Goal: Task Accomplishment & Management: Manage account settings

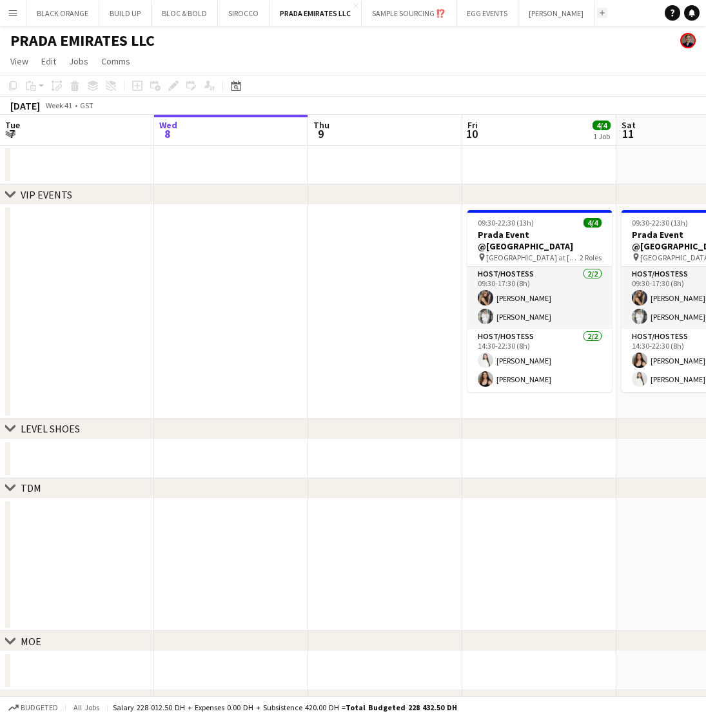
click at [599, 14] on app-icon "Add" at bounding box center [601, 12] width 5 height 5
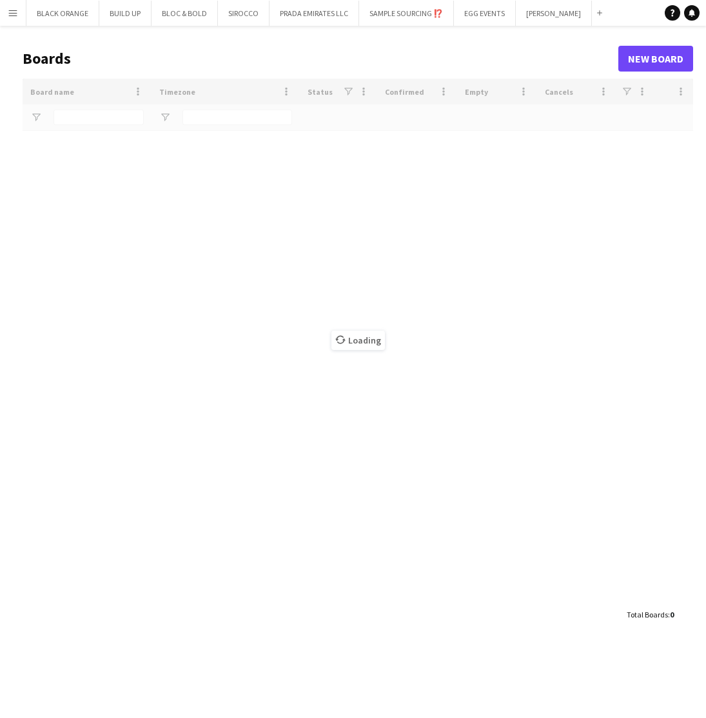
click at [95, 114] on div "Loading" at bounding box center [358, 340] width 670 height 523
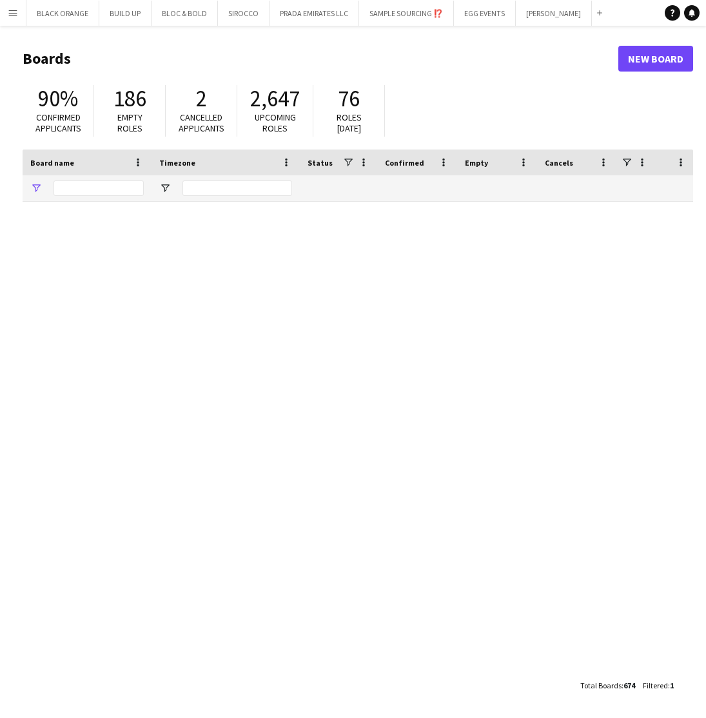
type input "********"
click at [73, 181] on input "********" at bounding box center [98, 187] width 90 height 15
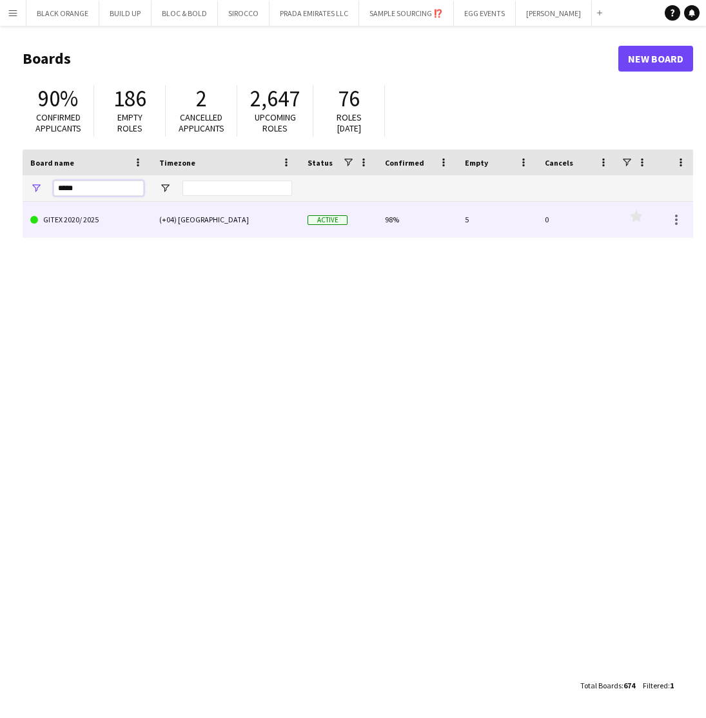
type input "*****"
click at [73, 217] on link "GITEX 2020/ 2025" at bounding box center [86, 220] width 113 height 36
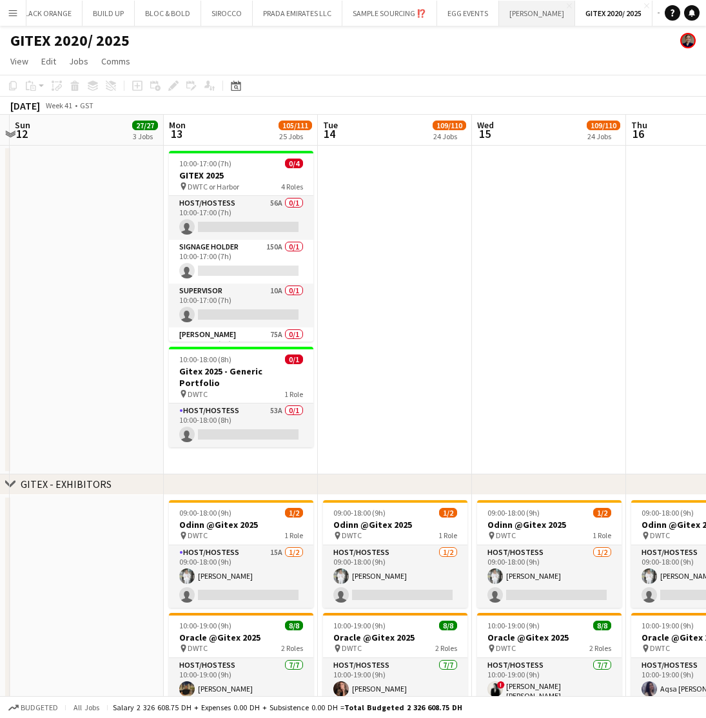
click at [528, 15] on button "JACK MORTON Close" at bounding box center [537, 13] width 76 height 25
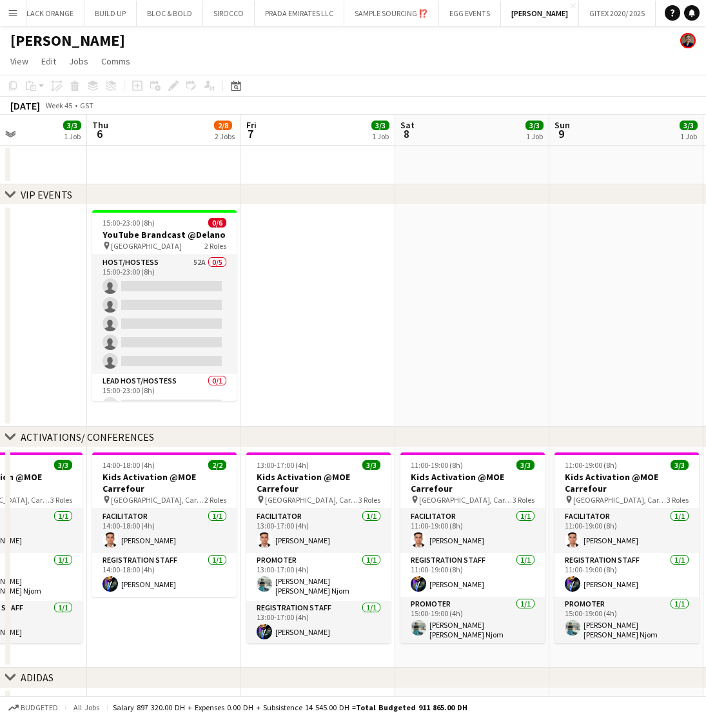
scroll to position [0, 530]
click at [602, 21] on button "GITEX 2020/ 2025 Close" at bounding box center [617, 13] width 77 height 25
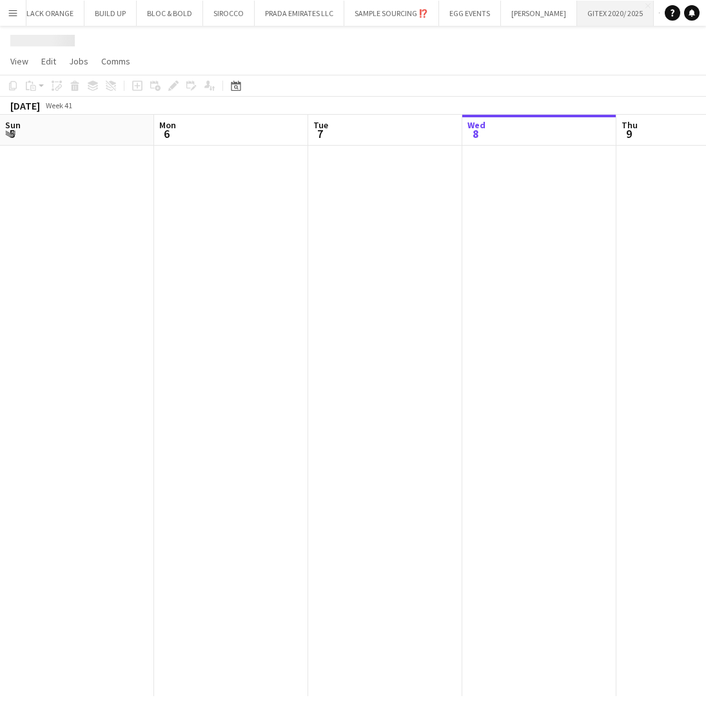
scroll to position [0, 308]
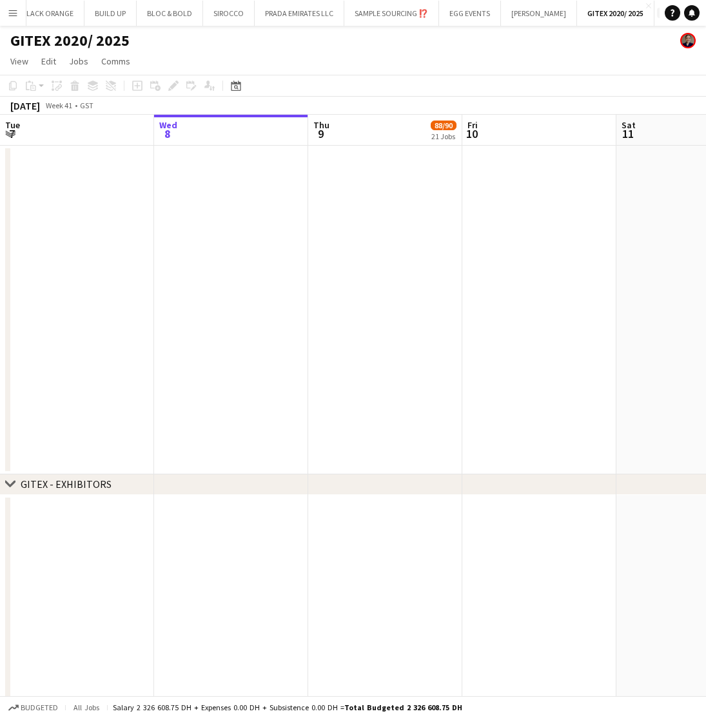
click at [659, 14] on app-icon "Add" at bounding box center [661, 12] width 5 height 5
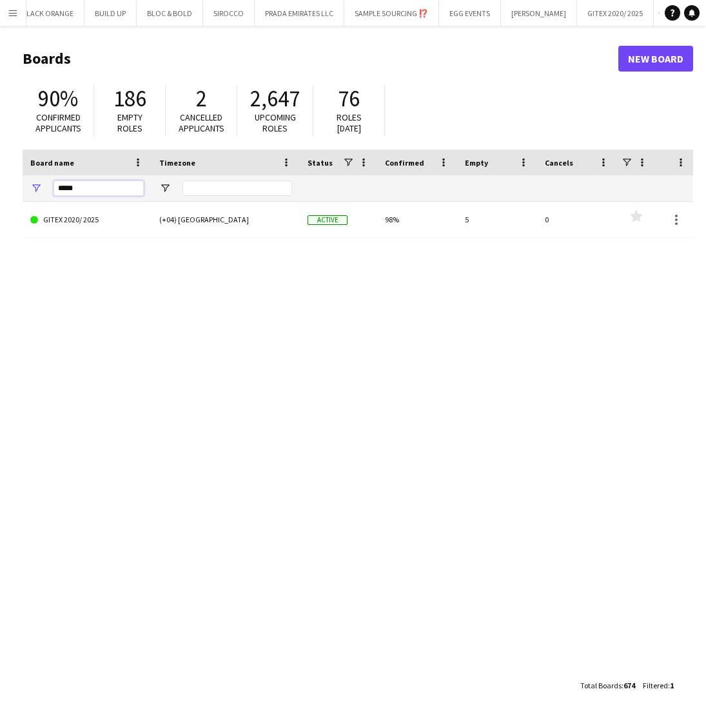
click at [98, 192] on input "*****" at bounding box center [98, 187] width 90 height 15
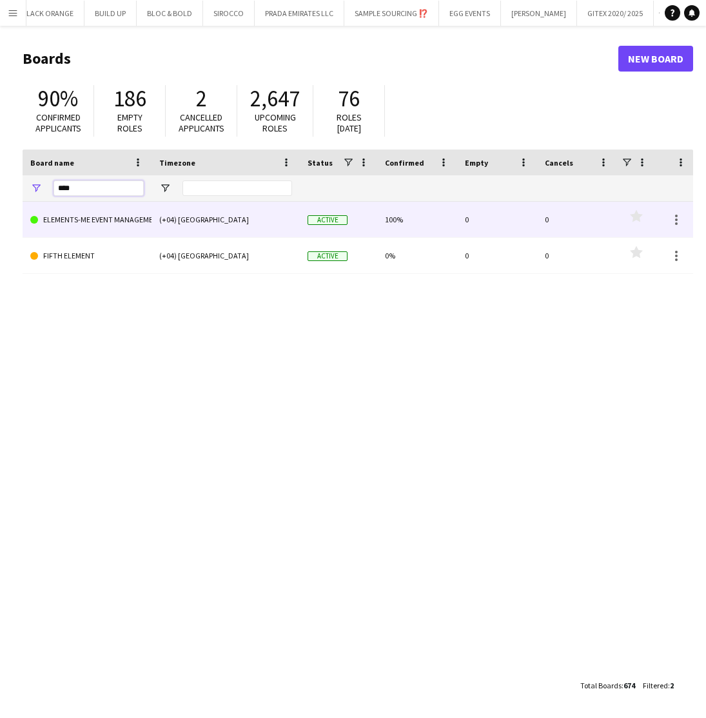
type input "****"
click at [92, 231] on link "ELEMENTS-ME EVENT MANAGEMENT" at bounding box center [86, 220] width 113 height 36
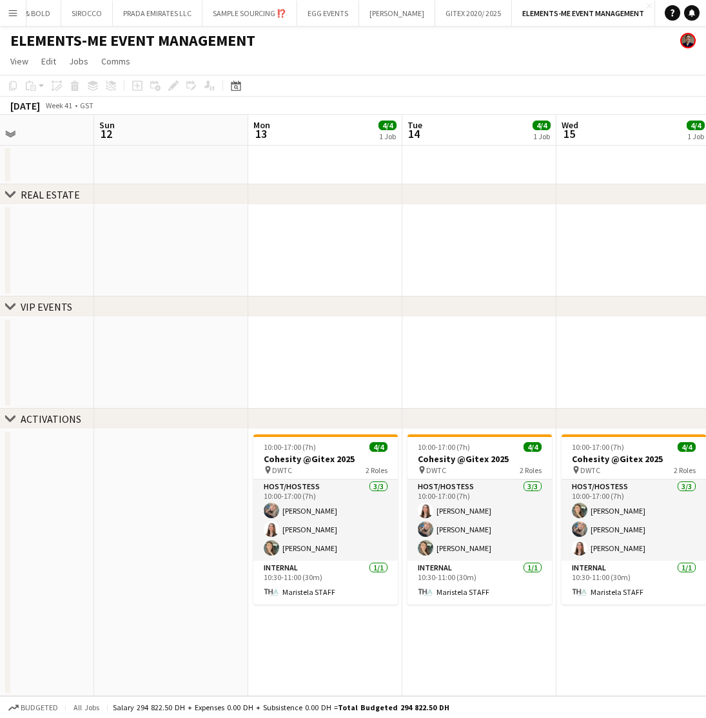
scroll to position [0, 526]
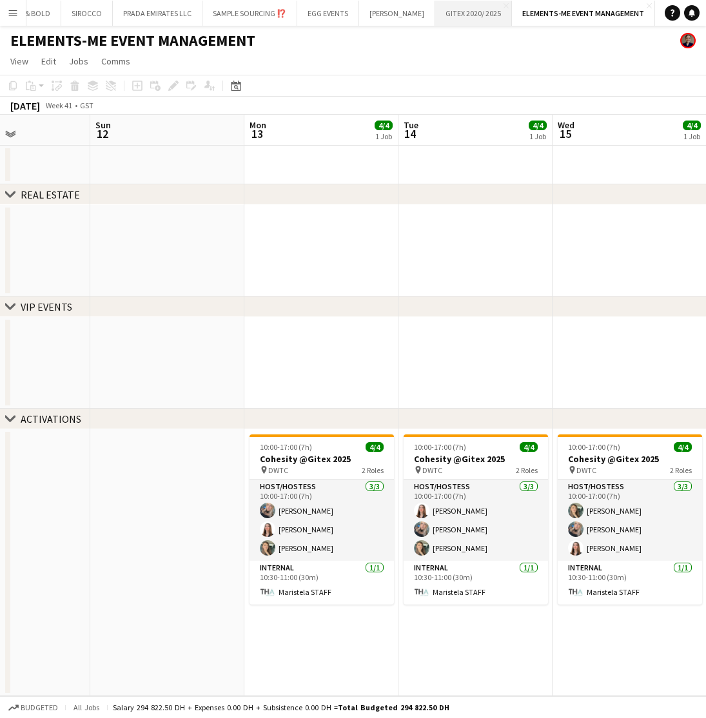
click at [459, 14] on button "GITEX 2020/ 2025 Close" at bounding box center [473, 13] width 77 height 25
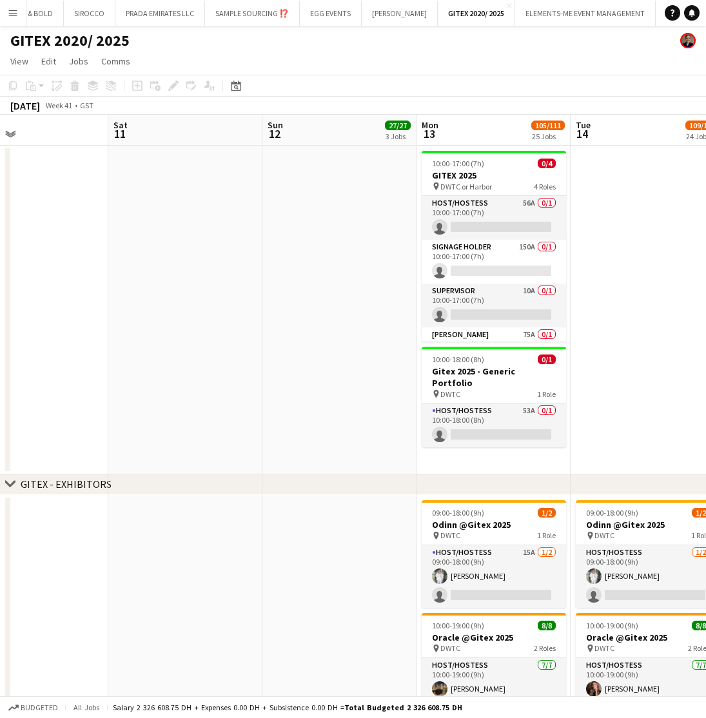
scroll to position [0, 517]
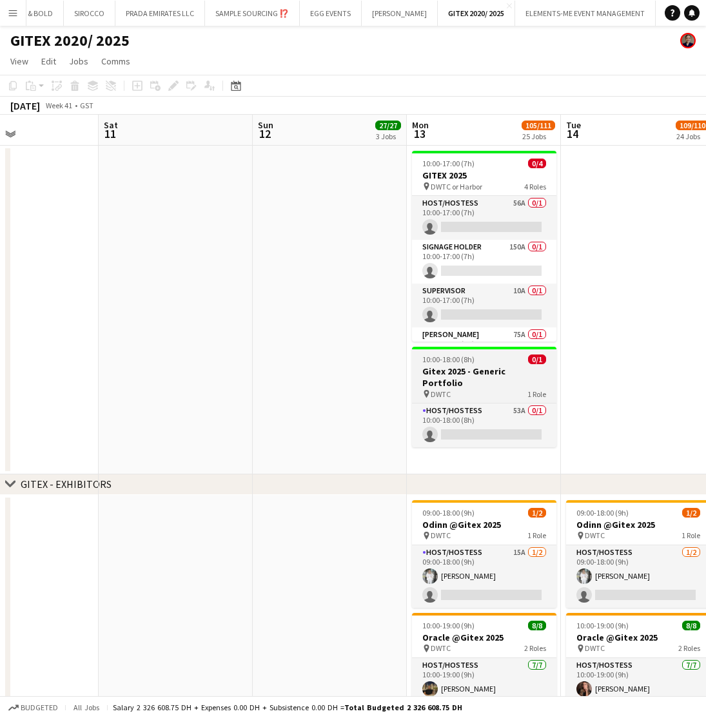
click at [501, 367] on h3 "Gitex 2025 - Generic Portfolio" at bounding box center [484, 376] width 144 height 23
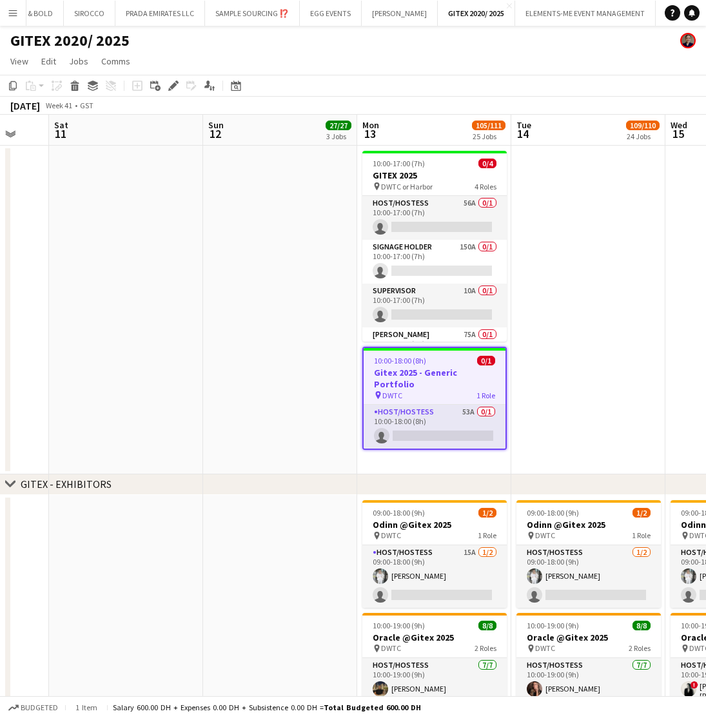
scroll to position [0, 568]
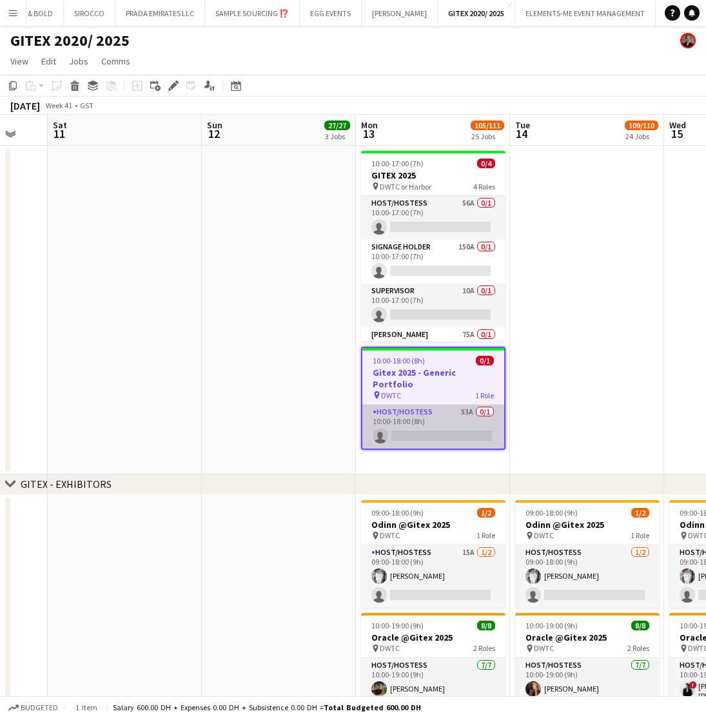
click at [403, 414] on app-card-role "Host/Hostess 53A 0/1 10:00-18:00 (8h) single-neutral-actions" at bounding box center [433, 427] width 142 height 44
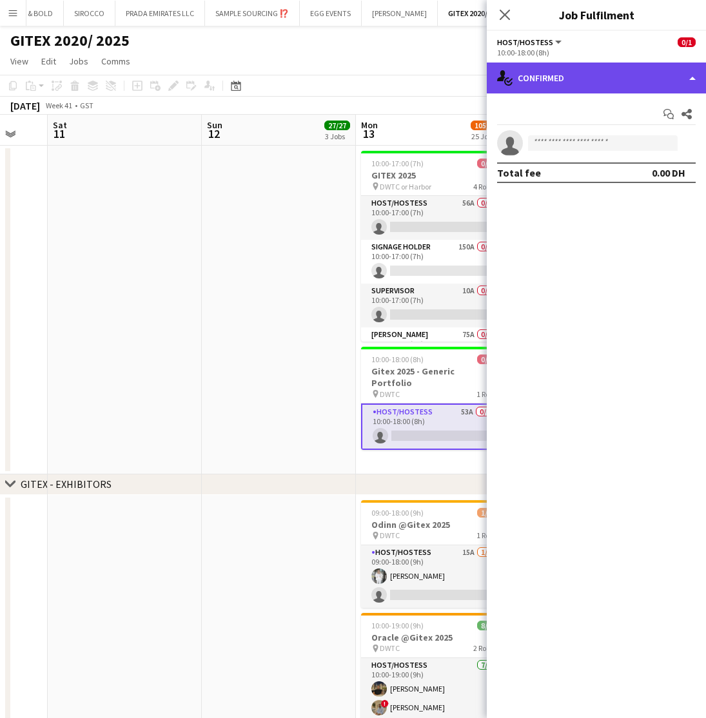
click at [637, 79] on div "single-neutral-actions-check-2 Confirmed" at bounding box center [596, 78] width 219 height 31
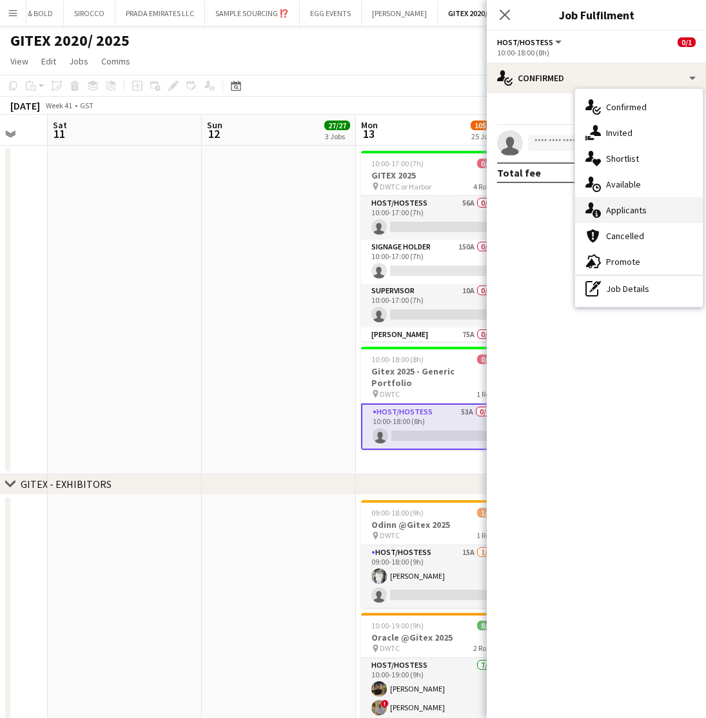
click at [623, 210] on span "Applicants" at bounding box center [626, 210] width 41 height 12
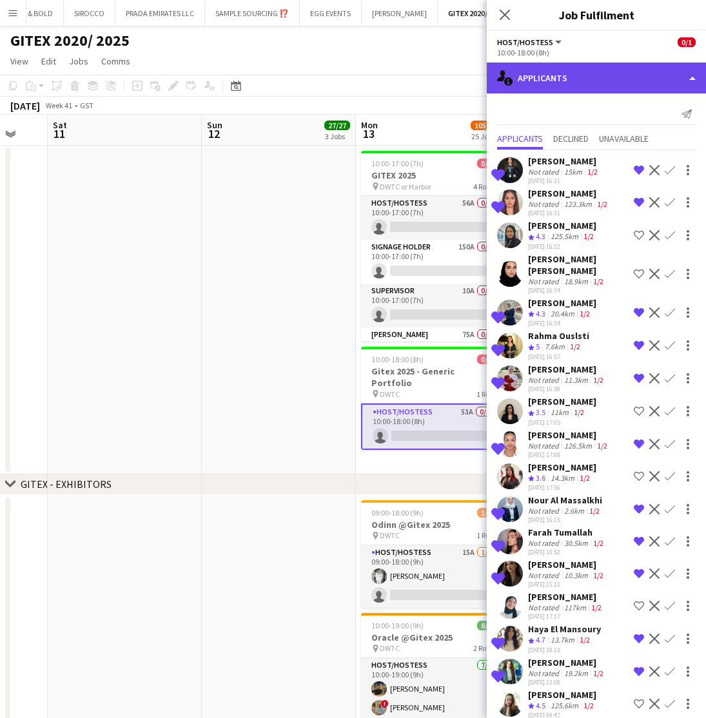
click at [567, 77] on div "single-neutral-actions-information Applicants" at bounding box center [596, 78] width 219 height 31
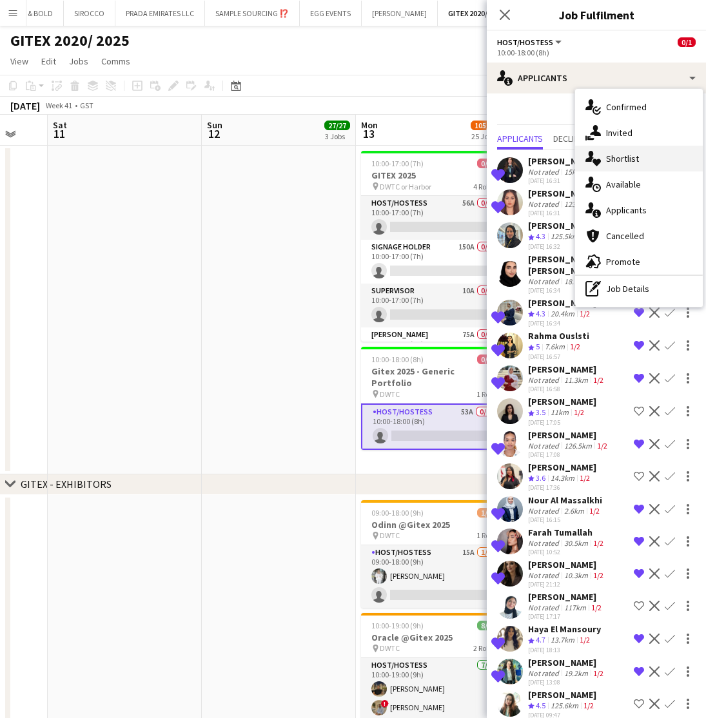
click at [610, 158] on span "Shortlist" at bounding box center [622, 159] width 33 height 12
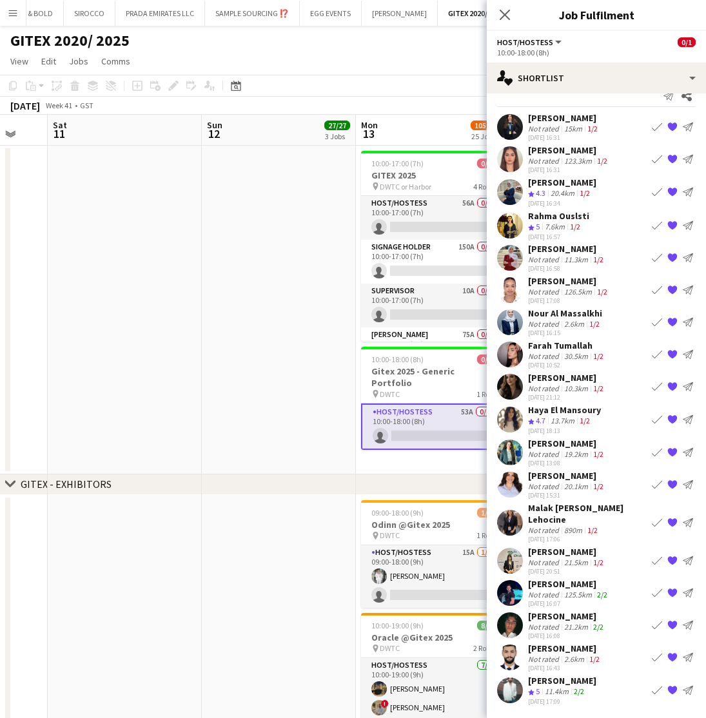
scroll to position [18, 0]
click at [422, 65] on app-page-menu "View Day view expanded Day view collapsed Month view Date picker Jump to today …" at bounding box center [353, 62] width 706 height 24
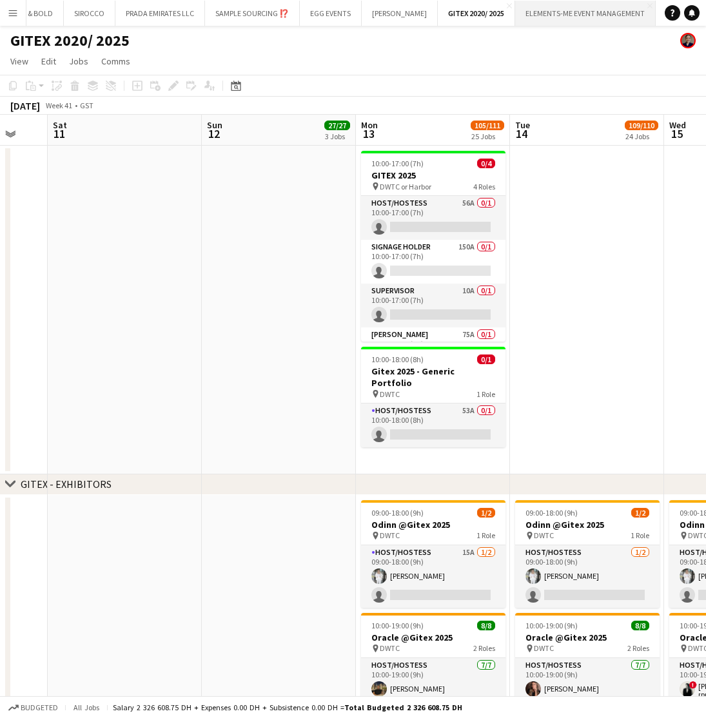
click at [574, 12] on button "ELEMENTS-ME EVENT MANAGEMENT Close" at bounding box center [585, 13] width 140 height 25
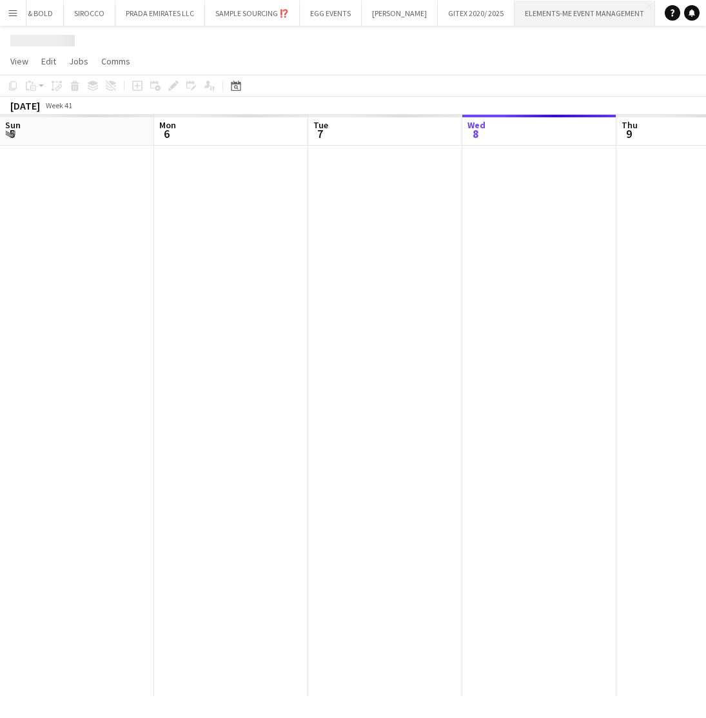
scroll to position [0, 308]
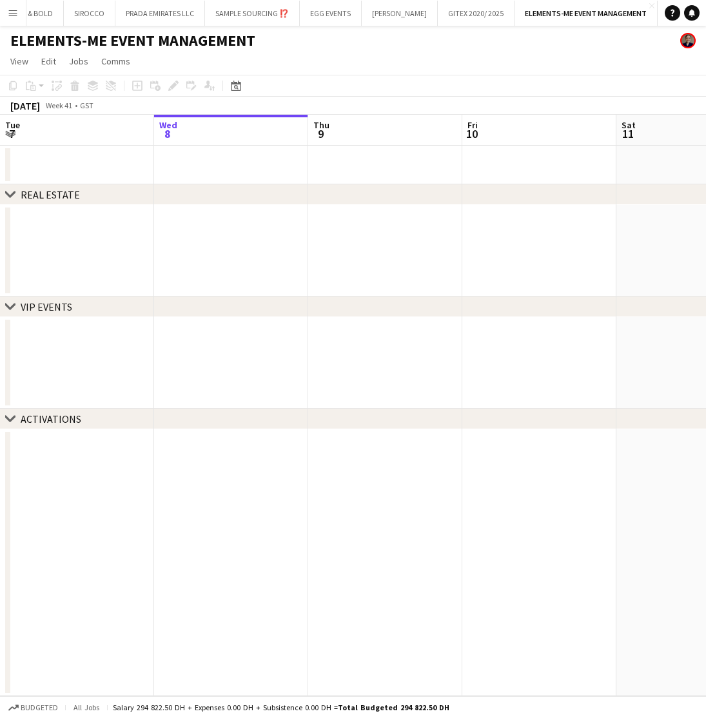
click at [483, 86] on app-toolbar "Copy Paste Paste Command V Paste with crew Command Shift V Paste linked Job Del…" at bounding box center [353, 86] width 706 height 22
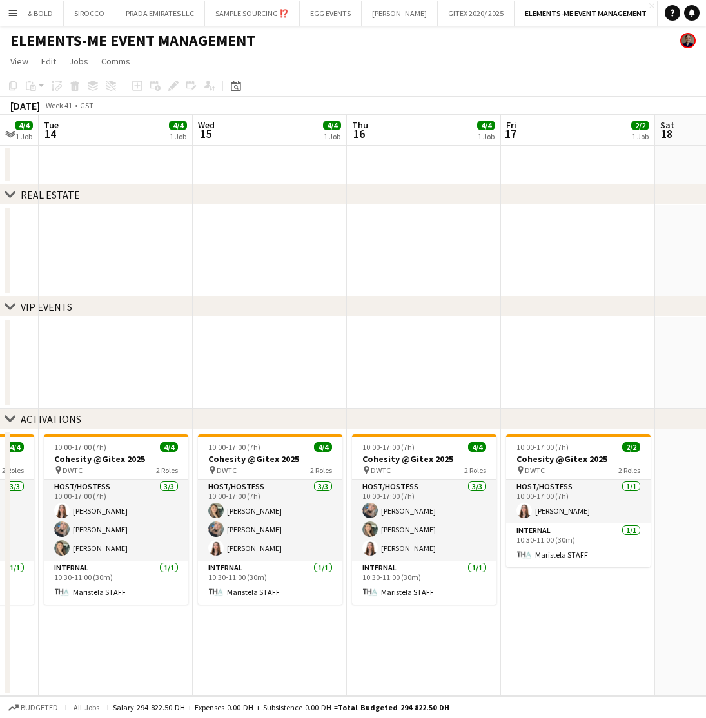
scroll to position [0, 425]
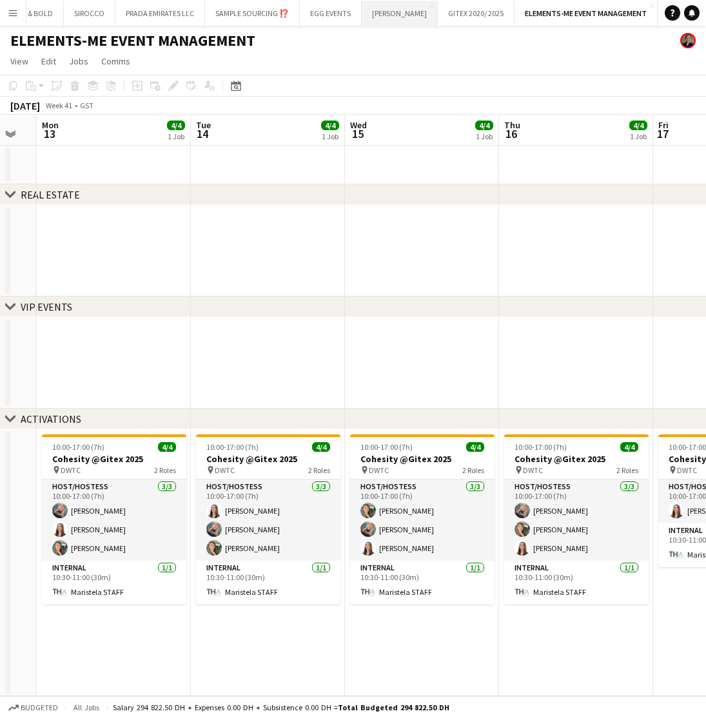
click at [387, 13] on button "JACK MORTON Close" at bounding box center [400, 13] width 76 height 25
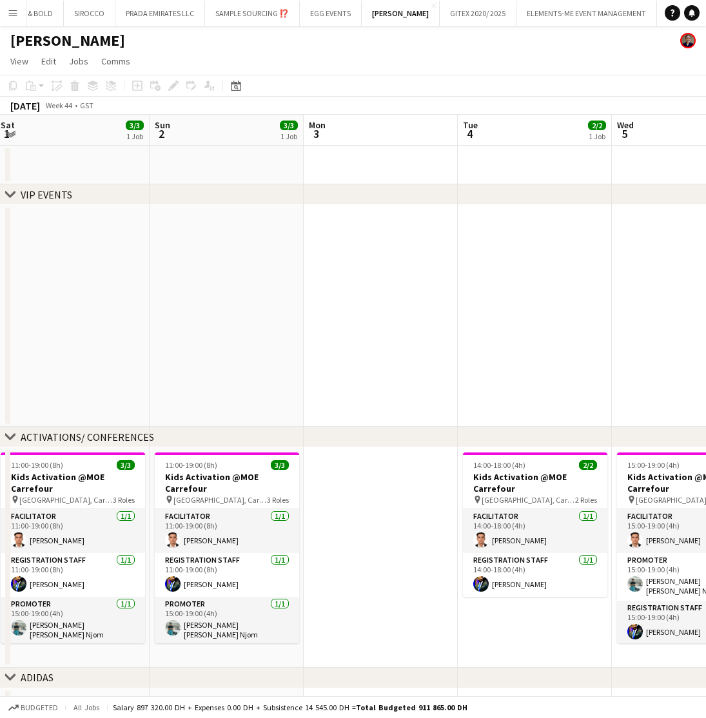
scroll to position [0, 467]
click at [461, 17] on button "GITEX 2020/ 2025 Close" at bounding box center [478, 13] width 77 height 25
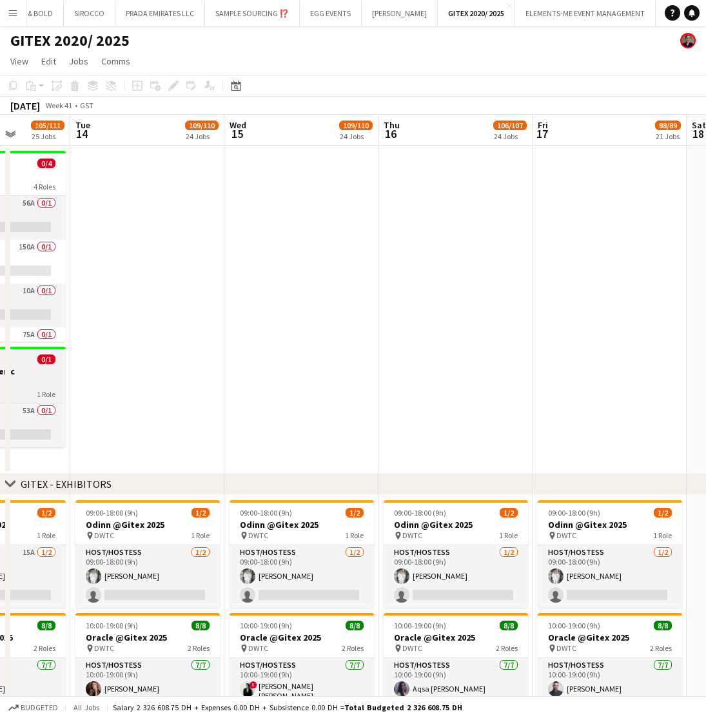
scroll to position [0, 345]
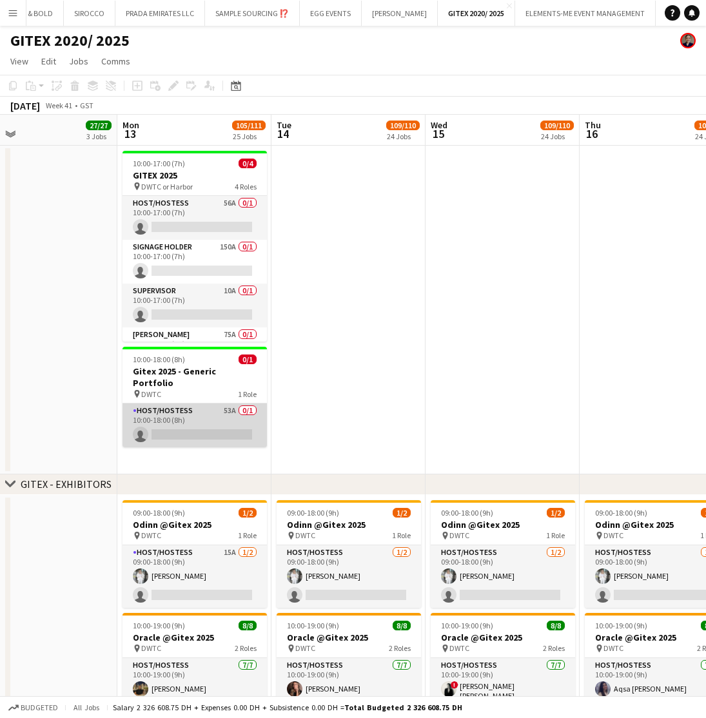
click at [174, 415] on app-card-role "Host/Hostess 53A 0/1 10:00-18:00 (8h) single-neutral-actions" at bounding box center [194, 425] width 144 height 44
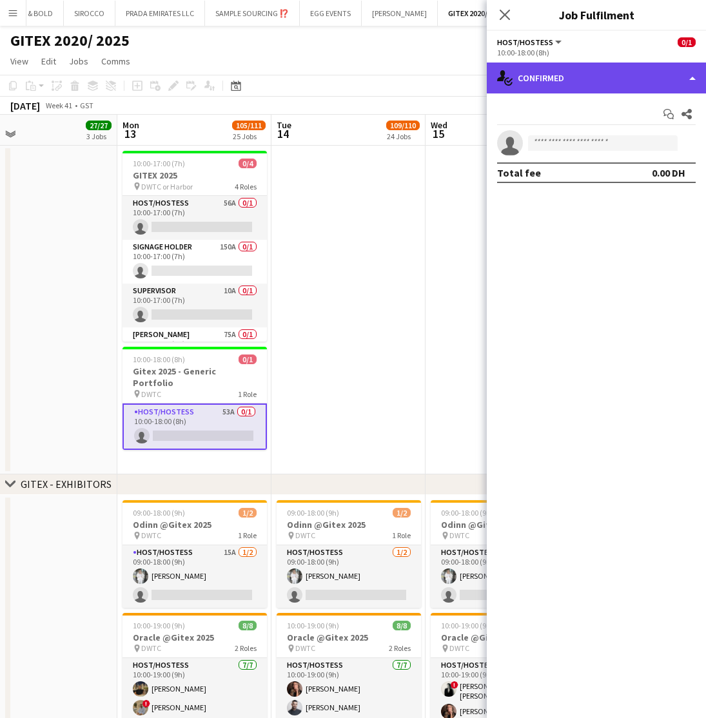
click at [539, 81] on div "single-neutral-actions-check-2 Confirmed" at bounding box center [596, 78] width 219 height 31
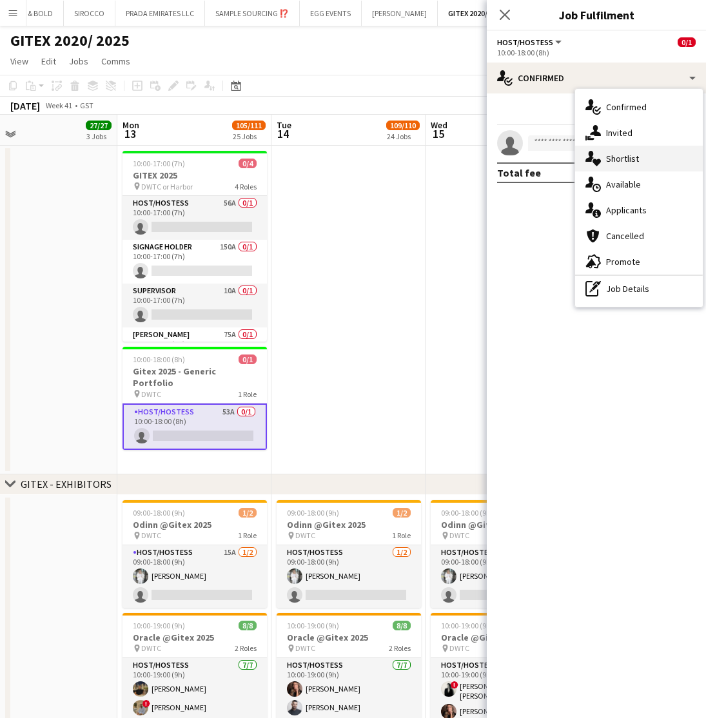
click at [623, 157] on span "Shortlist" at bounding box center [622, 159] width 33 height 12
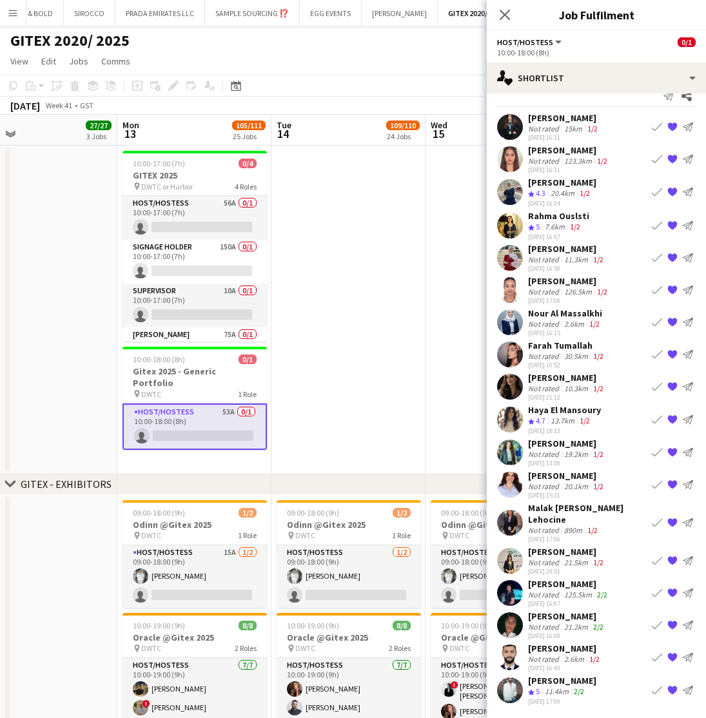
scroll to position [18, 0]
click at [559, 412] on div "Haya El Mansoury" at bounding box center [564, 410] width 73 height 12
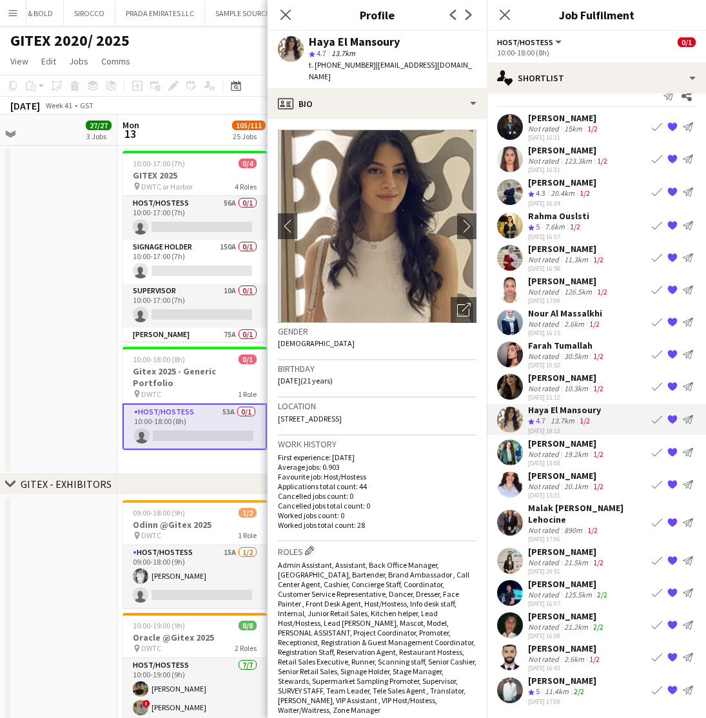
click at [551, 345] on div "Farah Tumallah" at bounding box center [567, 346] width 78 height 12
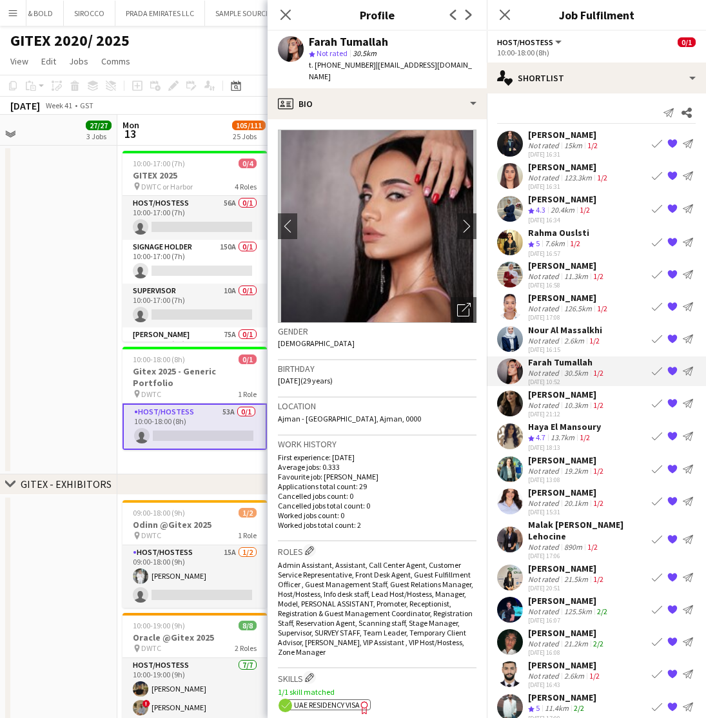
scroll to position [0, 0]
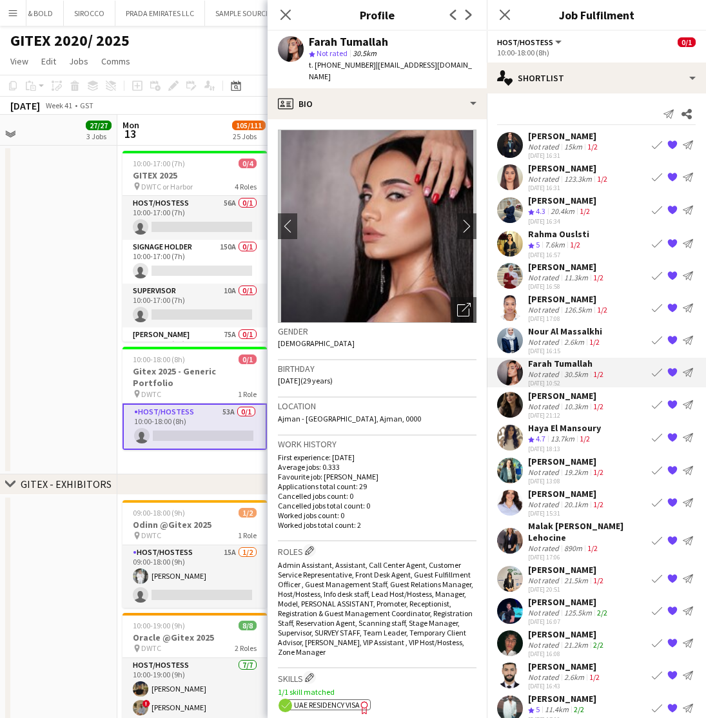
click at [549, 208] on div "20.4km" at bounding box center [562, 211] width 29 height 11
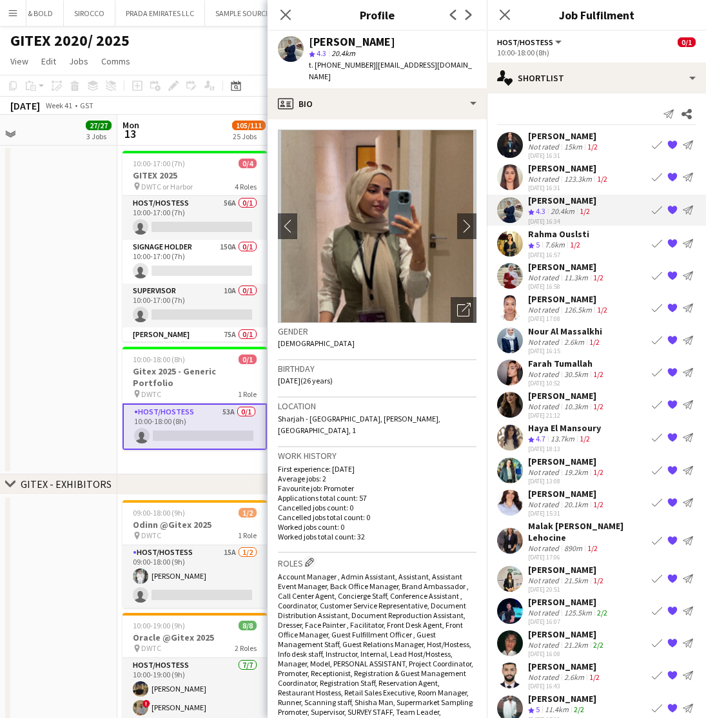
click at [554, 174] on div "Not rated" at bounding box center [545, 179] width 34 height 10
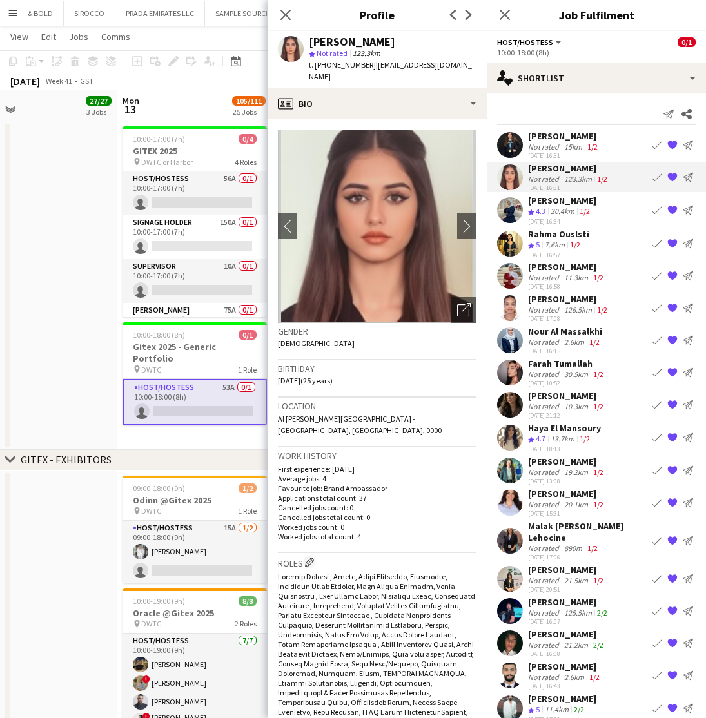
click at [548, 236] on div "Rahma Ouslsti" at bounding box center [558, 234] width 61 height 12
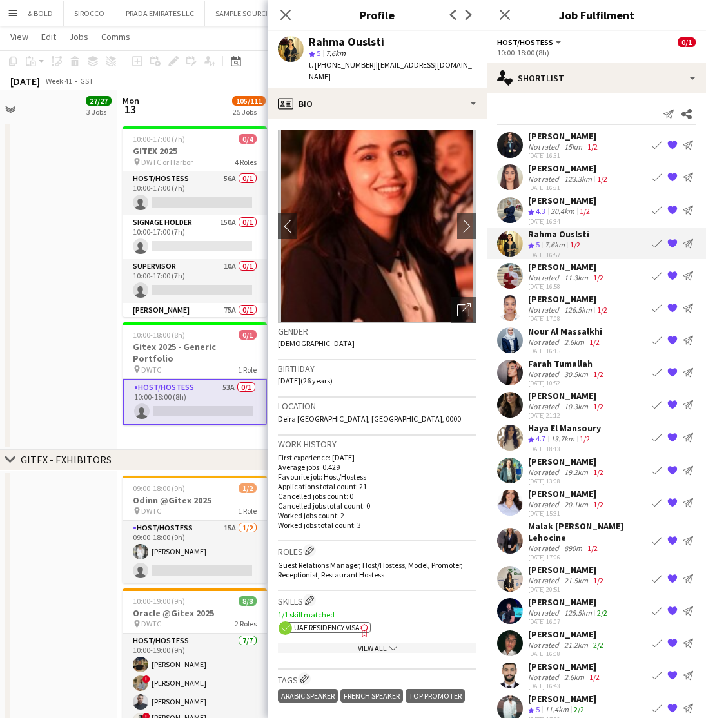
click at [557, 429] on div "Haya El Mansoury" at bounding box center [564, 428] width 73 height 12
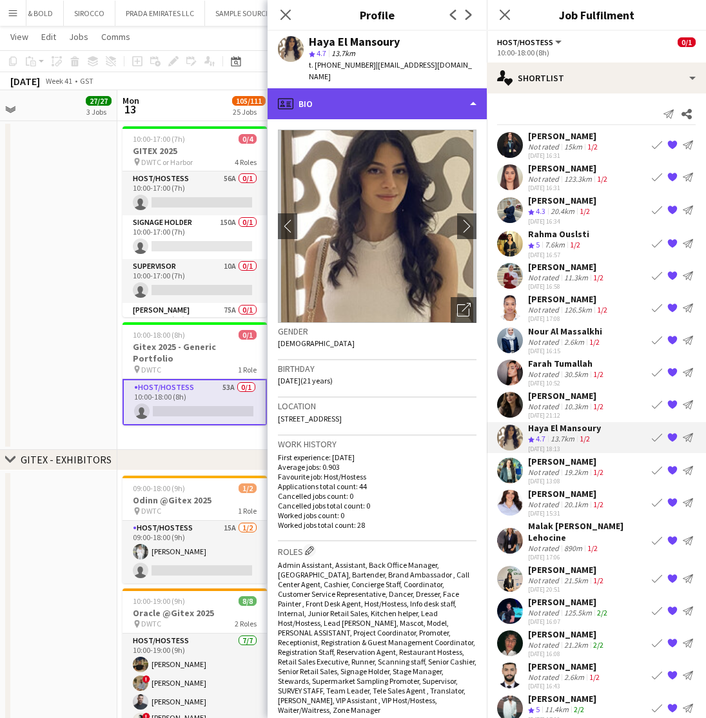
click at [391, 88] on div "profile Bio" at bounding box center [376, 103] width 219 height 31
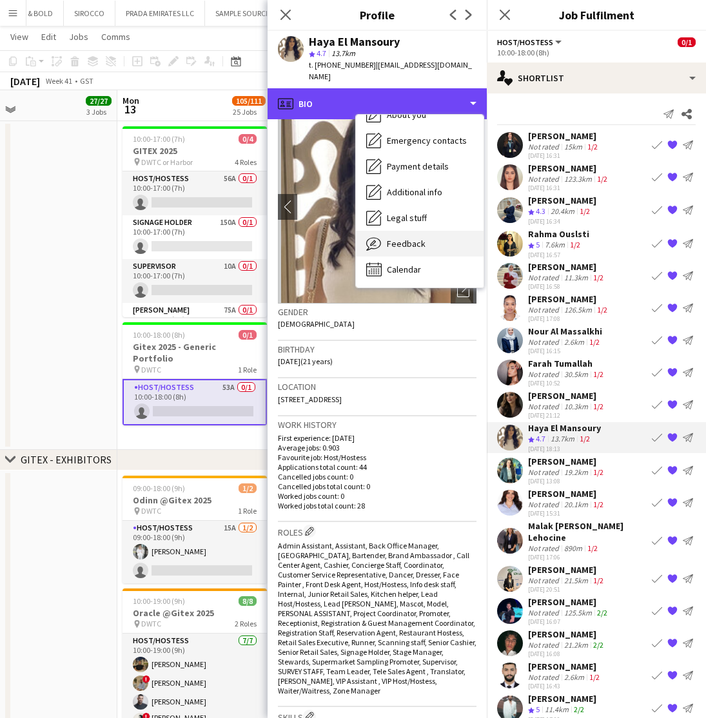
scroll to position [95, 0]
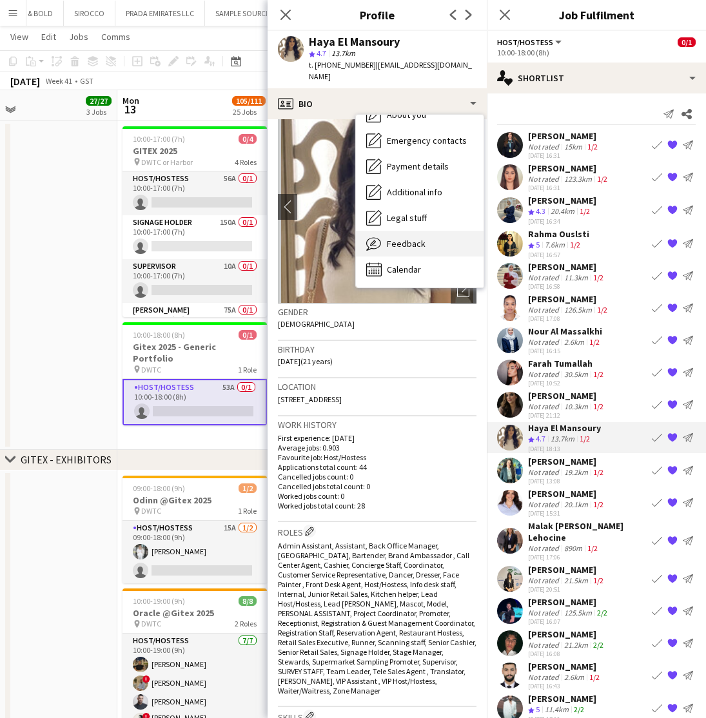
click at [398, 238] on span "Feedback" at bounding box center [406, 244] width 39 height 12
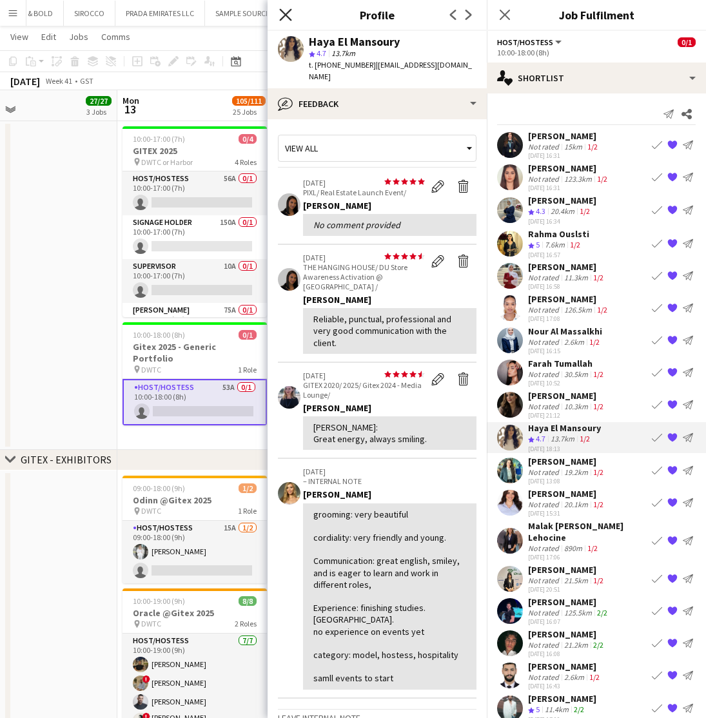
click at [285, 13] on icon "Close pop-in" at bounding box center [285, 14] width 12 height 12
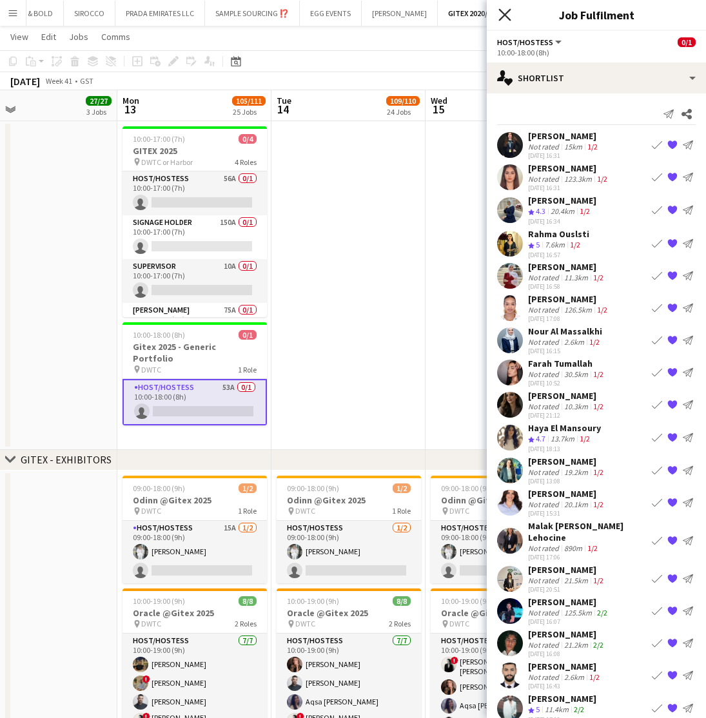
click at [509, 15] on icon "Close pop-in" at bounding box center [504, 14] width 12 height 12
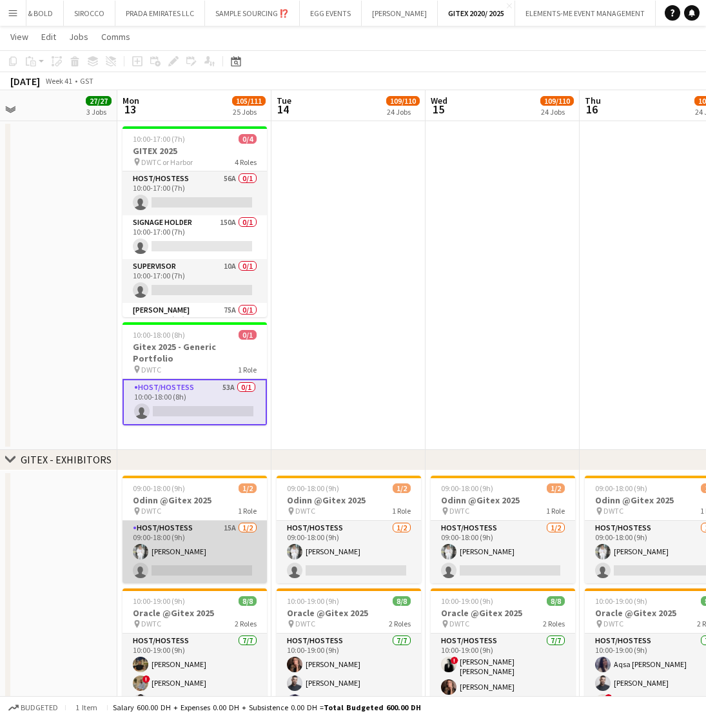
click at [193, 565] on app-card-role "Host/Hostess 15A 1/2 09:00-18:00 (9h) Anna Piatkina single-neutral-actions" at bounding box center [194, 552] width 144 height 63
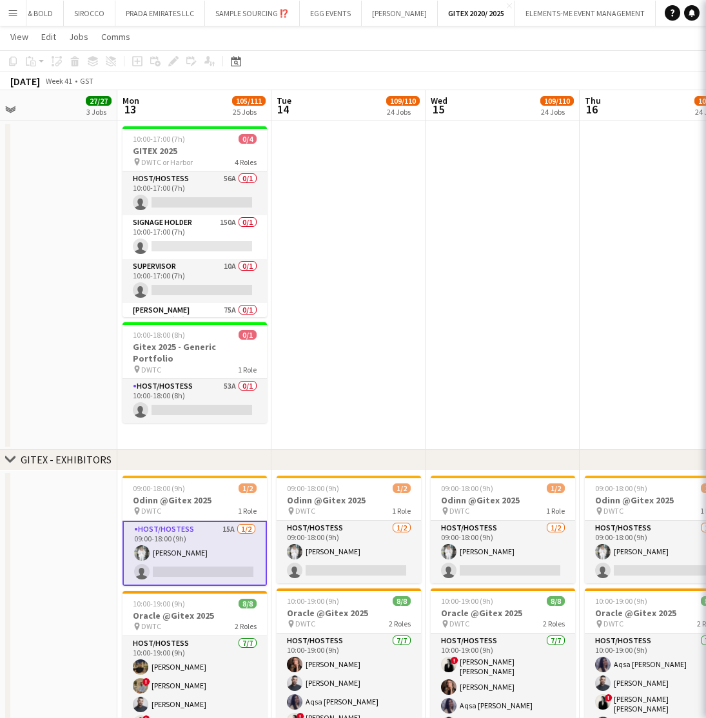
scroll to position [0, 345]
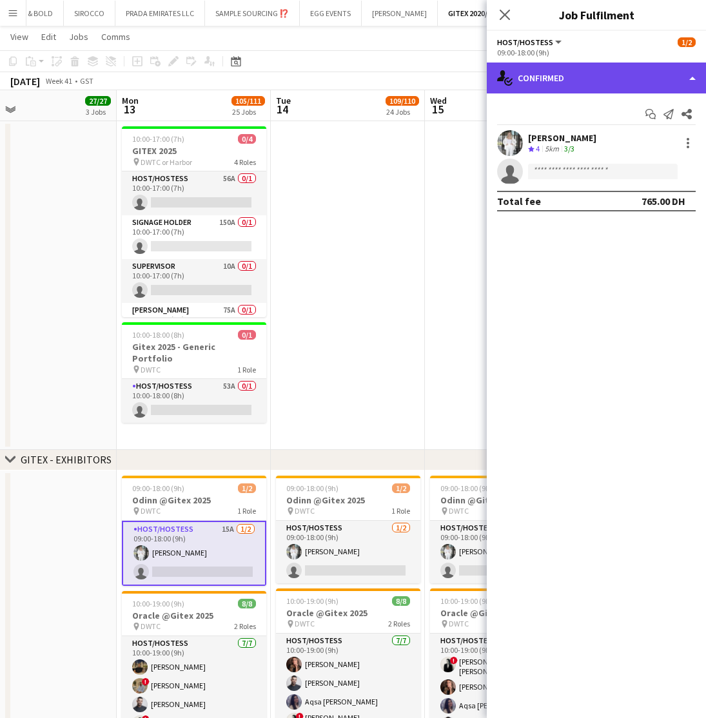
click at [604, 73] on div "single-neutral-actions-check-2 Confirmed" at bounding box center [596, 78] width 219 height 31
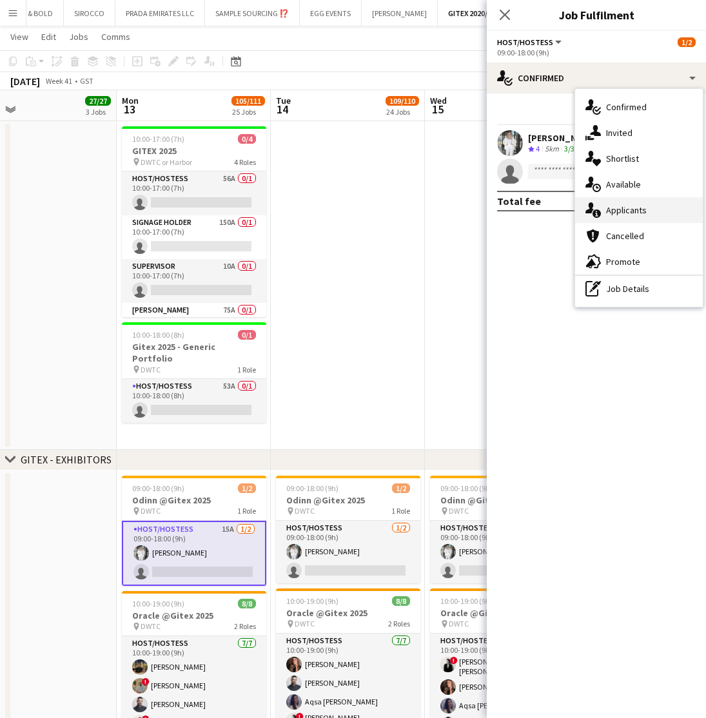
click at [633, 212] on span "Applicants" at bounding box center [626, 210] width 41 height 12
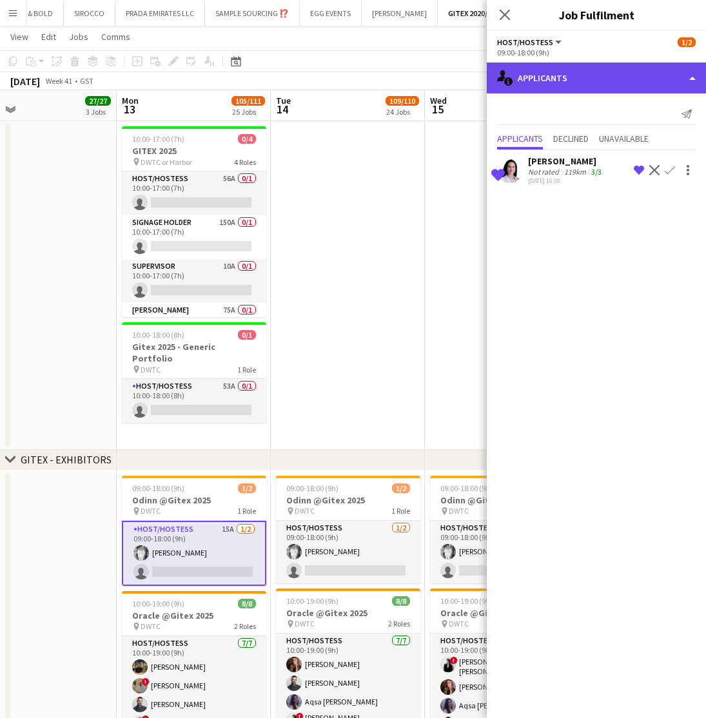
click at [538, 65] on div "single-neutral-actions-information Applicants" at bounding box center [596, 78] width 219 height 31
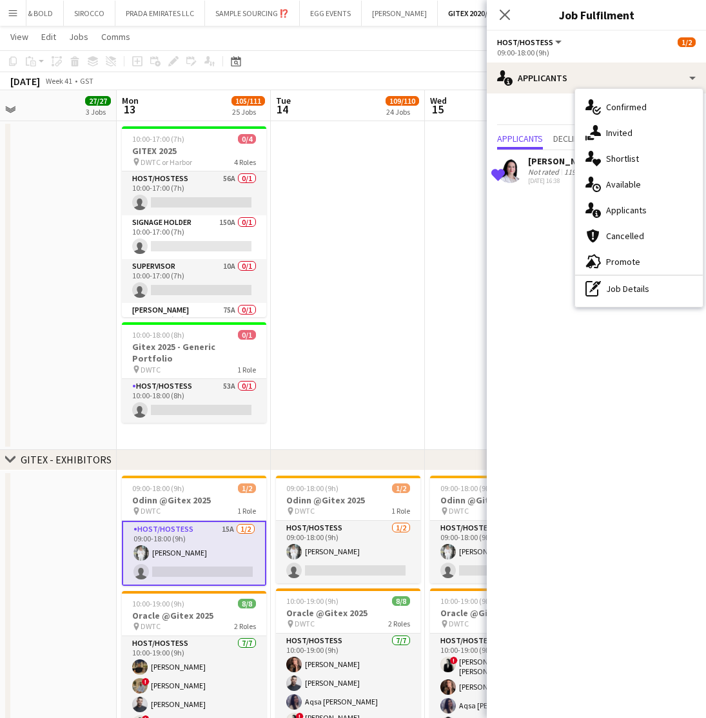
click at [626, 289] on div "pen-write Job Details" at bounding box center [639, 289] width 128 height 26
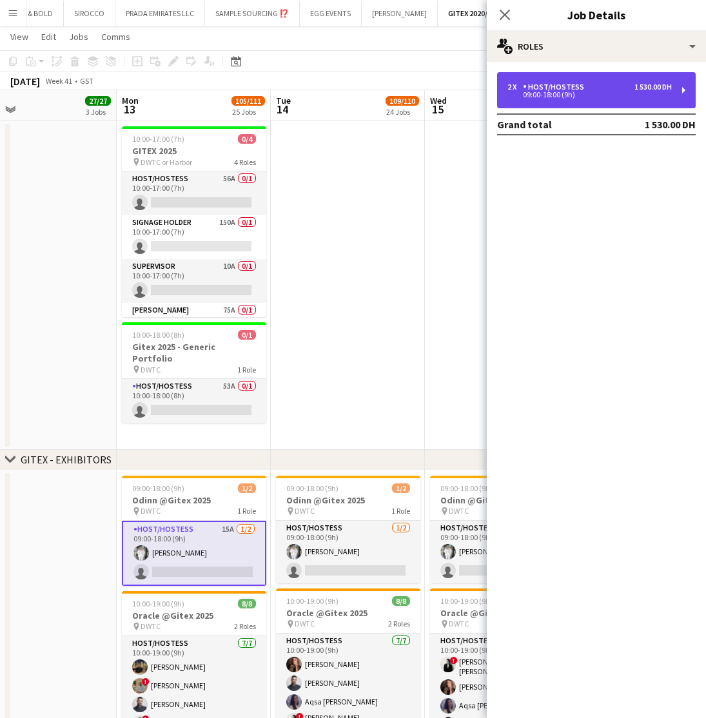
click at [554, 94] on div "09:00-18:00 (9h)" at bounding box center [589, 95] width 164 height 6
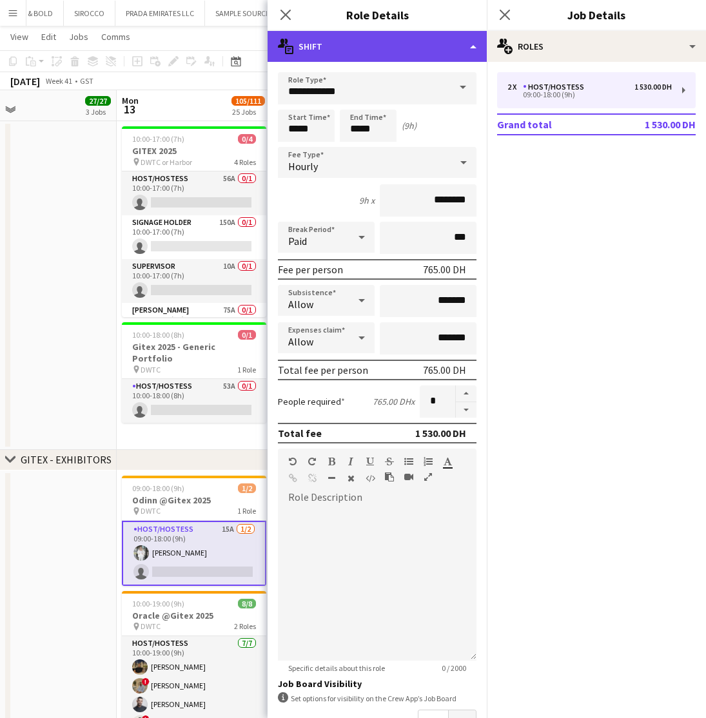
click at [370, 55] on div "multiple-actions-text Shift" at bounding box center [376, 46] width 219 height 31
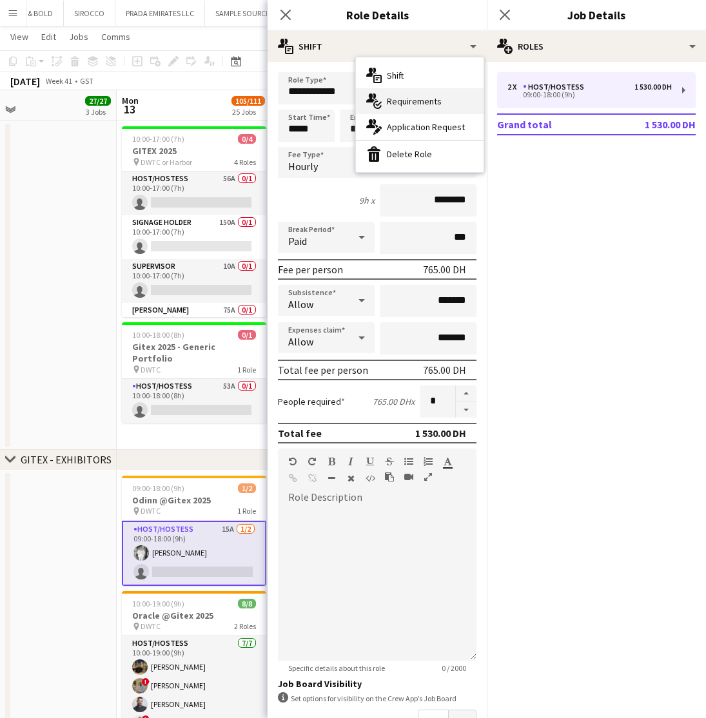
click at [393, 108] on div "multiple-actions-check-2 Requirements" at bounding box center [420, 101] width 128 height 26
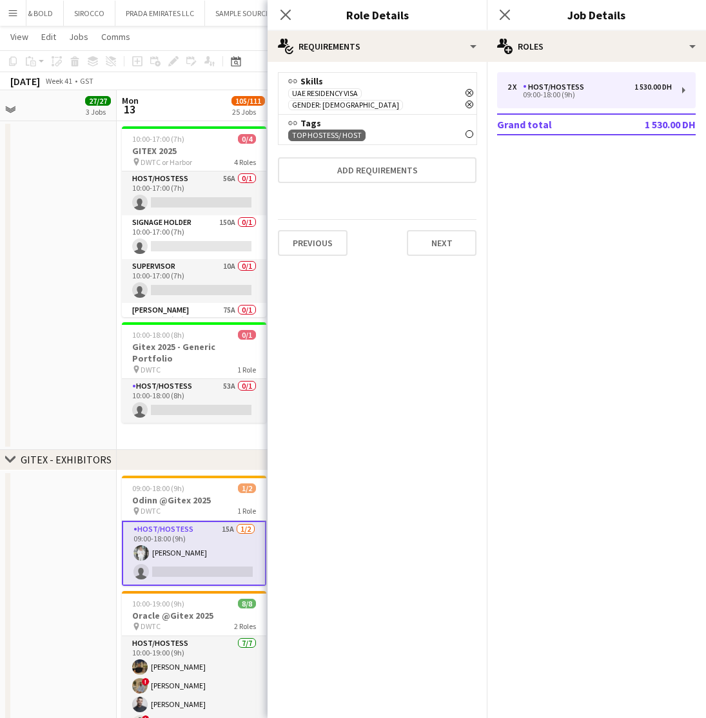
click at [470, 130] on icon "Remove" at bounding box center [469, 134] width 8 height 8
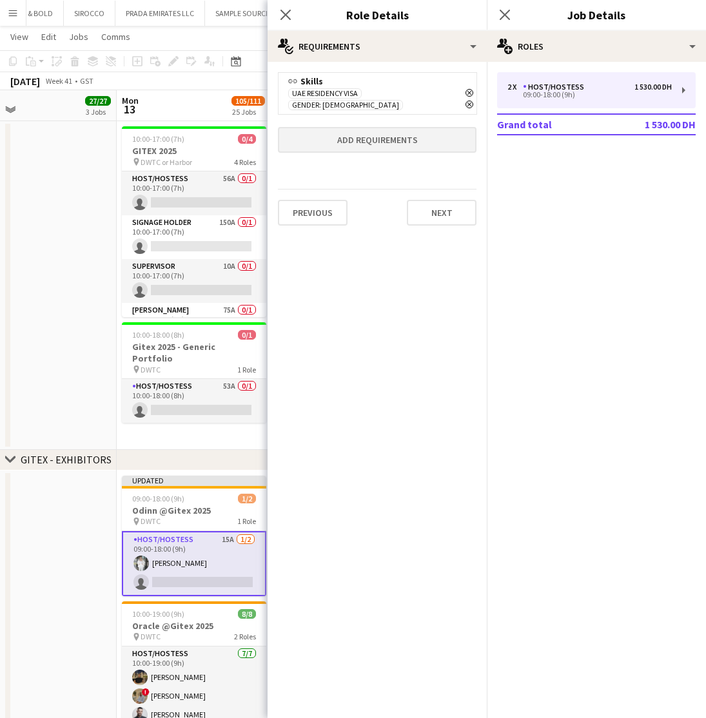
click at [367, 127] on button "Add requirements" at bounding box center [377, 140] width 198 height 26
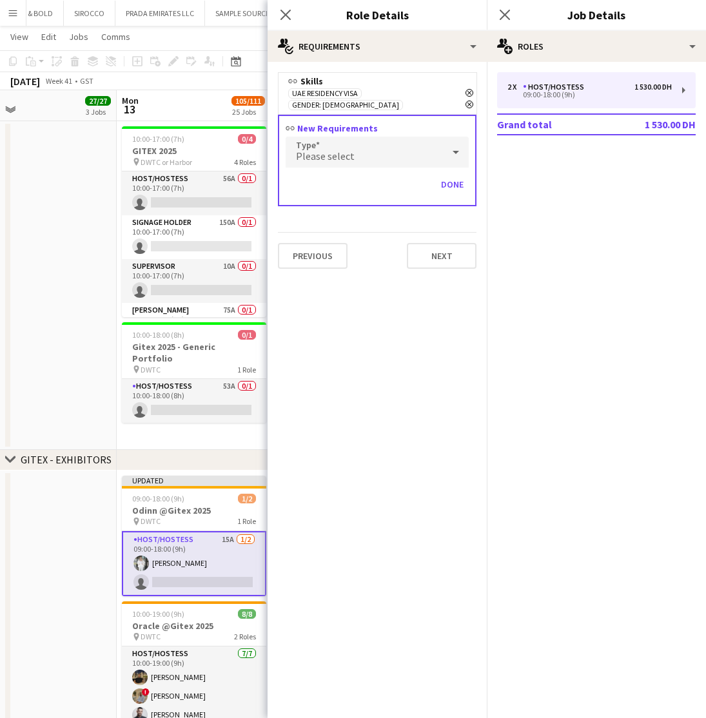
click at [367, 144] on div "Please select" at bounding box center [363, 152] width 157 height 31
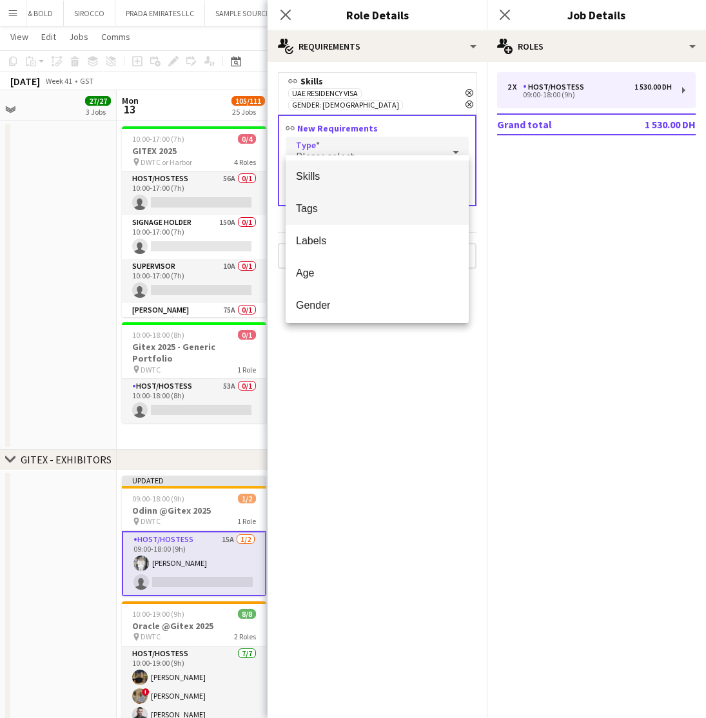
click at [326, 202] on mat-option "Tags" at bounding box center [376, 209] width 183 height 32
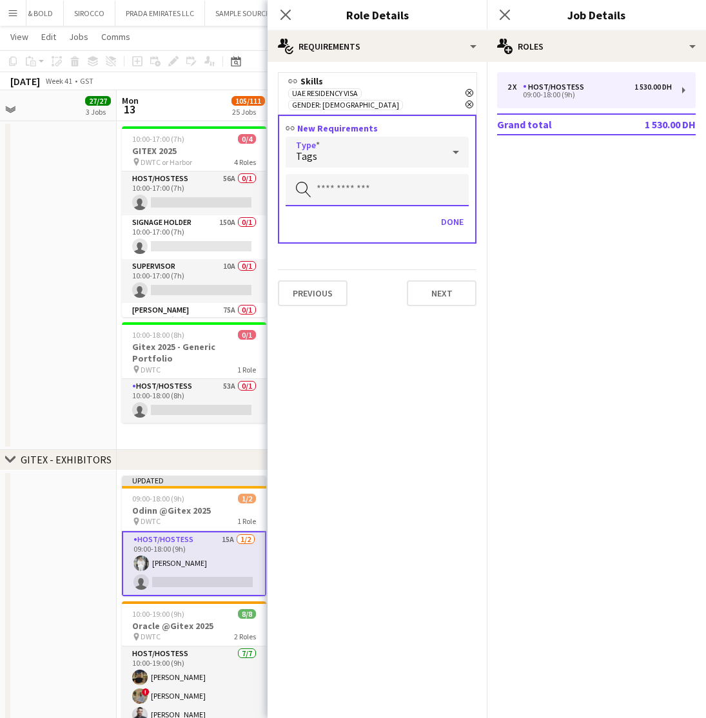
click at [329, 174] on input "text" at bounding box center [376, 190] width 183 height 32
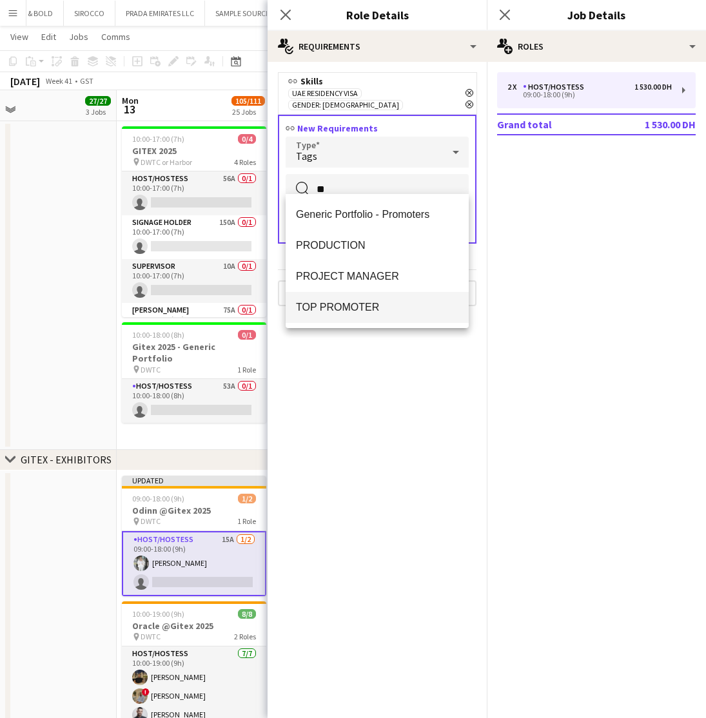
type input "**"
click at [336, 314] on mat-option "TOP PROMOTER" at bounding box center [376, 307] width 183 height 31
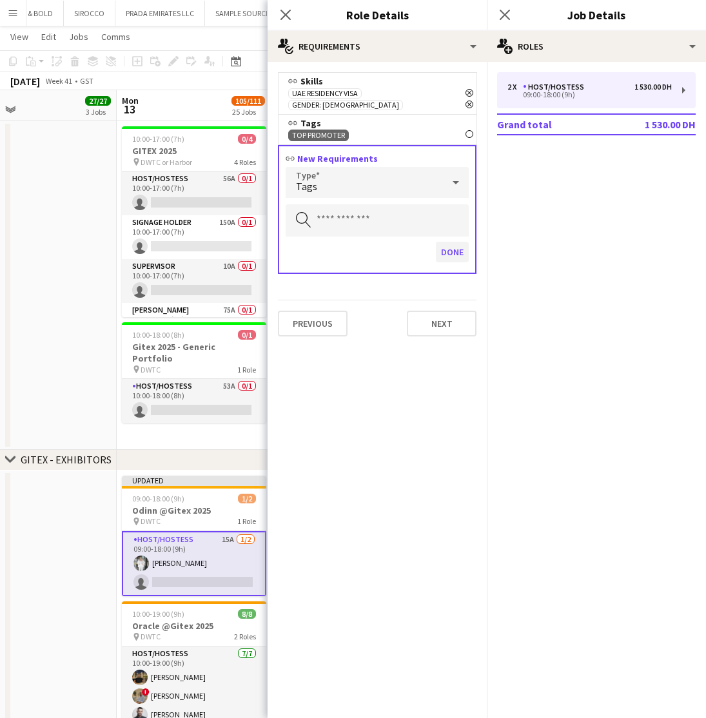
click at [456, 242] on button "Done" at bounding box center [452, 252] width 33 height 21
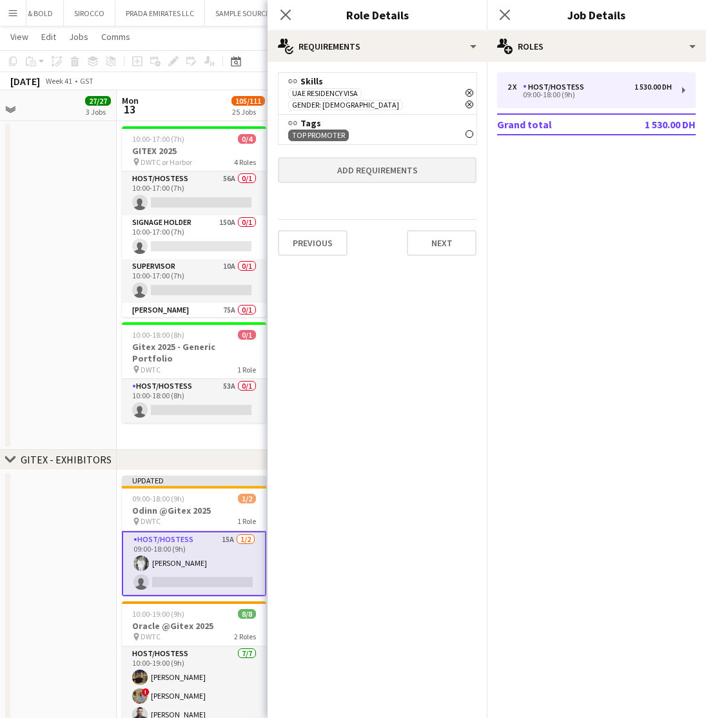
click at [385, 160] on button "Add requirements" at bounding box center [377, 170] width 198 height 26
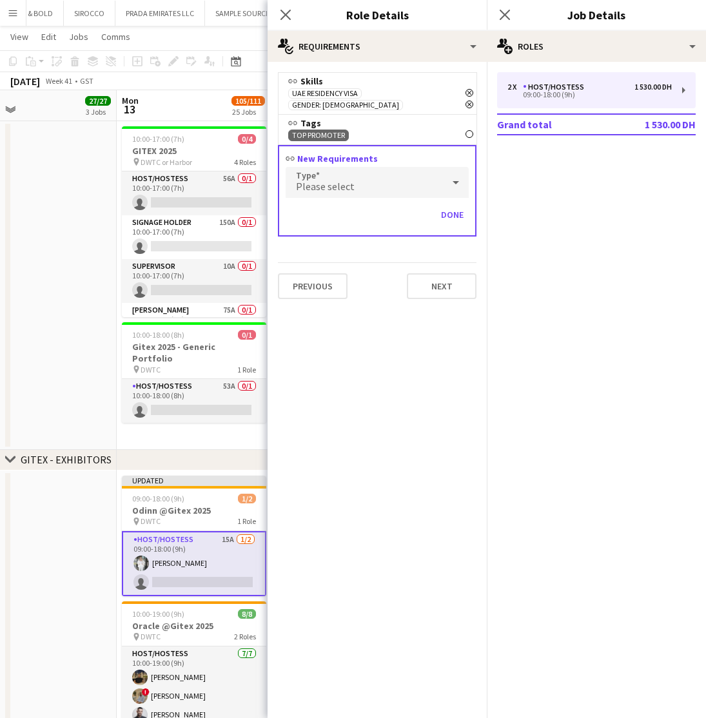
click at [376, 176] on div "Please select" at bounding box center [363, 182] width 157 height 31
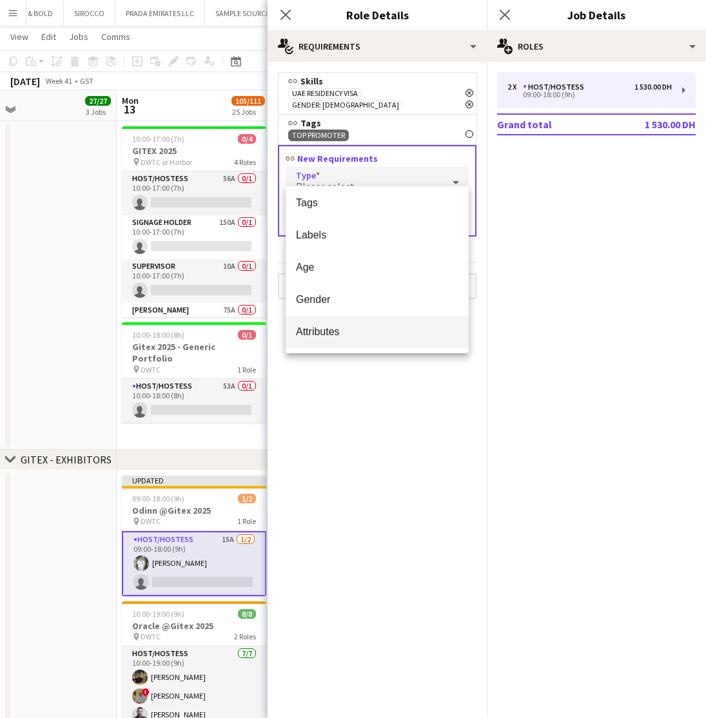
scroll to position [36, 0]
click at [324, 329] on span "Attributes" at bounding box center [377, 331] width 162 height 12
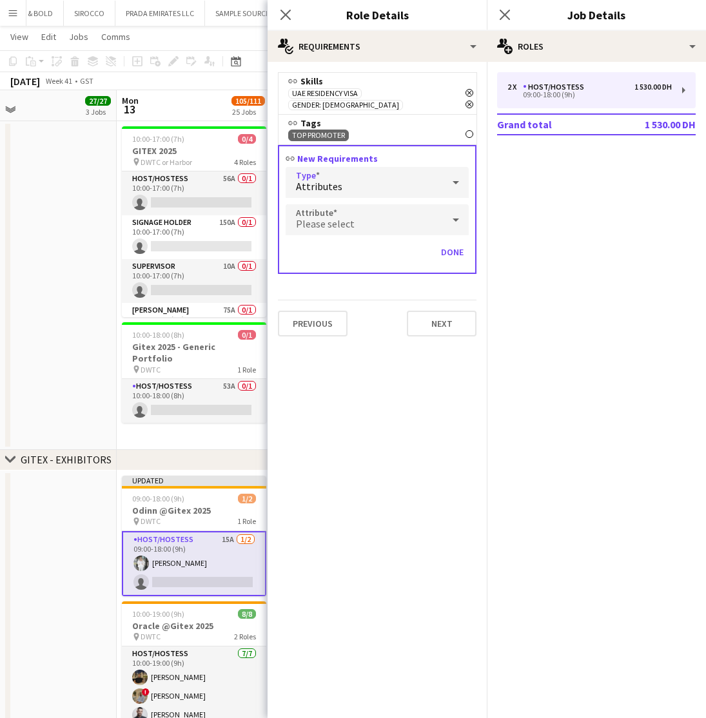
click at [347, 217] on span "Please select" at bounding box center [325, 223] width 59 height 13
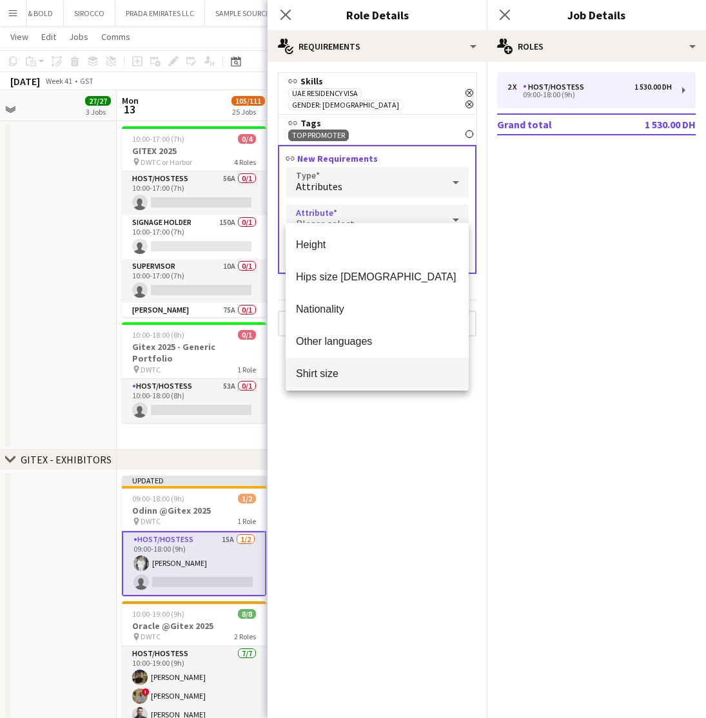
scroll to position [334, 0]
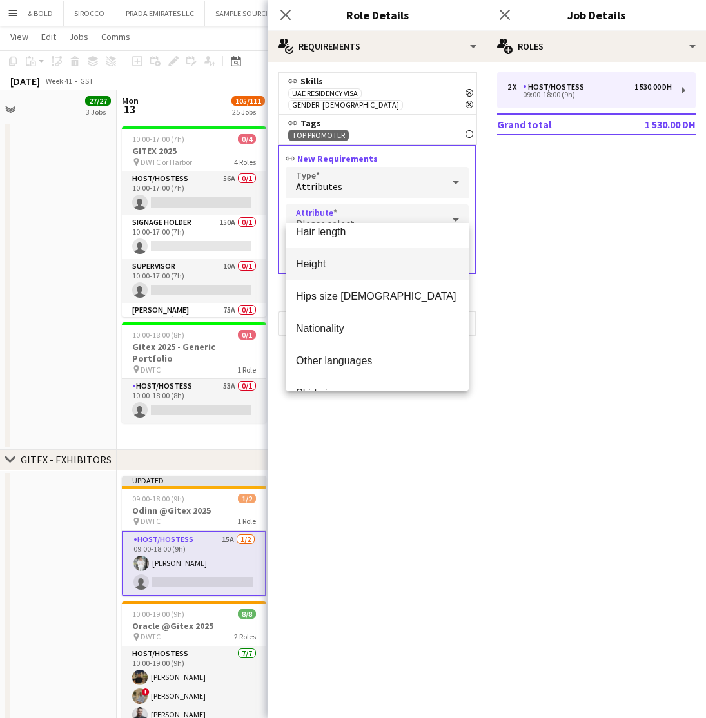
click at [309, 266] on span "Height" at bounding box center [377, 264] width 162 height 12
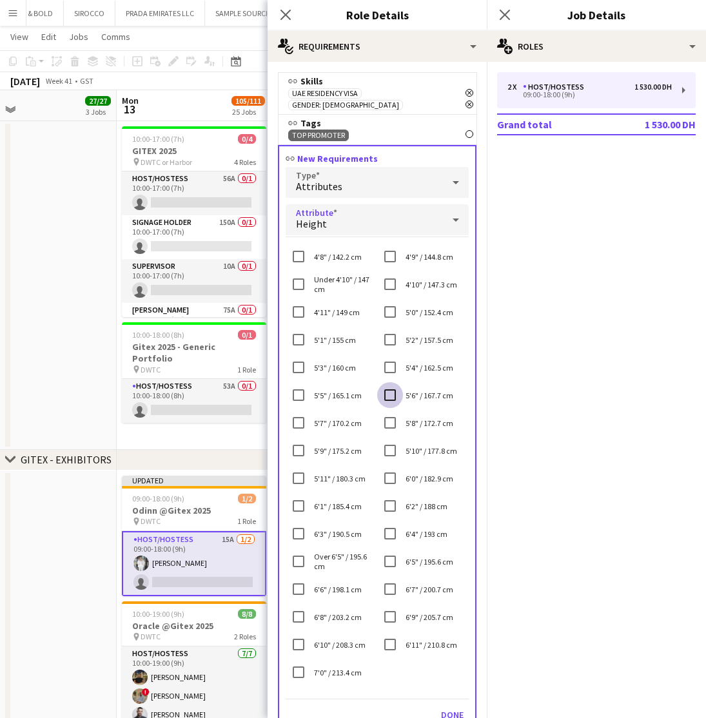
scroll to position [0, 0]
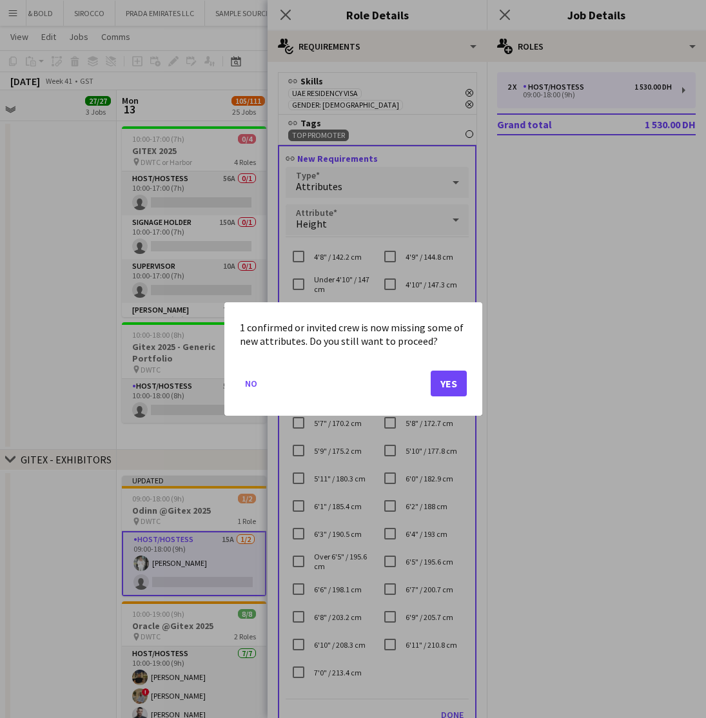
click at [455, 386] on button "Yes" at bounding box center [448, 384] width 36 height 26
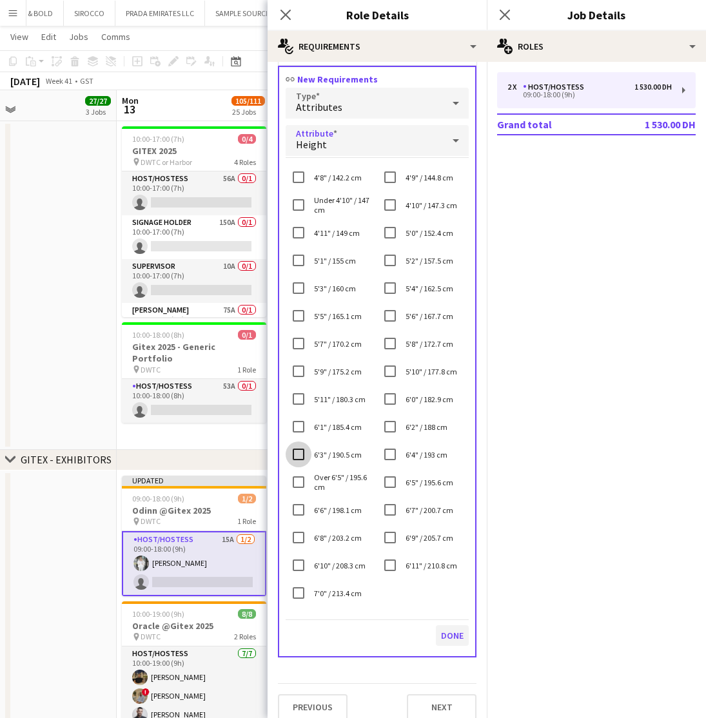
scroll to position [144, 0]
click at [448, 628] on button "Done" at bounding box center [452, 636] width 33 height 21
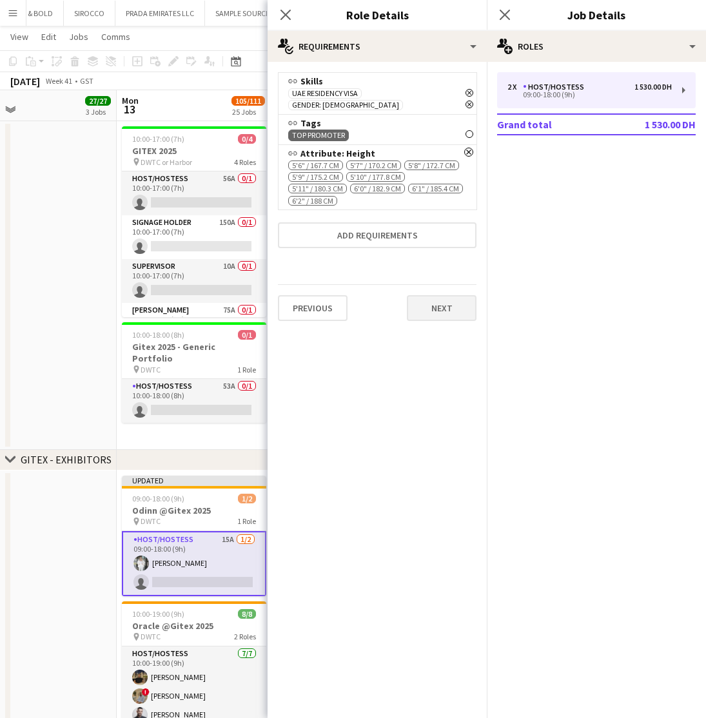
click at [440, 296] on button "Next" at bounding box center [442, 308] width 70 height 26
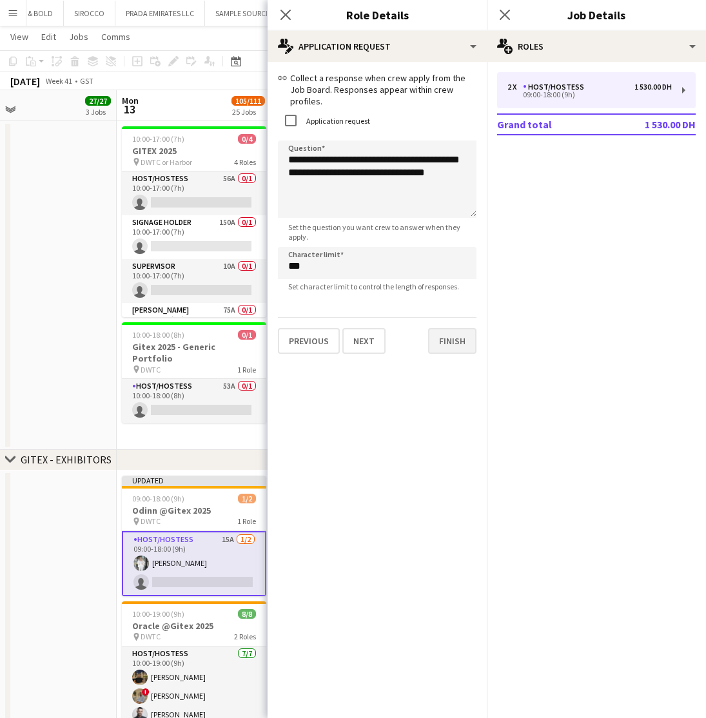
click at [443, 331] on button "Finish" at bounding box center [452, 341] width 48 height 26
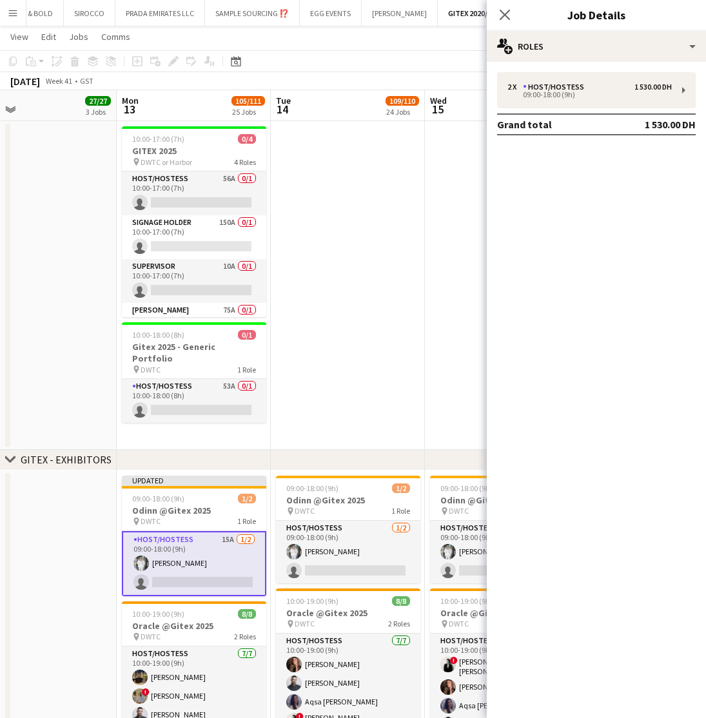
click at [407, 384] on app-date-cell at bounding box center [348, 285] width 154 height 329
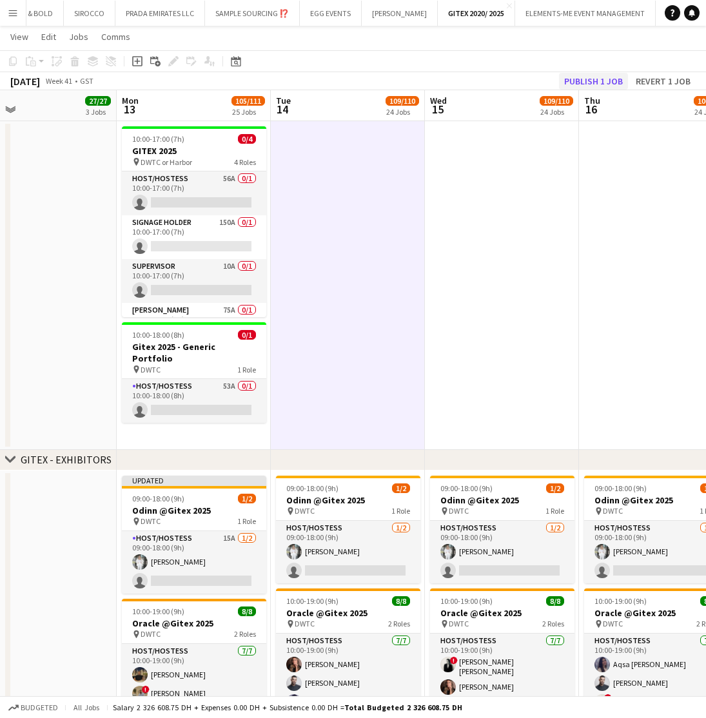
click at [585, 86] on button "Publish 1 job" at bounding box center [593, 81] width 69 height 17
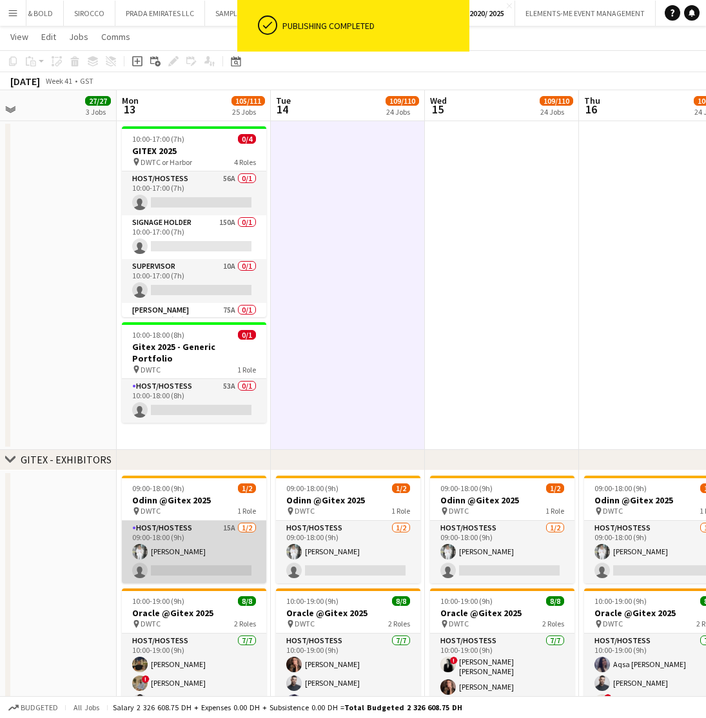
click at [186, 553] on app-card-role "Host/Hostess 15A 1/2 09:00-18:00 (9h) Anna Piatkina single-neutral-actions" at bounding box center [194, 552] width 144 height 63
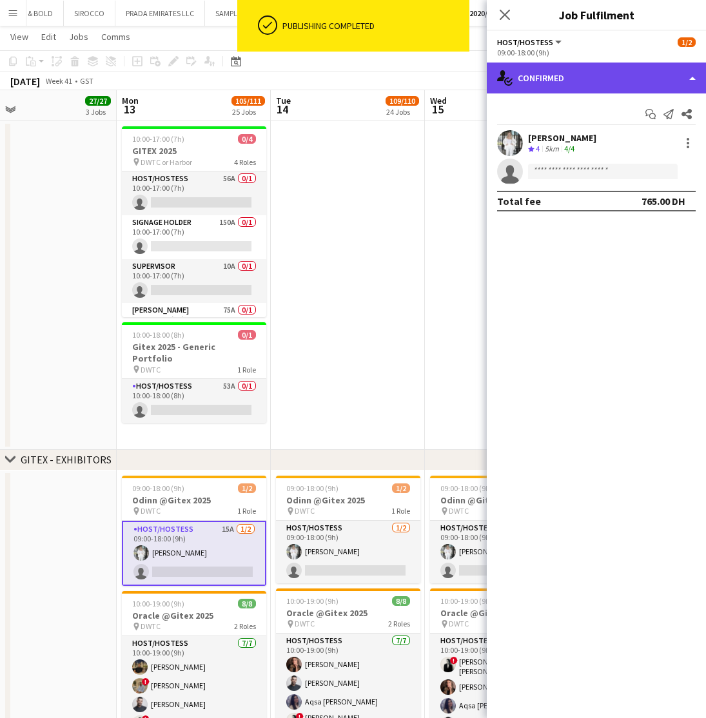
click at [583, 76] on div "single-neutral-actions-check-2 Confirmed" at bounding box center [596, 78] width 219 height 31
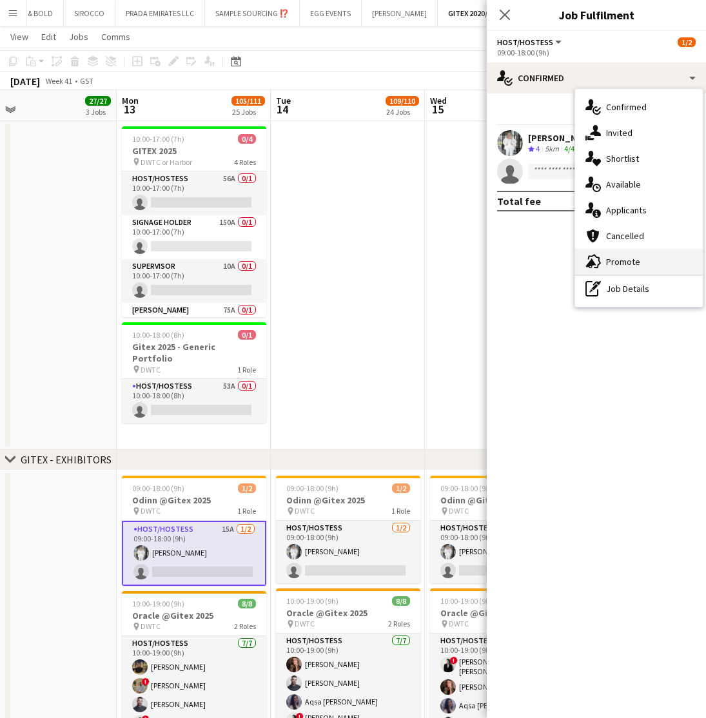
click at [626, 263] on span "Promote" at bounding box center [623, 262] width 34 height 12
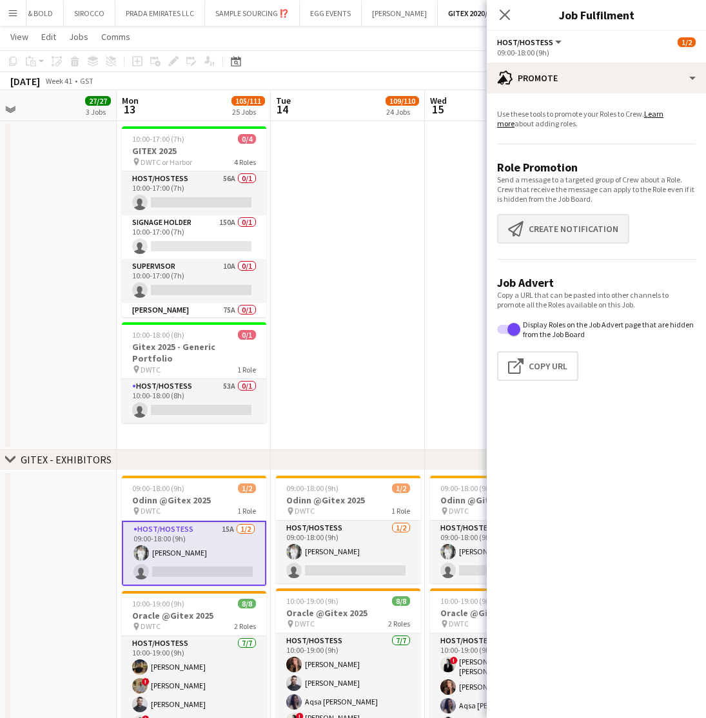
click at [541, 231] on button "Create notification Create notification" at bounding box center [563, 229] width 132 height 30
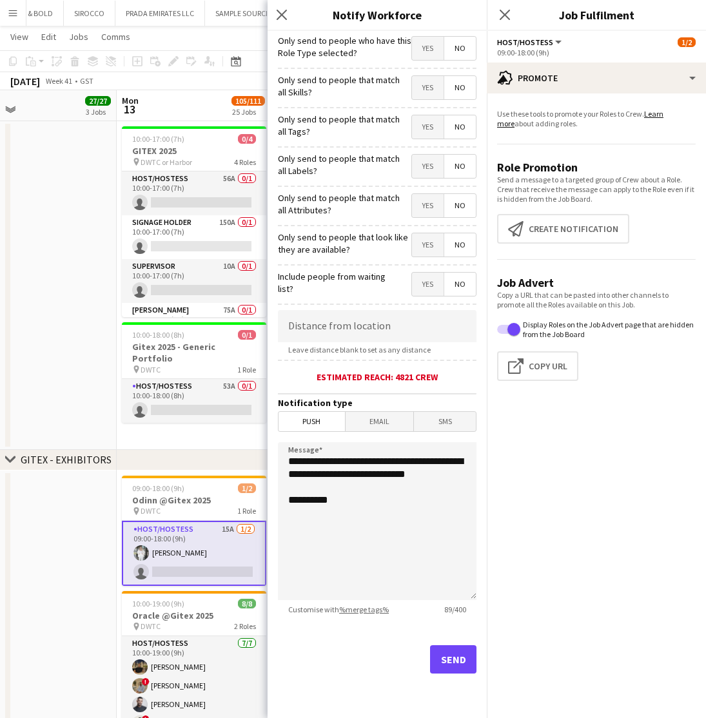
click at [423, 84] on span "Yes" at bounding box center [428, 87] width 32 height 23
click at [429, 126] on span "Yes" at bounding box center [428, 126] width 32 height 23
click at [429, 170] on span "Yes" at bounding box center [428, 166] width 32 height 23
click at [428, 208] on span "Yes" at bounding box center [428, 205] width 32 height 23
click at [429, 249] on span "Yes" at bounding box center [428, 244] width 32 height 23
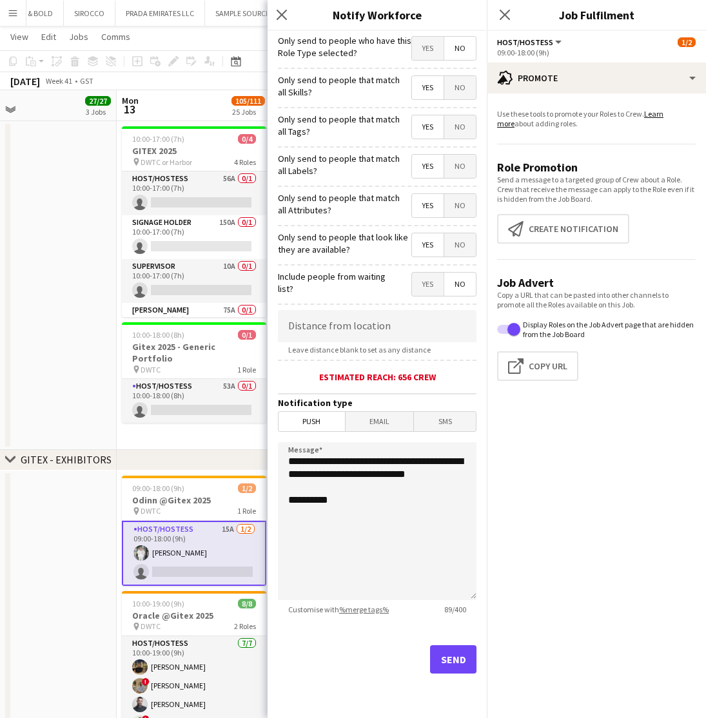
click at [455, 660] on button "Send" at bounding box center [453, 659] width 46 height 28
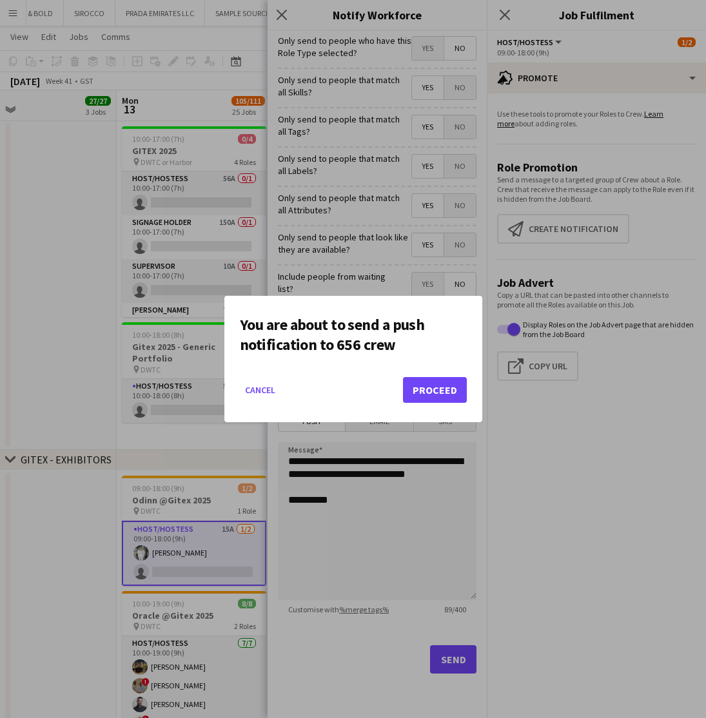
click at [433, 396] on button "Proceed" at bounding box center [435, 390] width 64 height 26
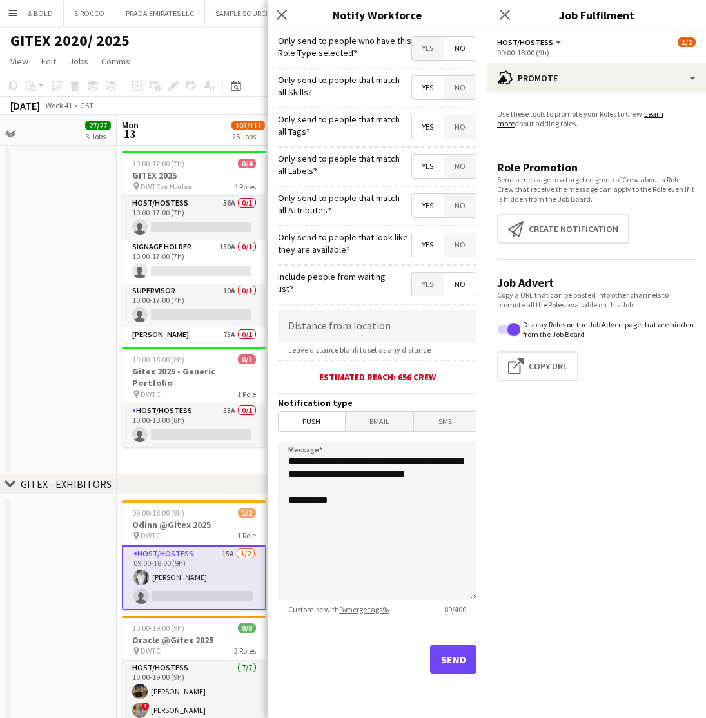
scroll to position [24, 0]
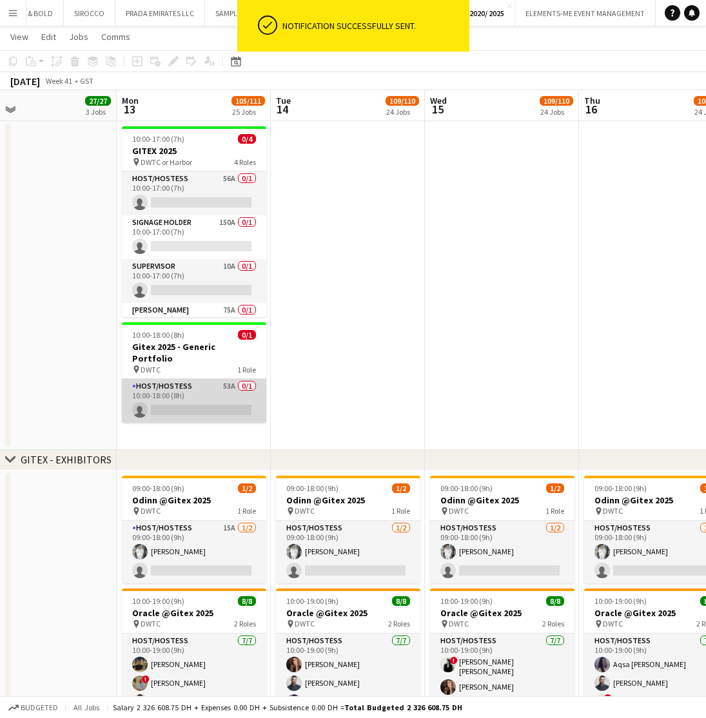
click at [199, 379] on app-card-role "Host/Hostess 53A 0/1 10:00-18:00 (8h) single-neutral-actions" at bounding box center [194, 401] width 144 height 44
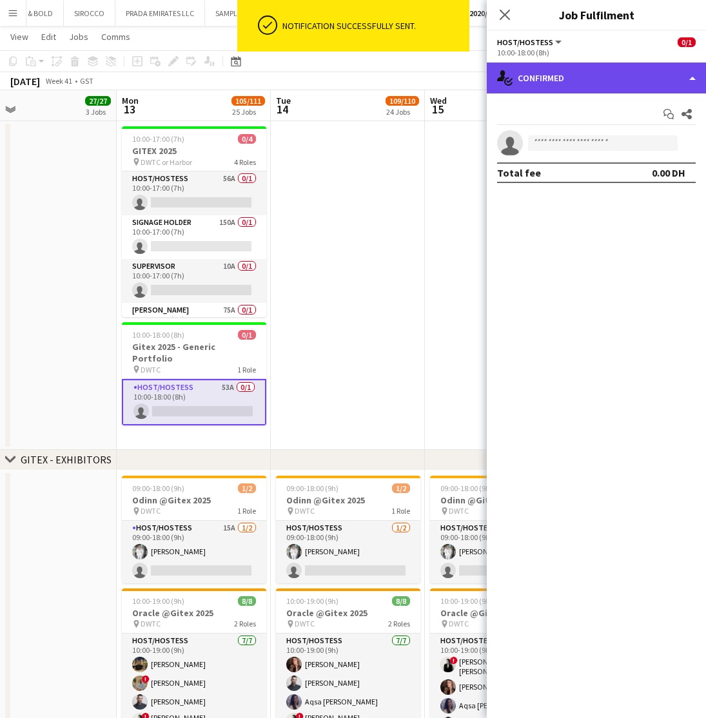
click at [666, 85] on div "single-neutral-actions-check-2 Confirmed" at bounding box center [596, 78] width 219 height 31
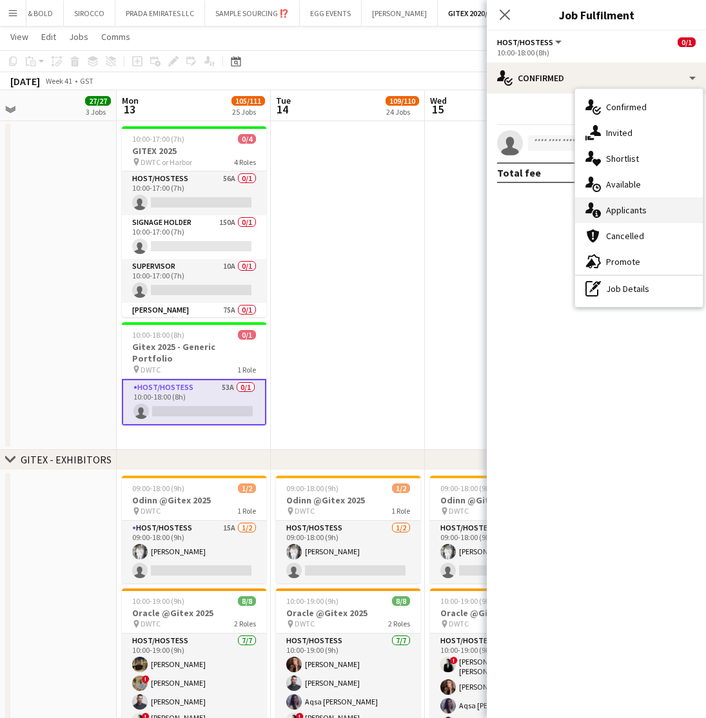
click at [631, 202] on div "single-neutral-actions-information Applicants" at bounding box center [639, 210] width 128 height 26
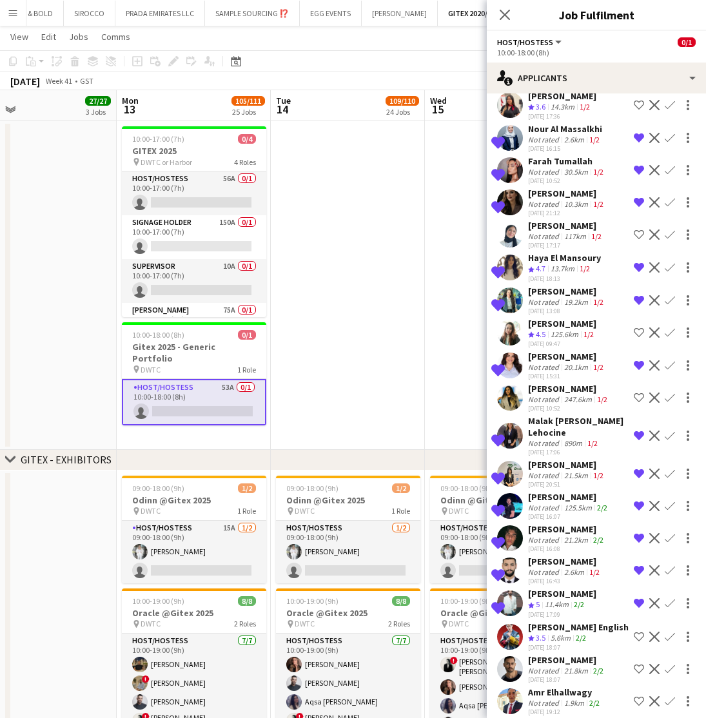
scroll to position [371, 0]
click at [636, 697] on app-icon "Shortlist crew" at bounding box center [639, 702] width 10 height 10
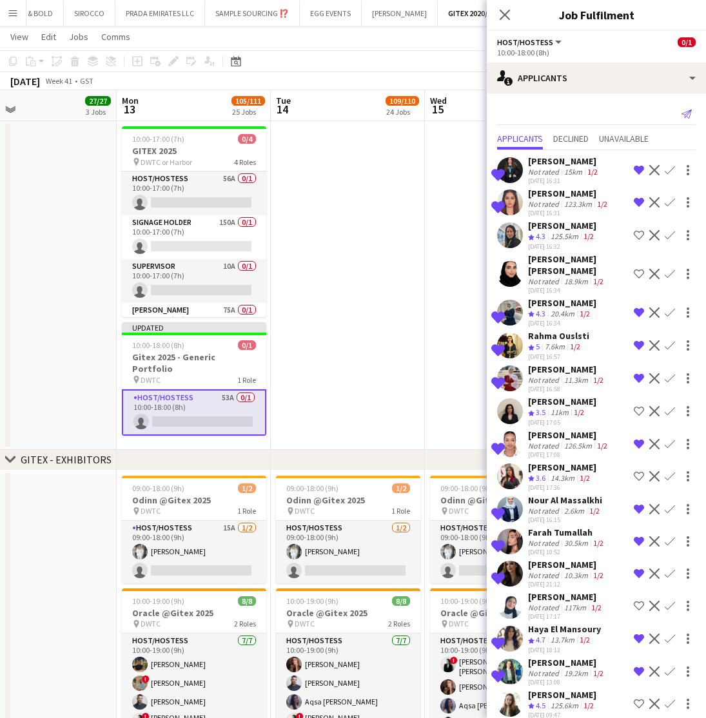
scroll to position [0, 0]
click at [691, 113] on icon "Send notification" at bounding box center [686, 114] width 10 height 10
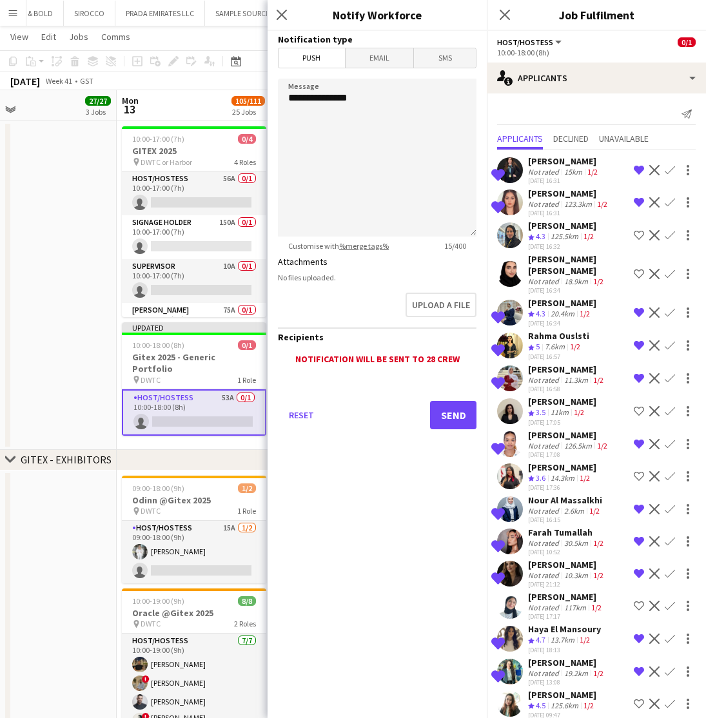
click at [276, 122] on form "**********" at bounding box center [376, 248] width 219 height 434
click at [309, 128] on textarea "**********" at bounding box center [377, 158] width 198 height 158
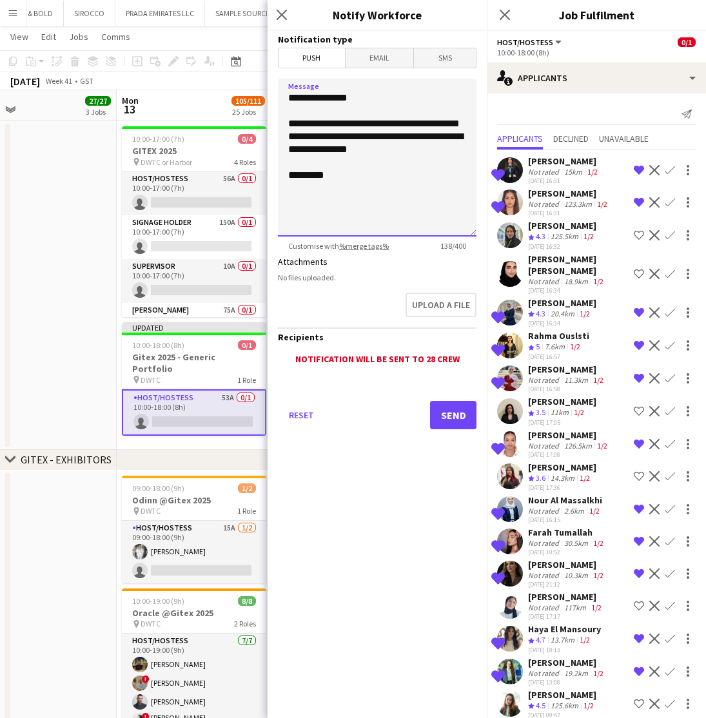
type textarea "**********"
click at [452, 420] on button "Send" at bounding box center [453, 415] width 46 height 28
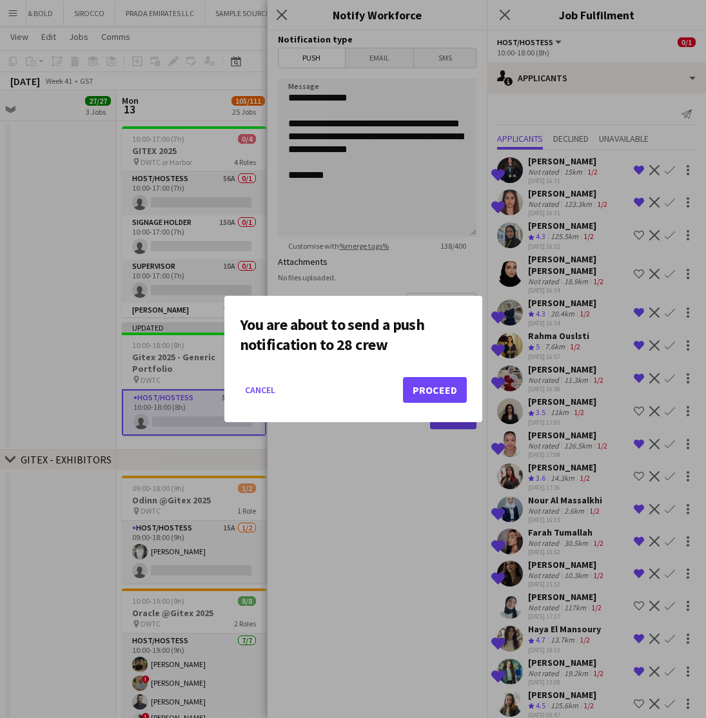
click at [441, 391] on button "Proceed" at bounding box center [435, 390] width 64 height 26
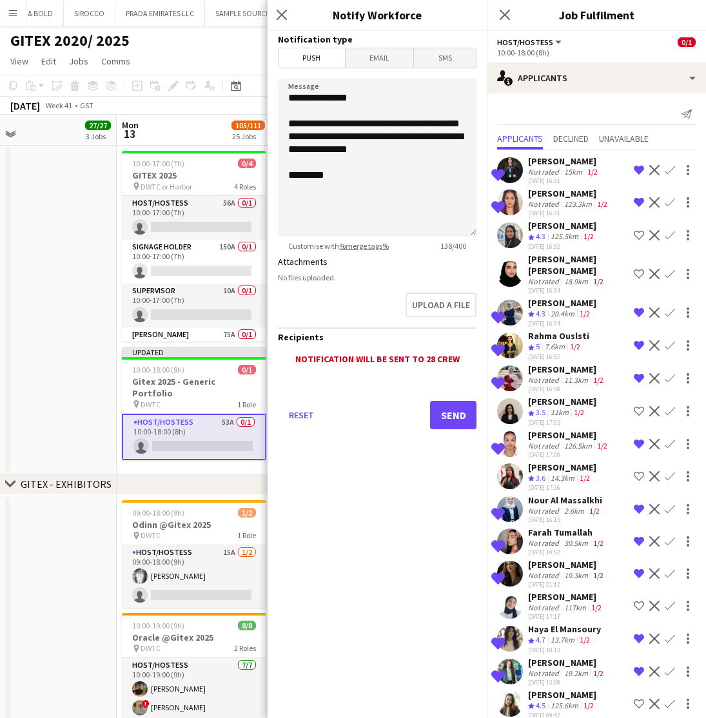
scroll to position [24, 0]
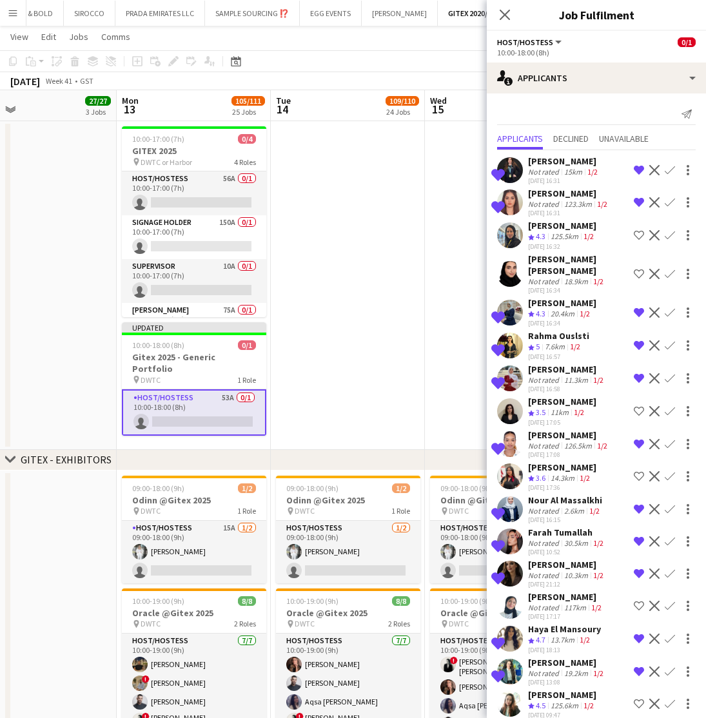
click at [385, 258] on app-date-cell at bounding box center [348, 285] width 154 height 329
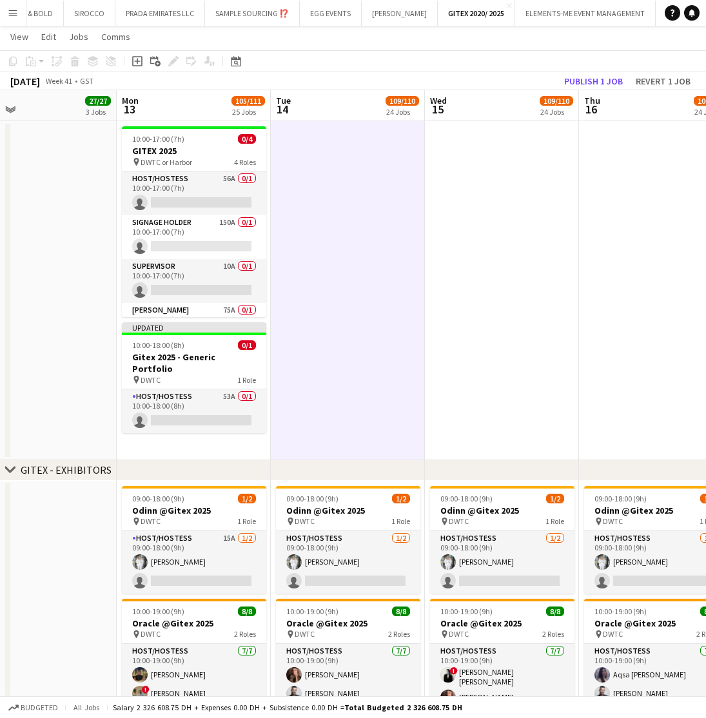
click at [621, 409] on app-date-cell at bounding box center [656, 290] width 154 height 339
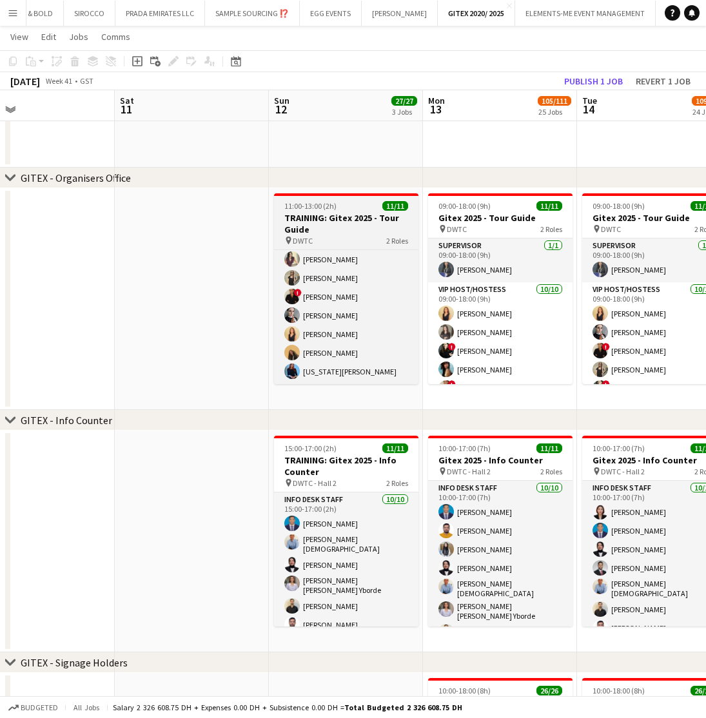
scroll to position [122, 0]
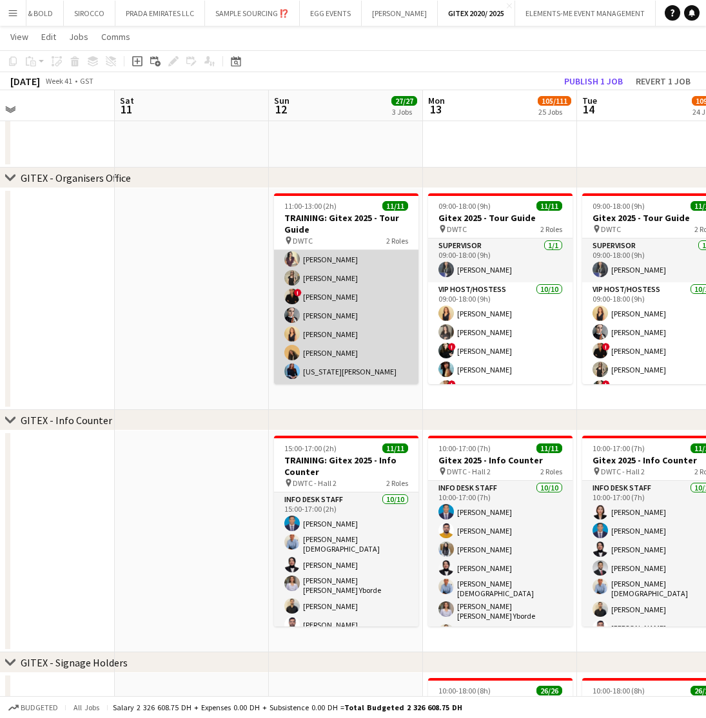
click at [360, 315] on app-card-role "VIP Host/Hostess 10/10 11:00-13:00 (2h) alina inam Akmaral Satzhanova ! Maria L…" at bounding box center [346, 278] width 144 height 212
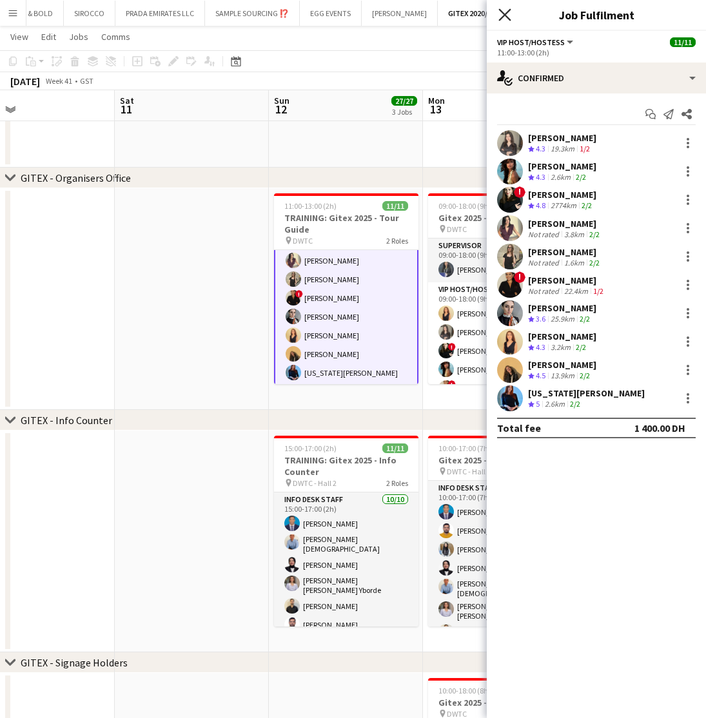
click at [507, 15] on icon "Close pop-in" at bounding box center [504, 14] width 12 height 12
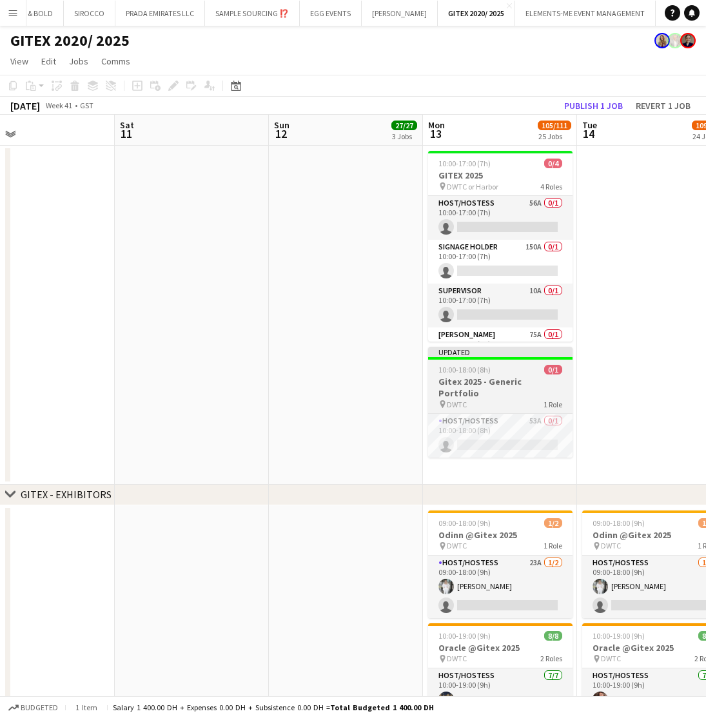
scroll to position [0, 0]
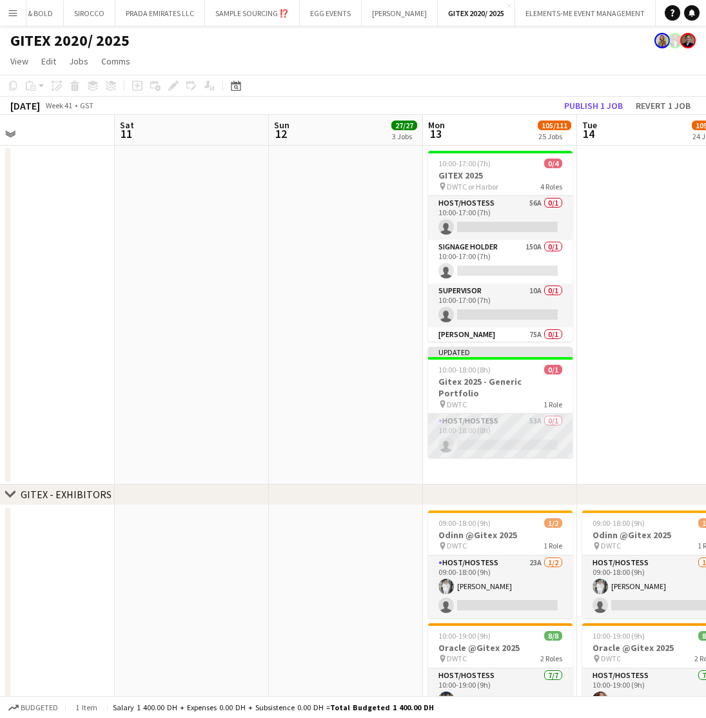
click at [489, 428] on app-card-role "Host/Hostess 53A 0/1 10:00-18:00 (8h) single-neutral-actions" at bounding box center [500, 436] width 144 height 44
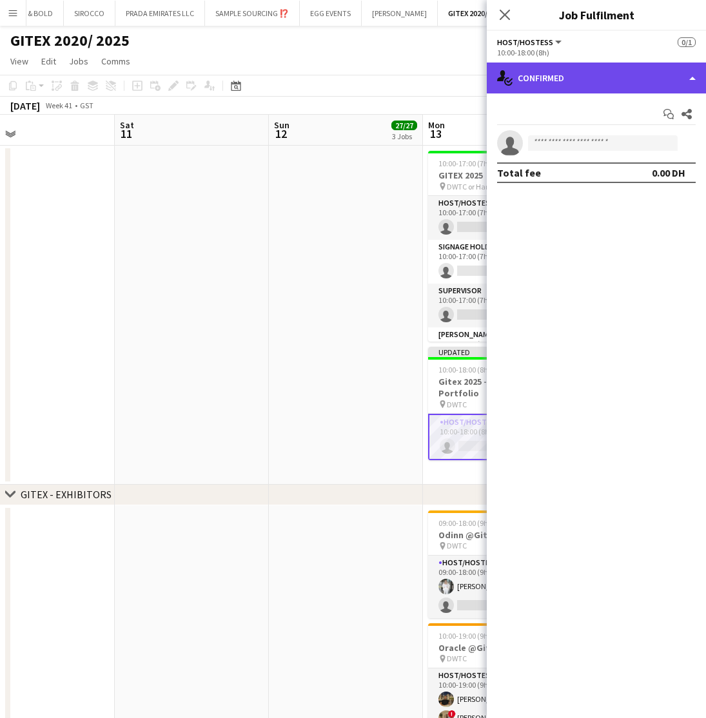
click at [585, 84] on div "single-neutral-actions-check-2 Confirmed" at bounding box center [596, 78] width 219 height 31
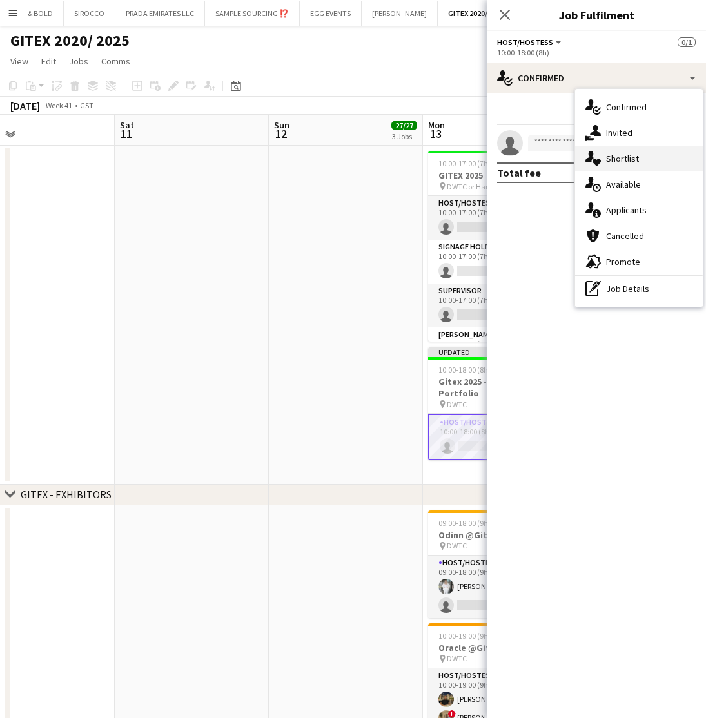
click at [616, 163] on span "Shortlist" at bounding box center [622, 159] width 33 height 12
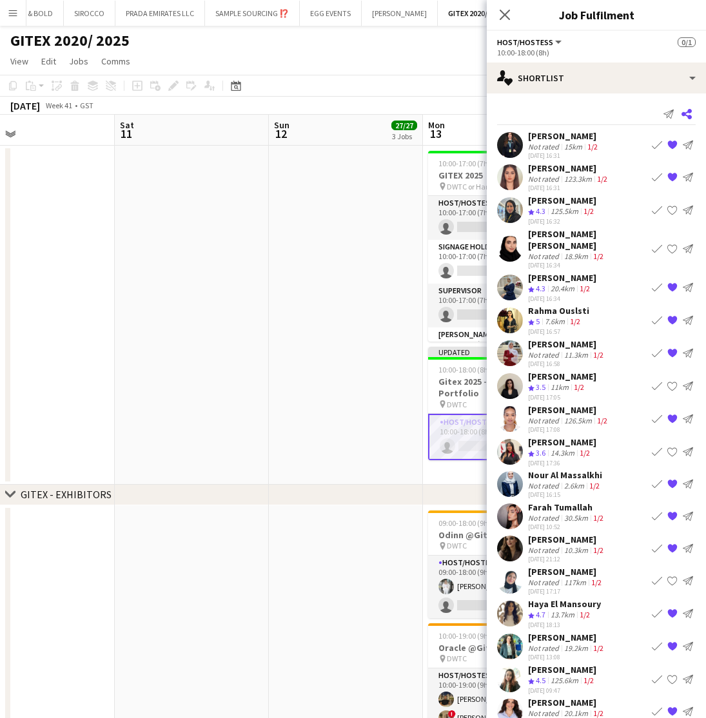
click at [688, 110] on icon at bounding box center [686, 114] width 10 height 10
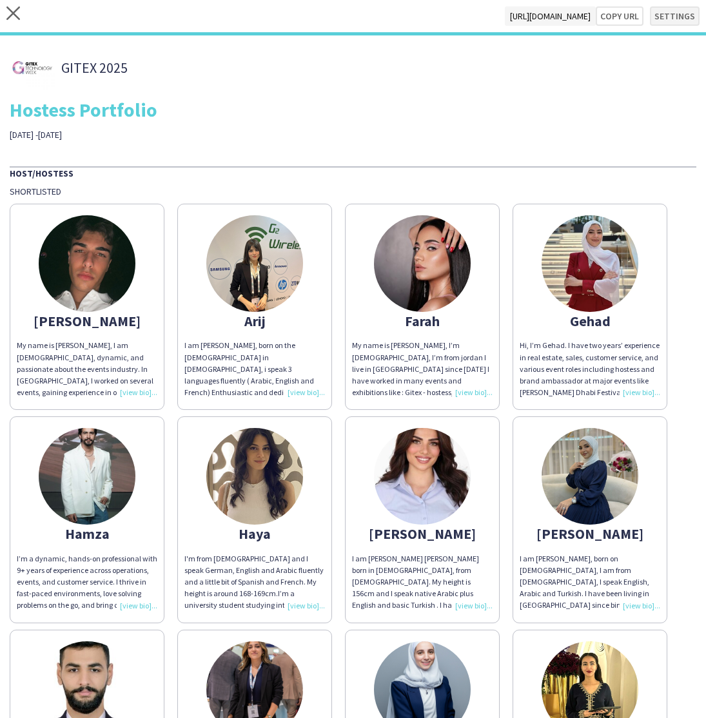
click at [668, 20] on button "Settings" at bounding box center [675, 15] width 50 height 19
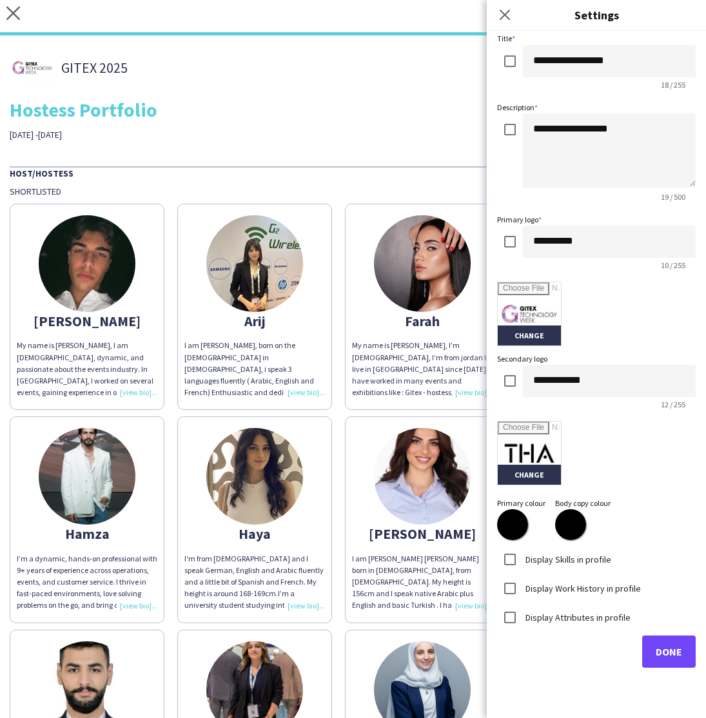
scroll to position [60, 0]
click at [664, 654] on span "Done" at bounding box center [668, 652] width 26 height 13
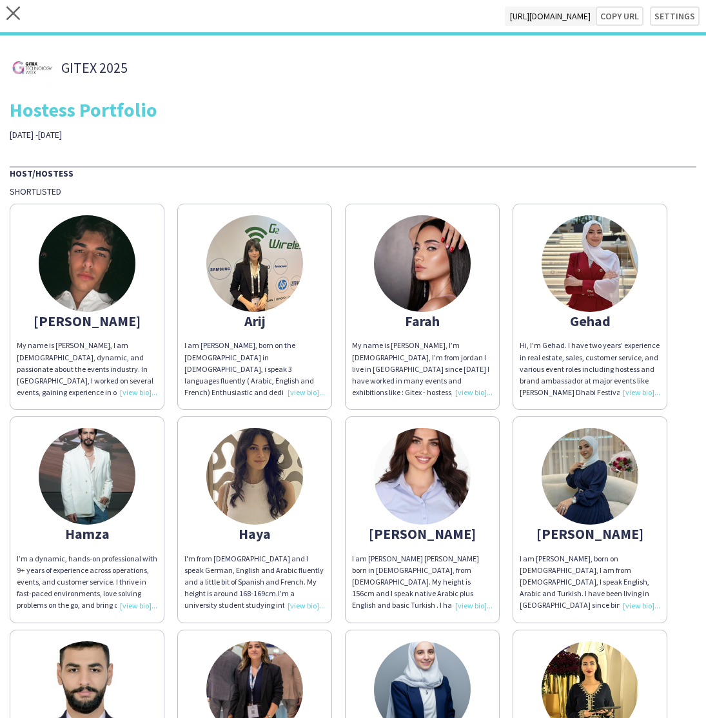
scroll to position [0, 0]
click at [626, 19] on button "Copy url" at bounding box center [619, 15] width 48 height 19
click at [14, 13] on icon at bounding box center [13, 13] width 14 height 14
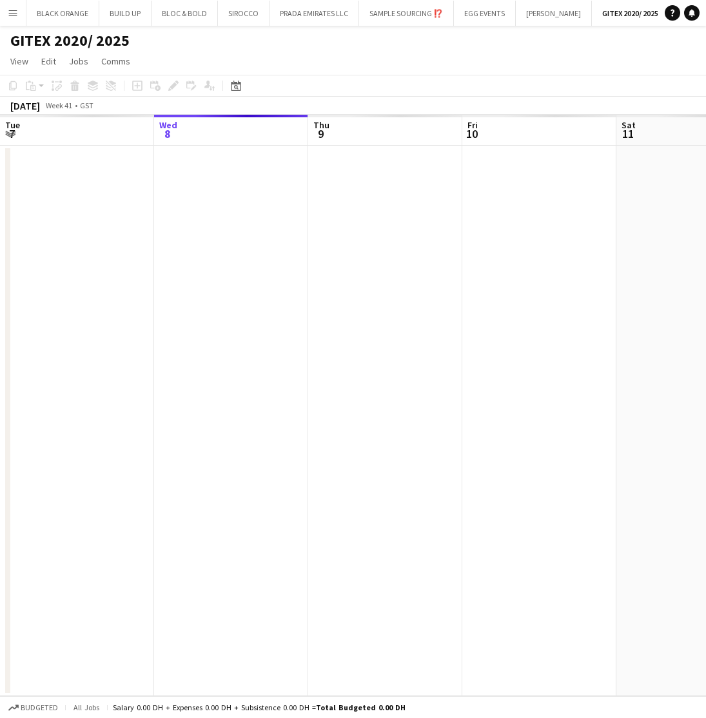
scroll to position [0, 1]
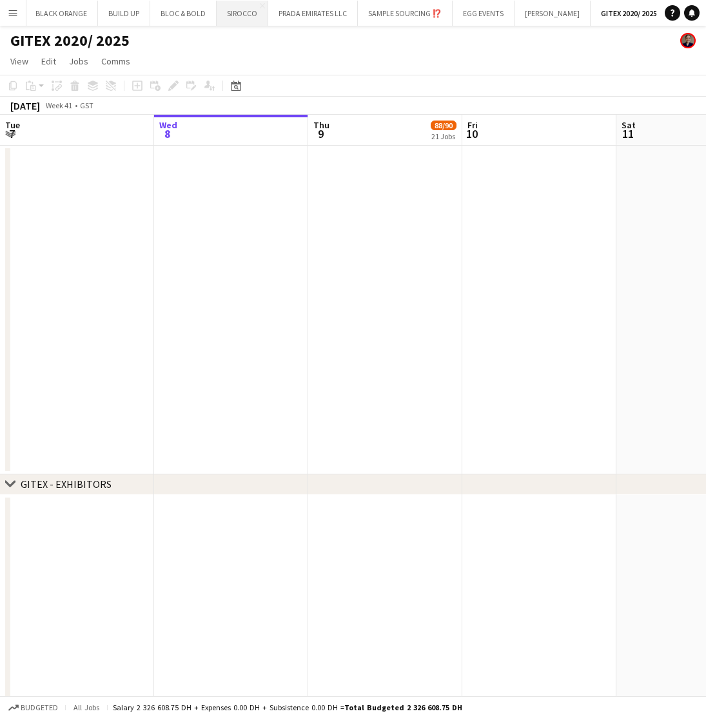
click at [237, 19] on button "SIROCCO Close" at bounding box center [243, 13] width 52 height 25
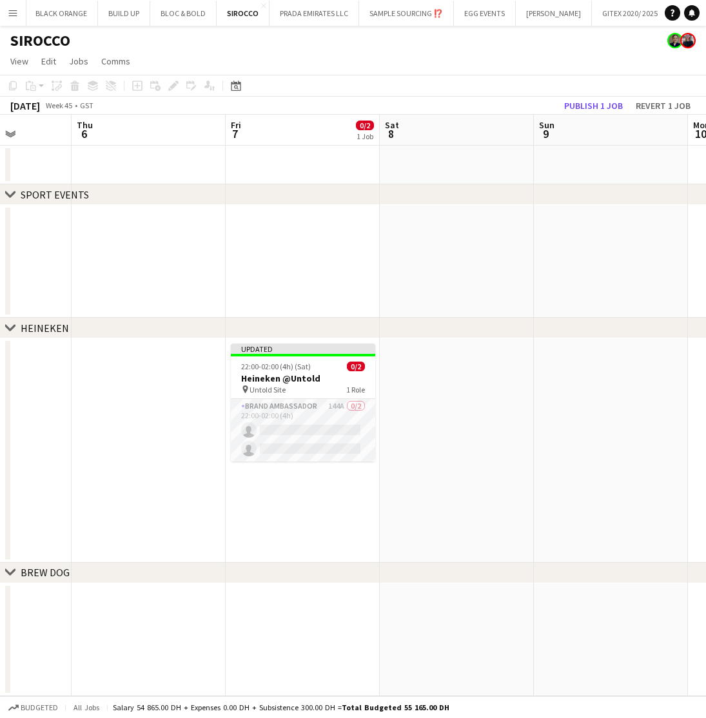
scroll to position [0, 389]
click at [295, 429] on app-card-role "Brand Ambassador 144A 0/2 22:00-02:00 (4h) single-neutral-actions single-neutra…" at bounding box center [304, 430] width 144 height 63
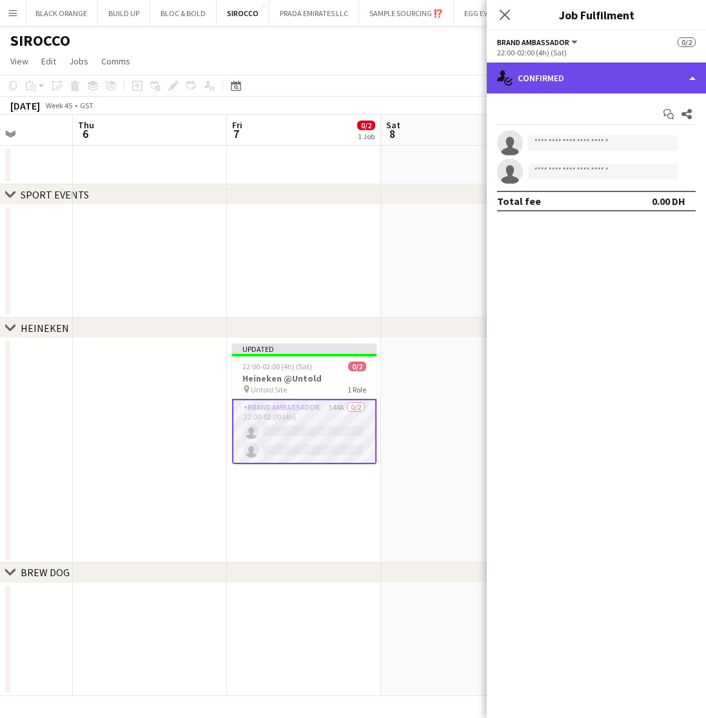
click at [590, 79] on div "single-neutral-actions-check-2 Confirmed" at bounding box center [596, 78] width 219 height 31
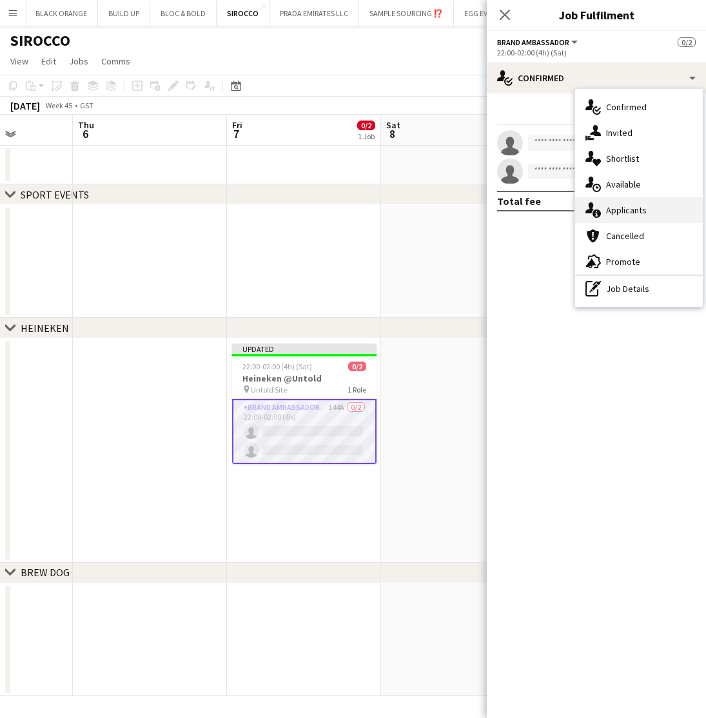
click at [624, 217] on div "single-neutral-actions-information Applicants" at bounding box center [639, 210] width 128 height 26
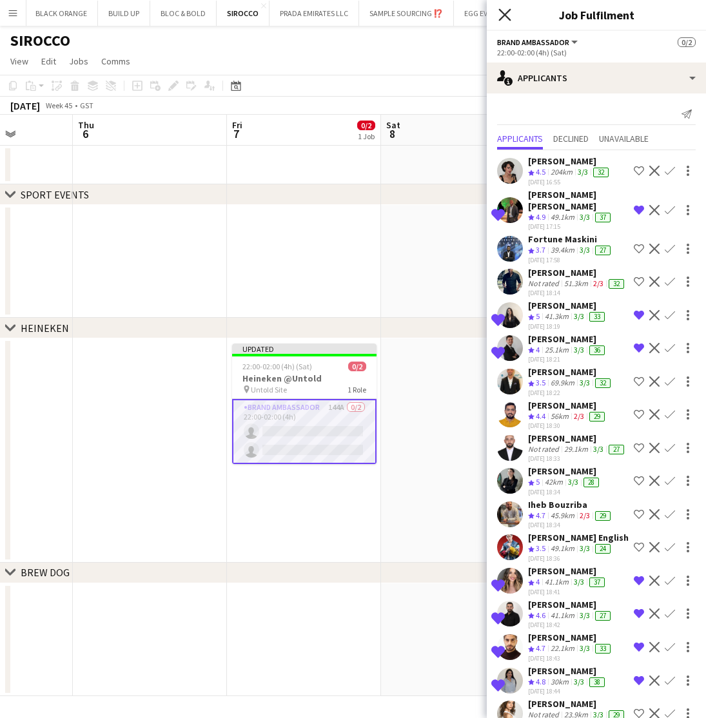
click at [505, 11] on icon "Close pop-in" at bounding box center [504, 14] width 12 height 12
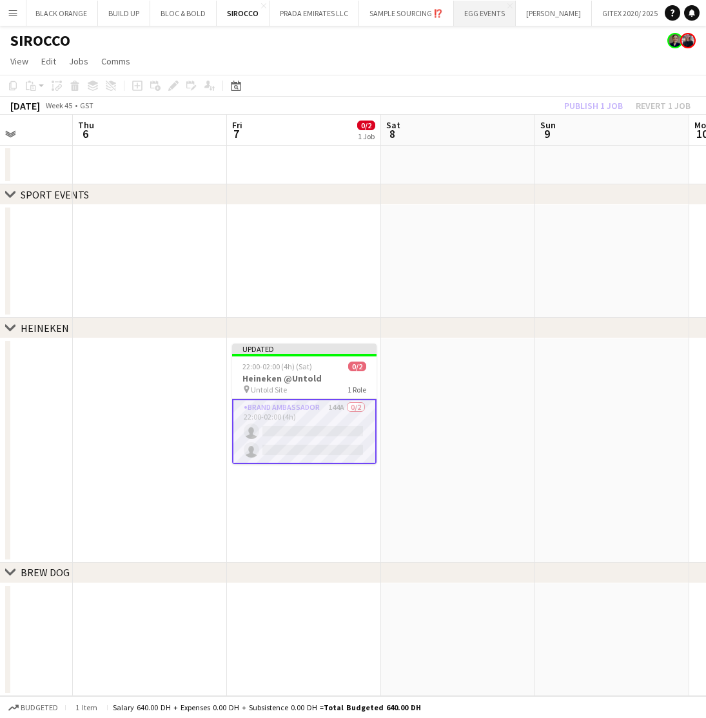
click at [483, 17] on button "EGG EVENTS Close" at bounding box center [485, 13] width 62 height 25
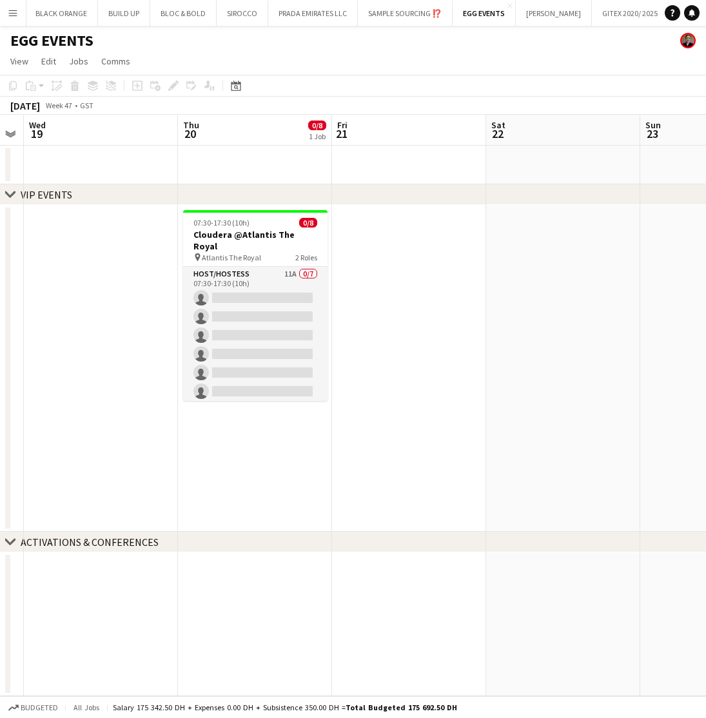
scroll to position [0, 438]
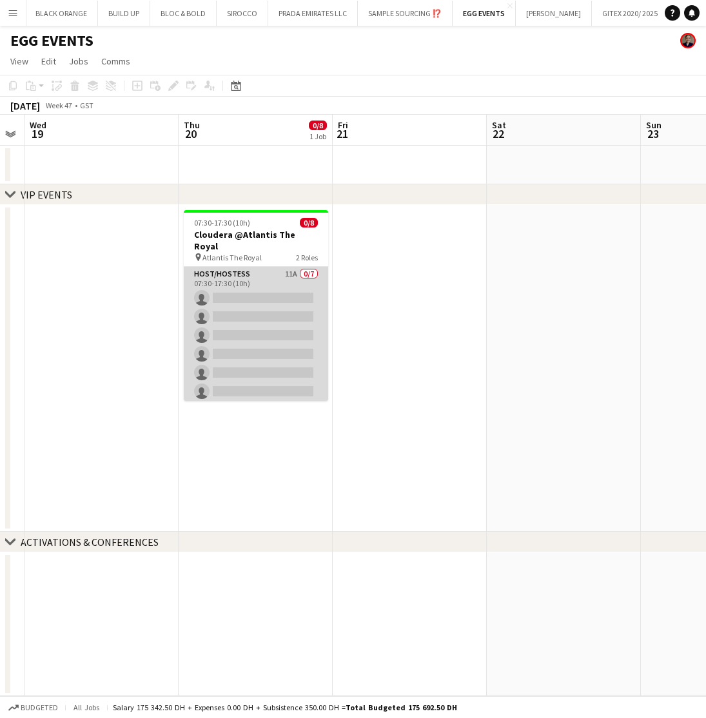
click at [265, 269] on app-card-role "Host/Hostess 11A 0/7 07:30-17:30 (10h) single-neutral-actions single-neutral-ac…" at bounding box center [256, 345] width 144 height 156
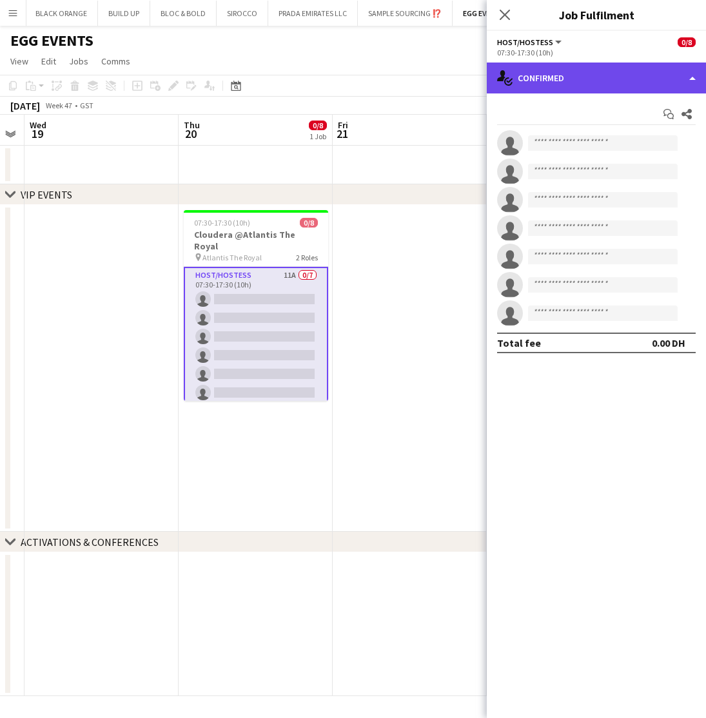
click at [649, 81] on div "single-neutral-actions-check-2 Confirmed" at bounding box center [596, 78] width 219 height 31
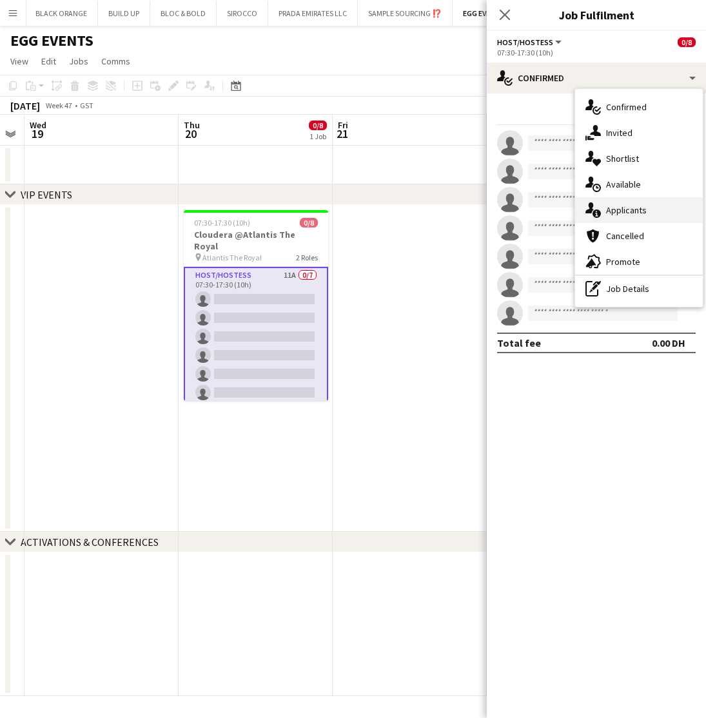
click at [626, 202] on div "single-neutral-actions-information Applicants" at bounding box center [639, 210] width 128 height 26
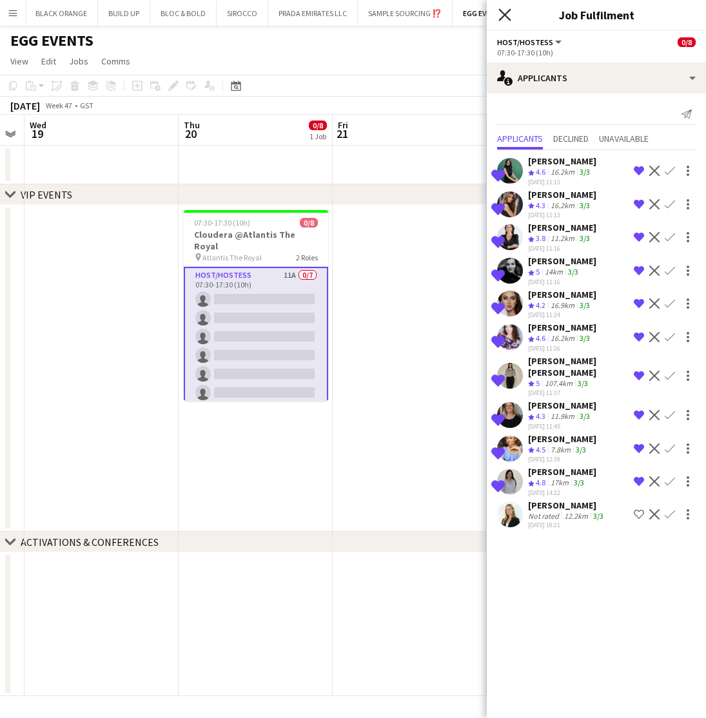
click at [507, 17] on icon at bounding box center [504, 14] width 12 height 12
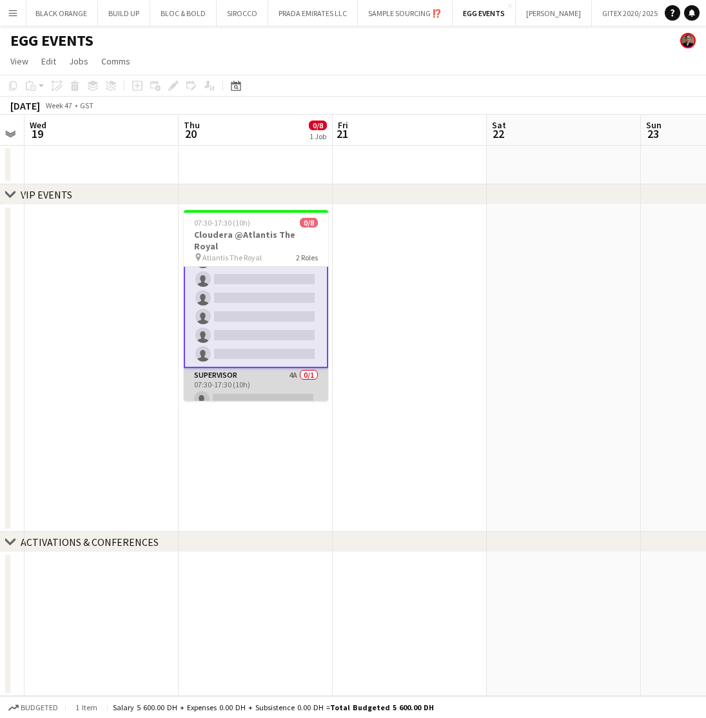
scroll to position [57, 0]
click at [258, 383] on app-card-role "Supervisor 4A 0/1 07:30-17:30 (10h) single-neutral-actions" at bounding box center [256, 391] width 144 height 44
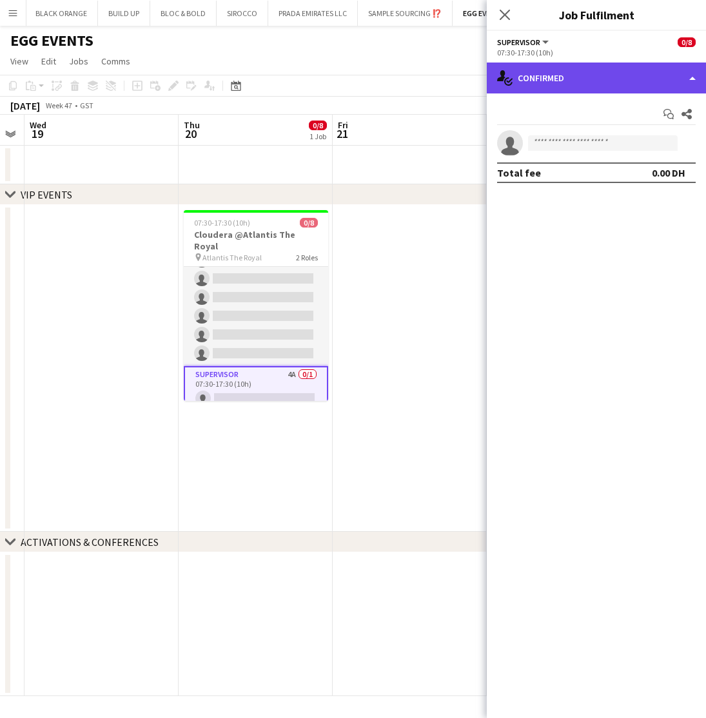
click at [592, 77] on div "single-neutral-actions-check-2 Confirmed" at bounding box center [596, 78] width 219 height 31
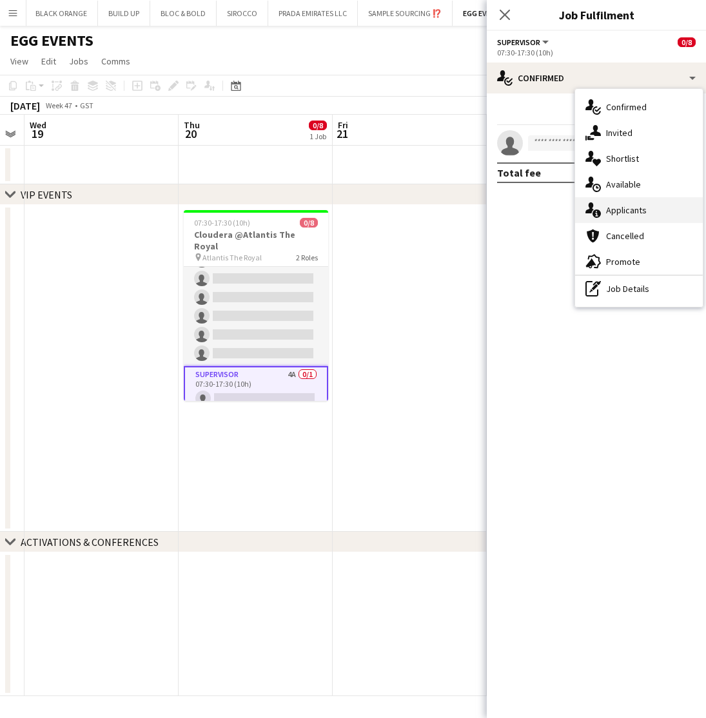
click at [626, 214] on span "Applicants" at bounding box center [626, 210] width 41 height 12
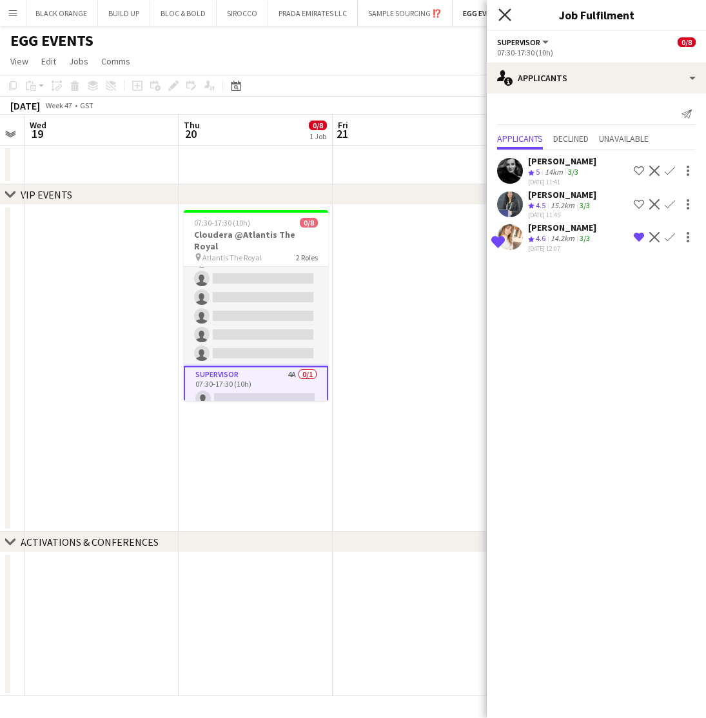
click at [505, 9] on icon "Close pop-in" at bounding box center [504, 14] width 12 height 12
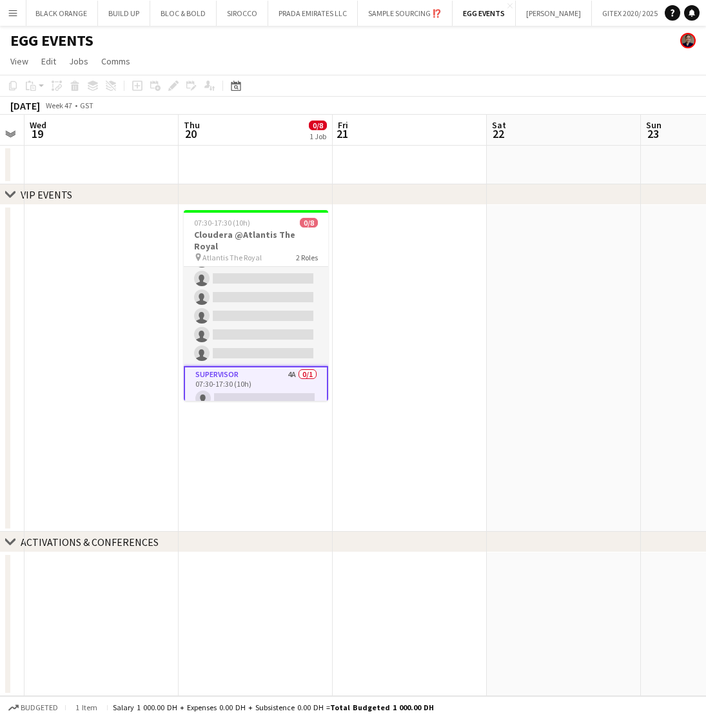
click at [438, 382] on app-date-cell at bounding box center [410, 368] width 154 height 327
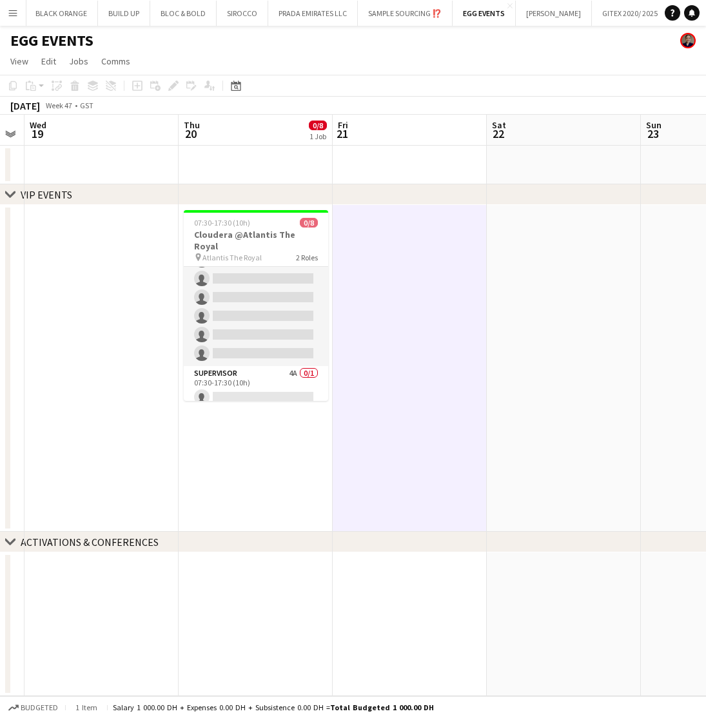
scroll to position [54, 0]
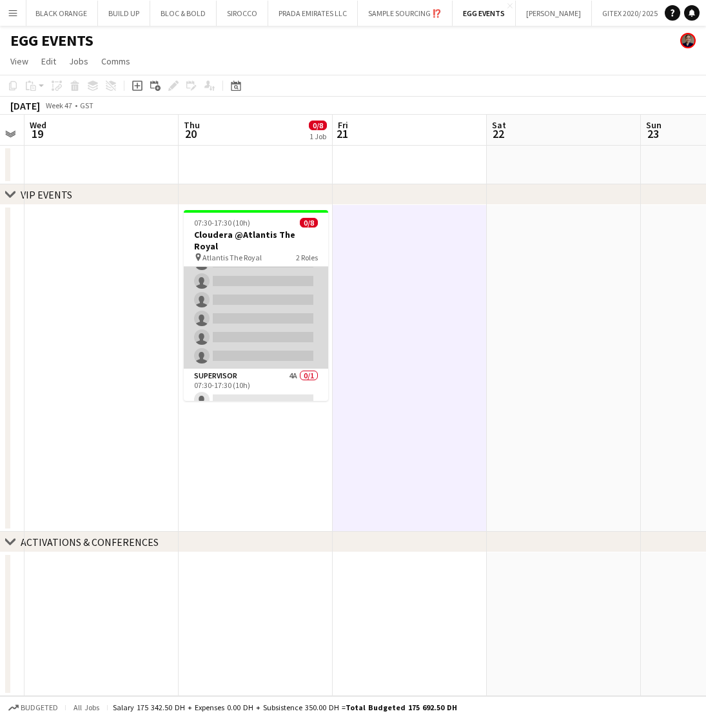
click at [251, 301] on app-card-role "Host/Hostess 11A 0/7 07:30-17:30 (10h) single-neutral-actions single-neutral-ac…" at bounding box center [256, 291] width 144 height 156
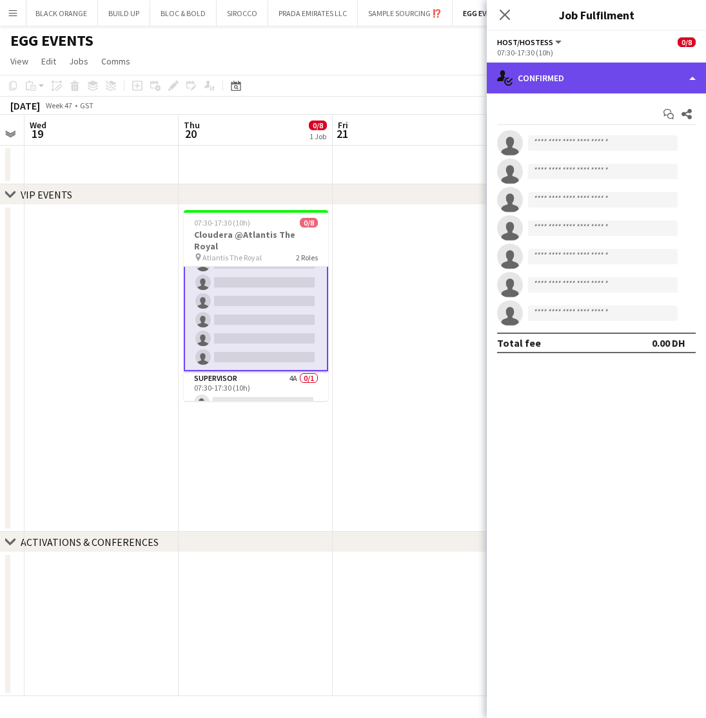
click at [577, 71] on div "single-neutral-actions-check-2 Confirmed" at bounding box center [596, 78] width 219 height 31
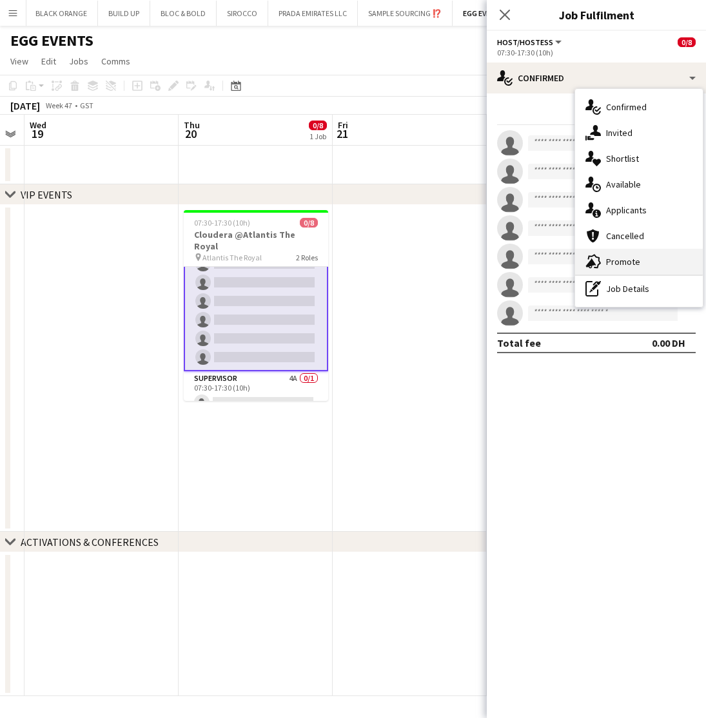
click at [615, 260] on span "Promote" at bounding box center [623, 262] width 34 height 12
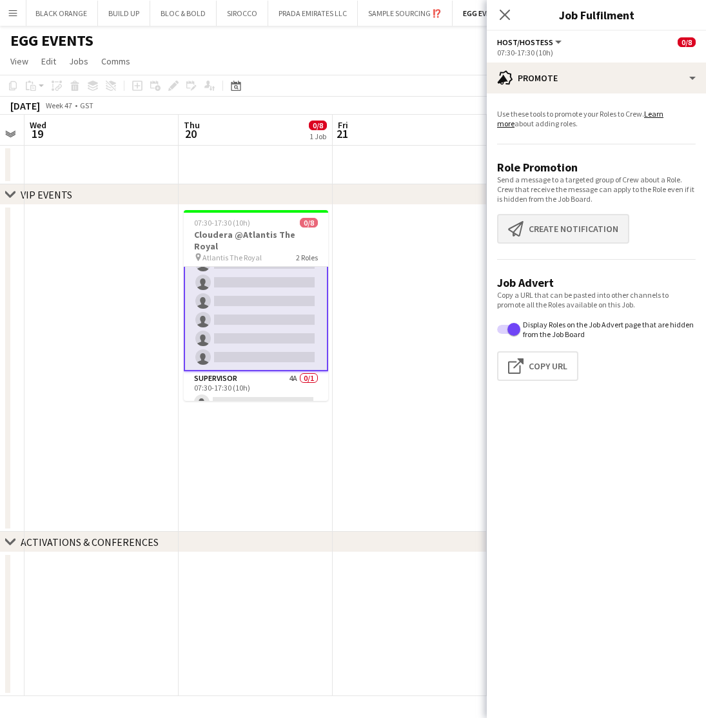
click at [549, 225] on button "Create notification Create notification" at bounding box center [563, 229] width 132 height 30
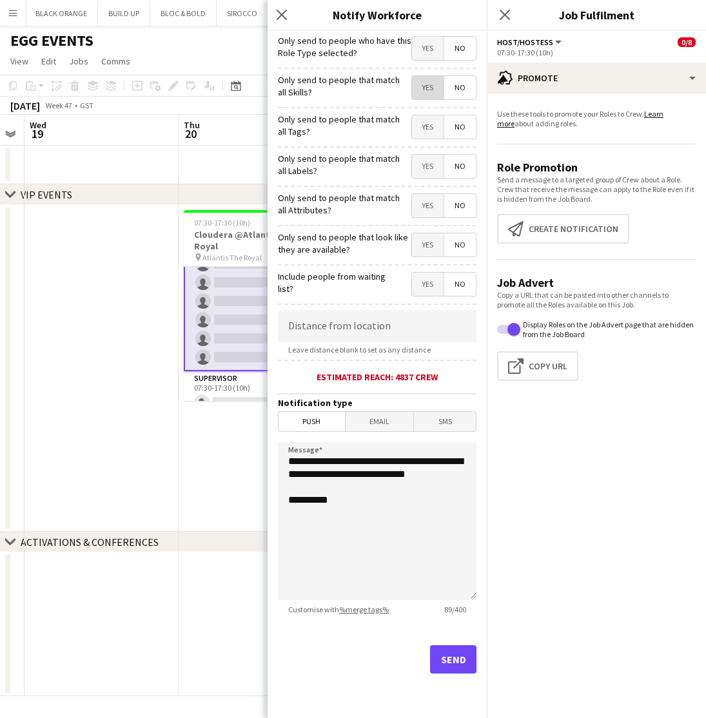
click at [423, 82] on span "Yes" at bounding box center [428, 87] width 32 height 23
click at [421, 126] on span "Yes" at bounding box center [428, 126] width 32 height 23
click at [425, 164] on span "Yes" at bounding box center [428, 166] width 32 height 23
click at [426, 206] on span "Yes" at bounding box center [428, 205] width 32 height 23
click at [426, 251] on span "Yes" at bounding box center [428, 244] width 32 height 23
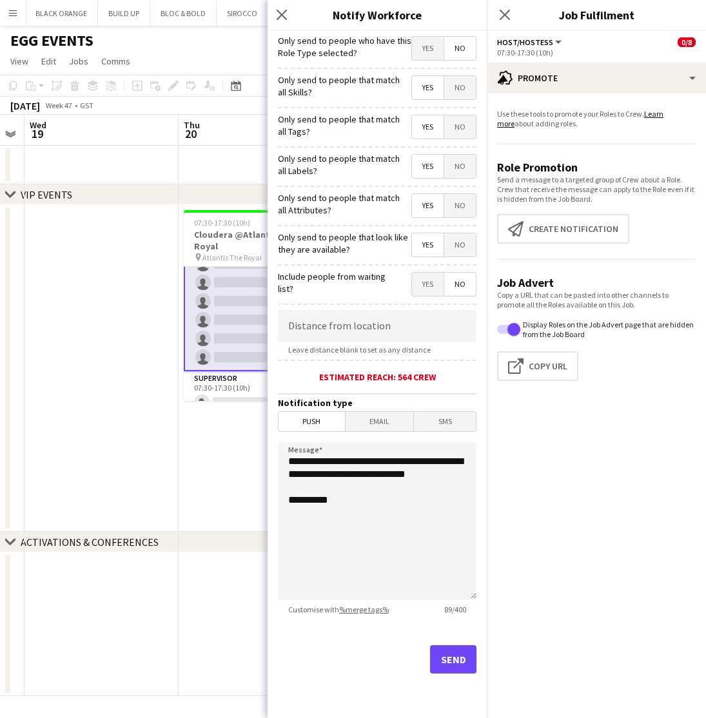
click at [454, 656] on button "Send" at bounding box center [453, 659] width 46 height 28
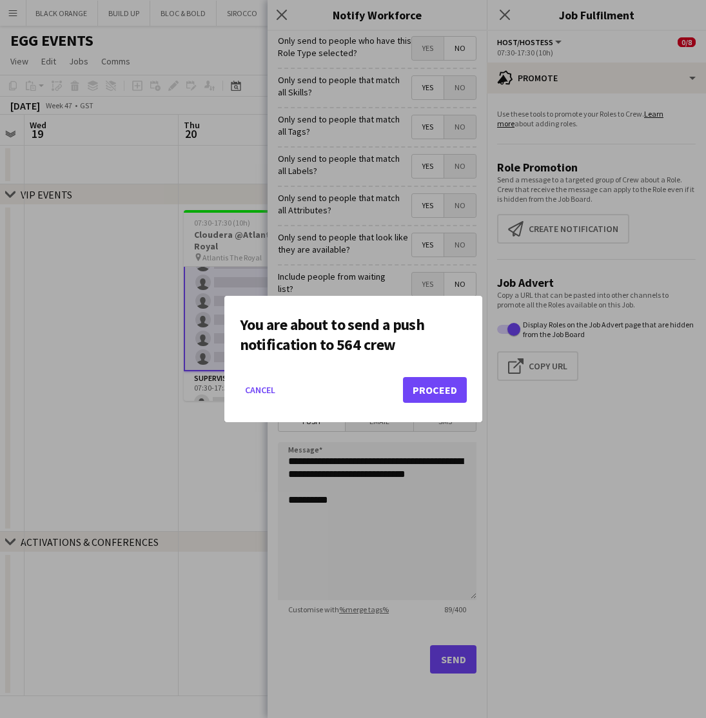
click at [423, 391] on button "Proceed" at bounding box center [435, 390] width 64 height 26
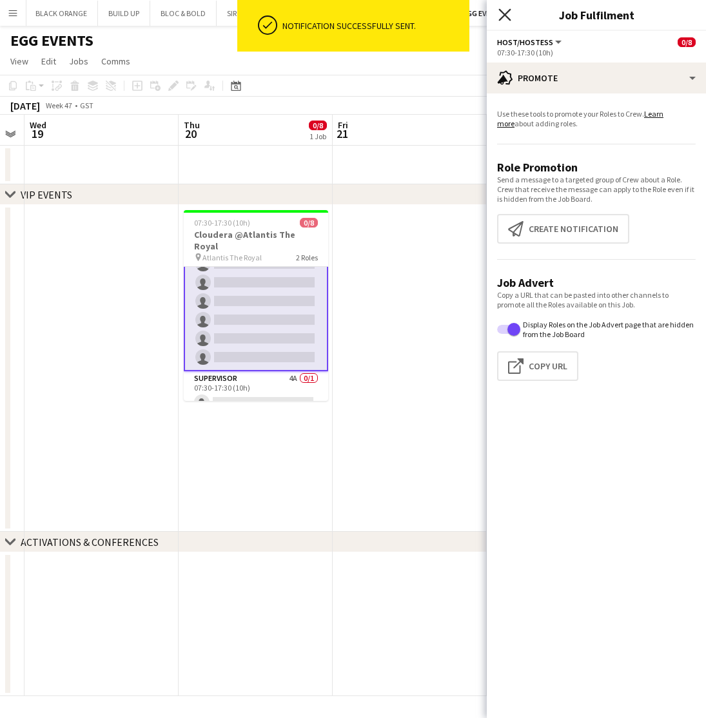
click at [506, 10] on icon "Close pop-in" at bounding box center [504, 14] width 12 height 12
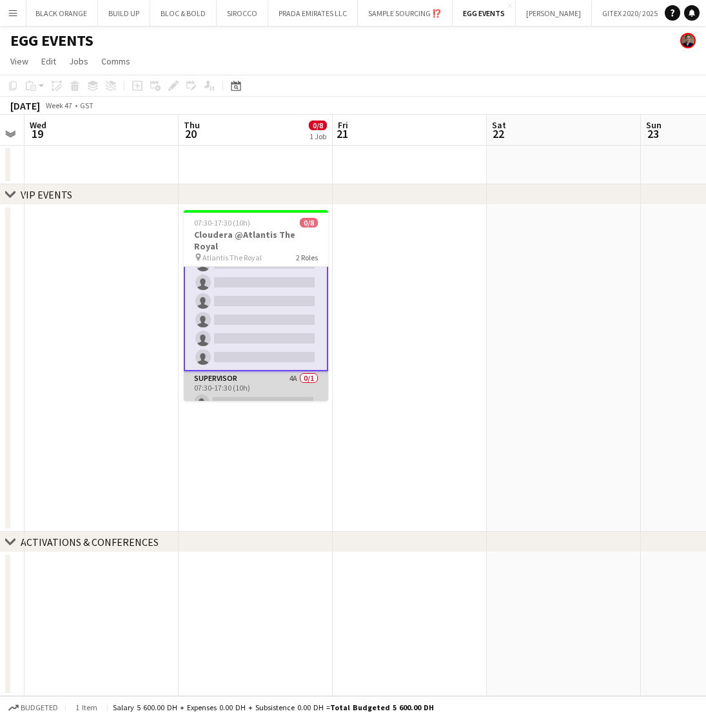
click at [258, 378] on app-card-role "Supervisor 4A 0/1 07:30-17:30 (10h) single-neutral-actions" at bounding box center [256, 393] width 144 height 44
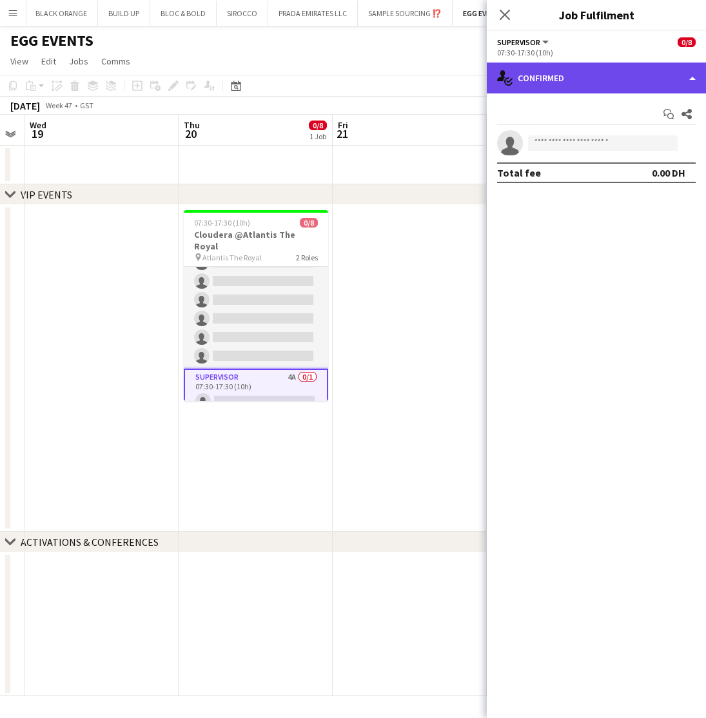
click at [595, 75] on div "single-neutral-actions-check-2 Confirmed" at bounding box center [596, 78] width 219 height 31
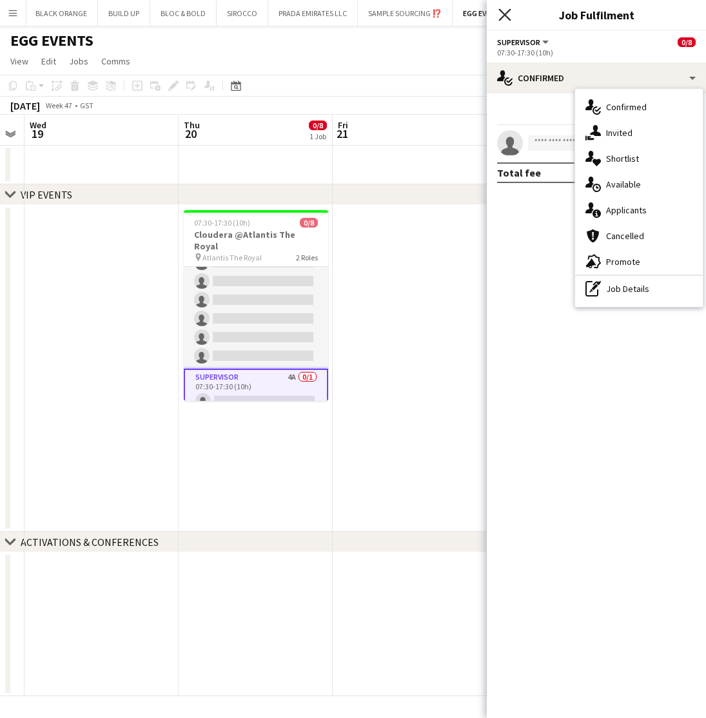
click at [506, 16] on icon at bounding box center [504, 14] width 12 height 12
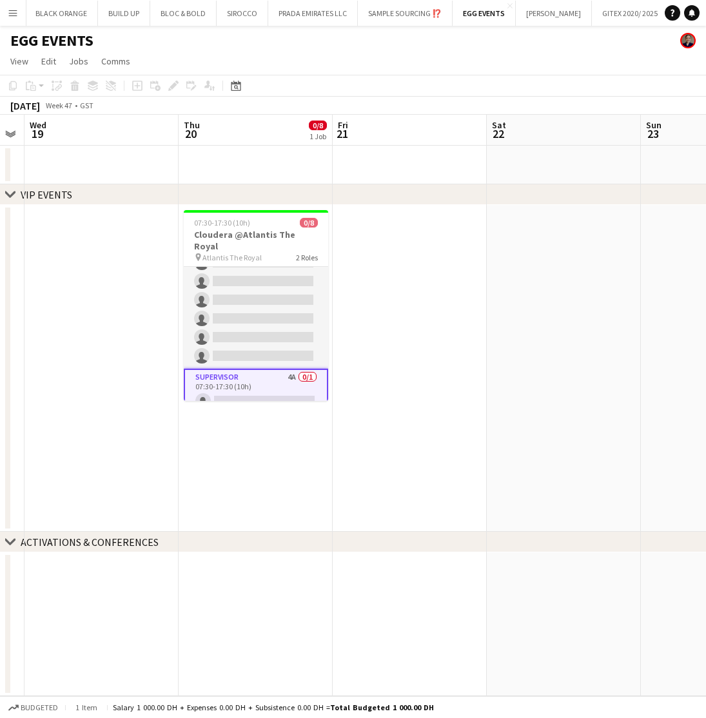
click at [296, 378] on app-card-role "Supervisor 4A 0/1 07:30-17:30 (10h) single-neutral-actions" at bounding box center [256, 392] width 144 height 46
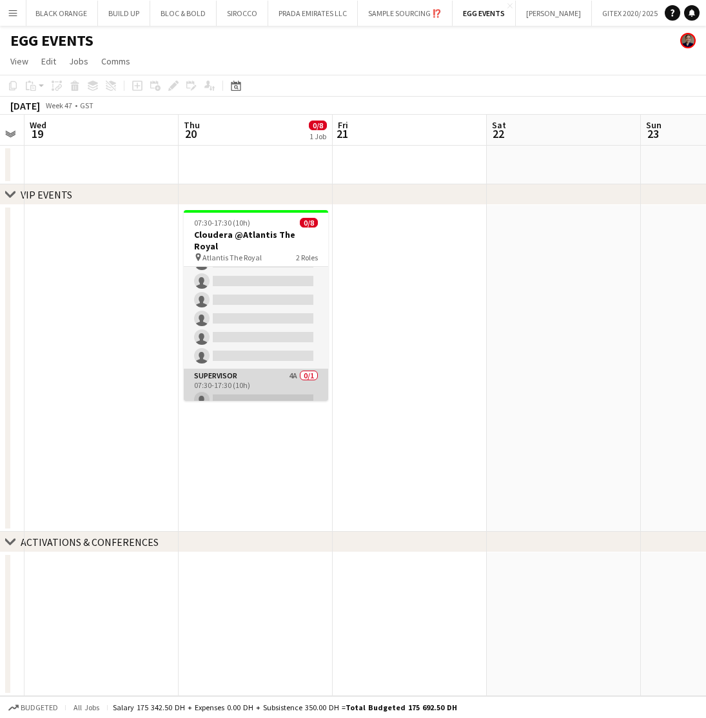
click at [296, 378] on app-card-role "Supervisor 4A 0/1 07:30-17:30 (10h) single-neutral-actions" at bounding box center [256, 391] width 144 height 44
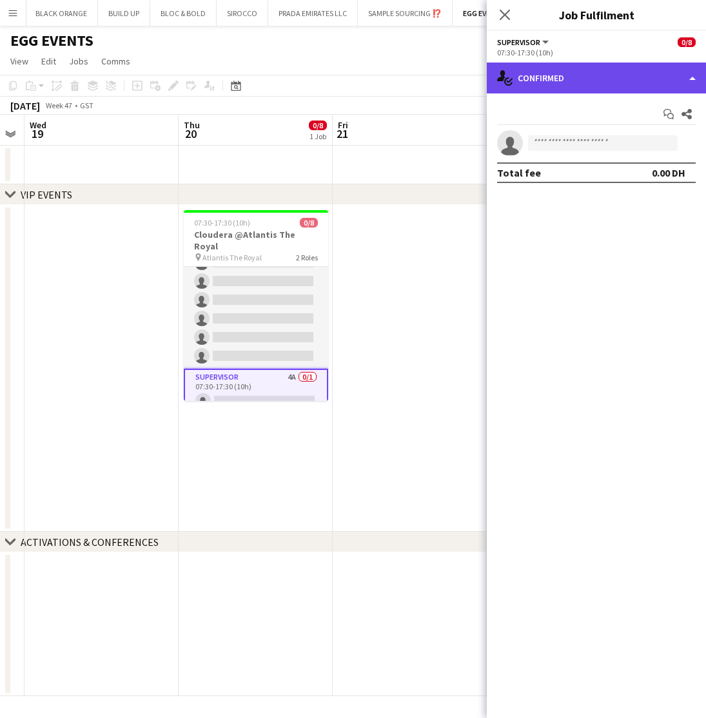
click at [615, 82] on div "single-neutral-actions-check-2 Confirmed" at bounding box center [596, 78] width 219 height 31
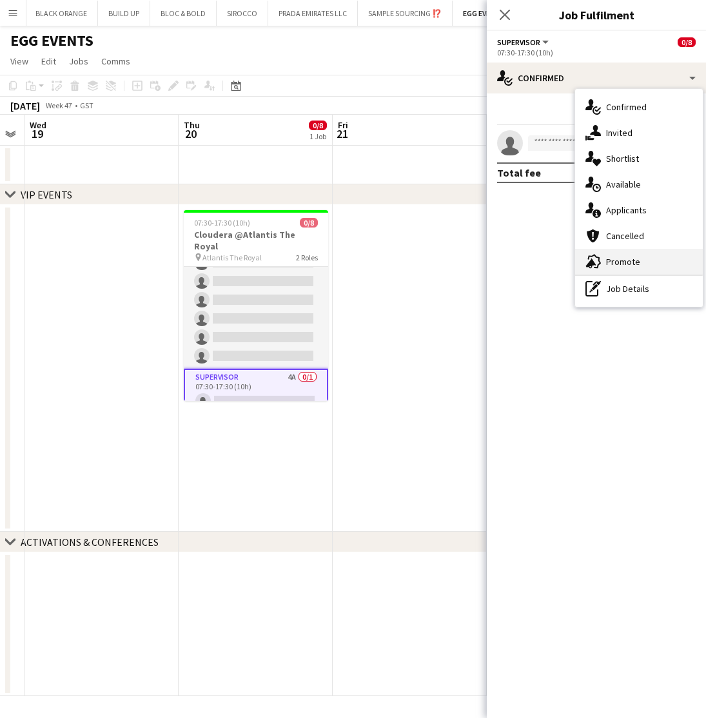
click at [635, 260] on span "Promote" at bounding box center [623, 262] width 34 height 12
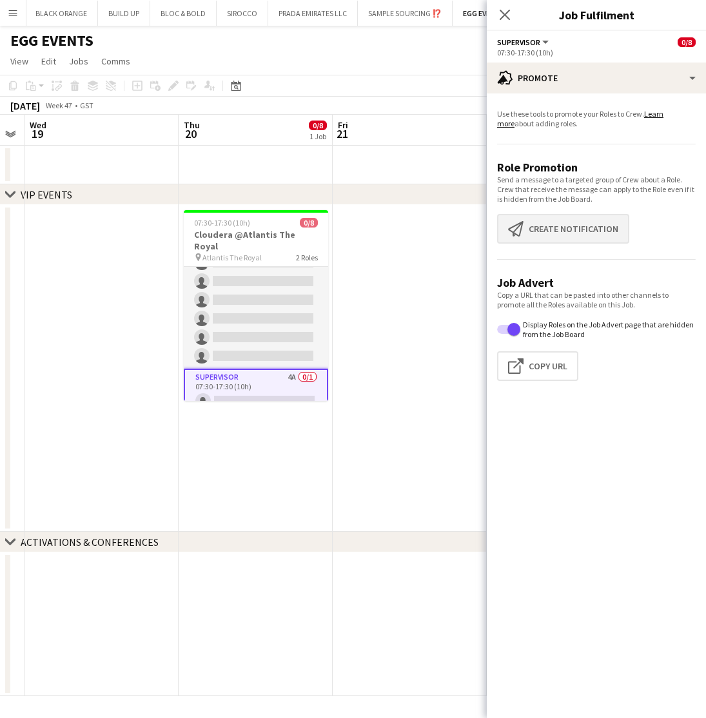
click at [564, 226] on button "Create notification Create notification" at bounding box center [563, 229] width 132 height 30
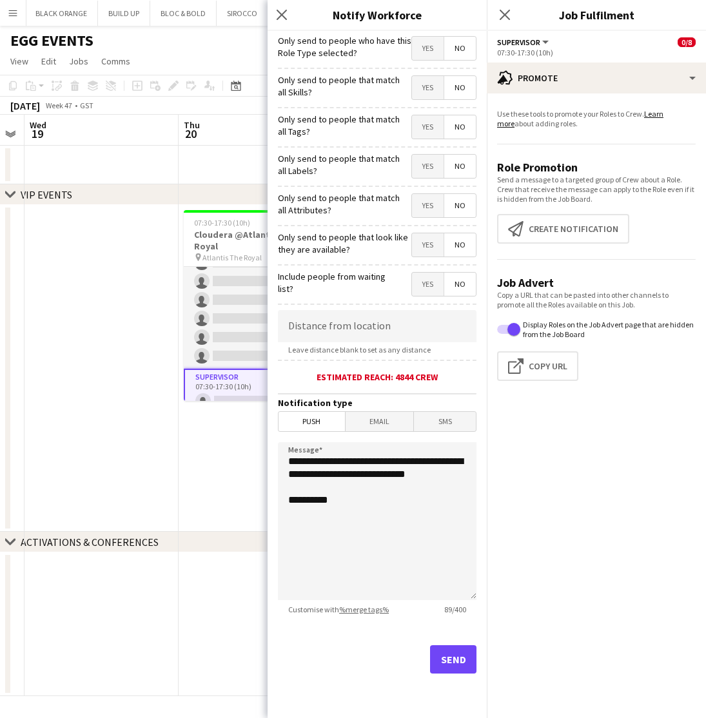
click at [421, 92] on span "Yes" at bounding box center [428, 87] width 32 height 23
click at [426, 133] on span "Yes" at bounding box center [428, 126] width 32 height 23
click at [429, 169] on span "Yes" at bounding box center [428, 166] width 32 height 23
click at [429, 210] on span "Yes" at bounding box center [428, 205] width 32 height 23
click at [278, 14] on icon "Close pop-in" at bounding box center [281, 14] width 12 height 12
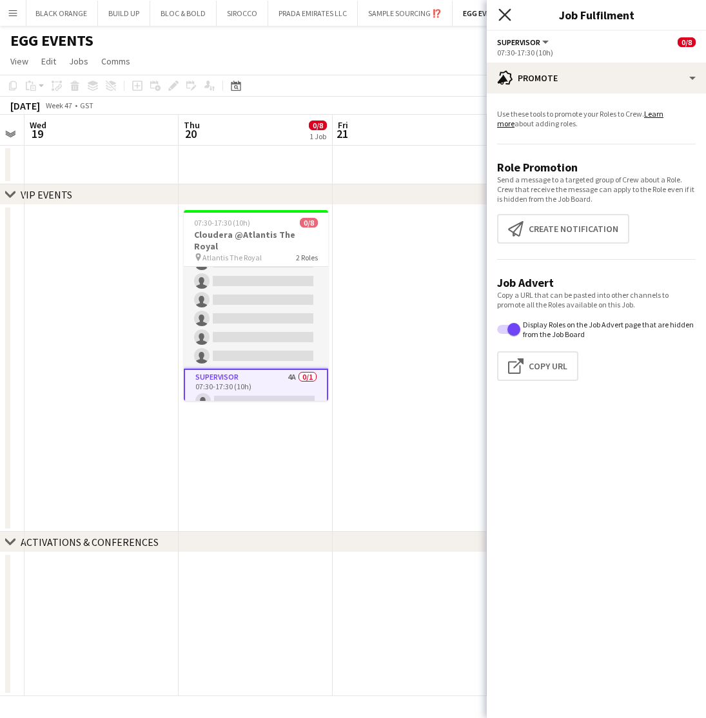
click at [505, 16] on icon at bounding box center [504, 14] width 12 height 12
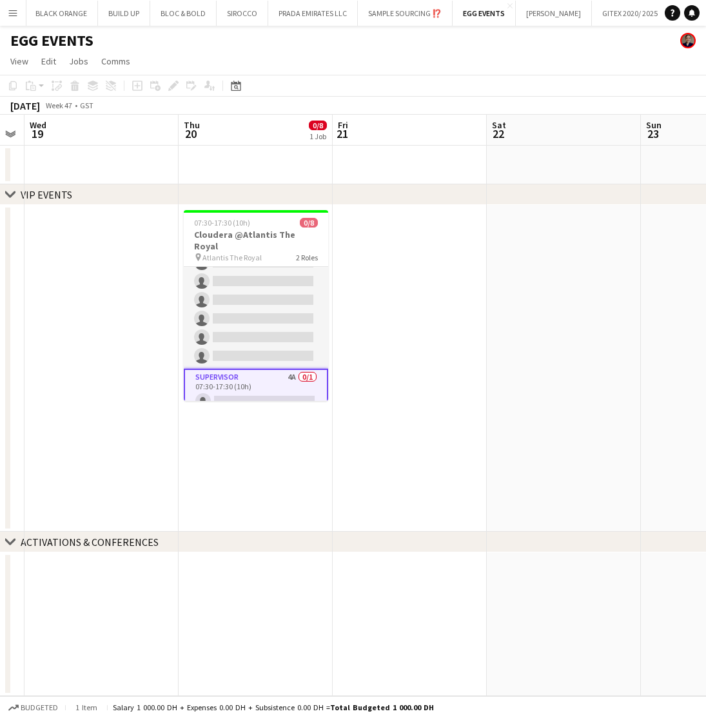
click at [257, 385] on app-card-role "Supervisor 4A 0/1 07:30-17:30 (10h) single-neutral-actions" at bounding box center [256, 392] width 144 height 46
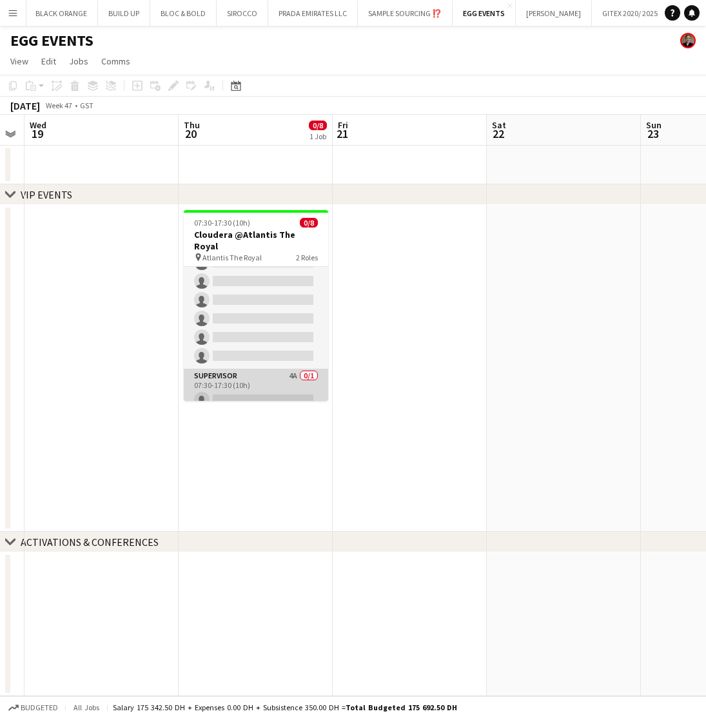
click at [257, 385] on app-card-role "Supervisor 4A 0/1 07:30-17:30 (10h) single-neutral-actions" at bounding box center [256, 391] width 144 height 44
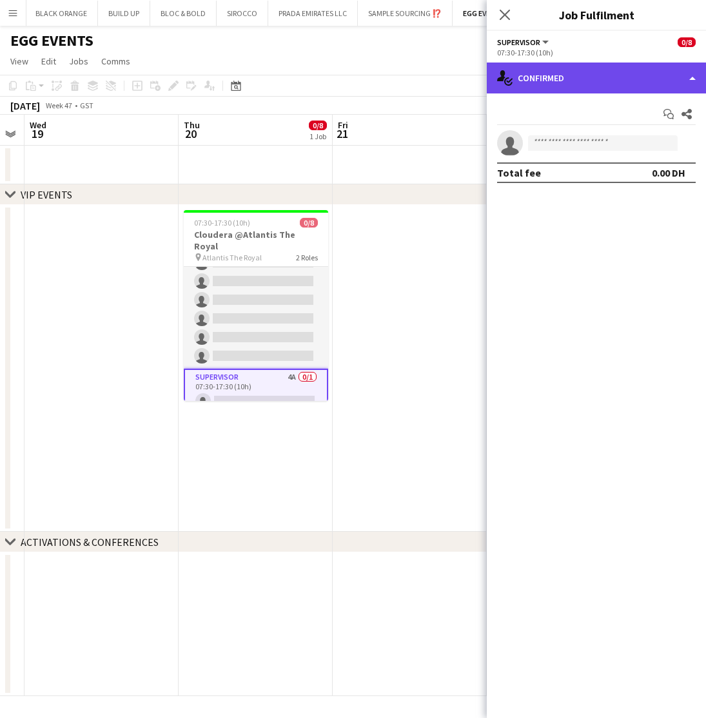
click at [674, 78] on div "single-neutral-actions-check-2 Confirmed" at bounding box center [596, 78] width 219 height 31
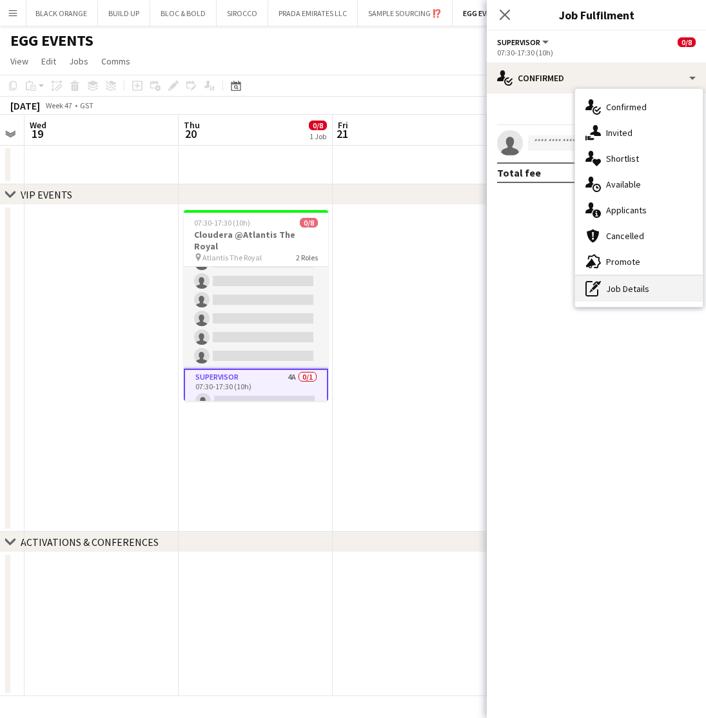
click at [629, 295] on div "pen-write Job Details" at bounding box center [639, 289] width 128 height 26
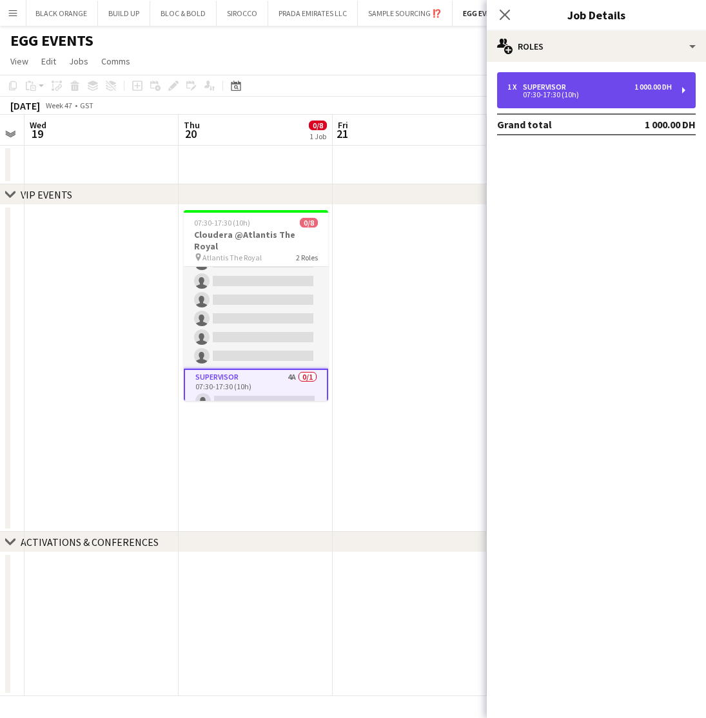
click at [567, 81] on div "1 x Supervisor 1 000.00 DH 07:30-17:30 (10h)" at bounding box center [596, 90] width 198 height 36
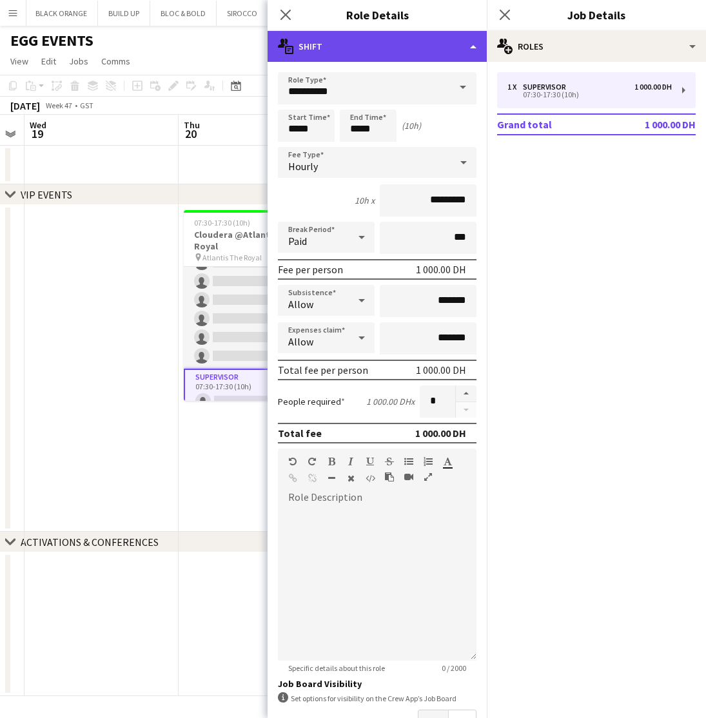
click at [362, 55] on div "multiple-actions-text Shift" at bounding box center [376, 46] width 219 height 31
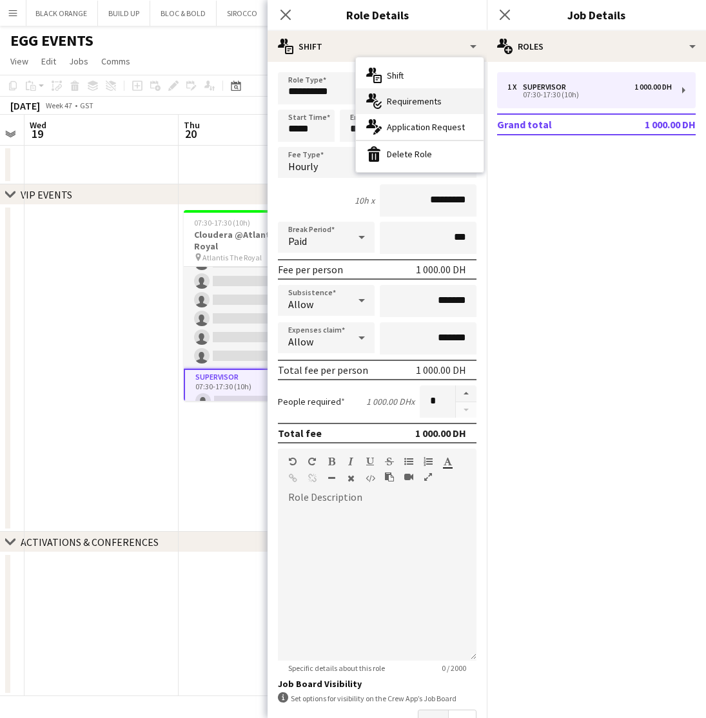
click at [394, 106] on span "Requirements" at bounding box center [414, 101] width 55 height 12
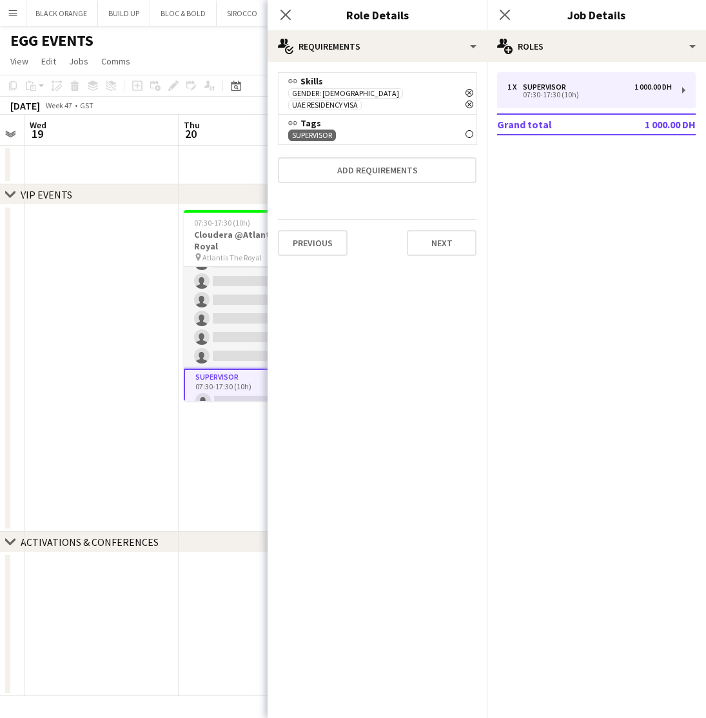
click at [340, 94] on span "Gender: Female" at bounding box center [345, 93] width 107 height 9
click at [468, 101] on icon "Remove" at bounding box center [469, 105] width 8 height 8
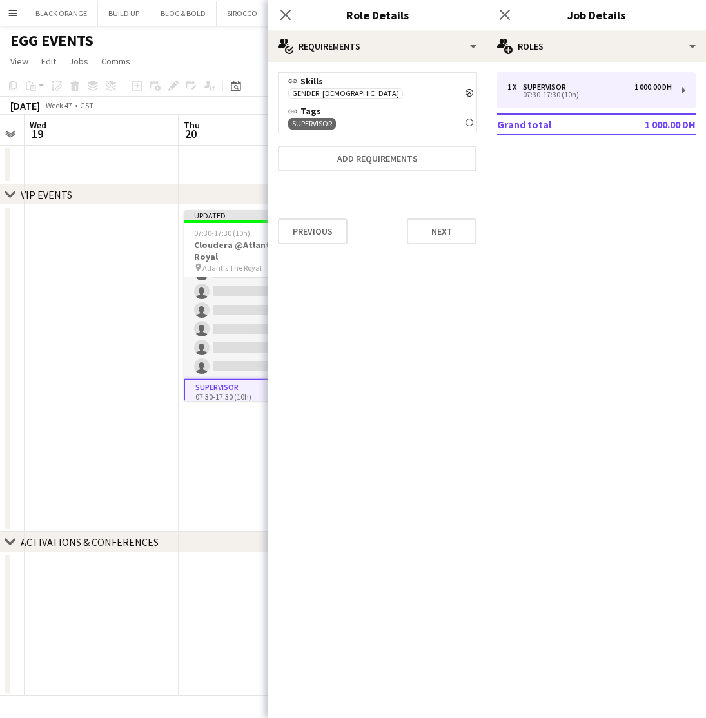
click at [469, 93] on icon "Remove" at bounding box center [469, 93] width 8 height 8
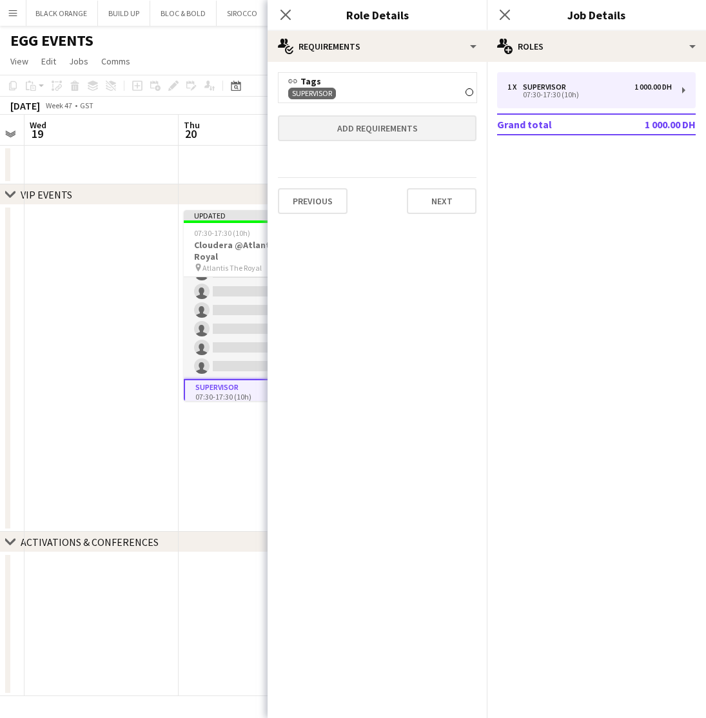
click at [362, 128] on button "Add requirements" at bounding box center [377, 128] width 198 height 26
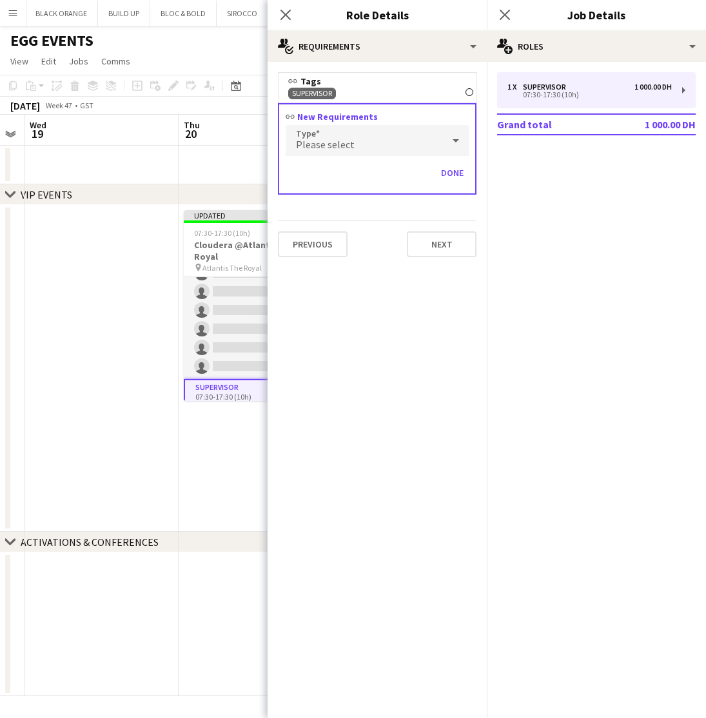
click at [327, 143] on span "Please select" at bounding box center [325, 144] width 59 height 13
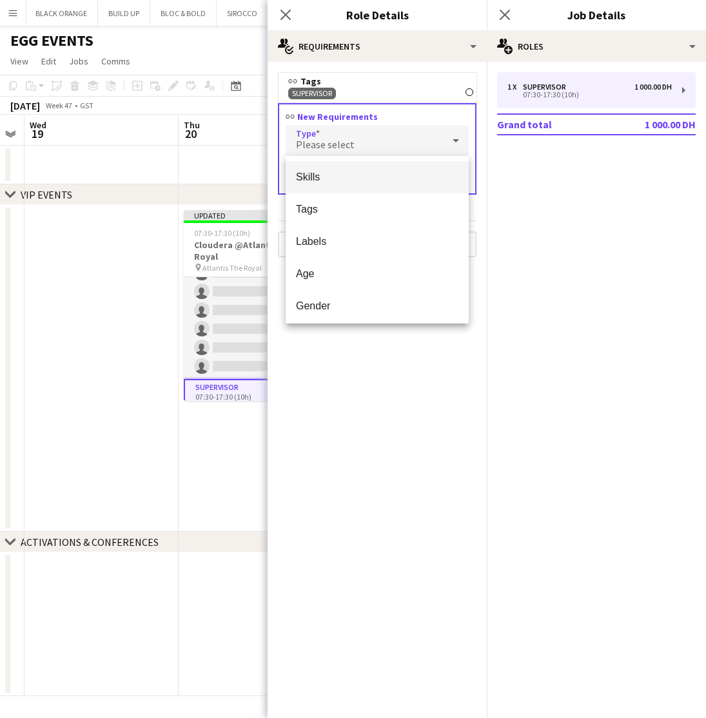
click at [341, 174] on span "Skills" at bounding box center [377, 177] width 162 height 12
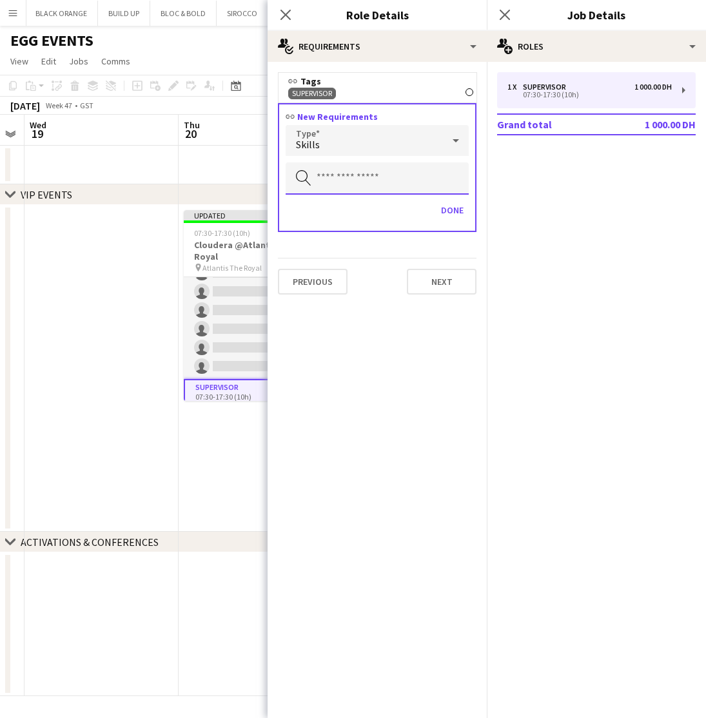
click at [360, 184] on input "text" at bounding box center [376, 178] width 183 height 32
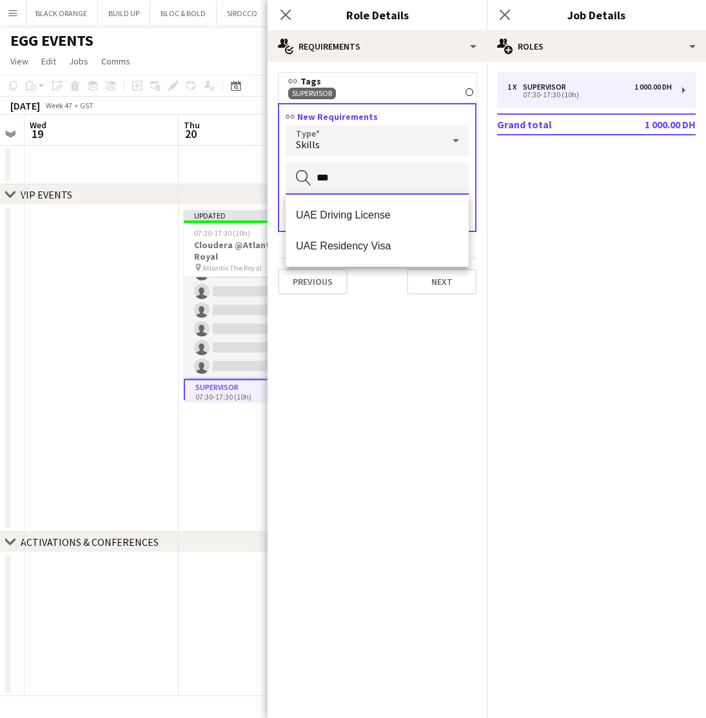
type input "***"
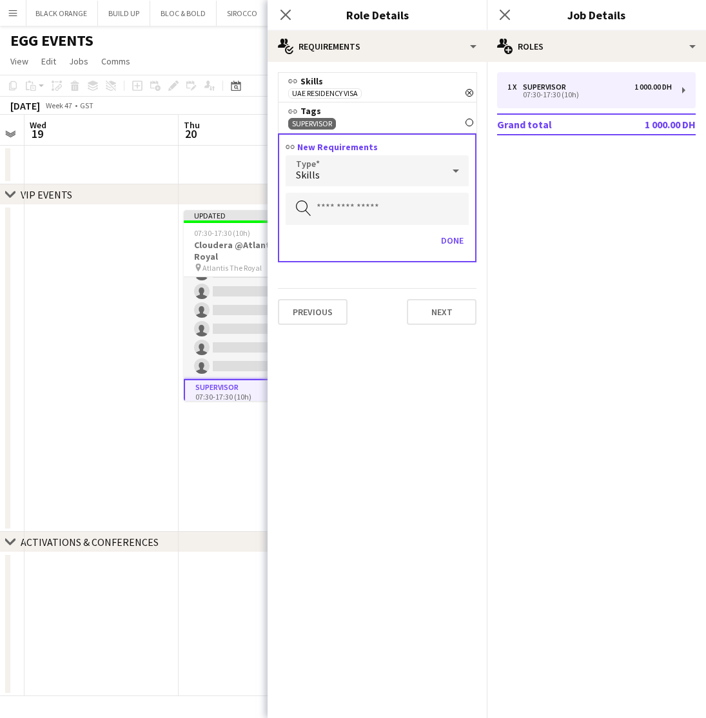
click at [420, 177] on div "Skills" at bounding box center [363, 170] width 157 height 31
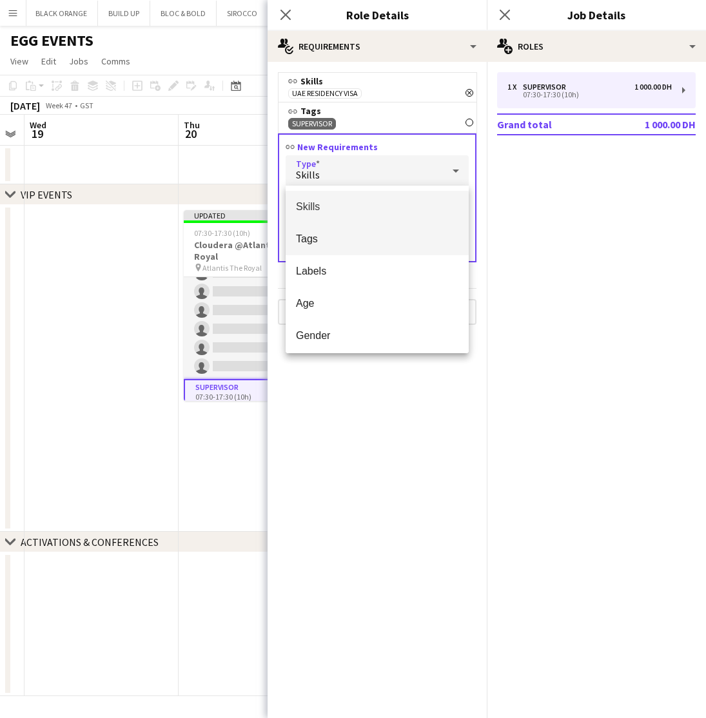
click at [315, 236] on span "Tags" at bounding box center [377, 239] width 162 height 12
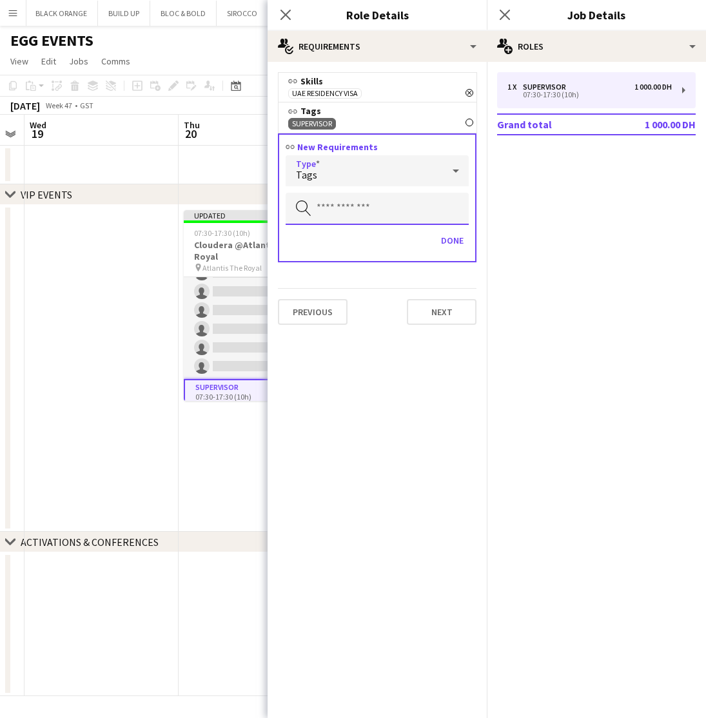
click at [353, 201] on input "text" at bounding box center [376, 209] width 183 height 32
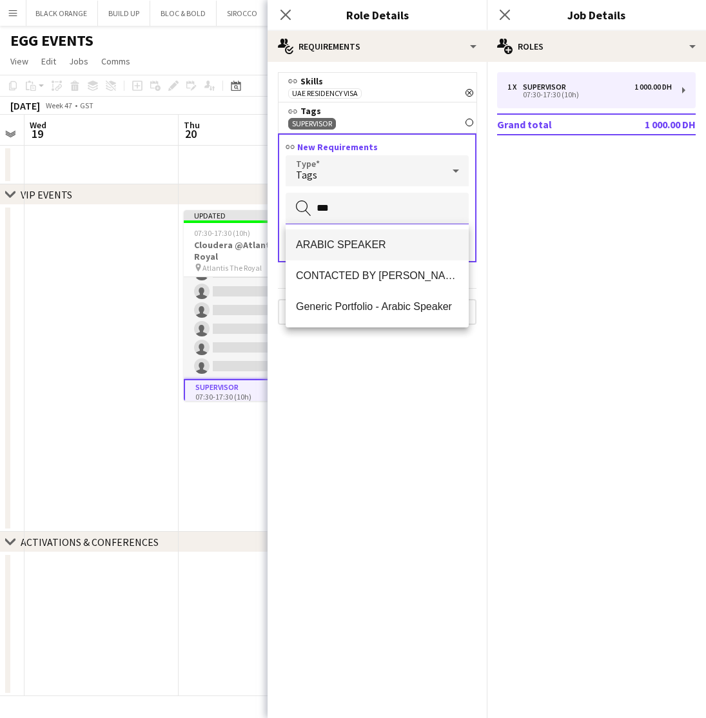
type input "***"
click at [361, 242] on span "ARABIC SPEAKER" at bounding box center [377, 244] width 162 height 12
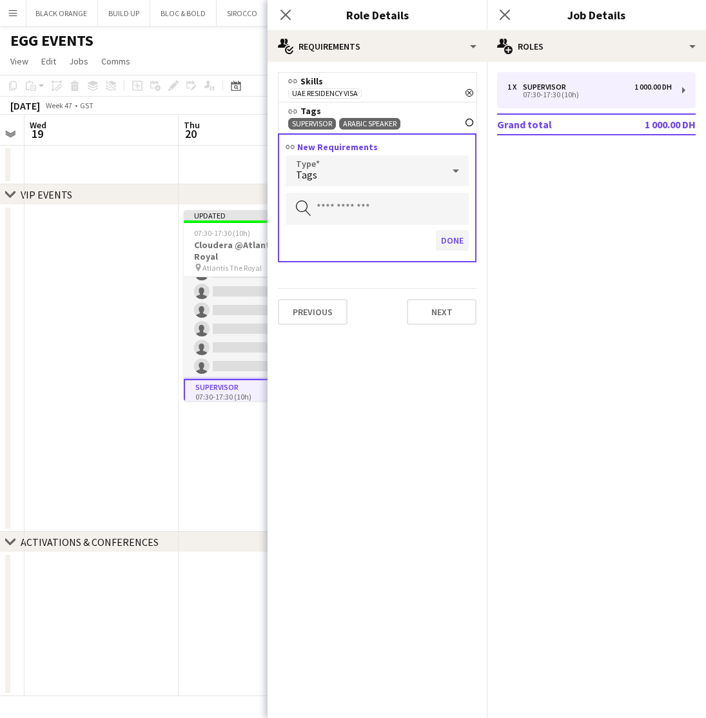
click at [452, 241] on button "Done" at bounding box center [452, 240] width 33 height 21
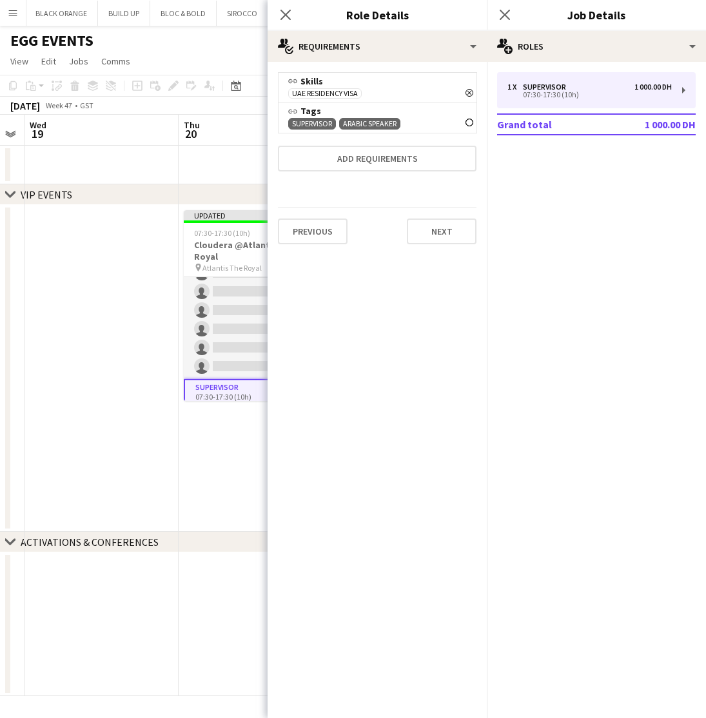
click at [205, 463] on app-date-cell "Updated 07:30-17:30 (10h) 0/8 Cloudera @Atlantis The Royal pin Atlantis The Roy…" at bounding box center [256, 368] width 154 height 327
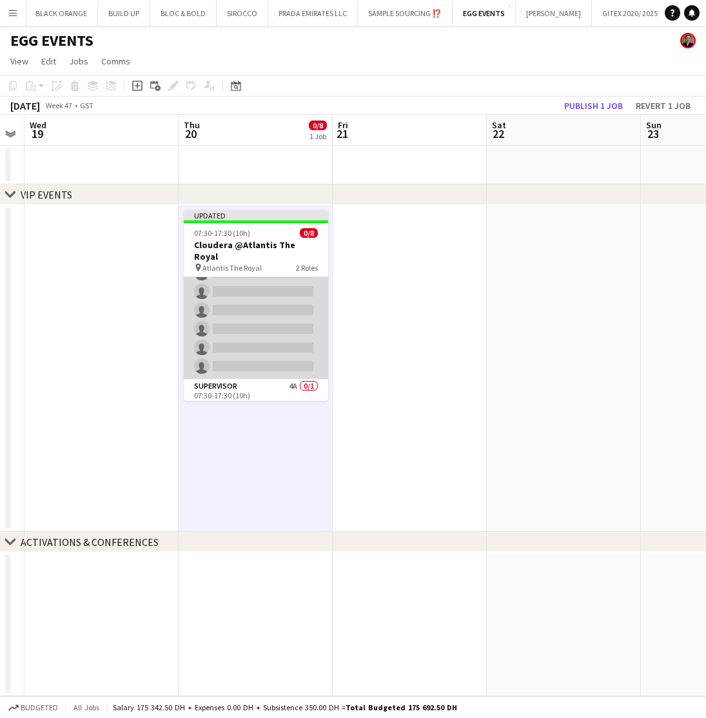
click at [239, 318] on app-card-role "Host/Hostess 11A 0/7 07:30-17:30 (10h) single-neutral-actions single-neutral-ac…" at bounding box center [256, 301] width 144 height 156
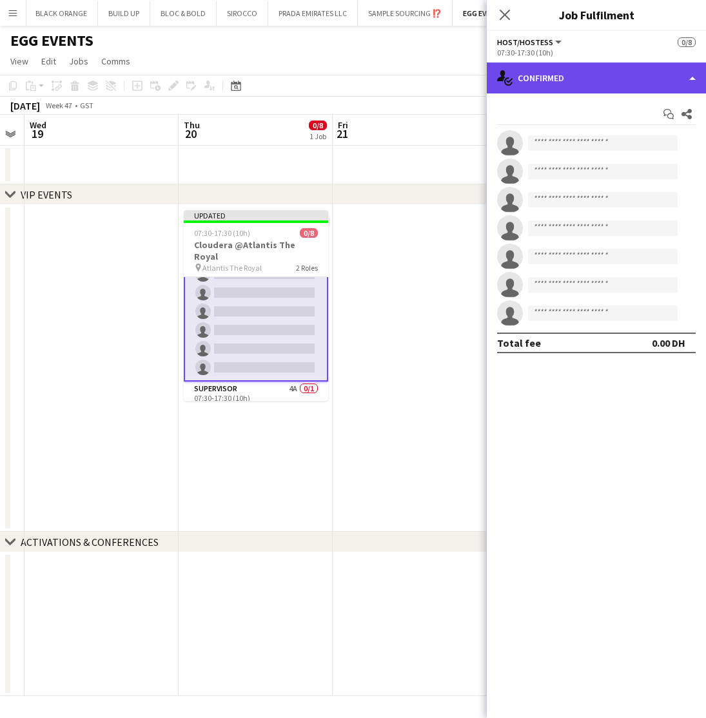
click at [618, 81] on div "single-neutral-actions-check-2 Confirmed" at bounding box center [596, 78] width 219 height 31
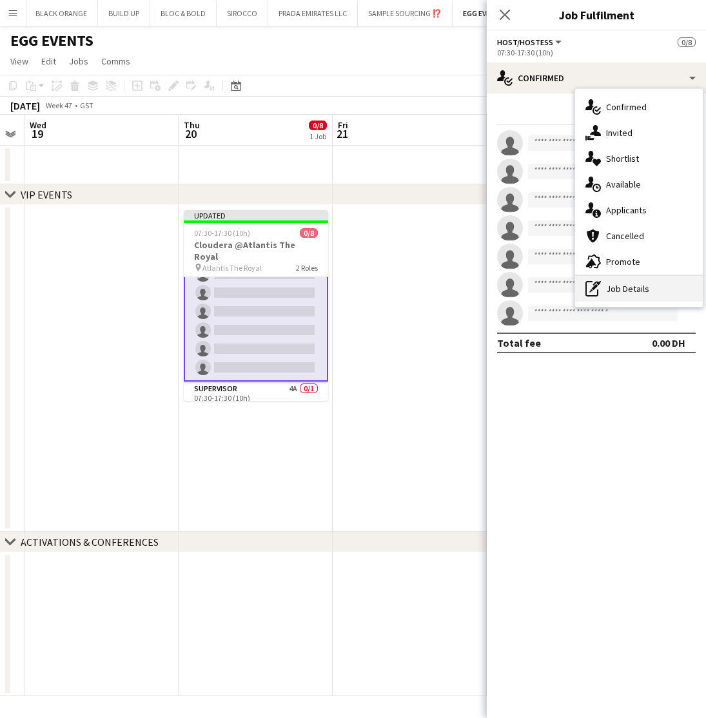
click at [635, 287] on div "pen-write Job Details" at bounding box center [639, 289] width 128 height 26
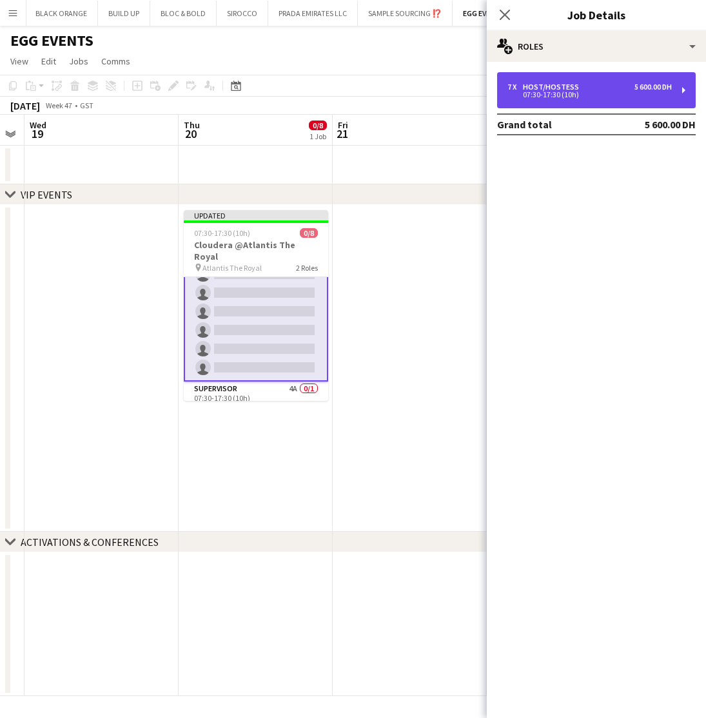
click at [579, 75] on div "7 x Host/Hostess 5 600.00 DH 07:30-17:30 (10h)" at bounding box center [596, 90] width 198 height 36
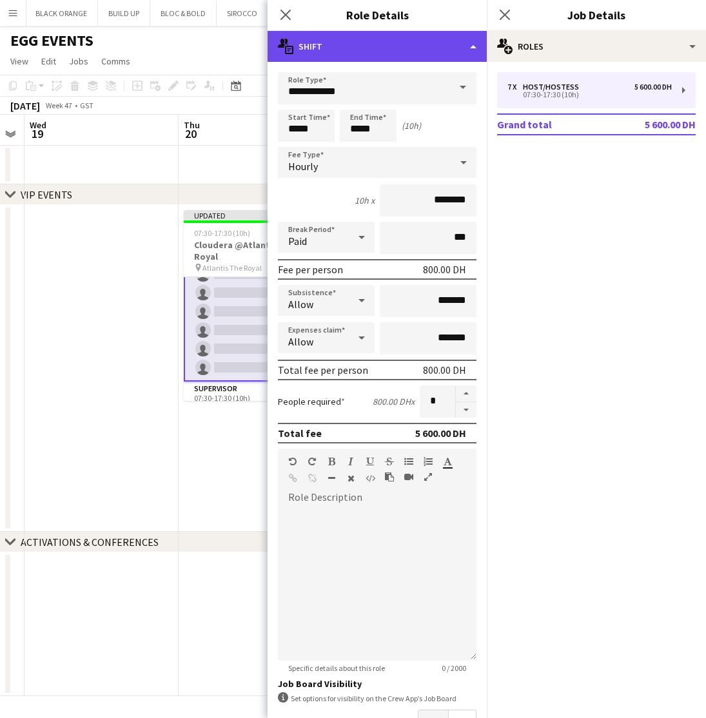
click at [414, 45] on div "multiple-actions-text Shift" at bounding box center [376, 46] width 219 height 31
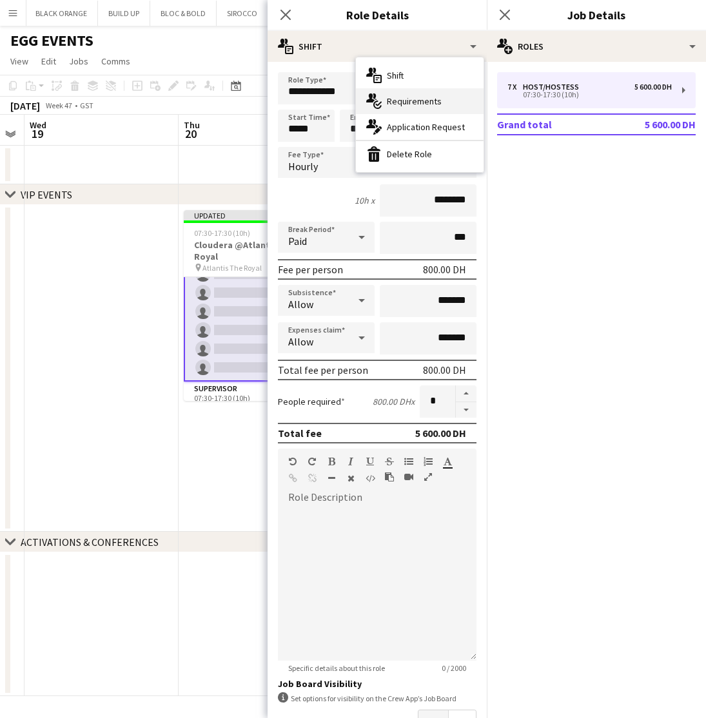
click at [421, 102] on span "Requirements" at bounding box center [414, 101] width 55 height 12
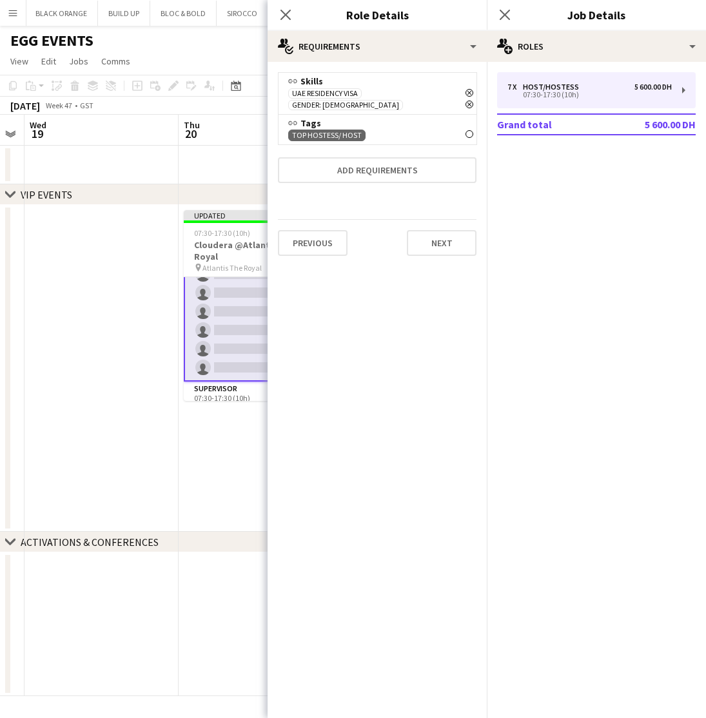
click at [467, 101] on icon "Remove" at bounding box center [469, 105] width 8 height 8
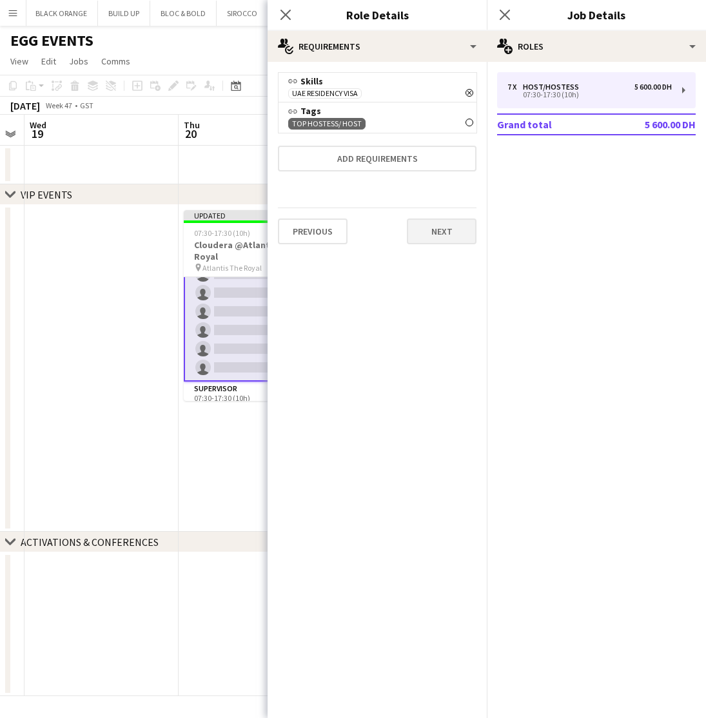
click at [430, 237] on button "Next" at bounding box center [442, 231] width 70 height 26
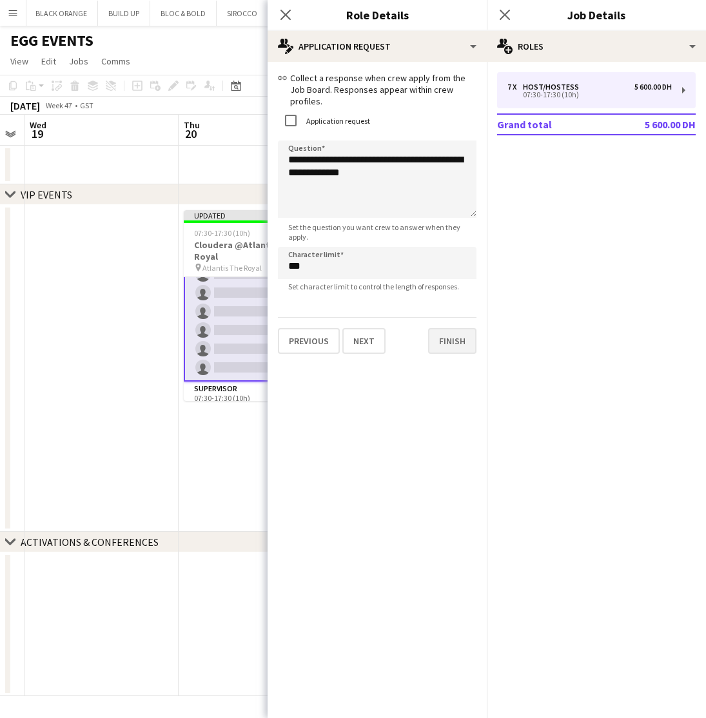
click at [452, 328] on button "Finish" at bounding box center [452, 341] width 48 height 26
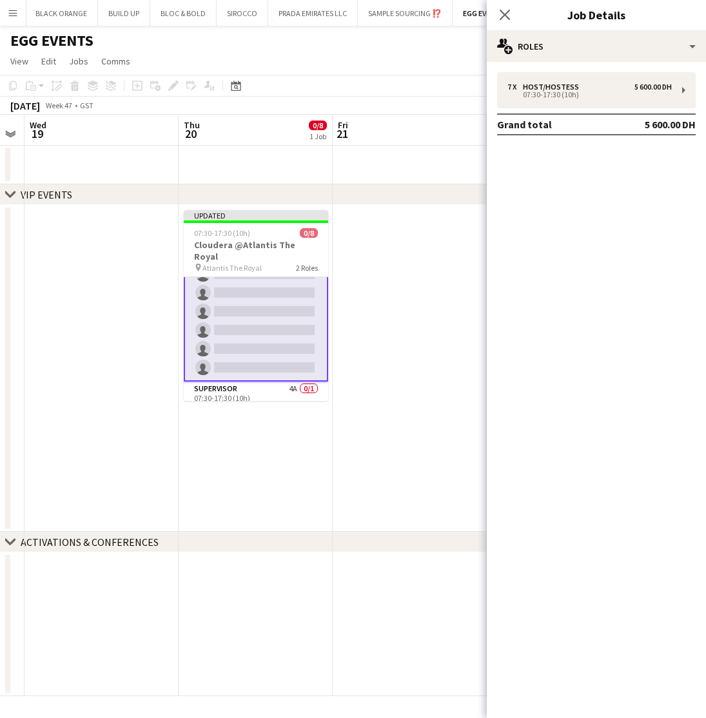
click at [258, 459] on app-date-cell "Updated 07:30-17:30 (10h) 0/8 Cloudera @Atlantis The Royal pin Atlantis The Roy…" at bounding box center [256, 368] width 154 height 327
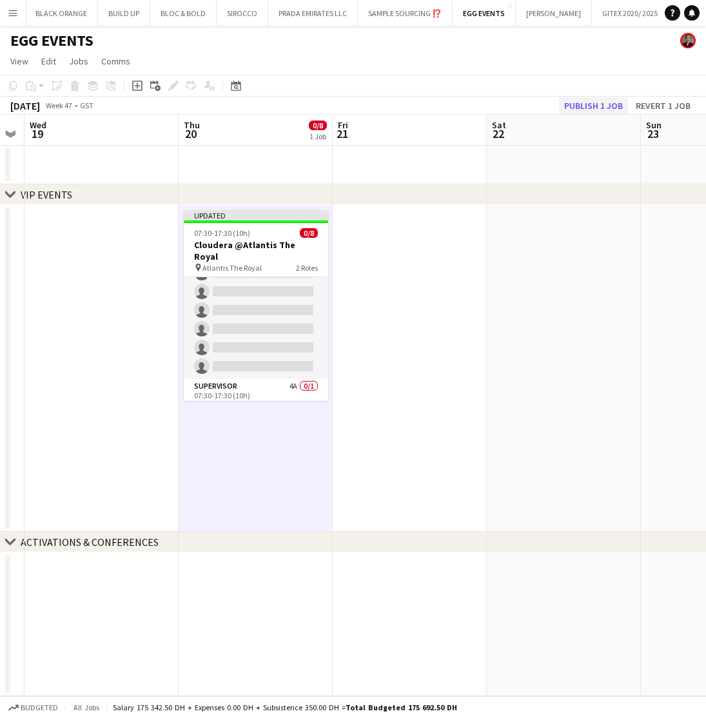
click at [602, 106] on button "Publish 1 job" at bounding box center [593, 105] width 69 height 17
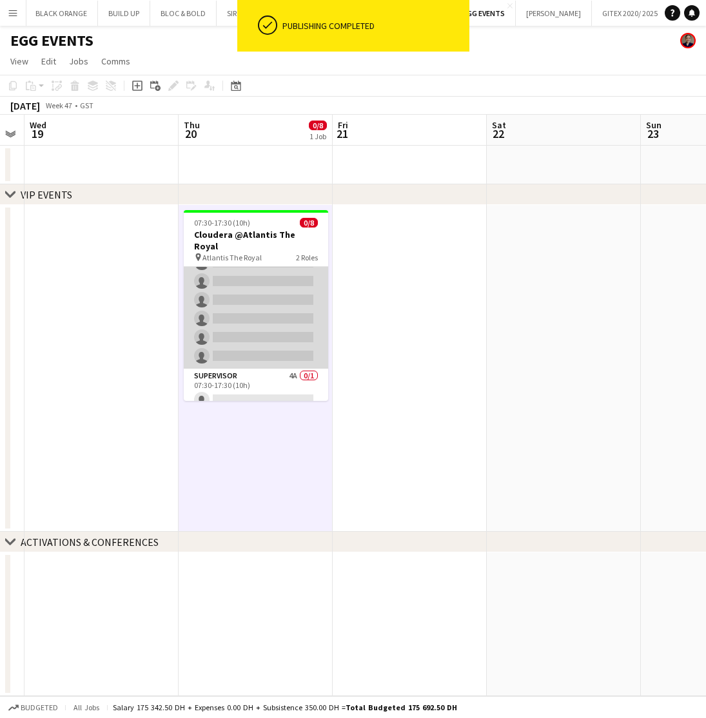
click at [240, 295] on app-card-role "Host/Hostess 11A 0/7 07:30-17:30 (10h) single-neutral-actions single-neutral-ac…" at bounding box center [256, 291] width 144 height 156
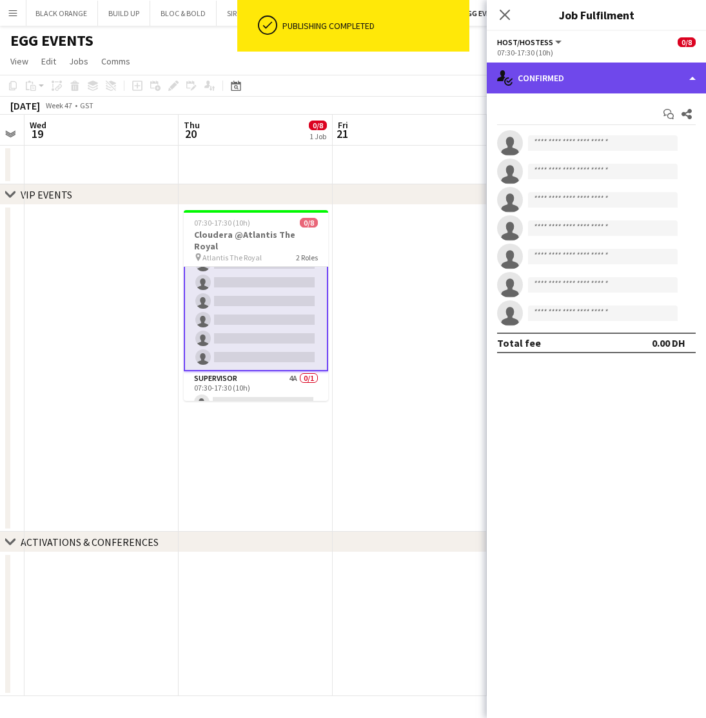
click at [595, 72] on div "single-neutral-actions-check-2 Confirmed" at bounding box center [596, 78] width 219 height 31
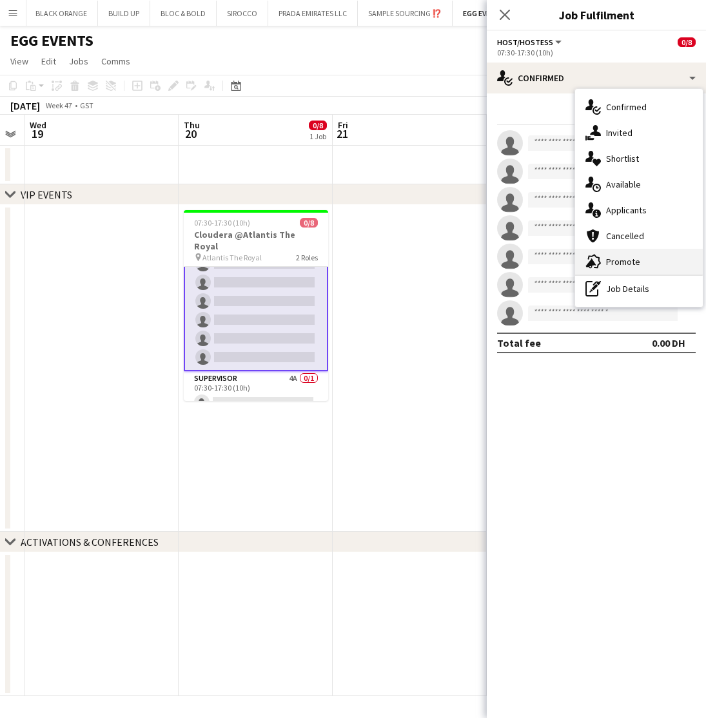
click at [623, 262] on span "Promote" at bounding box center [623, 262] width 34 height 12
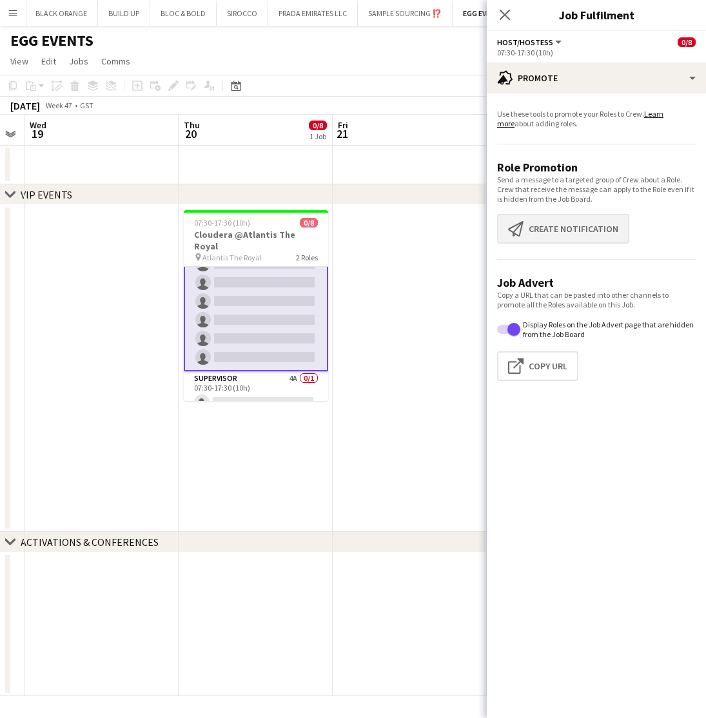
click at [572, 240] on button "Create notification Create notification" at bounding box center [563, 229] width 132 height 30
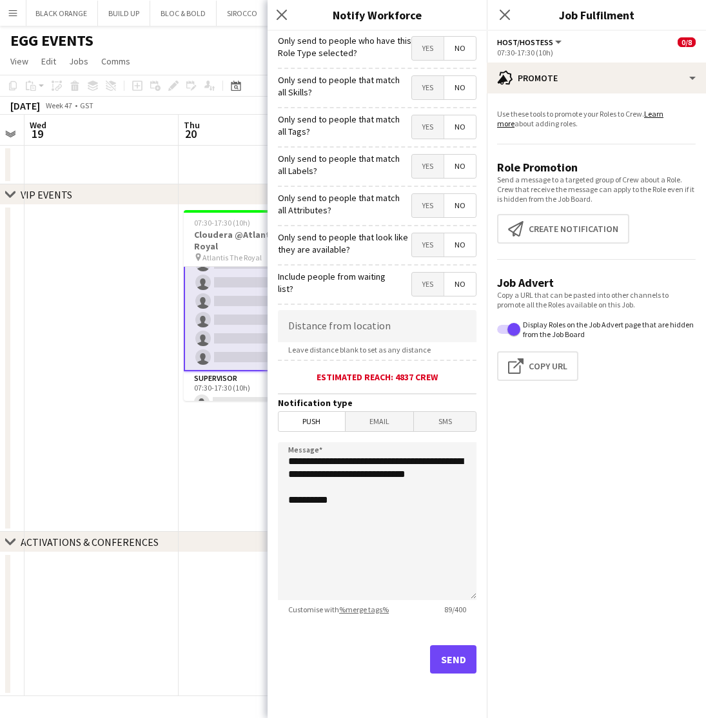
click at [427, 99] on mat-button-toggle-group "Yes No" at bounding box center [443, 87] width 65 height 24
click at [421, 87] on span "Yes" at bounding box center [428, 87] width 32 height 23
click at [427, 119] on span "Yes" at bounding box center [428, 126] width 32 height 23
click at [422, 176] on span "Yes" at bounding box center [428, 166] width 32 height 23
click at [424, 209] on span "Yes" at bounding box center [428, 205] width 32 height 23
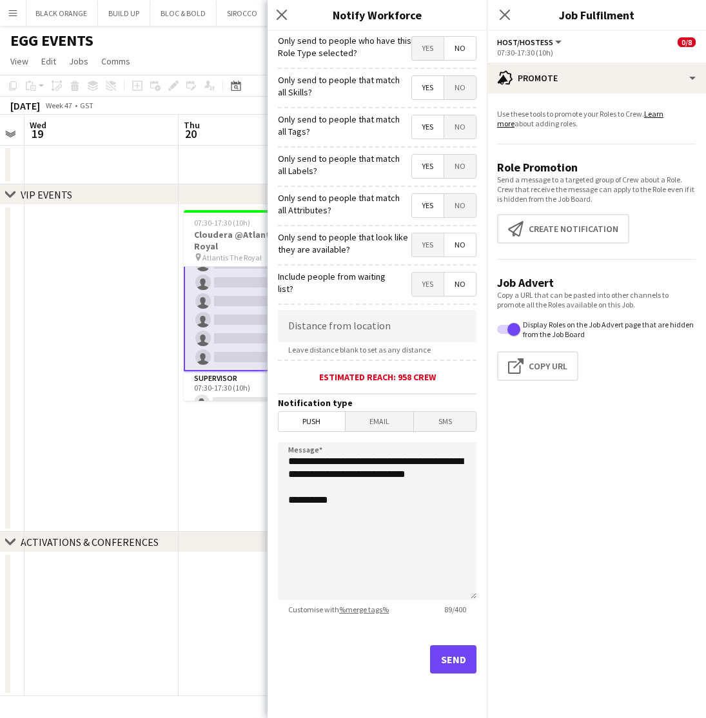
click at [427, 249] on span "Yes" at bounding box center [428, 244] width 32 height 23
click at [452, 661] on button "Send" at bounding box center [453, 659] width 46 height 28
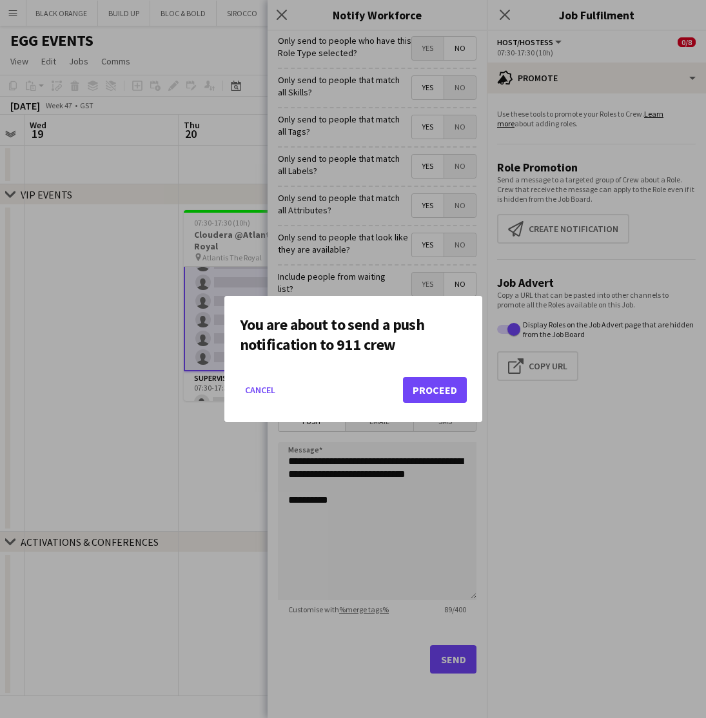
click at [423, 396] on button "Proceed" at bounding box center [435, 390] width 64 height 26
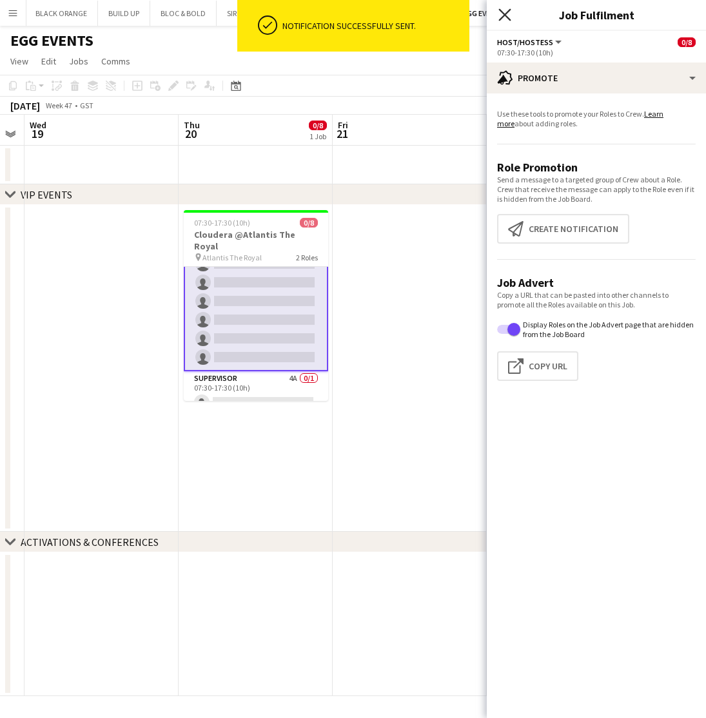
click at [504, 13] on icon "Close pop-in" at bounding box center [504, 14] width 12 height 12
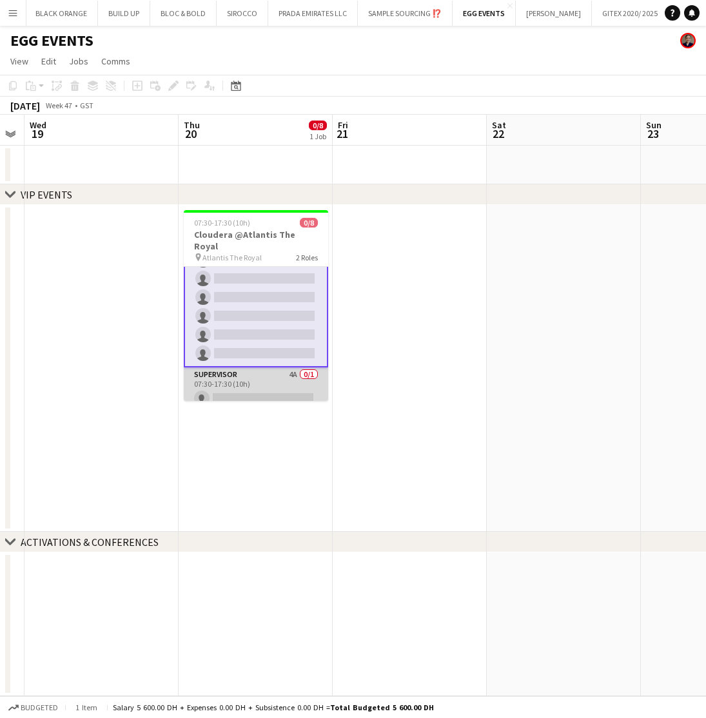
scroll to position [57, 0]
click at [275, 369] on app-card-role "Supervisor 4A 0/1 07:30-17:30 (10h) single-neutral-actions" at bounding box center [256, 391] width 144 height 44
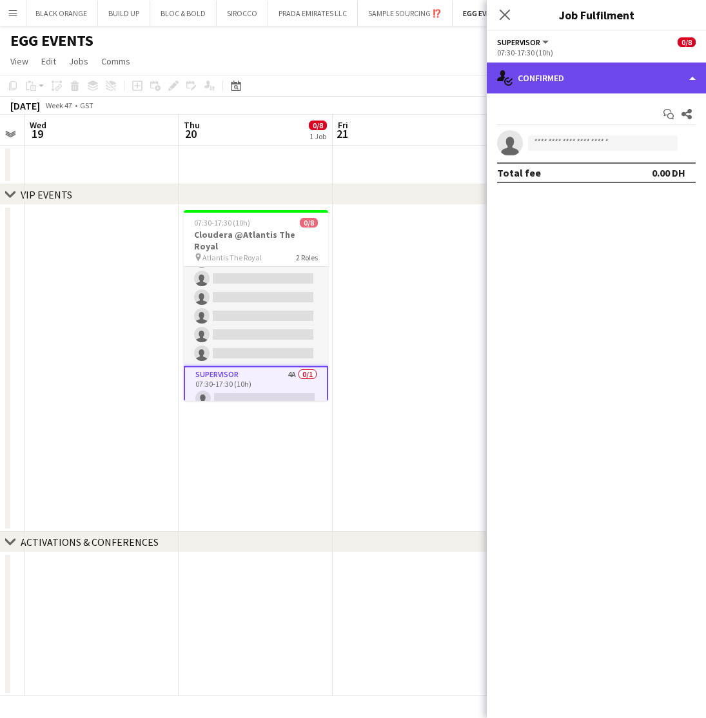
click at [592, 81] on div "single-neutral-actions-check-2 Confirmed" at bounding box center [596, 78] width 219 height 31
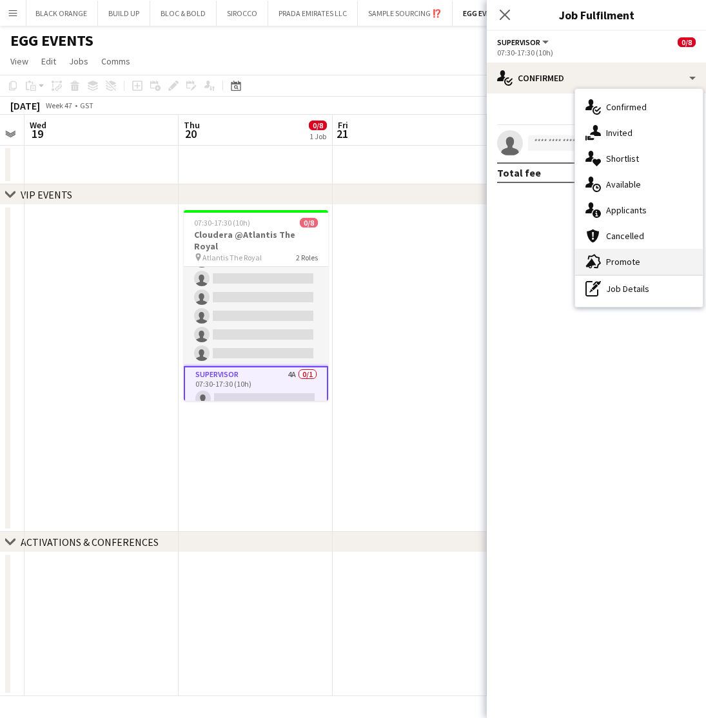
click at [621, 255] on div "advertising-megaphone Promote" at bounding box center [639, 262] width 128 height 26
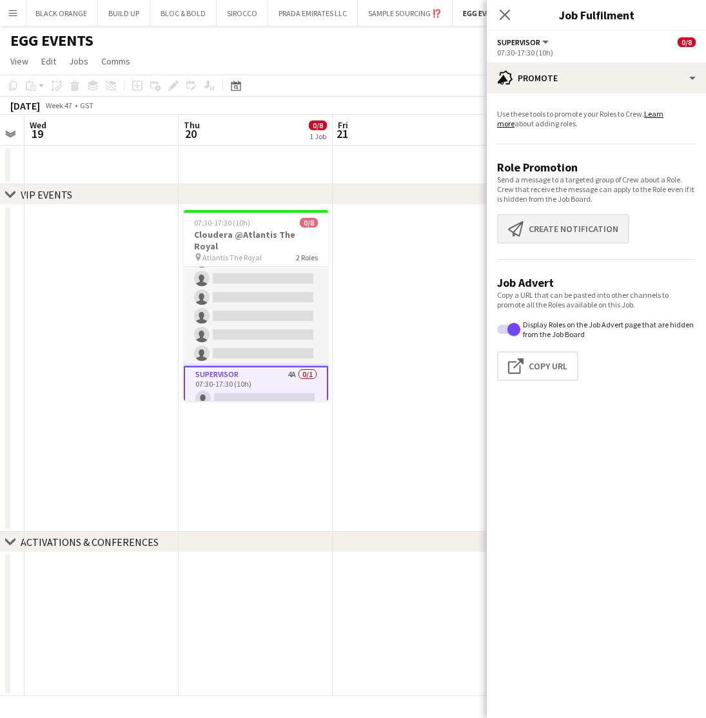
click at [576, 231] on button "Create notification Create notification" at bounding box center [563, 229] width 132 height 30
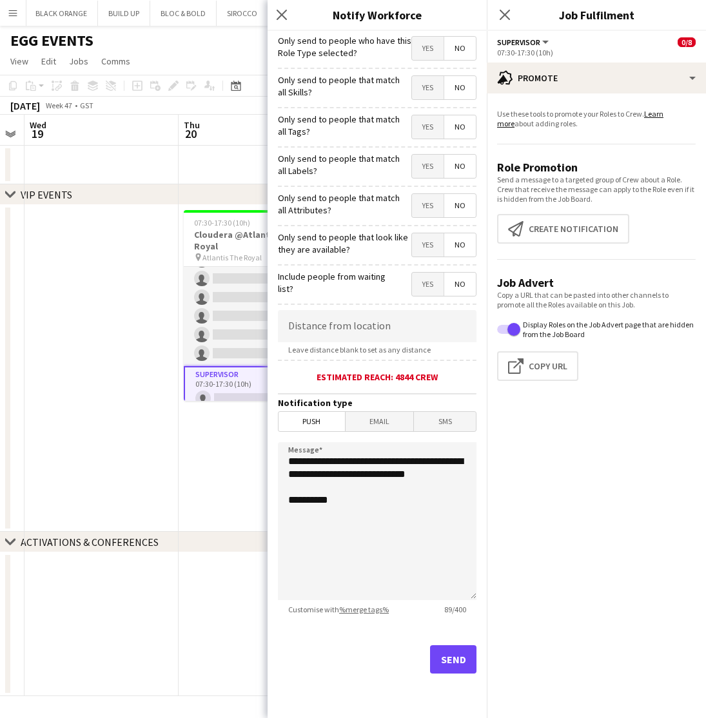
click at [428, 87] on span "Yes" at bounding box center [428, 87] width 32 height 23
click at [427, 130] on span "Yes" at bounding box center [428, 126] width 32 height 23
click at [427, 173] on span "Yes" at bounding box center [428, 166] width 32 height 23
click at [428, 209] on span "Yes" at bounding box center [428, 205] width 32 height 23
click at [428, 245] on span "Yes" at bounding box center [428, 244] width 32 height 23
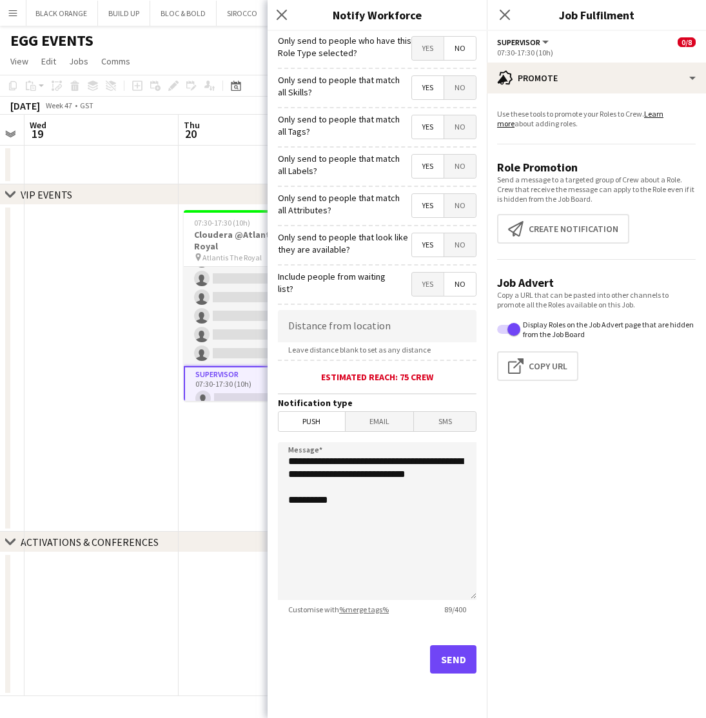
click at [447, 663] on button "Send" at bounding box center [453, 659] width 46 height 28
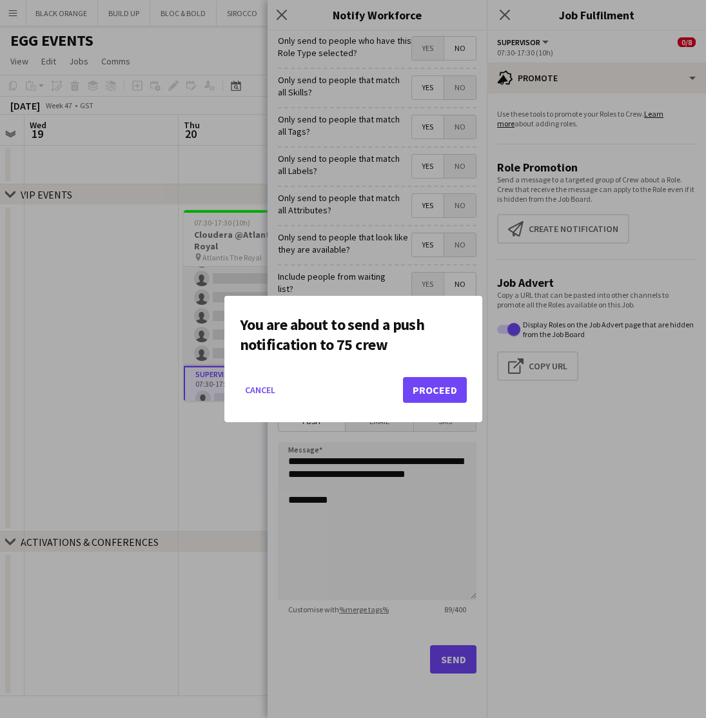
click at [429, 394] on button "Proceed" at bounding box center [435, 390] width 64 height 26
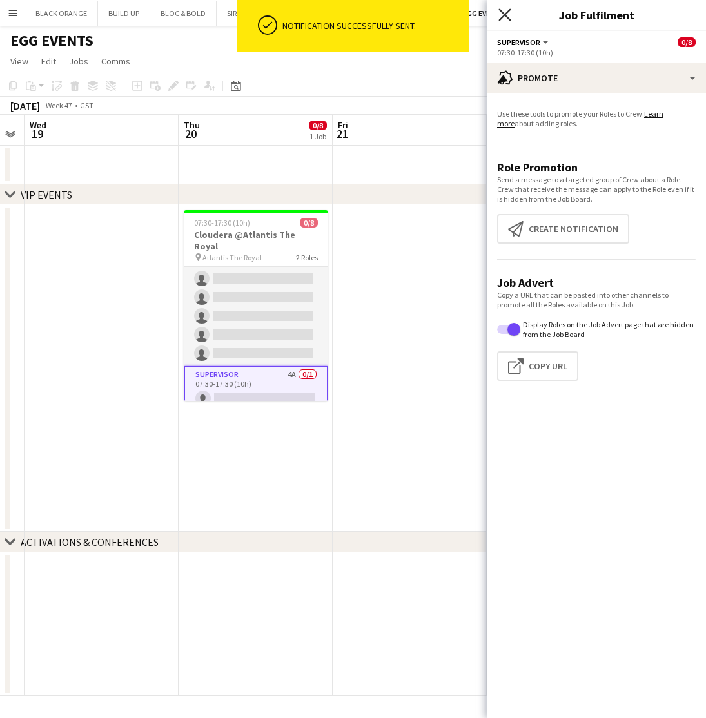
click at [505, 16] on icon "Close pop-in" at bounding box center [504, 14] width 12 height 12
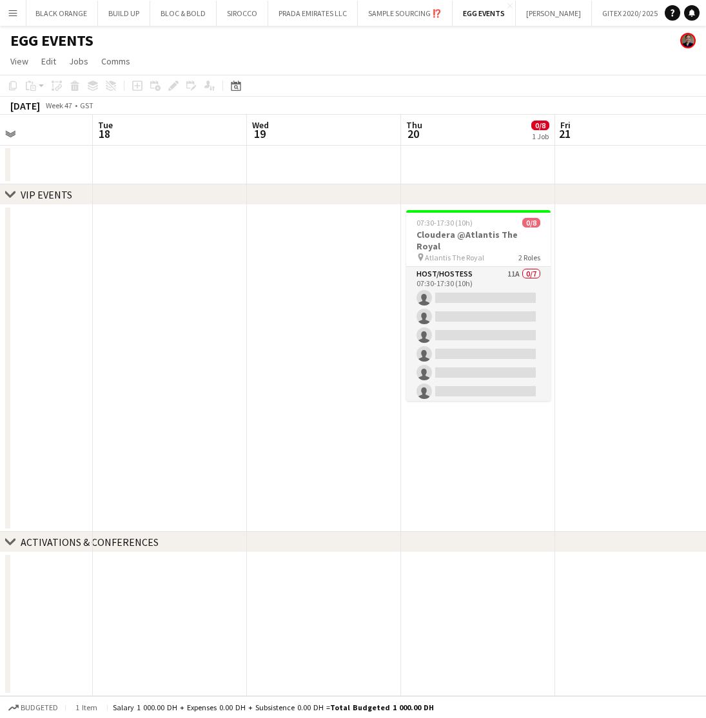
scroll to position [0, 0]
click at [285, 10] on button "PRADA EMIRATES LLC Close" at bounding box center [313, 13] width 90 height 25
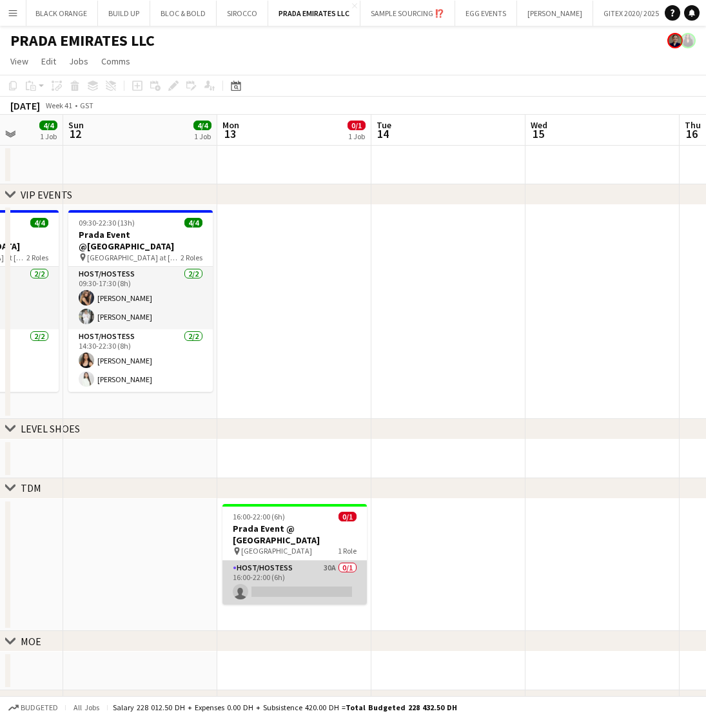
click at [305, 566] on app-card-role "Host/Hostess 30A 0/1 16:00-22:00 (6h) single-neutral-actions" at bounding box center [294, 583] width 144 height 44
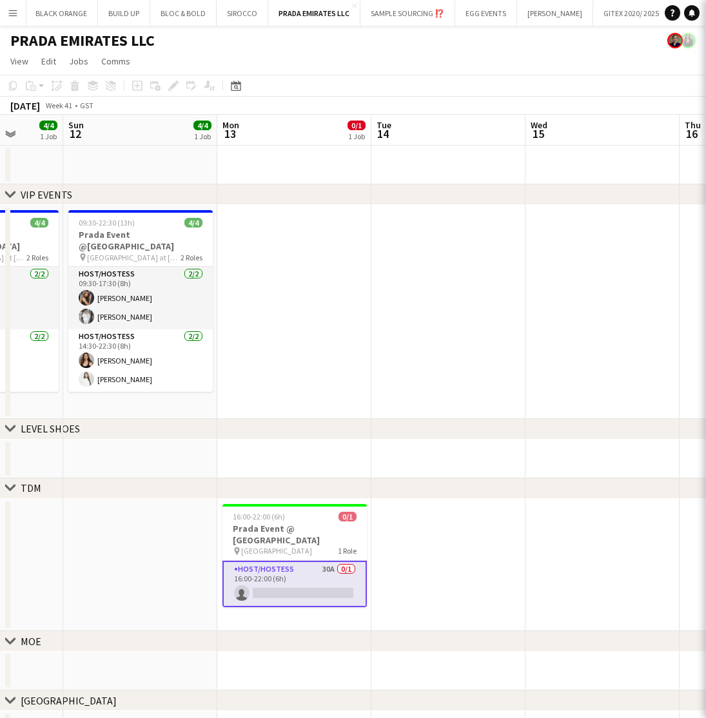
scroll to position [0, 554]
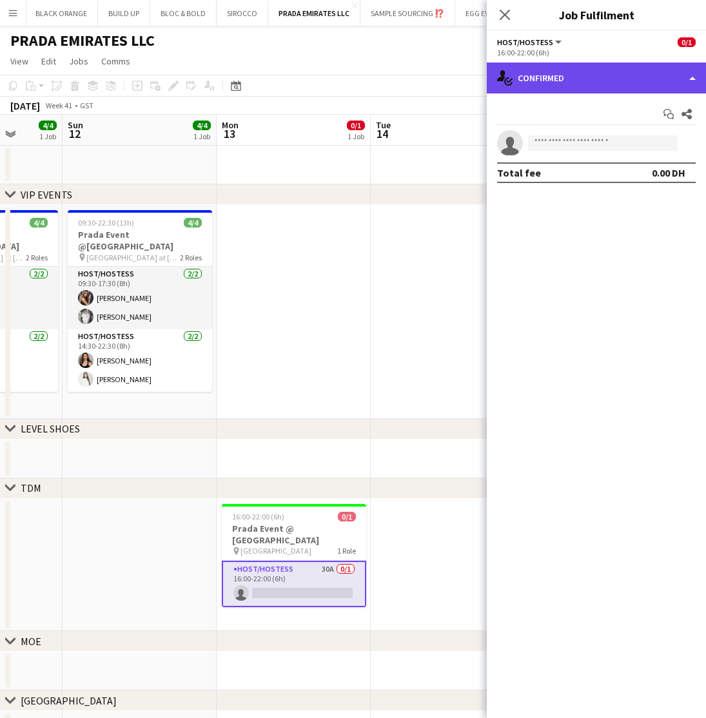
click at [585, 83] on div "single-neutral-actions-check-2 Confirmed" at bounding box center [596, 78] width 219 height 31
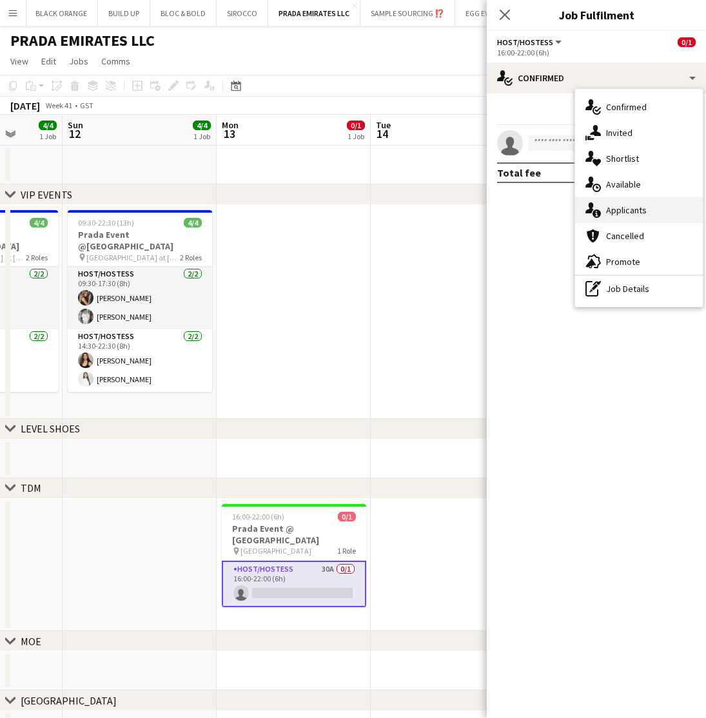
click at [629, 212] on span "Applicants" at bounding box center [626, 210] width 41 height 12
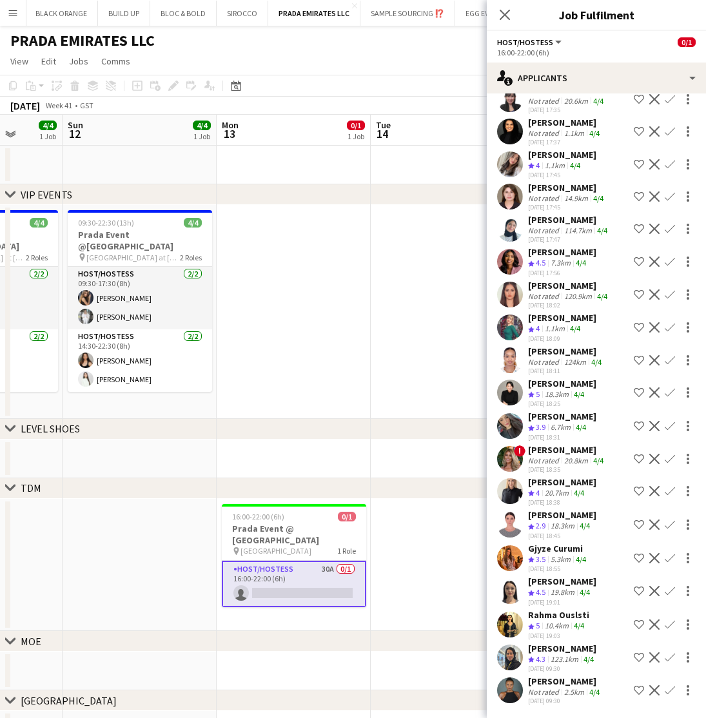
scroll to position [233, 0]
click at [546, 686] on div "Margaret Muendo" at bounding box center [565, 681] width 74 height 12
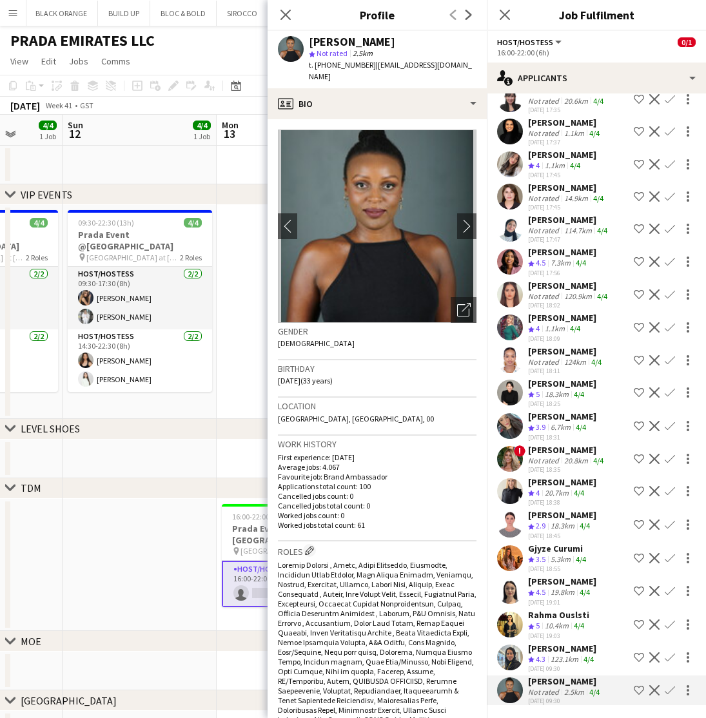
click at [544, 651] on div "Alaa Hassan" at bounding box center [562, 649] width 68 height 12
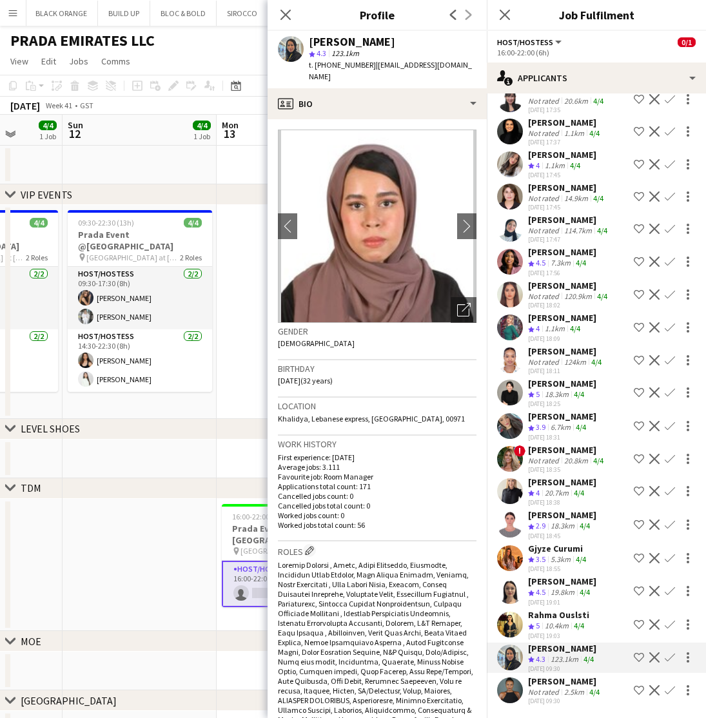
click at [542, 622] on div "Crew rating 5" at bounding box center [535, 626] width 14 height 11
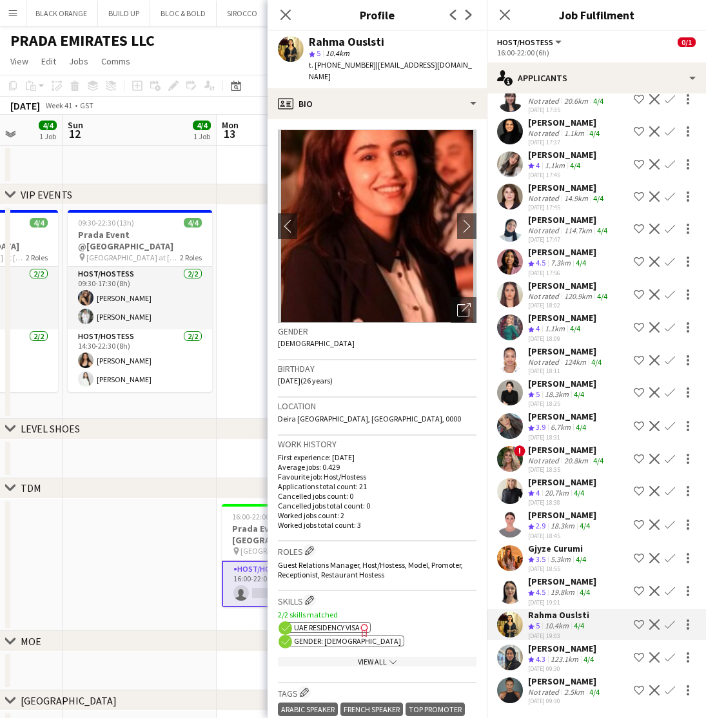
click at [542, 592] on span "4.5" at bounding box center [541, 592] width 10 height 10
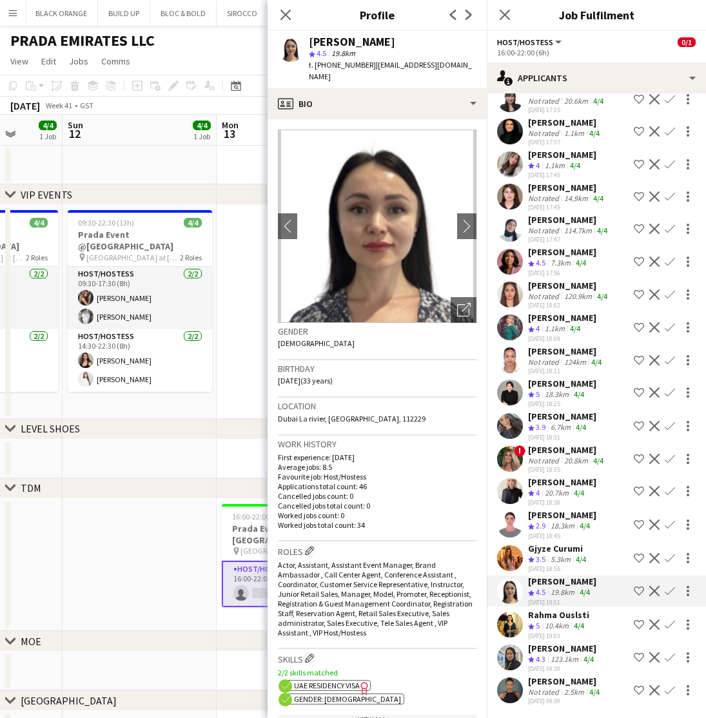
click at [551, 563] on div "5.3km" at bounding box center [560, 559] width 25 height 11
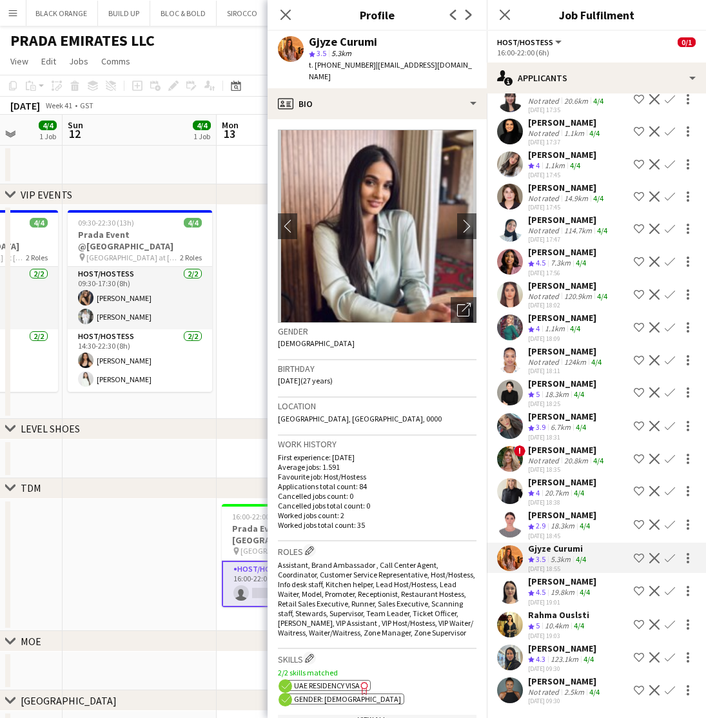
click at [635, 559] on app-icon "Shortlist crew" at bounding box center [639, 558] width 10 height 10
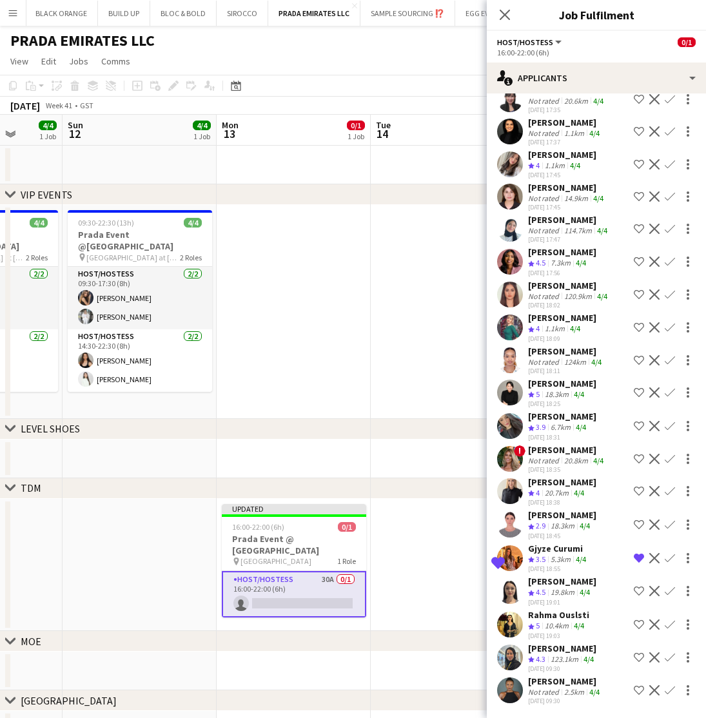
click at [565, 521] on div "18.3km" at bounding box center [562, 526] width 29 height 11
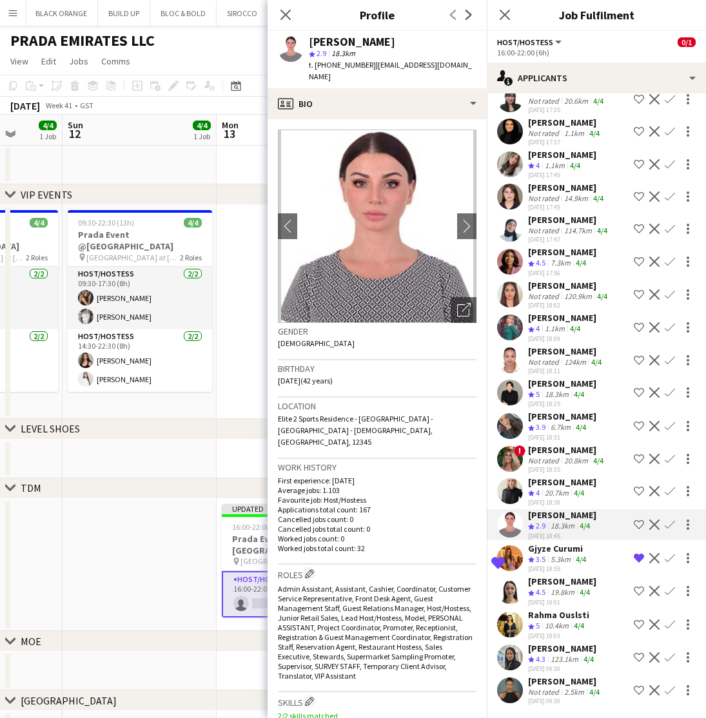
click at [555, 485] on div "Anastasiia Cherkashina" at bounding box center [562, 482] width 68 height 12
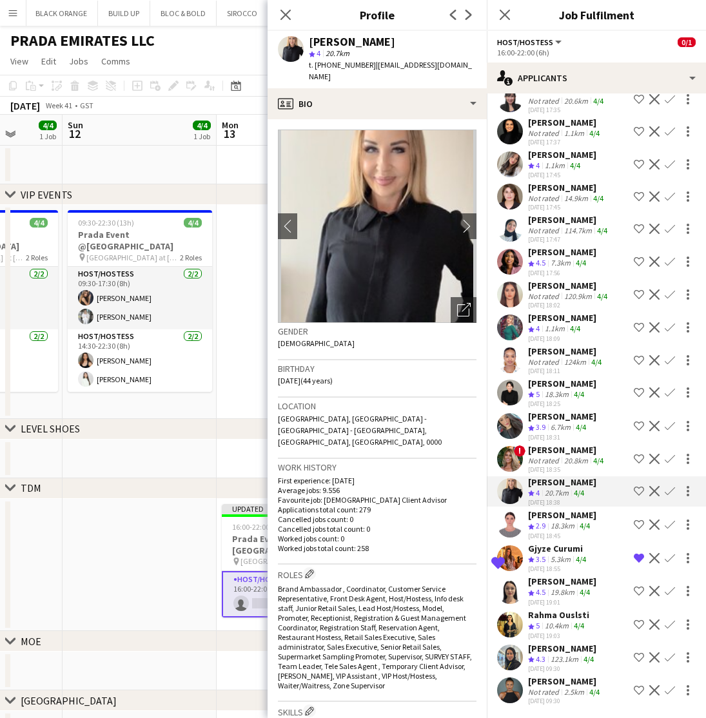
click at [538, 423] on span "3.9" at bounding box center [541, 427] width 10 height 10
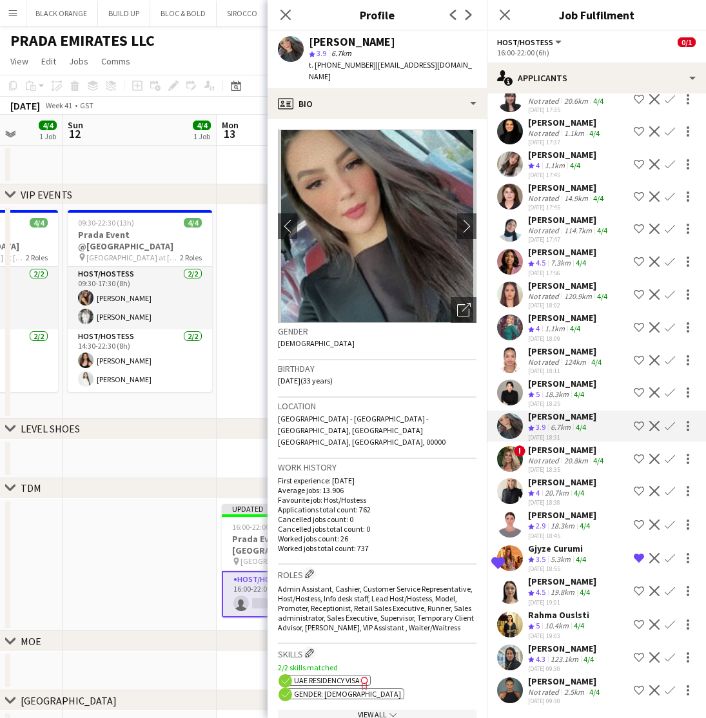
click at [635, 422] on app-icon "Shortlist crew" at bounding box center [639, 426] width 10 height 10
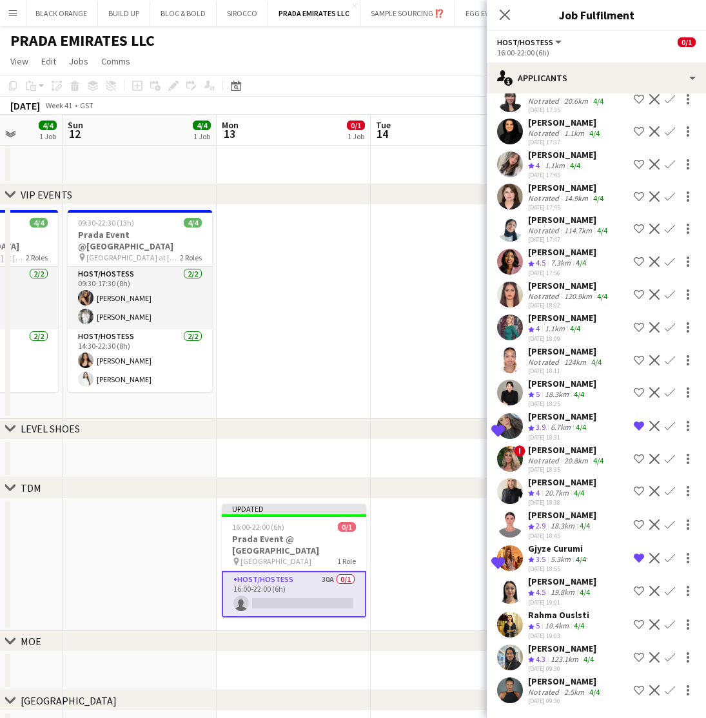
click at [566, 451] on div "Nadia Suliman" at bounding box center [567, 450] width 78 height 12
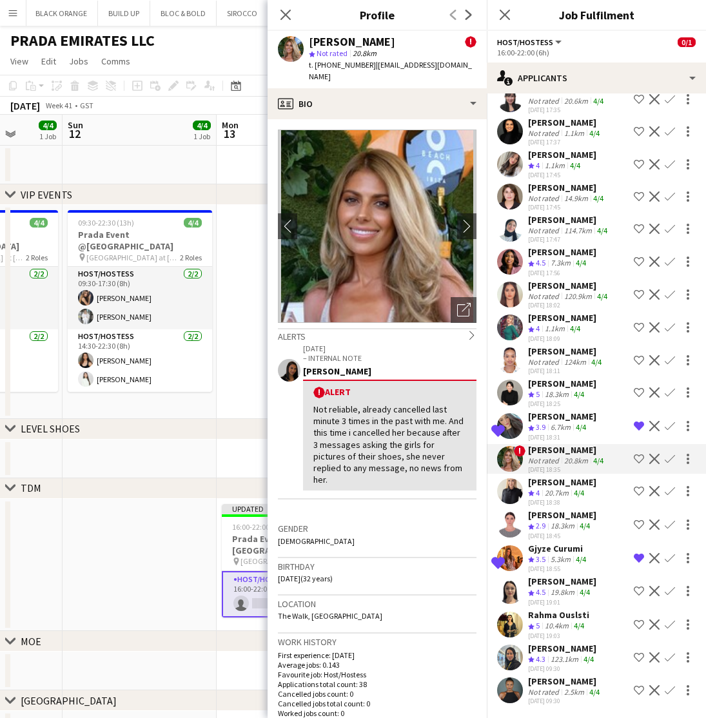
click at [551, 392] on div "18.3km" at bounding box center [556, 394] width 29 height 11
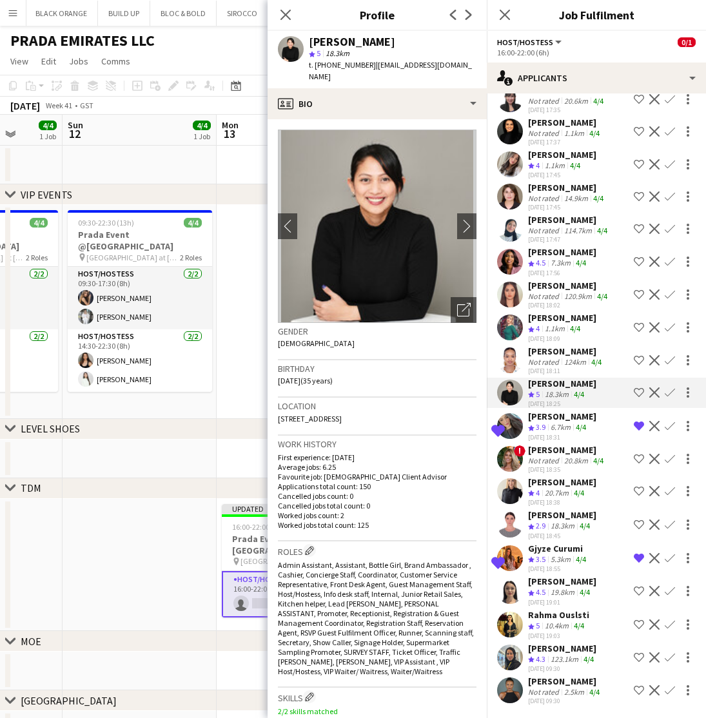
click at [545, 358] on div "Not rated" at bounding box center [545, 362] width 34 height 10
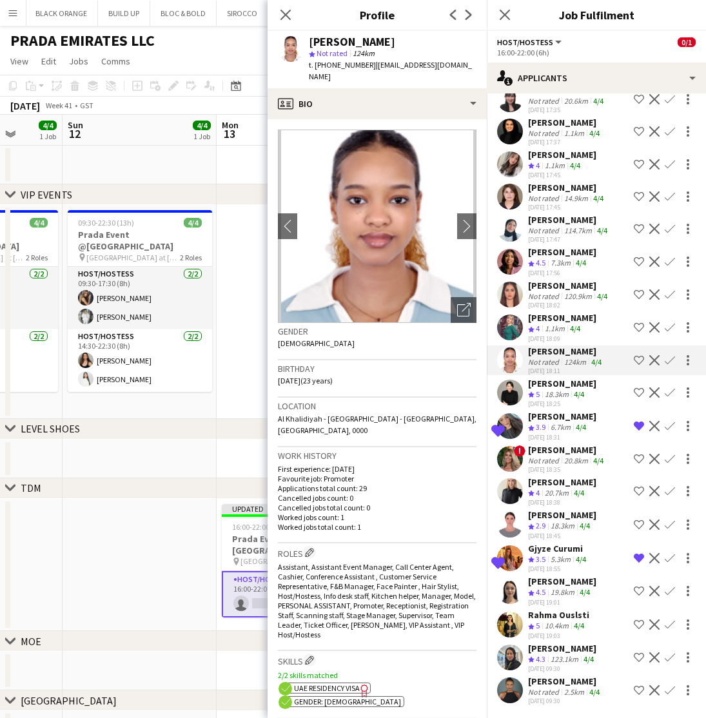
click at [546, 329] on div "1.1km" at bounding box center [554, 329] width 25 height 11
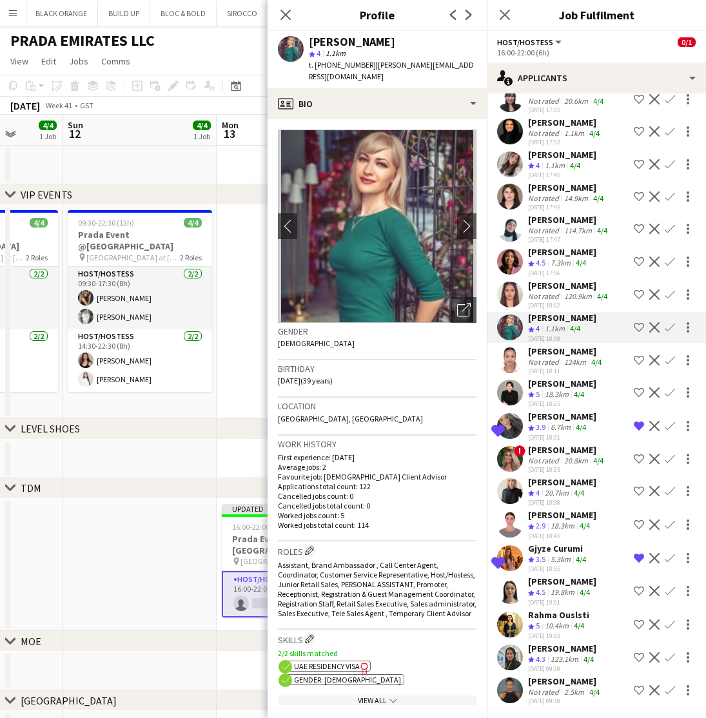
click at [546, 289] on div "Shatha Taha" at bounding box center [569, 286] width 82 height 12
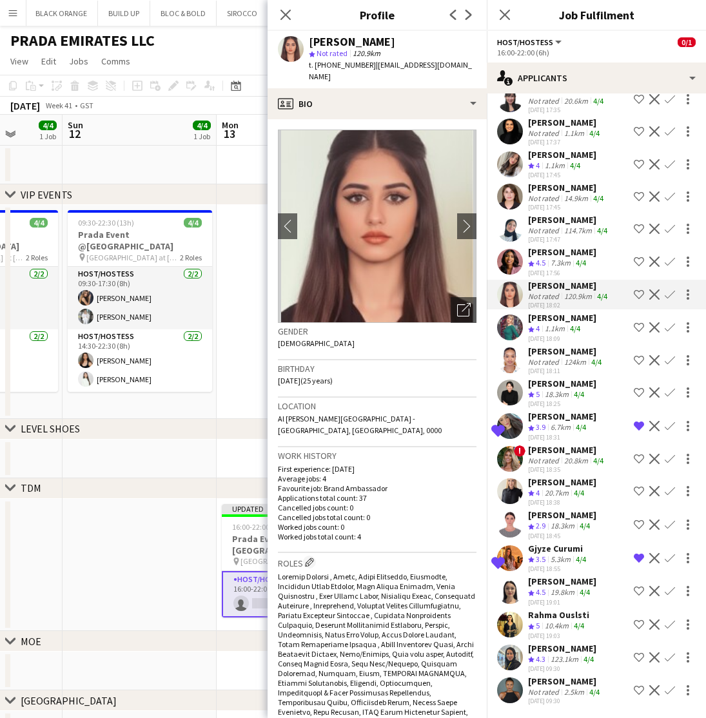
click at [543, 262] on span "4.5" at bounding box center [541, 263] width 10 height 10
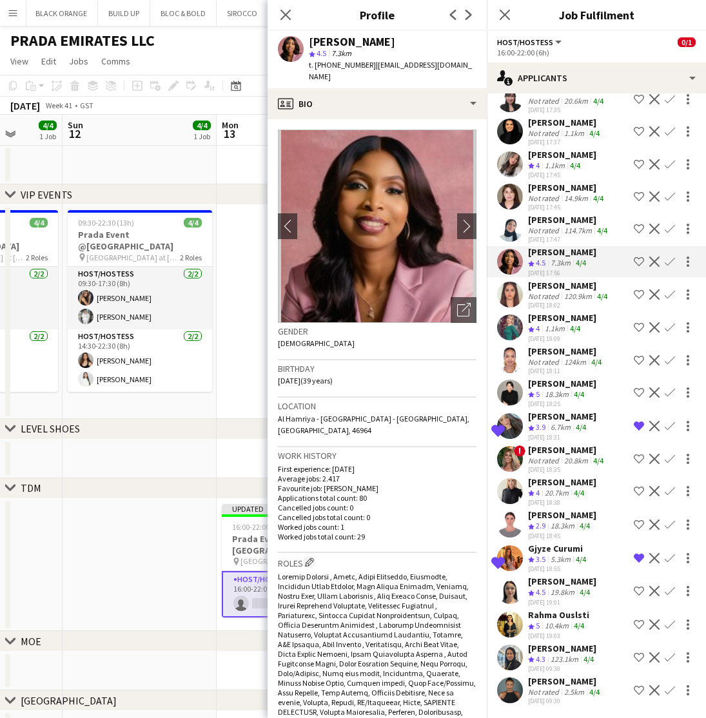
click at [538, 160] on span "4" at bounding box center [538, 165] width 4 height 10
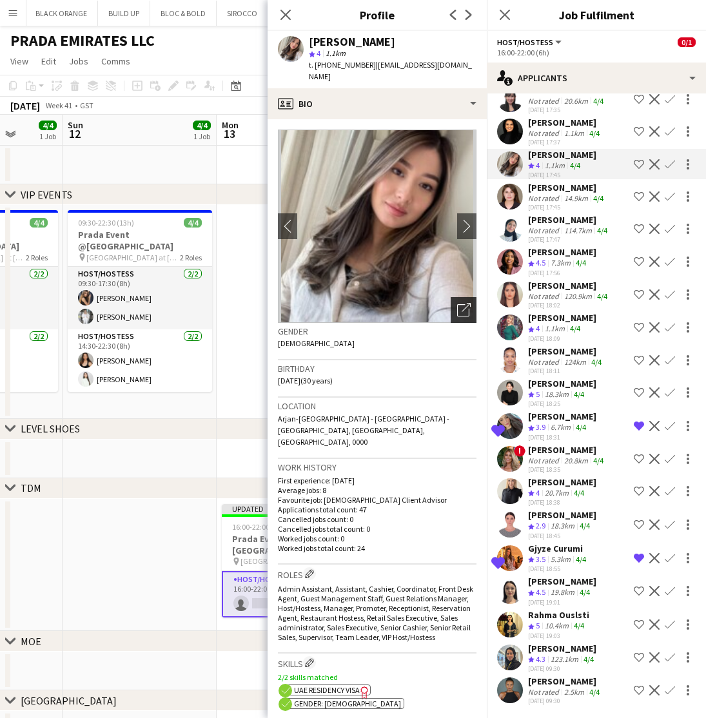
click at [461, 303] on icon "Open photos pop-in" at bounding box center [464, 310] width 14 height 14
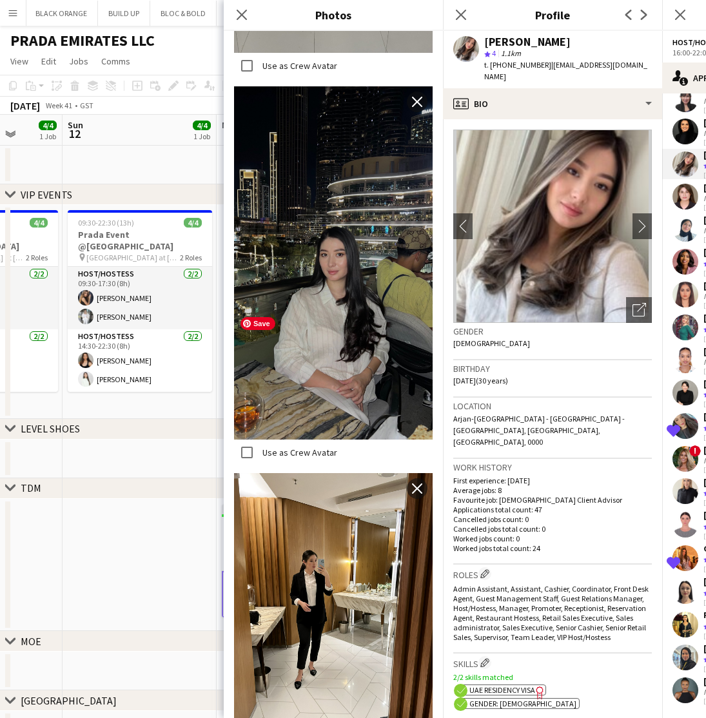
scroll to position [823, 0]
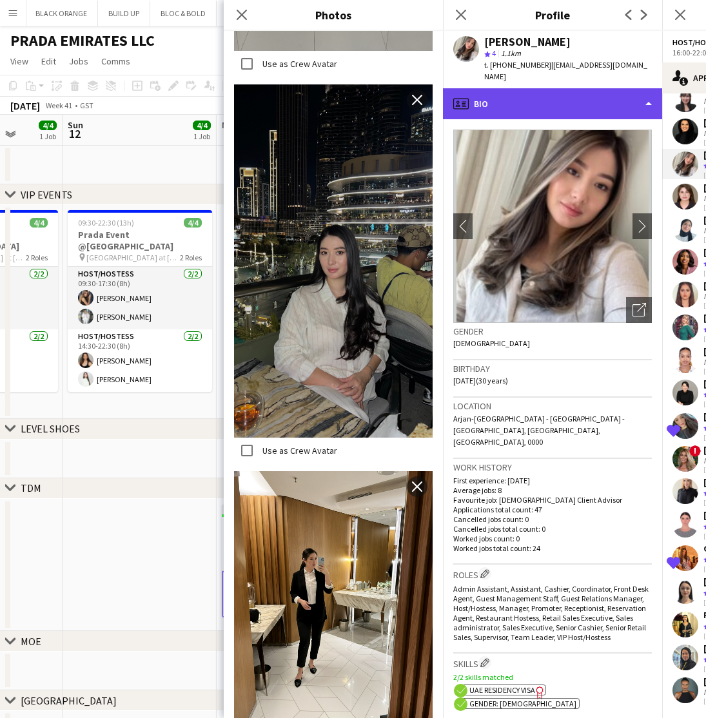
click at [600, 88] on div "profile Bio" at bounding box center [552, 103] width 219 height 31
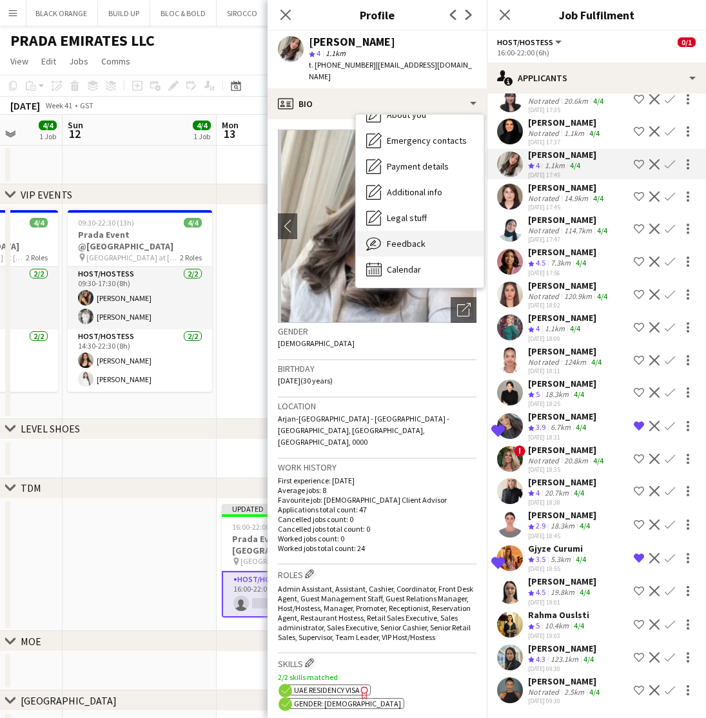
scroll to position [95, 0]
click at [392, 238] on span "Feedback" at bounding box center [406, 244] width 39 height 12
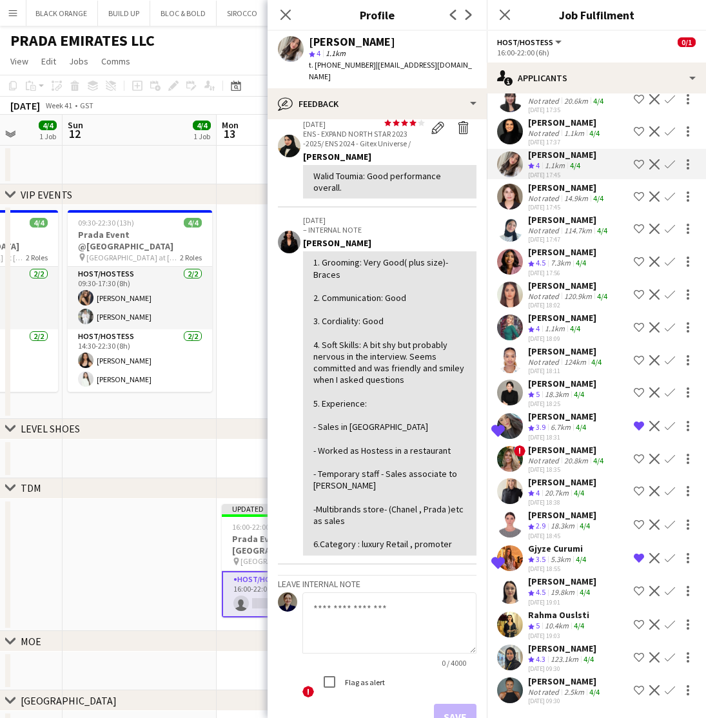
scroll to position [59, 0]
click at [287, 17] on icon "Close pop-in" at bounding box center [285, 14] width 12 height 12
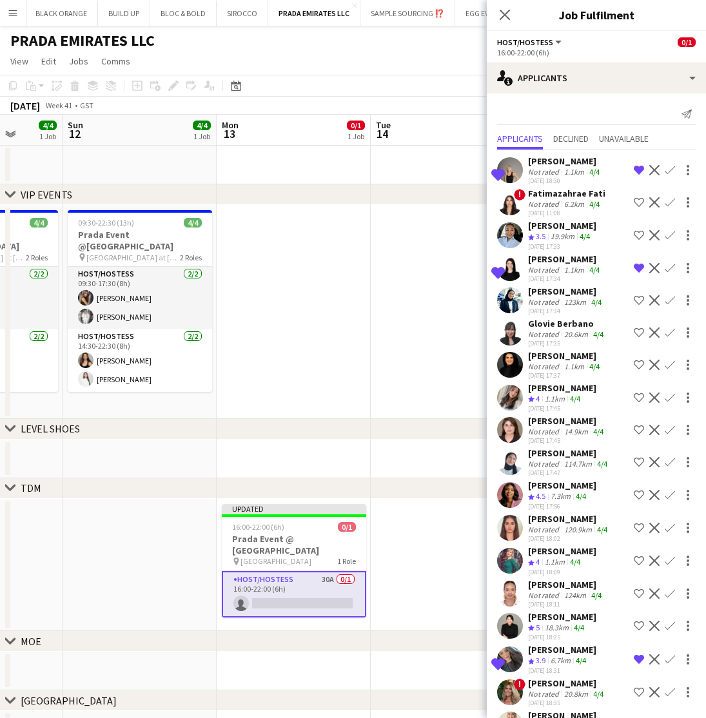
scroll to position [0, 0]
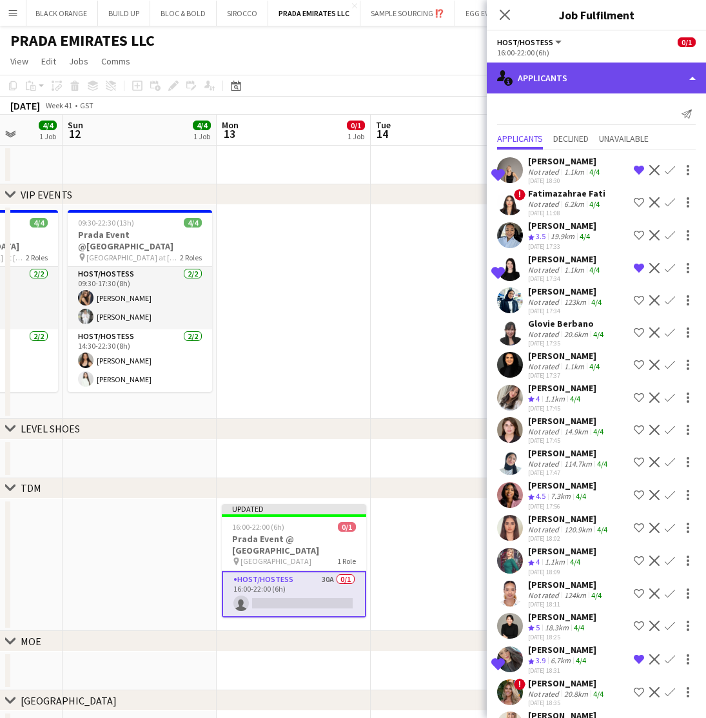
click at [575, 80] on div "single-neutral-actions-information Applicants" at bounding box center [596, 78] width 219 height 31
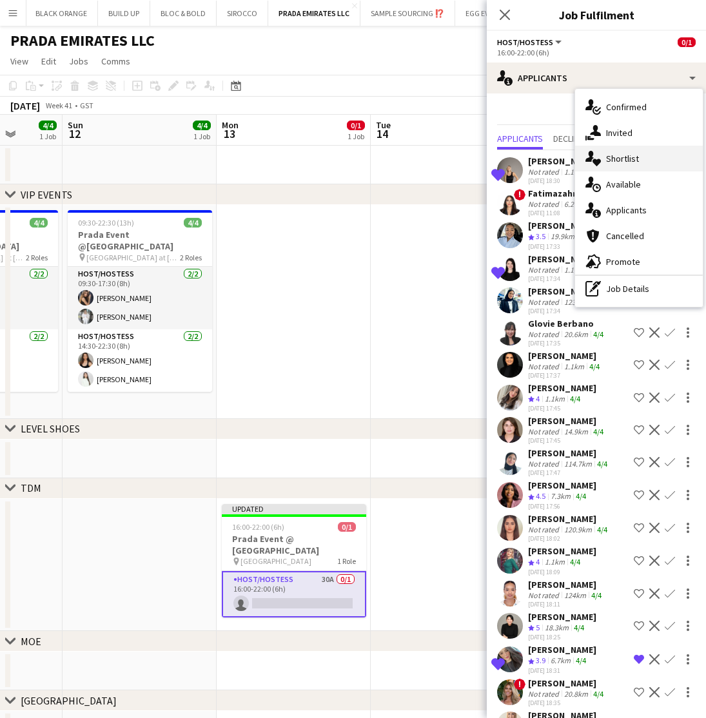
click at [610, 157] on span "Shortlist" at bounding box center [622, 159] width 33 height 12
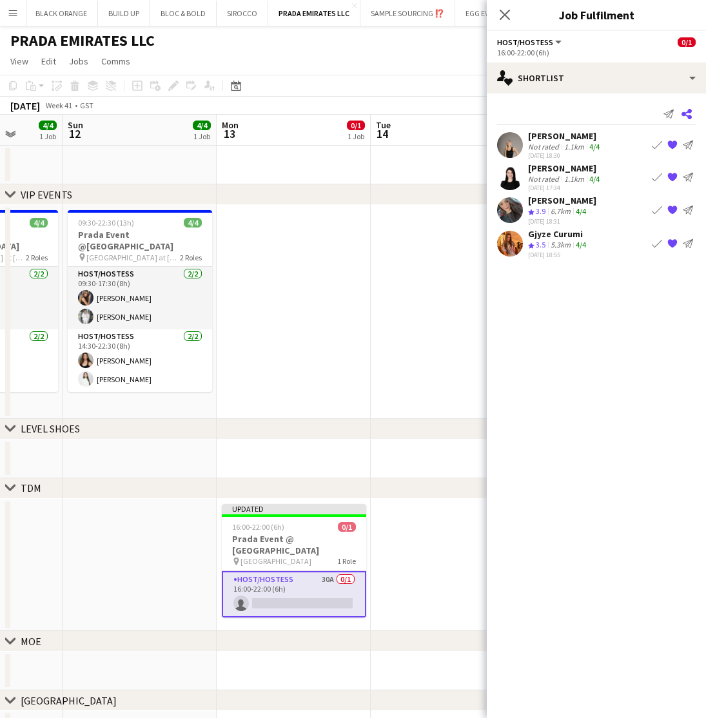
click at [687, 115] on icon "Share" at bounding box center [686, 114] width 10 height 10
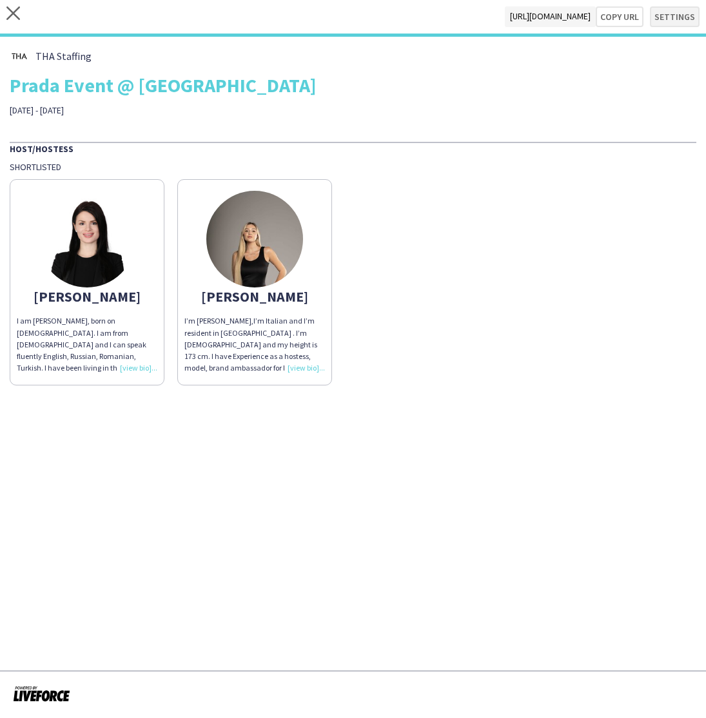
click at [678, 16] on button "Settings" at bounding box center [675, 16] width 50 height 21
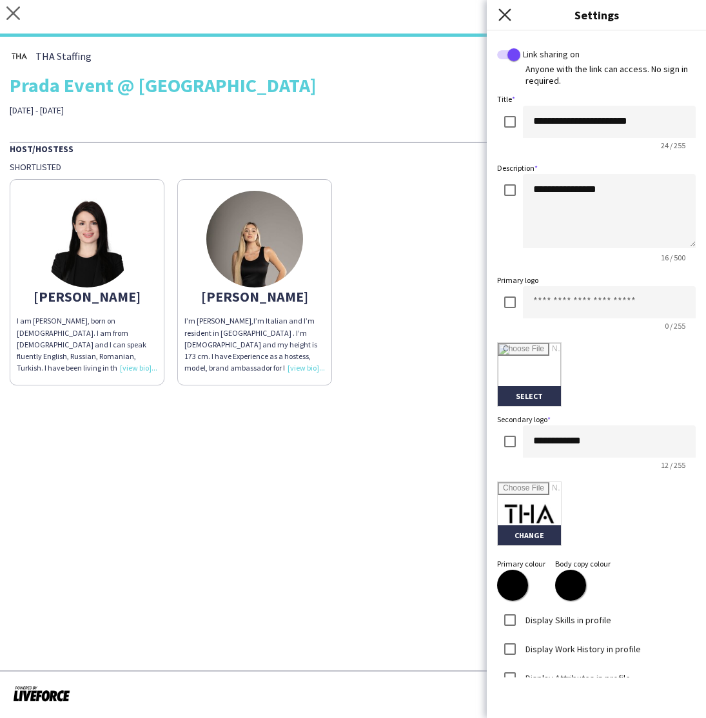
click at [499, 18] on icon "Close pop-in" at bounding box center [504, 14] width 12 height 12
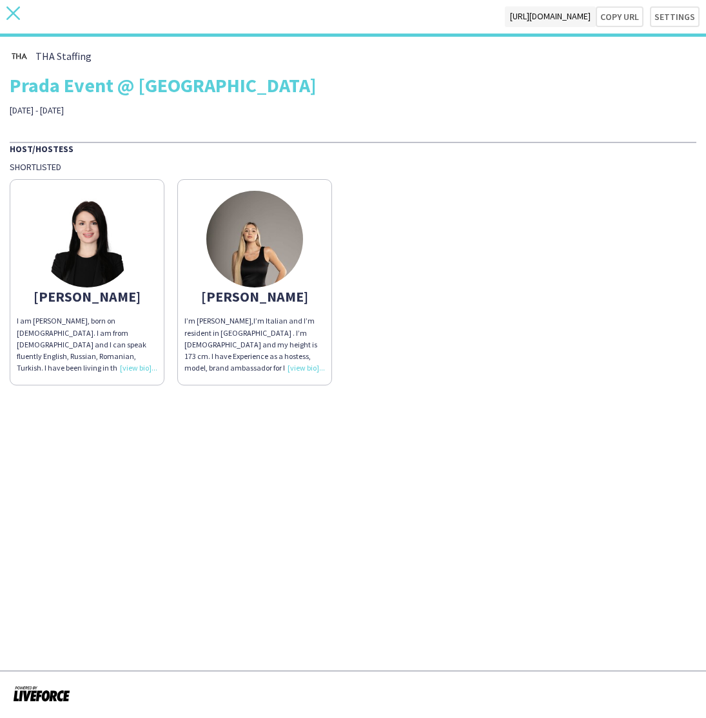
click at [11, 14] on icon "close" at bounding box center [13, 13] width 14 height 14
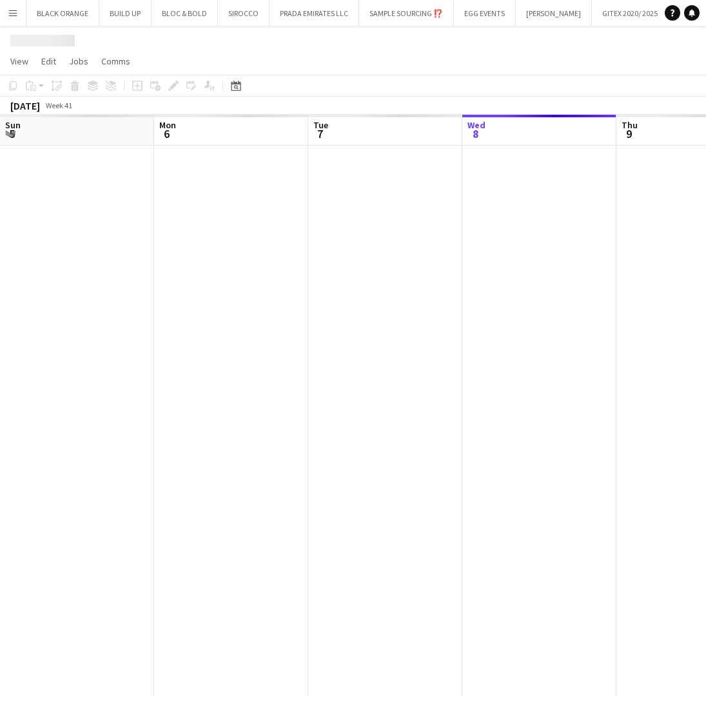
scroll to position [0, 308]
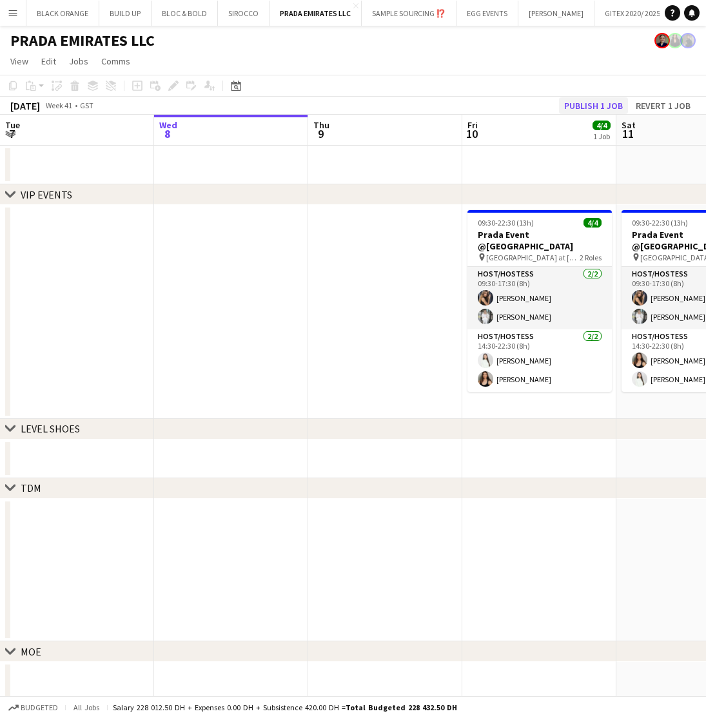
click at [575, 106] on button "Publish 1 job" at bounding box center [593, 105] width 69 height 17
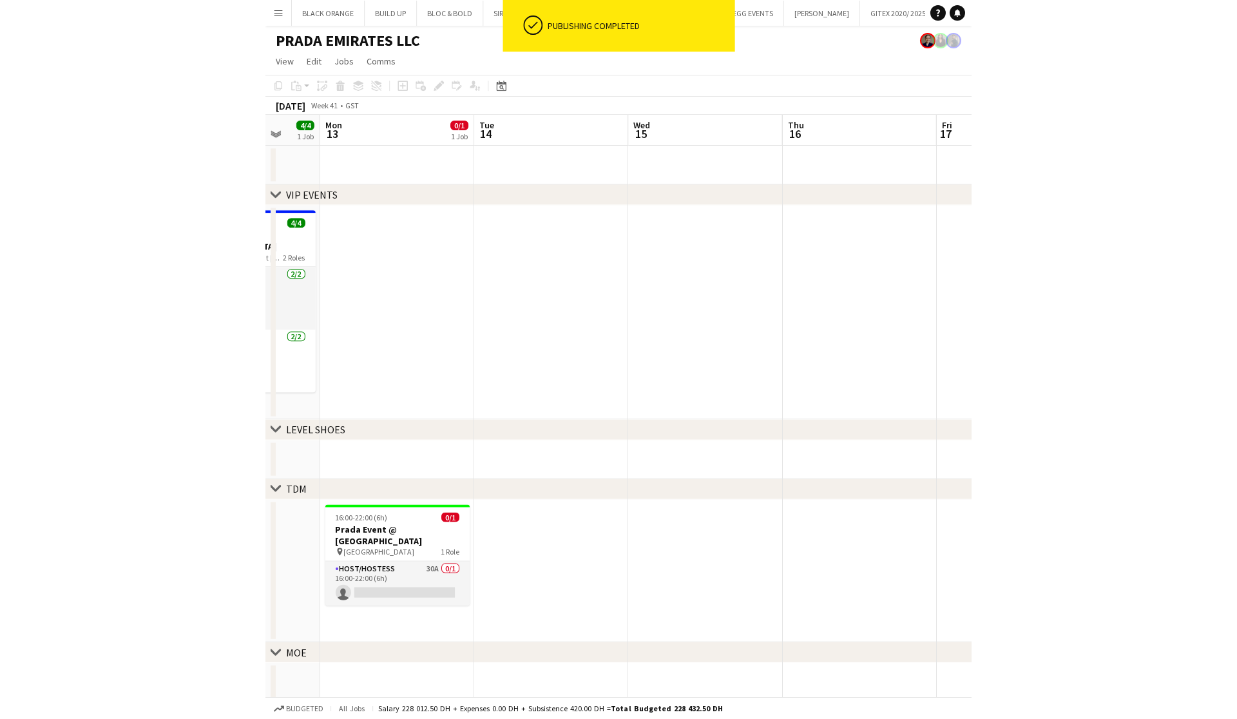
scroll to position [0, 563]
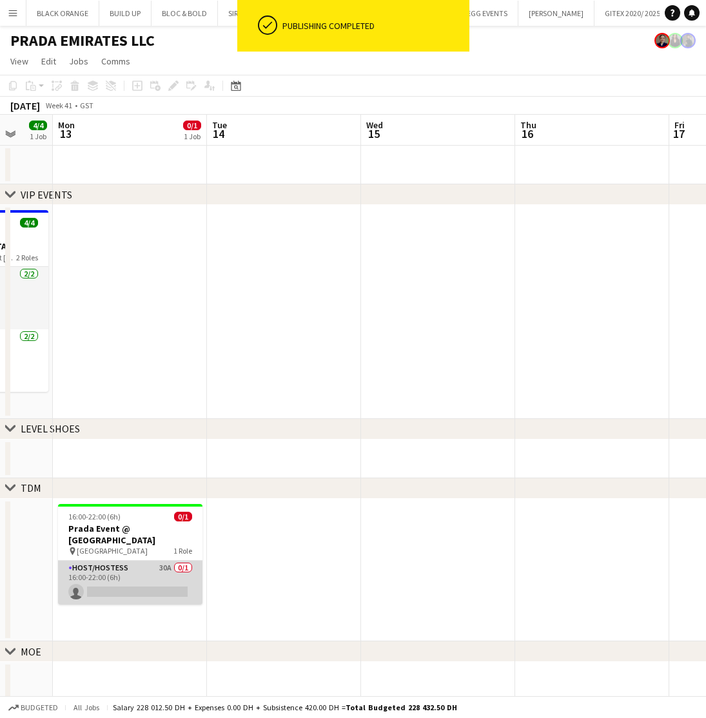
click at [143, 562] on app-card-role "Host/Hostess 30A 0/1 16:00-22:00 (6h) single-neutral-actions" at bounding box center [130, 583] width 144 height 44
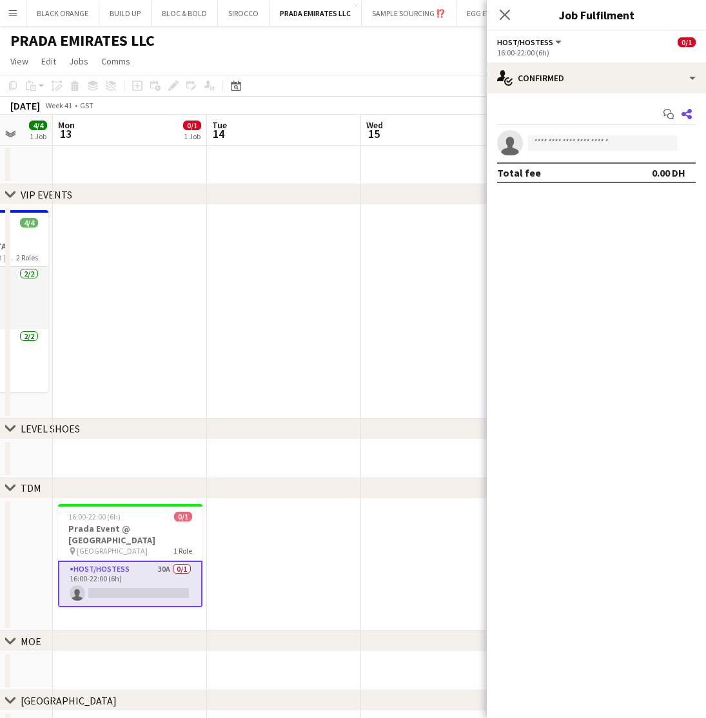
click at [684, 115] on icon at bounding box center [686, 114] width 10 height 10
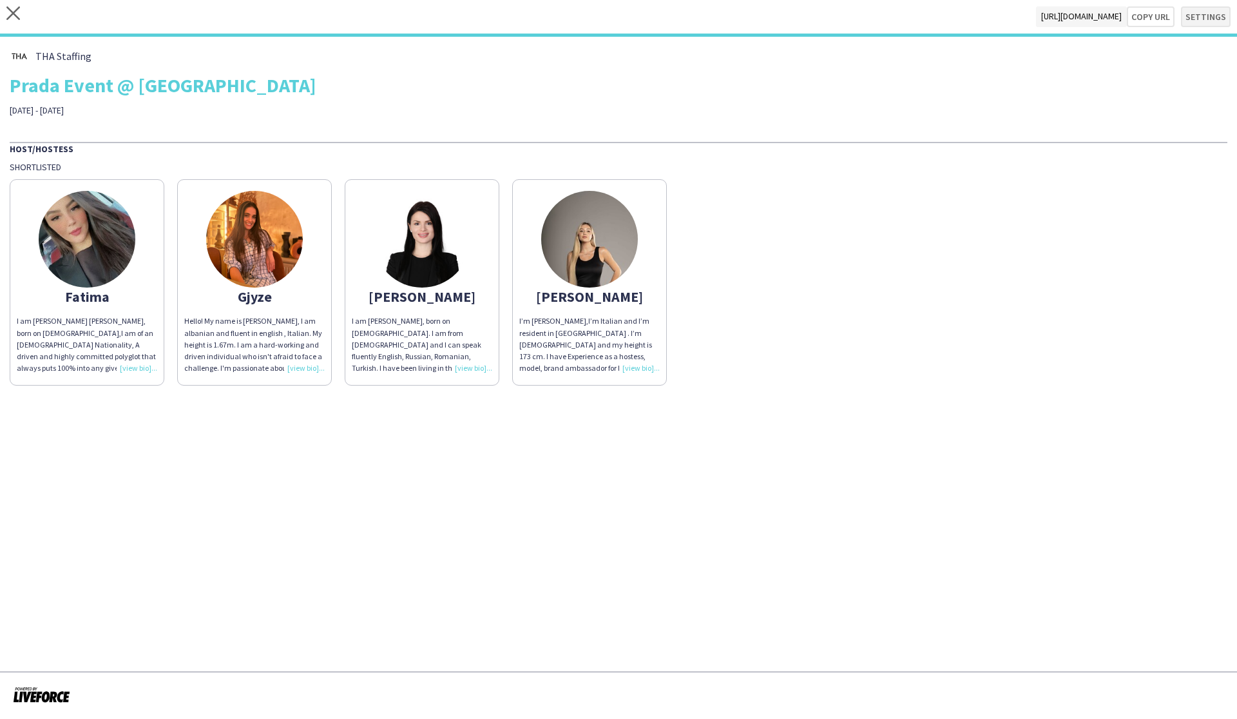
click at [705, 15] on button "Settings" at bounding box center [1206, 16] width 50 height 21
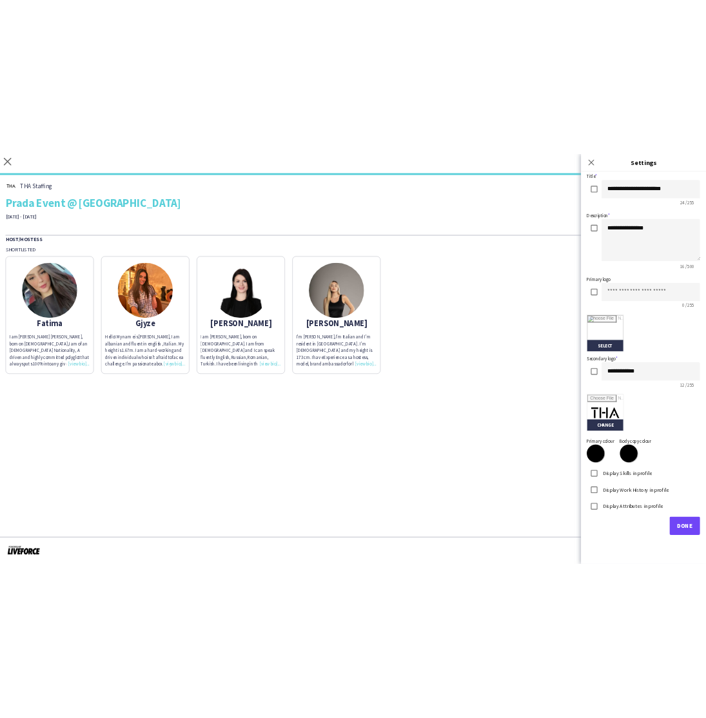
scroll to position [59, 0]
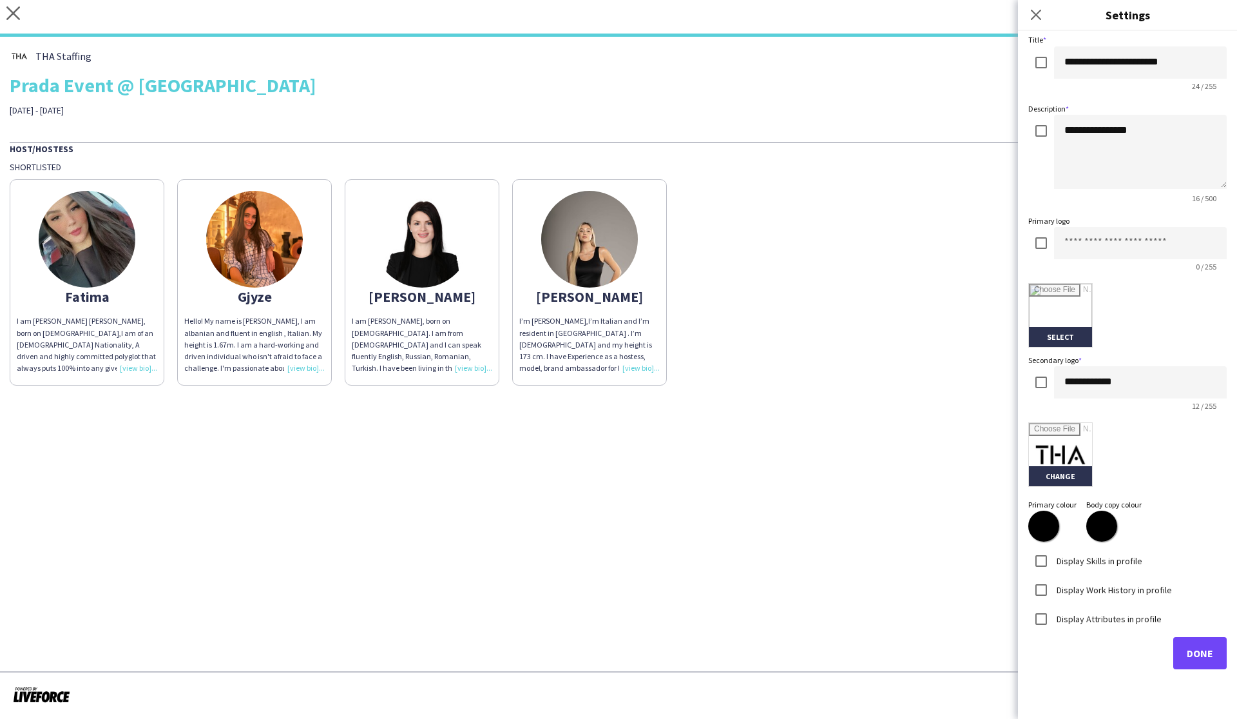
click at [705, 661] on button "Done" at bounding box center [1200, 653] width 53 height 32
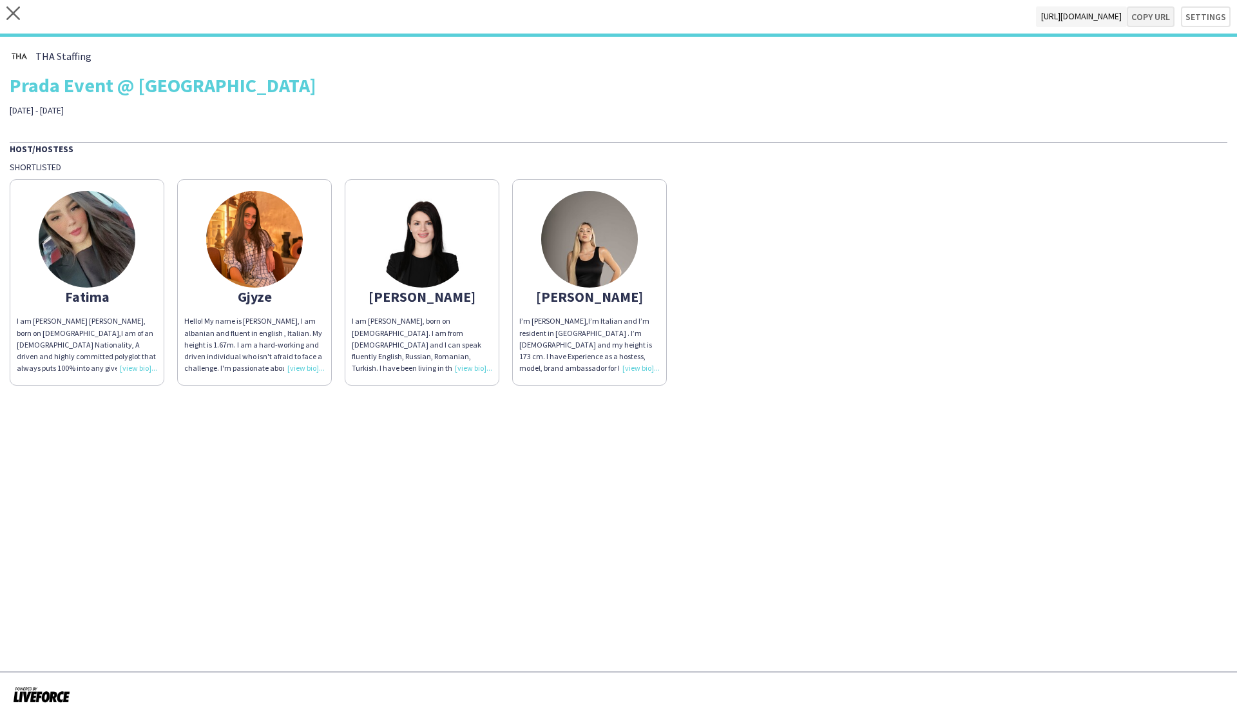
click at [705, 24] on button "Copy url" at bounding box center [1151, 16] width 48 height 21
type textarea "**********"
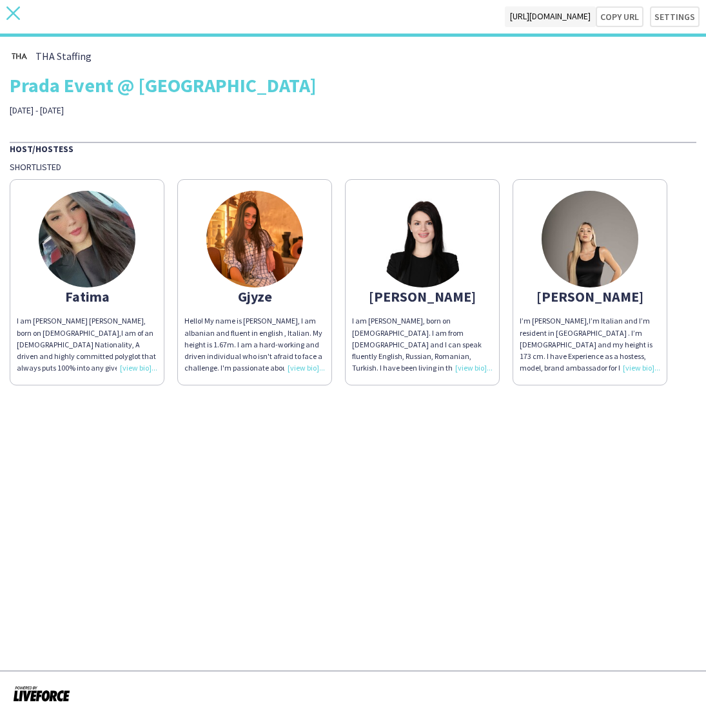
click at [12, 12] on icon at bounding box center [13, 13] width 14 height 14
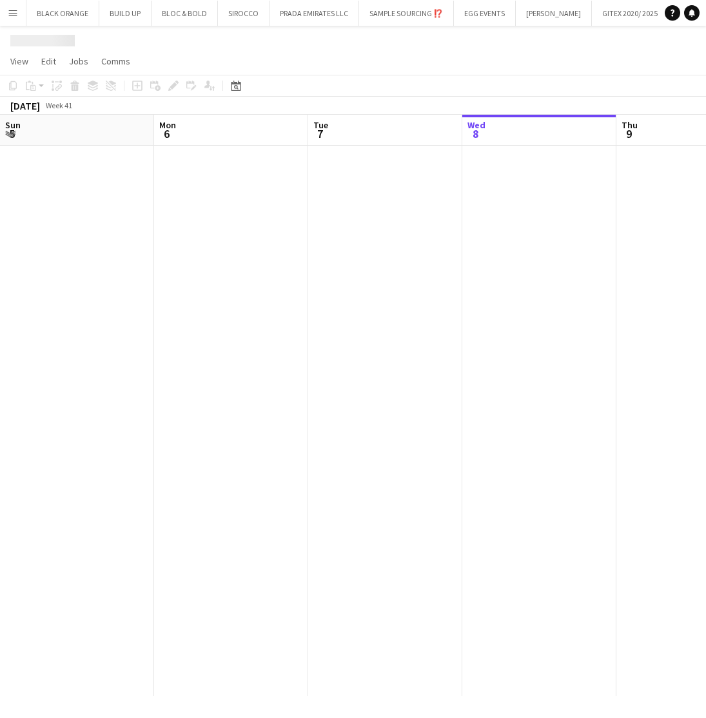
scroll to position [0, 308]
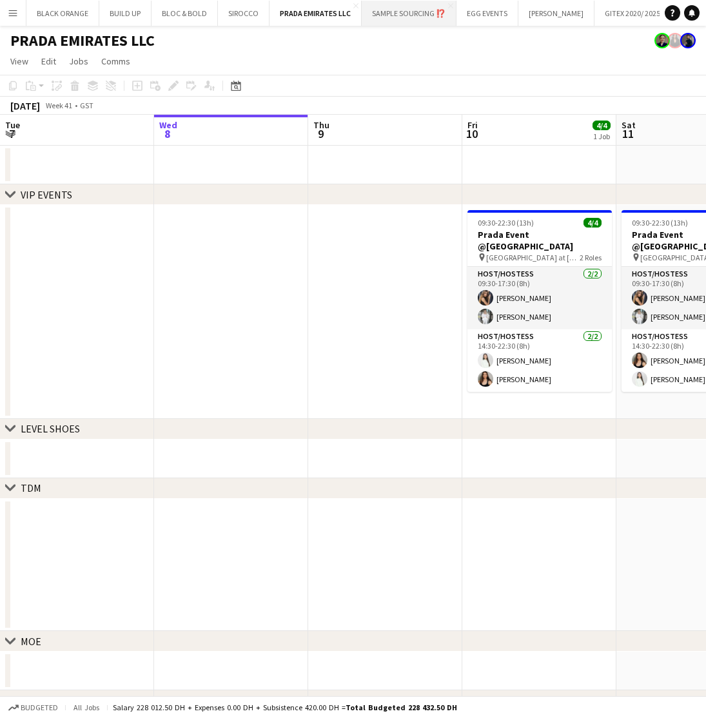
click at [403, 19] on button "SAMPLE SOURCING ⁉️ Close" at bounding box center [409, 13] width 95 height 25
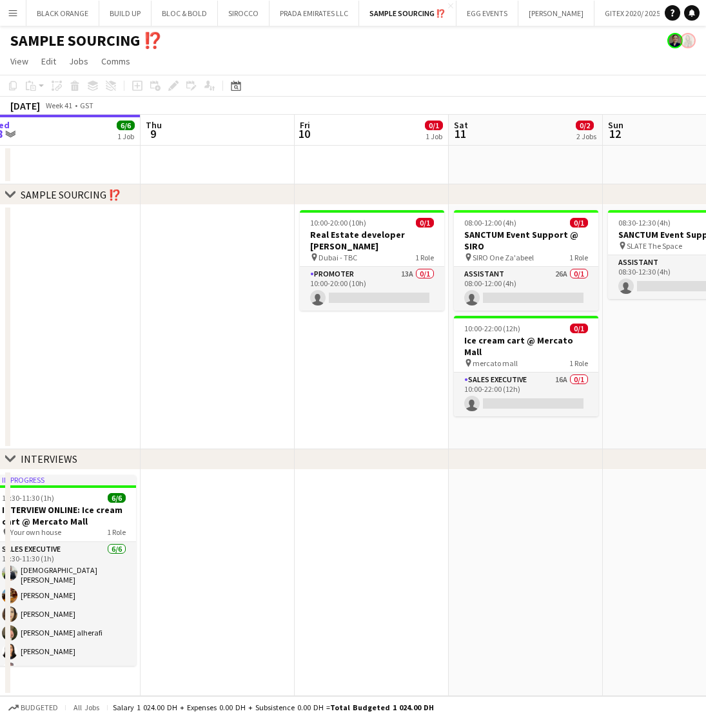
scroll to position [0, 476]
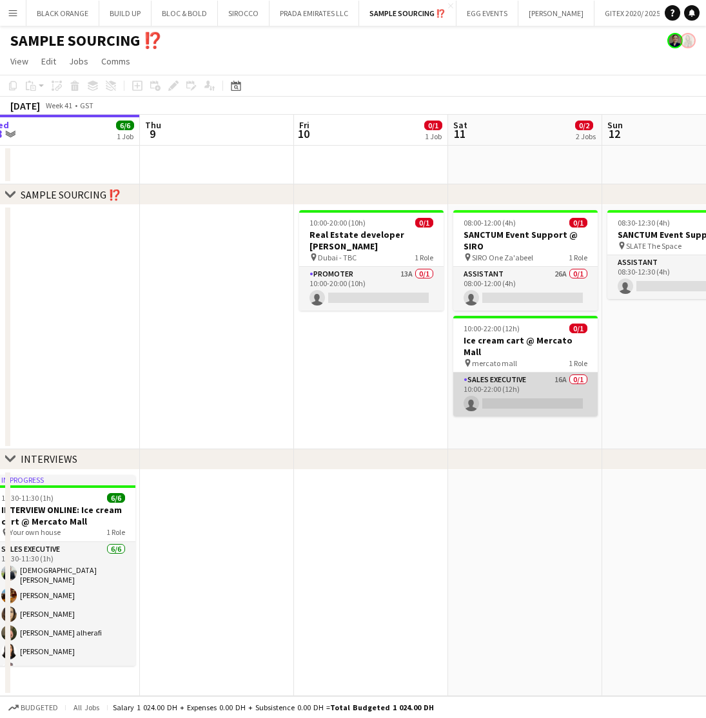
click at [532, 378] on app-card-role "Sales Executive 16A 0/1 10:00-22:00 (12h) single-neutral-actions" at bounding box center [525, 394] width 144 height 44
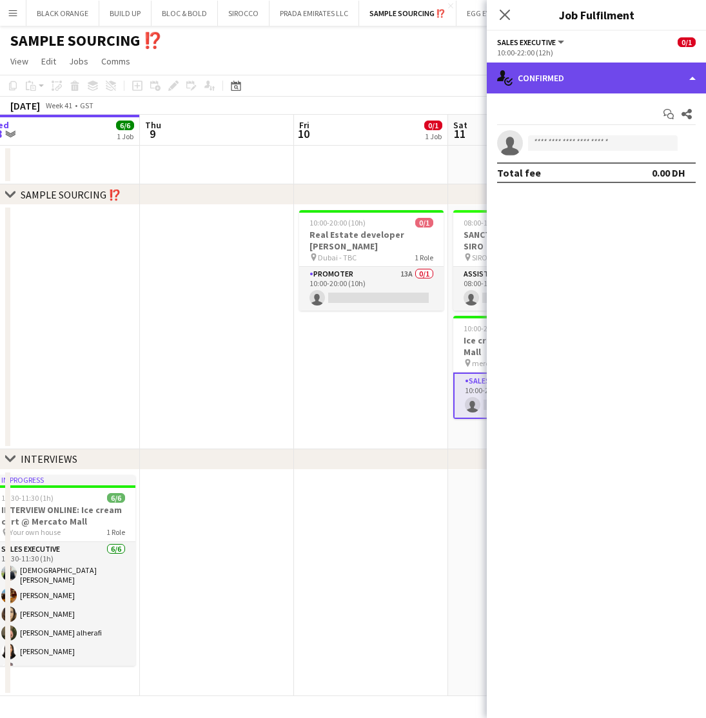
click at [564, 75] on div "single-neutral-actions-check-2 Confirmed" at bounding box center [596, 78] width 219 height 31
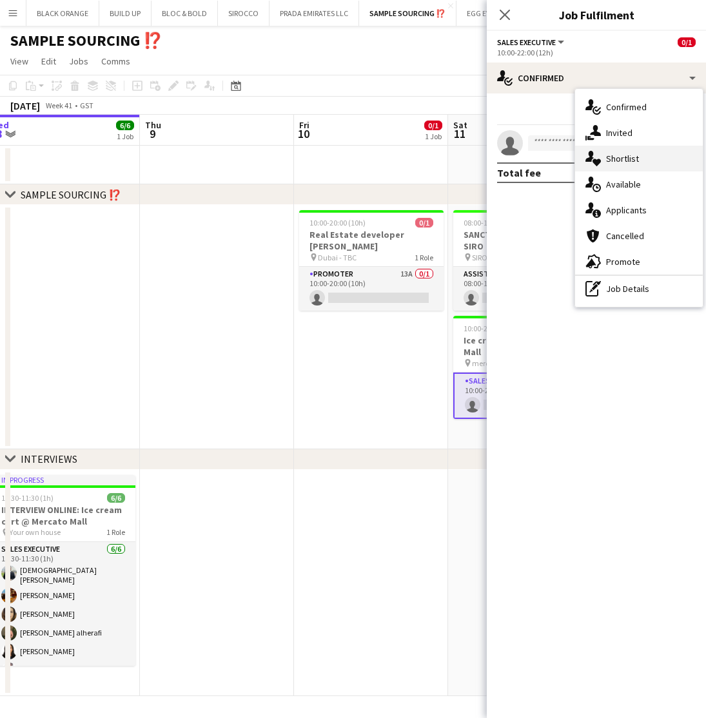
click at [621, 157] on span "Shortlist" at bounding box center [622, 159] width 33 height 12
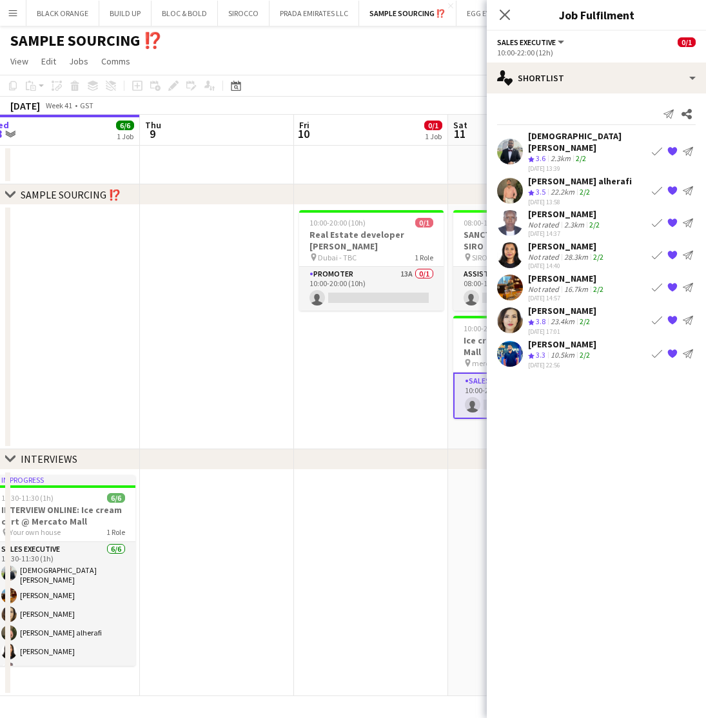
click at [552, 229] on div "06-10-2025 14:37" at bounding box center [565, 233] width 74 height 8
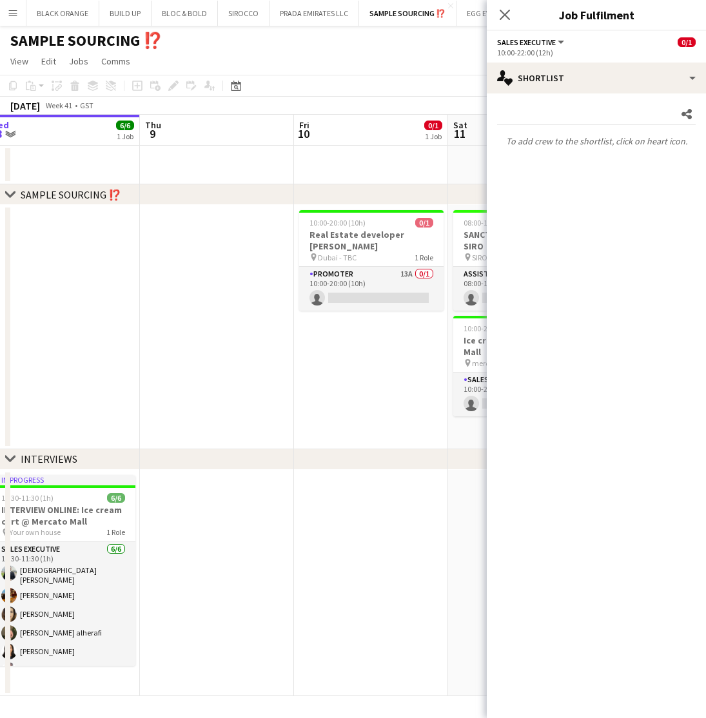
click at [494, 12] on div "Close pop-in" at bounding box center [505, 15] width 36 height 30
click at [501, 16] on icon "Close pop-in" at bounding box center [504, 14] width 12 height 12
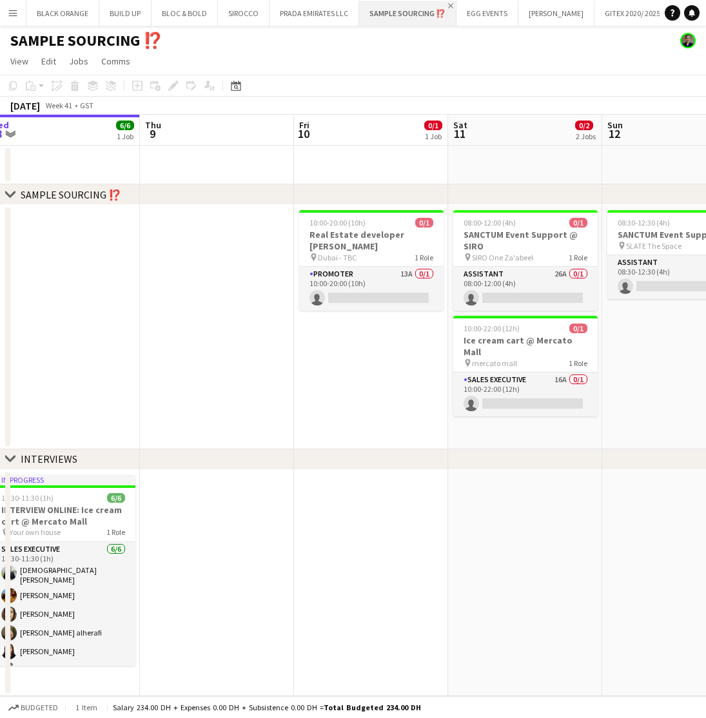
click at [448, 5] on app-icon "Close" at bounding box center [450, 5] width 5 height 5
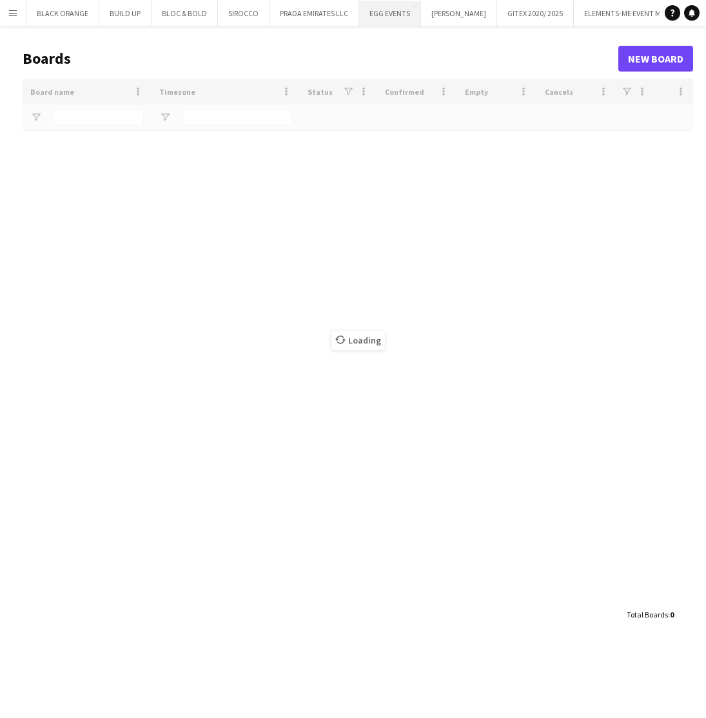
click at [386, 13] on button "EGG EVENTS Close" at bounding box center [390, 13] width 62 height 25
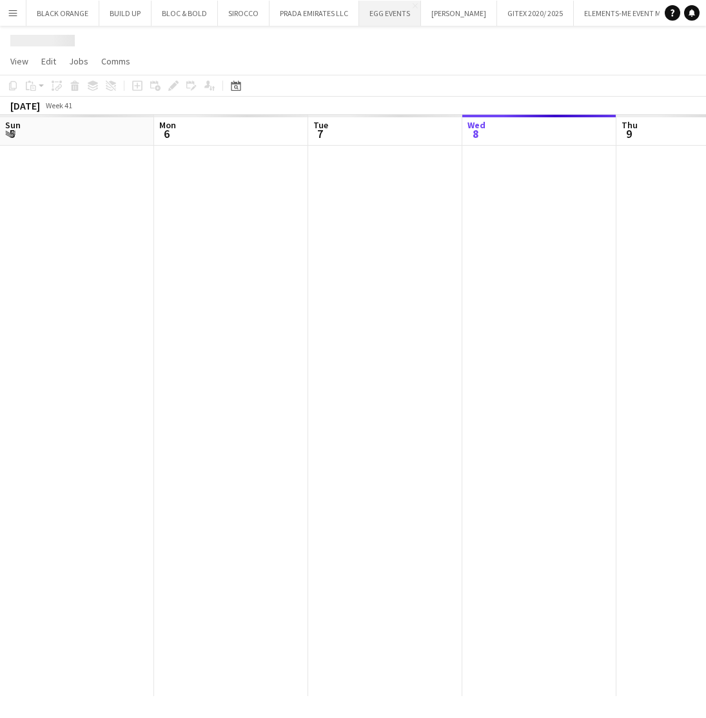
scroll to position [0, 308]
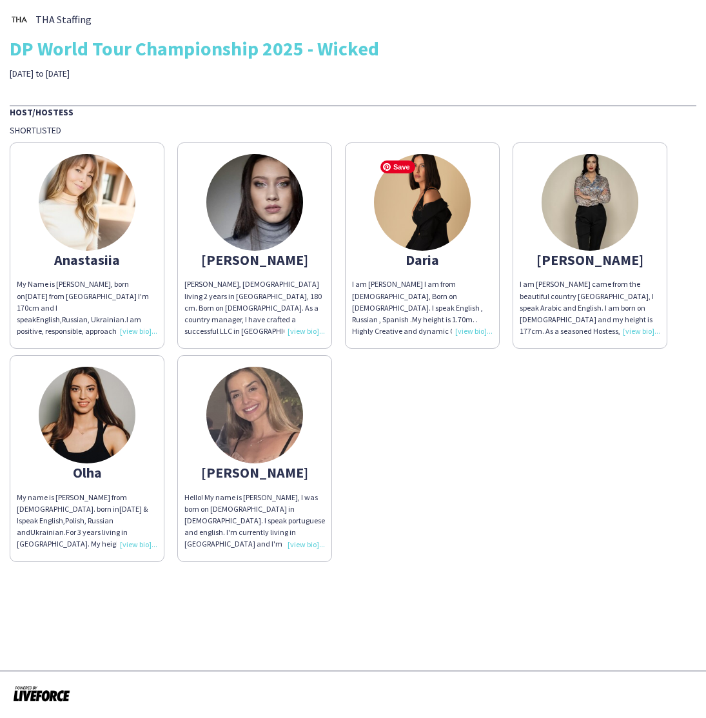
click at [428, 189] on img at bounding box center [422, 202] width 97 height 97
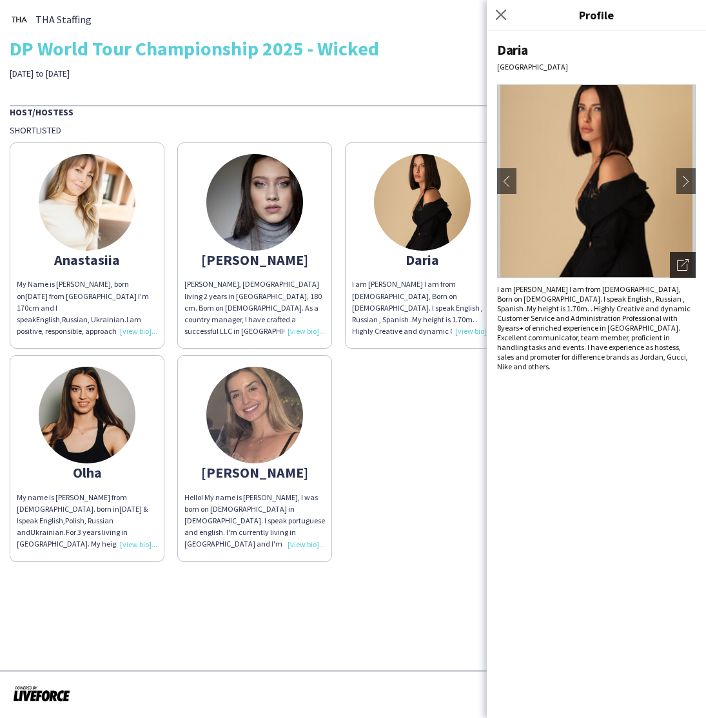
click at [676, 272] on div "Open photos pop-in" at bounding box center [683, 265] width 26 height 26
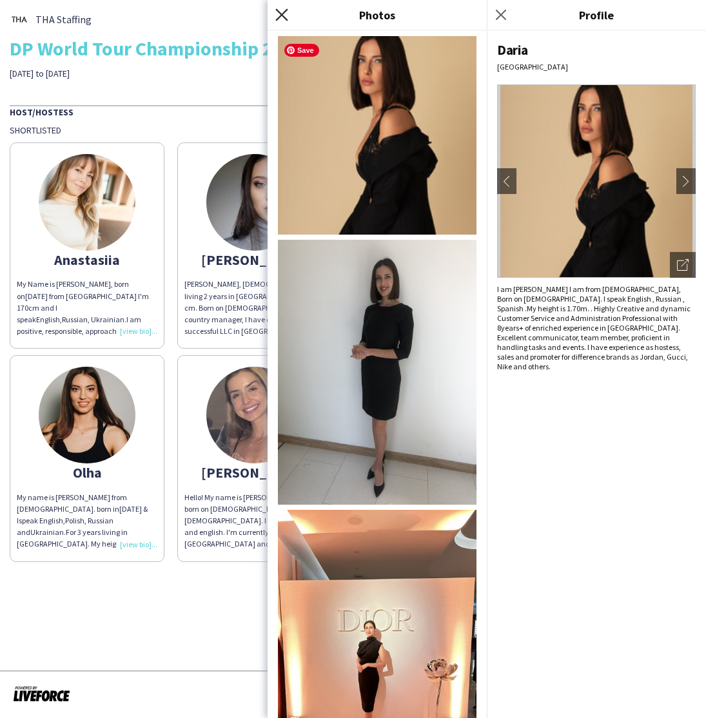
click at [284, 17] on icon at bounding box center [281, 14] width 12 height 12
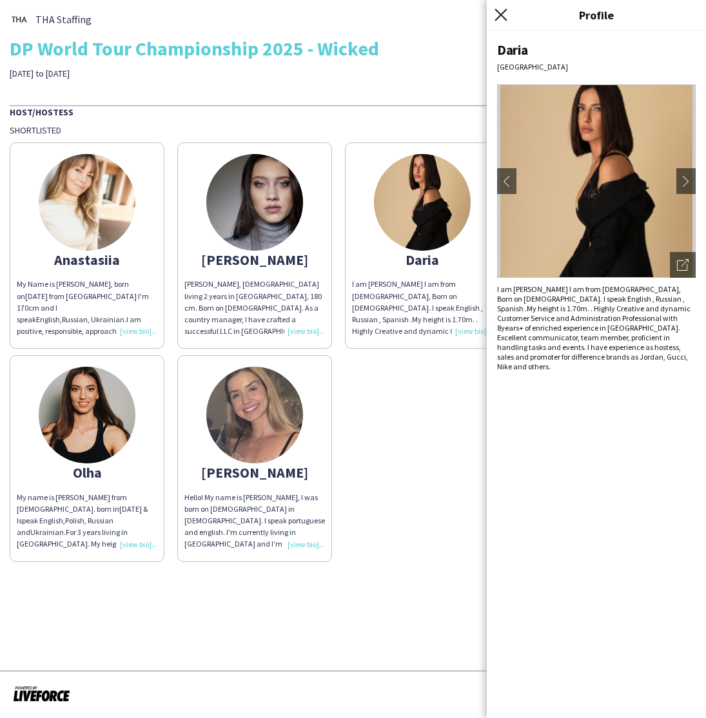
click at [501, 18] on icon "Close pop-in" at bounding box center [500, 14] width 12 height 12
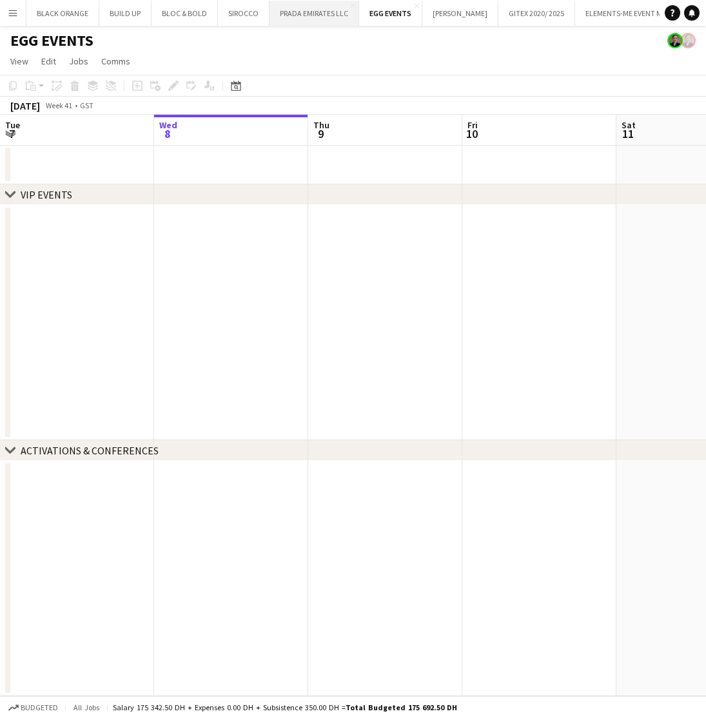
click at [311, 18] on button "PRADA EMIRATES LLC Close" at bounding box center [314, 13] width 90 height 25
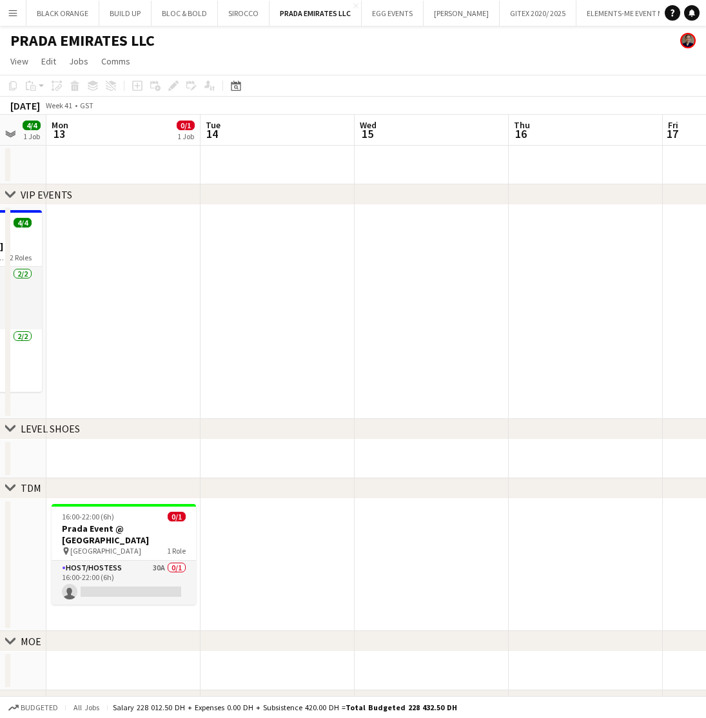
scroll to position [0, 387]
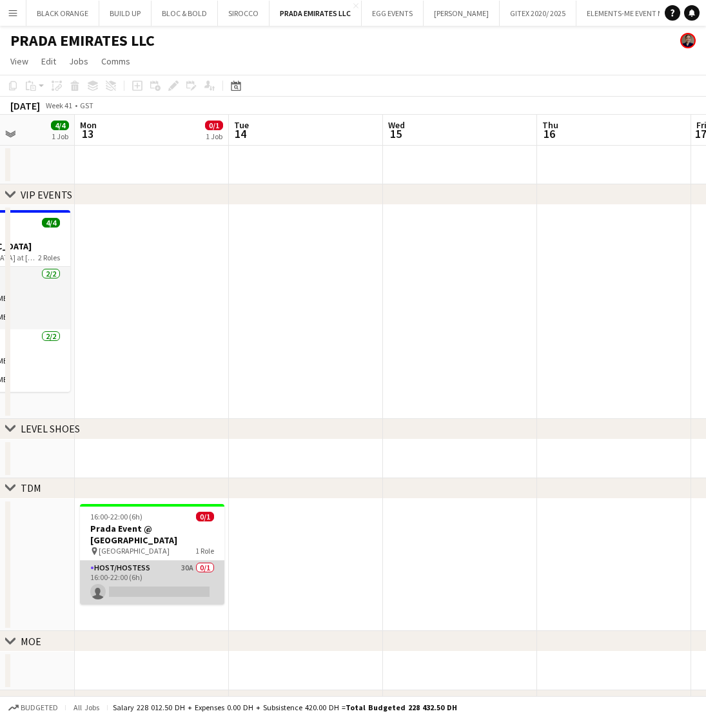
click at [142, 572] on app-card-role "Host/Hostess 30A 0/1 16:00-22:00 (6h) single-neutral-actions" at bounding box center [152, 583] width 144 height 44
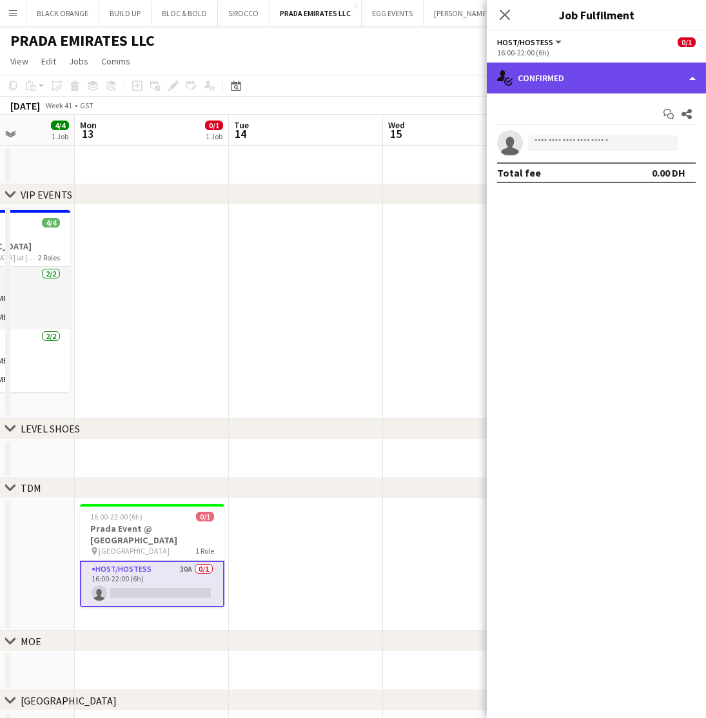
click at [604, 74] on div "single-neutral-actions-check-2 Confirmed" at bounding box center [596, 78] width 219 height 31
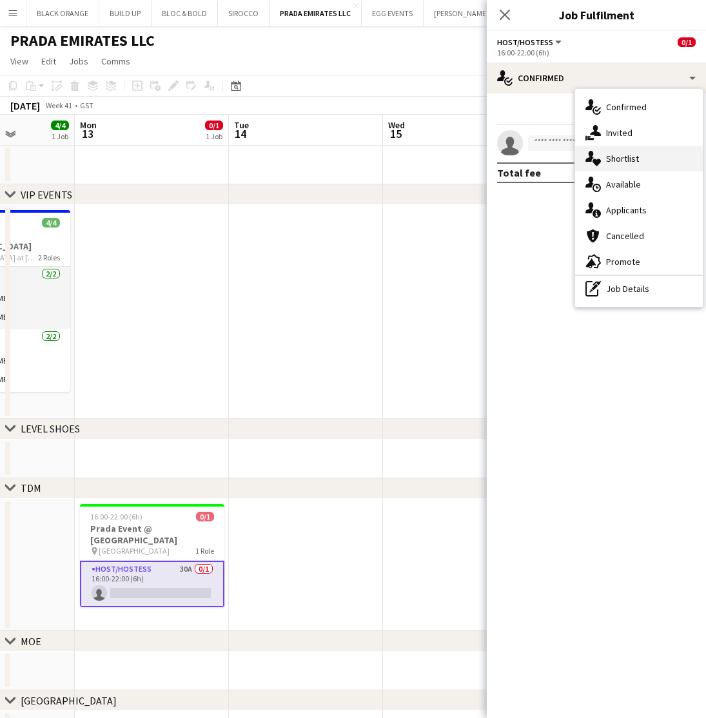
click at [626, 160] on span "Shortlist" at bounding box center [622, 159] width 33 height 12
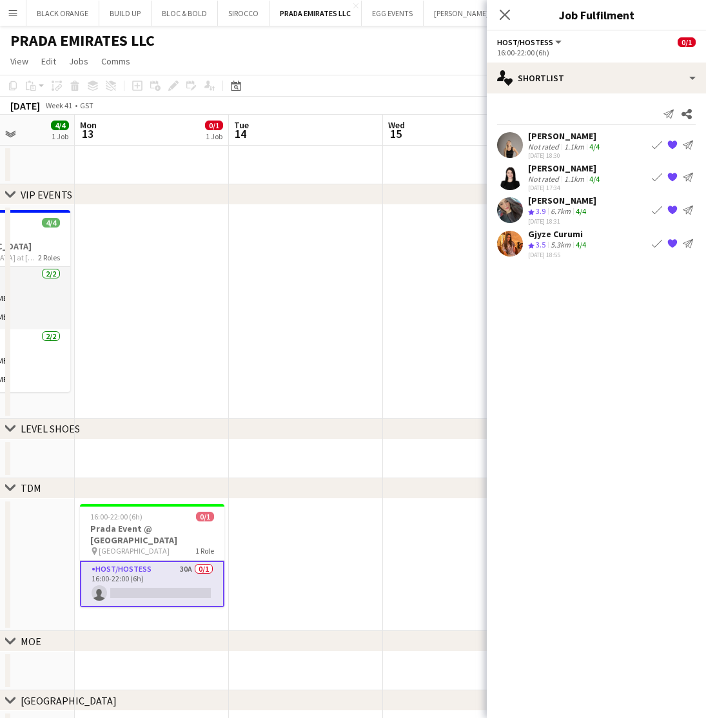
click at [557, 137] on div "Rosalinda Montereale" at bounding box center [565, 136] width 74 height 12
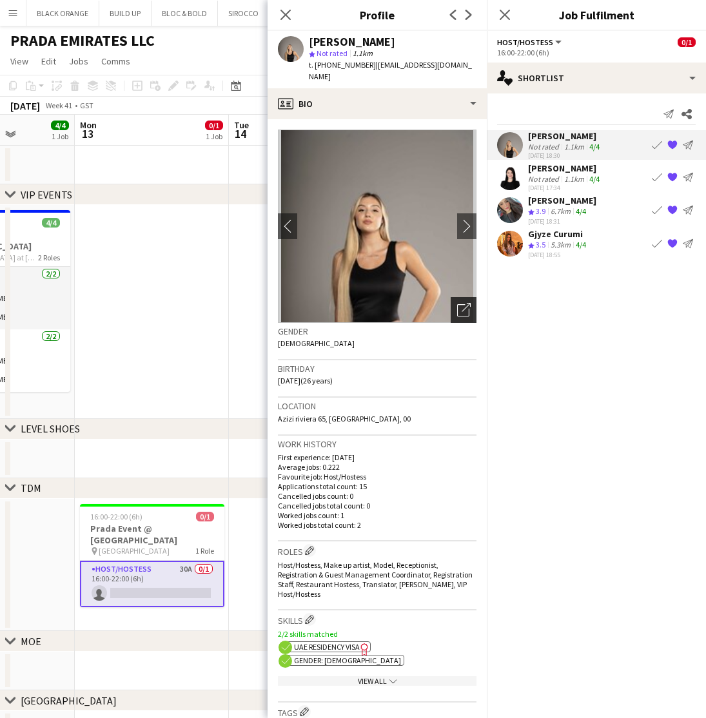
click at [459, 303] on icon "Open photos pop-in" at bounding box center [464, 310] width 14 height 14
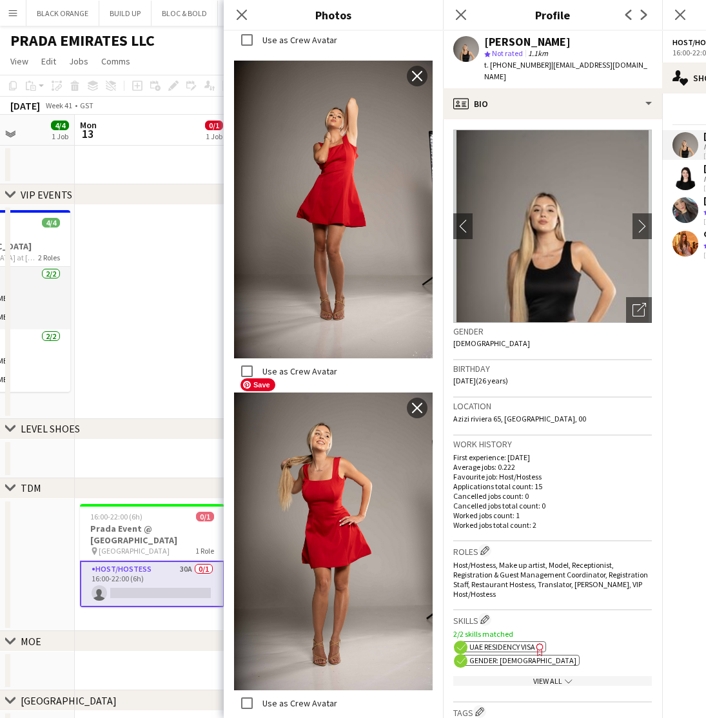
scroll to position [1906, 0]
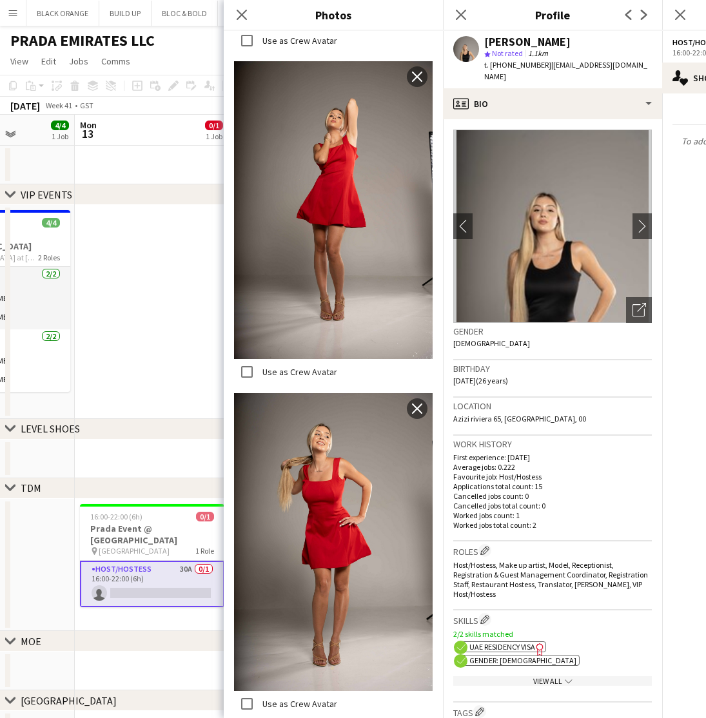
click at [244, 16] on icon at bounding box center [242, 15] width 10 height 10
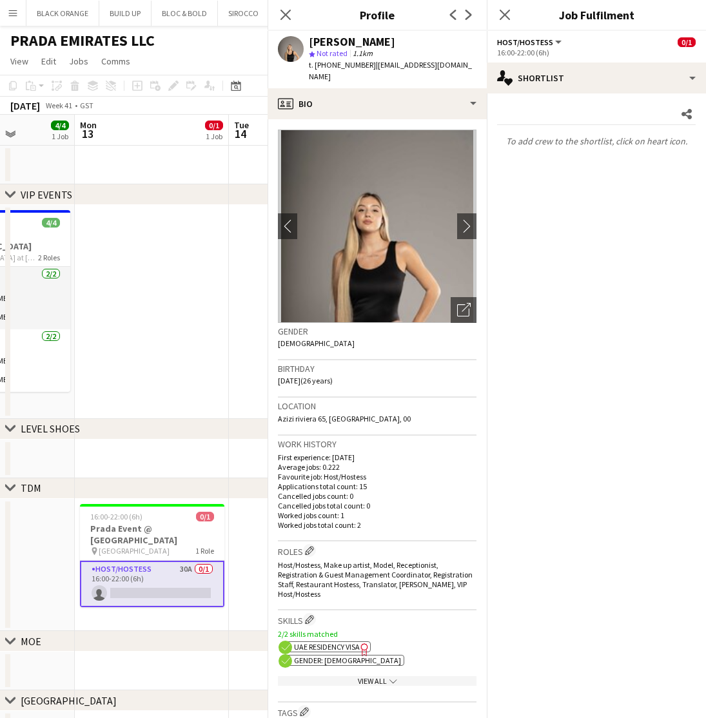
click at [288, 16] on icon "Close pop-in" at bounding box center [285, 14] width 12 height 12
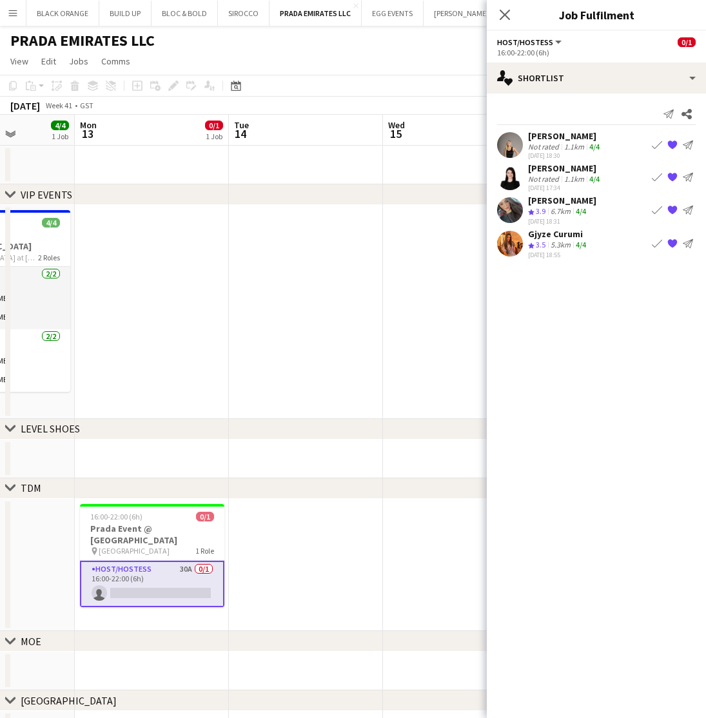
click at [573, 369] on mat-expansion-panel "heart Shortlist Send notification Share Rosalinda Montereale Not rated 1.1km 4/…" at bounding box center [596, 405] width 219 height 624
click at [496, 12] on div "Close pop-in" at bounding box center [505, 15] width 36 height 30
click at [507, 19] on icon "Close pop-in" at bounding box center [504, 14] width 12 height 12
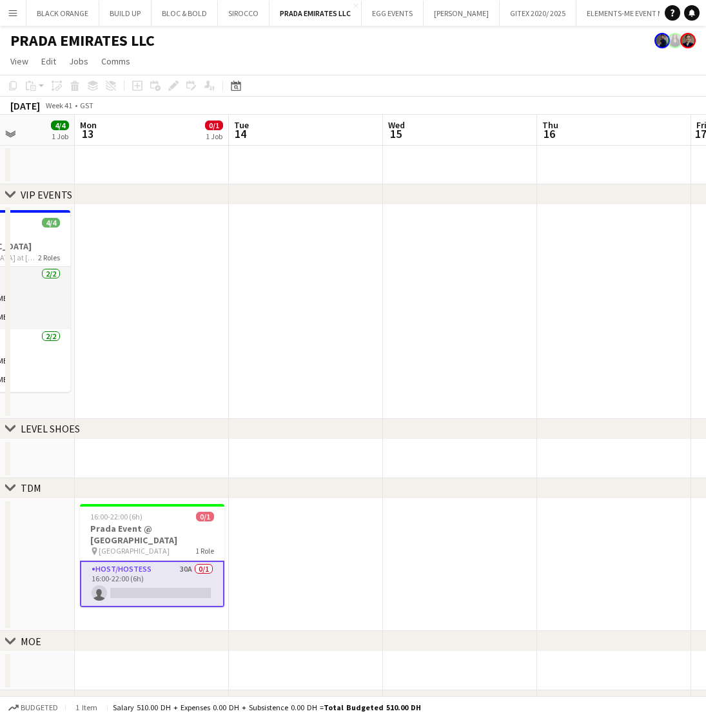
click at [15, 14] on app-icon "Menu" at bounding box center [13, 13] width 10 height 10
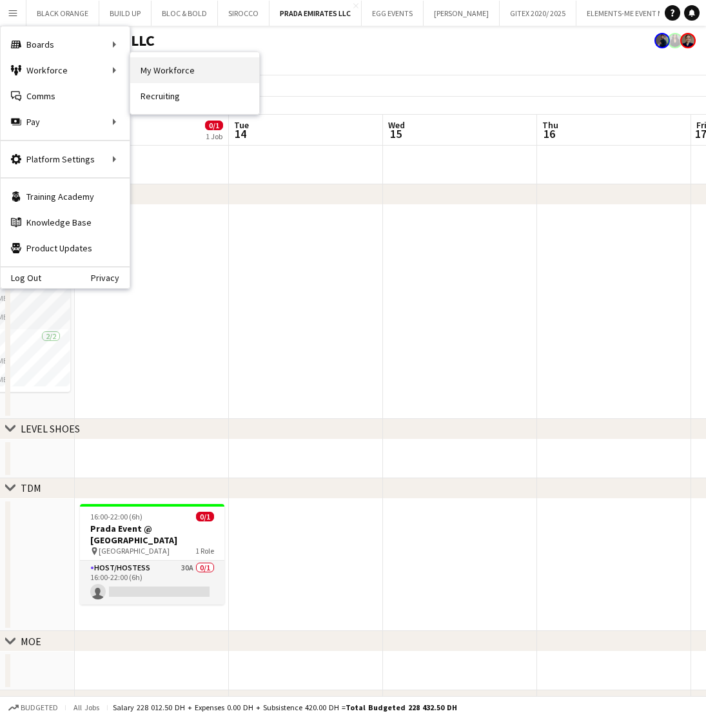
click at [173, 75] on link "My Workforce" at bounding box center [194, 70] width 129 height 26
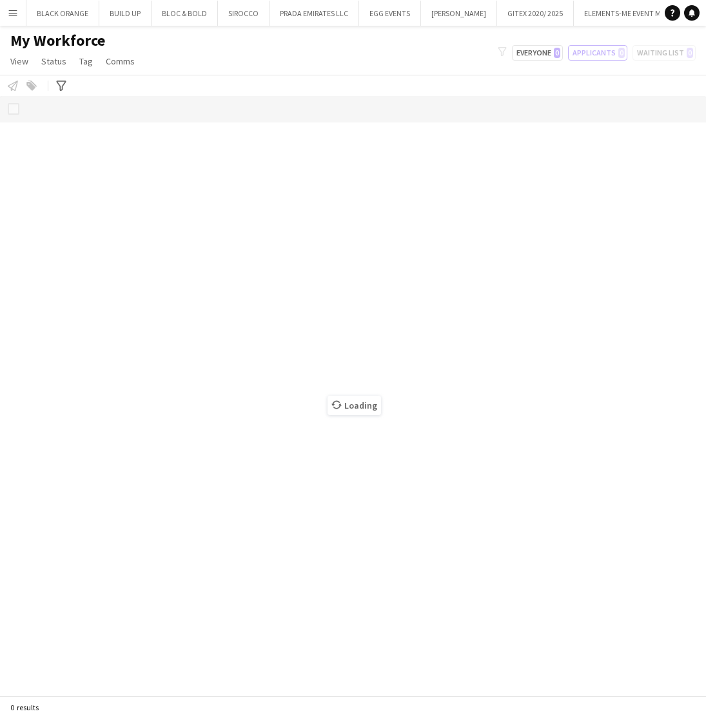
click at [16, 15] on app-icon "Menu" at bounding box center [13, 13] width 10 height 10
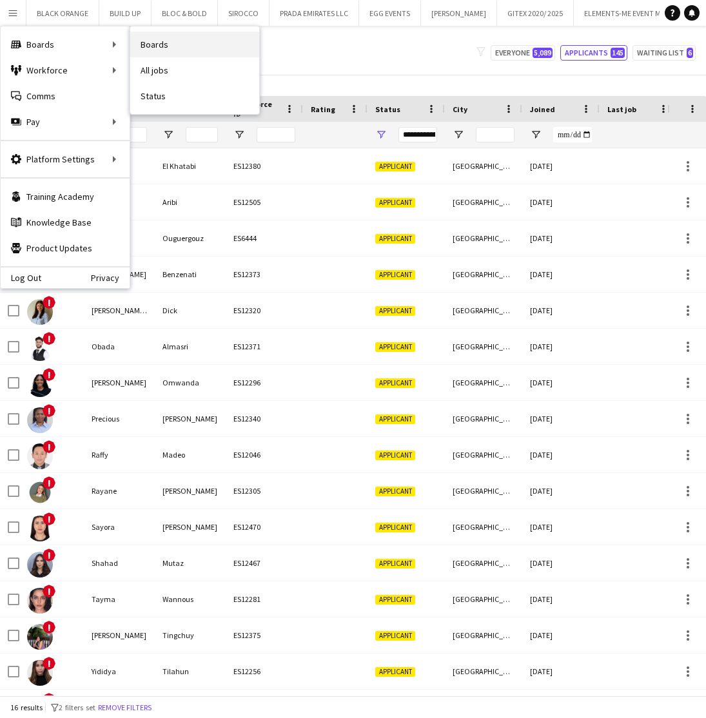
click at [155, 44] on link "Boards" at bounding box center [194, 45] width 129 height 26
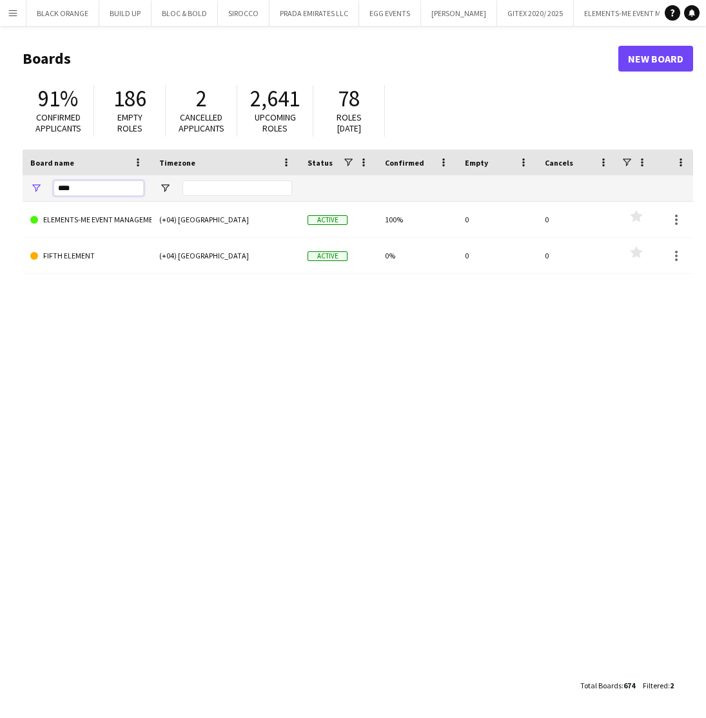
click at [116, 191] on input "****" at bounding box center [98, 187] width 90 height 15
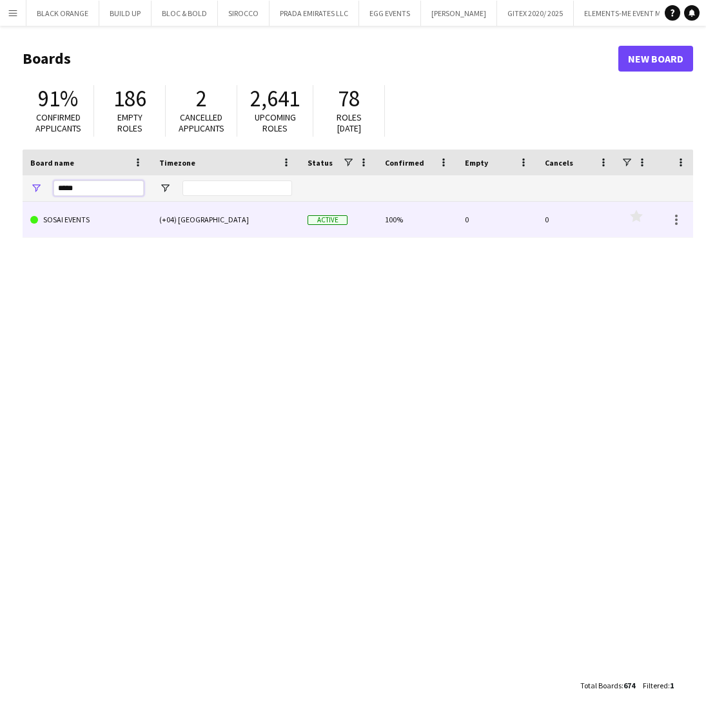
type input "*****"
click at [93, 218] on link "SOSAI EVENTS" at bounding box center [86, 220] width 113 height 36
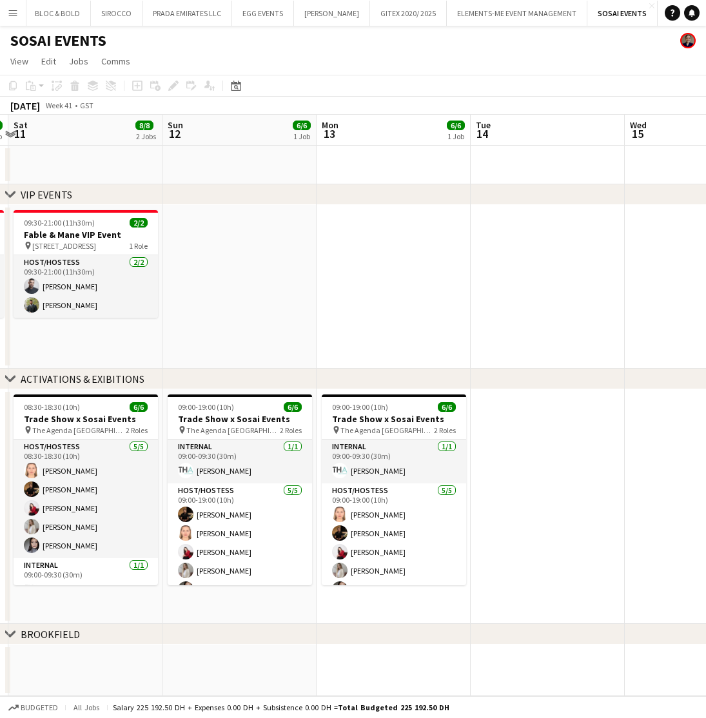
click at [546, 505] on app-date-cell at bounding box center [547, 507] width 154 height 235
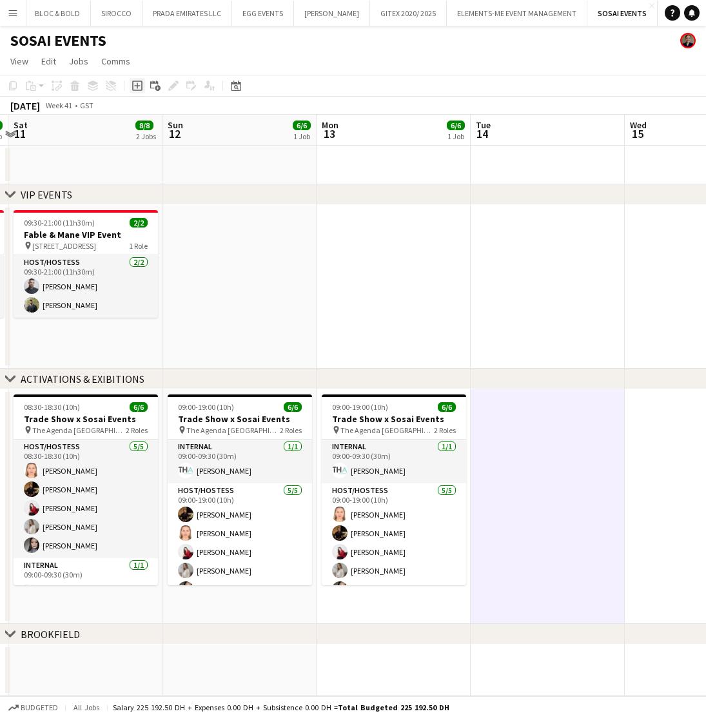
click at [139, 89] on icon "Add job" at bounding box center [137, 86] width 10 height 10
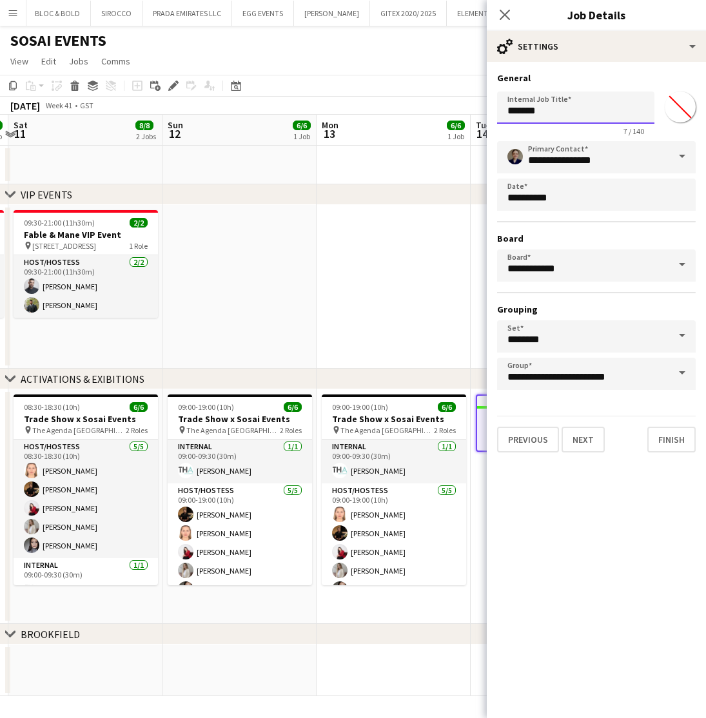
click at [580, 115] on input "*******" at bounding box center [575, 108] width 157 height 32
type input "**********"
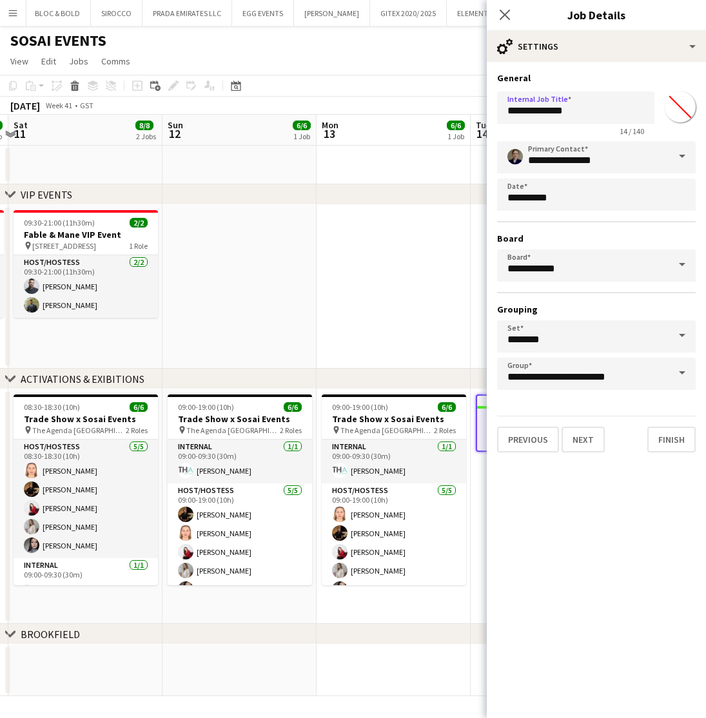
click at [679, 108] on input "*******" at bounding box center [680, 107] width 46 height 46
type input "*******"
click at [576, 440] on button "Next" at bounding box center [582, 440] width 43 height 26
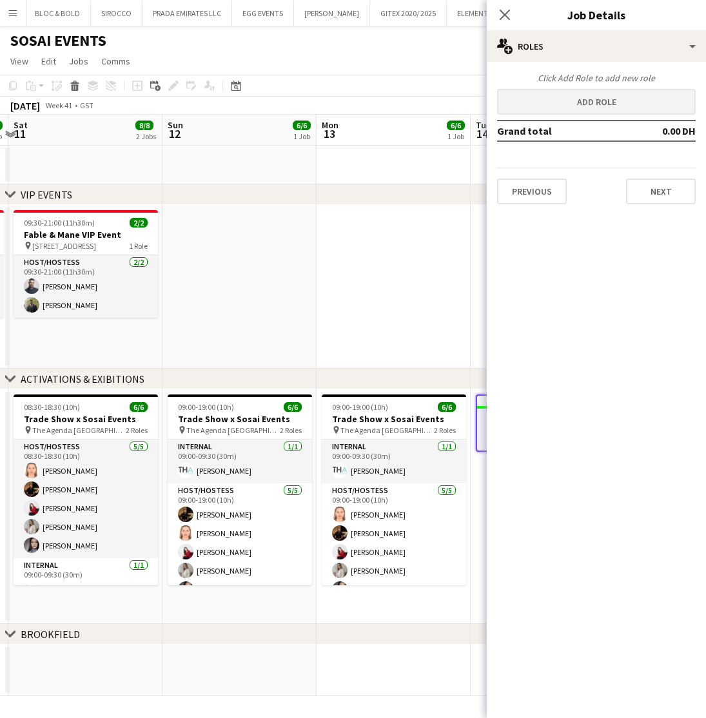
click at [591, 104] on button "Add role" at bounding box center [596, 102] width 198 height 26
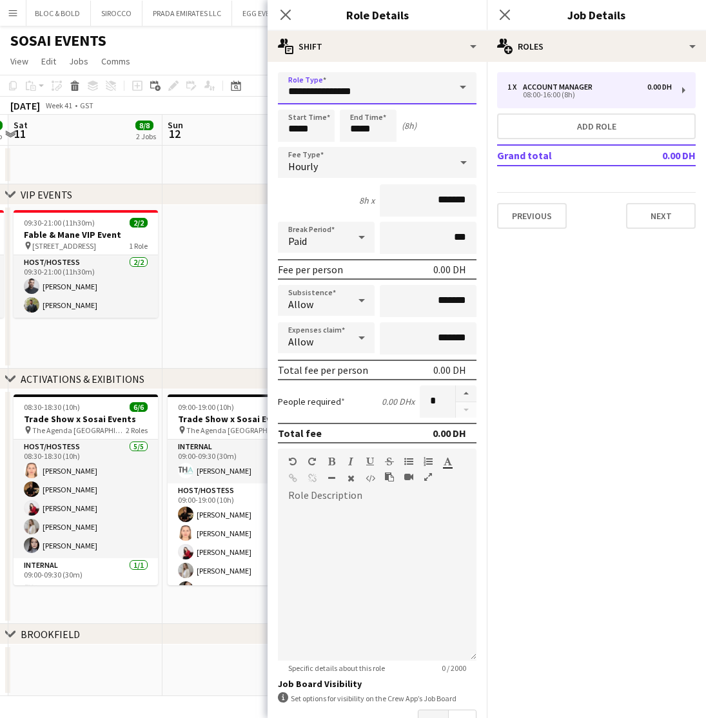
click at [385, 92] on input "**********" at bounding box center [377, 88] width 198 height 32
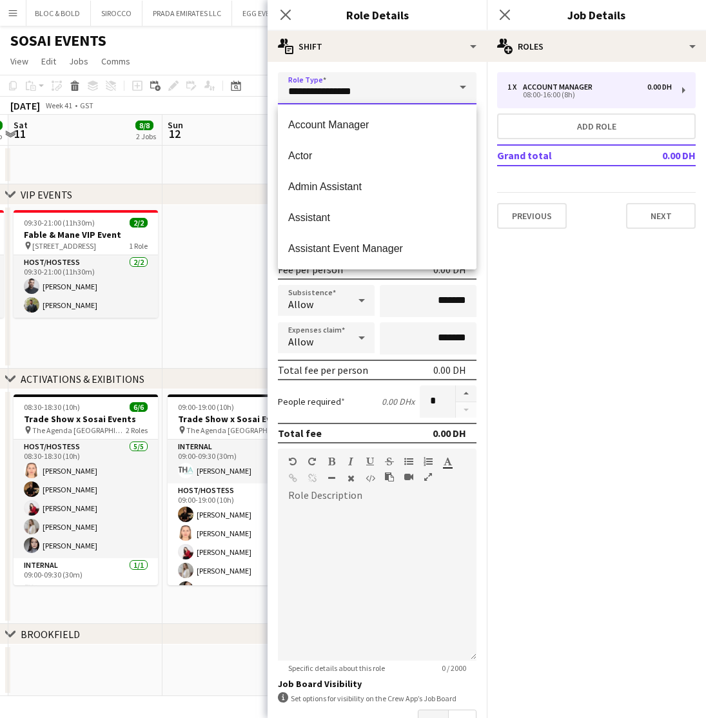
click at [385, 92] on input "**********" at bounding box center [377, 88] width 198 height 32
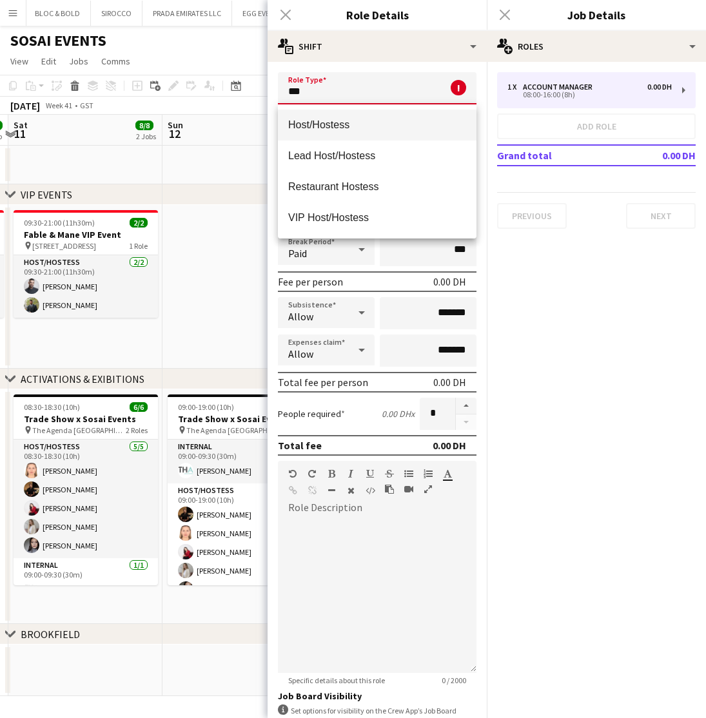
click at [383, 124] on span "Host/Hostess" at bounding box center [377, 125] width 178 height 12
type input "**********"
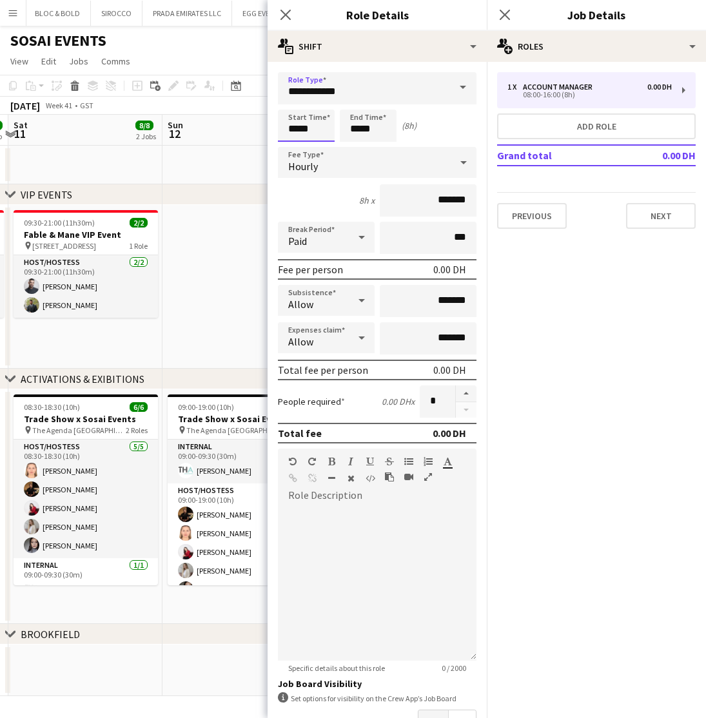
click at [318, 133] on input "*****" at bounding box center [306, 126] width 57 height 32
type input "*****"
click at [372, 127] on input "*****" at bounding box center [368, 126] width 57 height 32
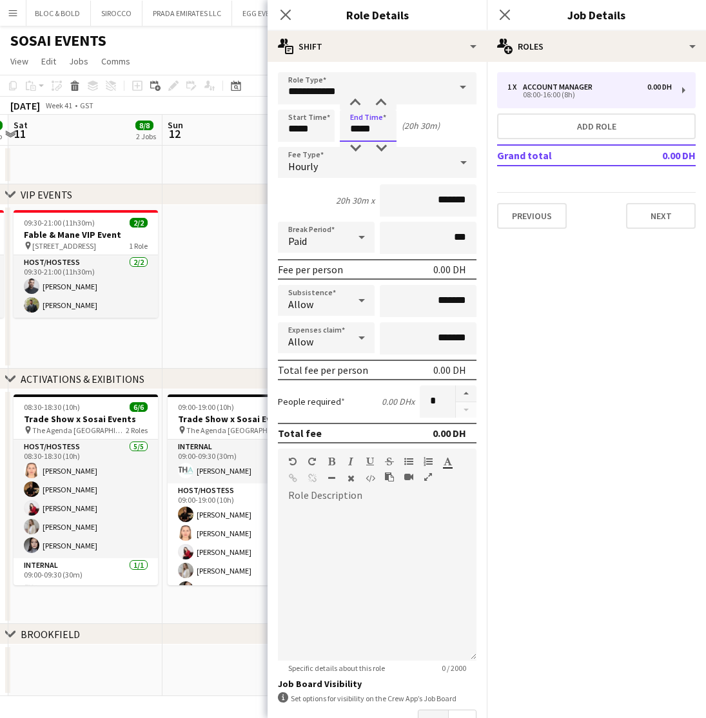
click at [372, 127] on input "*****" at bounding box center [368, 126] width 57 height 32
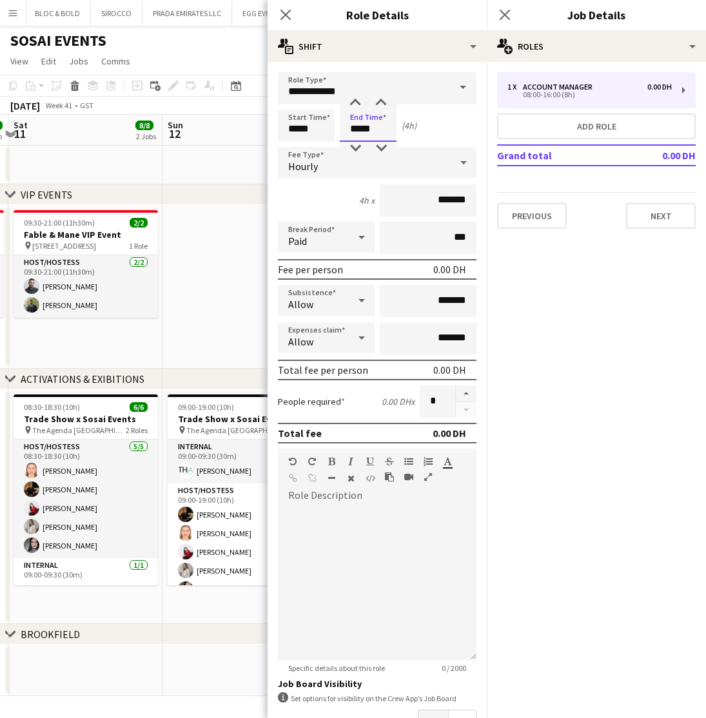
type input "*****"
click at [451, 209] on input "*******" at bounding box center [428, 200] width 97 height 32
drag, startPoint x: 450, startPoint y: 202, endPoint x: 421, endPoint y: 202, distance: 29.6
click at [421, 202] on input "*******" at bounding box center [428, 200] width 97 height 32
type input "*****"
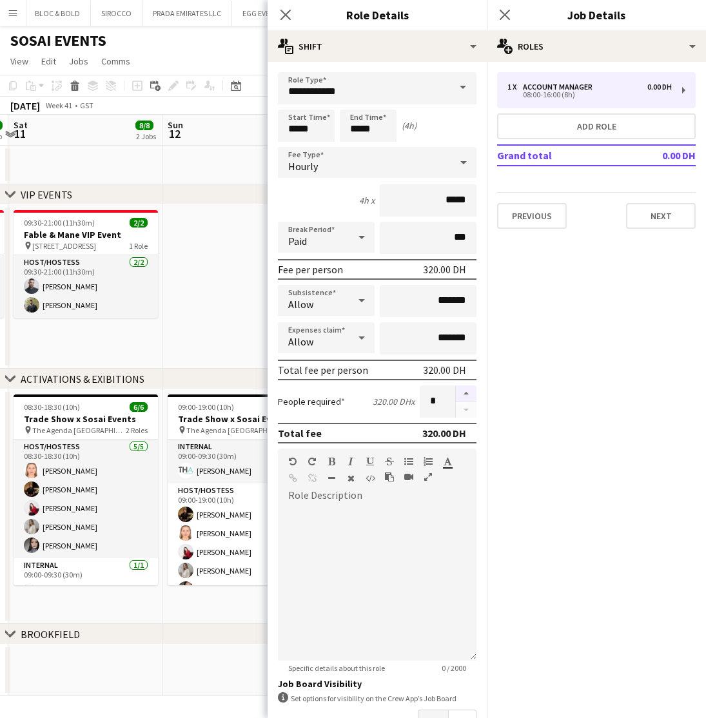
click at [468, 394] on button "button" at bounding box center [466, 393] width 21 height 17
type input "*"
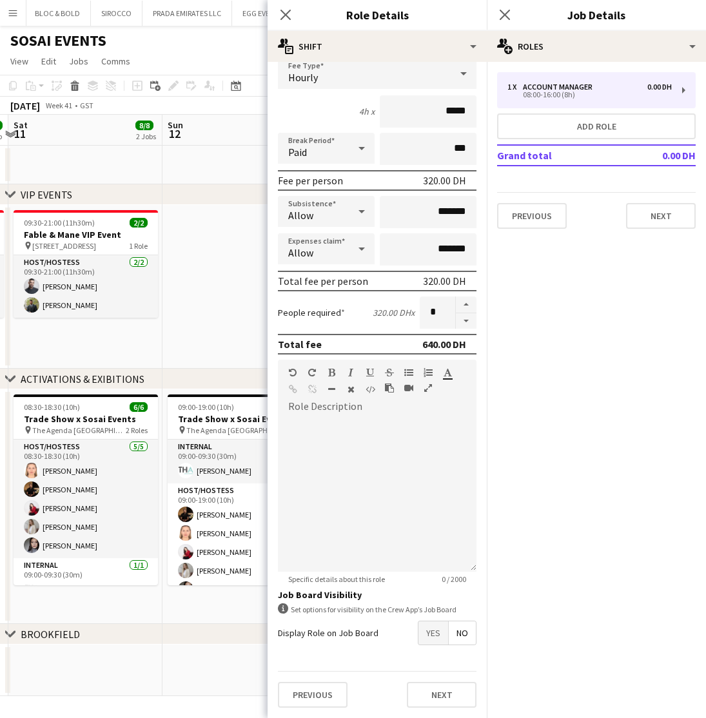
scroll to position [89, 0]
click at [443, 690] on button "Next" at bounding box center [442, 695] width 70 height 26
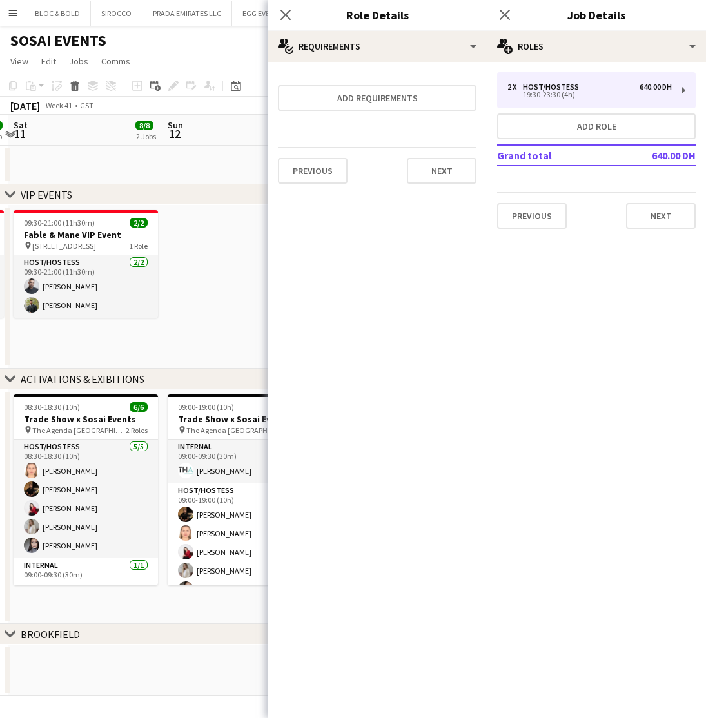
scroll to position [0, 0]
click at [380, 99] on button "Add requirements" at bounding box center [377, 98] width 198 height 26
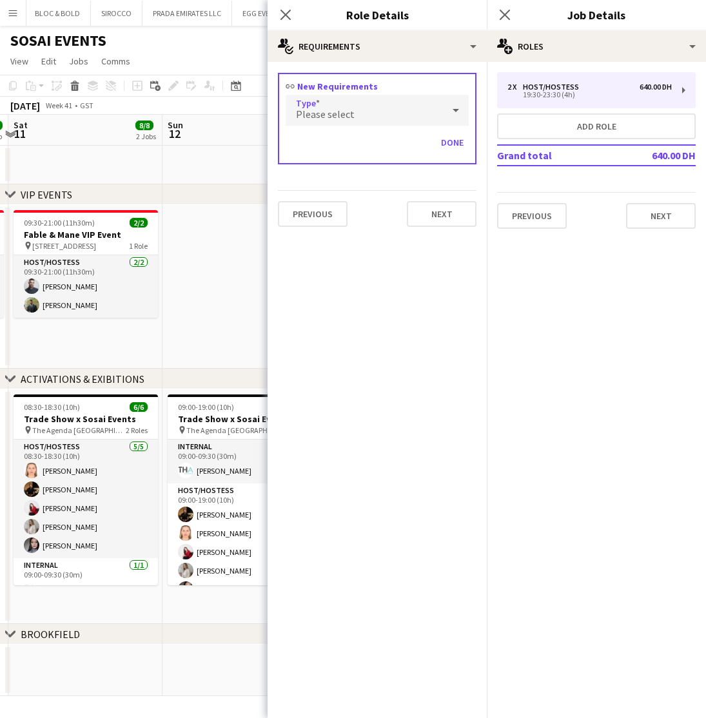
click at [344, 111] on span "Please select" at bounding box center [325, 114] width 59 height 13
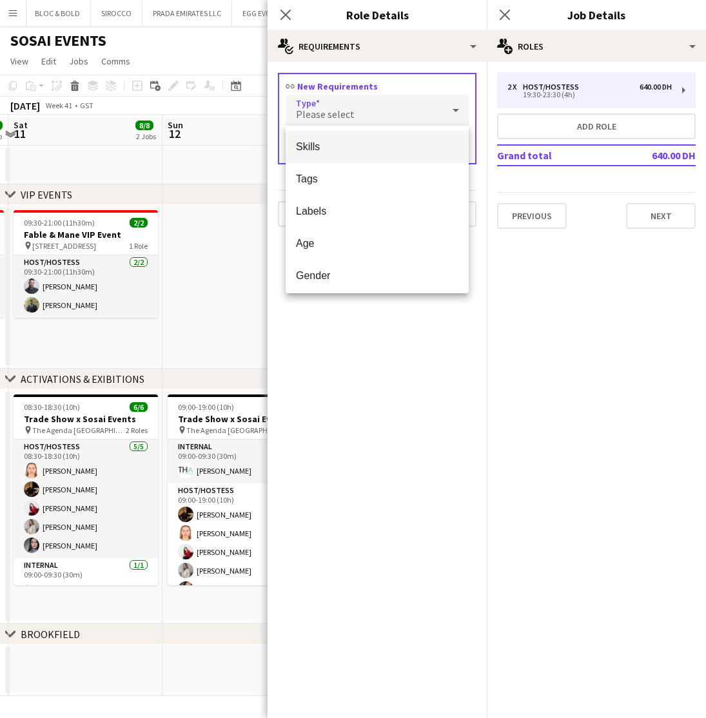
click at [346, 150] on span "Skills" at bounding box center [377, 146] width 162 height 12
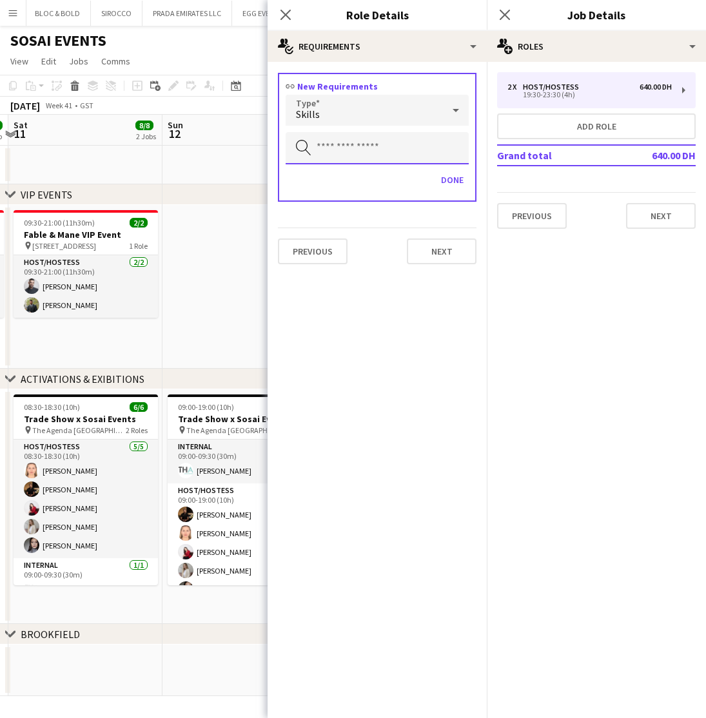
click at [353, 153] on input "text" at bounding box center [376, 148] width 183 height 32
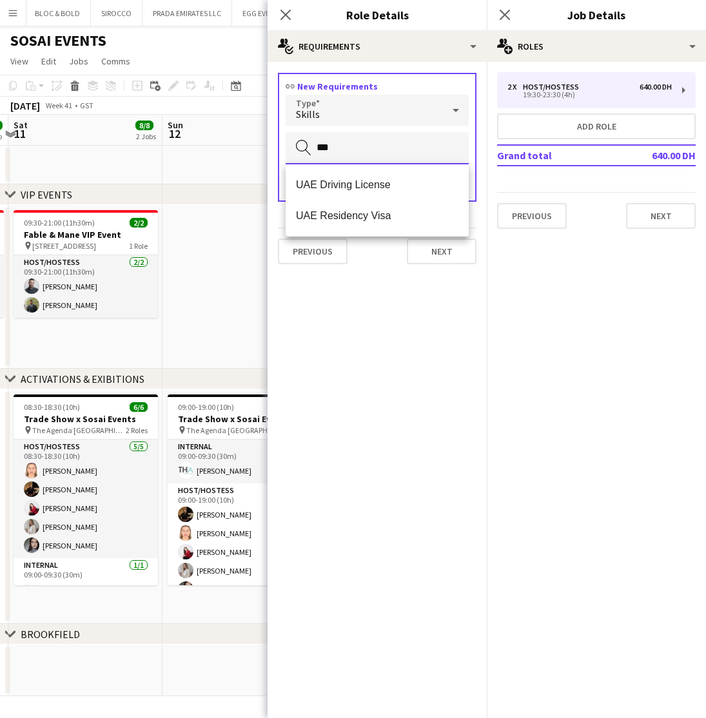
type input "***"
click at [359, 219] on span "UAE Residency Visa" at bounding box center [377, 215] width 162 height 12
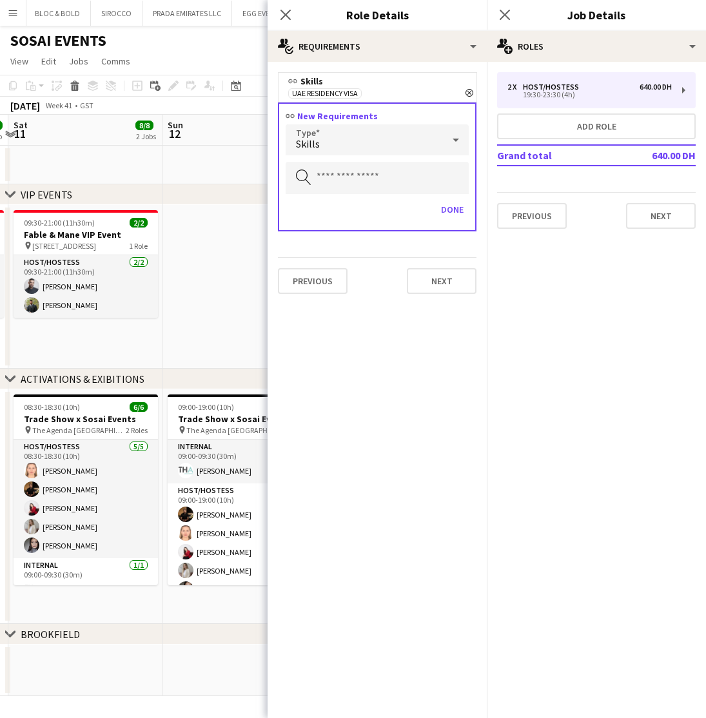
click at [392, 147] on div "Skills" at bounding box center [363, 139] width 157 height 31
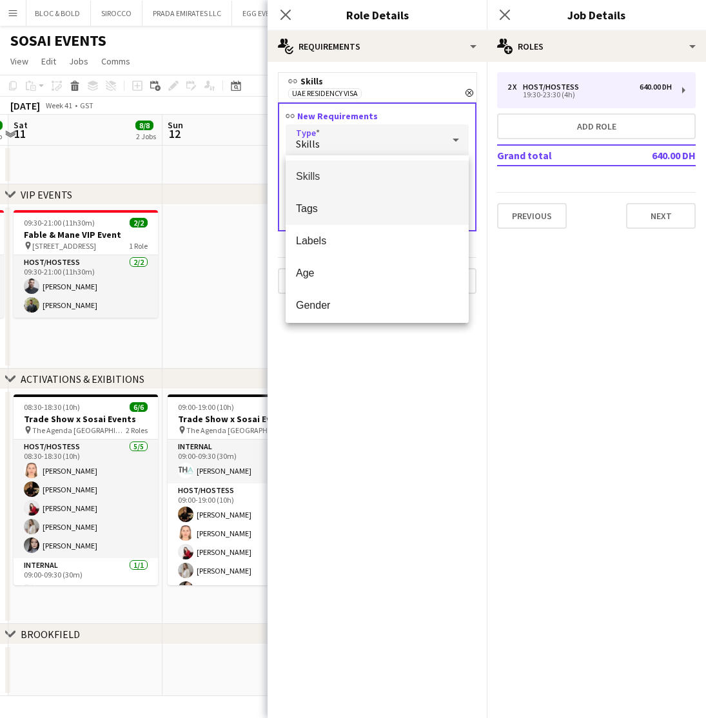
click at [327, 198] on mat-option "Tags" at bounding box center [376, 209] width 183 height 32
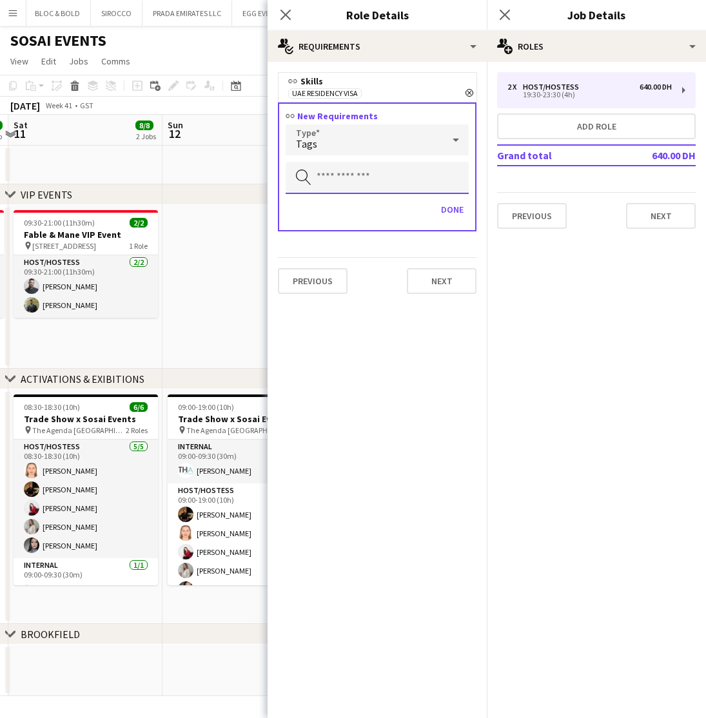
click at [354, 182] on input "text" at bounding box center [376, 178] width 183 height 32
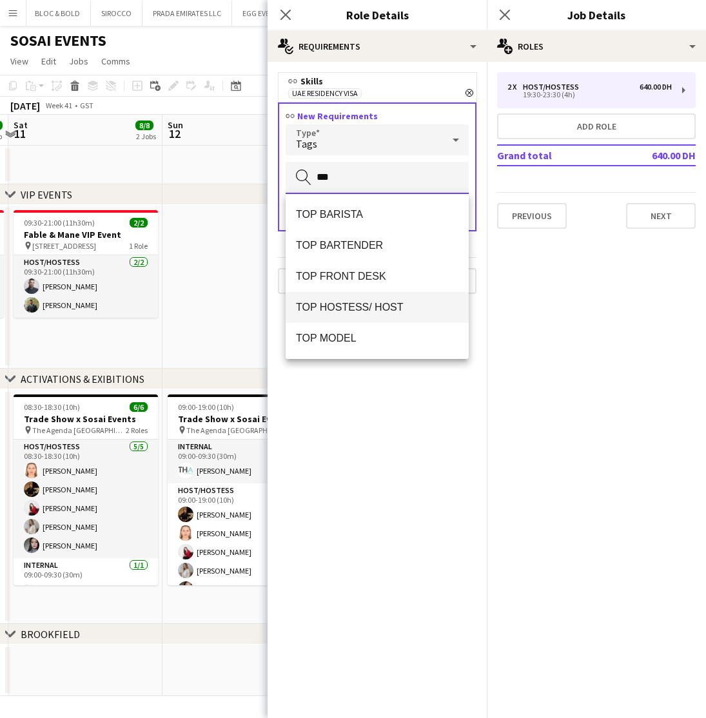
type input "***"
click at [360, 304] on span "TOP HOSTESS/ HOST" at bounding box center [377, 307] width 162 height 12
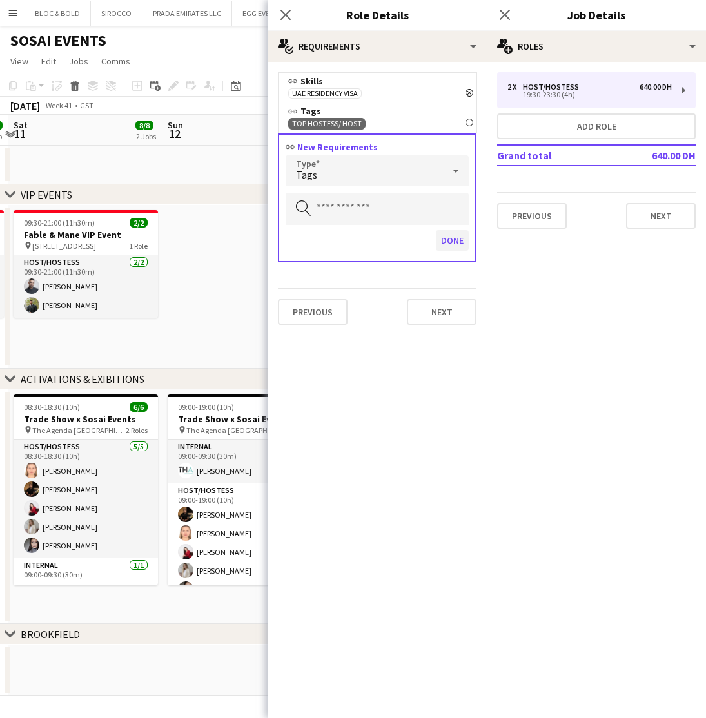
click at [458, 242] on button "Done" at bounding box center [452, 240] width 33 height 21
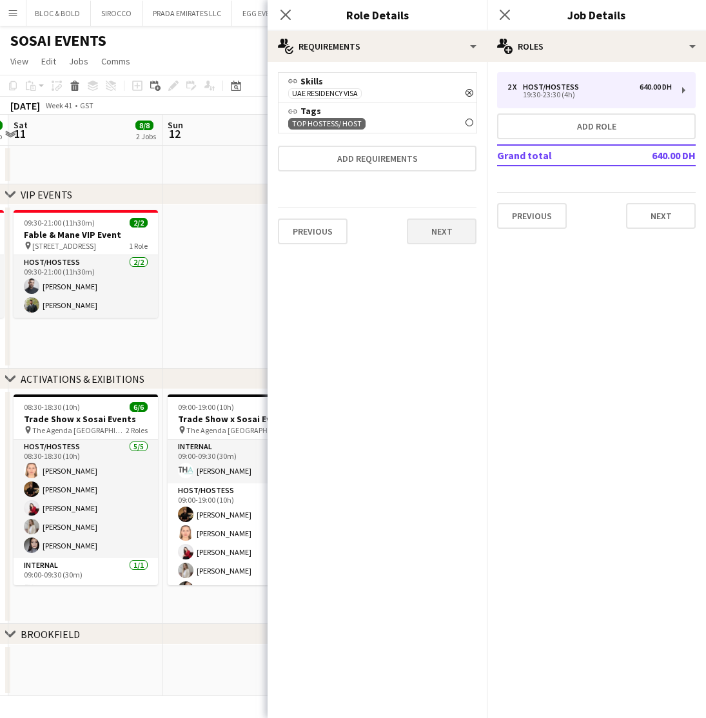
click at [423, 230] on button "Next" at bounding box center [442, 231] width 70 height 26
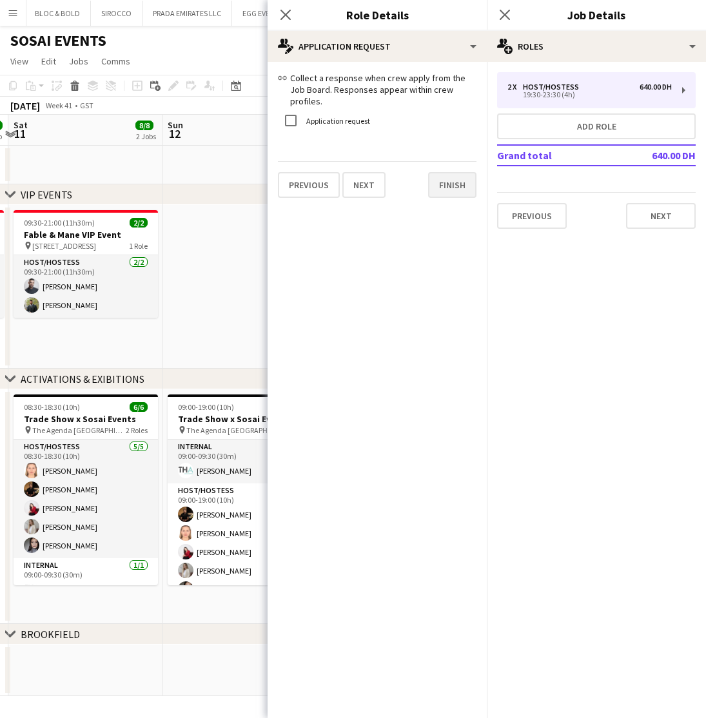
click at [451, 182] on button "Finish" at bounding box center [452, 185] width 48 height 26
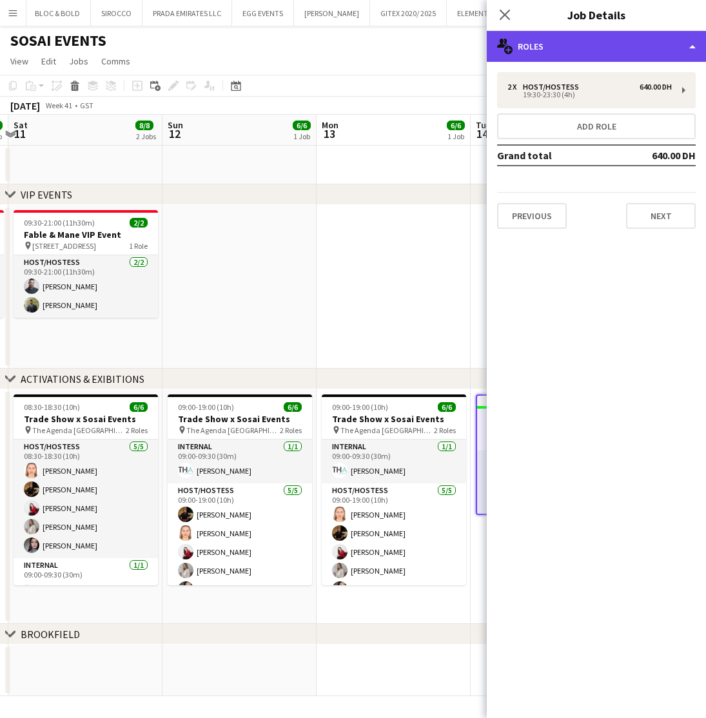
click at [645, 46] on div "multiple-users-add Roles" at bounding box center [596, 46] width 219 height 31
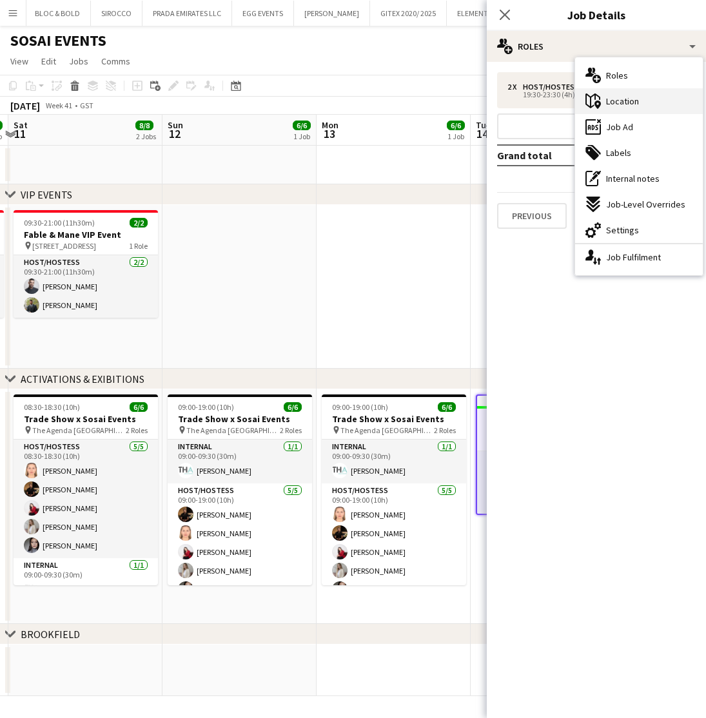
click at [633, 104] on span "Location" at bounding box center [622, 101] width 33 height 12
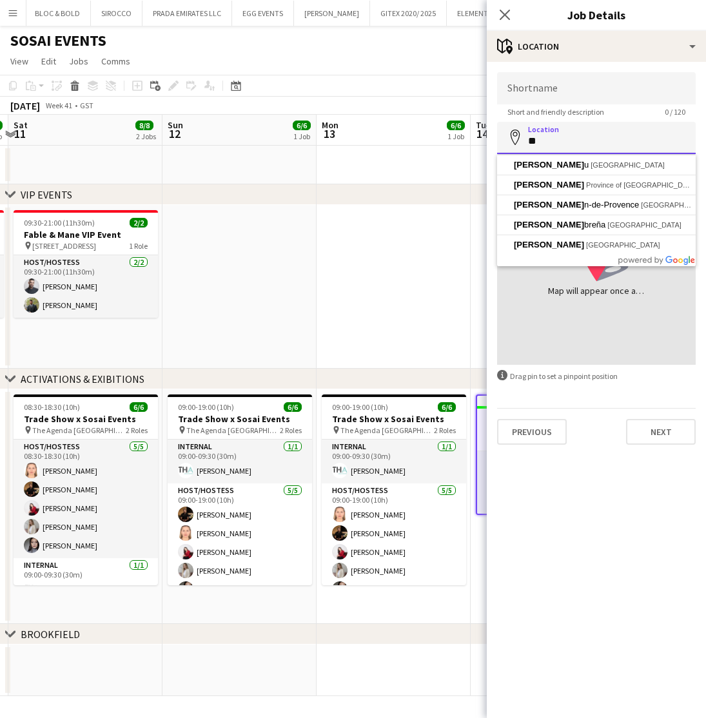
type input "*"
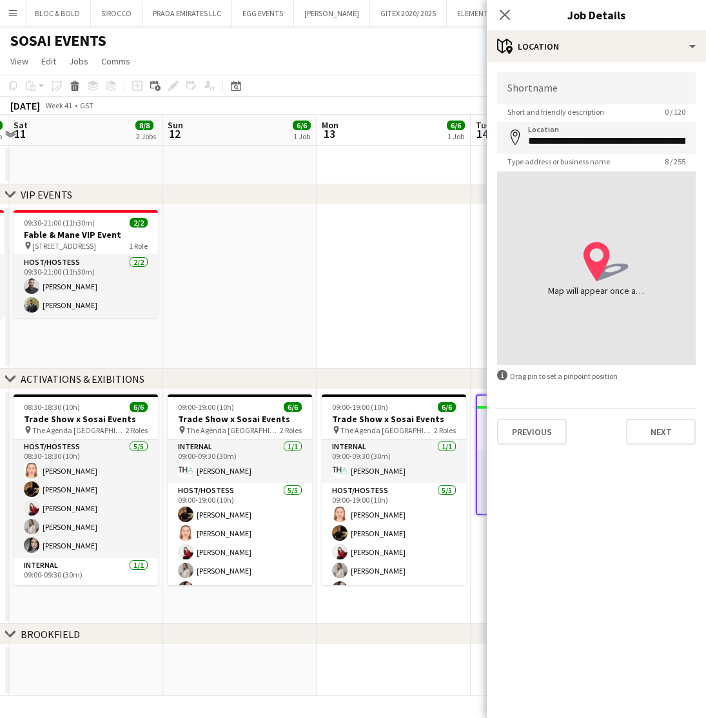
type input "**********"
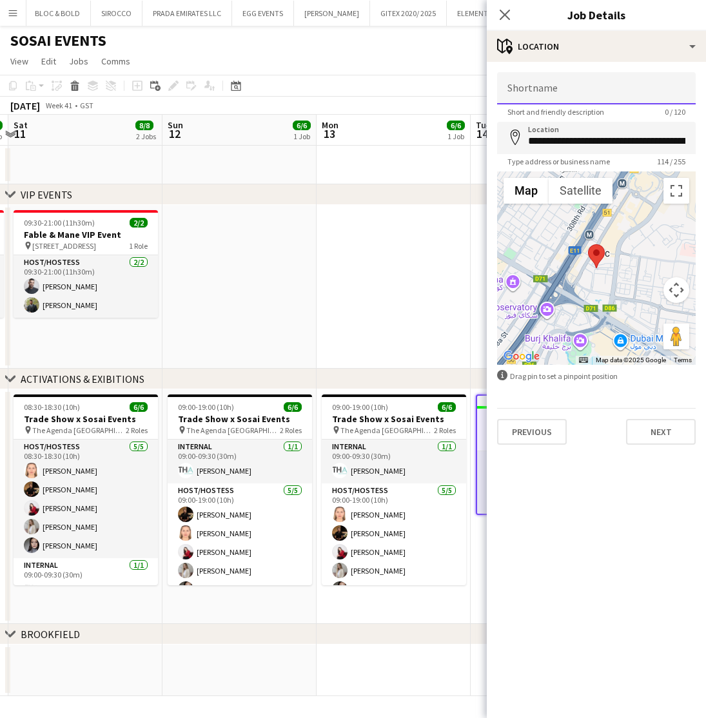
click at [572, 90] on input "Shortname" at bounding box center [596, 88] width 198 height 32
type input "**********"
click at [657, 436] on button "Next" at bounding box center [661, 432] width 70 height 26
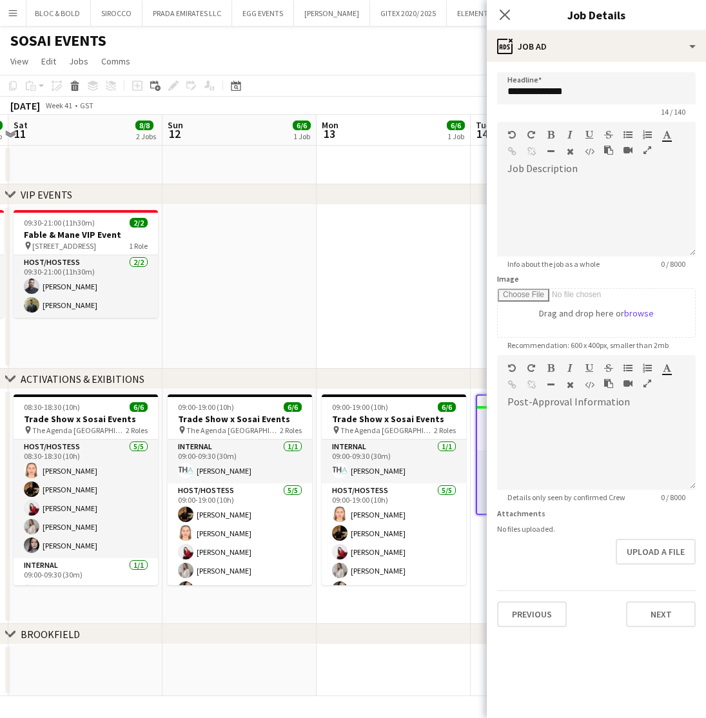
click at [646, 152] on icon "button" at bounding box center [647, 150] width 8 height 9
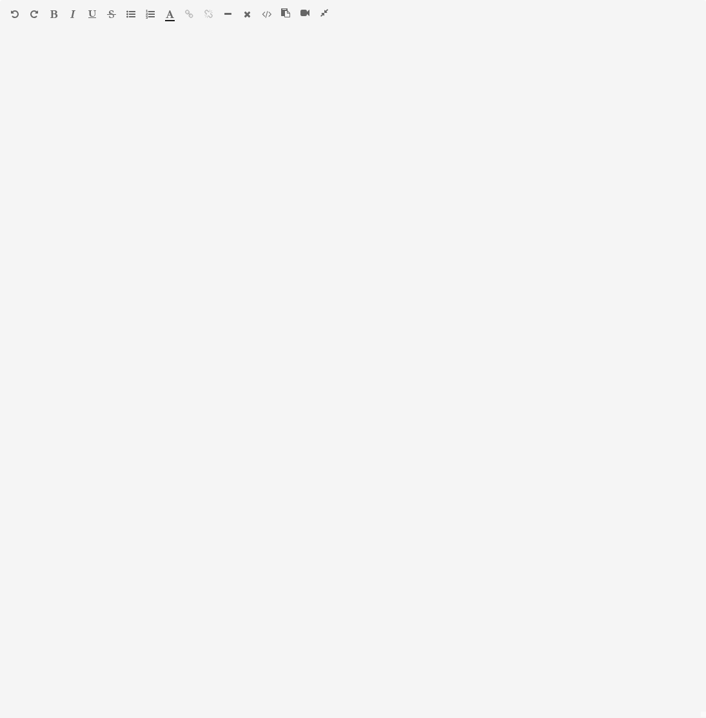
click at [285, 14] on icon "button" at bounding box center [285, 12] width 9 height 9
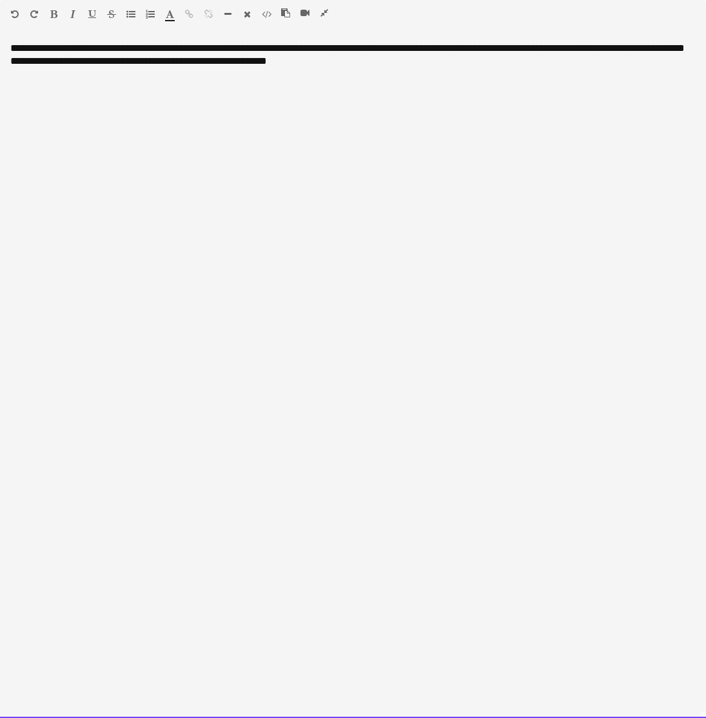
click at [12, 50] on div "**********" at bounding box center [353, 380] width 706 height 676
click at [82, 50] on div "**********" at bounding box center [353, 380] width 706 height 676
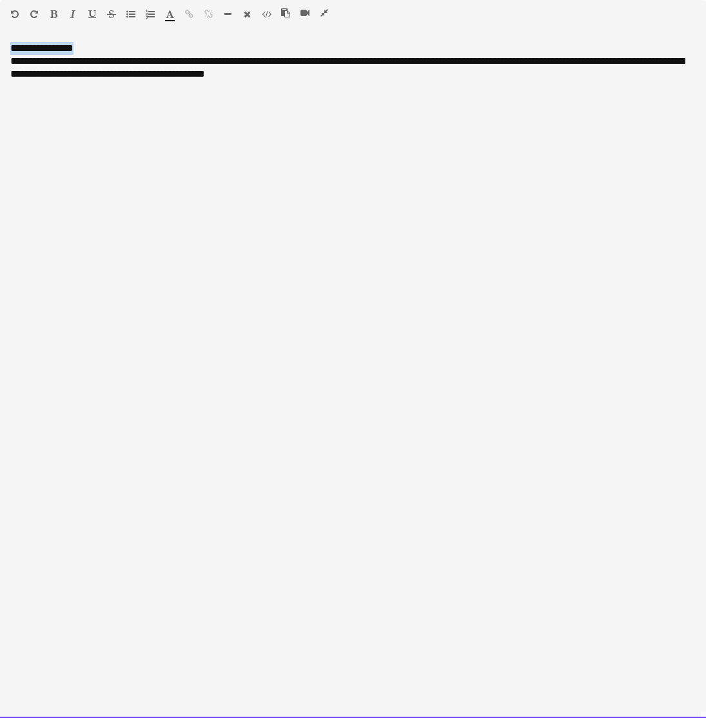
drag, startPoint x: 105, startPoint y: 46, endPoint x: 10, endPoint y: 45, distance: 94.7
click at [10, 45] on div "**********" at bounding box center [353, 380] width 706 height 676
click at [52, 14] on icon "button" at bounding box center [53, 14] width 7 height 9
click at [98, 48] on div "**********" at bounding box center [353, 380] width 706 height 676
click at [59, 62] on div "**********" at bounding box center [352, 68] width 685 height 26
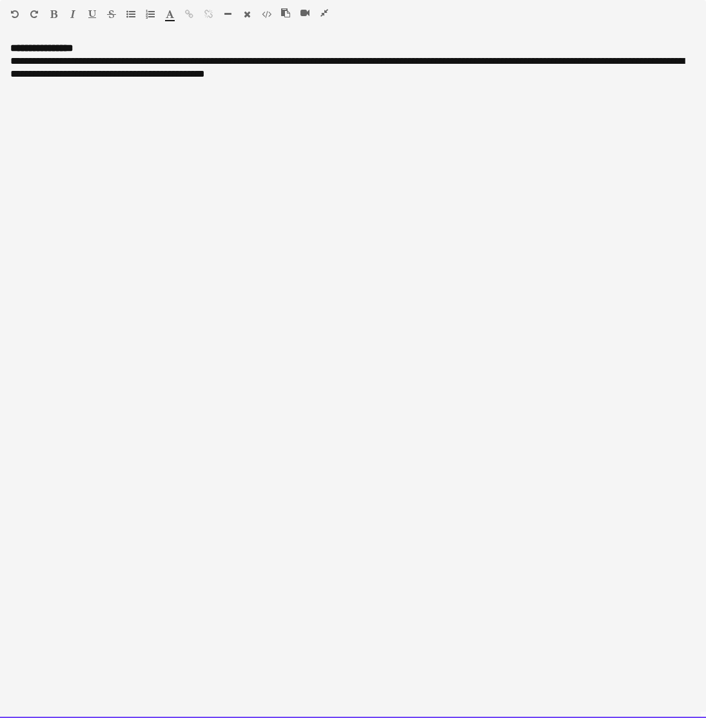
click at [77, 61] on div "**********" at bounding box center [352, 68] width 685 height 26
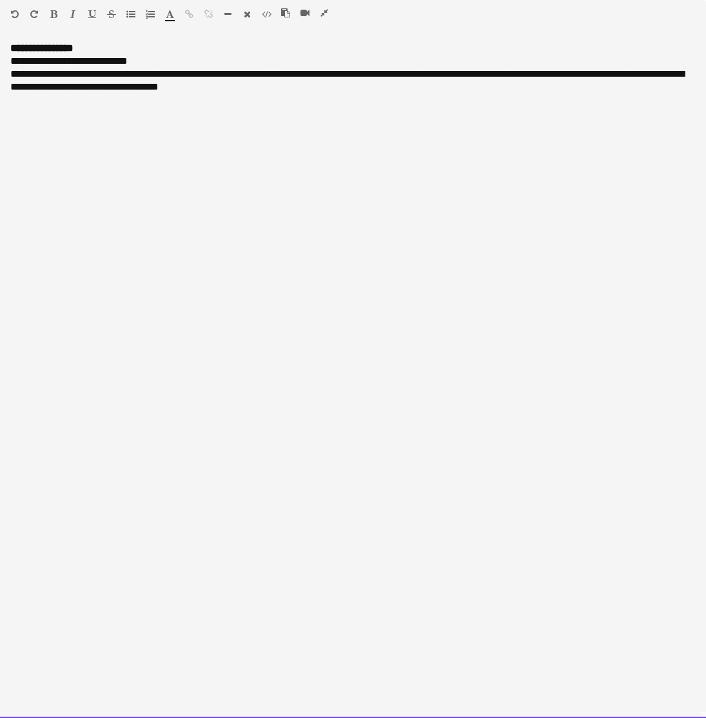
click at [21, 74] on div "**********" at bounding box center [352, 81] width 685 height 26
click at [156, 77] on div "**********" at bounding box center [352, 81] width 685 height 26
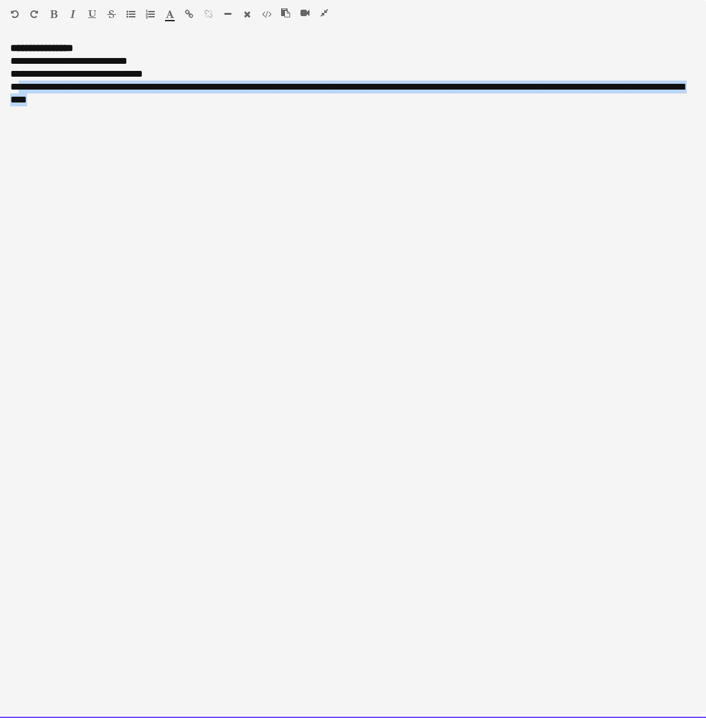
drag, startPoint x: 91, startPoint y: 103, endPoint x: 17, endPoint y: 88, distance: 75.1
click at [17, 88] on div "**********" at bounding box center [352, 94] width 685 height 26
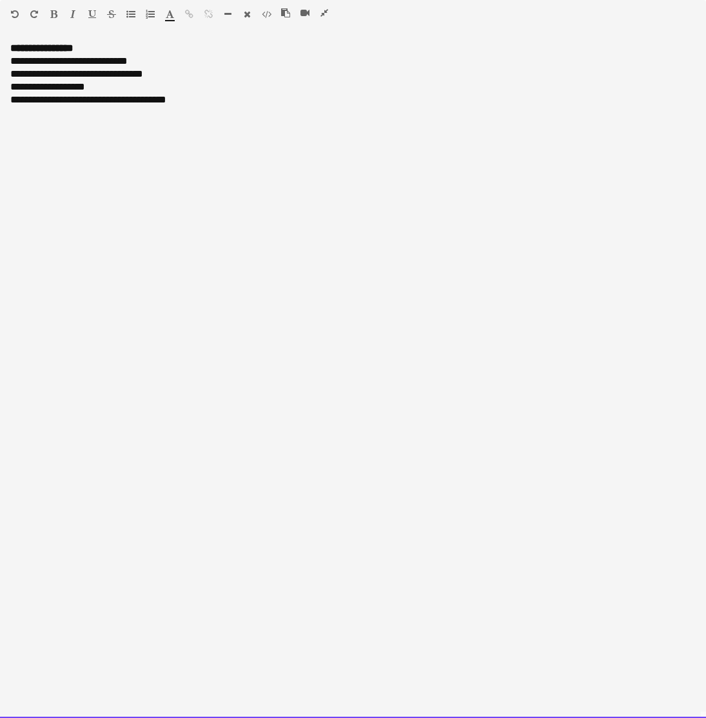
click at [73, 88] on div "**********" at bounding box center [352, 87] width 685 height 13
click at [324, 15] on icon "button" at bounding box center [324, 12] width 8 height 9
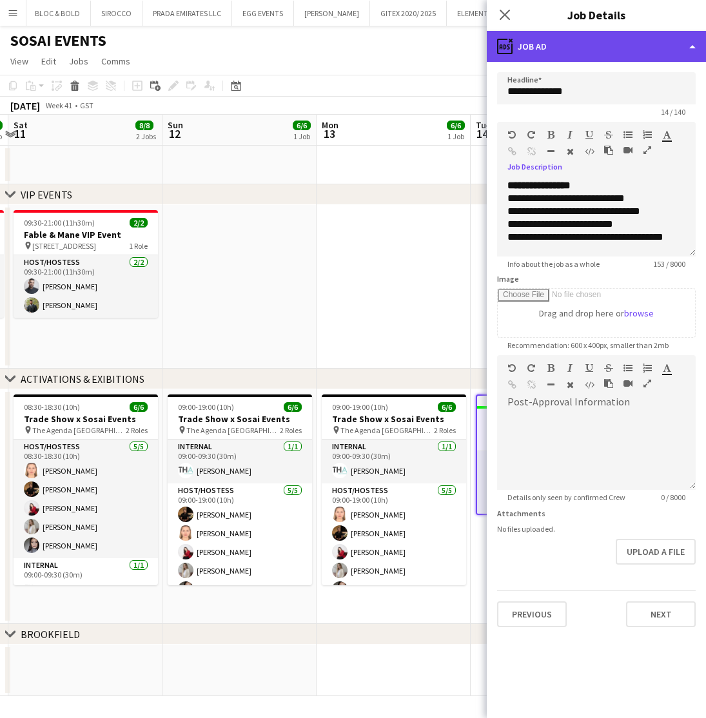
click at [620, 41] on div "ads-window Job Ad" at bounding box center [596, 46] width 219 height 31
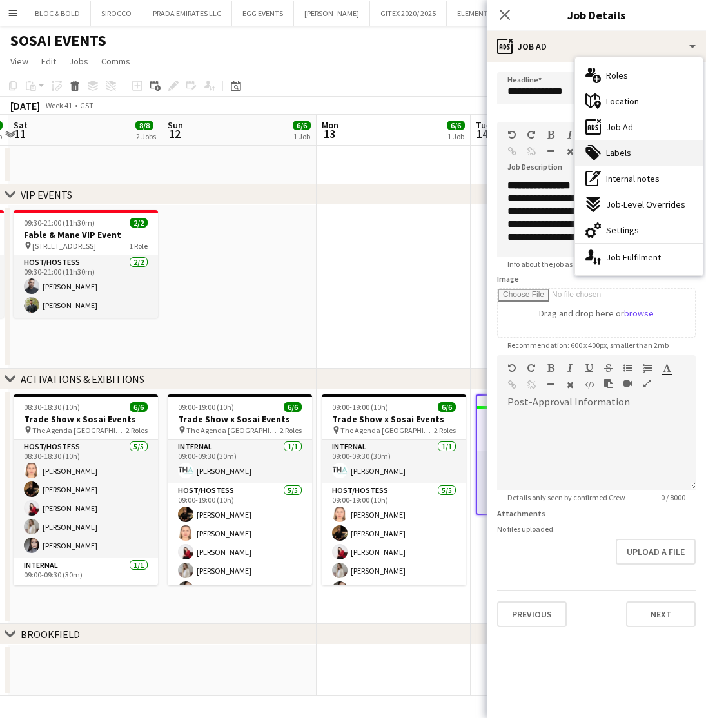
click at [619, 150] on span "Labels" at bounding box center [618, 153] width 25 height 12
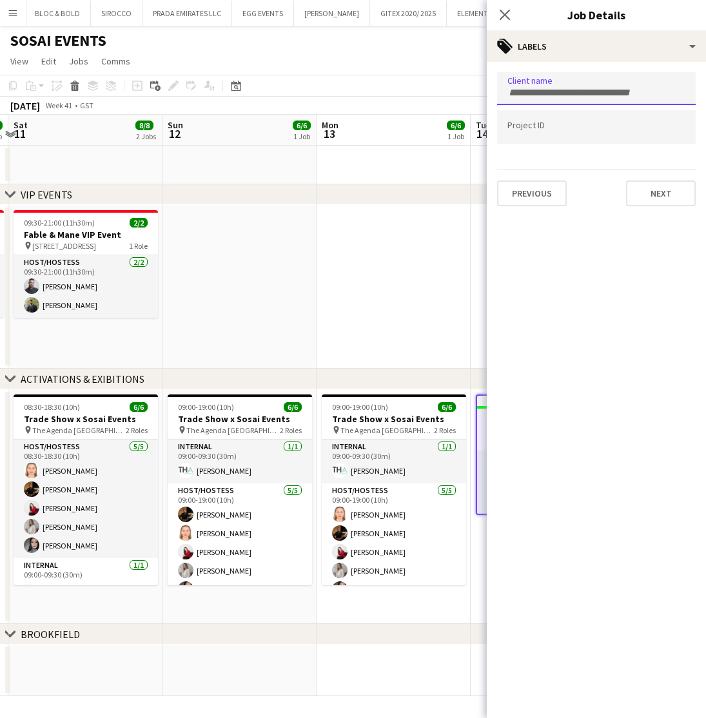
click at [582, 88] on input "Type to search client labels..." at bounding box center [596, 93] width 178 height 12
click at [539, 129] on input "Type to search project ID labels..." at bounding box center [596, 127] width 178 height 12
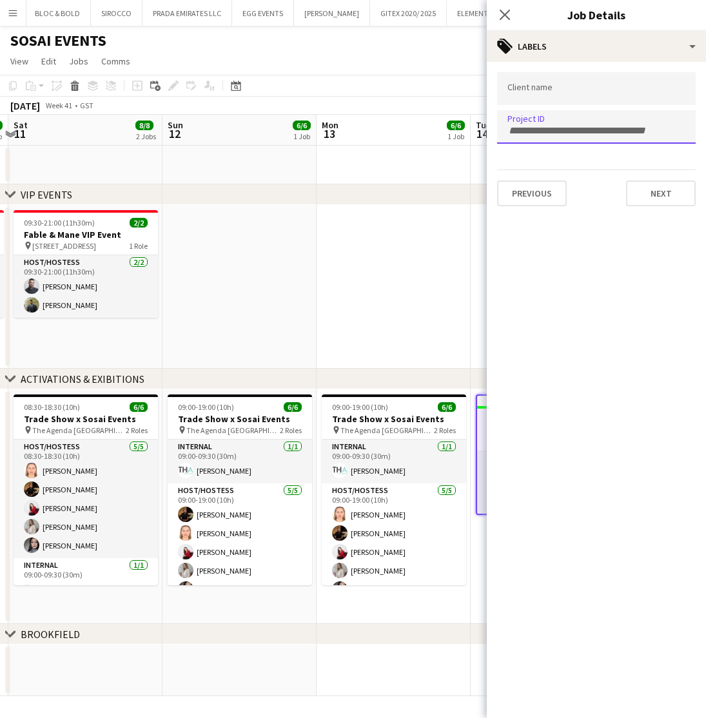
paste input "**********"
type input "**********"
click at [537, 86] on input "Type to search client labels..." at bounding box center [596, 89] width 178 height 12
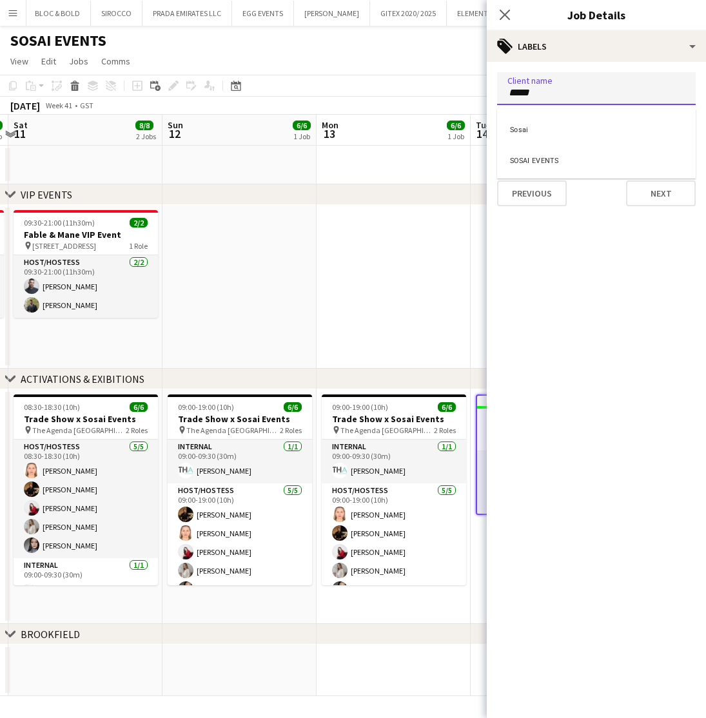
type input "****"
drag, startPoint x: 537, startPoint y: 86, endPoint x: 527, endPoint y: 130, distance: 44.4
click at [527, 130] on div "Sosai" at bounding box center [596, 128] width 198 height 31
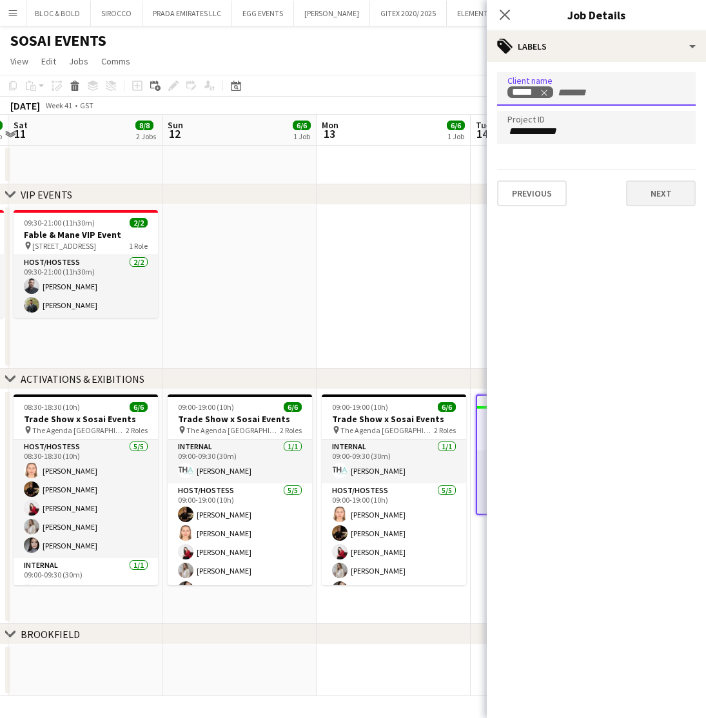
click at [655, 191] on button "Next" at bounding box center [661, 193] width 70 height 26
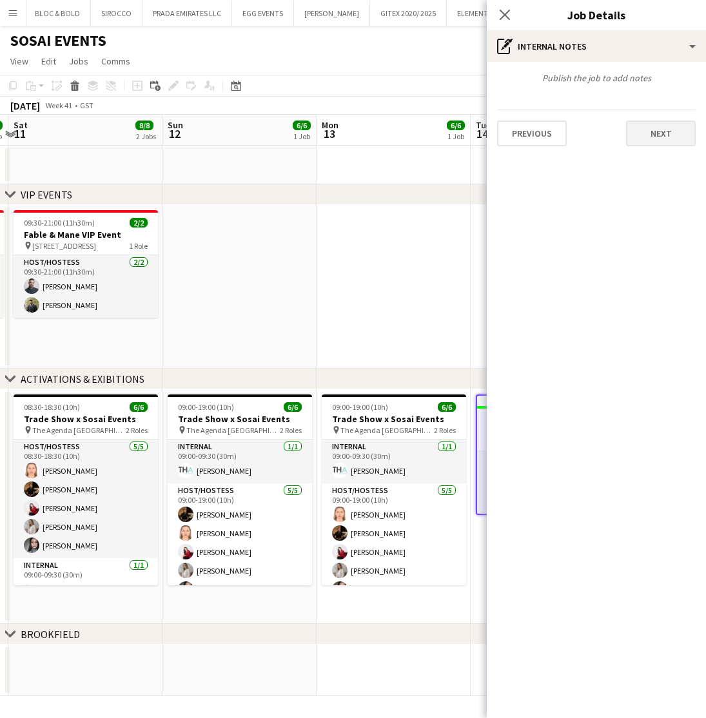
click at [666, 130] on button "Next" at bounding box center [661, 134] width 70 height 26
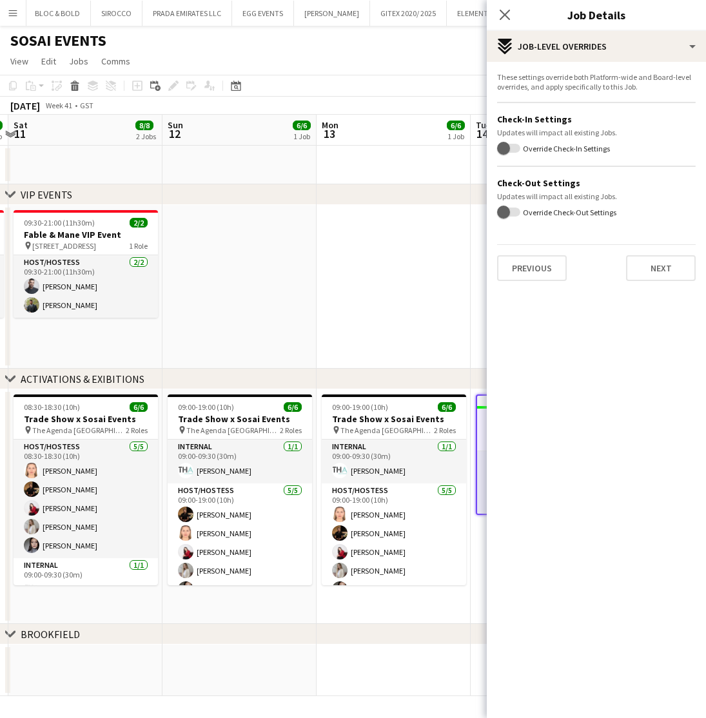
click at [668, 269] on button "Next" at bounding box center [661, 268] width 70 height 26
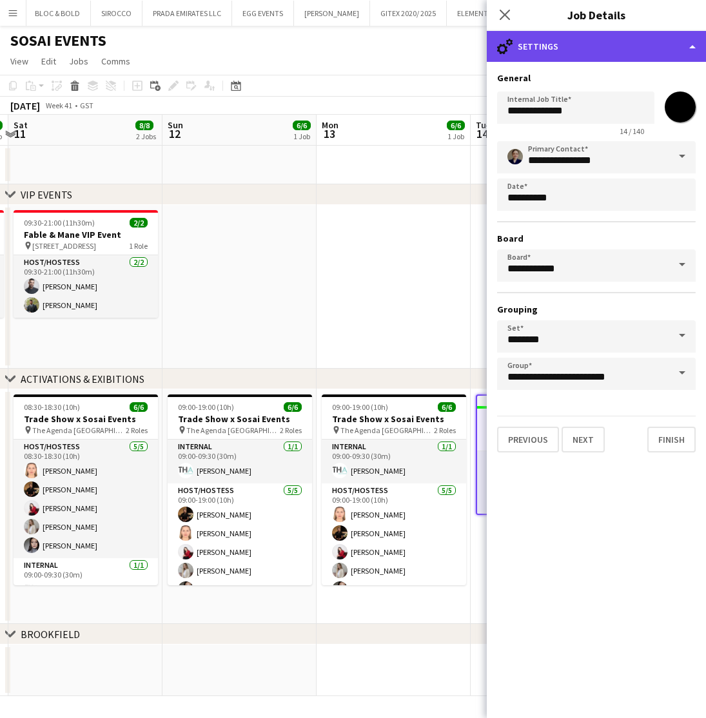
click at [559, 46] on div "cog-double-3 Settings" at bounding box center [596, 46] width 219 height 31
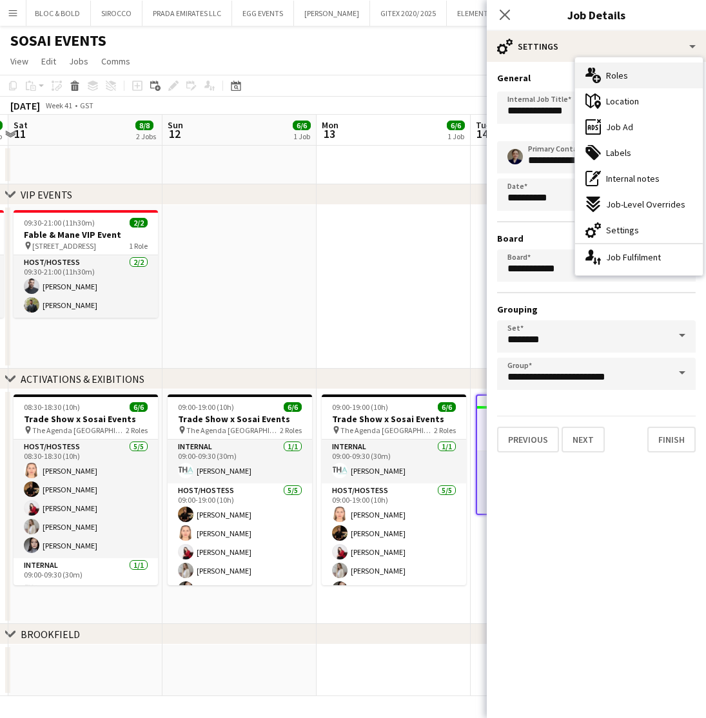
click at [612, 76] on span "Roles" at bounding box center [617, 76] width 22 height 12
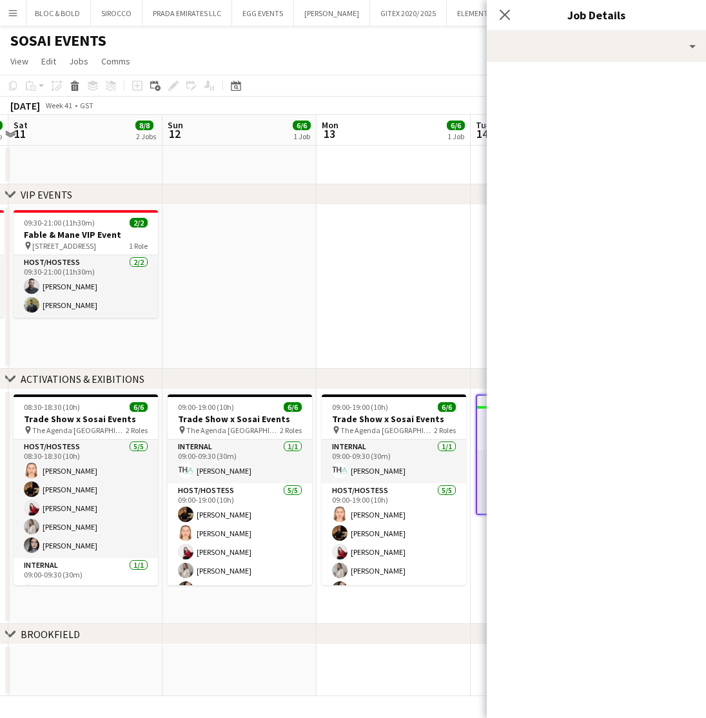
click at [452, 322] on app-date-cell at bounding box center [393, 287] width 154 height 164
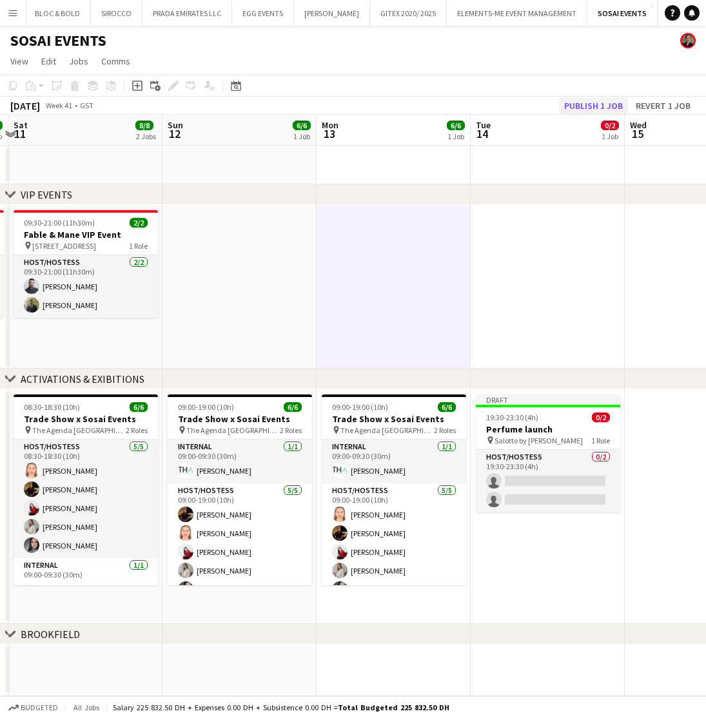
click at [590, 101] on button "Publish 1 job" at bounding box center [593, 105] width 69 height 17
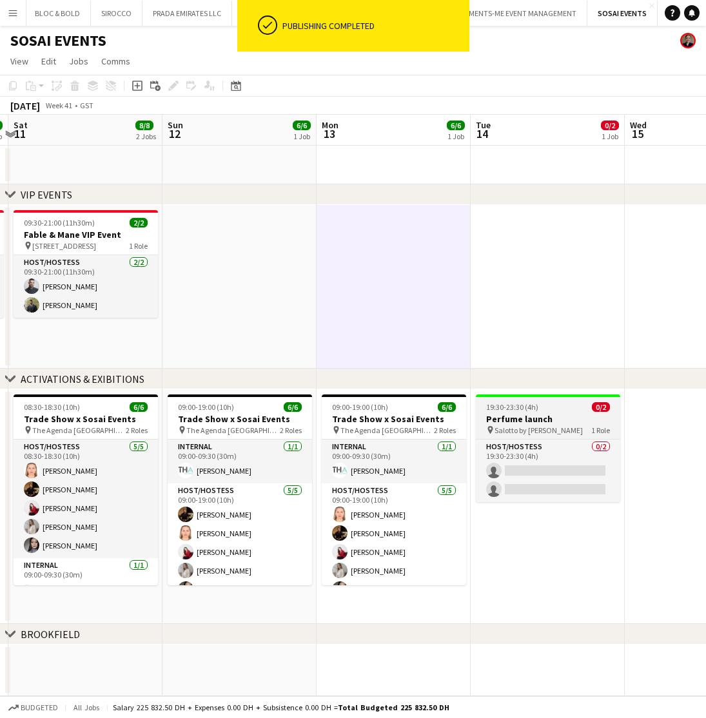
click at [532, 423] on h3 "Perfume launch" at bounding box center [548, 420] width 144 height 12
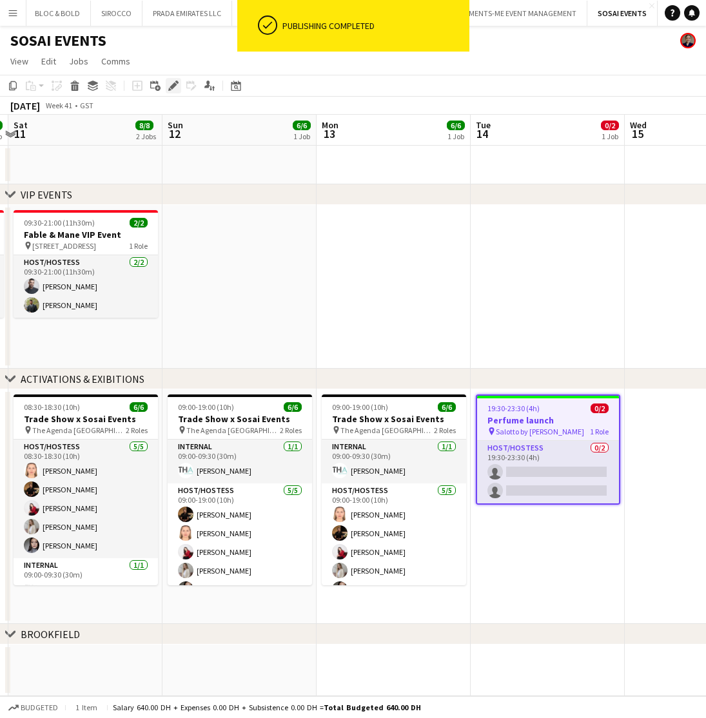
click at [175, 83] on icon at bounding box center [172, 85] width 7 height 7
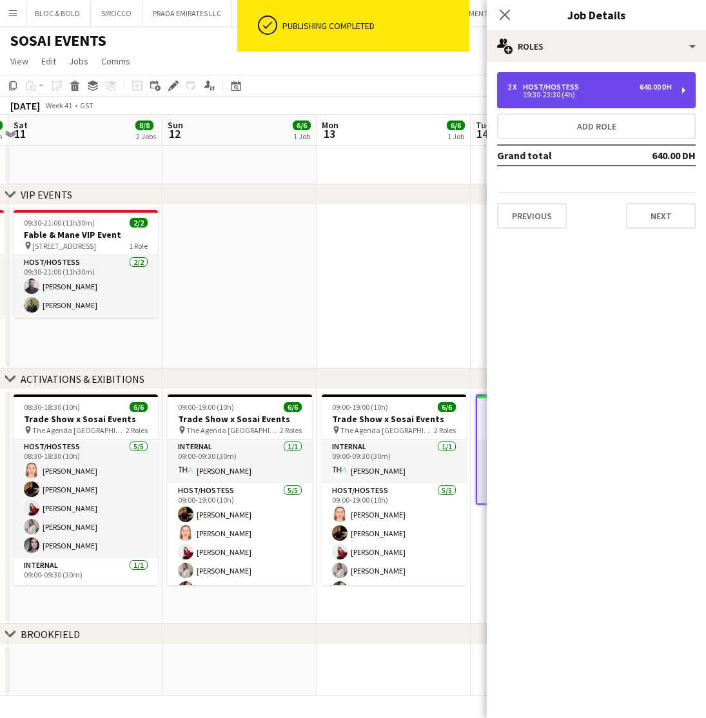
click at [588, 84] on div "2 x Host/Hostess 640.00 DH" at bounding box center [589, 86] width 164 height 9
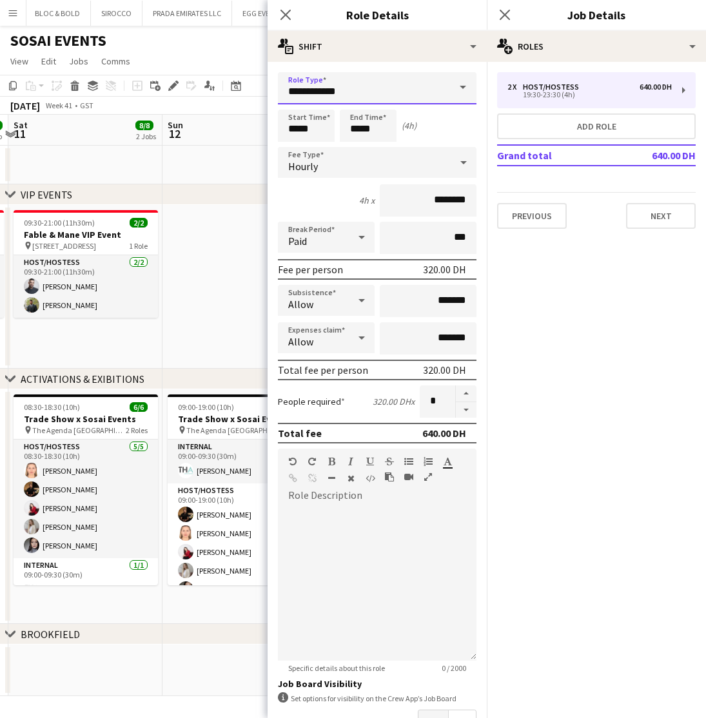
click at [369, 92] on input "**********" at bounding box center [377, 88] width 198 height 32
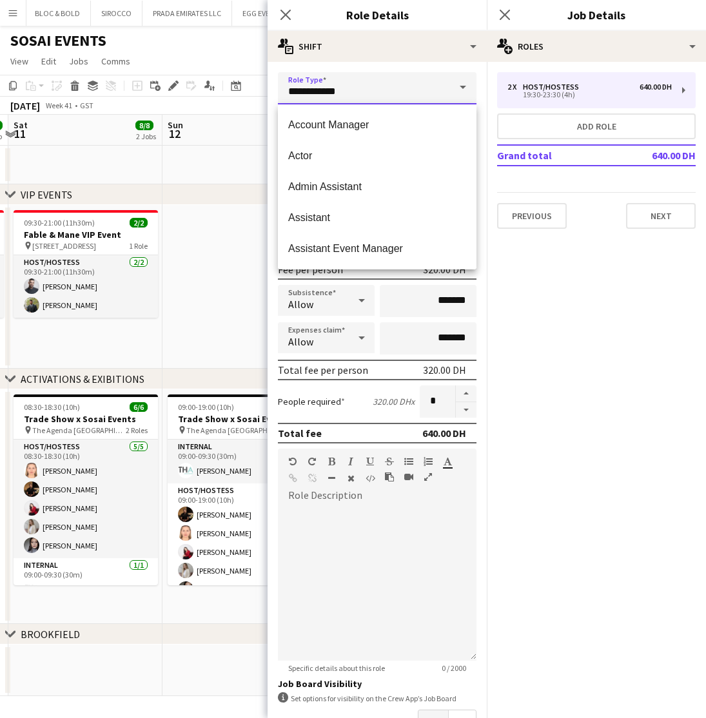
click at [369, 92] on input "**********" at bounding box center [377, 88] width 198 height 32
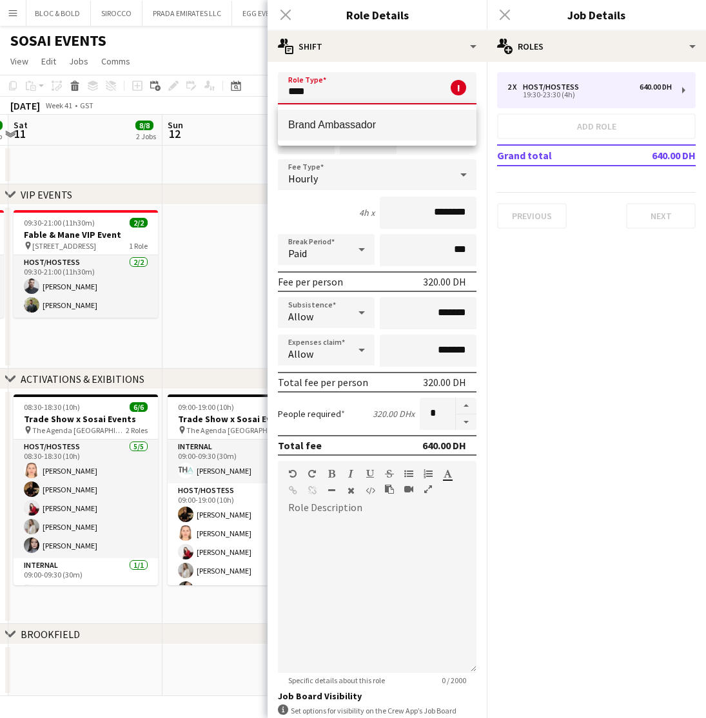
click at [382, 122] on span "Brand Ambassador" at bounding box center [377, 125] width 178 height 12
type input "**********"
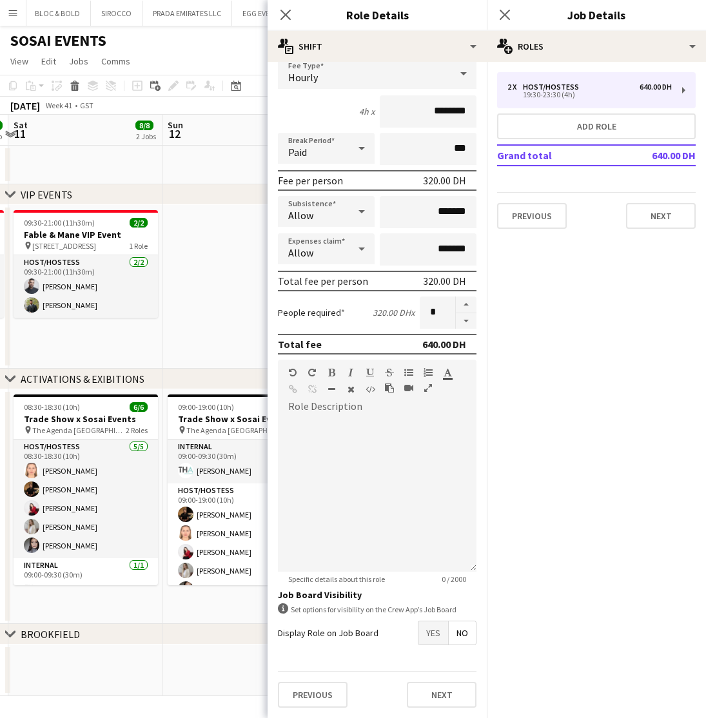
scroll to position [89, 0]
click at [452, 699] on button "Next" at bounding box center [442, 695] width 70 height 26
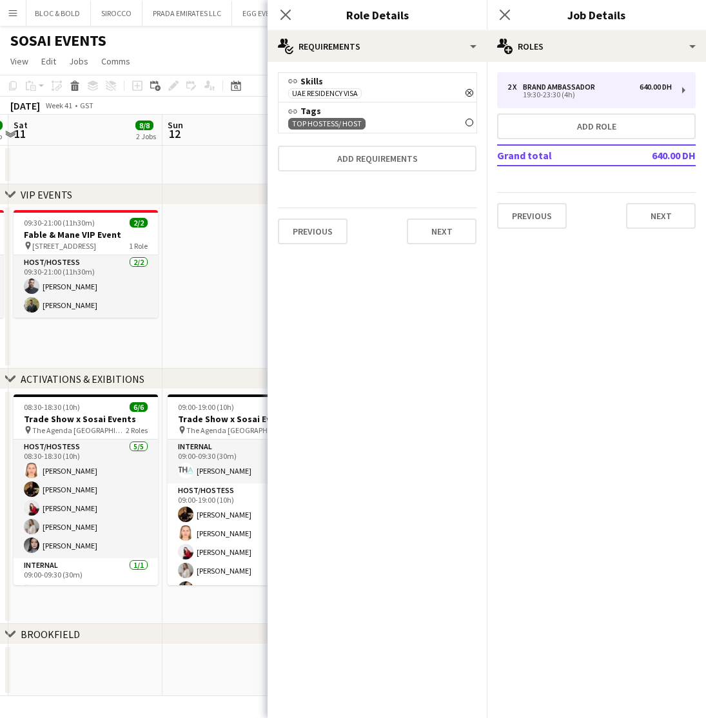
click at [225, 294] on app-date-cell at bounding box center [239, 287] width 154 height 164
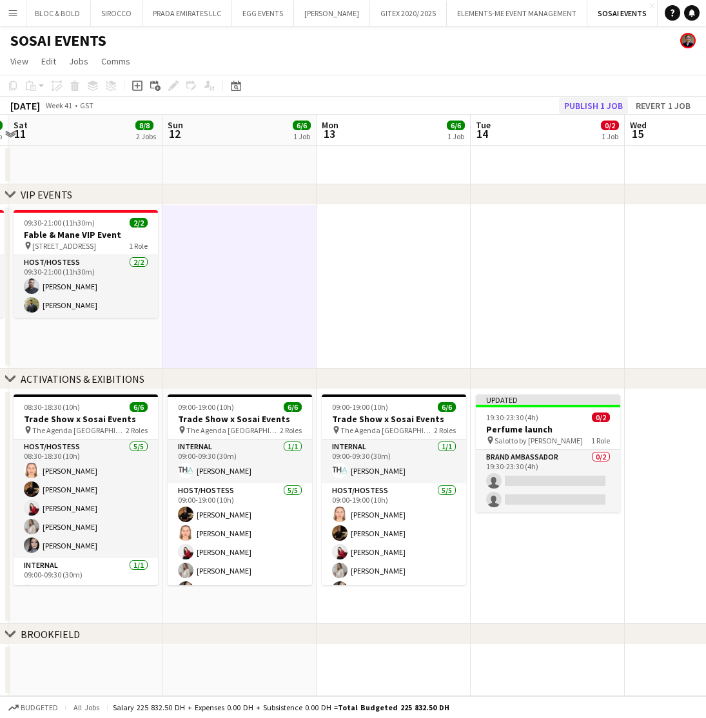
click at [582, 108] on button "Publish 1 job" at bounding box center [593, 105] width 69 height 17
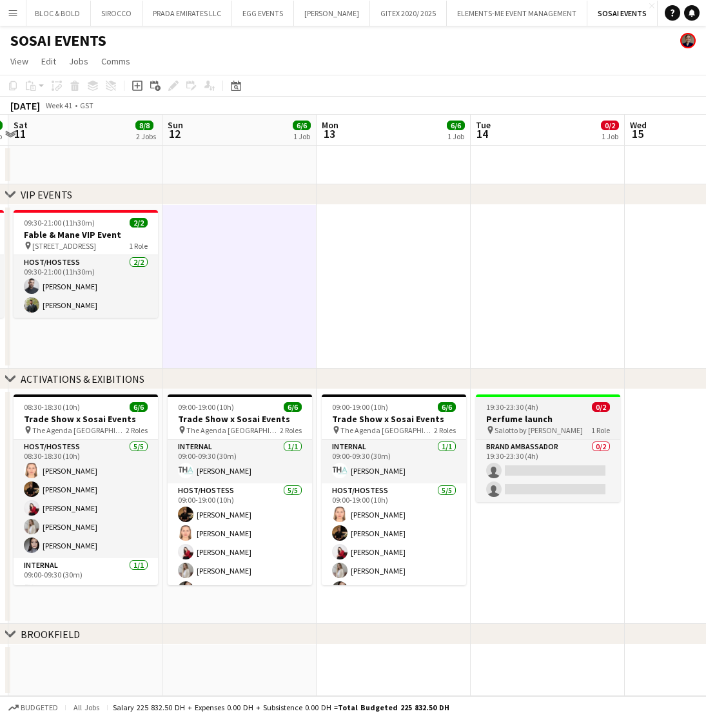
click at [542, 427] on span "Salotto by Chic Nonna" at bounding box center [538, 430] width 88 height 10
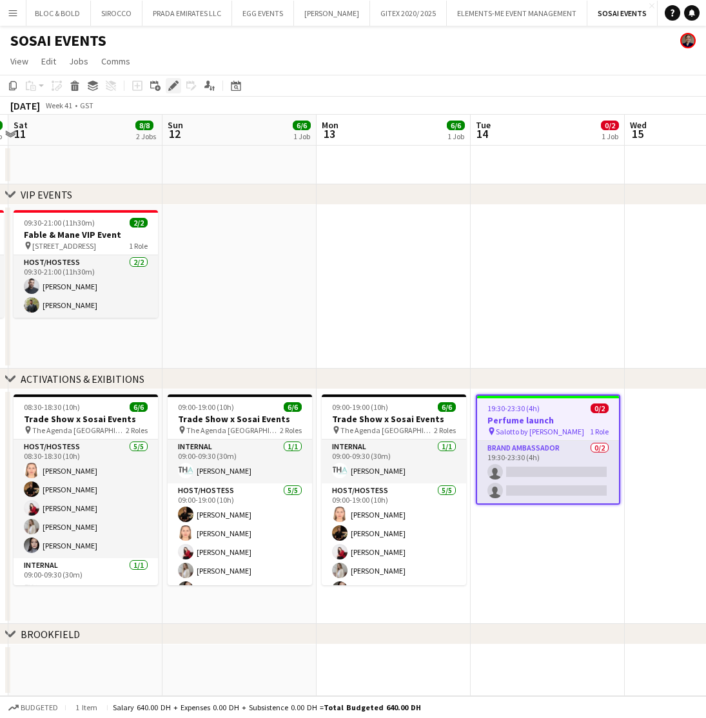
click at [171, 88] on icon at bounding box center [172, 85] width 7 height 7
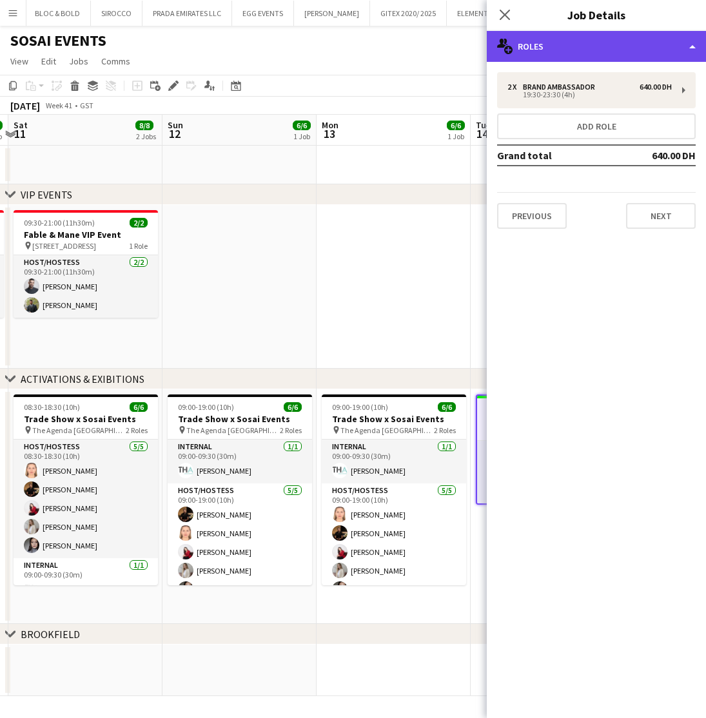
click at [595, 46] on div "multiple-users-add Roles" at bounding box center [596, 46] width 219 height 31
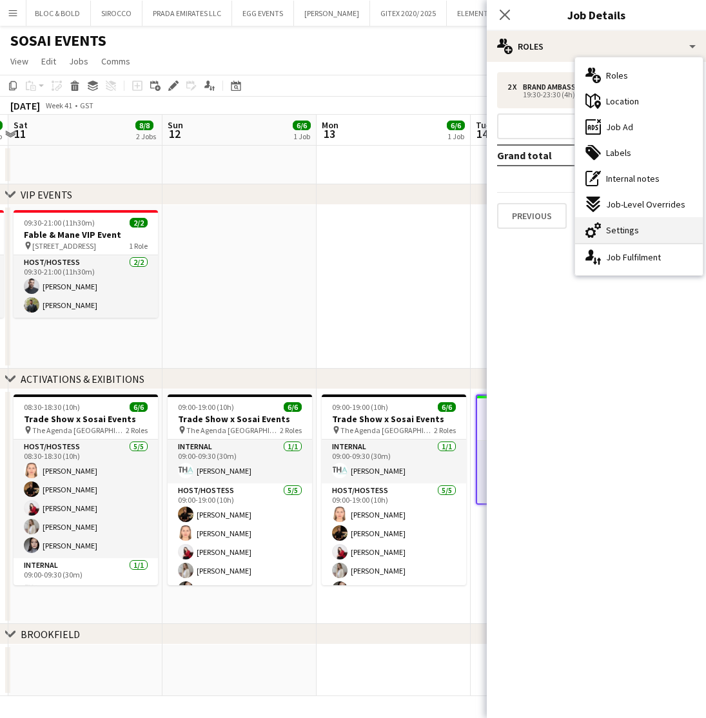
click at [621, 226] on span "Settings" at bounding box center [622, 230] width 33 height 12
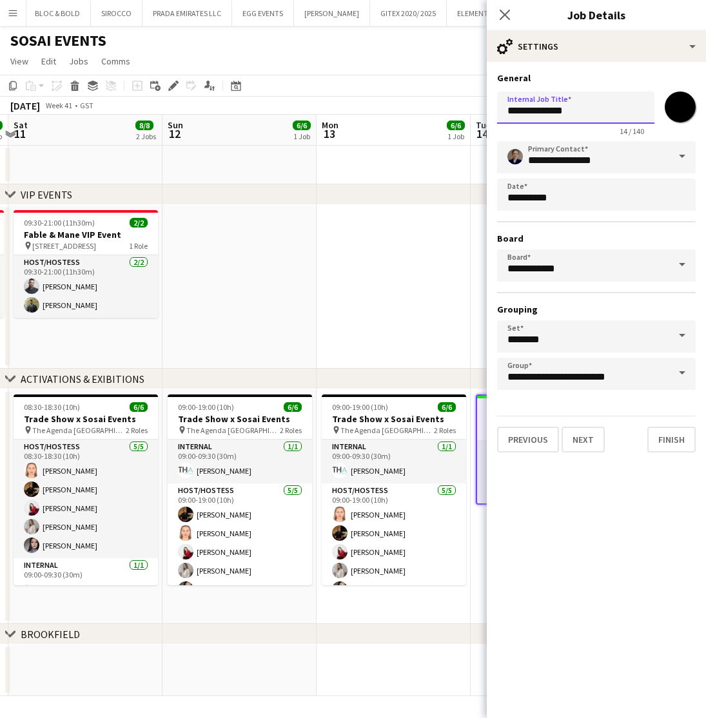
click at [548, 113] on input "**********" at bounding box center [575, 108] width 157 height 32
click at [546, 113] on input "**********" at bounding box center [575, 108] width 157 height 32
click at [560, 110] on input "**********" at bounding box center [575, 108] width 157 height 32
drag, startPoint x: 583, startPoint y: 113, endPoint x: 494, endPoint y: 110, distance: 89.6
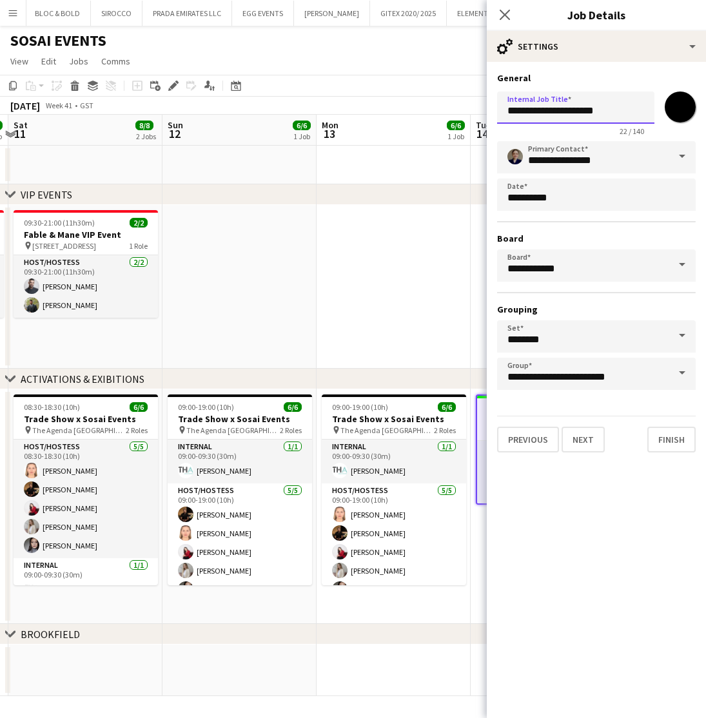
click at [493, 110] on form "**********" at bounding box center [596, 262] width 219 height 380
click at [627, 104] on input "**********" at bounding box center [575, 108] width 157 height 32
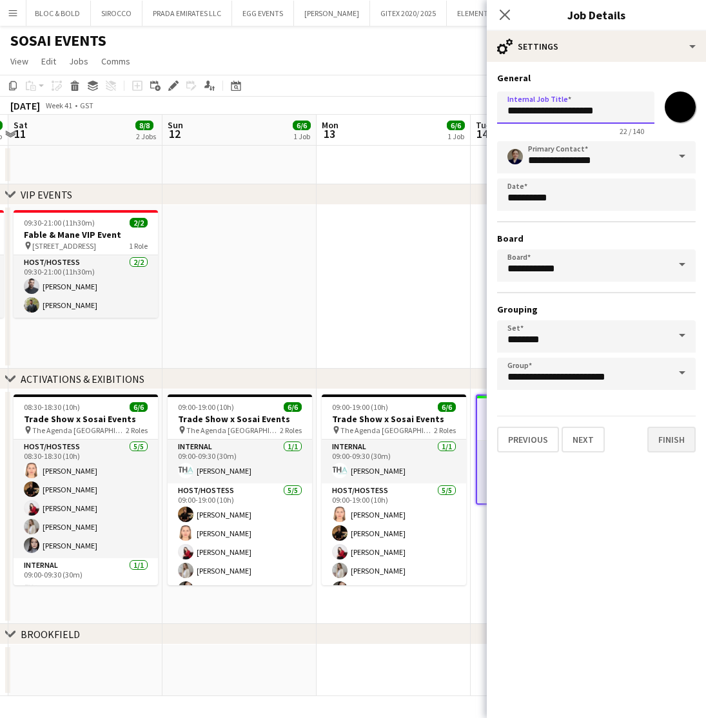
type input "**********"
click at [667, 440] on button "Finish" at bounding box center [671, 440] width 48 height 26
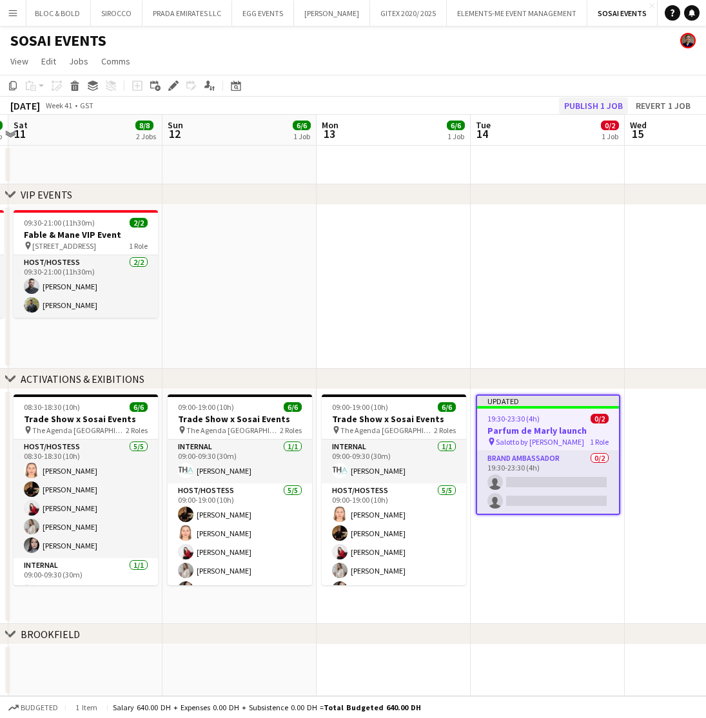
click at [579, 107] on button "Publish 1 job" at bounding box center [593, 105] width 69 height 17
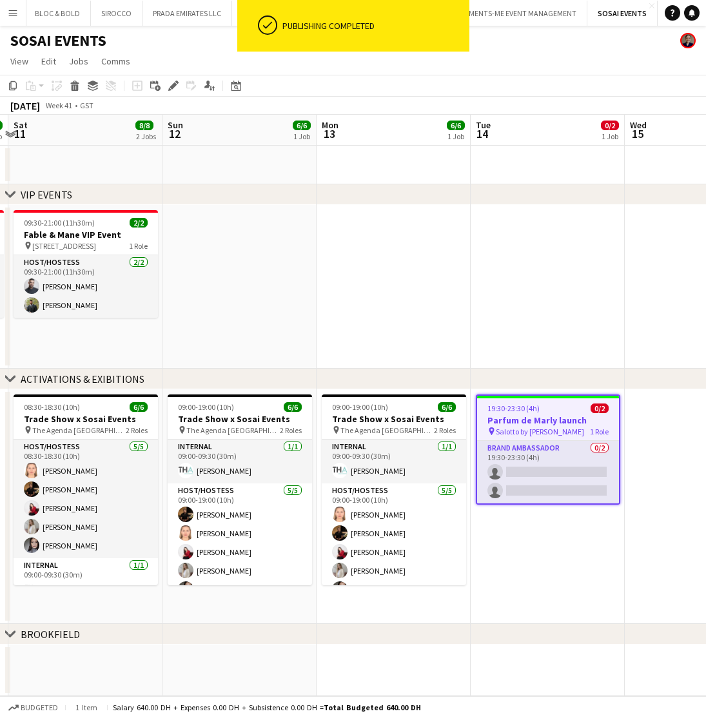
click at [556, 416] on h3 "Parfum de Marly launch" at bounding box center [548, 421] width 142 height 12
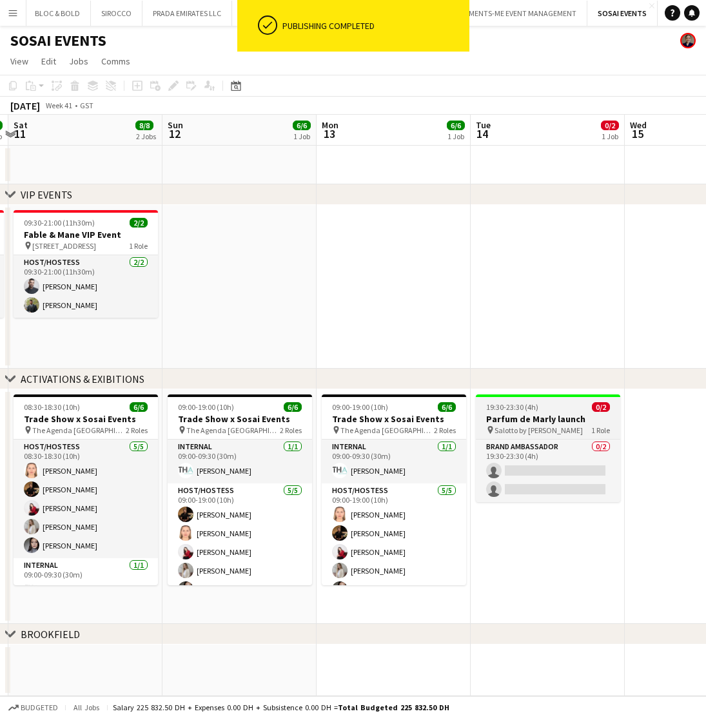
click at [529, 419] on h3 "Parfum de Marly launch" at bounding box center [548, 420] width 144 height 12
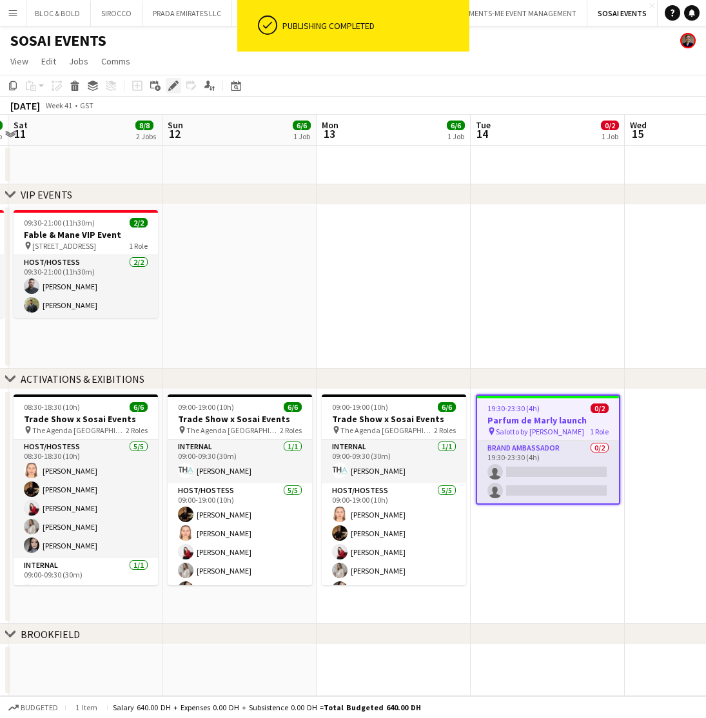
click at [173, 89] on icon "Edit" at bounding box center [173, 86] width 10 height 10
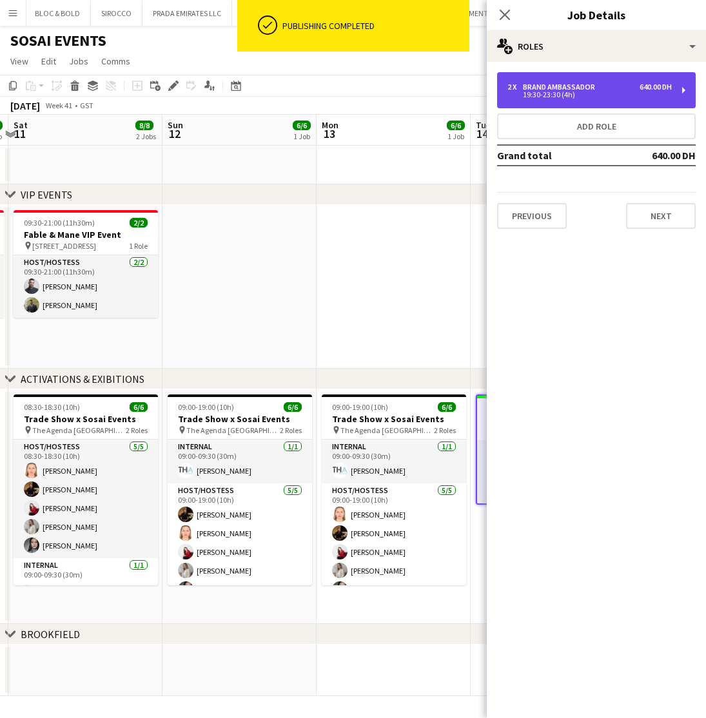
click at [590, 91] on div "Brand Ambassador" at bounding box center [561, 86] width 77 height 9
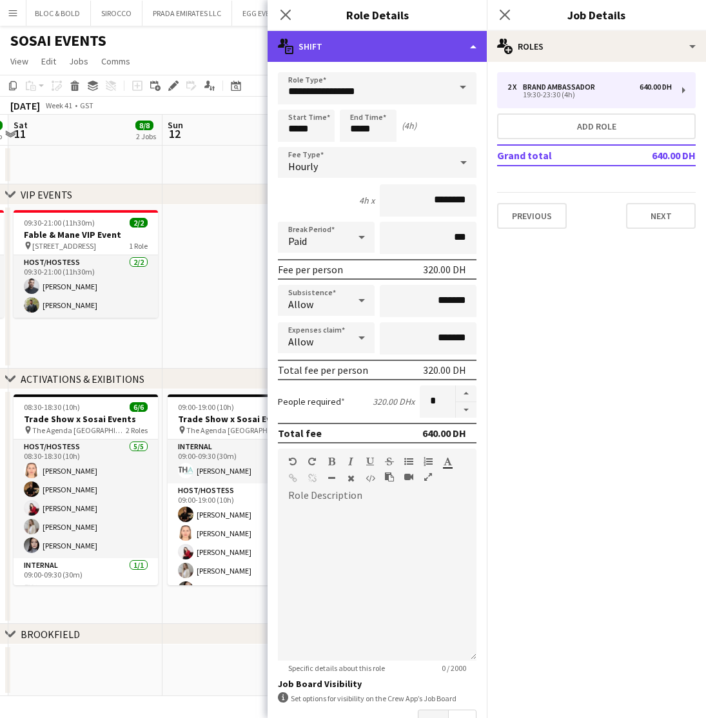
click at [376, 43] on div "multiple-actions-text Shift" at bounding box center [376, 46] width 219 height 31
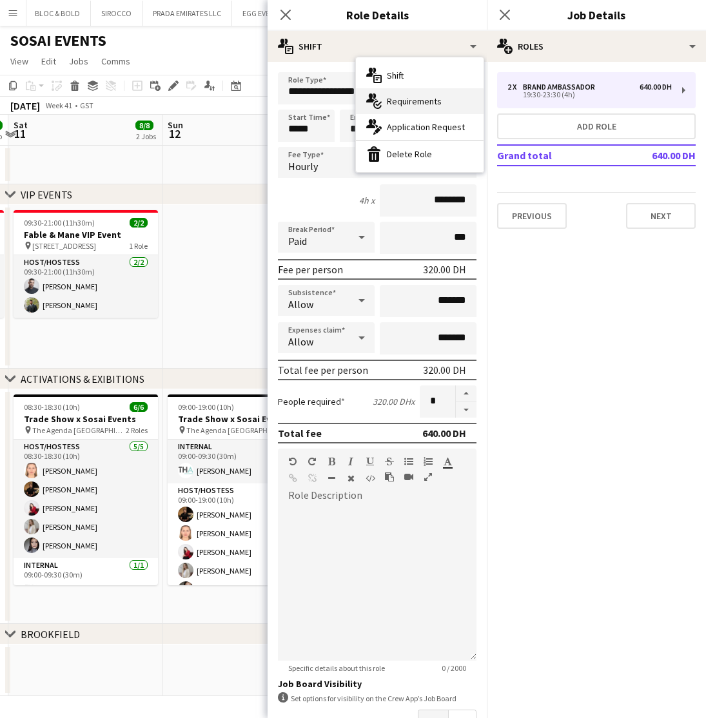
click at [429, 102] on span "Requirements" at bounding box center [414, 101] width 55 height 12
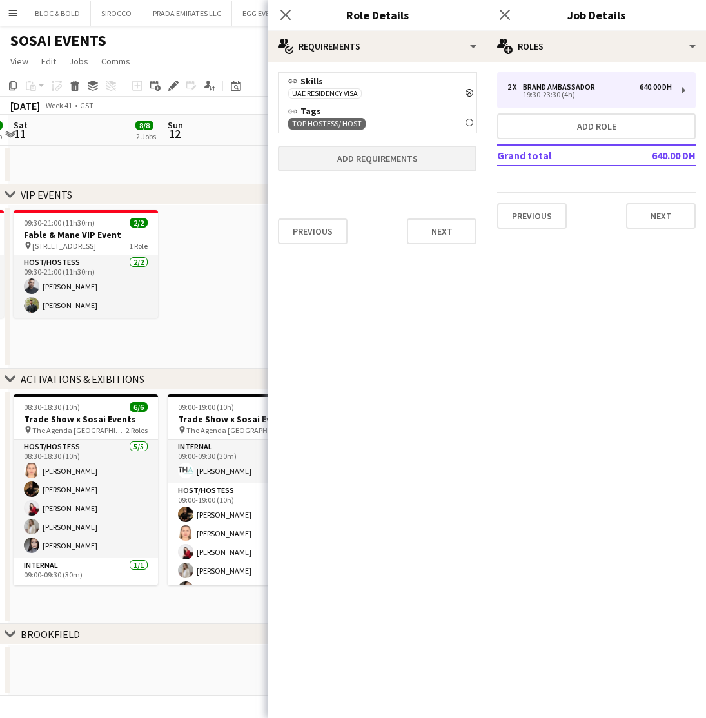
click at [369, 156] on button "Add requirements" at bounding box center [377, 159] width 198 height 26
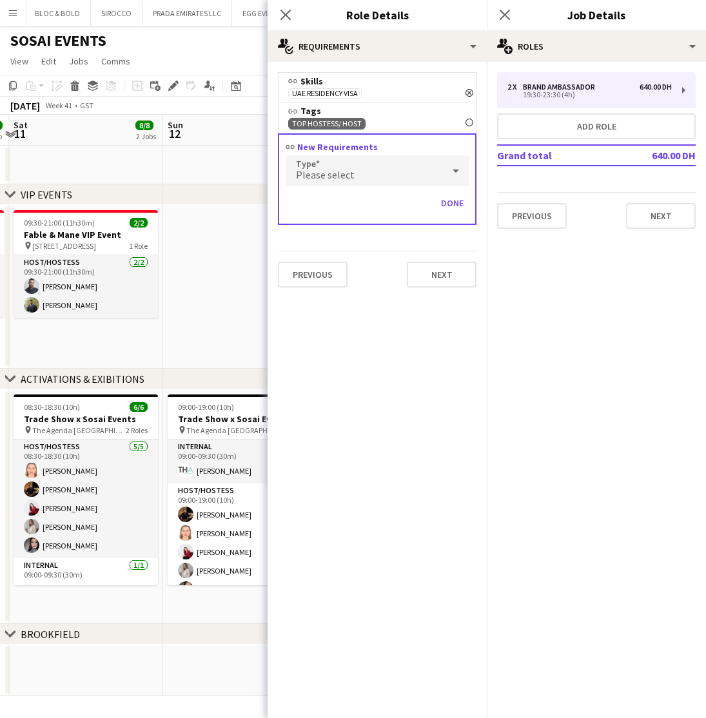
click at [374, 171] on div "Please select" at bounding box center [363, 170] width 157 height 31
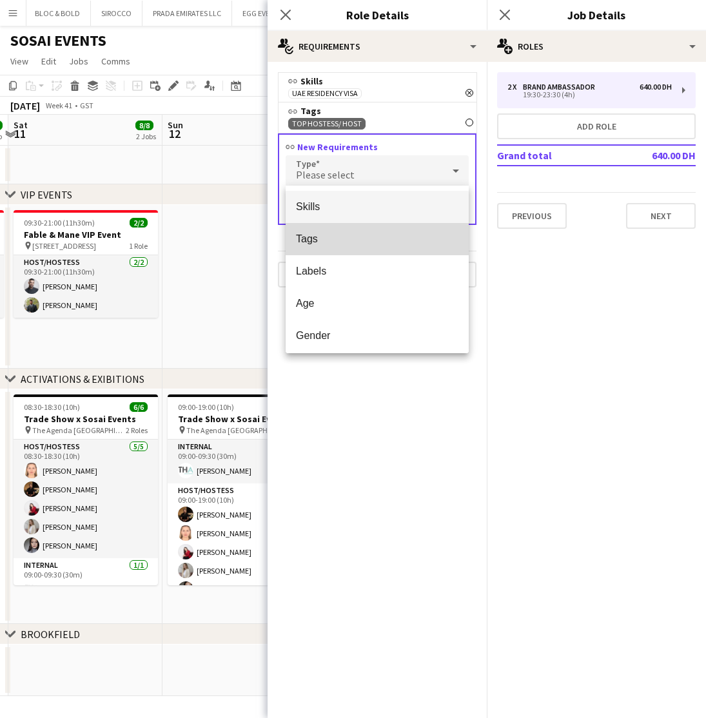
click at [317, 246] on mat-option "Tags" at bounding box center [376, 239] width 183 height 32
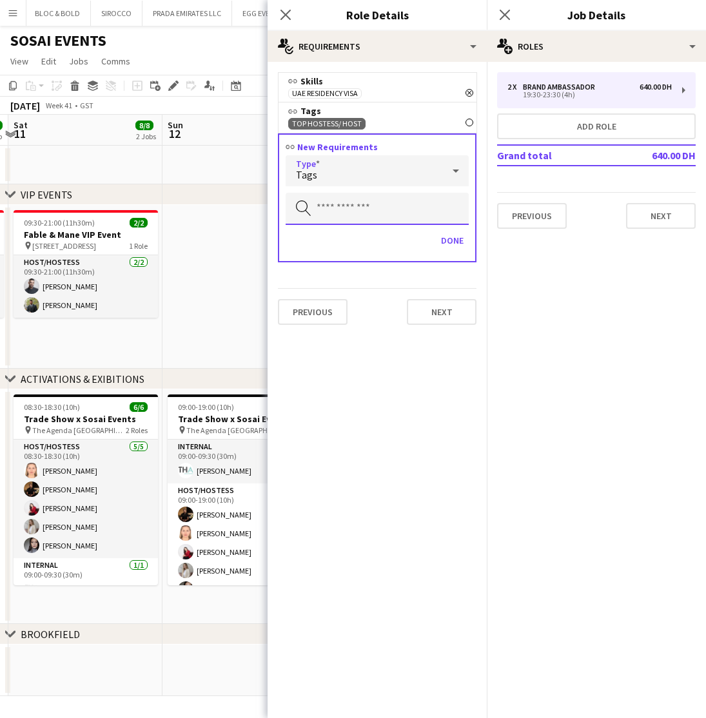
click at [335, 206] on input "text" at bounding box center [376, 209] width 183 height 32
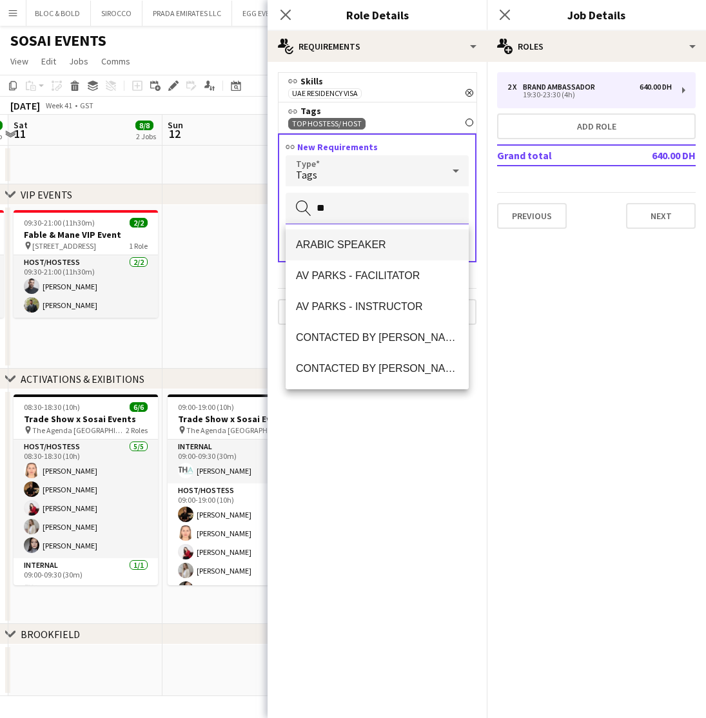
type input "**"
click at [355, 251] on span "ARABIC SPEAKER" at bounding box center [377, 244] width 162 height 12
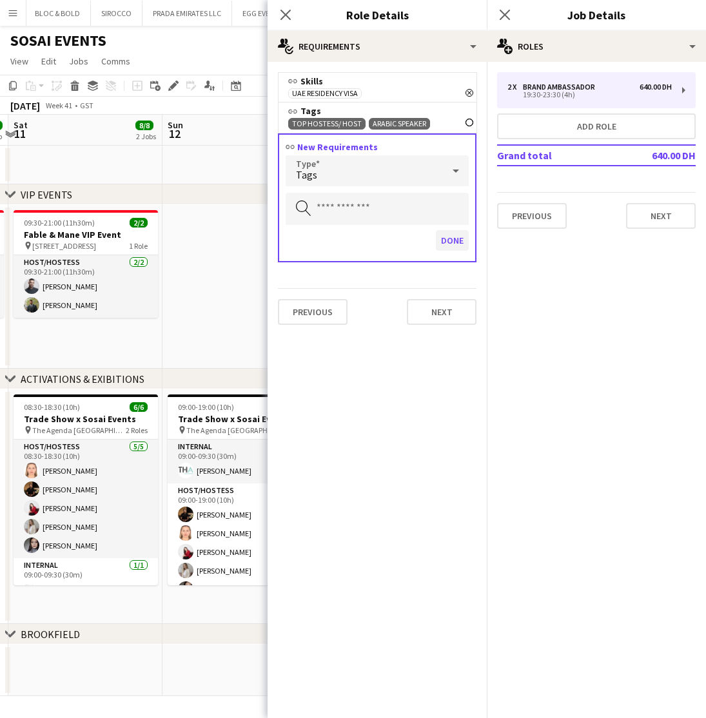
click at [441, 238] on button "Done" at bounding box center [452, 240] width 33 height 21
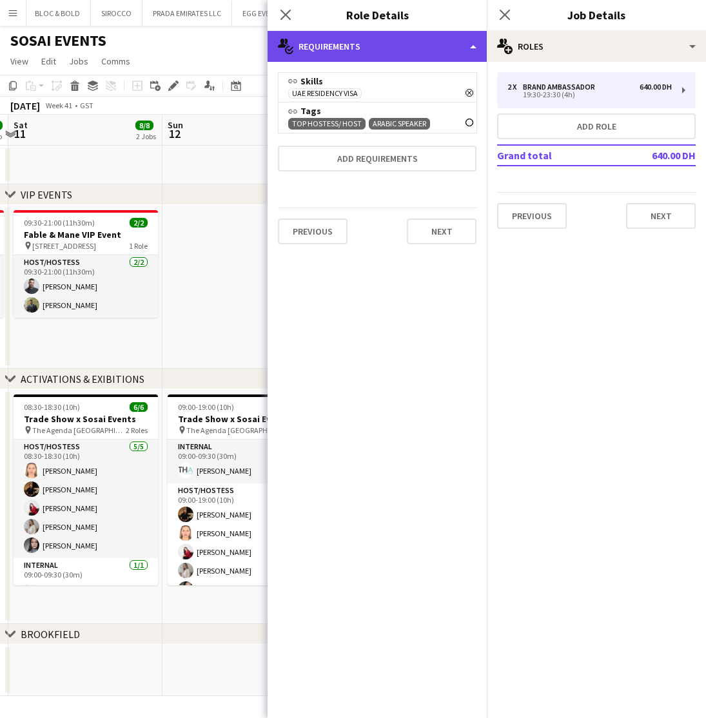
click at [431, 44] on div "multiple-actions-check-2 Requirements" at bounding box center [376, 46] width 219 height 31
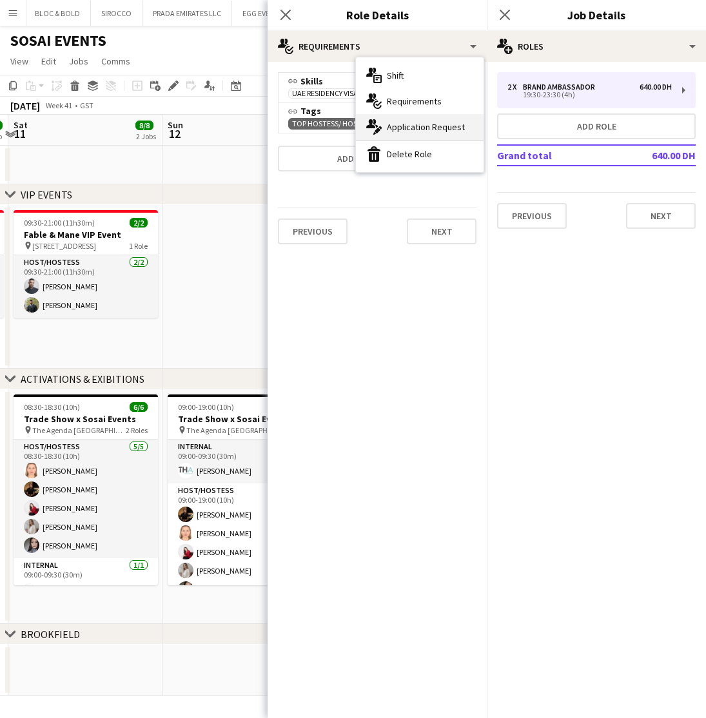
click at [411, 131] on span "Application Request" at bounding box center [426, 127] width 78 height 12
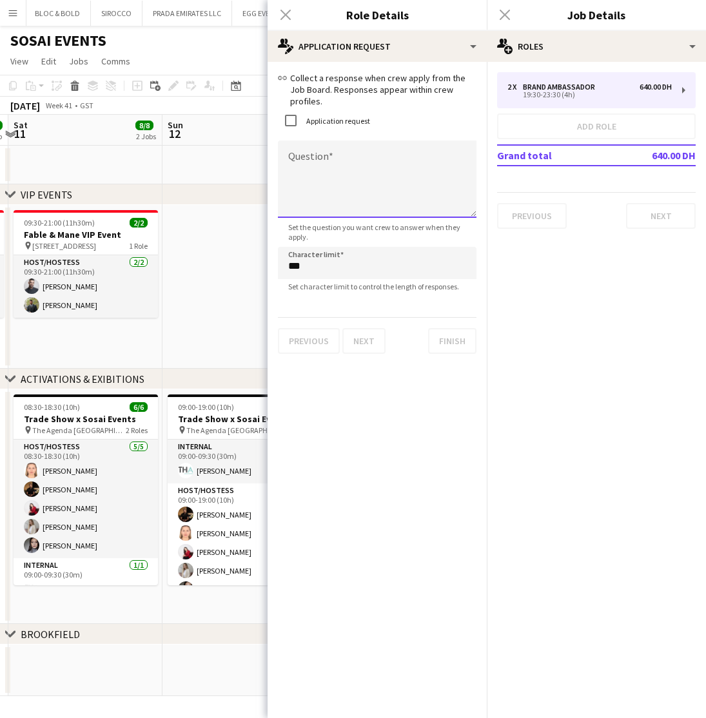
click at [327, 151] on textarea "Question" at bounding box center [377, 178] width 198 height 77
type textarea "**********"
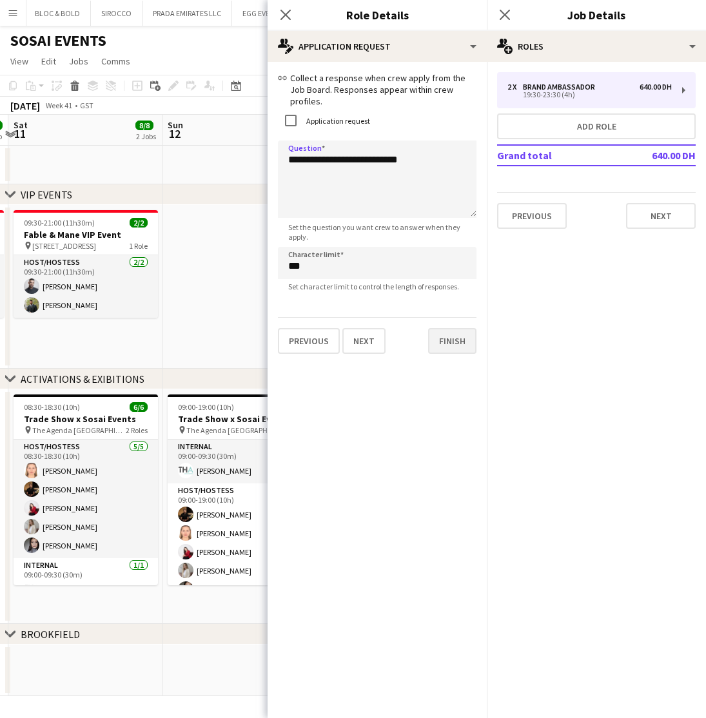
click at [452, 329] on button "Finish" at bounding box center [452, 341] width 48 height 26
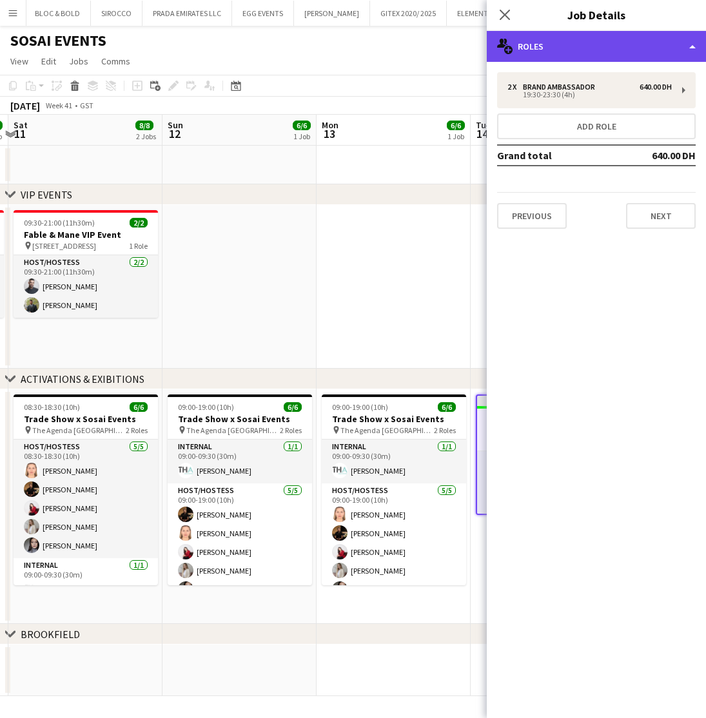
click at [595, 52] on div "multiple-users-add Roles" at bounding box center [596, 46] width 219 height 31
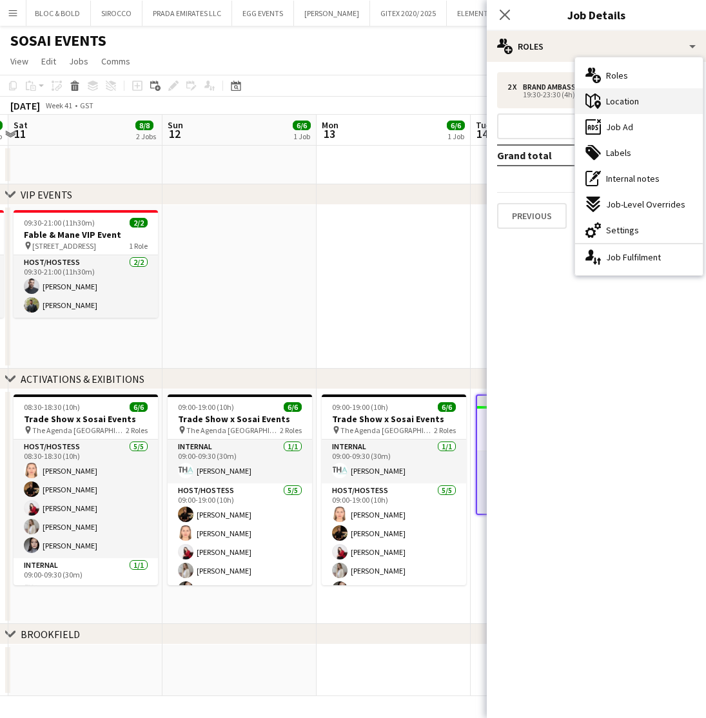
click at [622, 102] on span "Location" at bounding box center [622, 101] width 33 height 12
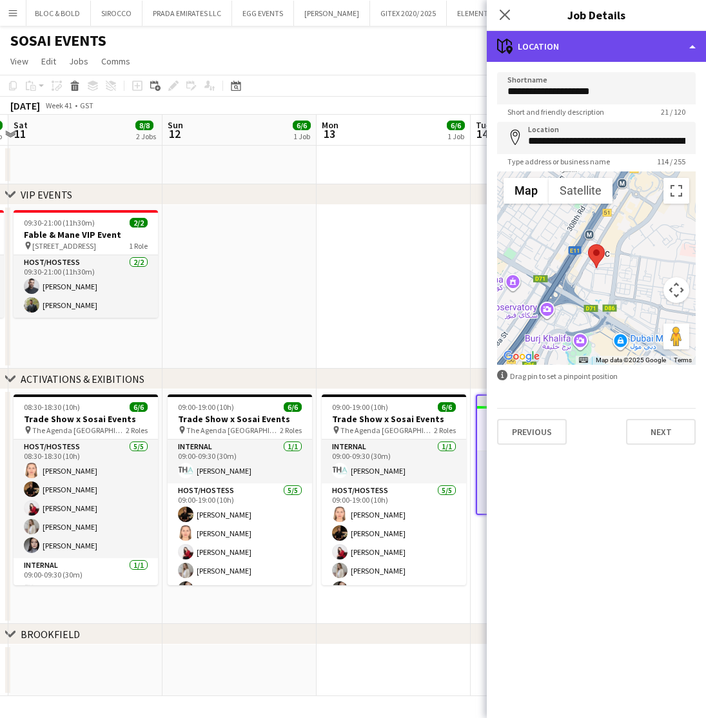
click at [605, 50] on div "maps-pin-1 Location" at bounding box center [596, 46] width 219 height 31
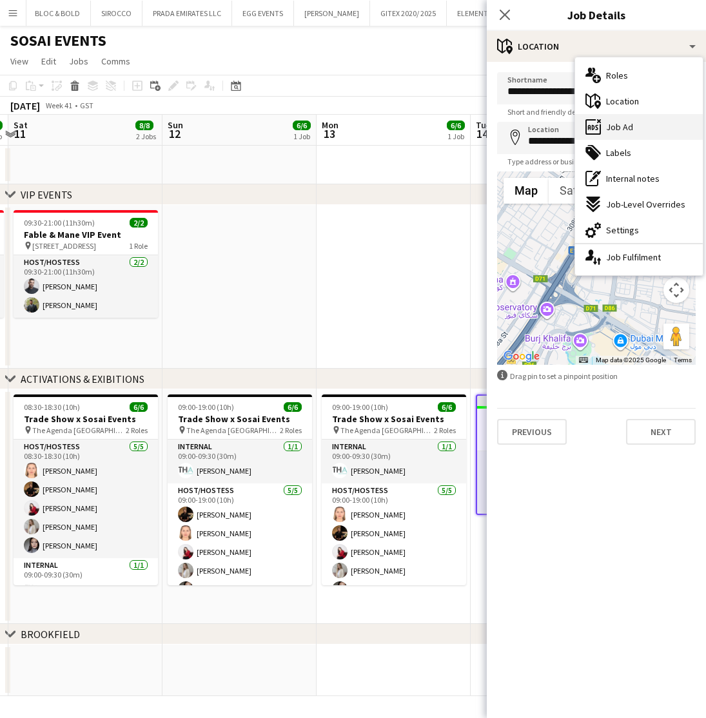
click at [619, 122] on span "Job Ad" at bounding box center [619, 127] width 27 height 12
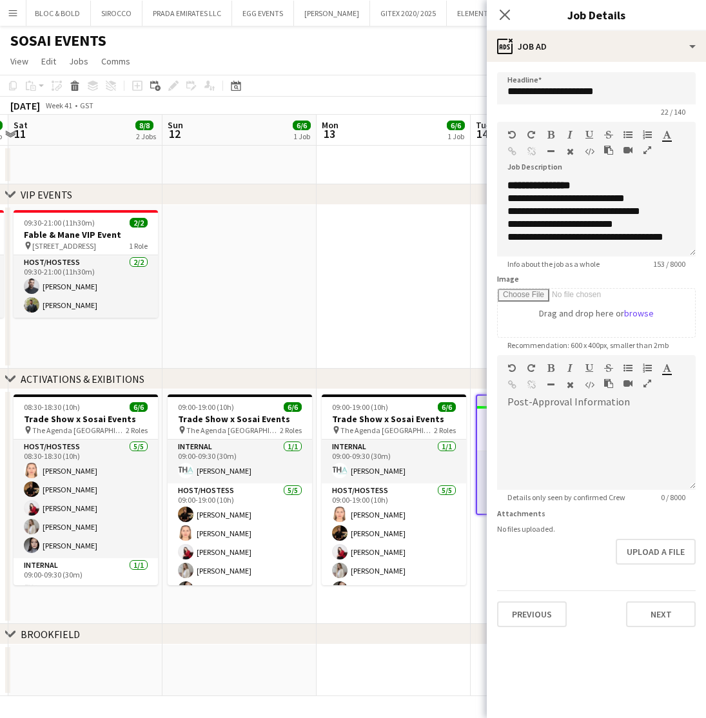
click at [647, 150] on icon "button" at bounding box center [647, 150] width 8 height 9
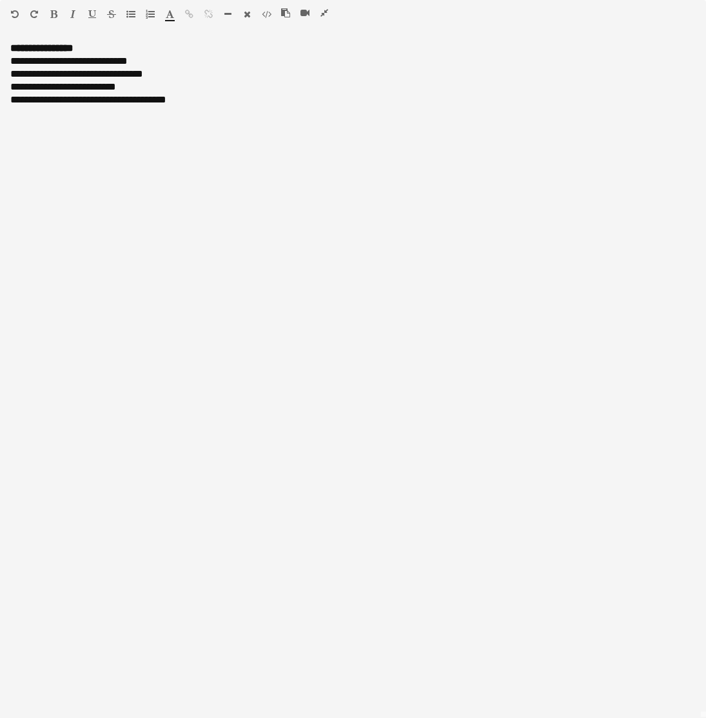
click at [324, 13] on icon "button" at bounding box center [324, 12] width 8 height 9
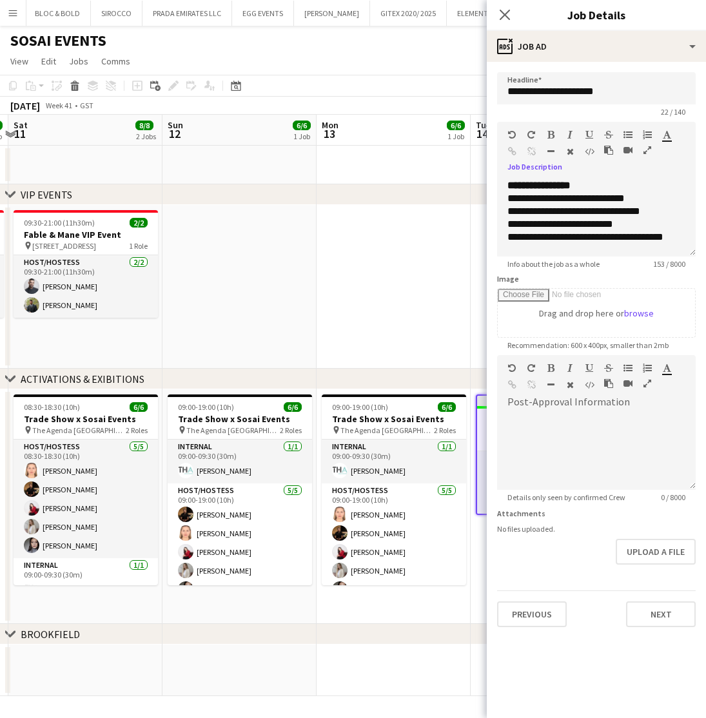
click at [454, 308] on app-date-cell at bounding box center [393, 287] width 154 height 164
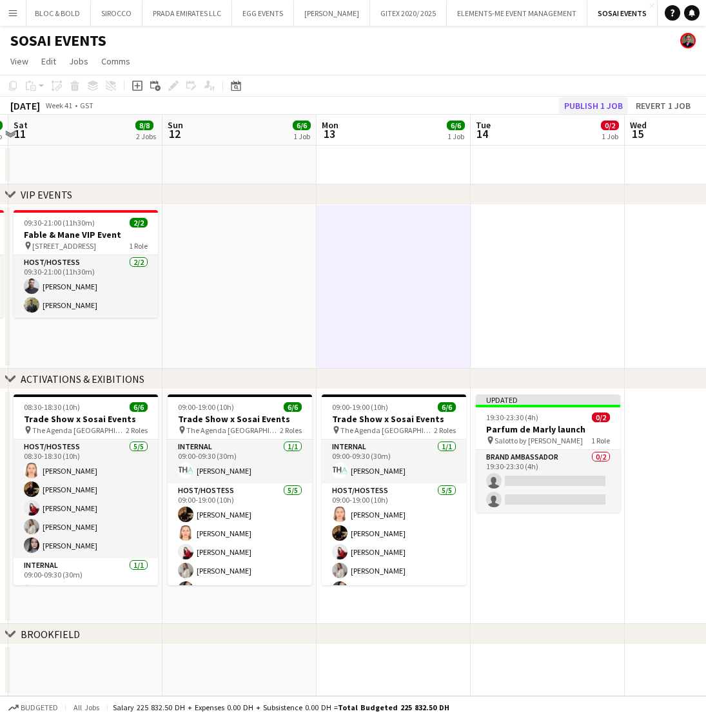
click at [588, 110] on button "Publish 1 job" at bounding box center [593, 105] width 69 height 17
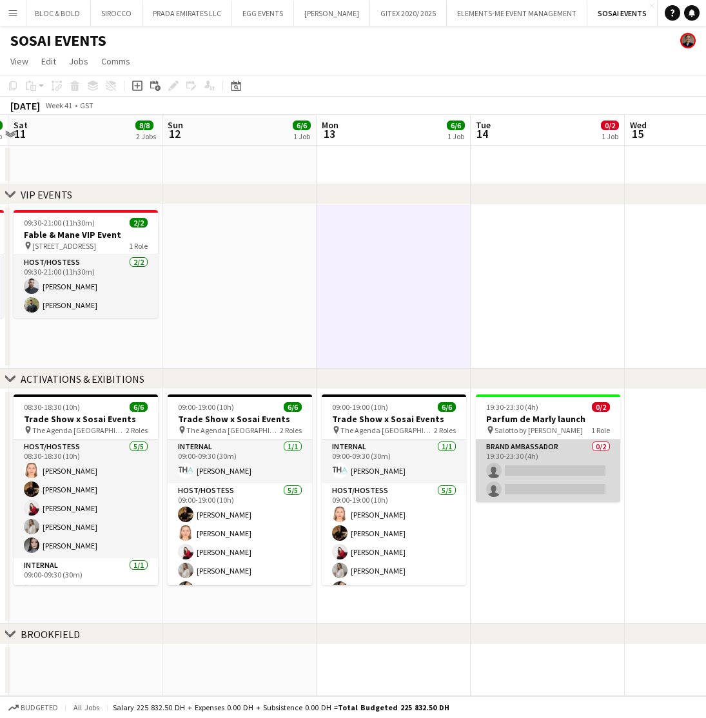
click at [561, 472] on app-card-role "Brand Ambassador 0/2 19:30-23:30 (4h) single-neutral-actions single-neutral-act…" at bounding box center [548, 471] width 144 height 63
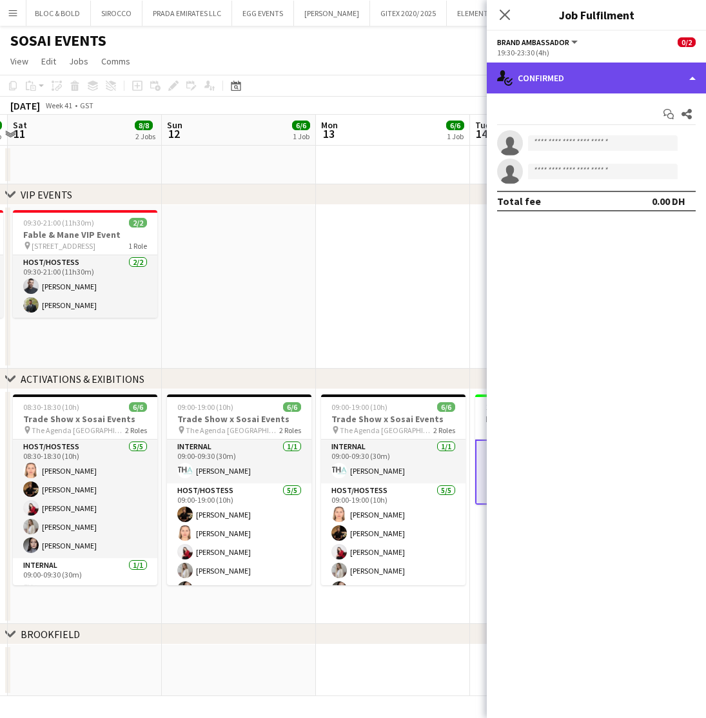
click at [575, 80] on div "single-neutral-actions-check-2 Confirmed" at bounding box center [596, 78] width 219 height 31
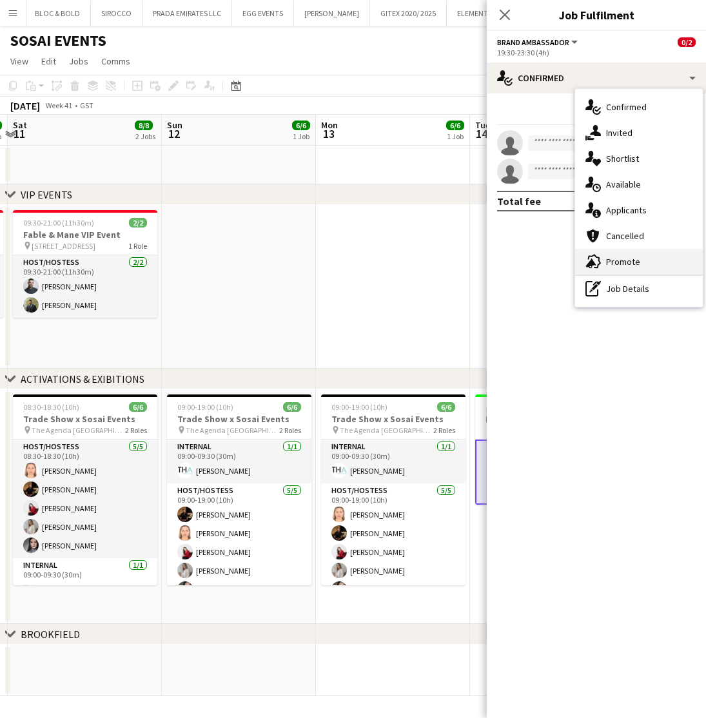
click at [624, 263] on span "Promote" at bounding box center [623, 262] width 34 height 12
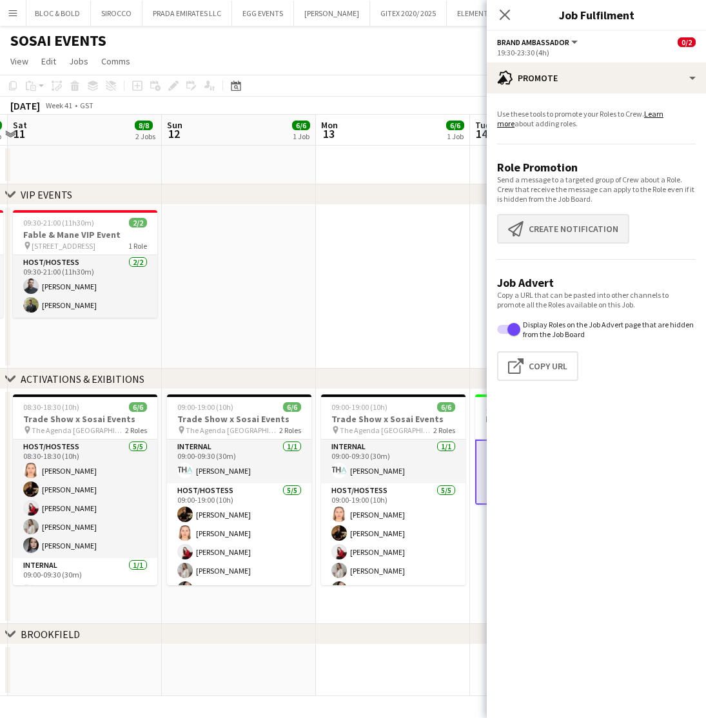
click at [556, 231] on button "Create notification Create notification" at bounding box center [563, 229] width 132 height 30
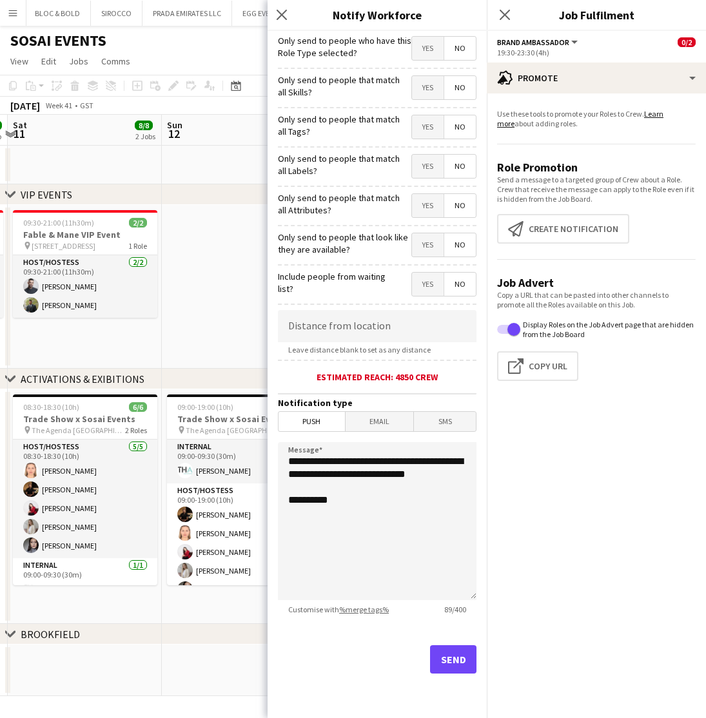
click at [420, 84] on span "Yes" at bounding box center [428, 87] width 32 height 23
click at [429, 127] on span "Yes" at bounding box center [428, 126] width 32 height 23
click at [427, 167] on span "Yes" at bounding box center [428, 166] width 32 height 23
click at [428, 202] on span "Yes" at bounding box center [428, 205] width 32 height 23
click at [429, 245] on span "Yes" at bounding box center [428, 244] width 32 height 23
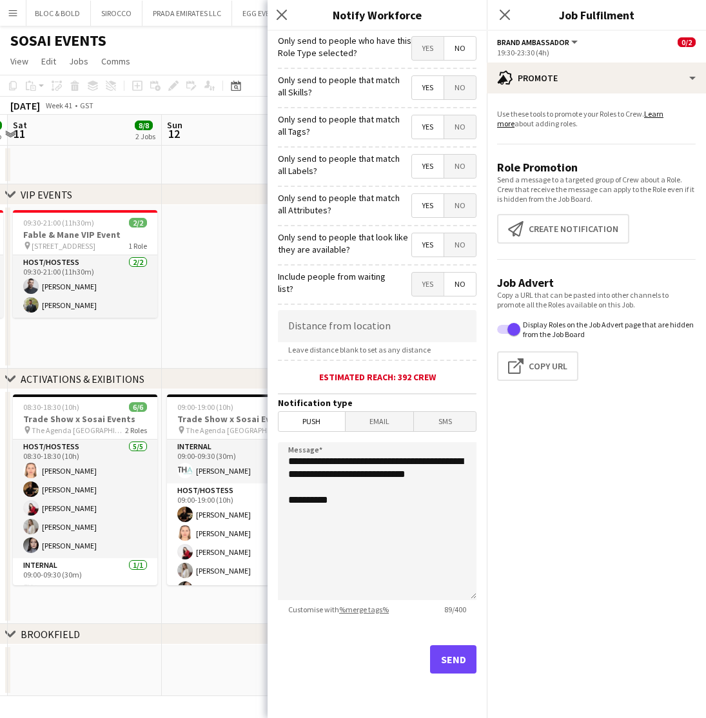
click at [449, 665] on button "Send" at bounding box center [453, 659] width 46 height 28
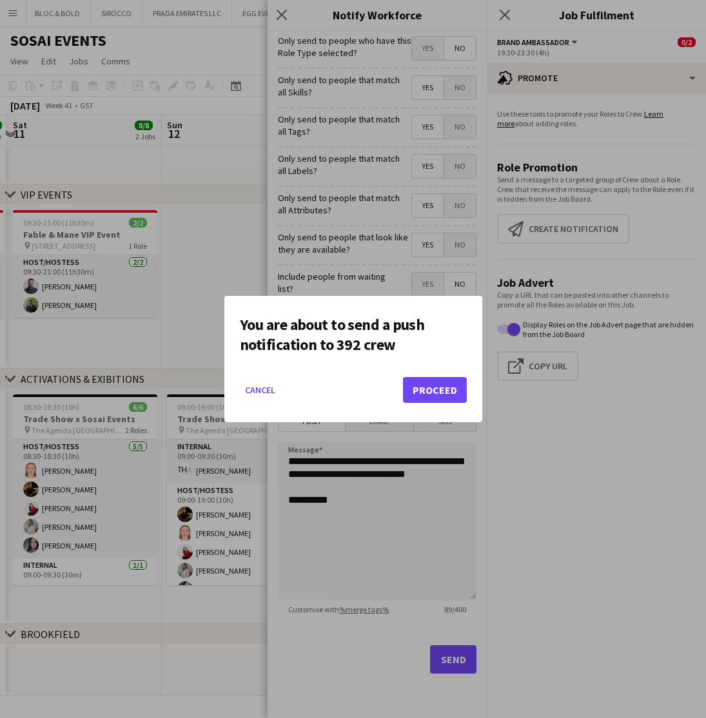
click at [437, 390] on button "Proceed" at bounding box center [435, 390] width 64 height 26
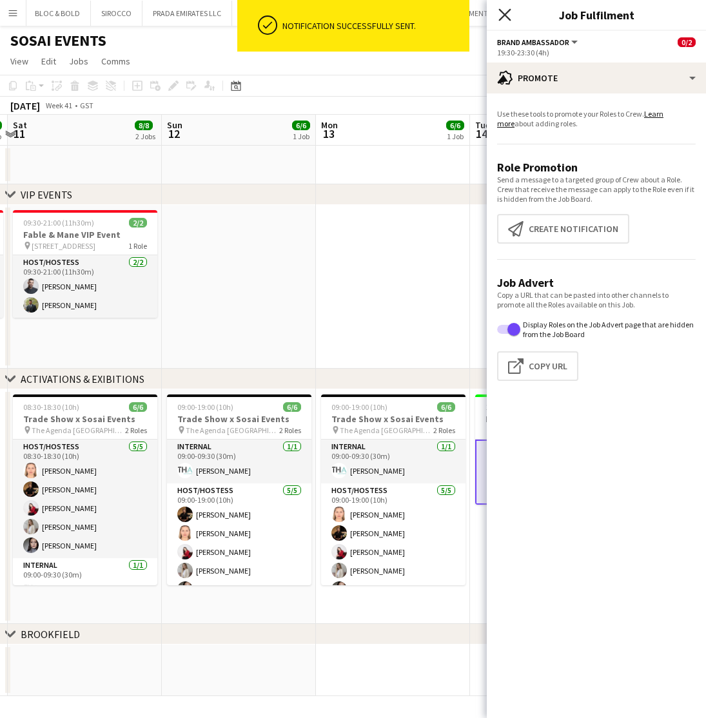
click at [500, 12] on icon "Close pop-in" at bounding box center [504, 14] width 12 height 12
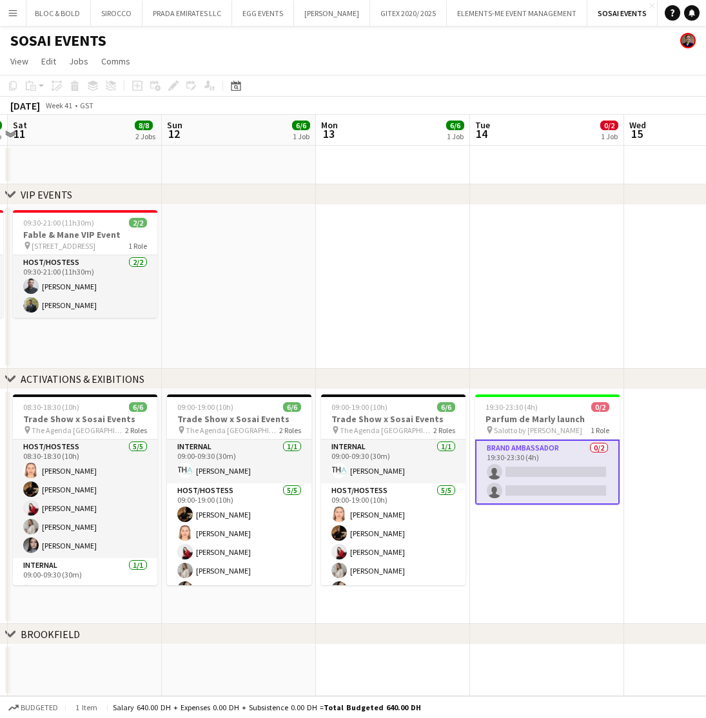
click at [561, 291] on app-date-cell at bounding box center [547, 287] width 154 height 164
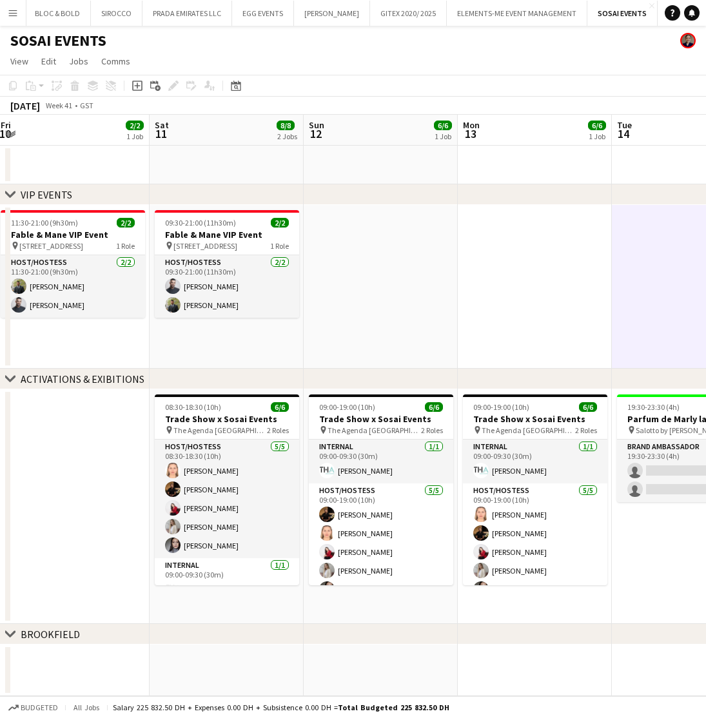
scroll to position [0, 310]
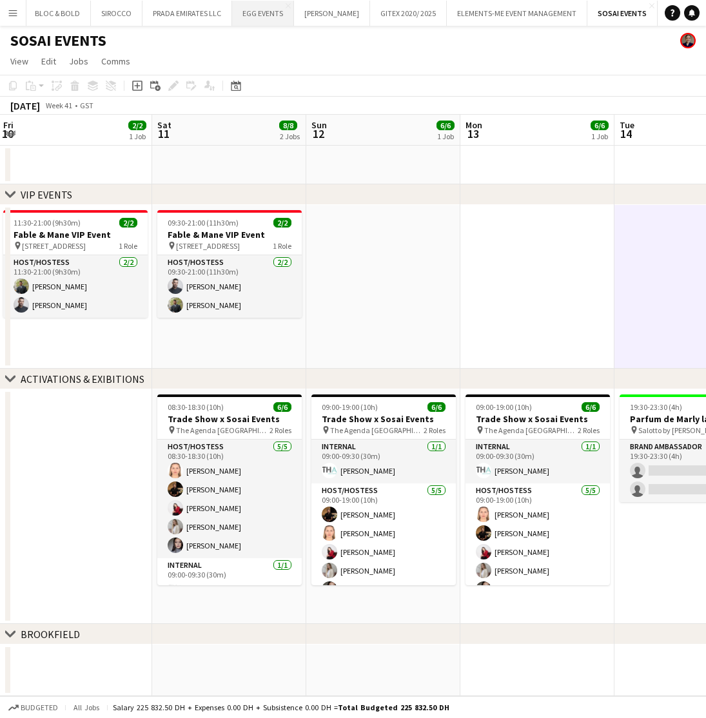
click at [264, 17] on button "EGG EVENTS Close" at bounding box center [263, 13] width 62 height 25
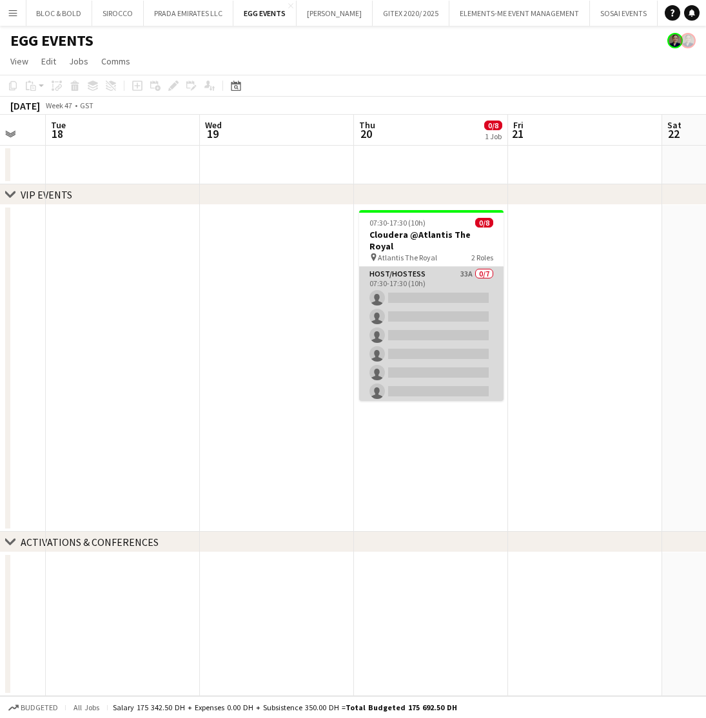
click at [440, 325] on app-card-role "Host/Hostess 33A 0/7 07:30-17:30 (10h) single-neutral-actions single-neutral-ac…" at bounding box center [431, 345] width 144 height 156
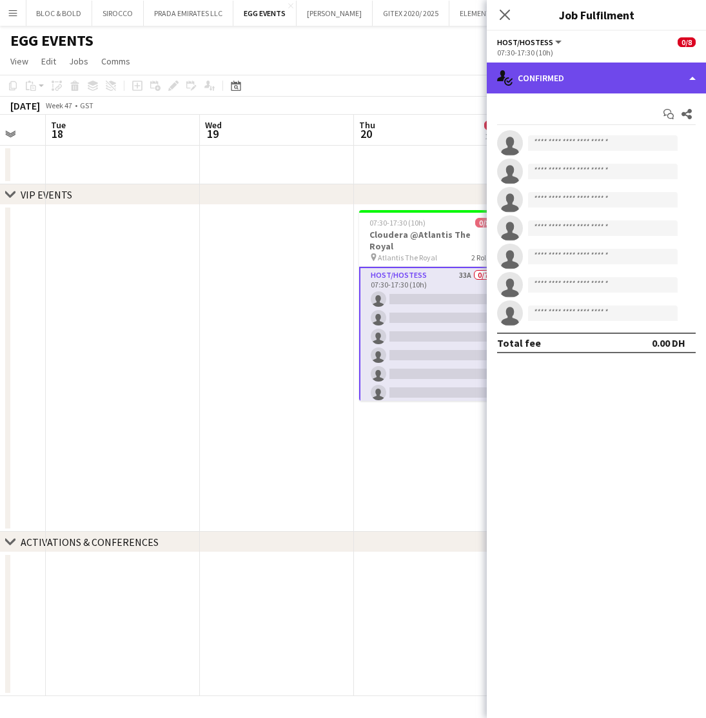
click at [561, 86] on div "single-neutral-actions-check-2 Confirmed" at bounding box center [596, 78] width 219 height 31
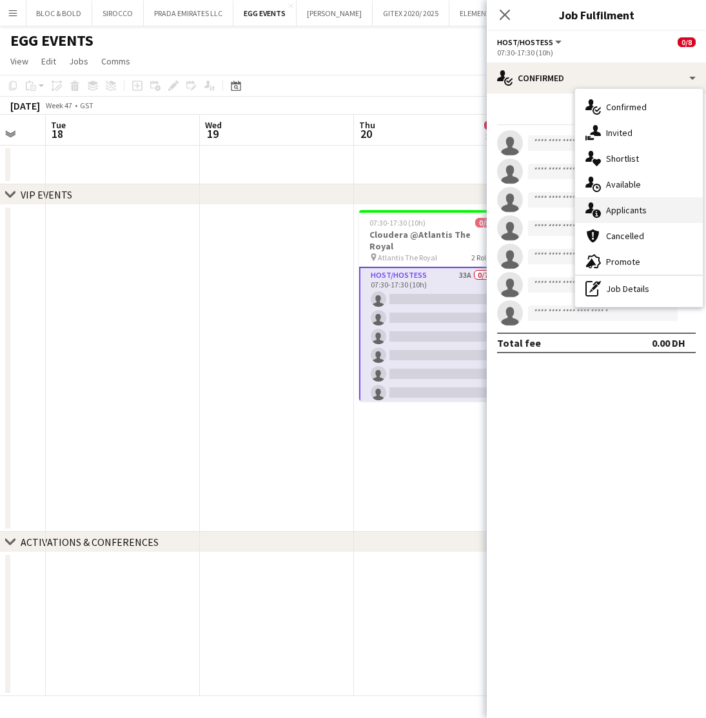
click at [628, 203] on div "single-neutral-actions-information Applicants" at bounding box center [639, 210] width 128 height 26
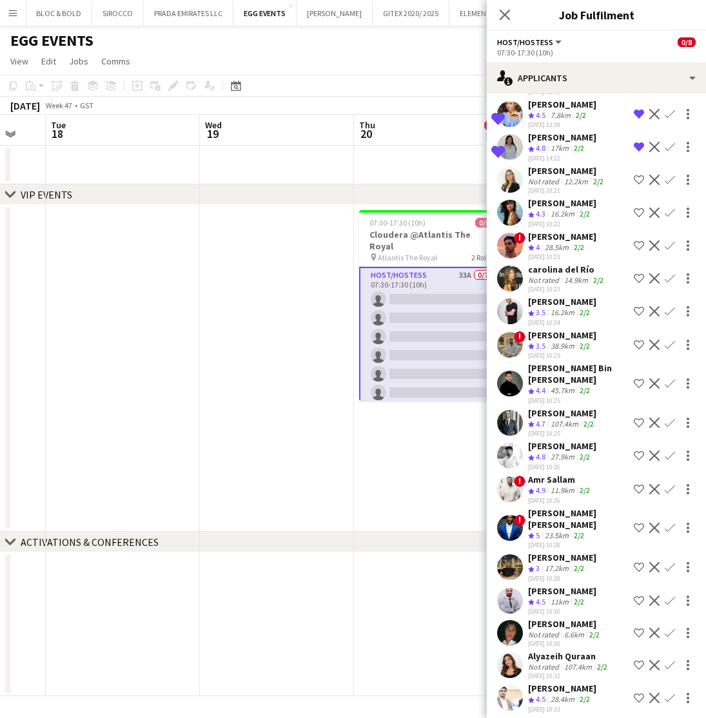
scroll to position [333, 0]
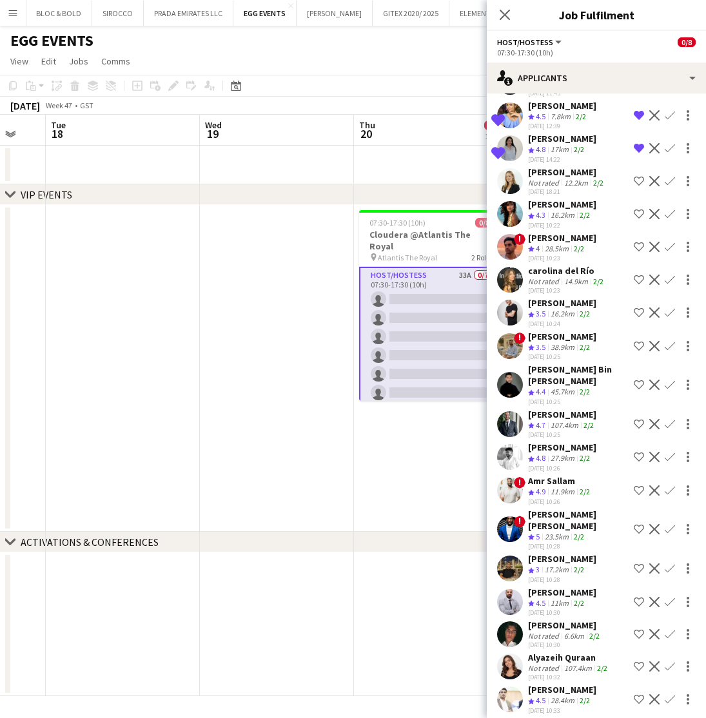
click at [548, 232] on div "Amir shah" at bounding box center [562, 238] width 68 height 12
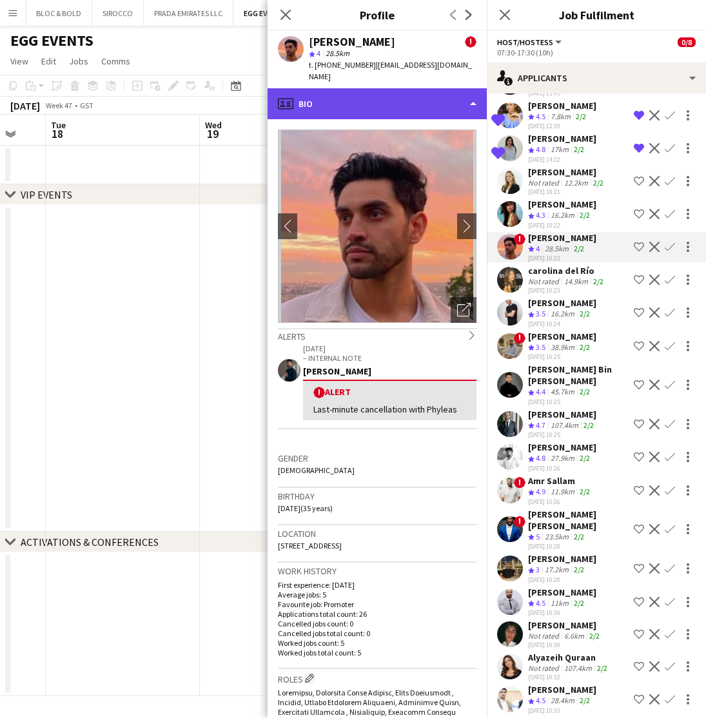
click at [378, 92] on div "profile Bio" at bounding box center [376, 103] width 219 height 31
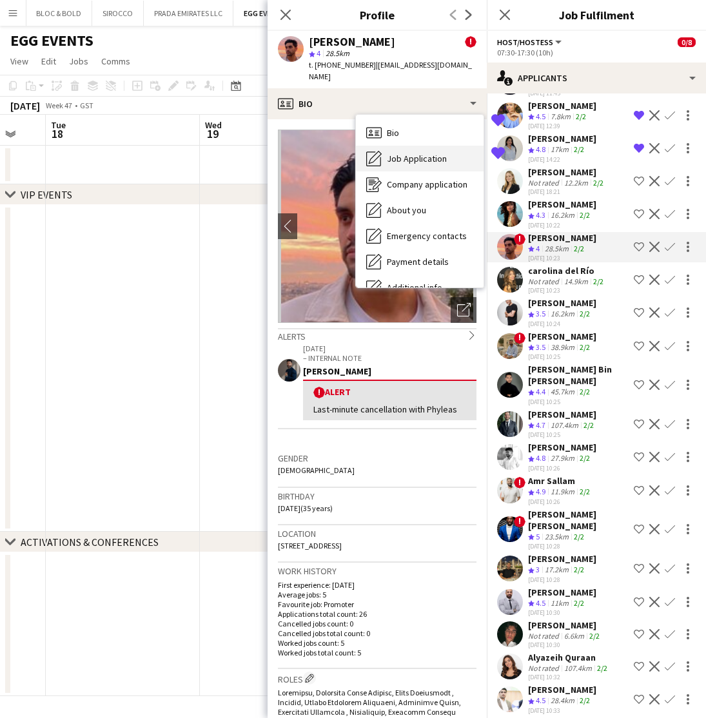
click at [403, 153] on span "Job Application" at bounding box center [417, 159] width 60 height 12
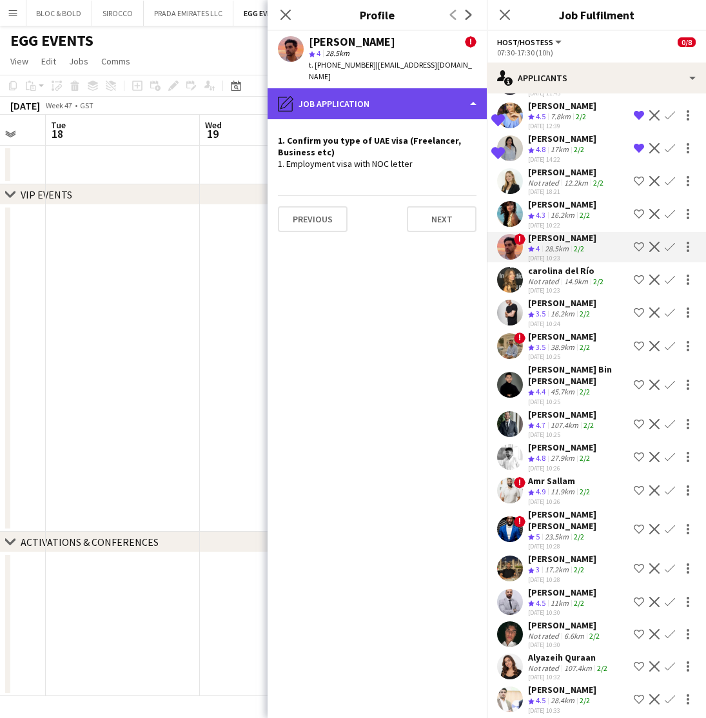
click at [335, 99] on div "pencil4 Job Application" at bounding box center [376, 103] width 219 height 31
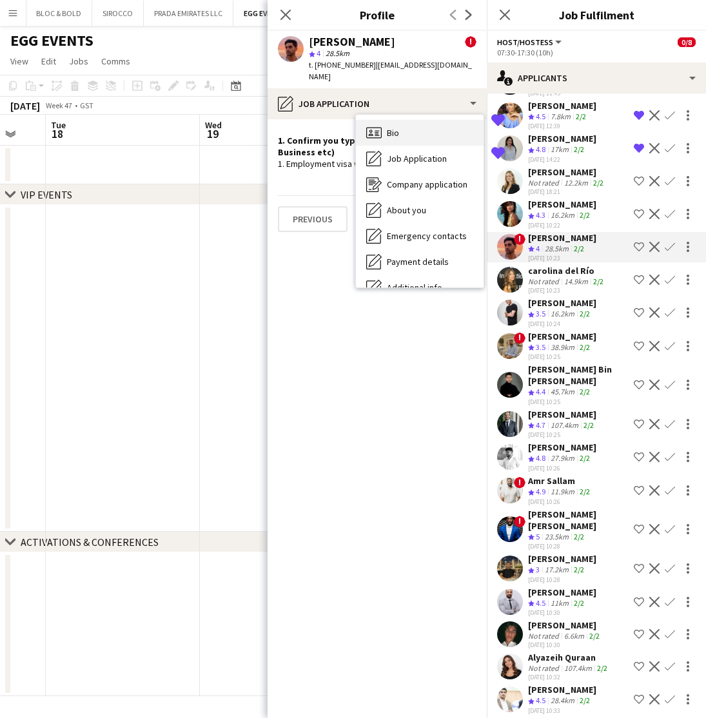
click at [389, 127] on span "Bio" at bounding box center [393, 133] width 12 height 12
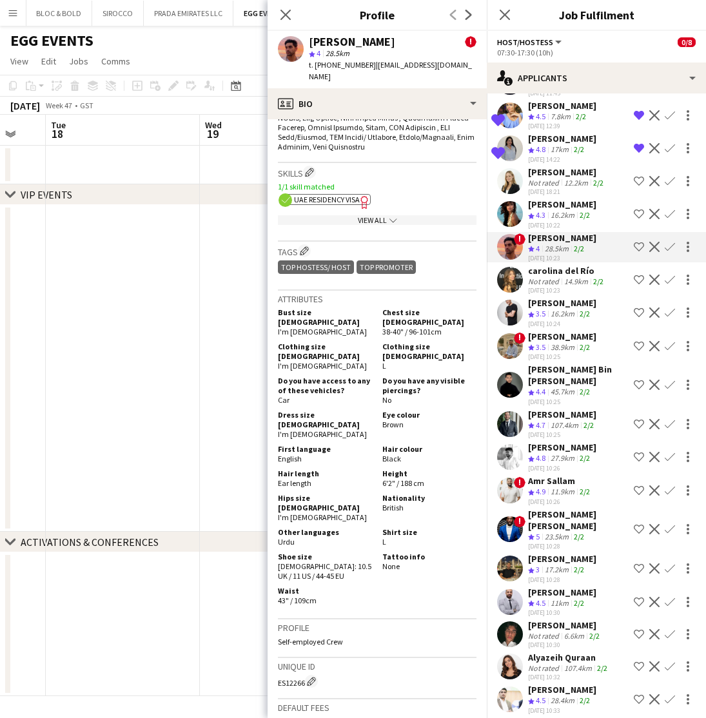
scroll to position [744, 0]
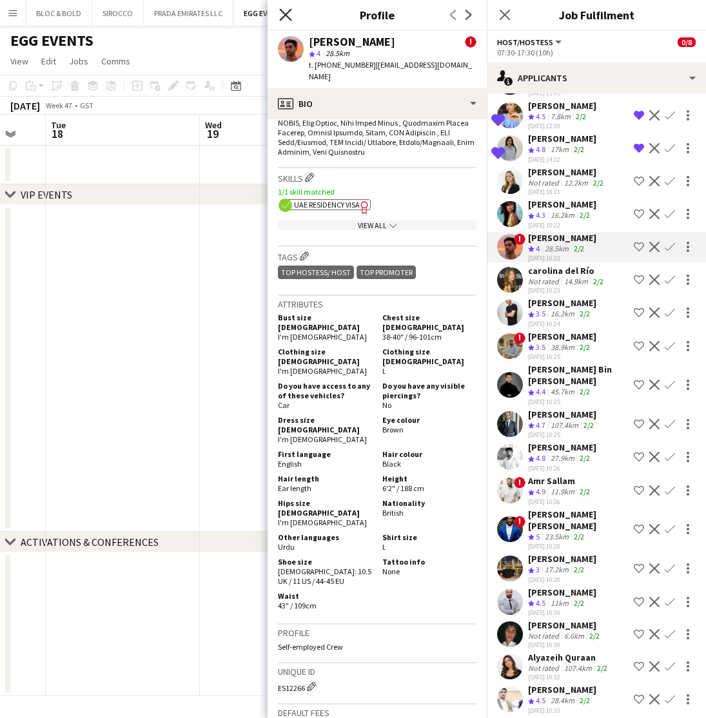
click at [281, 16] on icon "Close pop-in" at bounding box center [285, 14] width 12 height 12
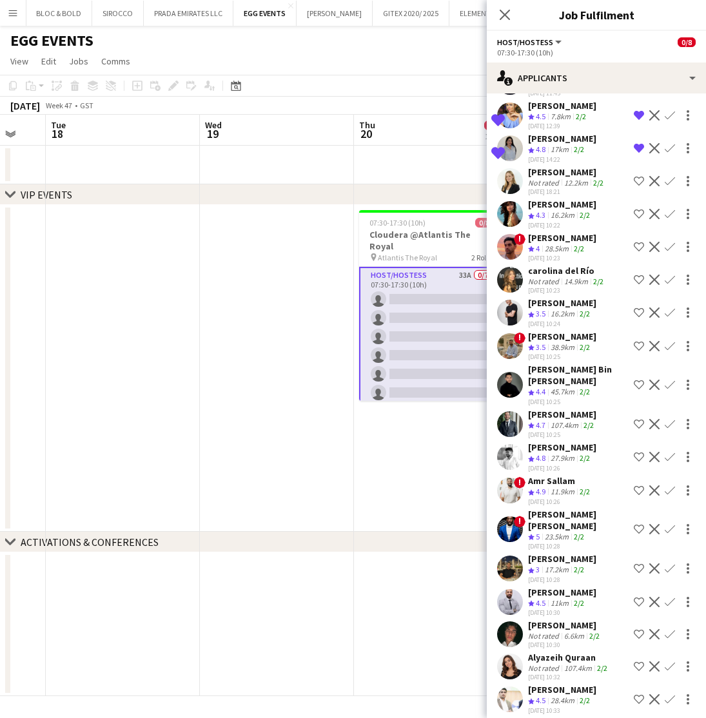
click at [553, 309] on div "16.2km" at bounding box center [562, 314] width 29 height 11
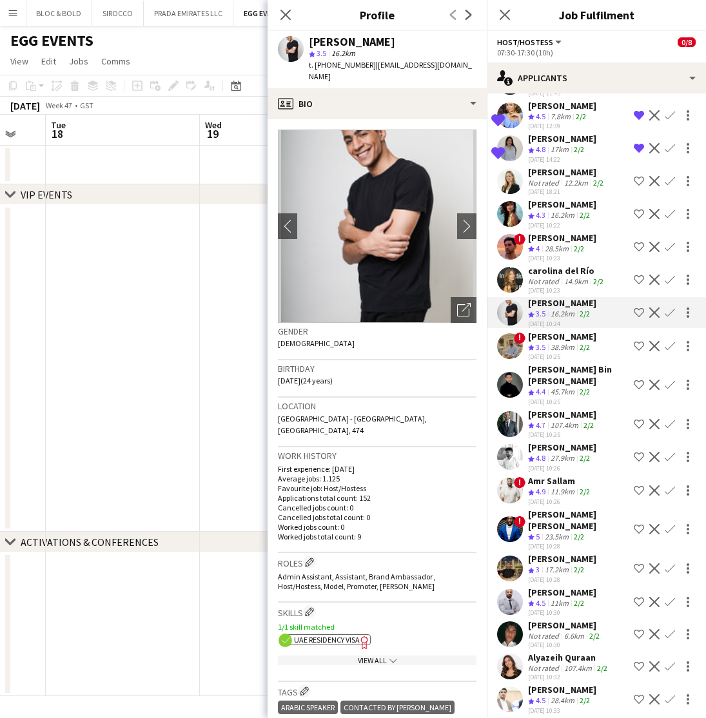
click at [565, 342] on div "38.9km" at bounding box center [562, 347] width 29 height 11
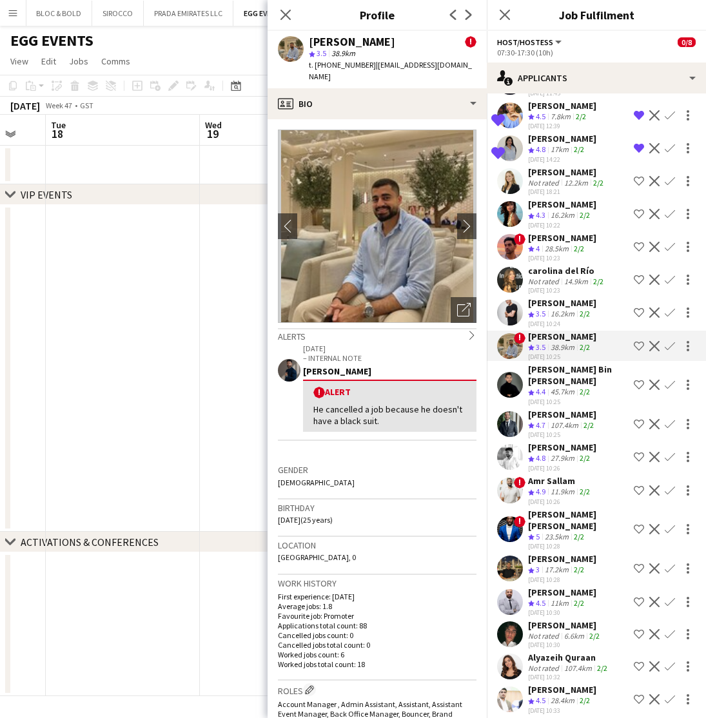
click at [566, 372] on div "Hassan Bin Rashid Ahmed" at bounding box center [578, 374] width 101 height 23
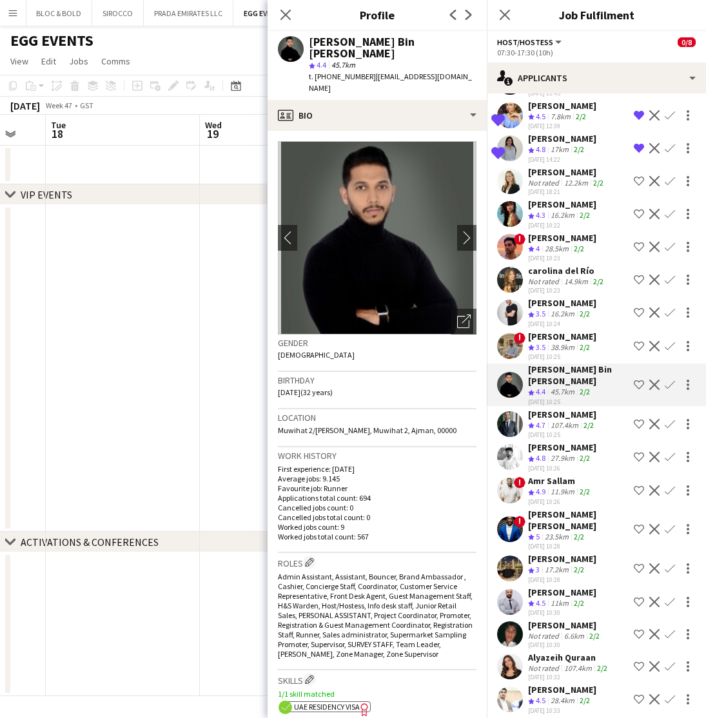
click at [550, 353] on div "08-10-2025 10:25" at bounding box center [562, 357] width 68 height 8
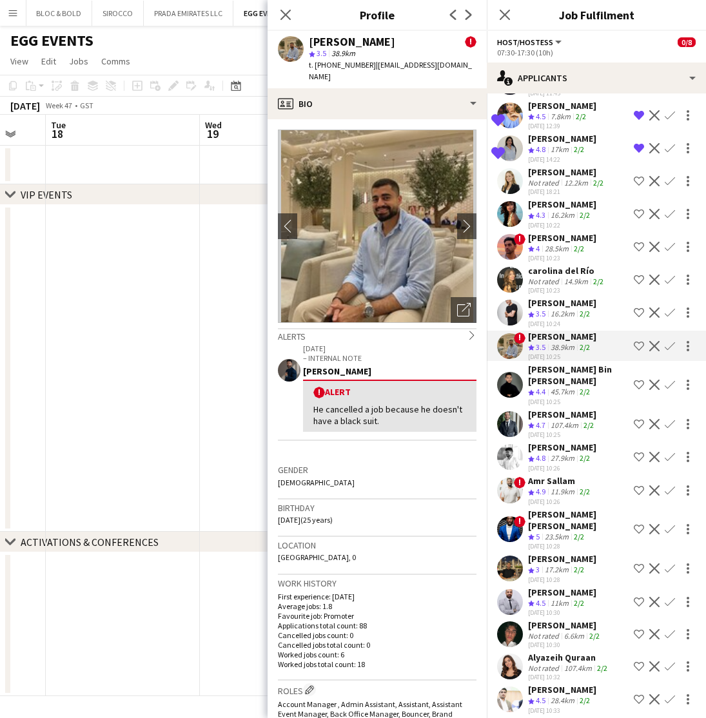
click at [554, 365] on div "Hassan Bin Rashid Ahmed" at bounding box center [578, 374] width 101 height 23
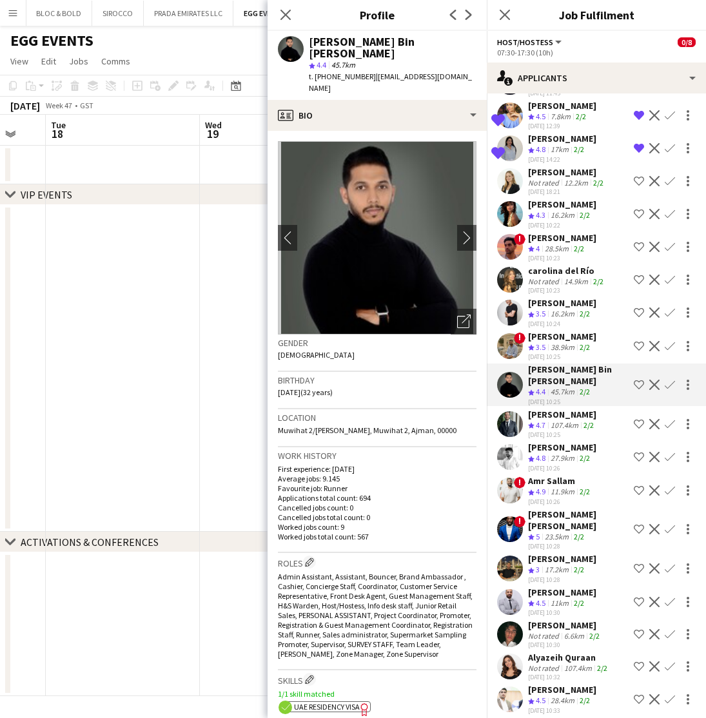
click at [636, 380] on app-icon "Shortlist crew" at bounding box center [639, 385] width 10 height 10
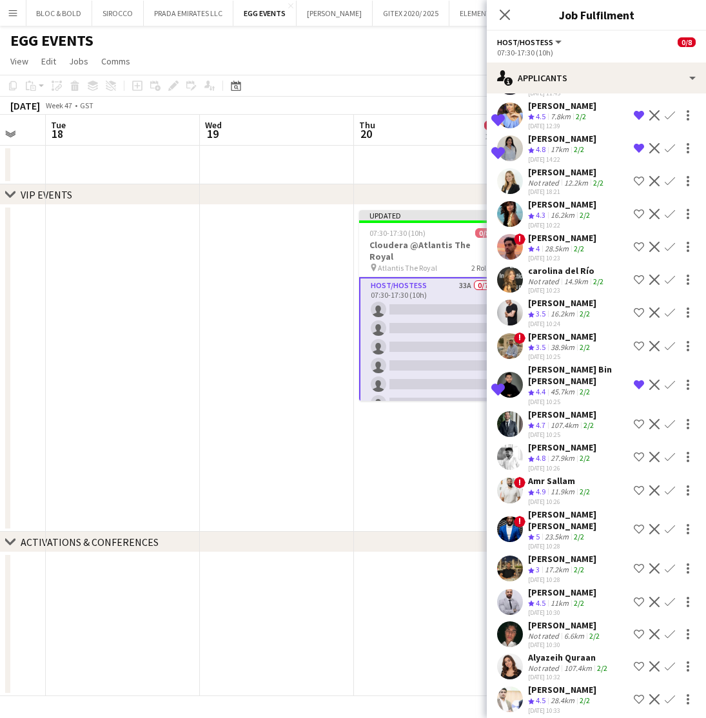
click at [561, 409] on div "Abdullah Al Nouri" at bounding box center [562, 415] width 68 height 12
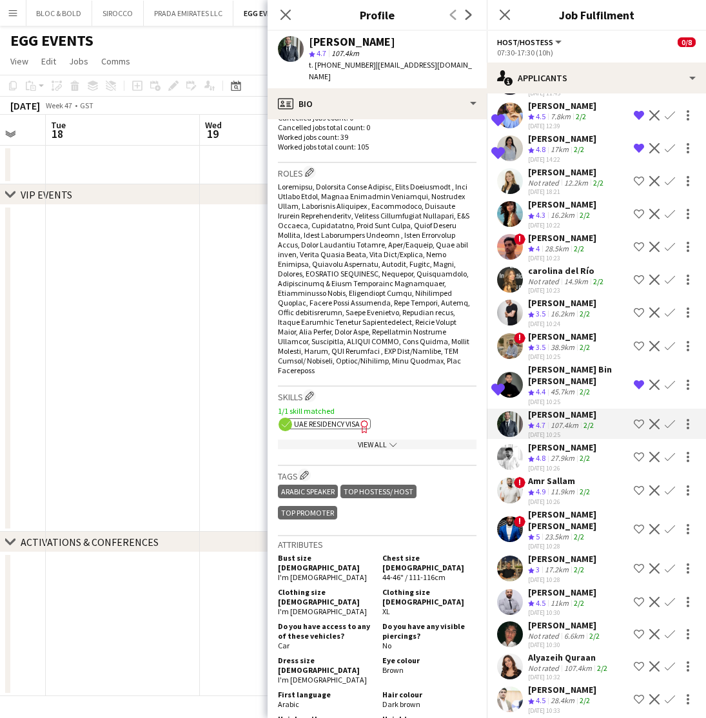
scroll to position [391, 0]
click at [635, 419] on app-icon "Shortlist crew" at bounding box center [639, 424] width 10 height 10
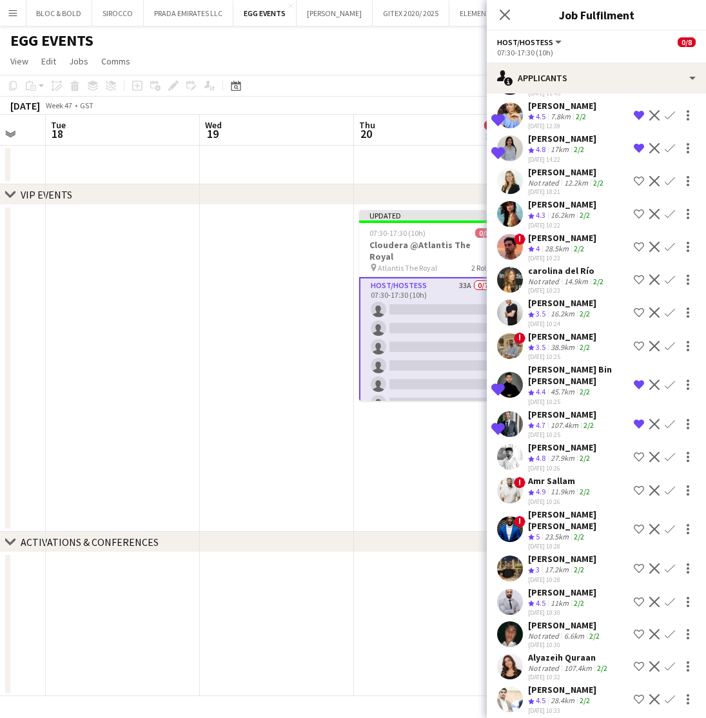
click at [567, 441] on div "Waleed Shehadeh" at bounding box center [562, 447] width 68 height 12
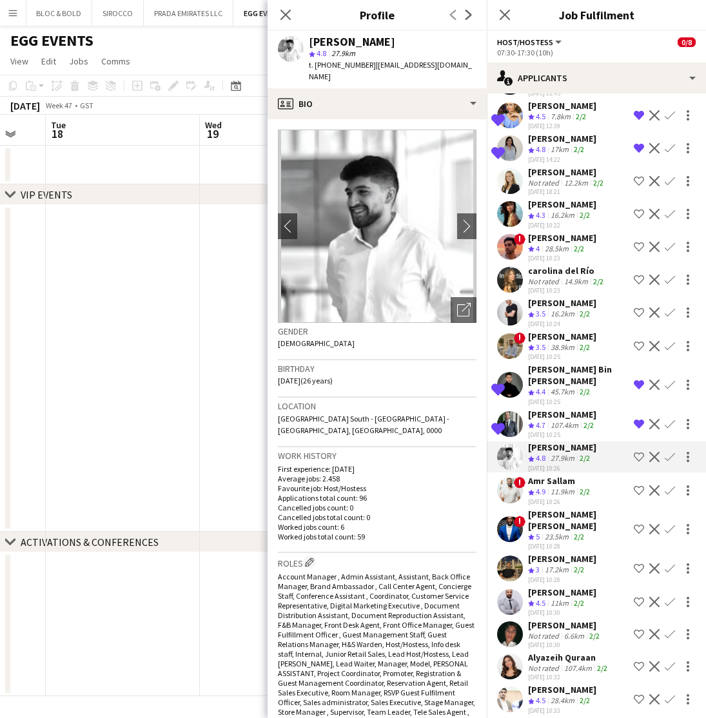
click at [638, 452] on app-icon "Shortlist crew" at bounding box center [639, 457] width 10 height 10
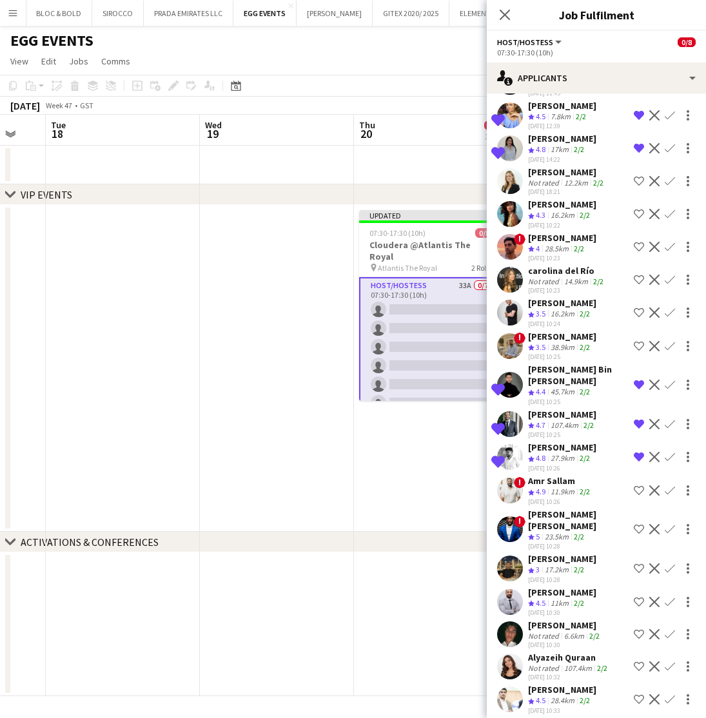
click at [558, 475] on div "Amr Sallam" at bounding box center [560, 481] width 64 height 12
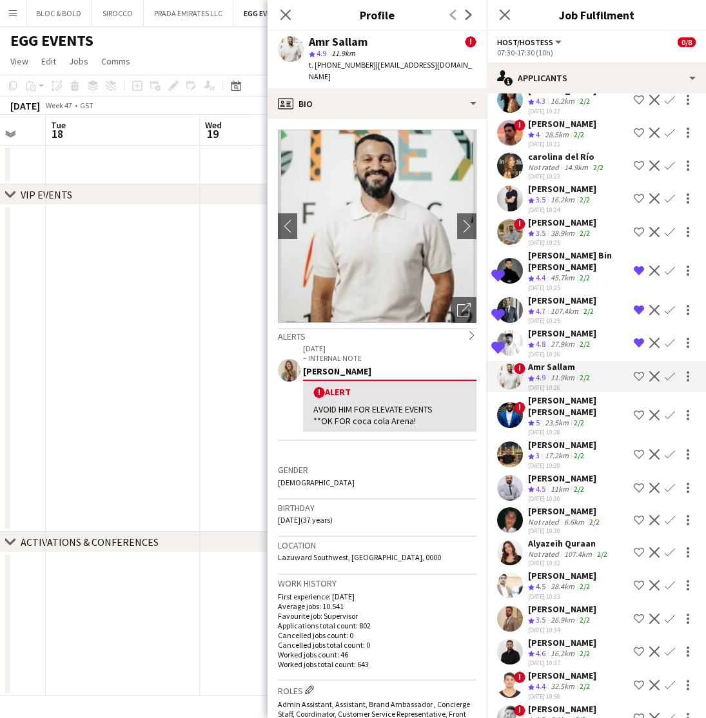
scroll to position [452, 0]
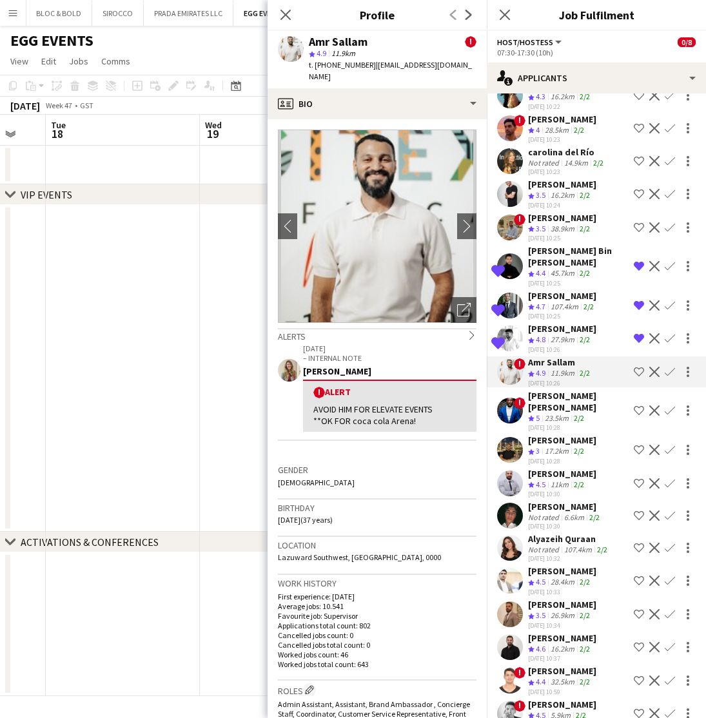
click at [565, 396] on div "Nana Yaw Kusi Amponsah" at bounding box center [578, 401] width 101 height 23
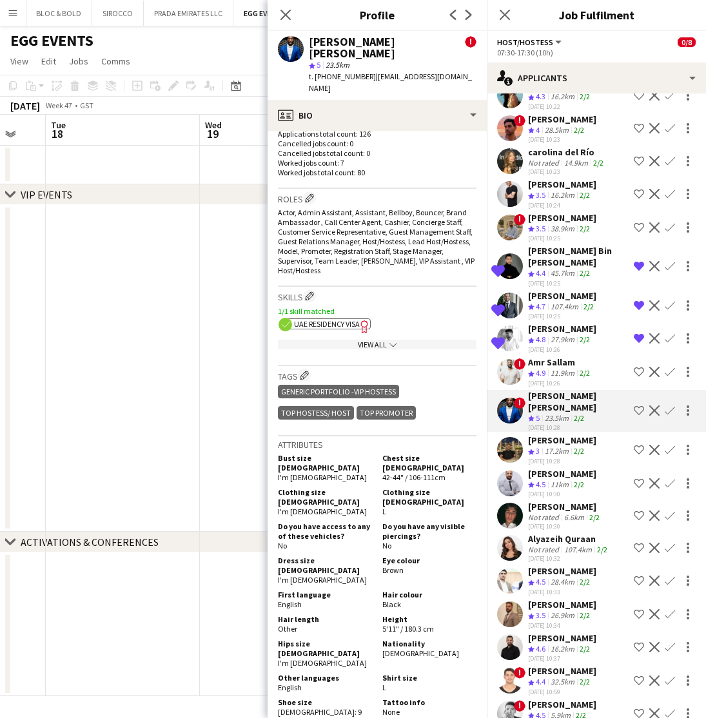
scroll to position [548, 0]
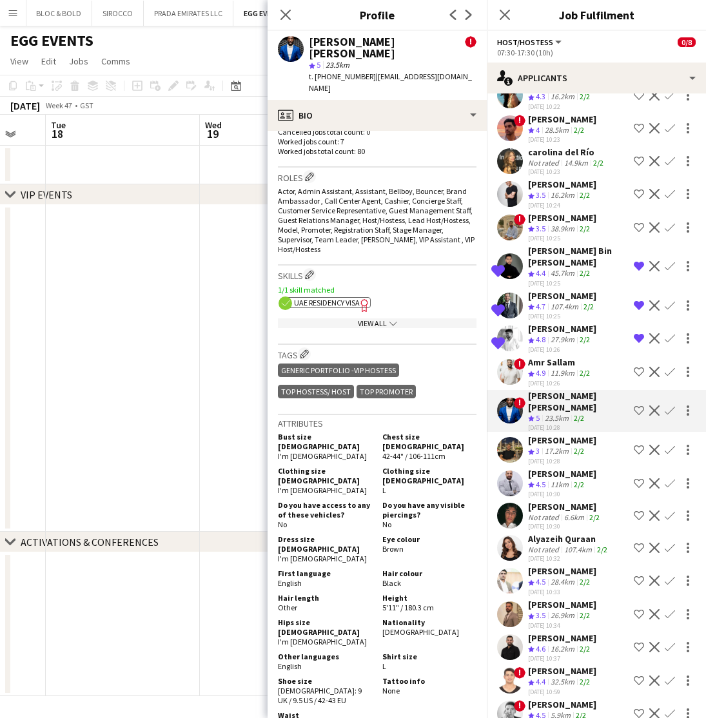
click at [557, 434] on div "Mohanad Ahmed" at bounding box center [562, 440] width 68 height 12
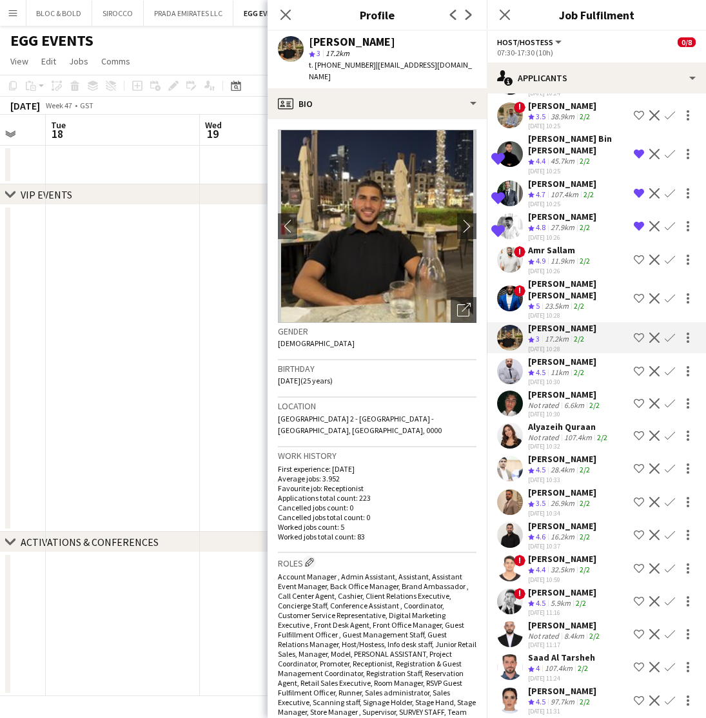
scroll to position [563, 0]
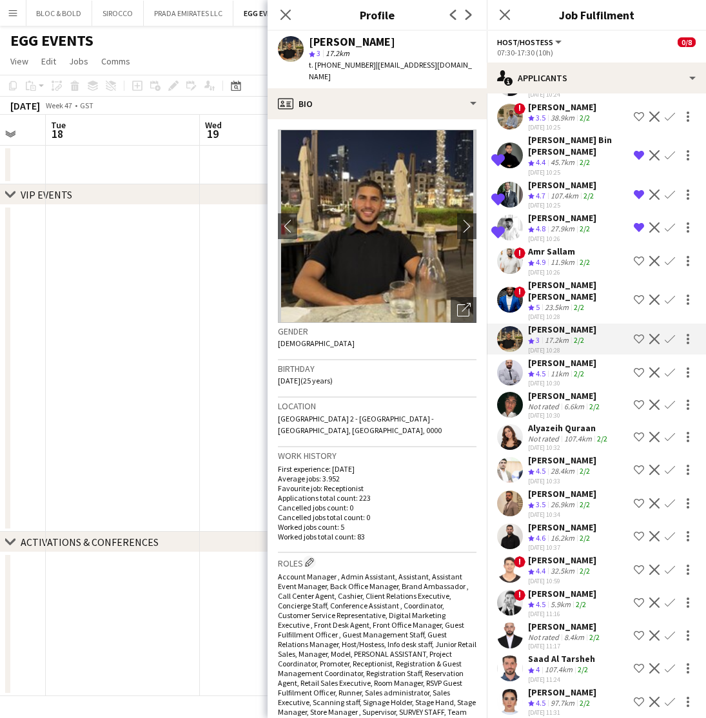
click at [541, 422] on div "Alyazeih Quraan" at bounding box center [569, 428] width 82 height 12
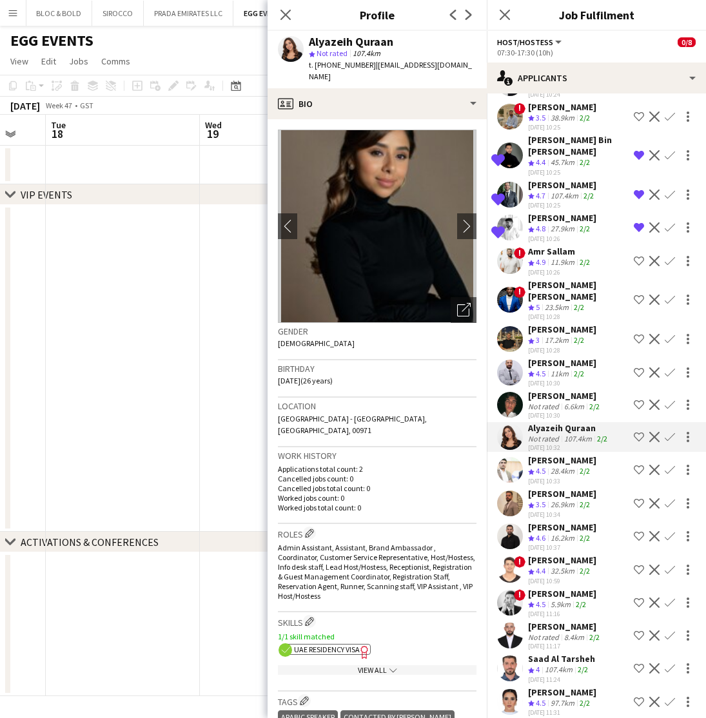
scroll to position [0, 0]
click at [465, 303] on icon "Open photos pop-in" at bounding box center [464, 310] width 14 height 14
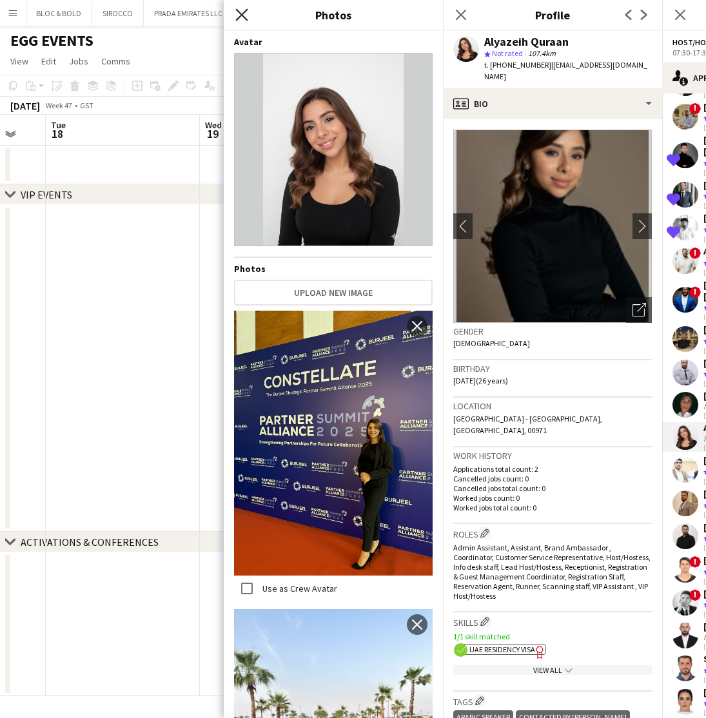
click at [240, 15] on icon "Close pop-in" at bounding box center [241, 14] width 12 height 12
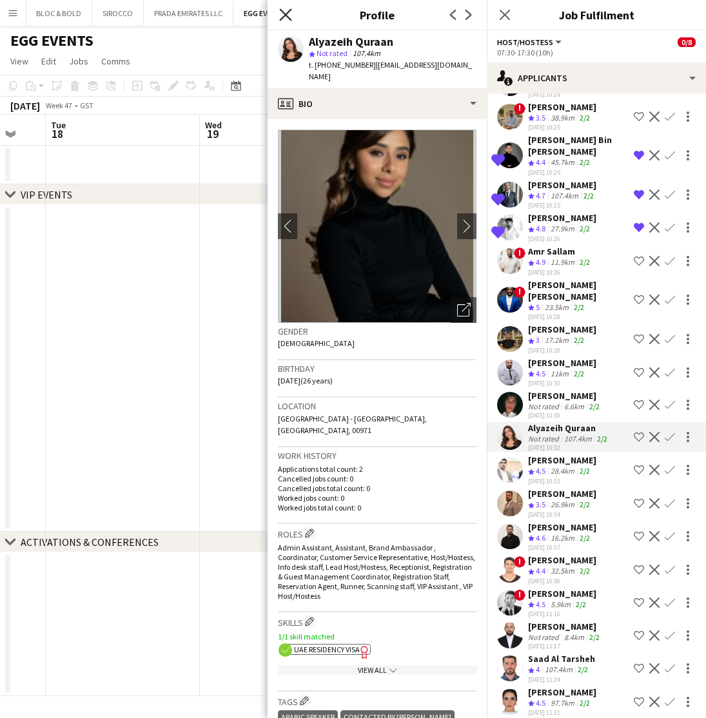
click at [282, 12] on icon at bounding box center [285, 14] width 12 height 12
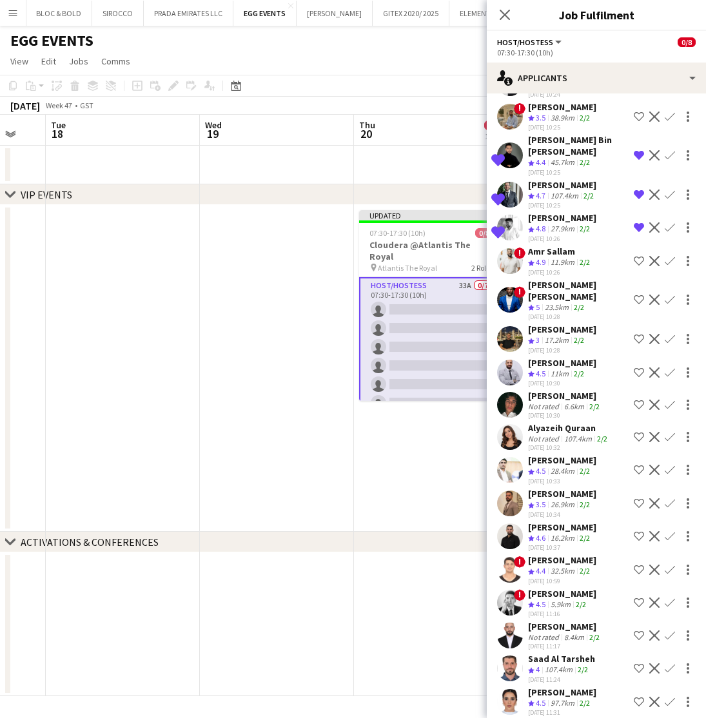
click at [637, 432] on app-icon "Shortlist crew" at bounding box center [639, 437] width 10 height 10
click at [572, 522] on div "George charbel Mbayed" at bounding box center [562, 528] width 68 height 12
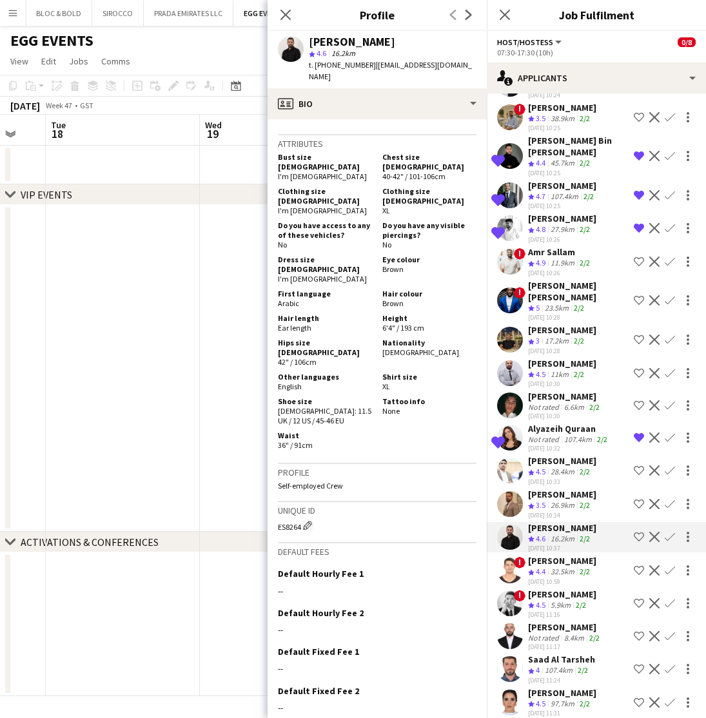
scroll to position [595, 0]
click at [637, 532] on app-icon "Shortlist crew" at bounding box center [639, 537] width 10 height 10
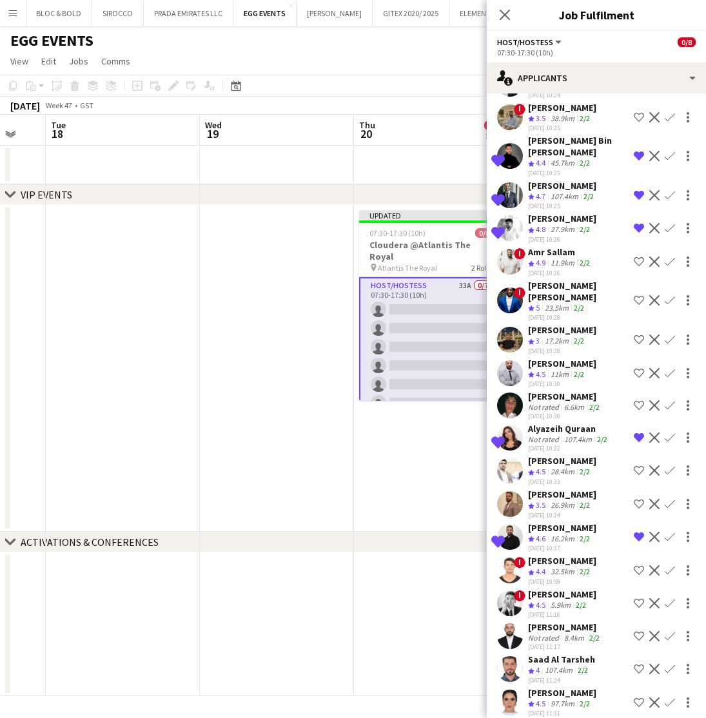
click at [558, 687] on div "Amel Belkhelfa" at bounding box center [562, 693] width 68 height 12
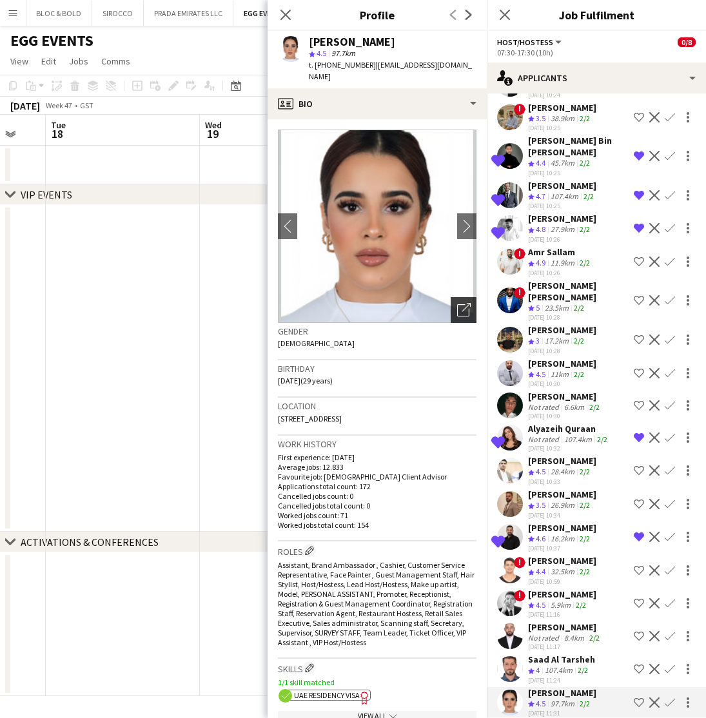
click at [460, 303] on icon "Open photos pop-in" at bounding box center [464, 310] width 14 height 14
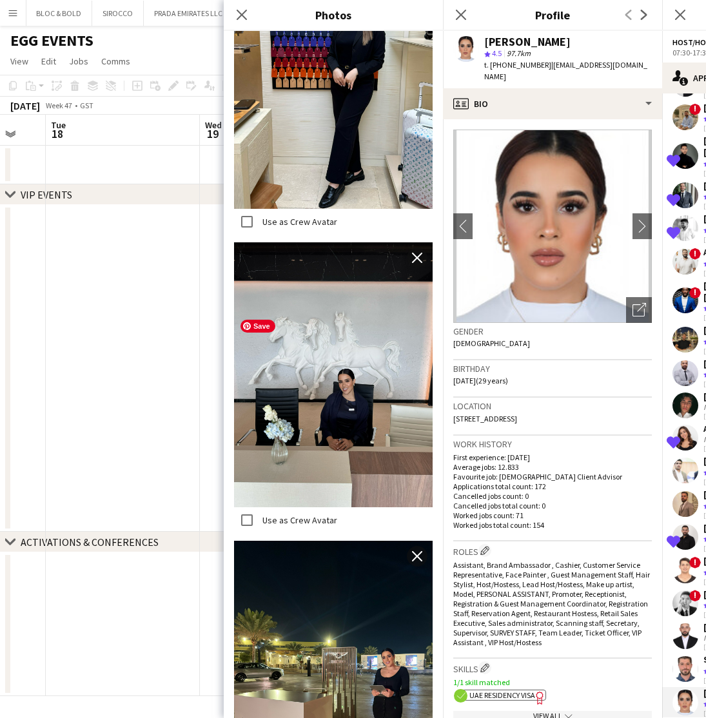
scroll to position [966, 0]
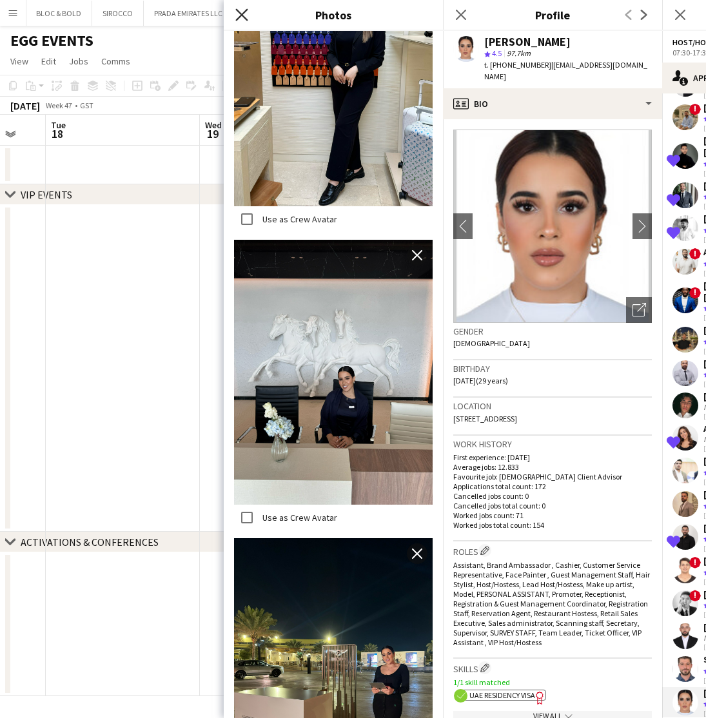
click at [237, 14] on icon "Close pop-in" at bounding box center [241, 14] width 12 height 12
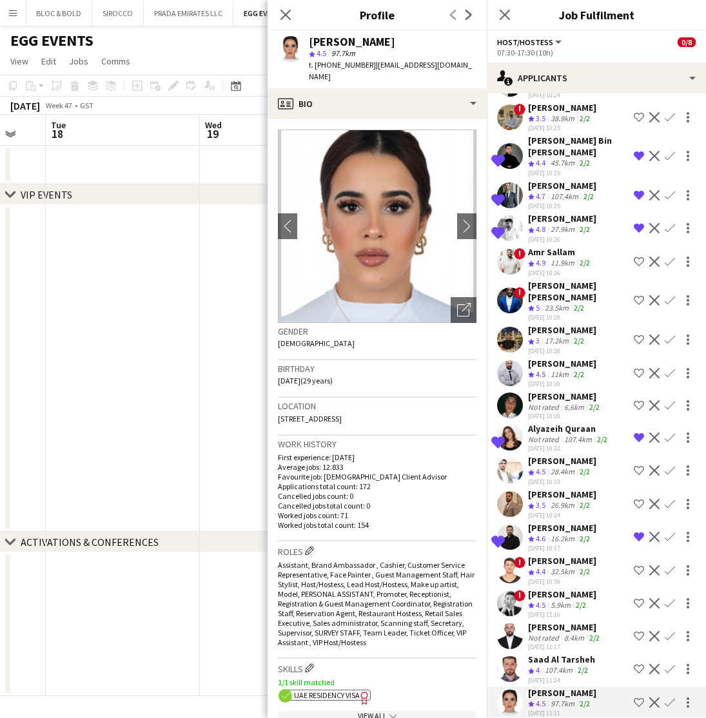
click at [637, 697] on app-icon "Shortlist crew" at bounding box center [639, 702] width 10 height 10
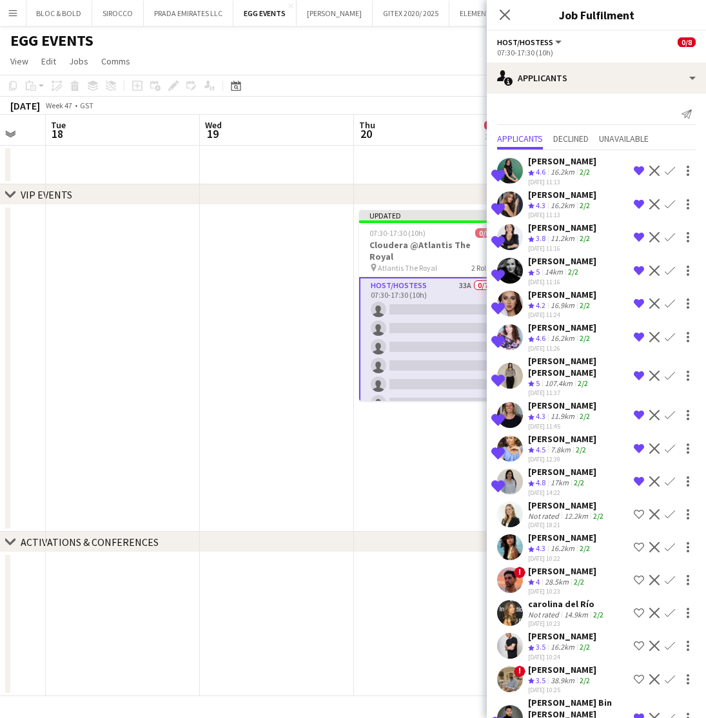
scroll to position [0, 0]
click at [408, 449] on app-date-cell "Updated 07:30-17:30 (10h) 0/8 Cloudera @Atlantis The Royal pin Atlantis The Roy…" at bounding box center [431, 368] width 154 height 327
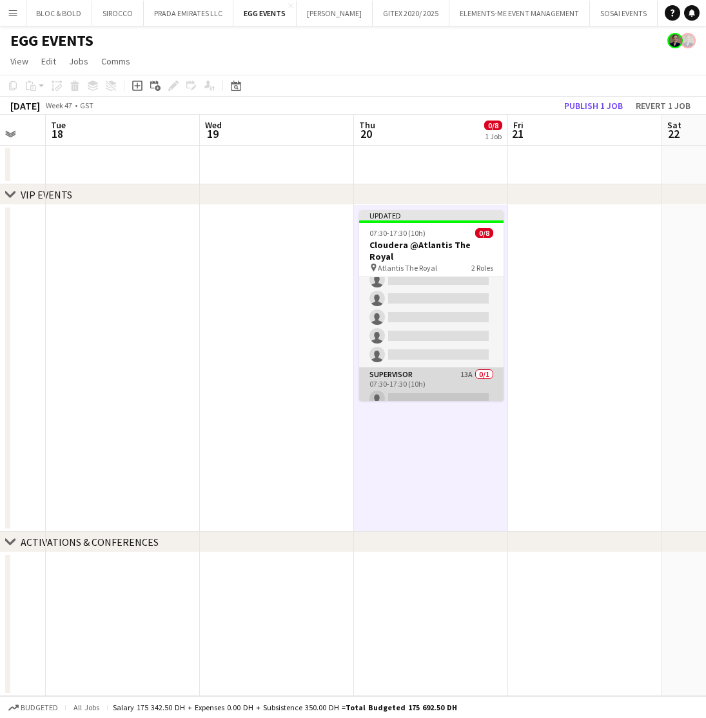
scroll to position [64, 0]
click at [430, 381] on app-card-role "Supervisor 13A 0/1 07:30-17:30 (10h) single-neutral-actions" at bounding box center [431, 391] width 144 height 44
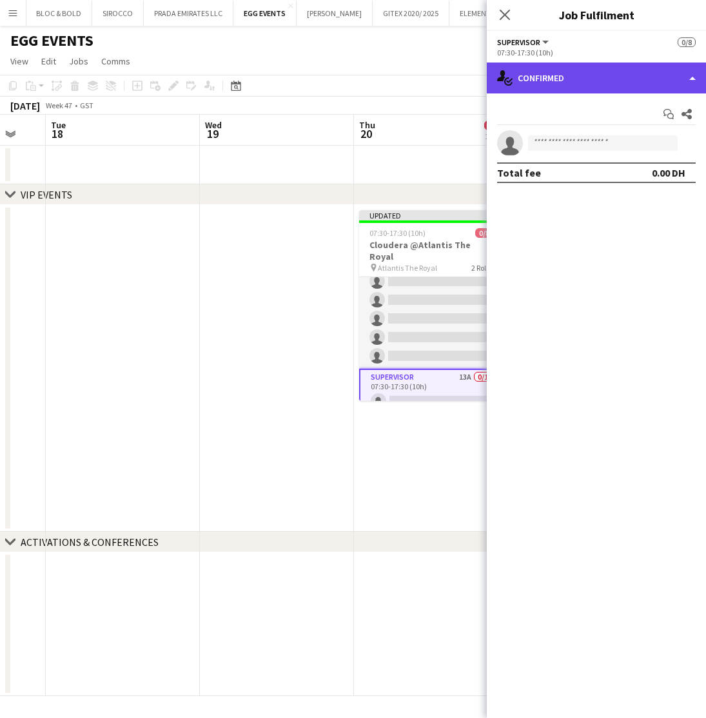
click at [575, 79] on div "single-neutral-actions-check-2 Confirmed" at bounding box center [596, 78] width 219 height 31
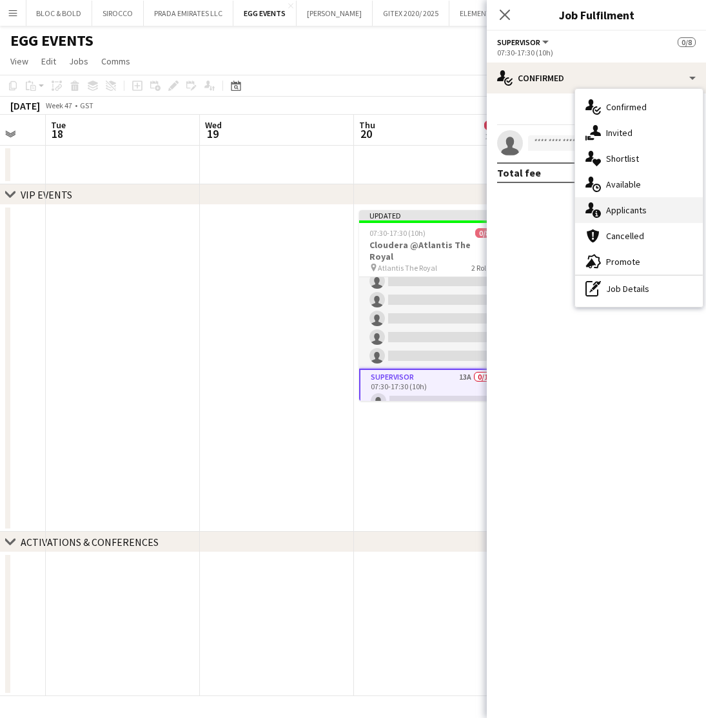
click at [621, 207] on span "Applicants" at bounding box center [626, 210] width 41 height 12
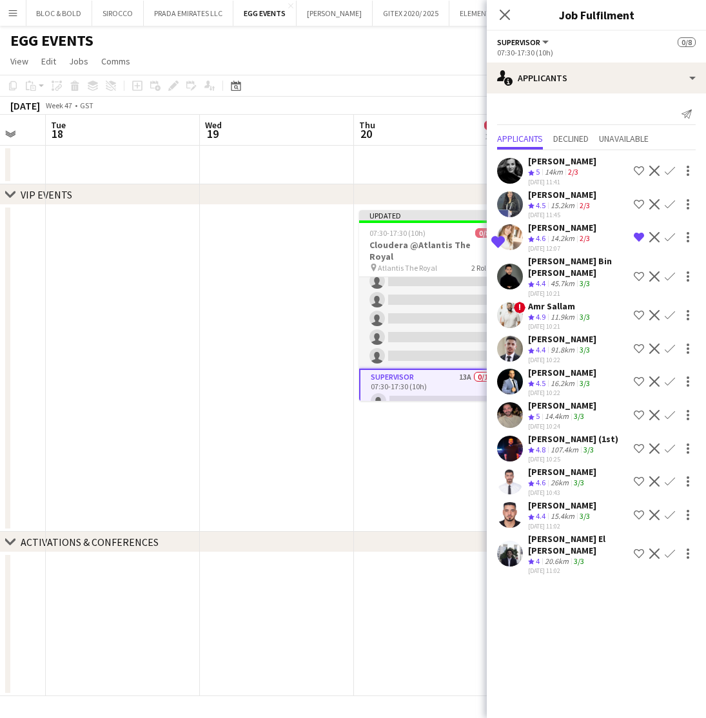
click at [634, 233] on app-icon "Remove crew from shortlist" at bounding box center [639, 237] width 10 height 10
click at [565, 318] on div "11.9km" at bounding box center [562, 317] width 29 height 11
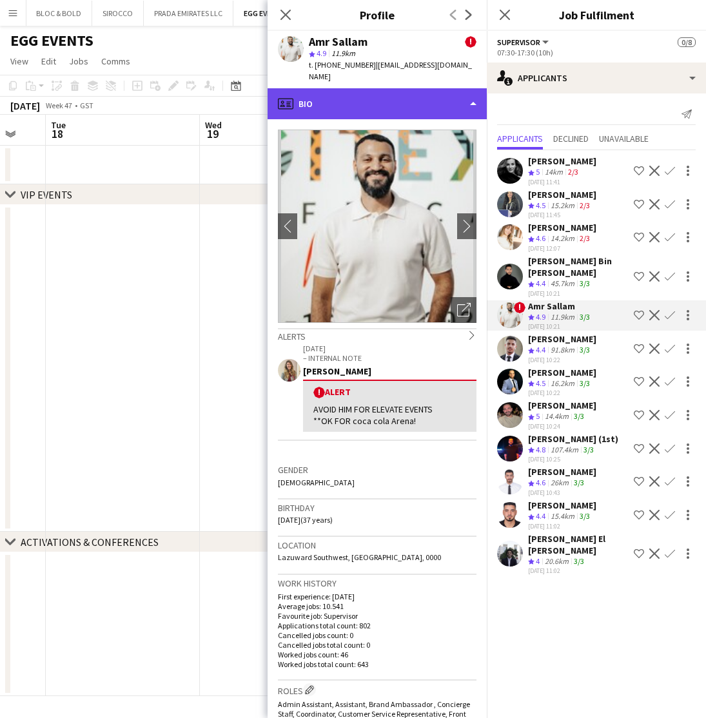
click at [393, 88] on div "profile Bio" at bounding box center [376, 103] width 219 height 31
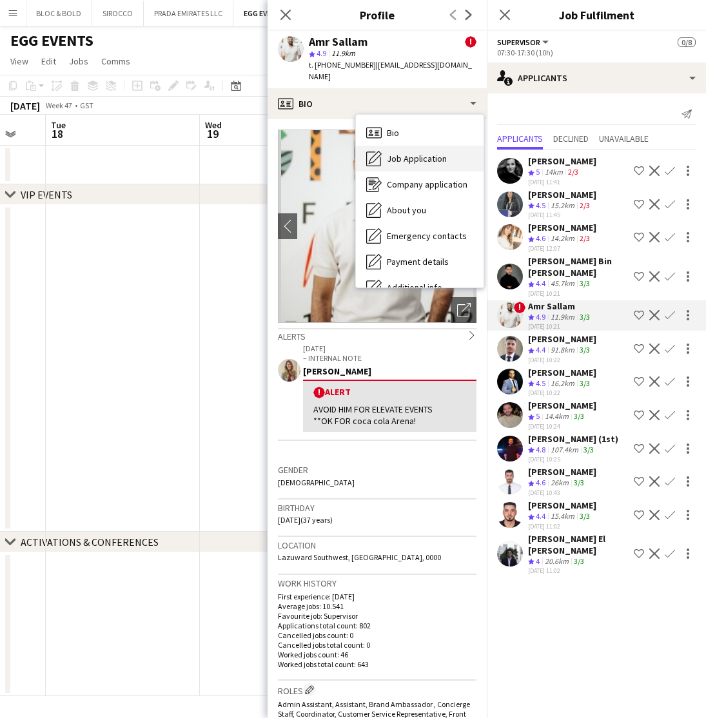
click at [405, 153] on span "Job Application" at bounding box center [417, 159] width 60 height 12
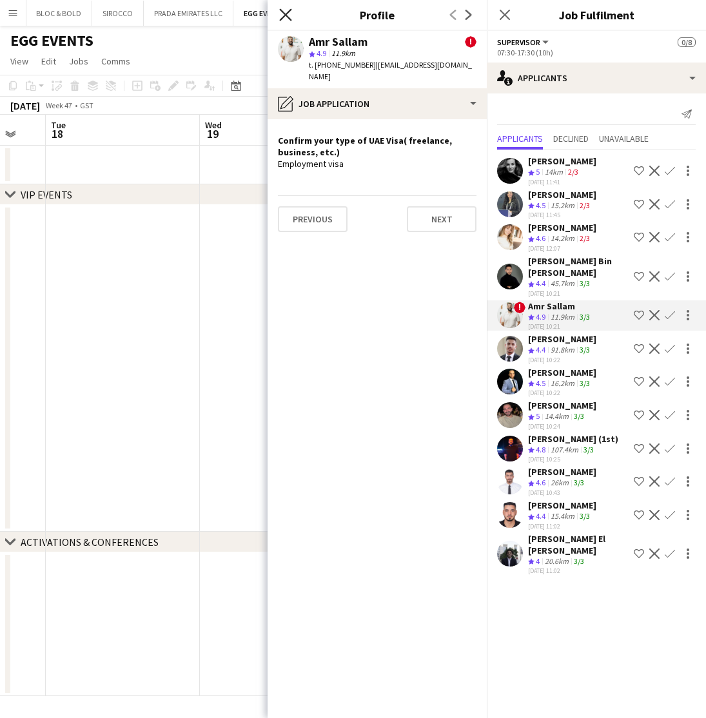
click at [280, 12] on icon "Close pop-in" at bounding box center [285, 14] width 12 height 12
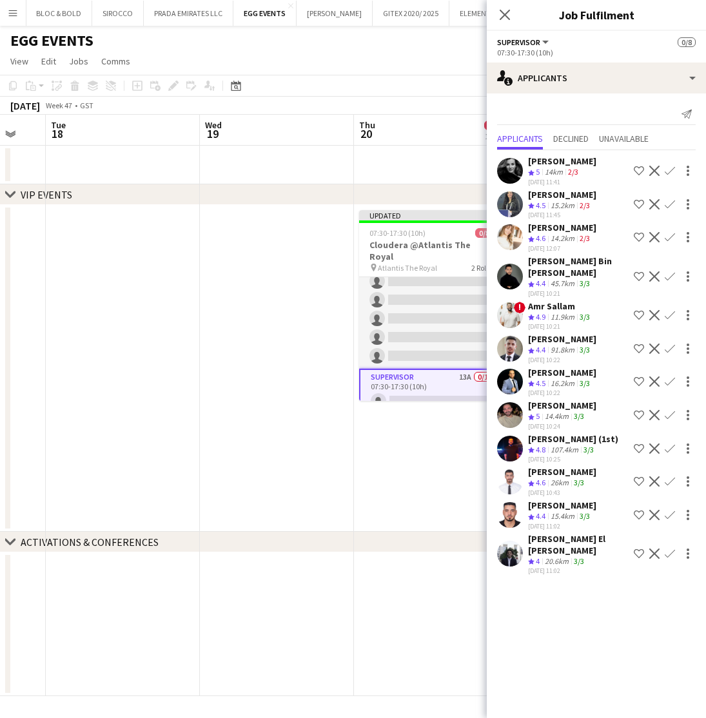
click at [636, 311] on app-icon "Shortlist crew" at bounding box center [639, 315] width 10 height 10
click at [504, 14] on icon at bounding box center [504, 14] width 12 height 12
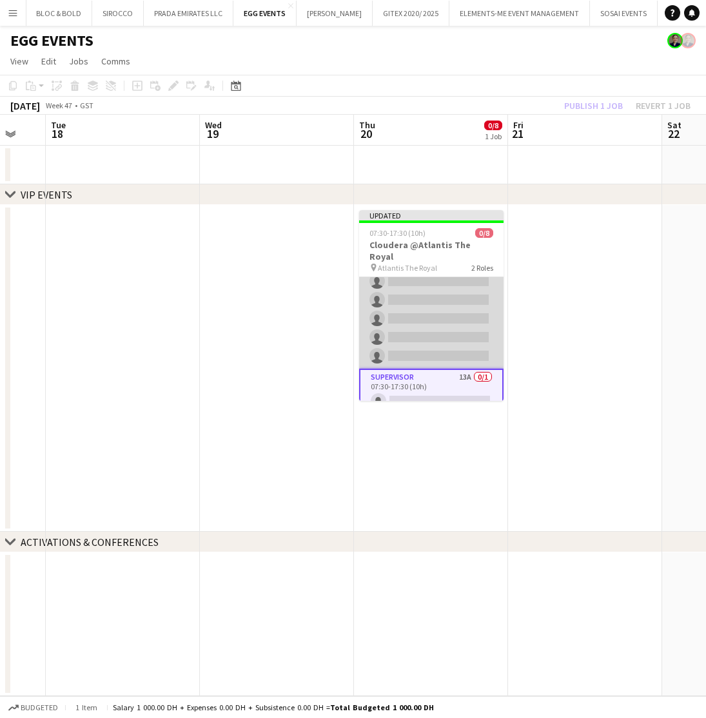
click at [447, 289] on app-card-role "Host/Hostess 33A 0/7 07:30-17:30 (10h) single-neutral-actions single-neutral-ac…" at bounding box center [431, 291] width 144 height 156
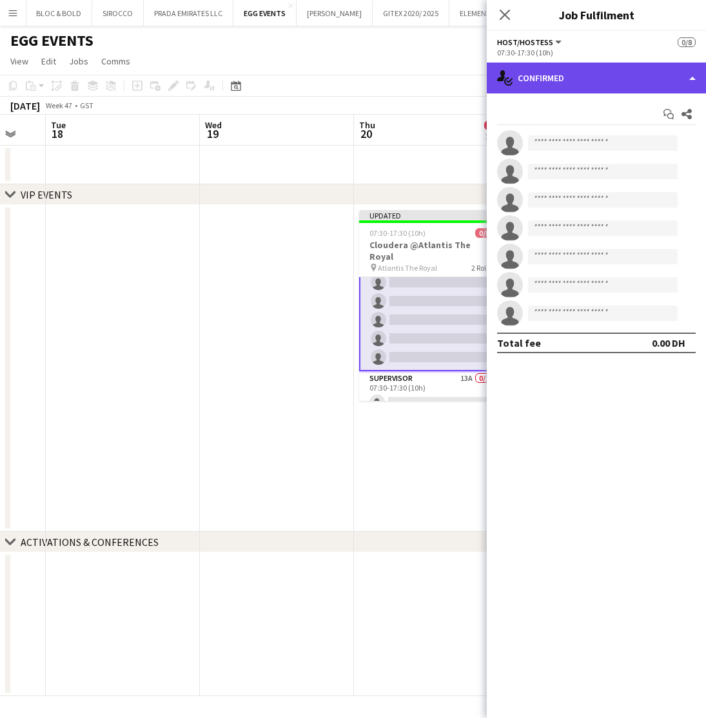
click at [582, 81] on div "single-neutral-actions-check-2 Confirmed" at bounding box center [596, 78] width 219 height 31
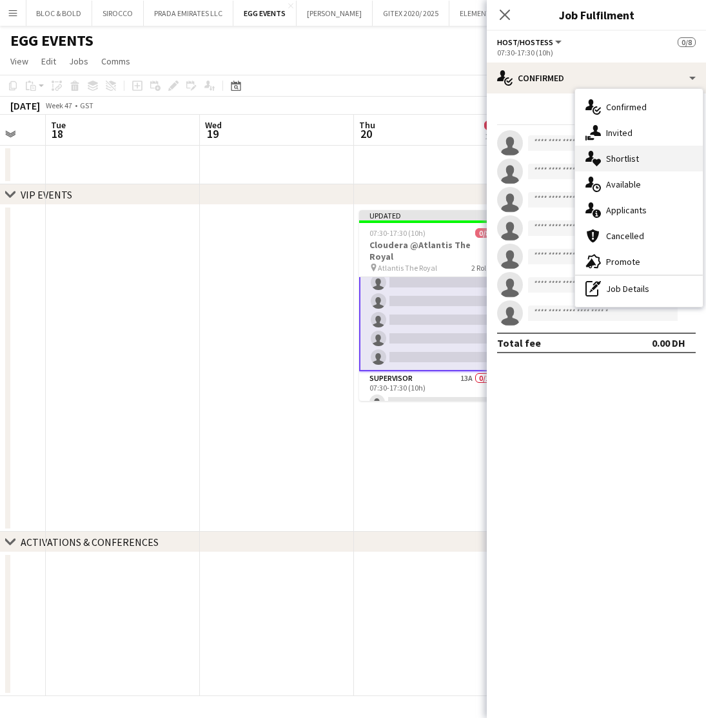
click at [616, 157] on span "Shortlist" at bounding box center [622, 159] width 33 height 12
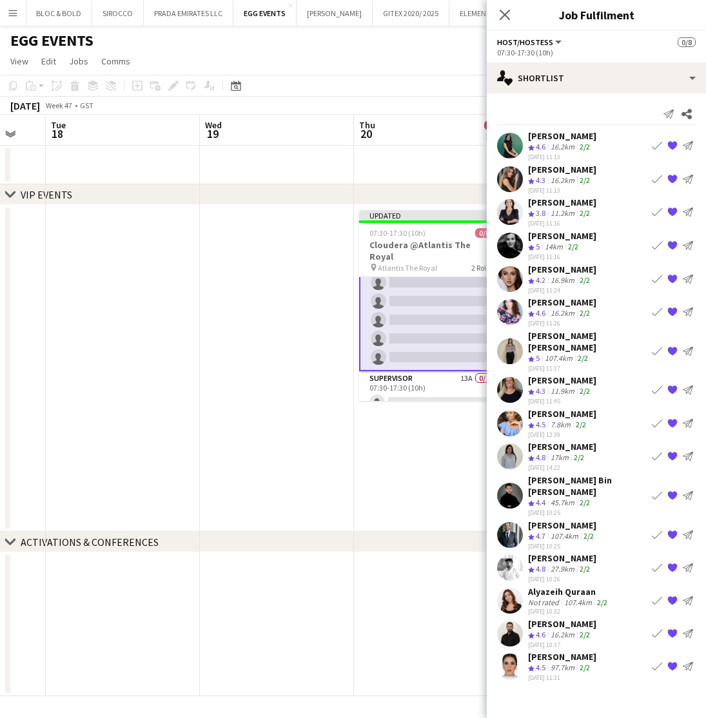
click at [553, 663] on div "97.7km" at bounding box center [562, 668] width 29 height 11
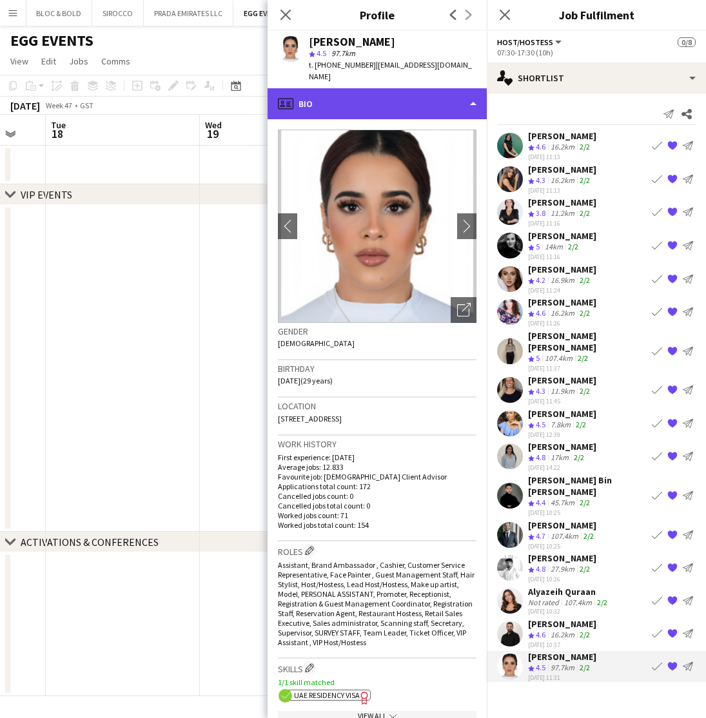
click at [380, 88] on div "profile Bio" at bounding box center [376, 103] width 219 height 31
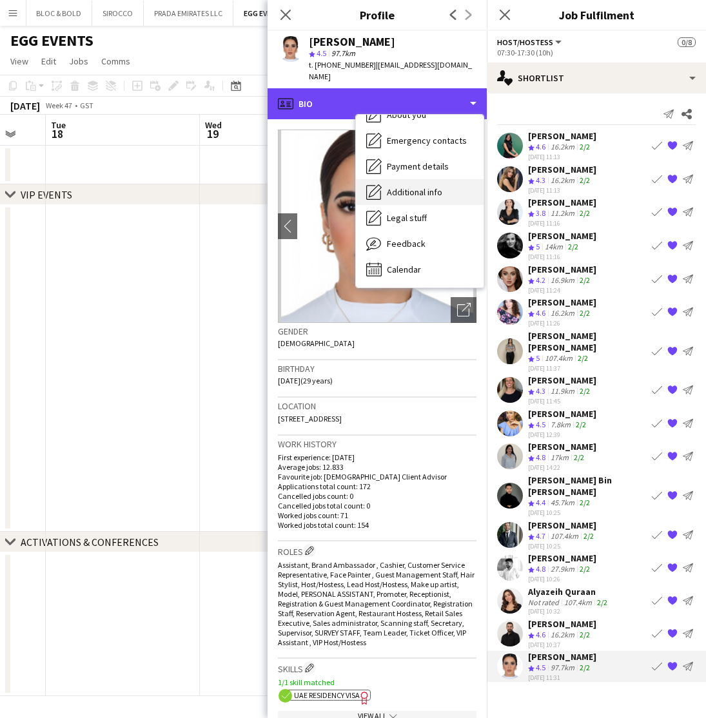
scroll to position [0, 0]
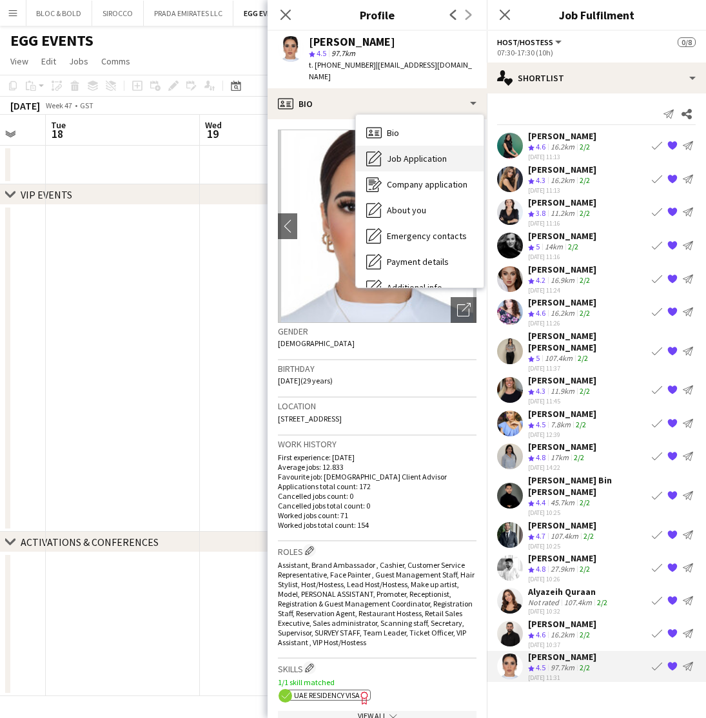
click at [405, 153] on span "Job Application" at bounding box center [417, 159] width 60 height 12
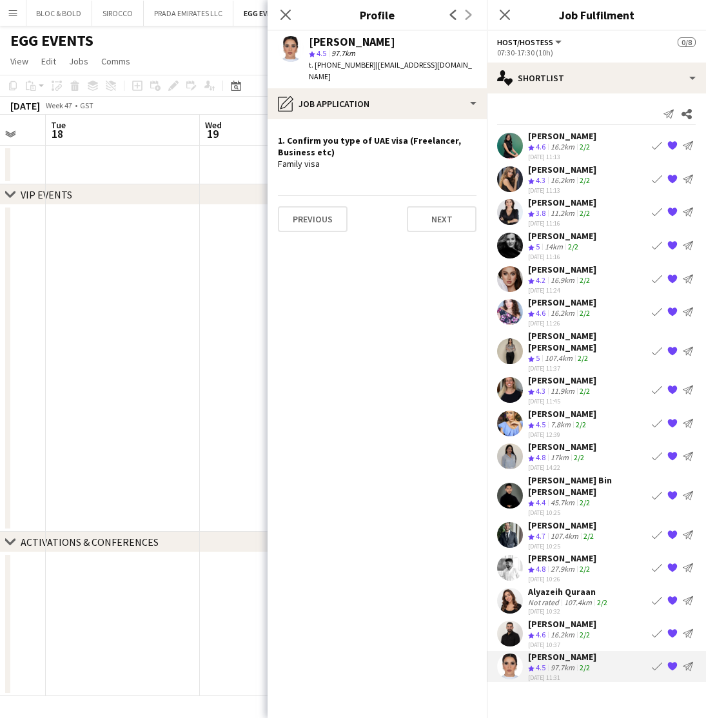
click at [555, 618] on div "George charbel Mbayed" at bounding box center [562, 624] width 68 height 12
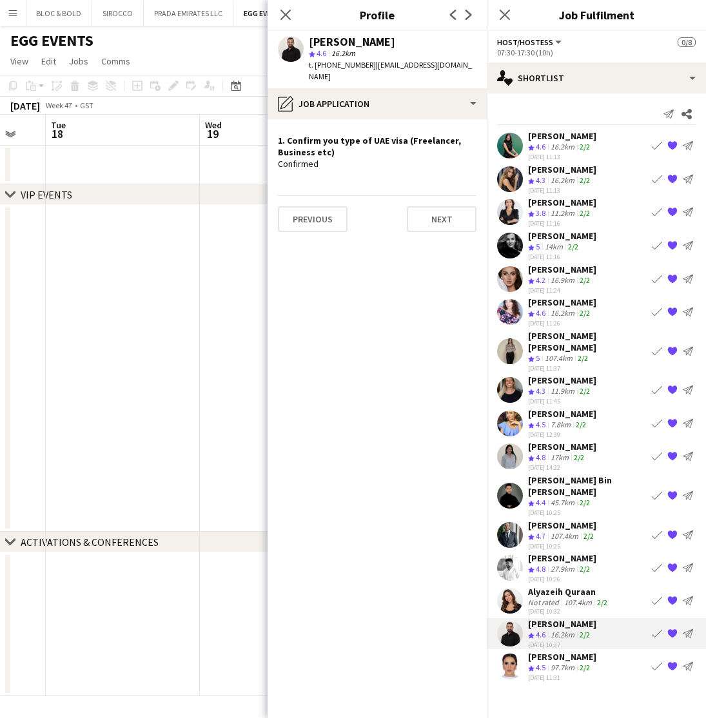
click at [555, 597] on div "Not rated" at bounding box center [545, 602] width 34 height 10
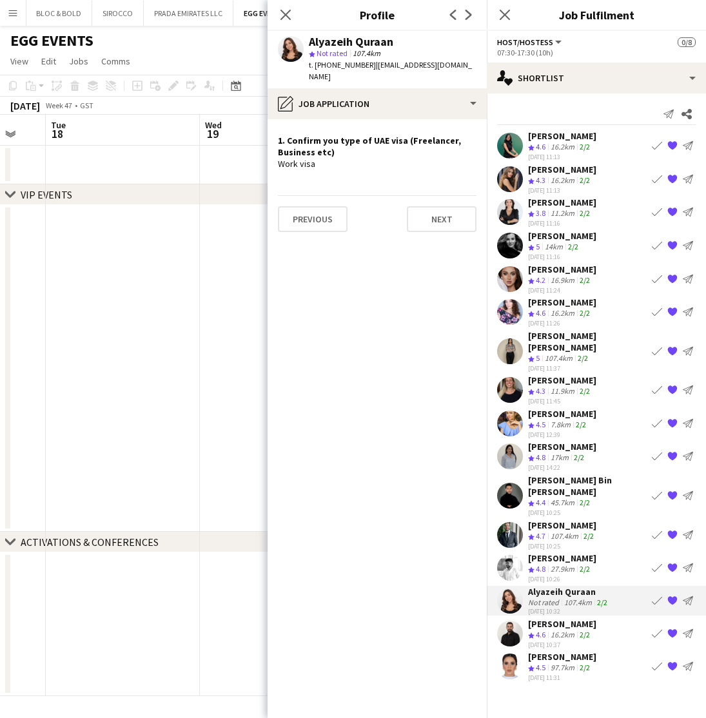
click at [549, 552] on div "Waleed Shehadeh" at bounding box center [562, 558] width 68 height 12
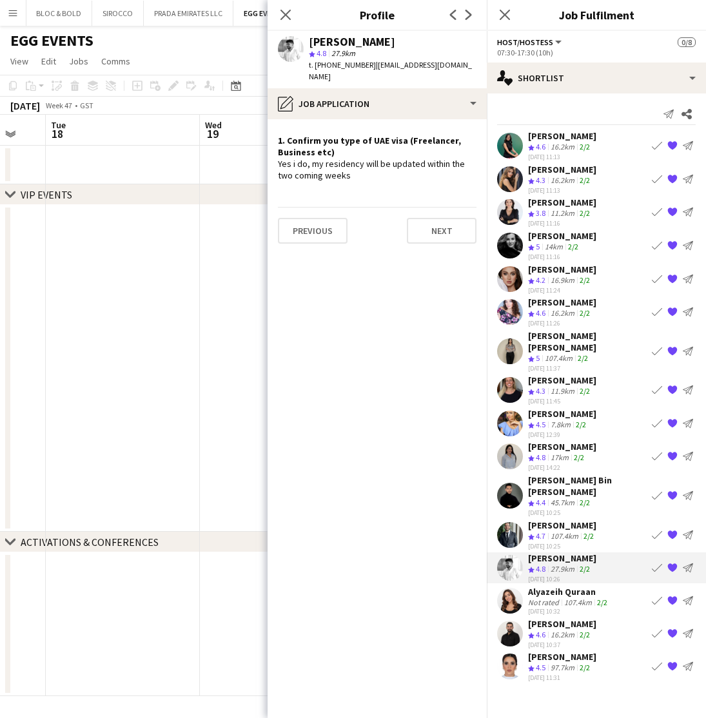
click at [554, 519] on div "Abdullah Al Nouri" at bounding box center [562, 525] width 68 height 12
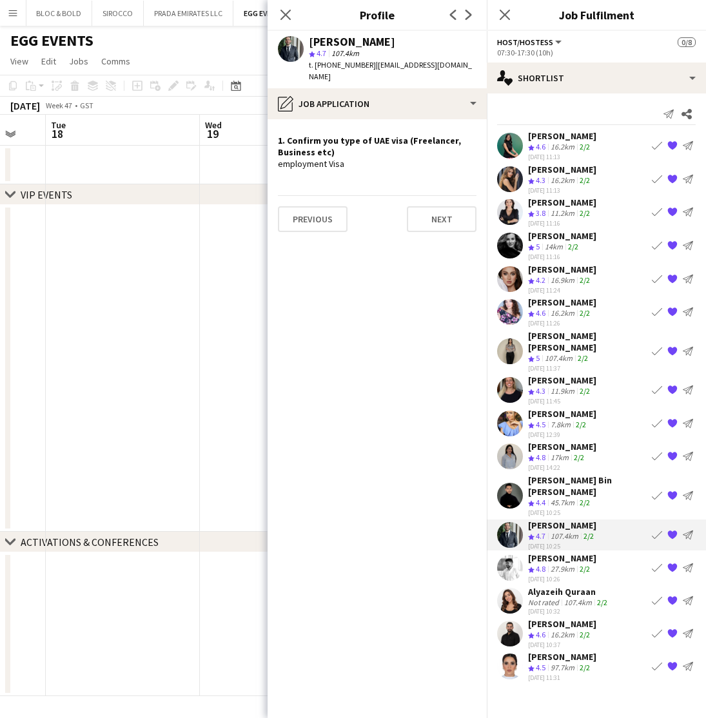
click at [554, 474] on div "Hassan Bin Rashid Ahmed" at bounding box center [587, 485] width 119 height 23
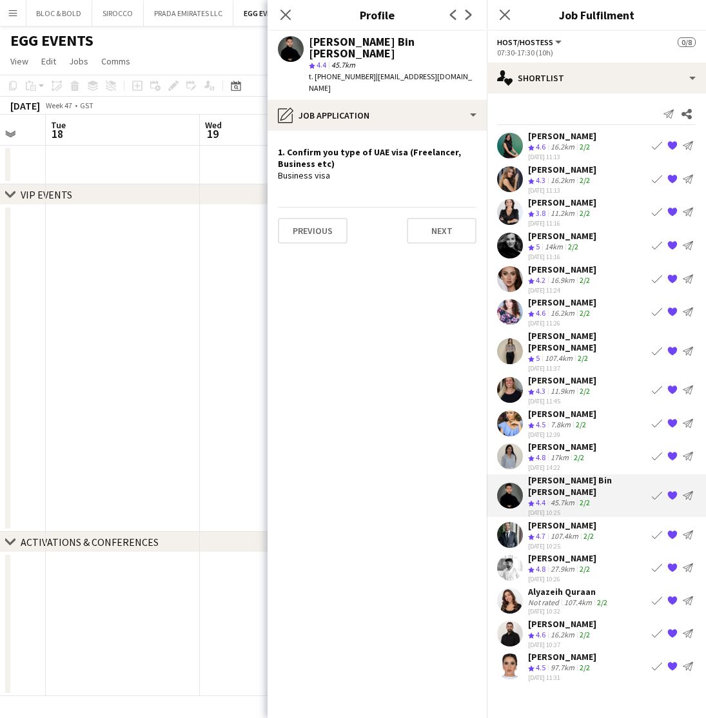
click at [555, 441] on div "Carolina Alvarez" at bounding box center [562, 447] width 68 height 12
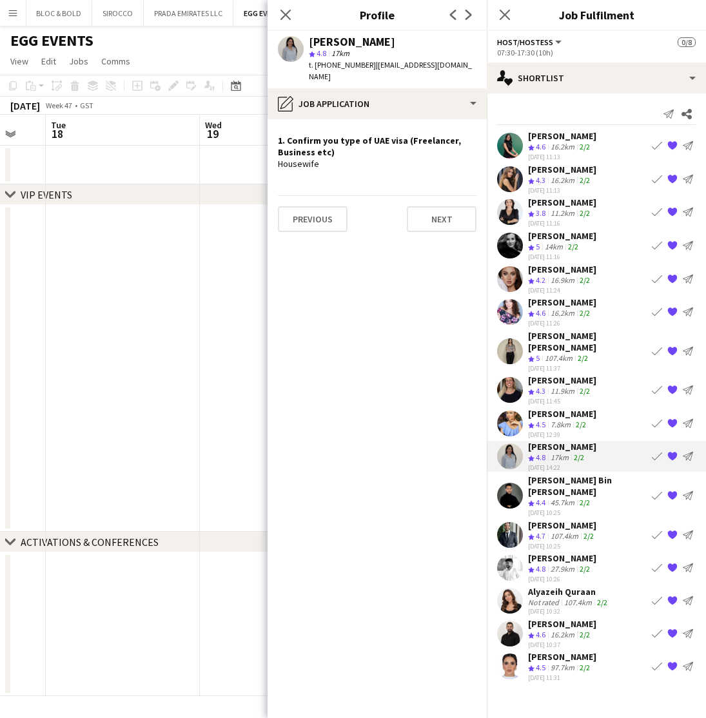
click at [673, 451] on app-icon "{{ spriteTitle }}" at bounding box center [672, 456] width 10 height 10
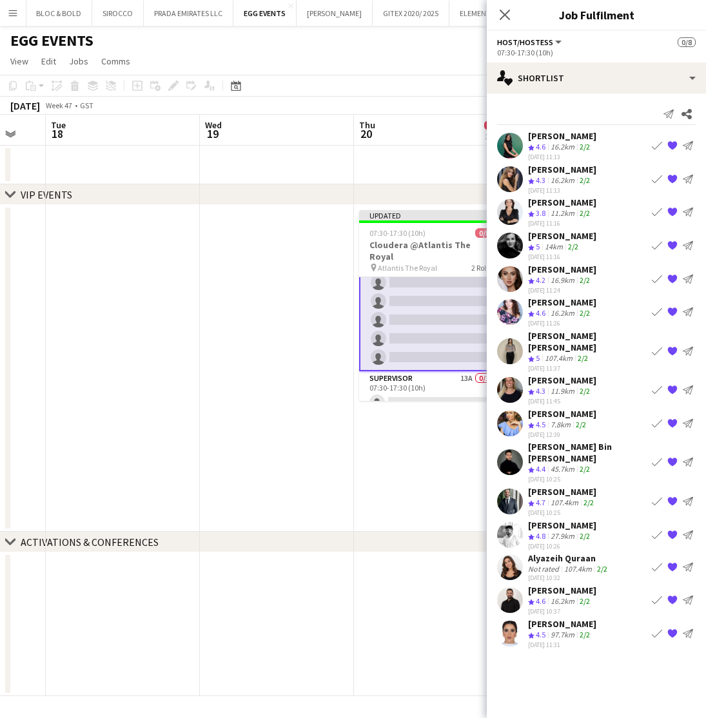
click at [549, 408] on div "Yana Lazareva" at bounding box center [562, 414] width 68 height 12
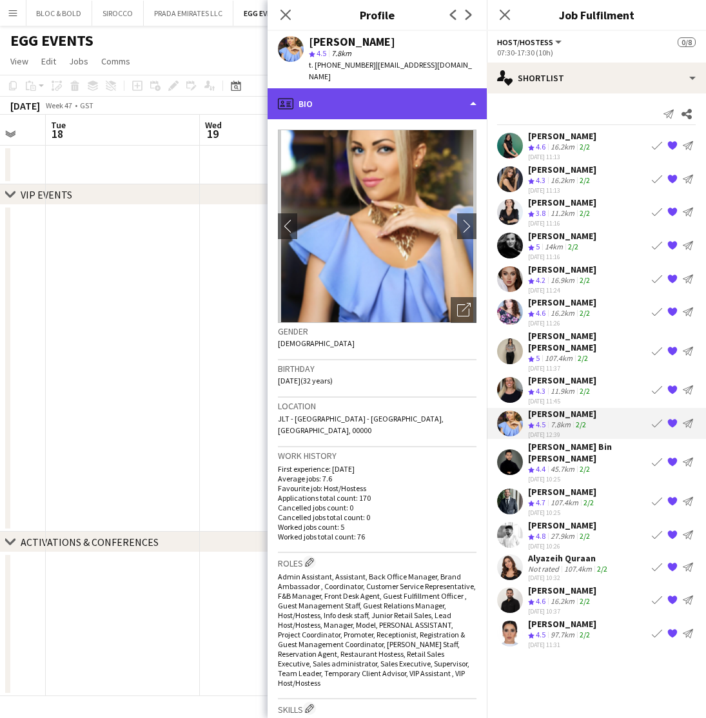
click at [418, 88] on div "profile Bio" at bounding box center [376, 103] width 219 height 31
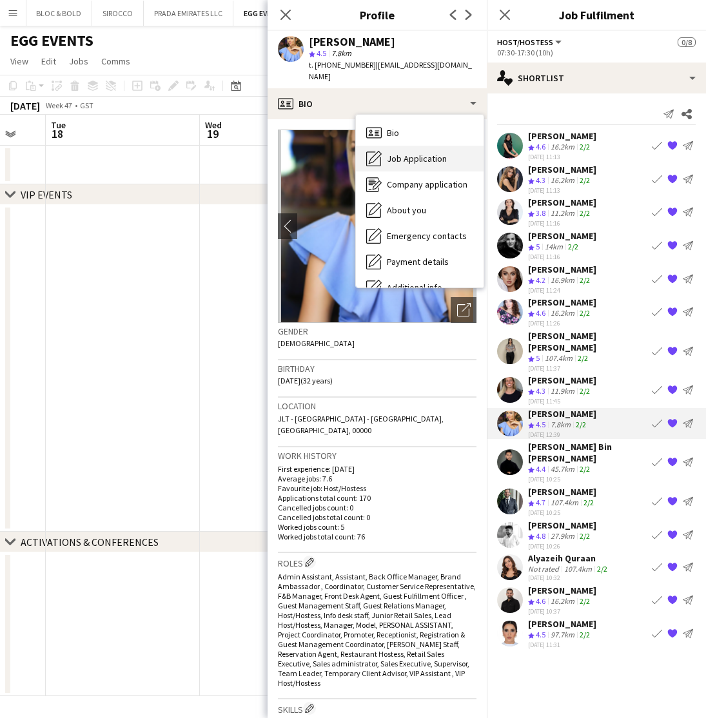
click at [409, 153] on span "Job Application" at bounding box center [417, 159] width 60 height 12
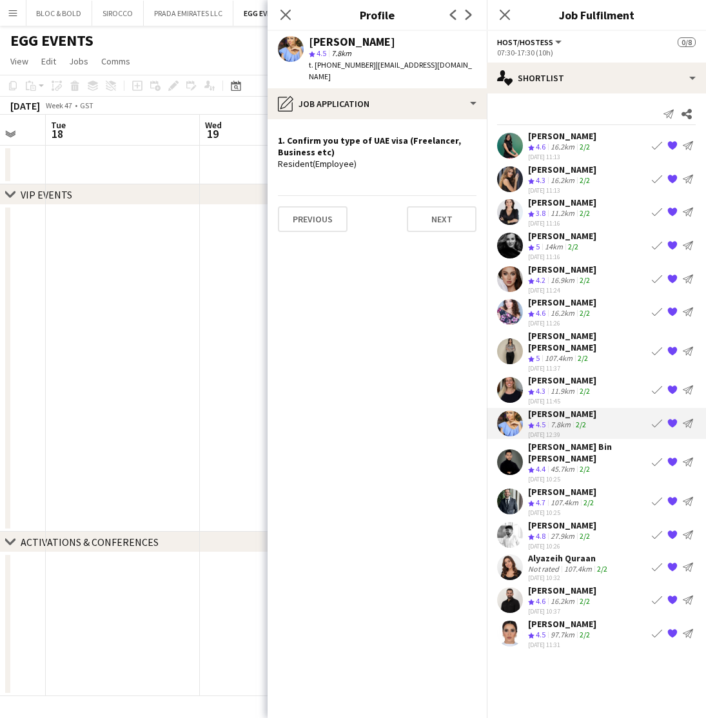
click at [543, 386] on span "4.3" at bounding box center [541, 391] width 10 height 10
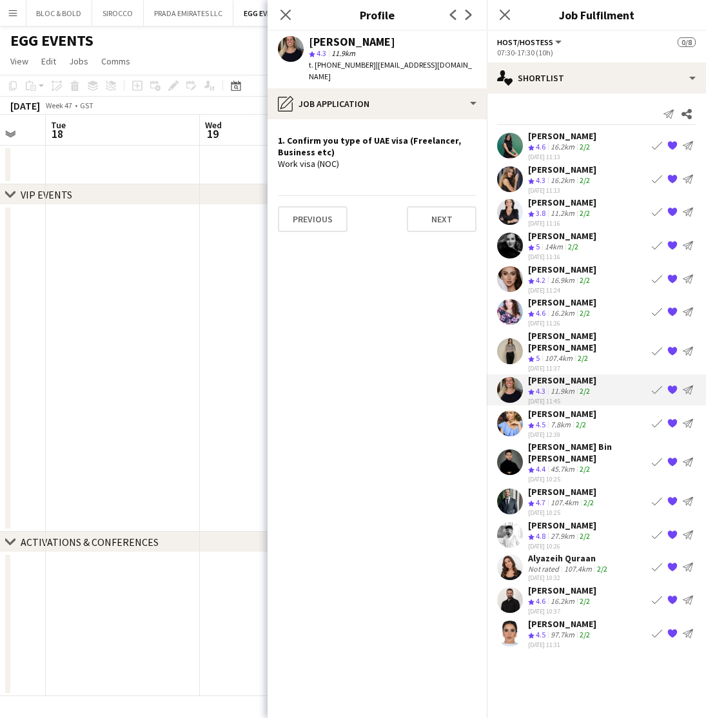
click at [561, 333] on div "Khadija Khadija" at bounding box center [587, 341] width 119 height 23
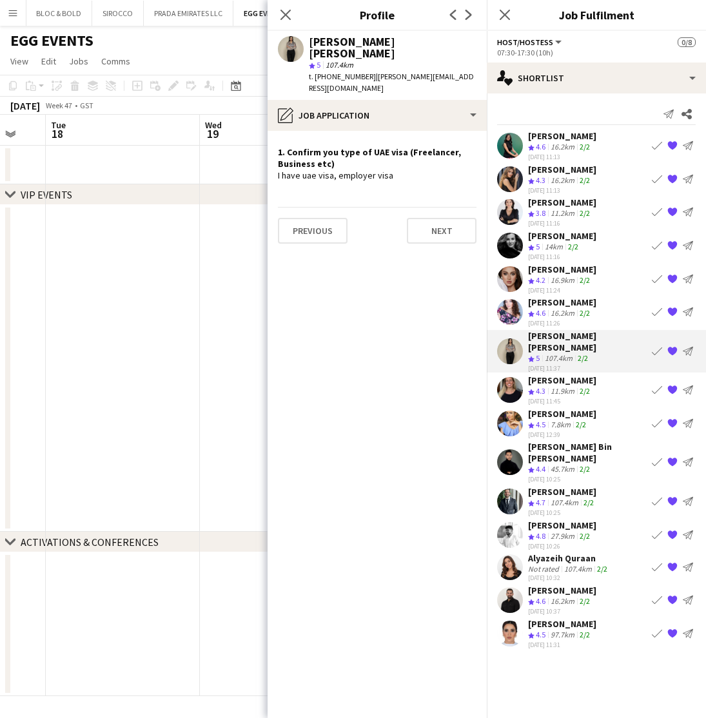
click at [545, 312] on span "4.6" at bounding box center [541, 313] width 10 height 10
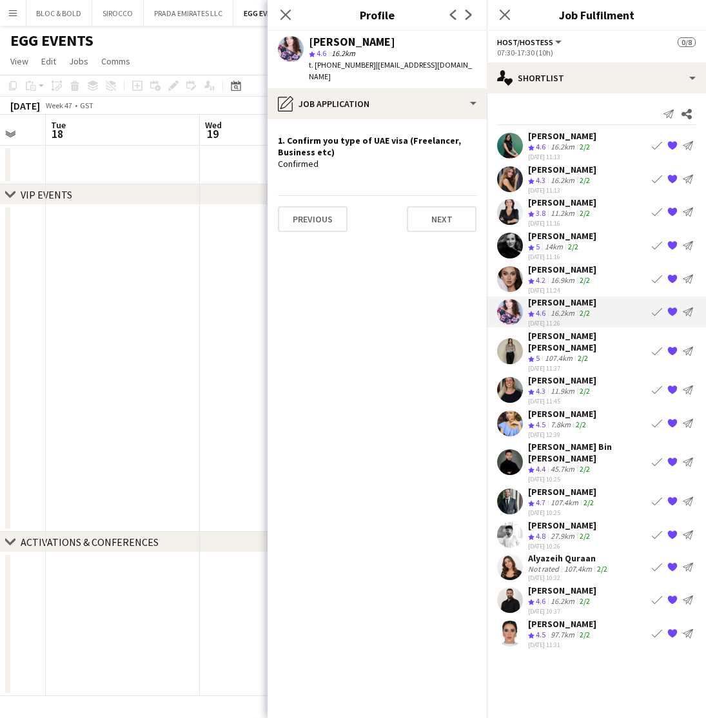
click at [548, 286] on div "07-10-2025 11:24" at bounding box center [562, 289] width 68 height 8
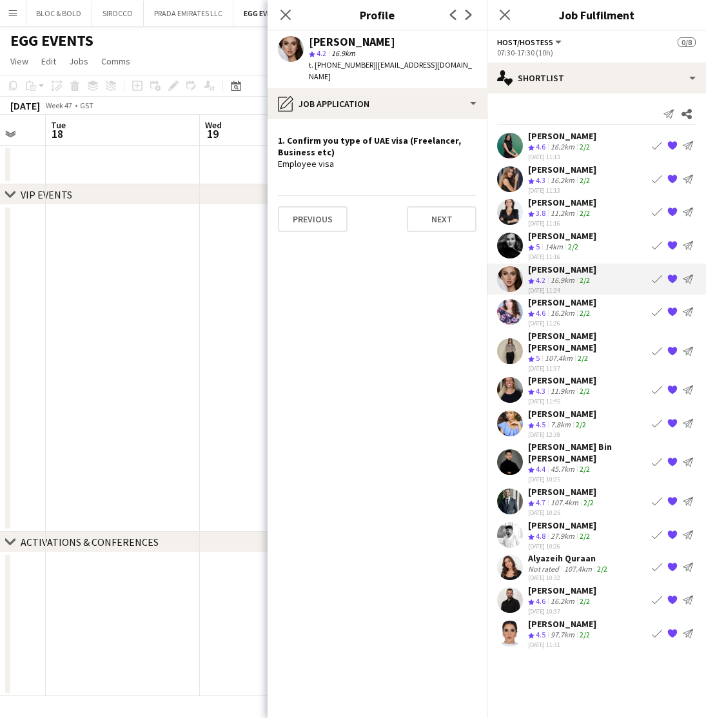
click at [545, 248] on div "14km" at bounding box center [553, 247] width 23 height 11
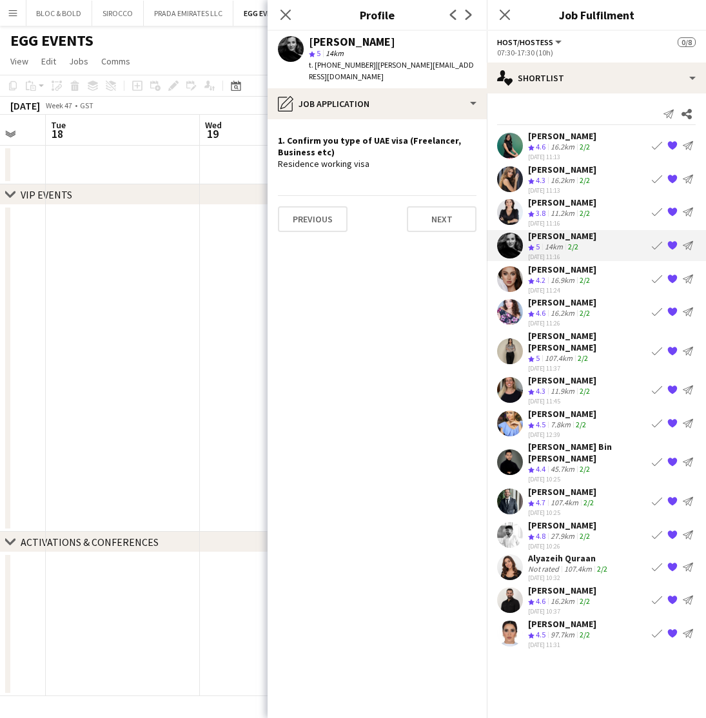
click at [546, 220] on div "07-10-2025 11:16" at bounding box center [562, 223] width 68 height 8
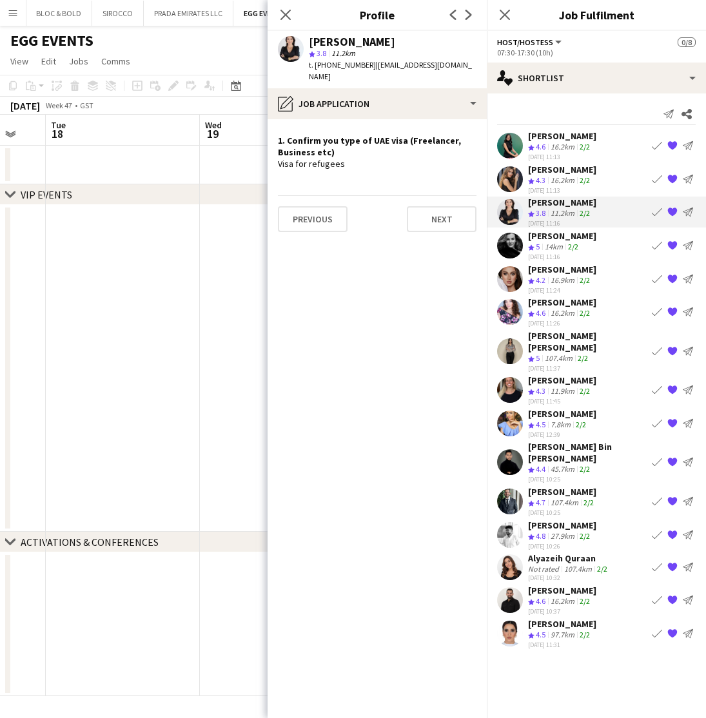
click at [545, 188] on div "07-10-2025 11:13" at bounding box center [562, 190] width 68 height 8
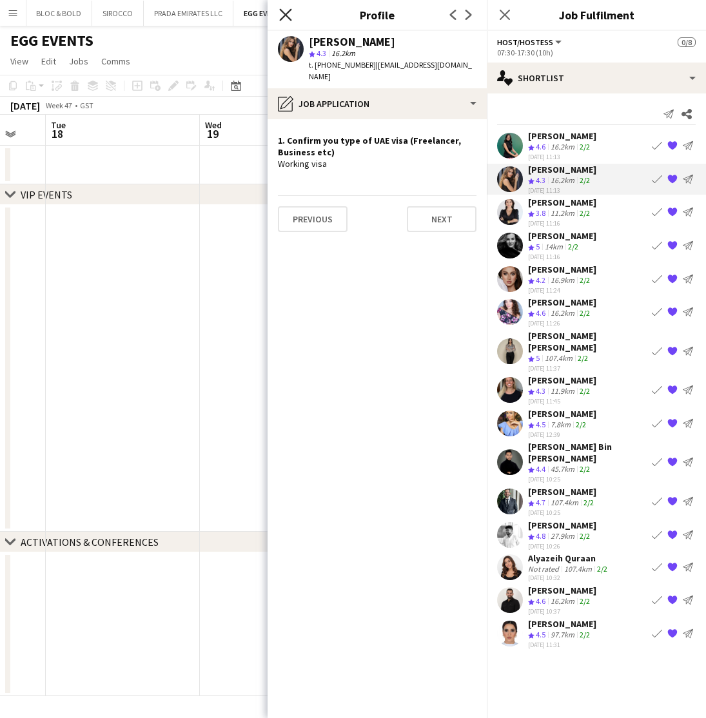
click at [285, 12] on icon "Close pop-in" at bounding box center [285, 14] width 12 height 12
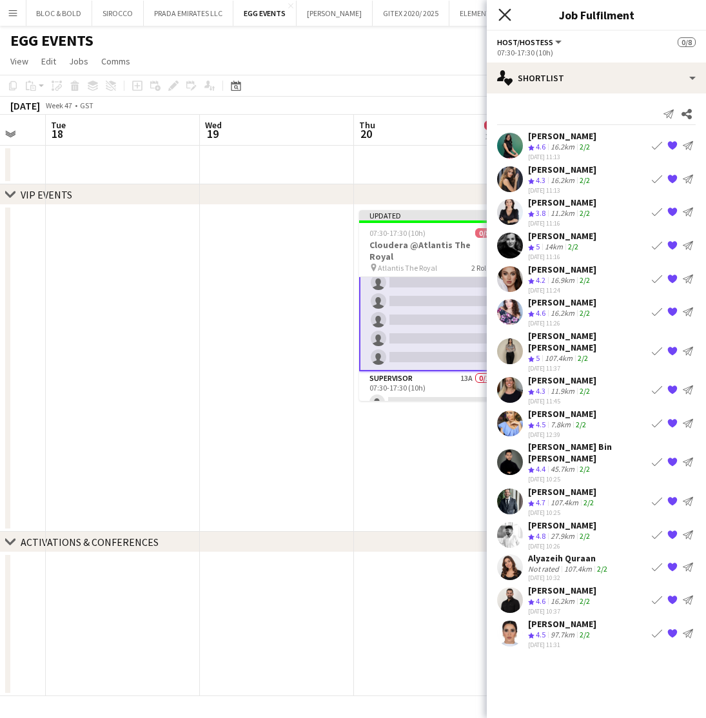
click at [507, 13] on icon at bounding box center [504, 14] width 12 height 12
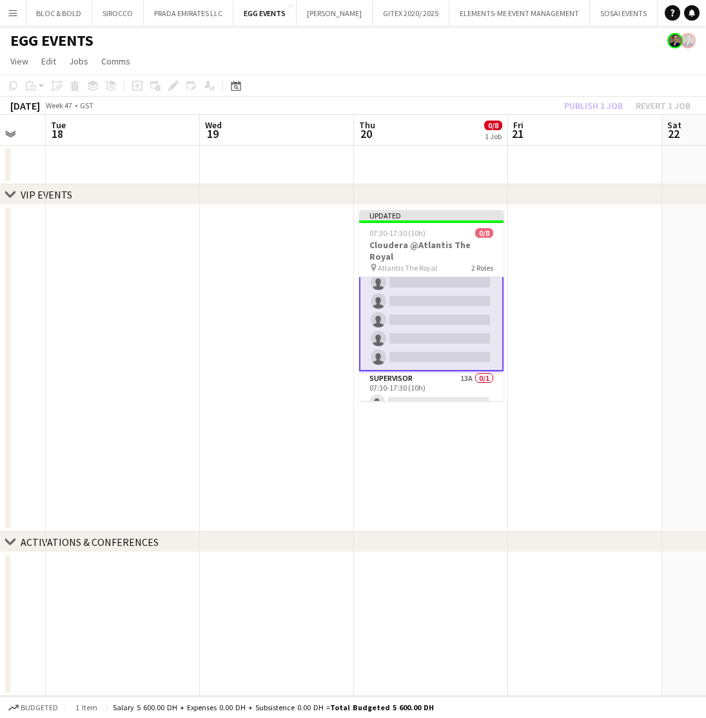
click at [571, 173] on app-date-cell at bounding box center [585, 165] width 154 height 39
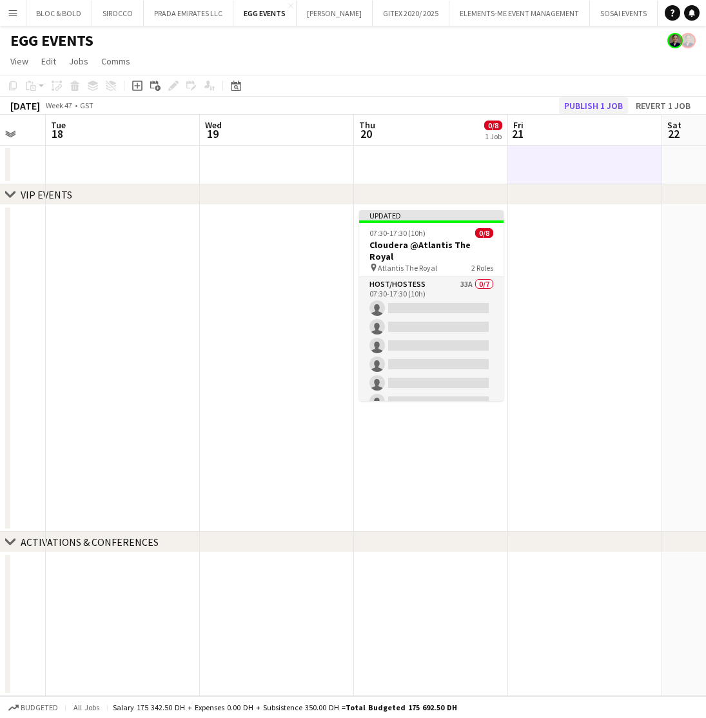
click at [597, 103] on button "Publish 1 job" at bounding box center [593, 105] width 69 height 17
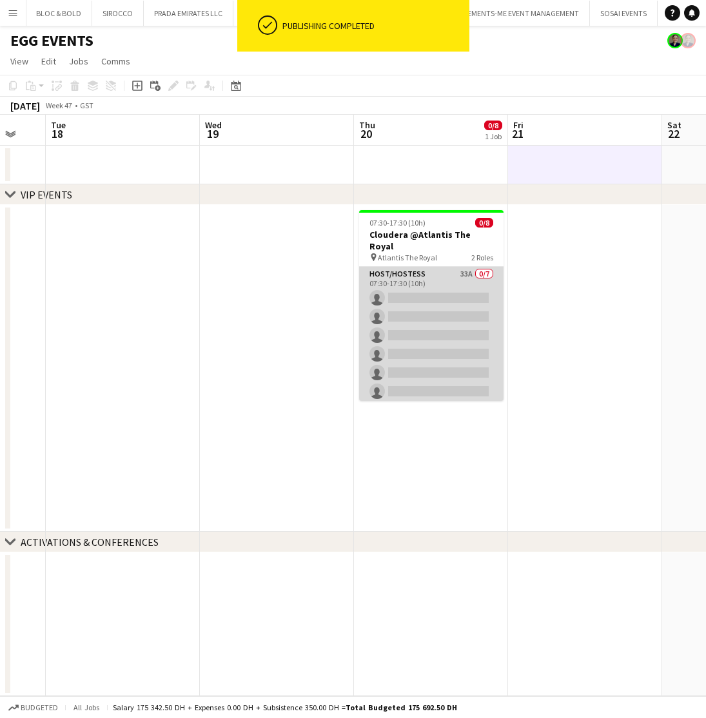
click at [463, 286] on app-card-role "Host/Hostess 33A 0/7 07:30-17:30 (10h) single-neutral-actions single-neutral-ac…" at bounding box center [431, 345] width 144 height 156
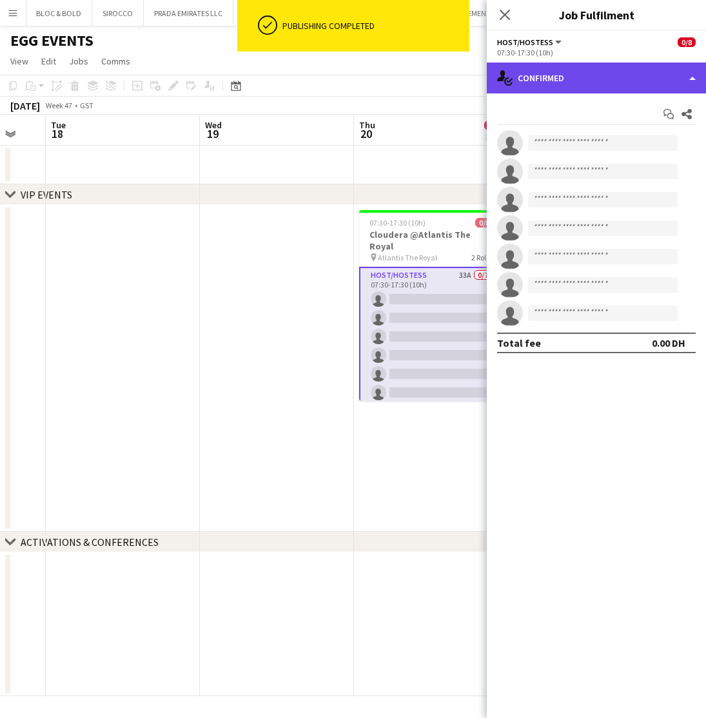
click at [594, 70] on div "single-neutral-actions-check-2 Confirmed" at bounding box center [596, 78] width 219 height 31
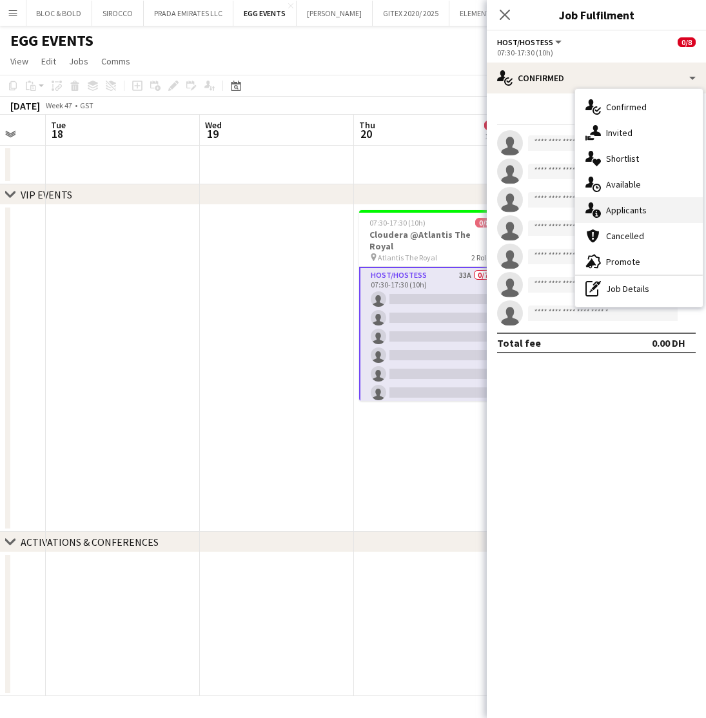
click at [619, 205] on span "Applicants" at bounding box center [626, 210] width 41 height 12
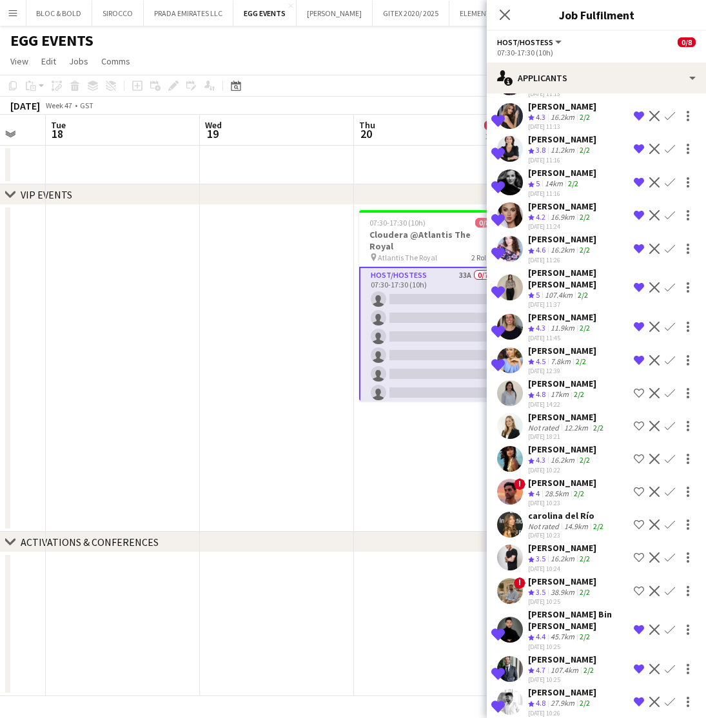
scroll to position [86, 0]
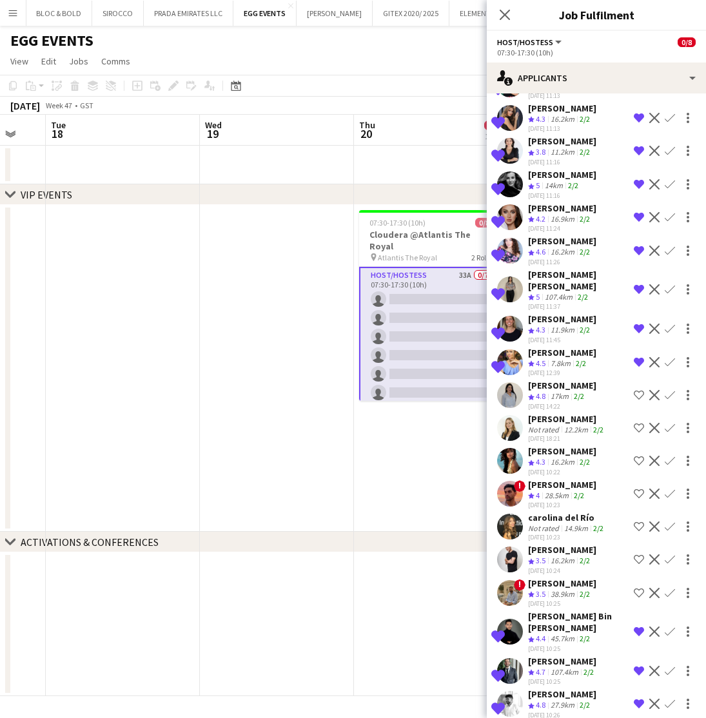
click at [653, 390] on app-icon "Decline" at bounding box center [654, 395] width 10 height 10
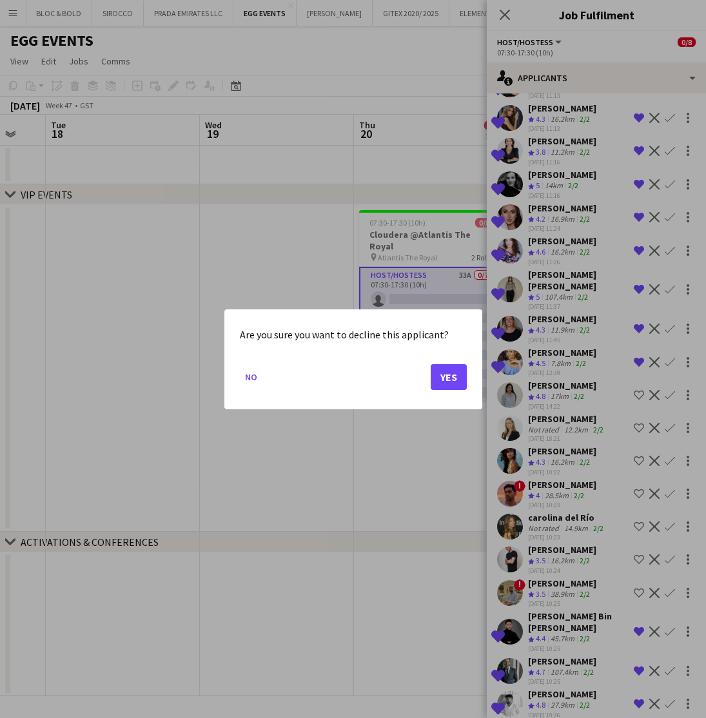
click at [449, 376] on button "Yes" at bounding box center [448, 376] width 36 height 26
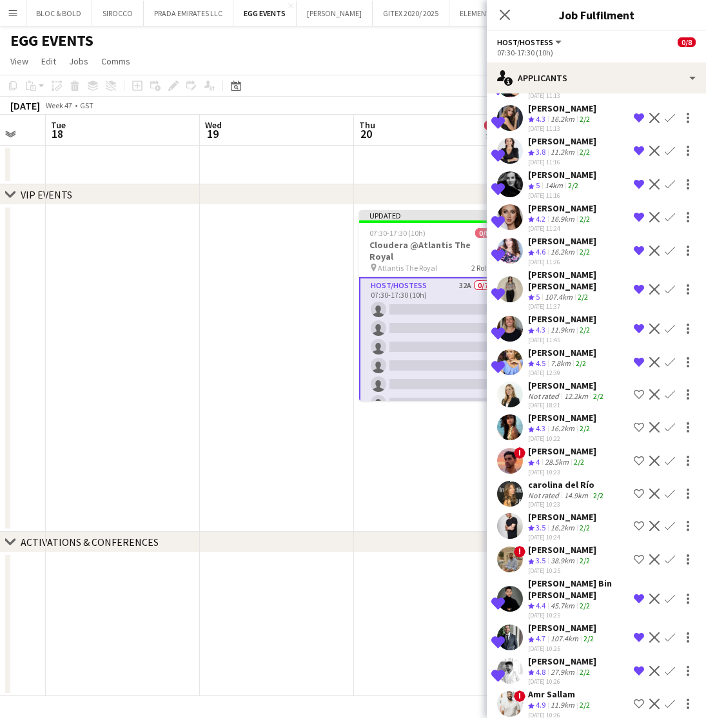
click at [557, 380] on div "Lorna Gambarotto" at bounding box center [567, 386] width 78 height 12
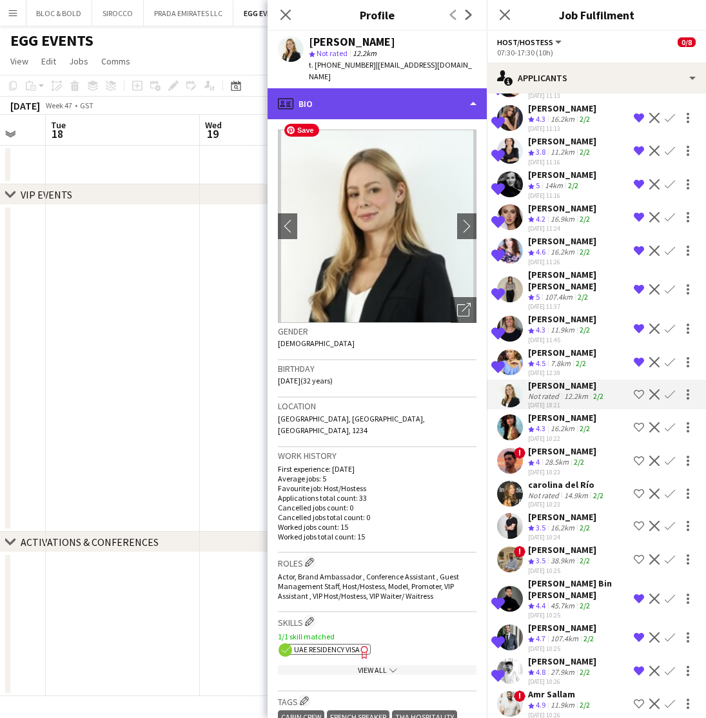
click at [385, 90] on div "profile Bio" at bounding box center [376, 103] width 219 height 31
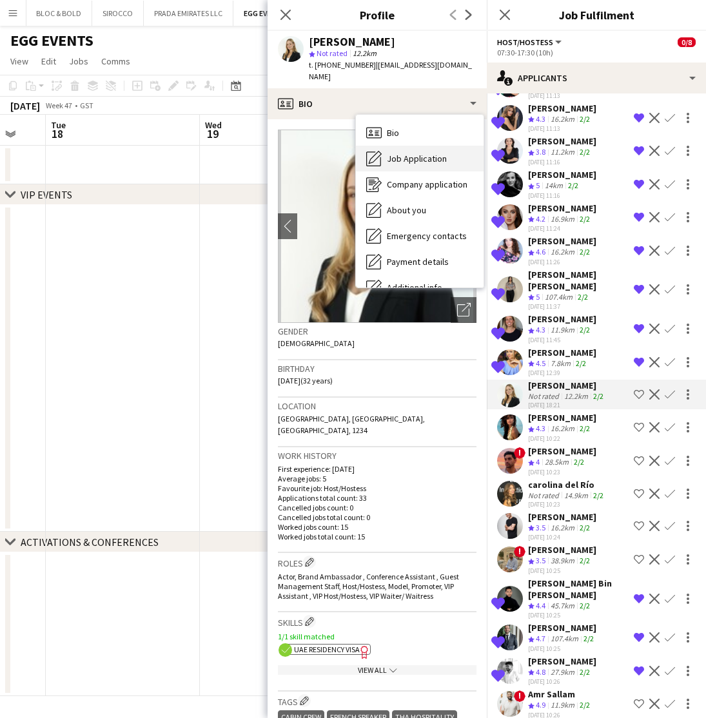
click at [415, 153] on span "Job Application" at bounding box center [417, 159] width 60 height 12
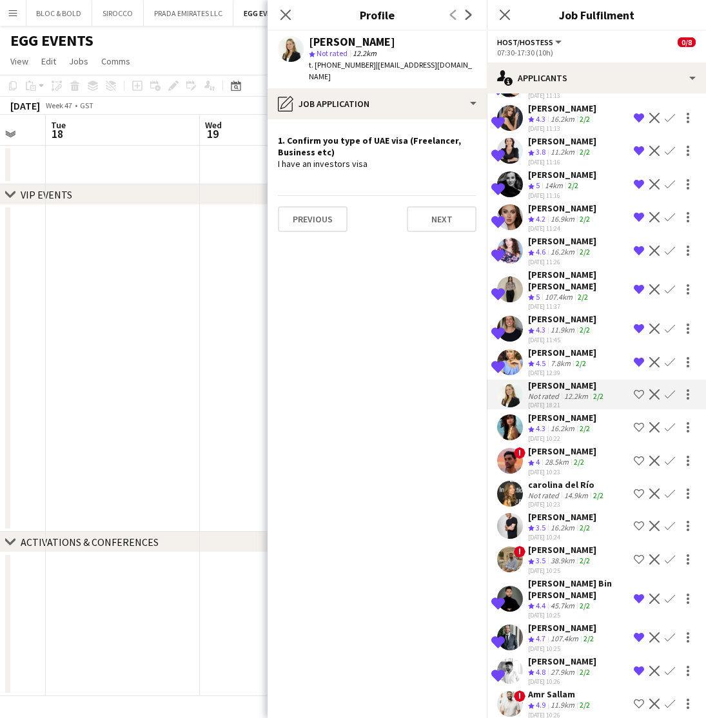
click at [549, 423] on div "16.2km" at bounding box center [562, 428] width 29 height 11
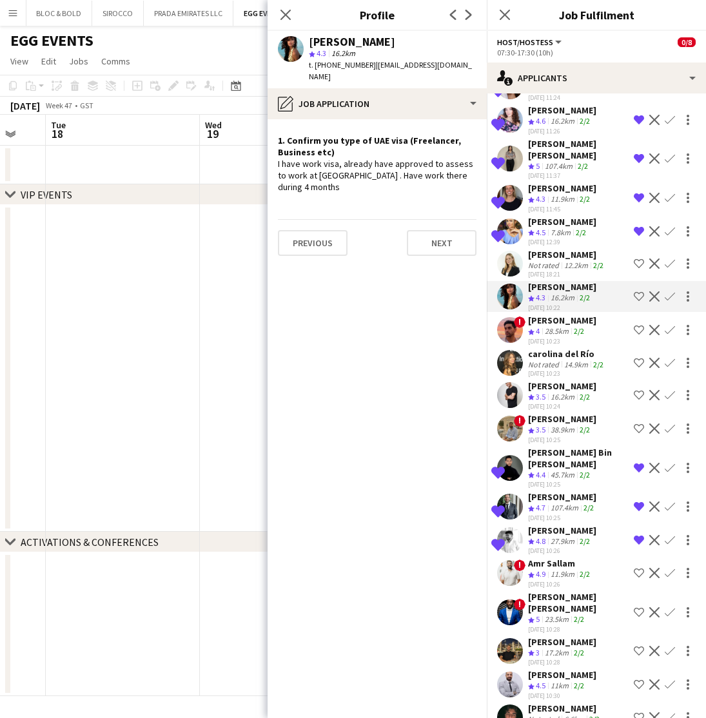
scroll to position [218, 0]
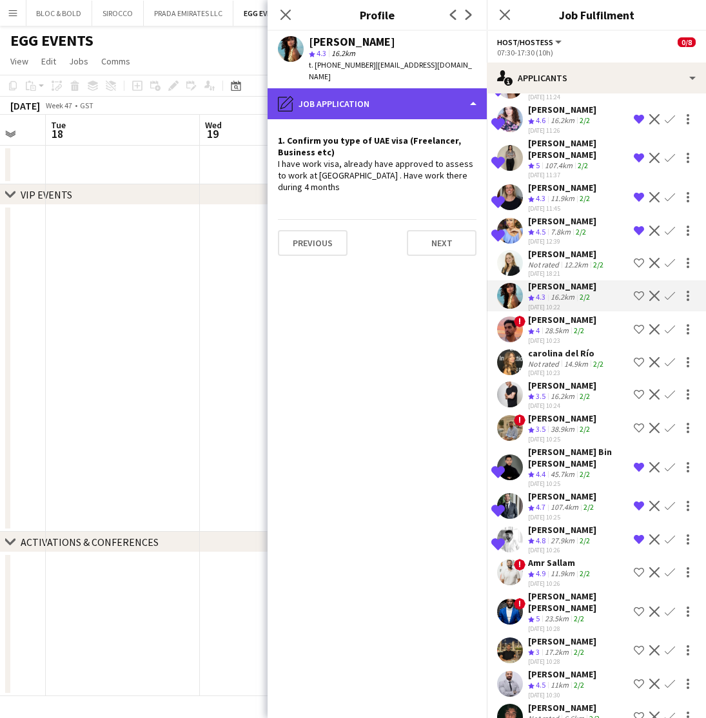
click at [454, 93] on div "pencil4 Job Application" at bounding box center [376, 103] width 219 height 31
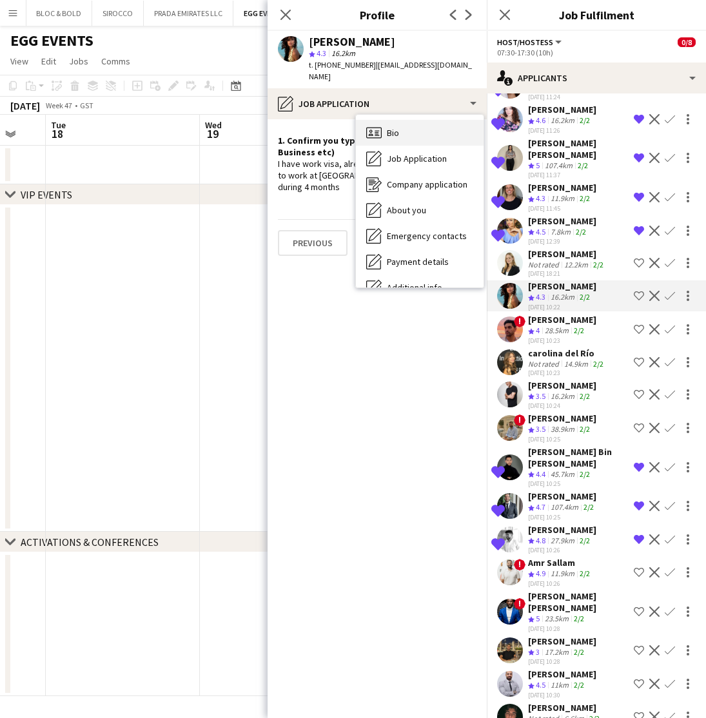
click at [400, 121] on div "Bio Bio" at bounding box center [420, 133] width 128 height 26
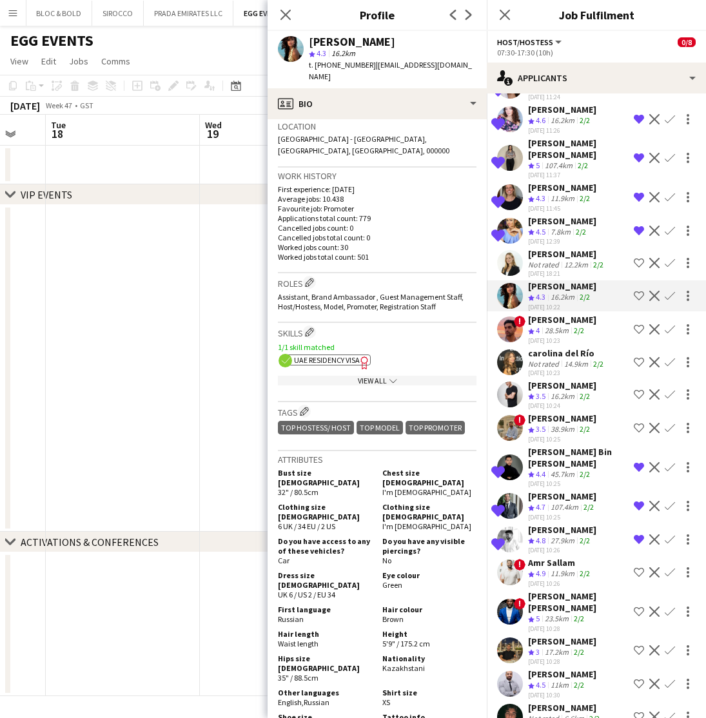
scroll to position [282, 0]
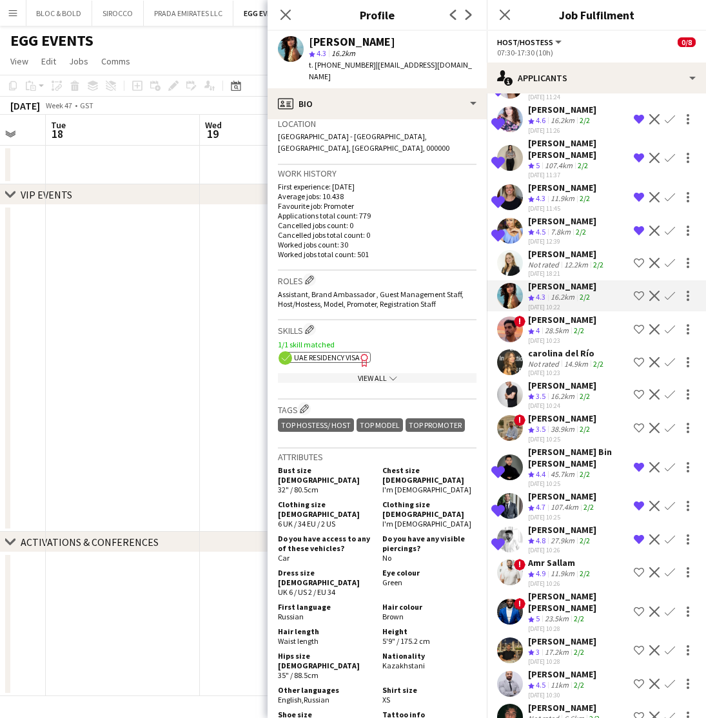
click at [637, 291] on app-icon "Shortlist crew" at bounding box center [639, 296] width 10 height 10
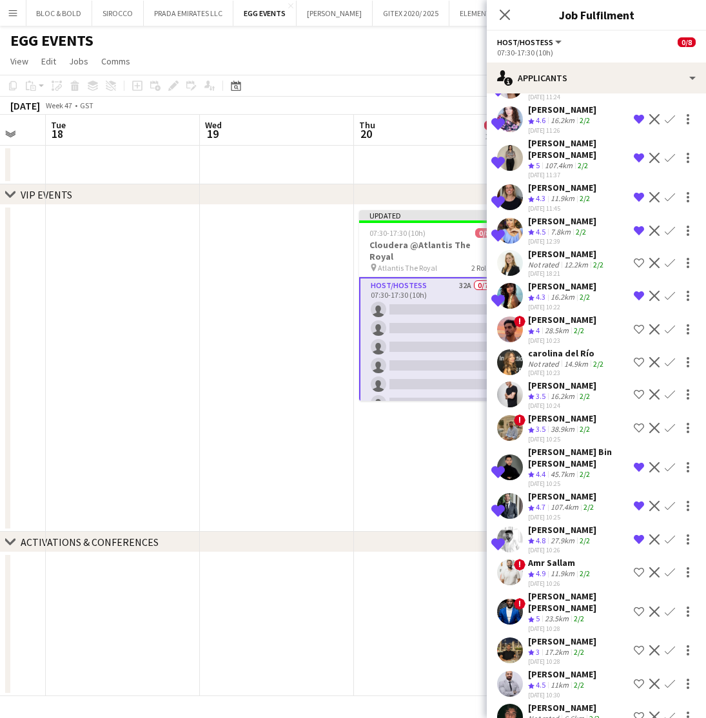
click at [555, 359] on div "Not rated" at bounding box center [545, 364] width 34 height 10
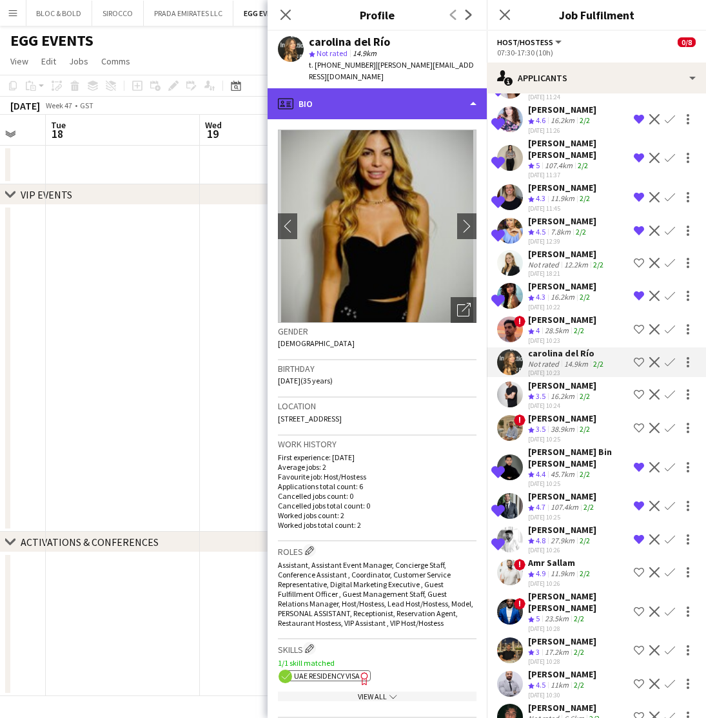
click at [368, 95] on div "profile Bio" at bounding box center [376, 103] width 219 height 31
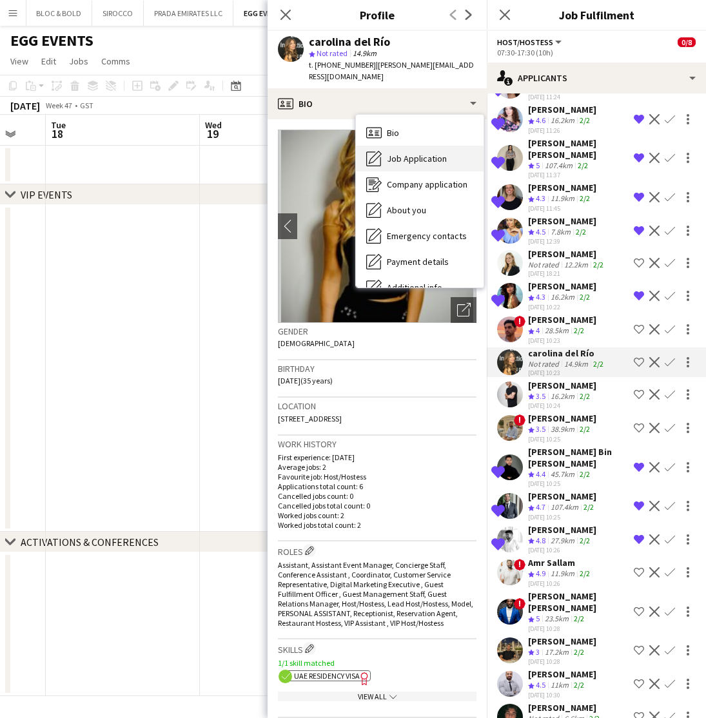
click at [401, 153] on span "Job Application" at bounding box center [417, 159] width 60 height 12
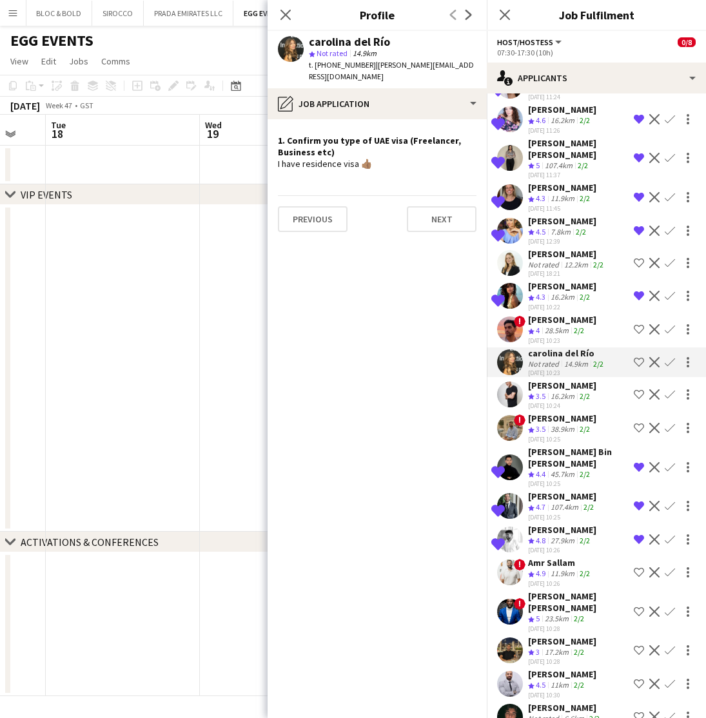
click at [559, 391] on div "16.2km" at bounding box center [562, 396] width 29 height 11
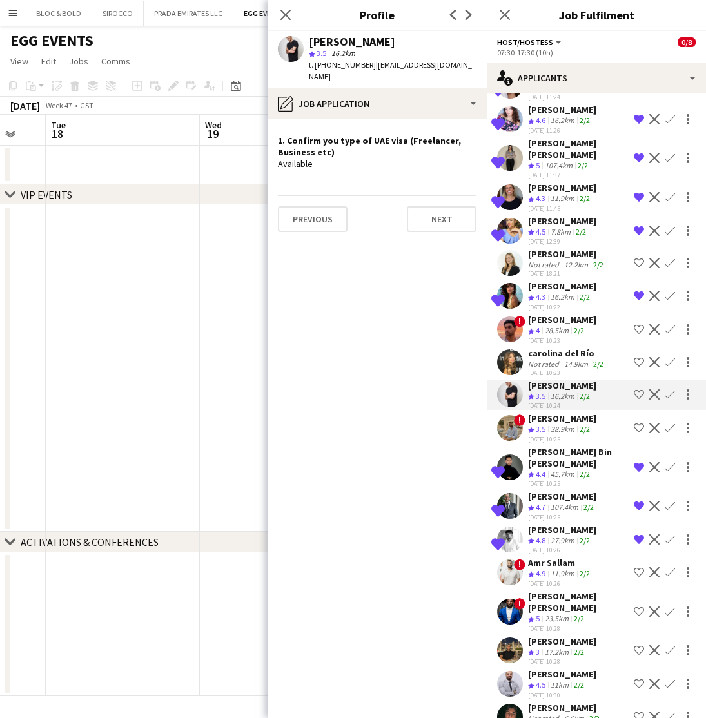
click at [562, 424] on div "38.9km" at bounding box center [562, 429] width 29 height 11
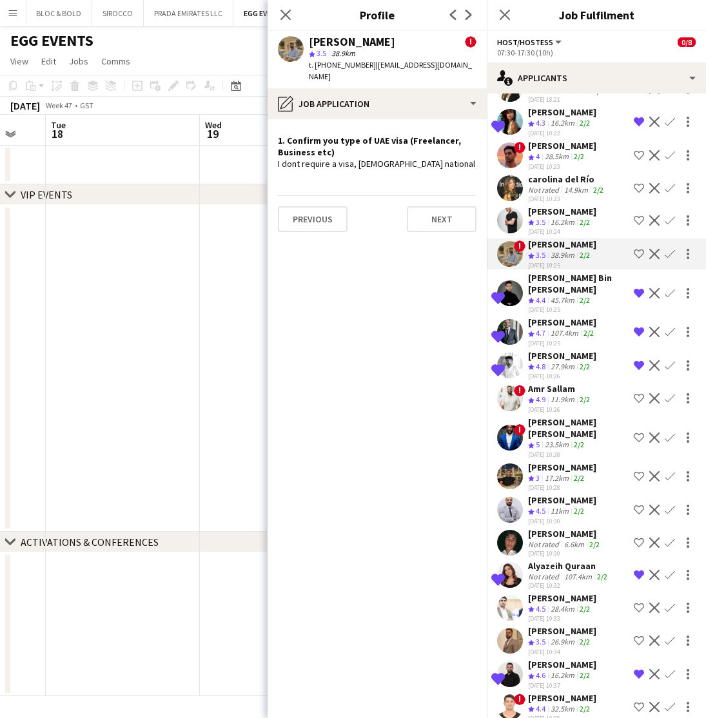
scroll to position [392, 0]
click at [548, 382] on div "Amr Sallam" at bounding box center [560, 388] width 64 height 12
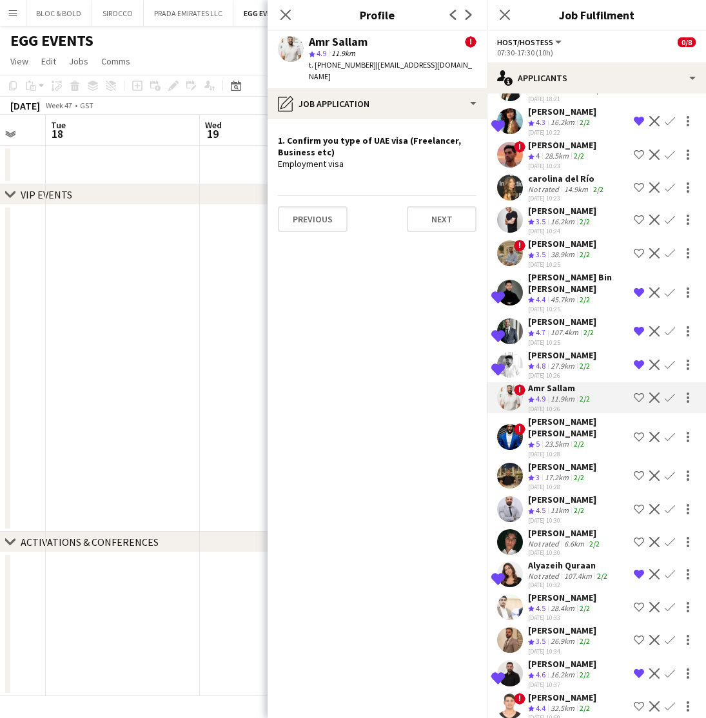
click at [557, 472] on div "17.2km" at bounding box center [556, 477] width 29 height 11
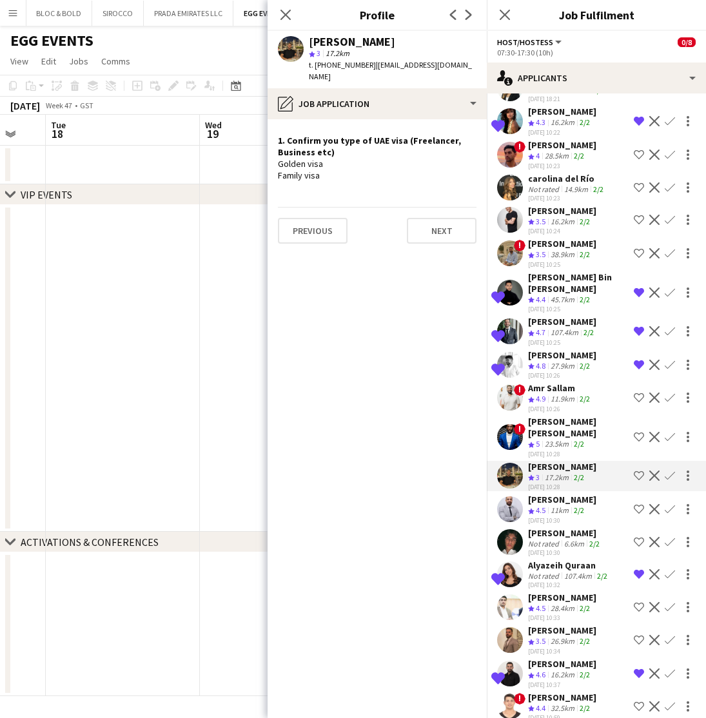
click at [555, 505] on div "11km" at bounding box center [559, 510] width 23 height 11
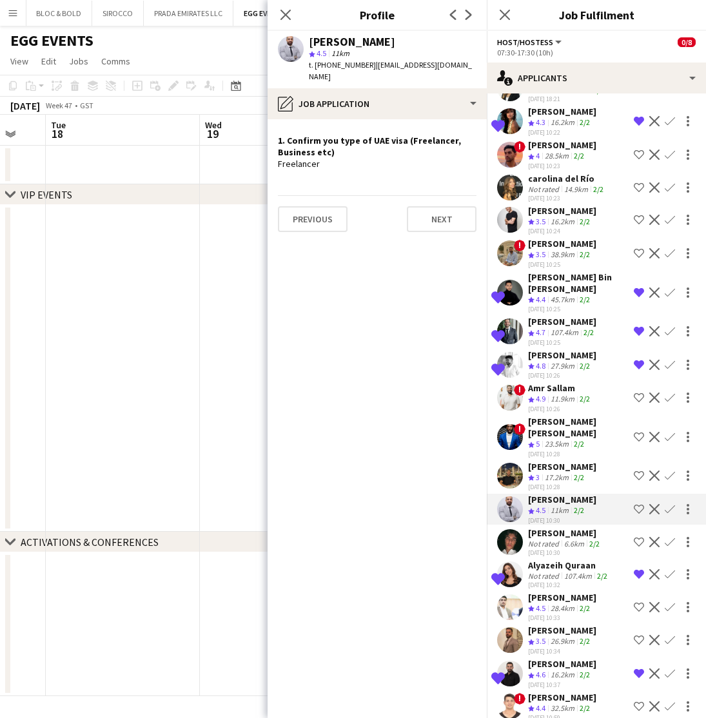
click at [638, 504] on app-icon "Shortlist crew" at bounding box center [639, 509] width 10 height 10
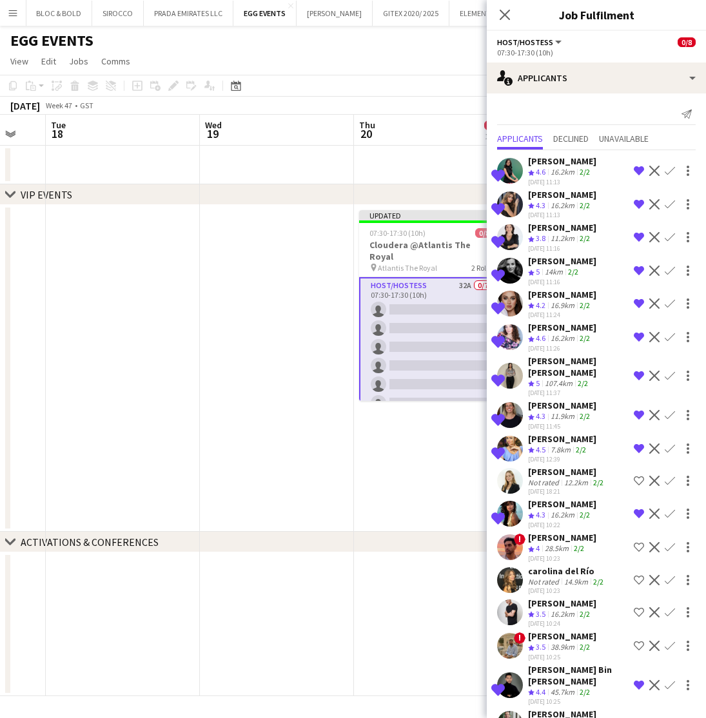
scroll to position [0, 0]
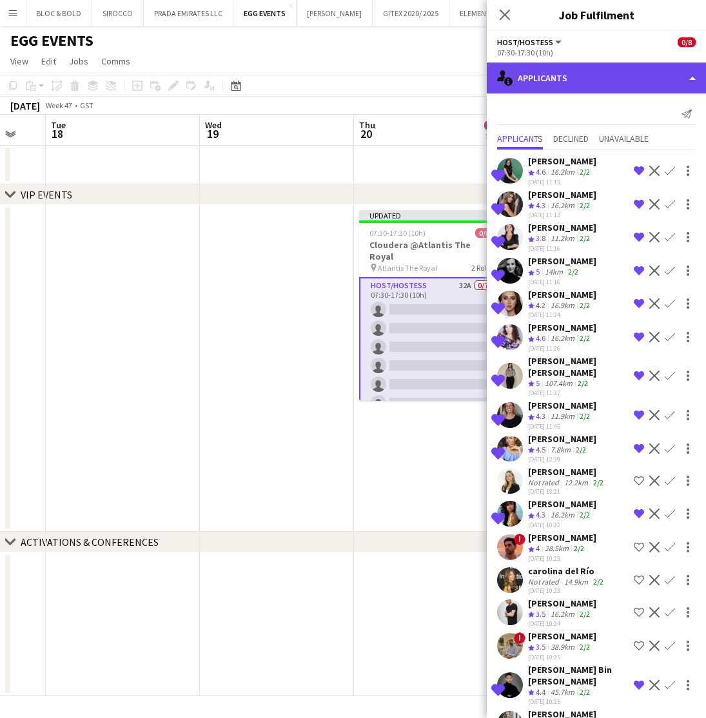
click at [617, 84] on div "single-neutral-actions-information Applicants" at bounding box center [596, 78] width 219 height 31
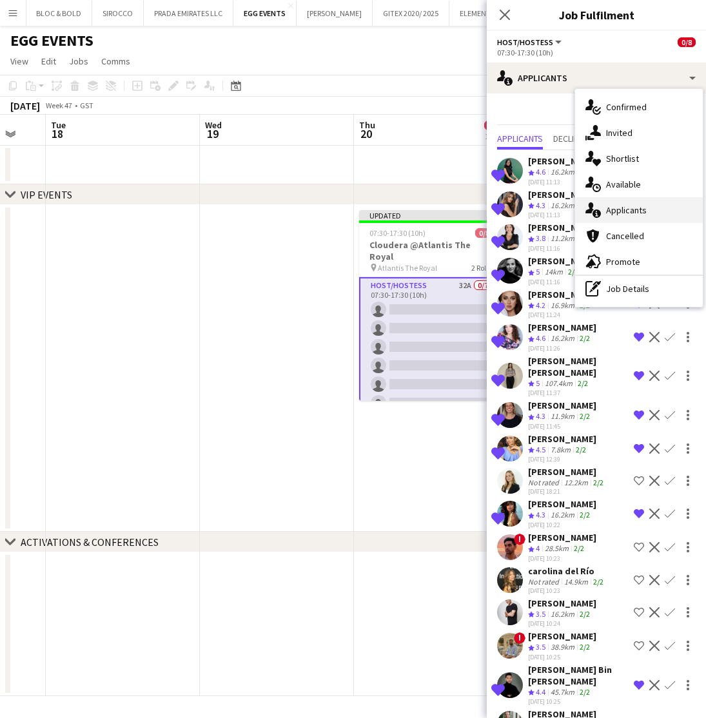
click at [625, 203] on div "single-neutral-actions-information Applicants" at bounding box center [639, 210] width 128 height 26
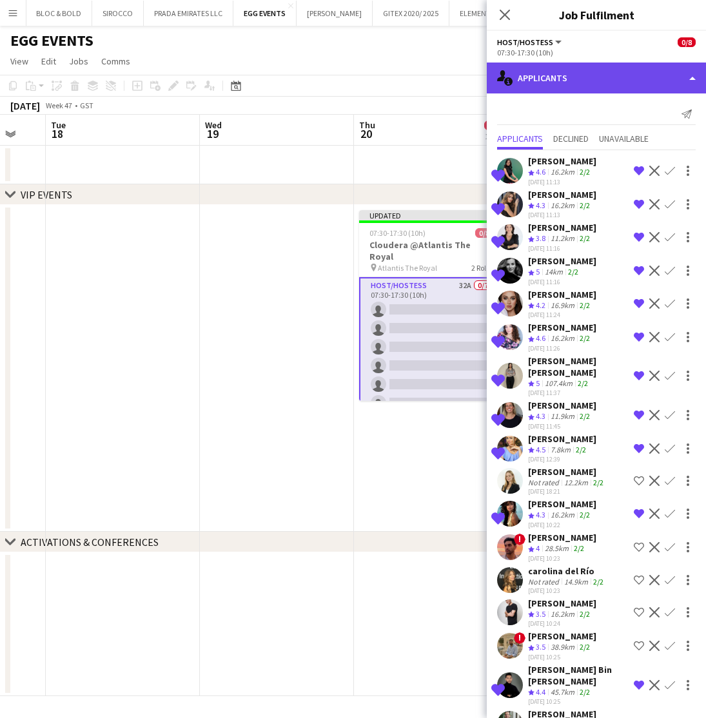
click at [559, 76] on div "single-neutral-actions-information Applicants" at bounding box center [596, 78] width 219 height 31
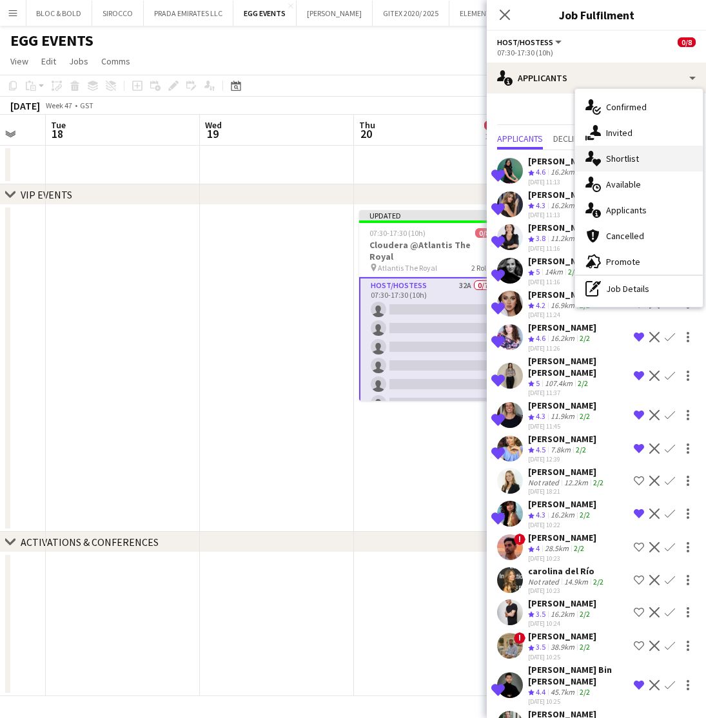
click at [619, 160] on span "Shortlist" at bounding box center [622, 159] width 33 height 12
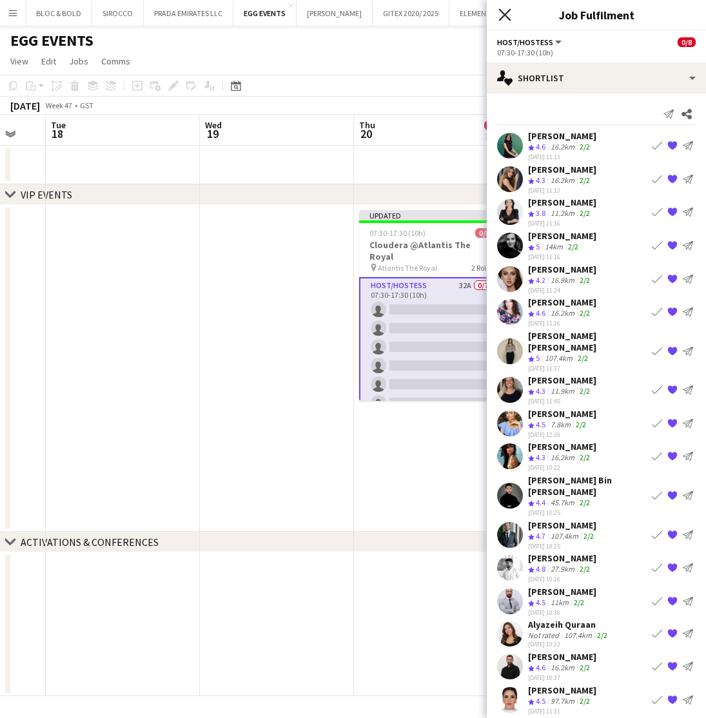
click at [502, 15] on icon "Close pop-in" at bounding box center [504, 14] width 12 height 12
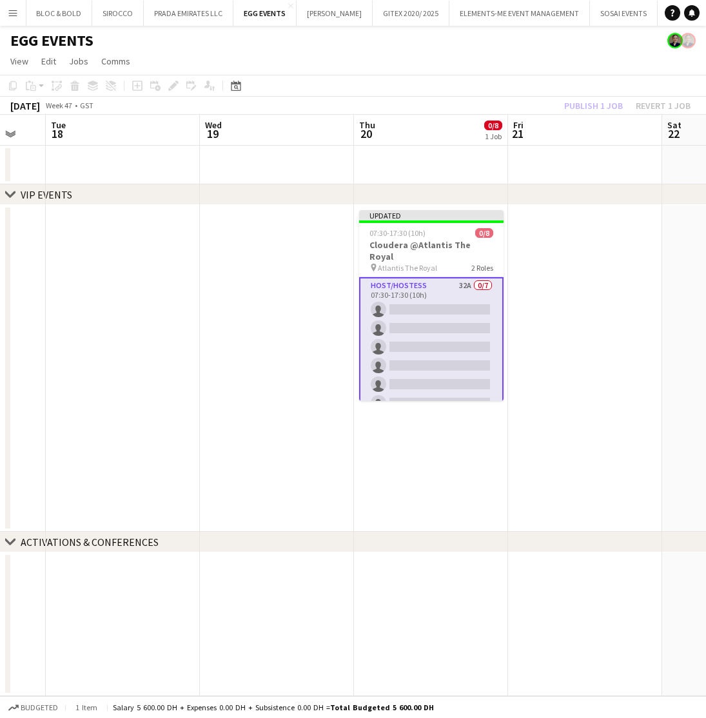
click at [597, 95] on app-toolbar "Copy Paste Paste Command V Paste with crew Command Shift V Paste linked Job Del…" at bounding box center [353, 86] width 706 height 22
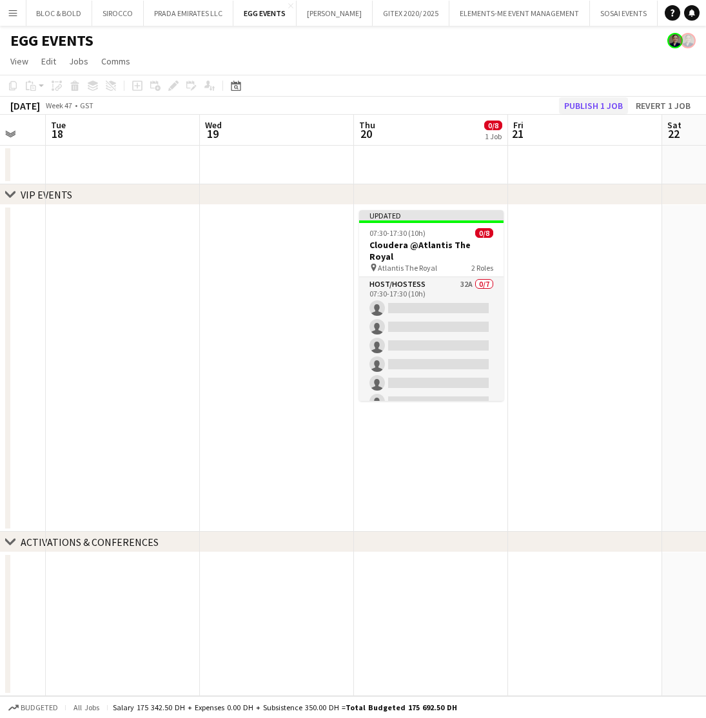
click at [598, 107] on button "Publish 1 job" at bounding box center [593, 105] width 69 height 17
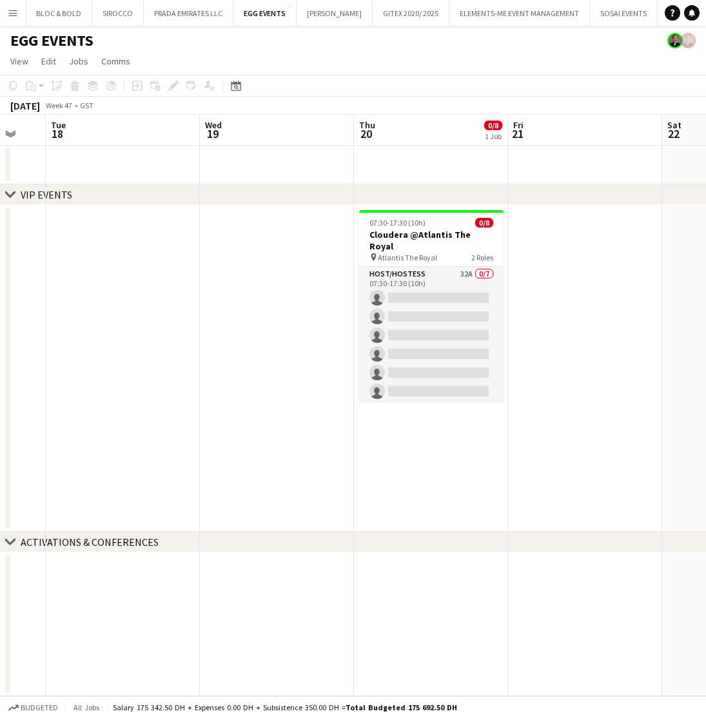
click at [522, 63] on app-page-menu "View Day view expanded Day view collapsed Month view Date picker Jump to today …" at bounding box center [353, 62] width 706 height 24
click at [608, 17] on button "SOSAI EVENTS Close" at bounding box center [624, 13] width 68 height 25
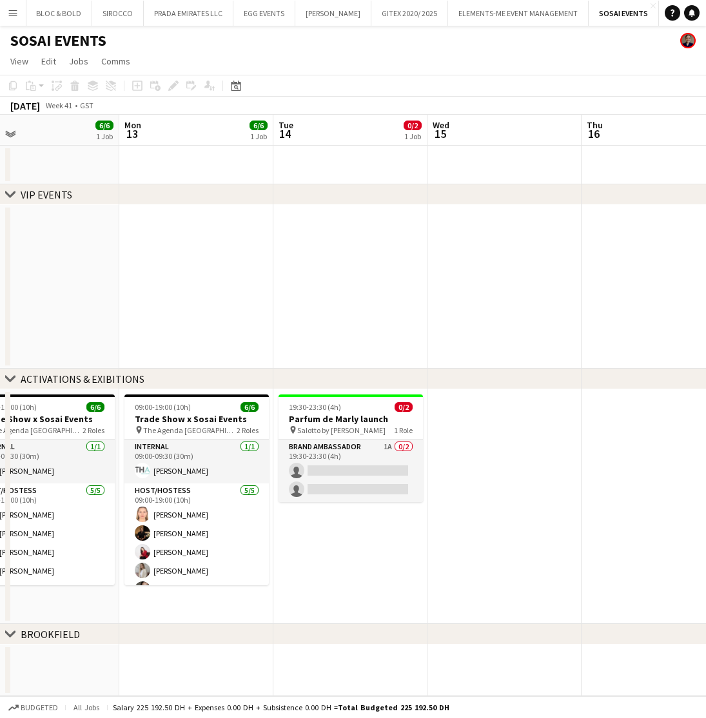
scroll to position [0, 345]
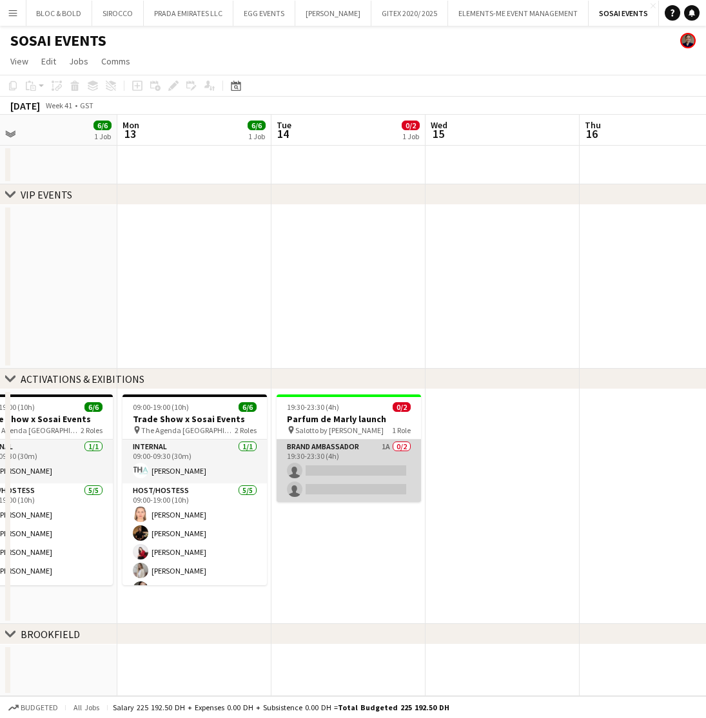
click at [342, 461] on app-card-role "Brand Ambassador 1A 0/2 19:30-23:30 (4h) single-neutral-actions single-neutral-…" at bounding box center [348, 471] width 144 height 63
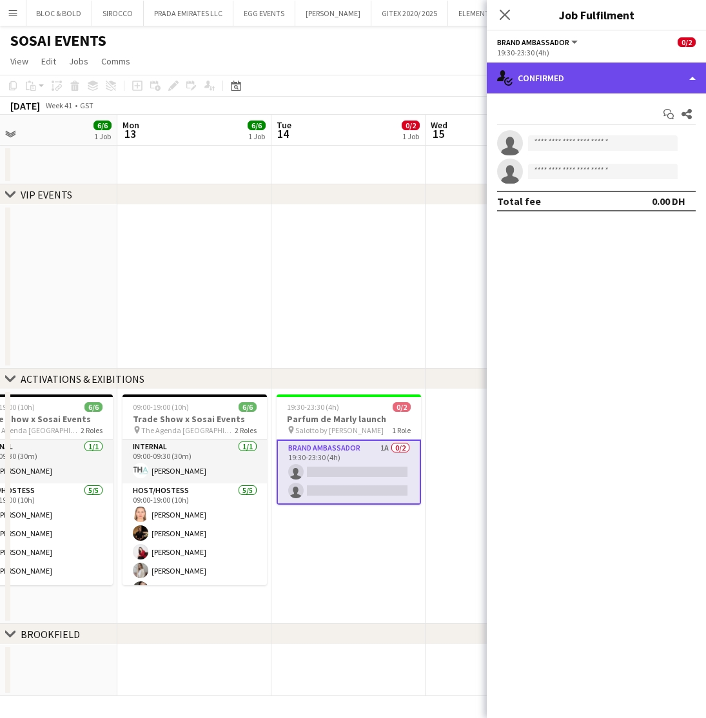
click at [621, 93] on div "single-neutral-actions-check-2 Confirmed" at bounding box center [596, 78] width 219 height 31
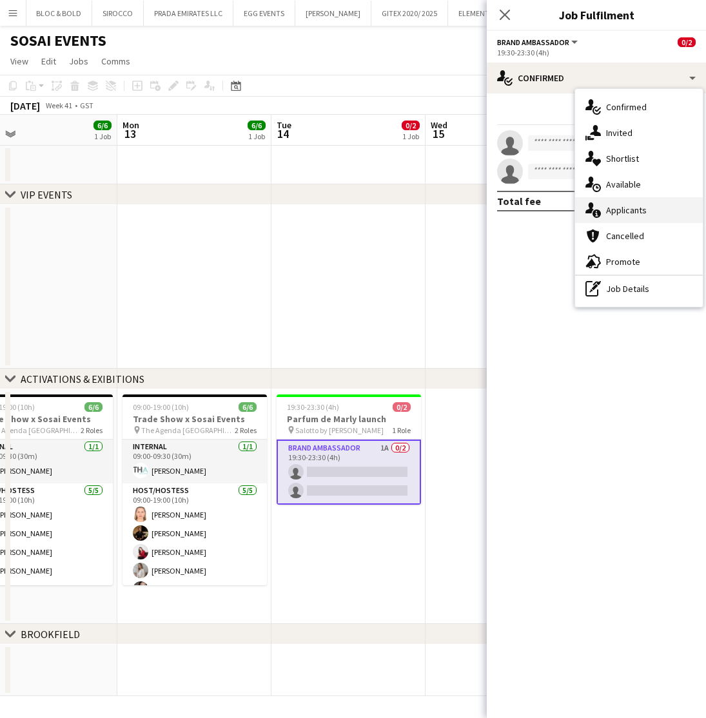
click at [626, 210] on span "Applicants" at bounding box center [626, 210] width 41 height 12
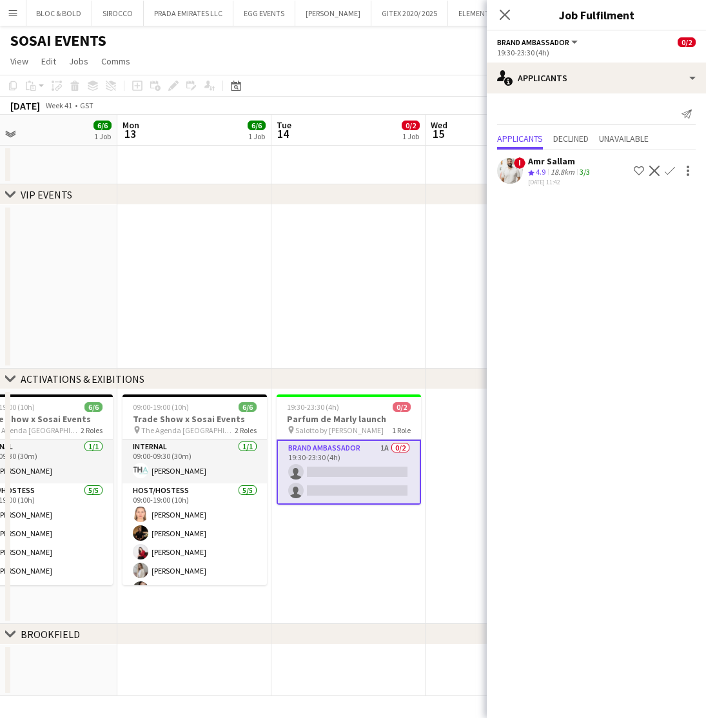
click at [545, 176] on span "4.9" at bounding box center [541, 172] width 10 height 10
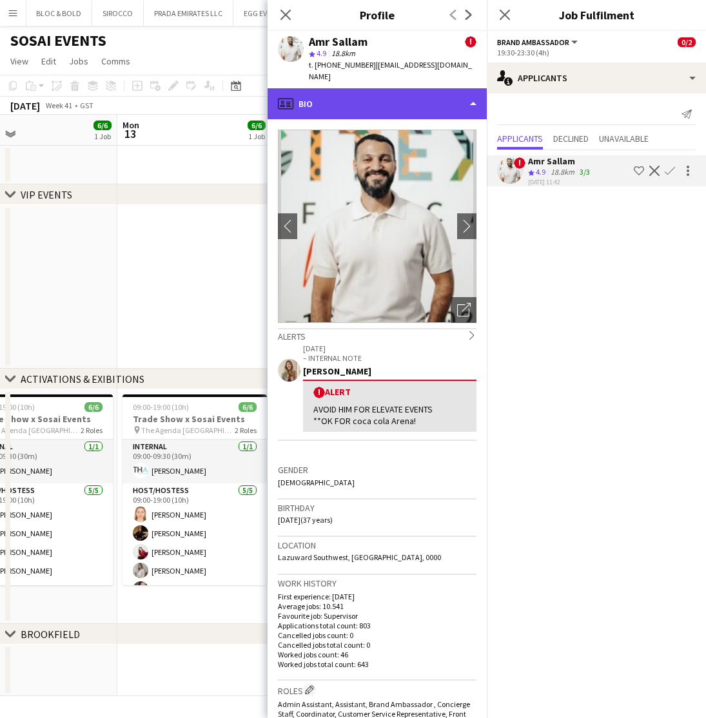
click at [360, 88] on div "profile Bio" at bounding box center [376, 103] width 219 height 31
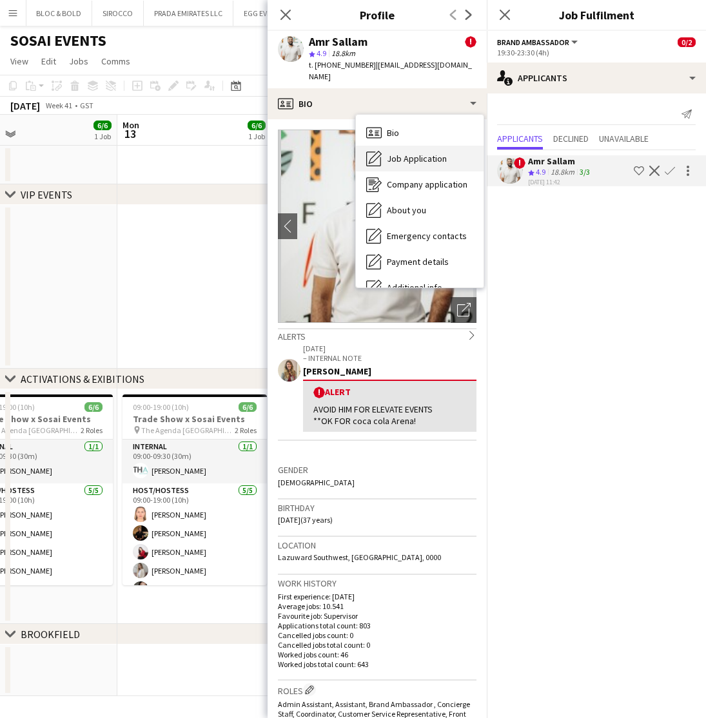
click at [422, 146] on div "Job Application Job Application" at bounding box center [420, 159] width 128 height 26
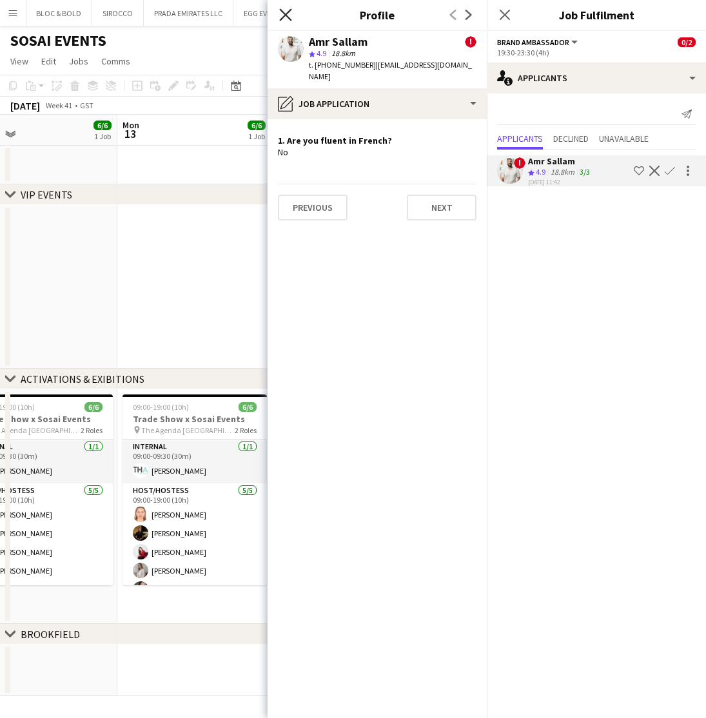
click at [284, 16] on icon at bounding box center [285, 14] width 12 height 12
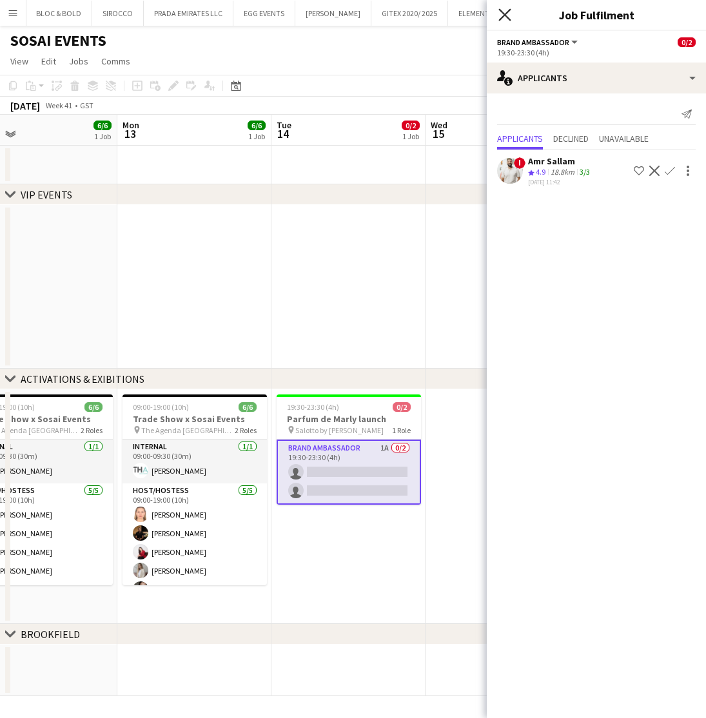
click at [505, 14] on icon at bounding box center [504, 14] width 12 height 12
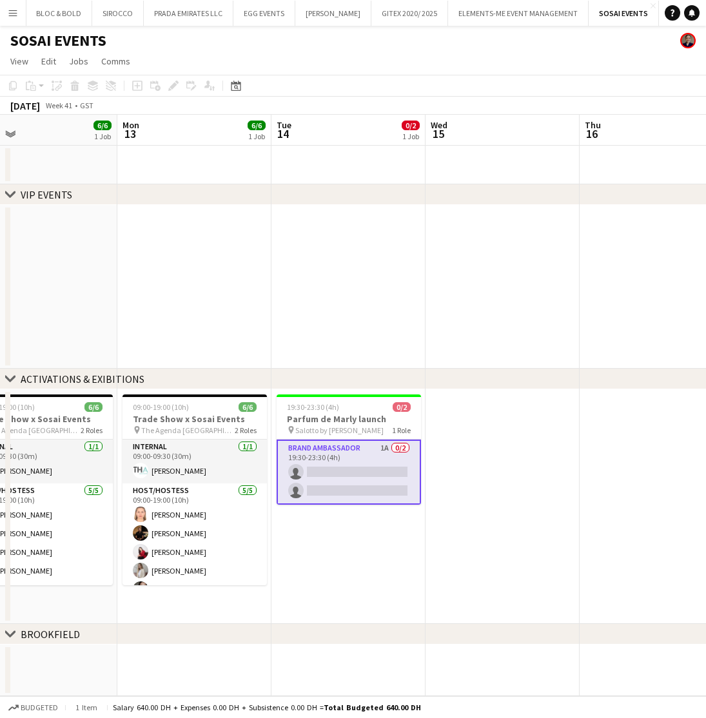
click at [546, 318] on app-date-cell at bounding box center [502, 287] width 154 height 164
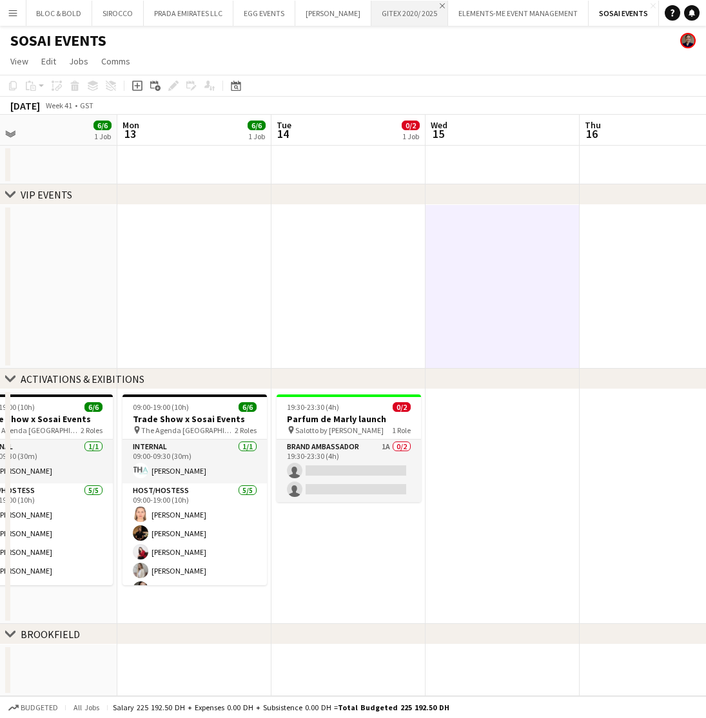
click at [440, 6] on app-icon "Close" at bounding box center [442, 5] width 5 height 5
click at [484, 20] on button "ELEMENTS-ME EVENT MANAGEMENT Close" at bounding box center [517, 13] width 140 height 25
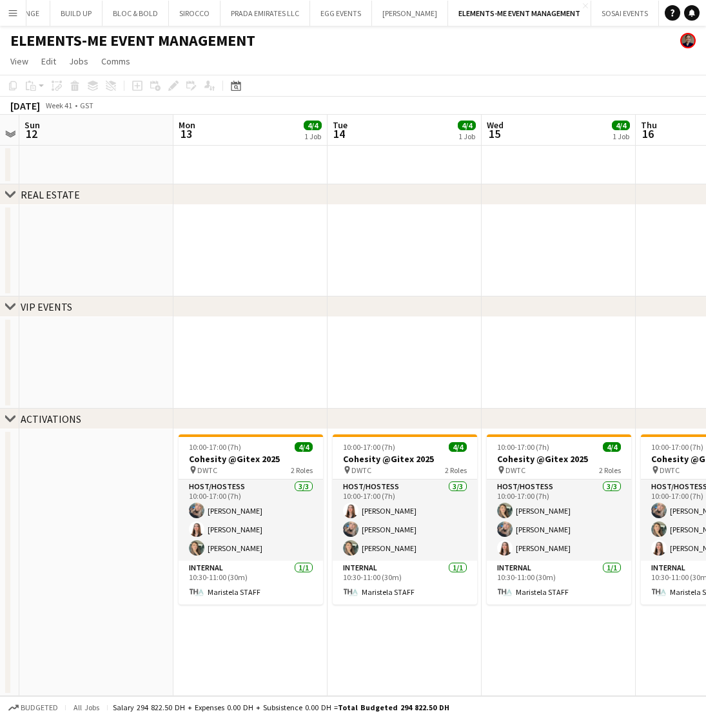
scroll to position [0, 445]
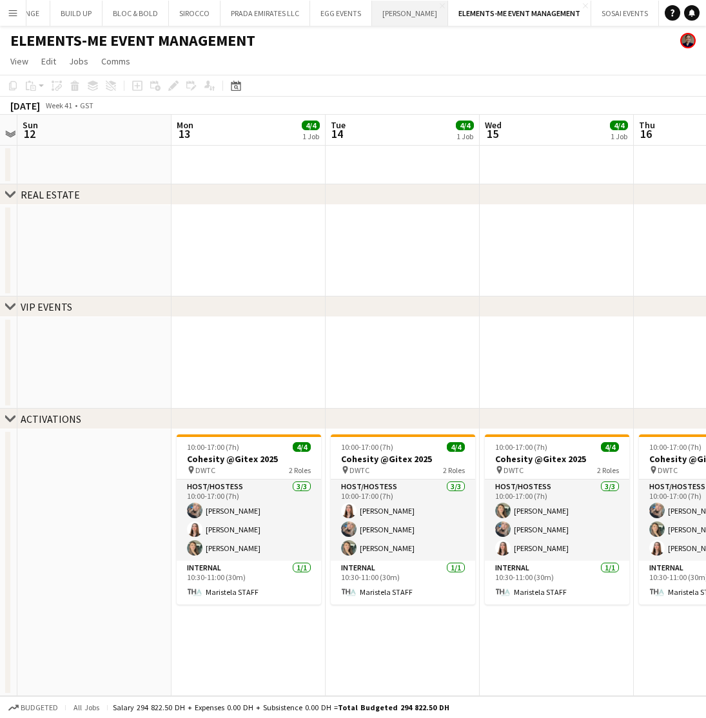
click at [401, 20] on button "JACK MORTON Close" at bounding box center [410, 13] width 76 height 25
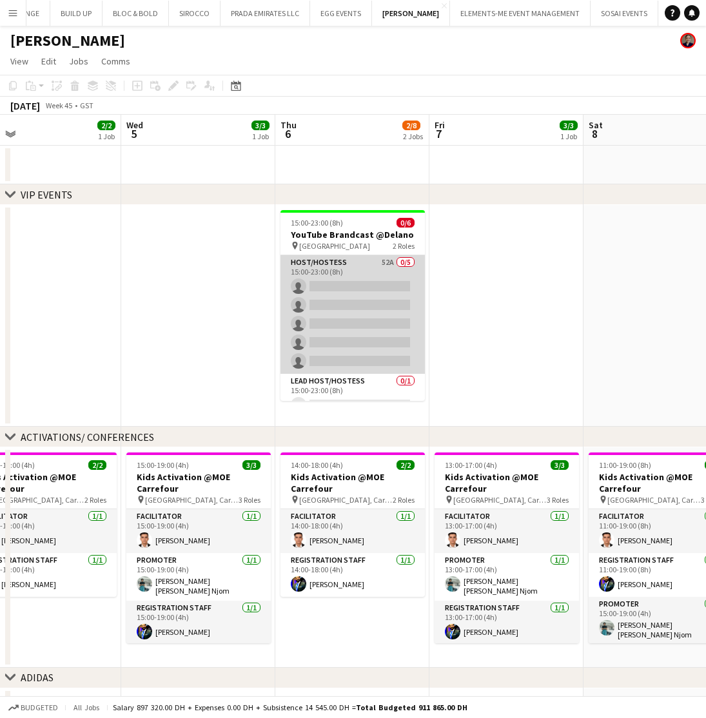
click at [340, 302] on app-card-role "Host/Hostess 52A 0/5 15:00-23:00 (8h) single-neutral-actions single-neutral-act…" at bounding box center [352, 314] width 144 height 119
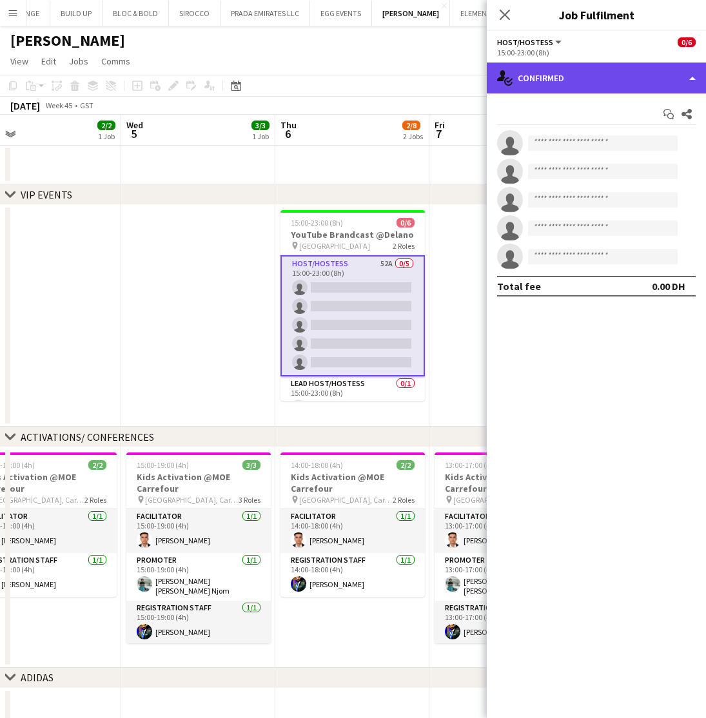
click at [568, 82] on div "single-neutral-actions-check-2 Confirmed" at bounding box center [596, 78] width 219 height 31
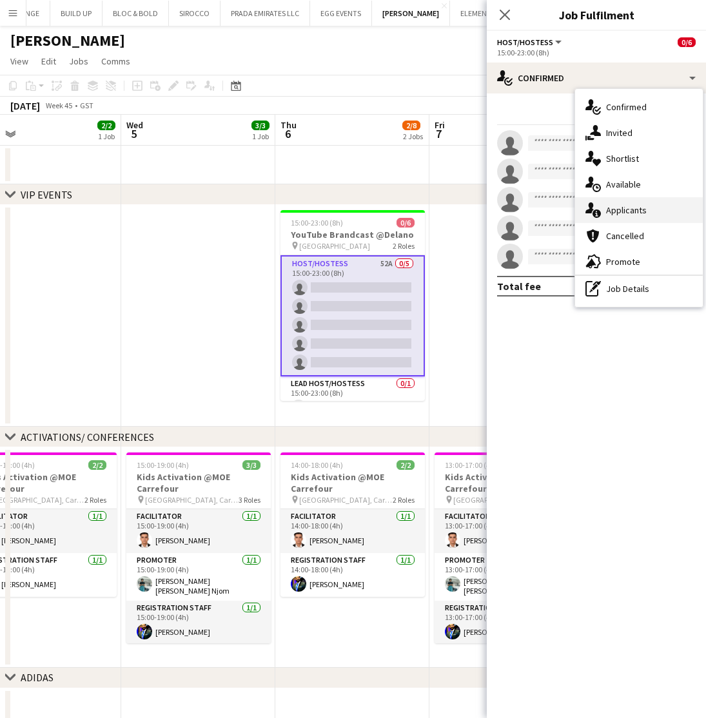
click at [623, 203] on div "single-neutral-actions-information Applicants" at bounding box center [639, 210] width 128 height 26
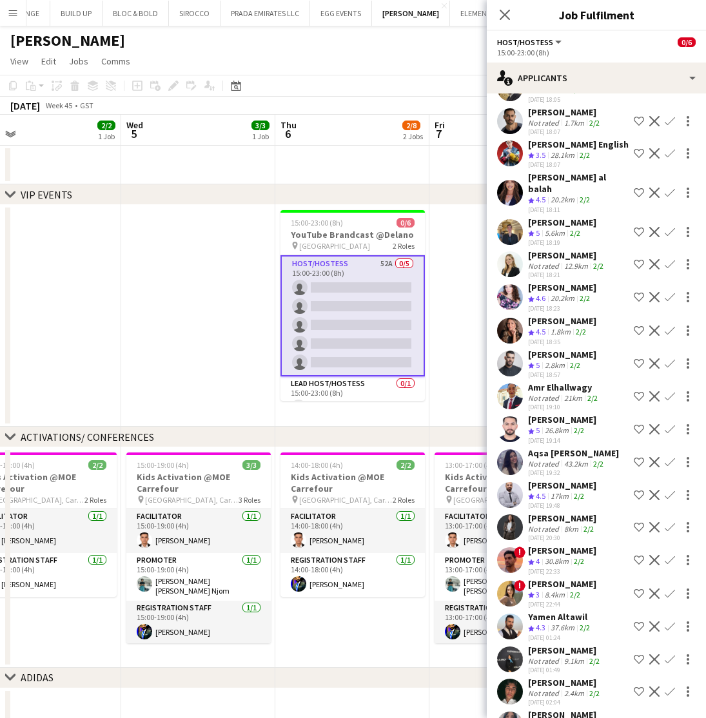
scroll to position [1191, 0]
click at [571, 513] on div "Aisha Zhamantayeva" at bounding box center [562, 519] width 68 height 12
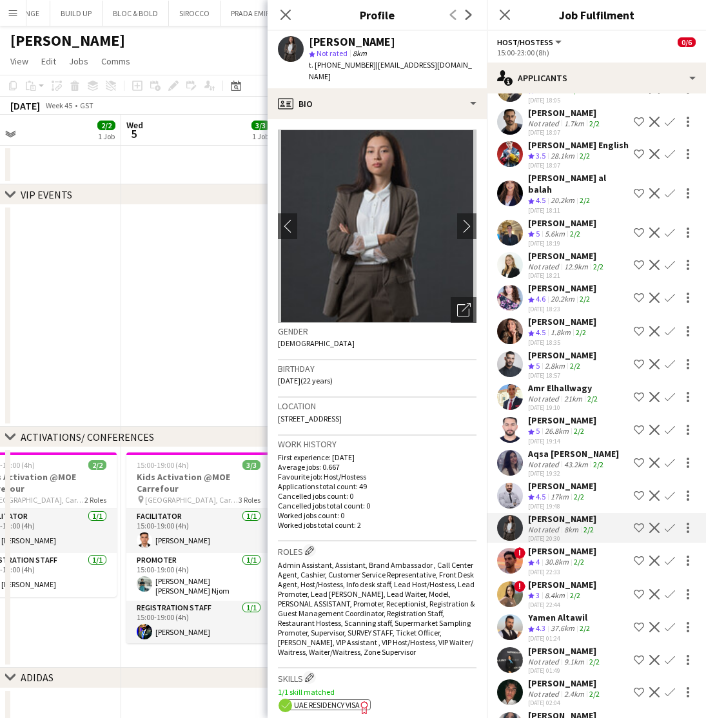
click at [559, 677] on div "Alessandro cipriani" at bounding box center [565, 683] width 74 height 12
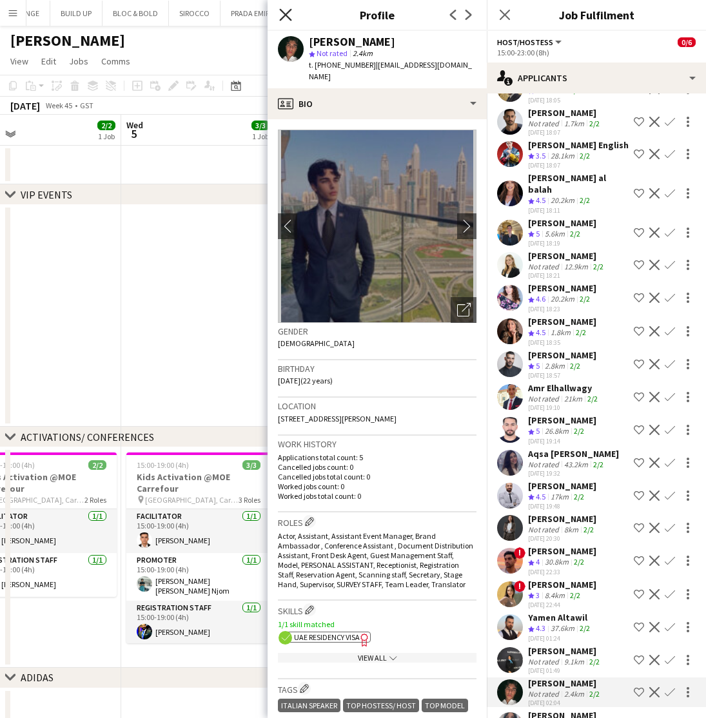
click at [284, 17] on icon at bounding box center [285, 14] width 12 height 12
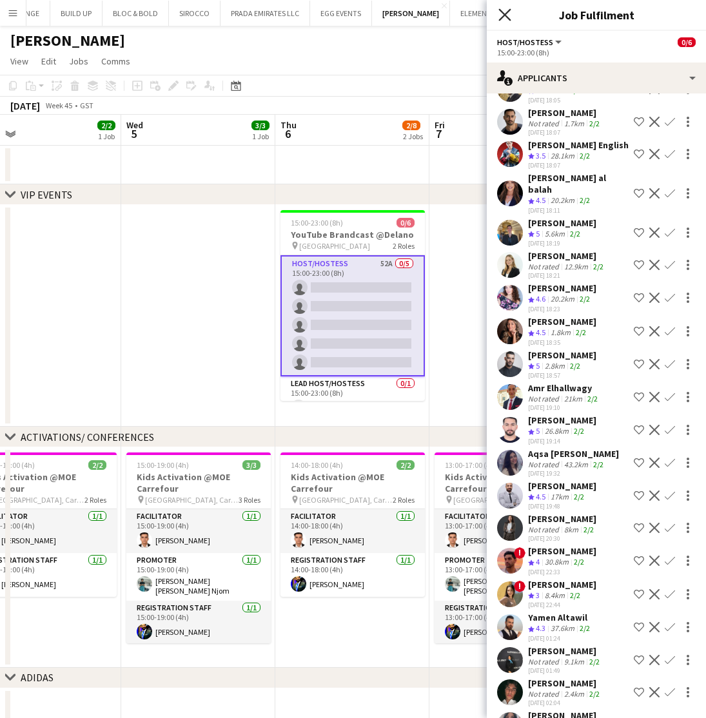
click at [503, 10] on icon "Close pop-in" at bounding box center [504, 14] width 12 height 12
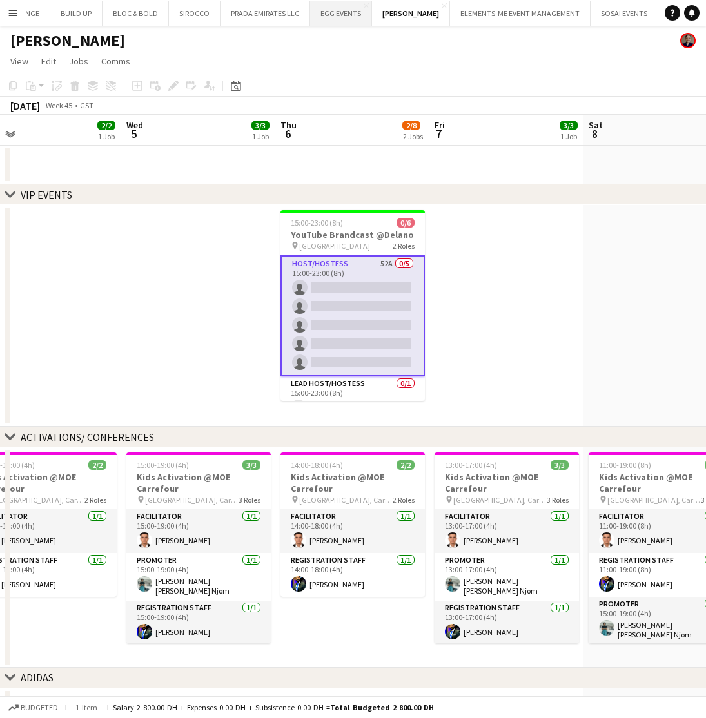
click at [325, 15] on button "EGG EVENTS Close" at bounding box center [341, 13] width 62 height 25
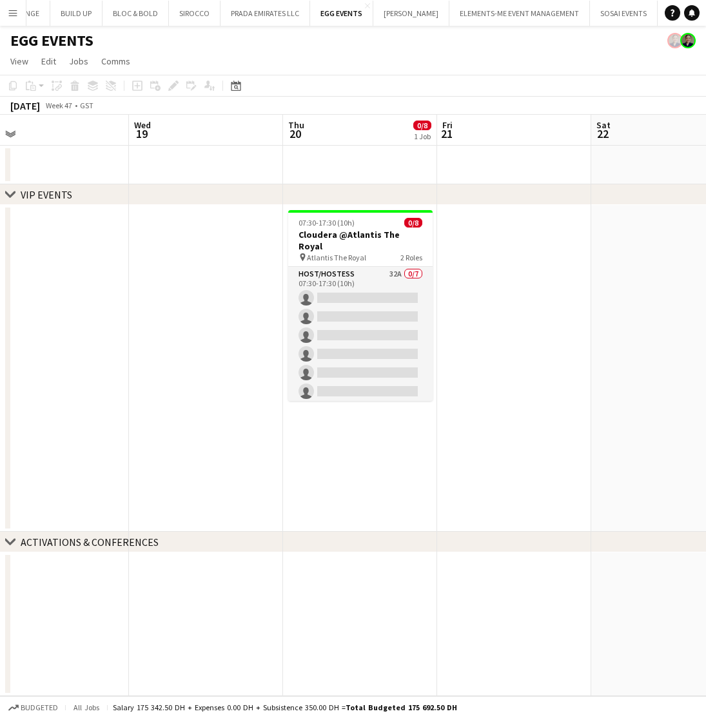
scroll to position [0, 332]
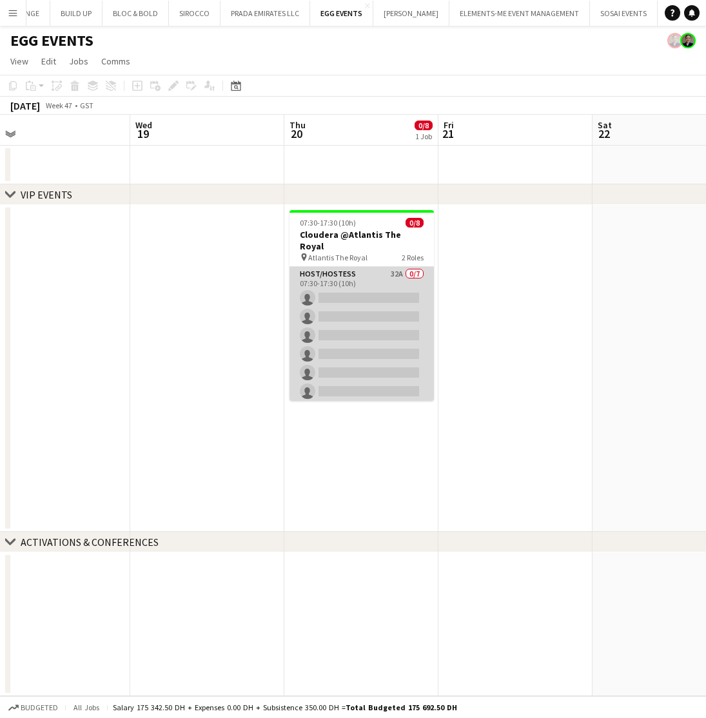
click at [364, 287] on app-card-role "Host/Hostess 32A 0/7 07:30-17:30 (10h) single-neutral-actions single-neutral-ac…" at bounding box center [361, 345] width 144 height 156
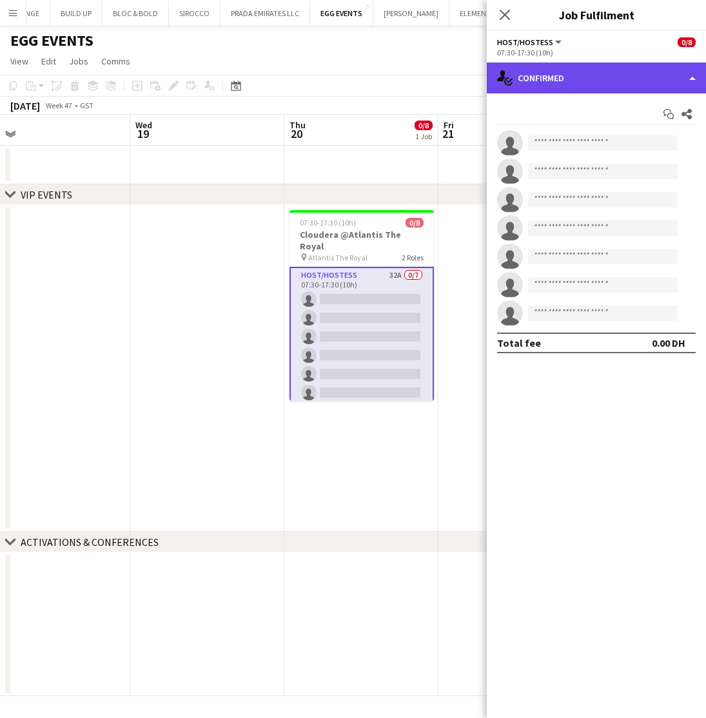
click at [603, 77] on div "single-neutral-actions-check-2 Confirmed" at bounding box center [596, 78] width 219 height 31
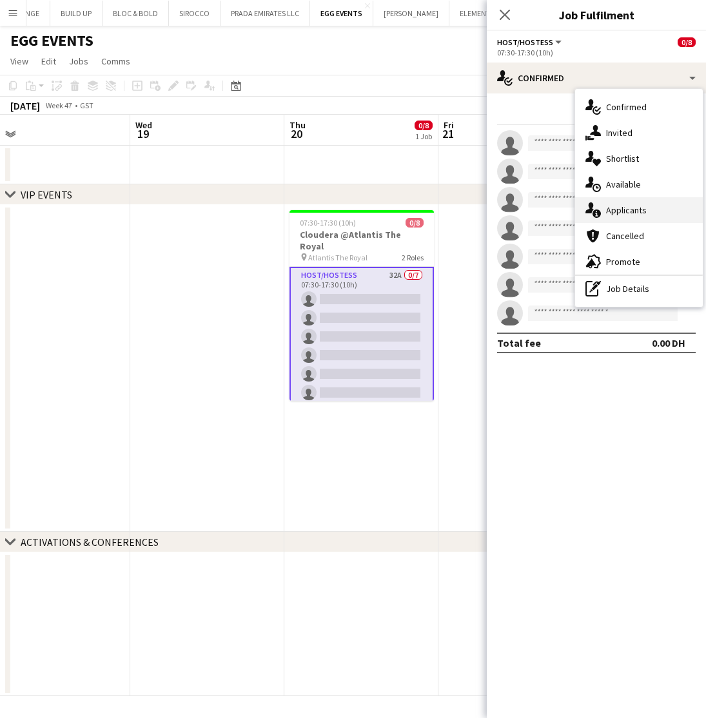
click at [618, 211] on span "Applicants" at bounding box center [626, 210] width 41 height 12
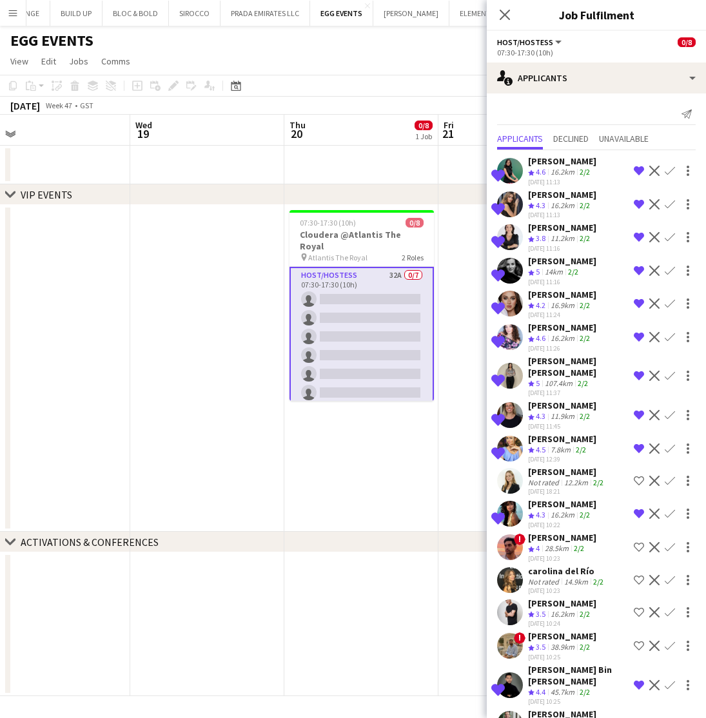
scroll to position [0, 0]
click at [505, 12] on icon "Close pop-in" at bounding box center [504, 14] width 12 height 12
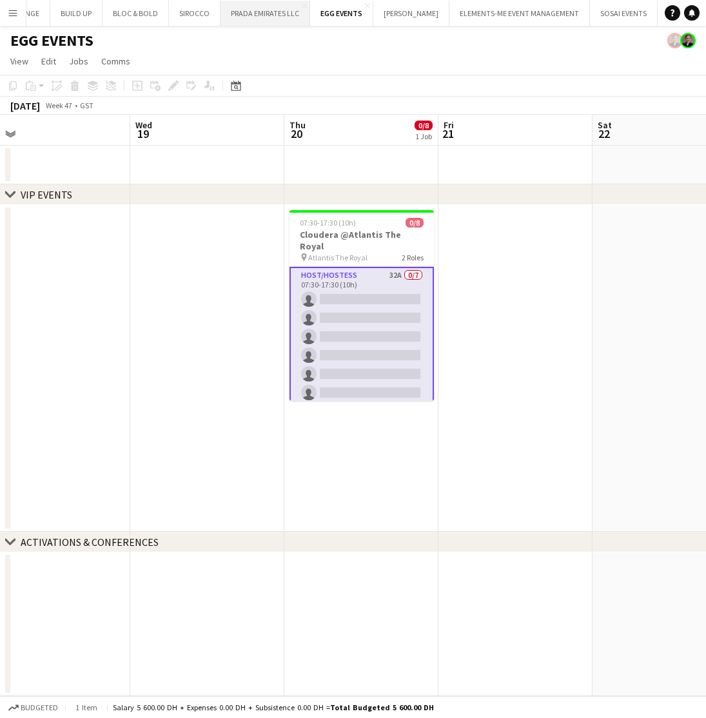
click at [251, 11] on button "PRADA EMIRATES LLC Close" at bounding box center [265, 13] width 90 height 25
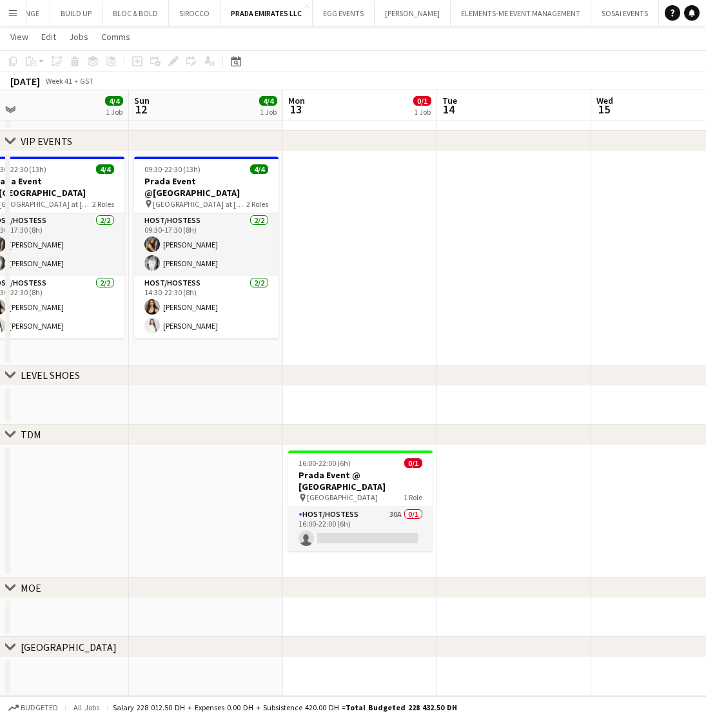
scroll to position [0, 491]
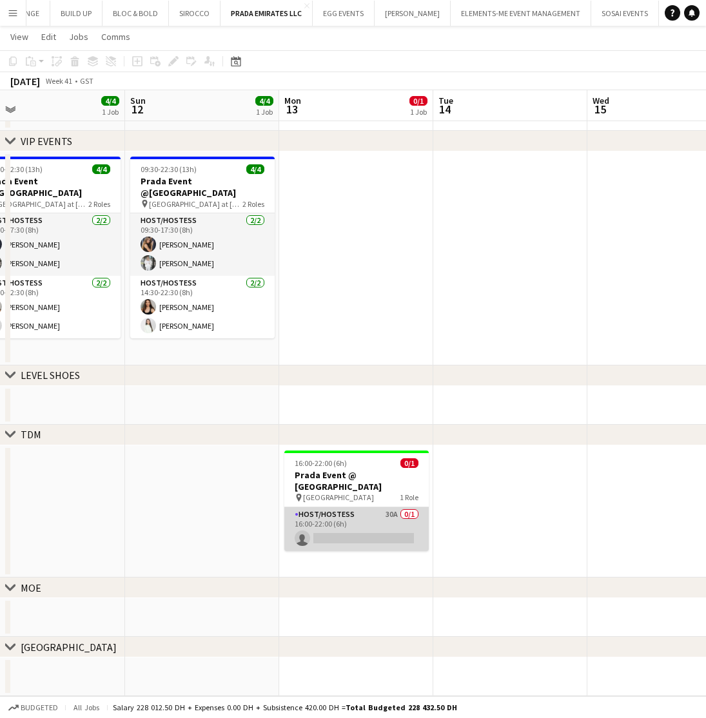
click at [365, 507] on app-card-role "Host/Hostess 30A 0/1 16:00-22:00 (6h) single-neutral-actions" at bounding box center [356, 529] width 144 height 44
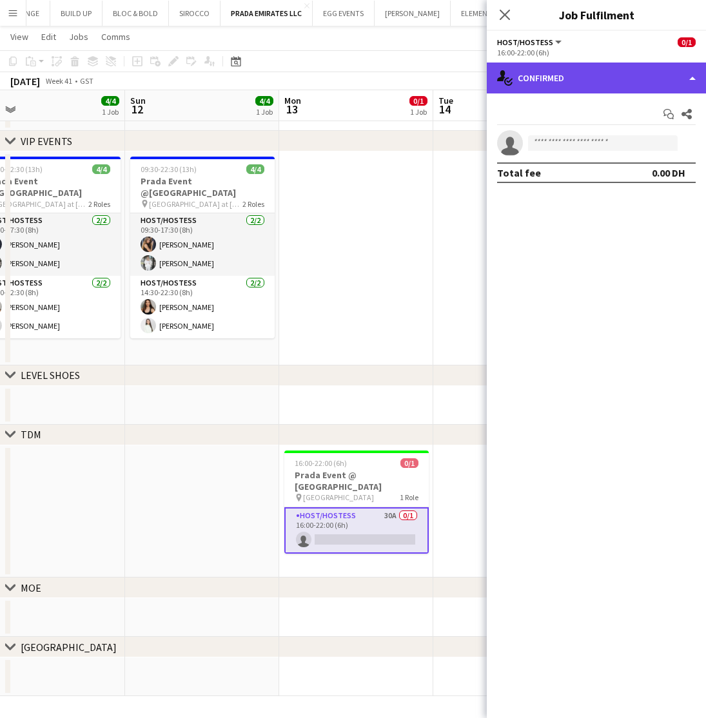
click at [568, 77] on div "single-neutral-actions-check-2 Confirmed" at bounding box center [596, 78] width 219 height 31
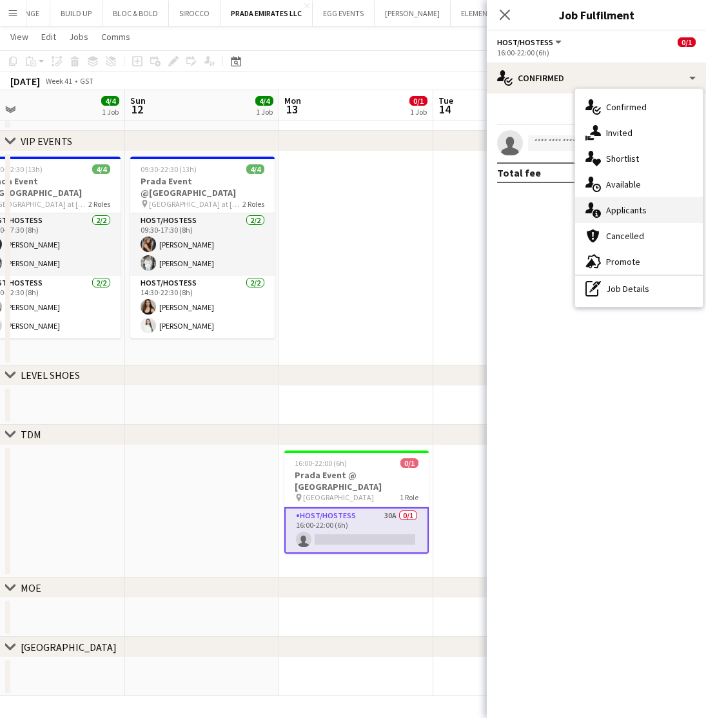
click at [624, 211] on span "Applicants" at bounding box center [626, 210] width 41 height 12
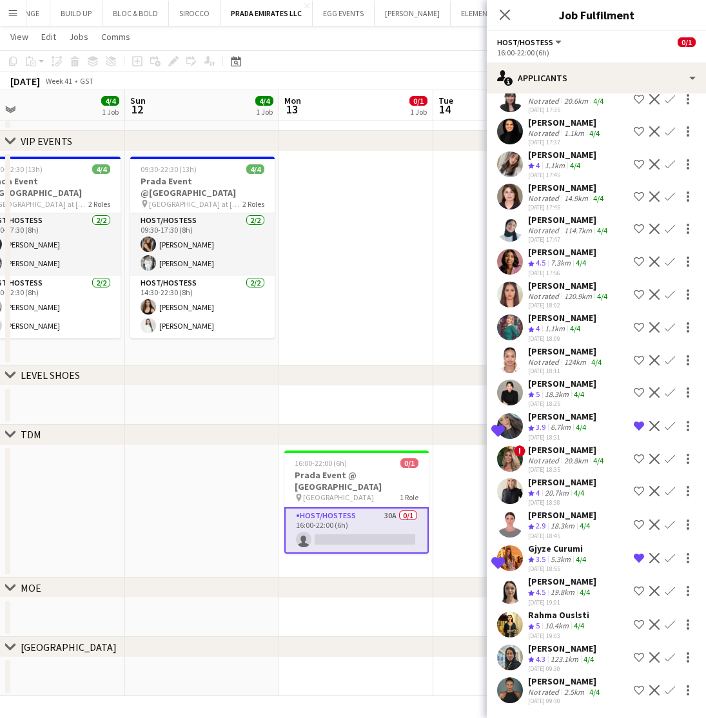
scroll to position [233, 0]
click at [503, 12] on icon "Close pop-in" at bounding box center [504, 14] width 12 height 12
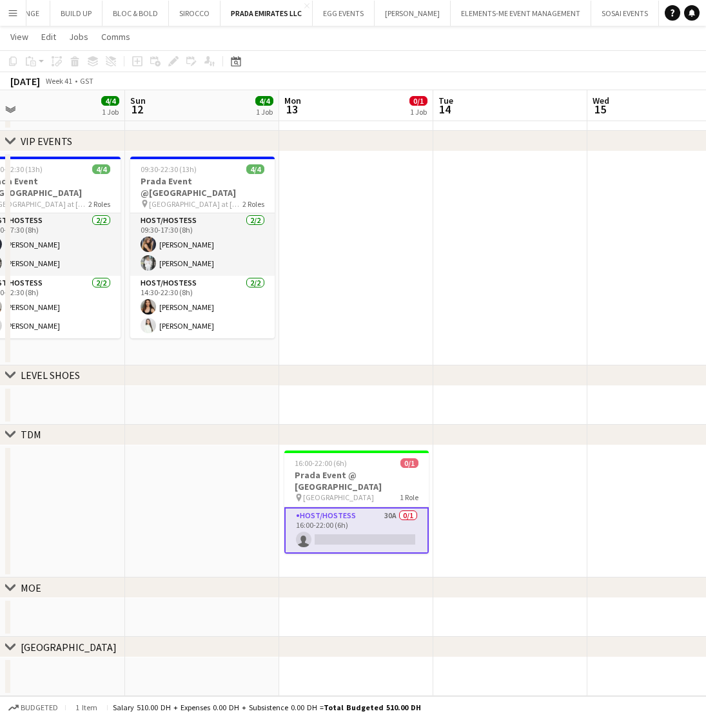
click at [380, 71] on app-toolbar "Copy Paste Paste Command V Paste with crew Command Shift V Paste linked Job Del…" at bounding box center [353, 61] width 706 height 22
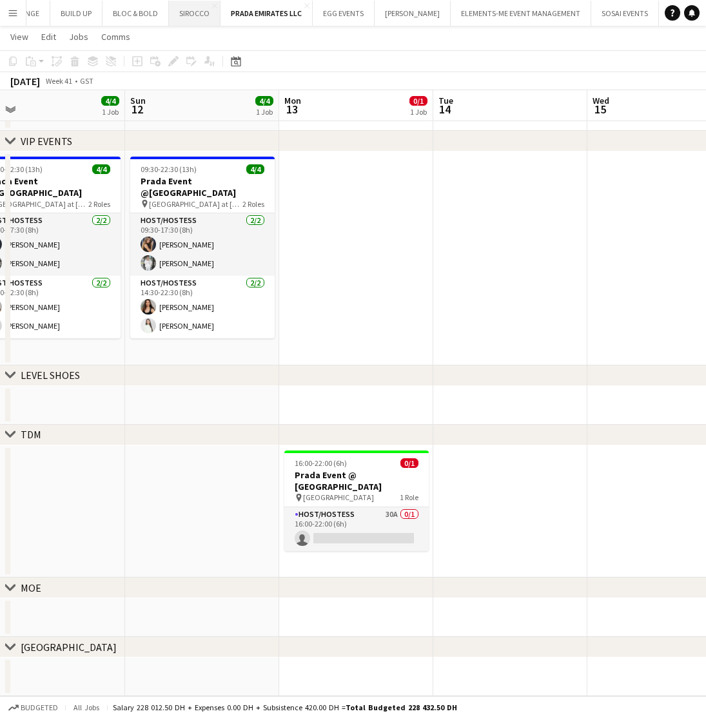
click at [192, 17] on button "SIROCCO Close" at bounding box center [195, 13] width 52 height 25
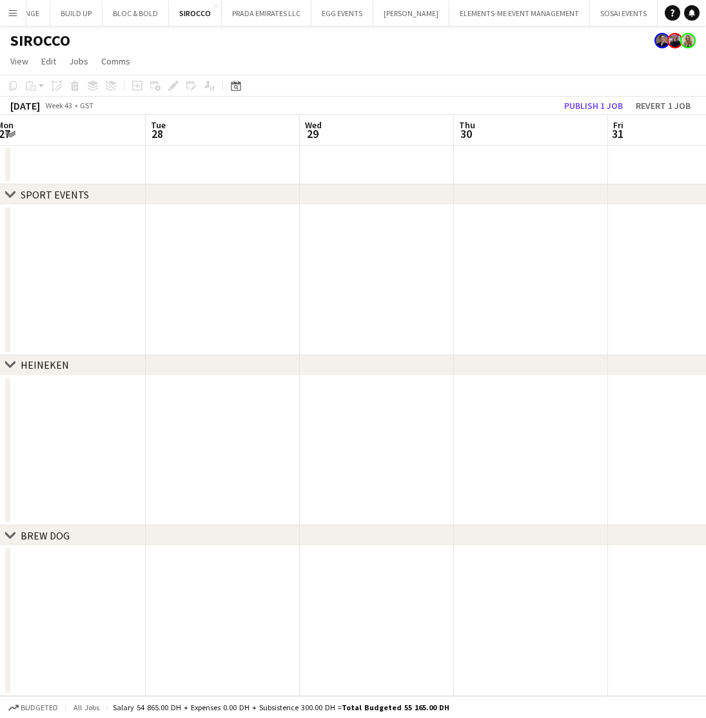
scroll to position [0, 483]
click at [213, 6] on app-icon "Close" at bounding box center [215, 5] width 5 height 5
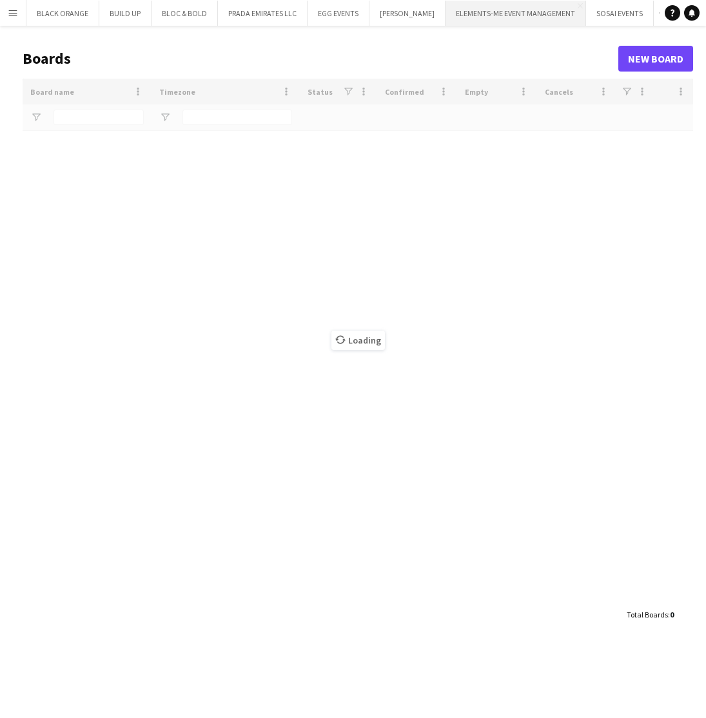
type input "*****"
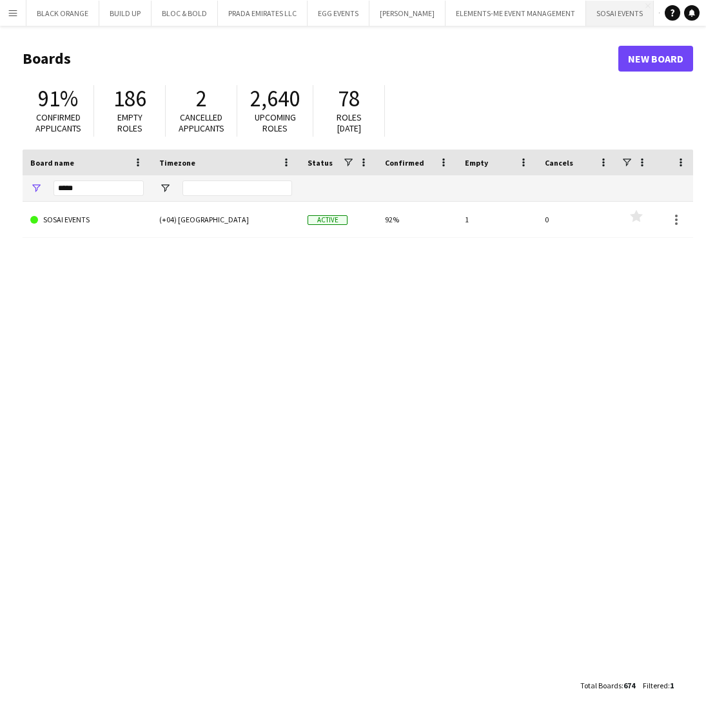
click at [612, 10] on button "SOSAI EVENTS Close" at bounding box center [620, 13] width 68 height 25
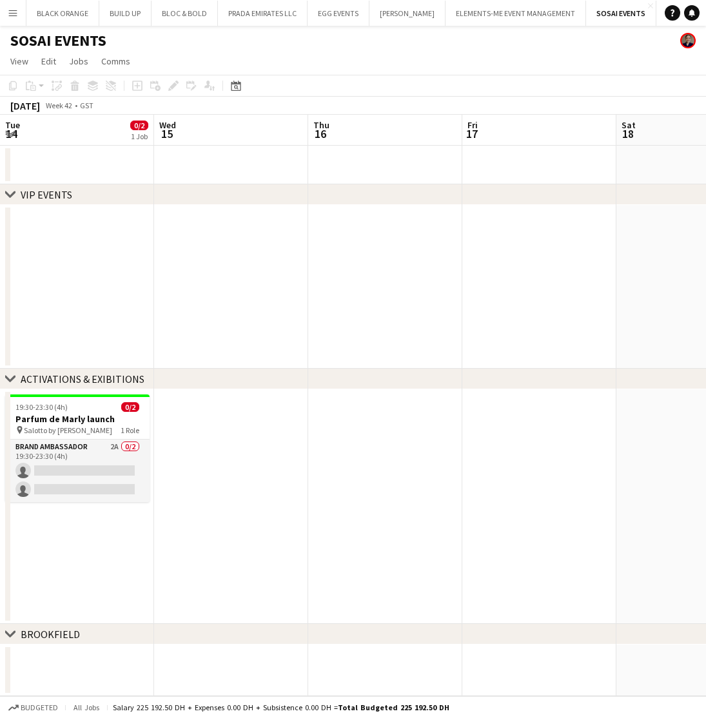
scroll to position [0, 341]
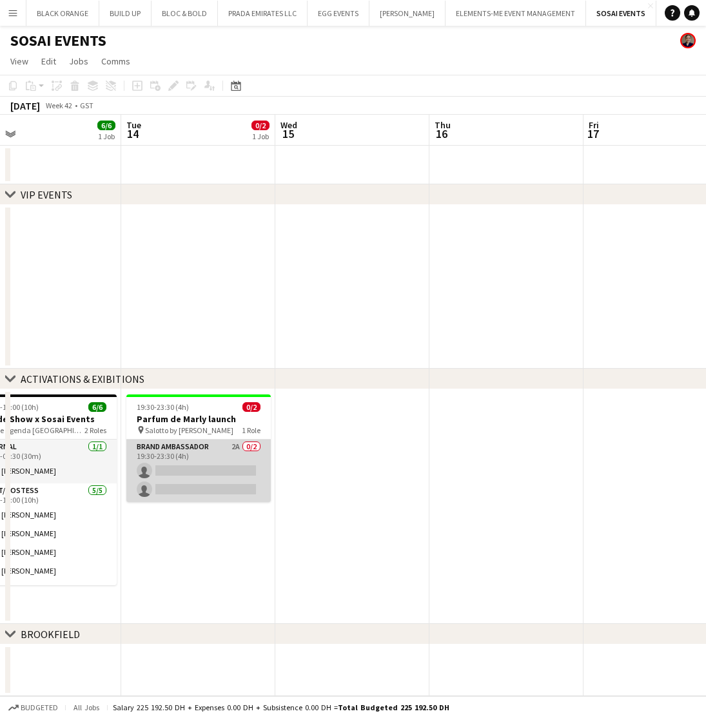
click at [209, 470] on app-card-role "Brand Ambassador 2A 0/2 19:30-23:30 (4h) single-neutral-actions single-neutral-…" at bounding box center [198, 471] width 144 height 63
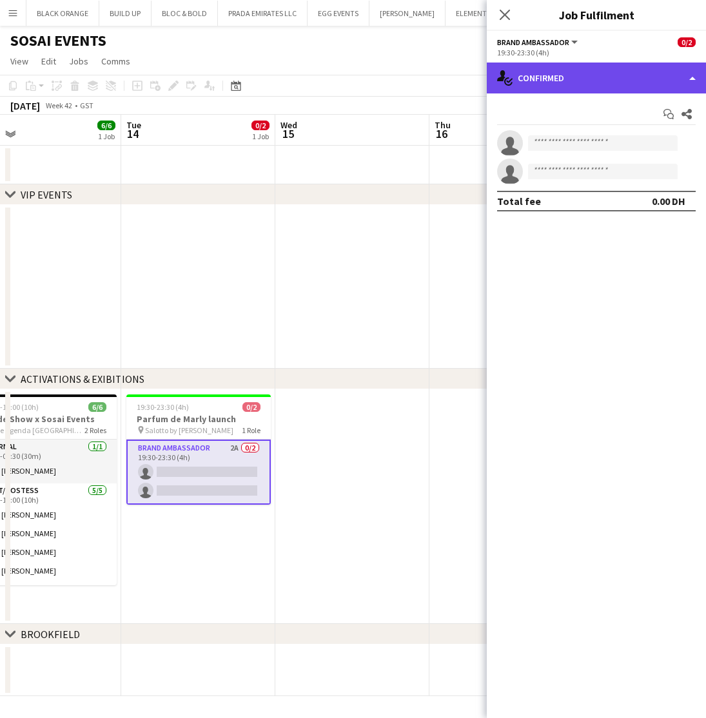
click at [613, 67] on div "single-neutral-actions-check-2 Confirmed" at bounding box center [596, 78] width 219 height 31
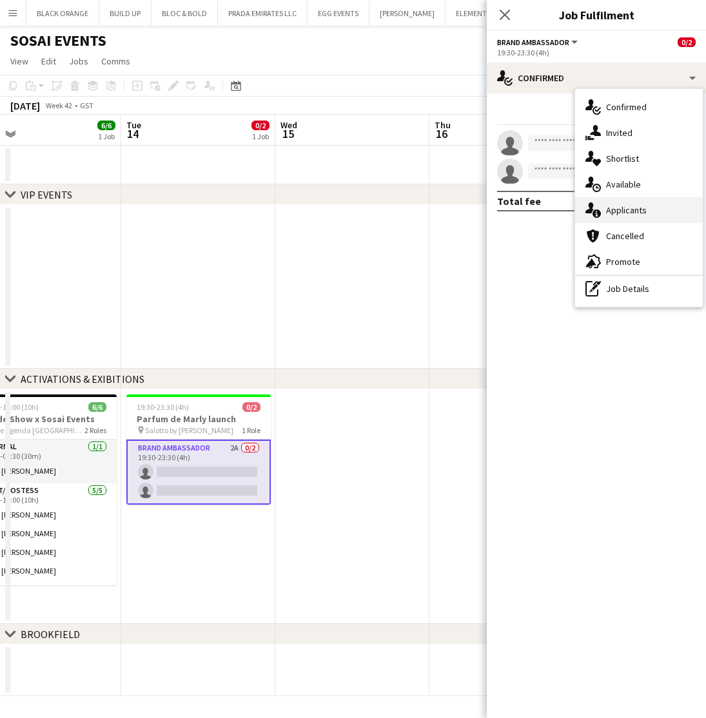
click at [629, 212] on span "Applicants" at bounding box center [626, 210] width 41 height 12
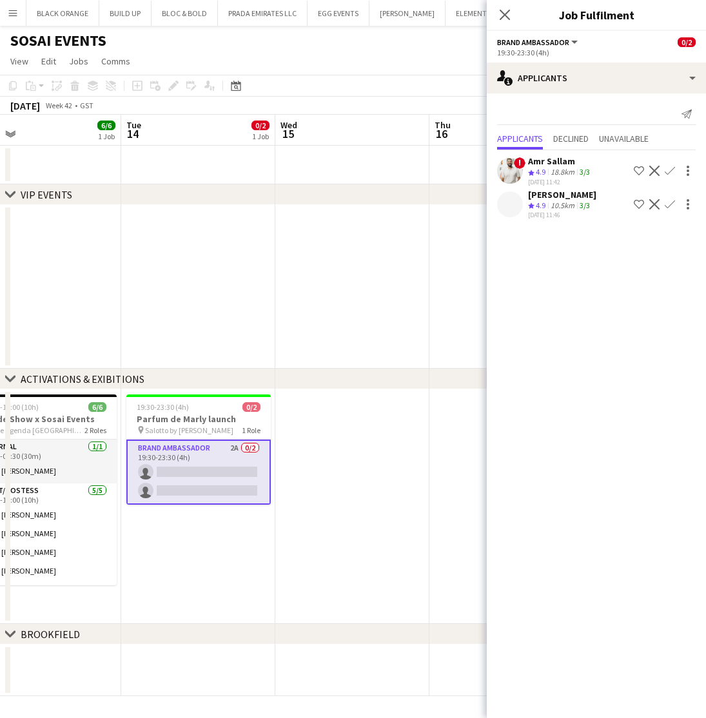
click at [548, 194] on div "Said Maksoud" at bounding box center [562, 195] width 68 height 12
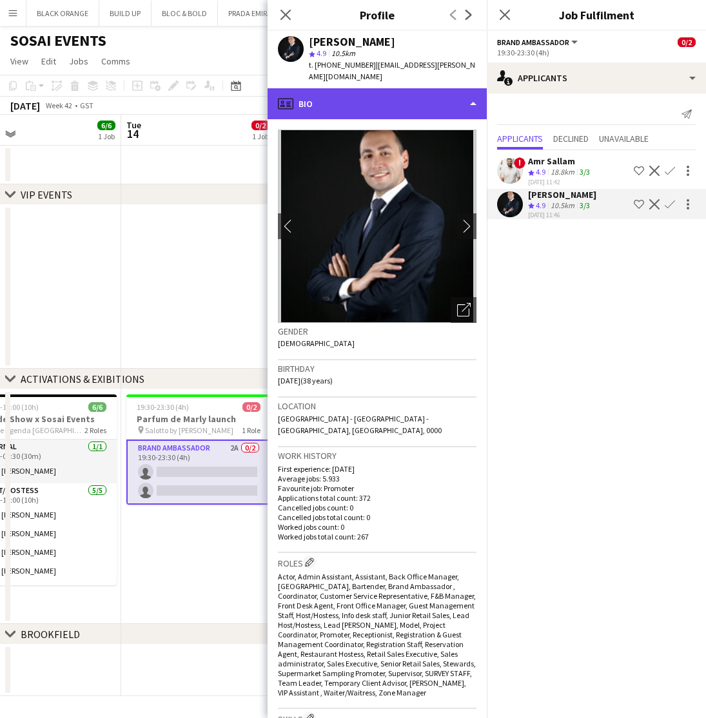
click at [381, 95] on div "profile Bio" at bounding box center [376, 103] width 219 height 31
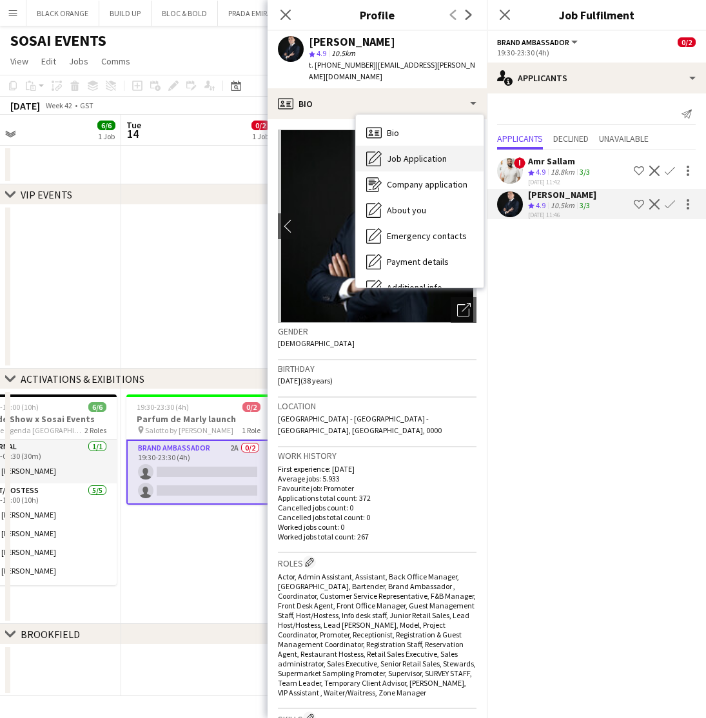
click at [409, 153] on span "Job Application" at bounding box center [417, 159] width 60 height 12
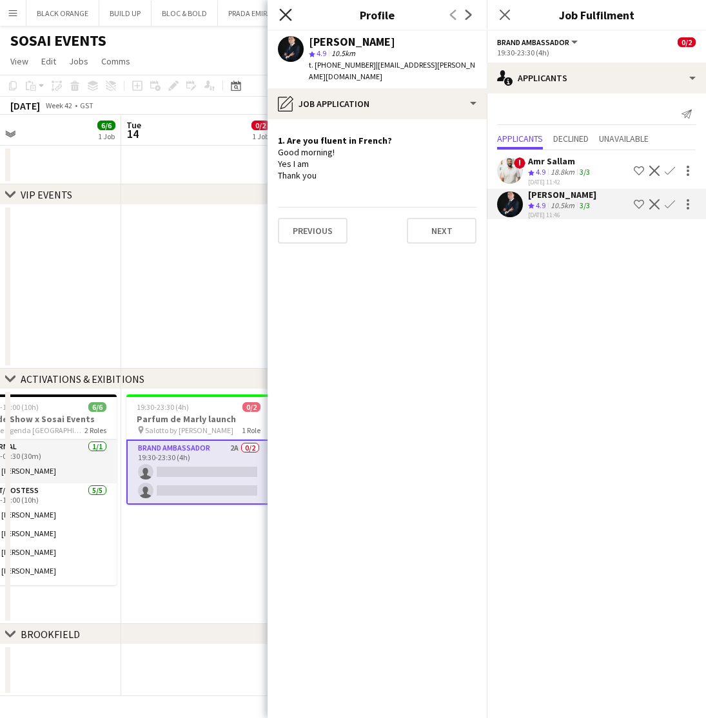
click at [283, 17] on icon at bounding box center [285, 14] width 12 height 12
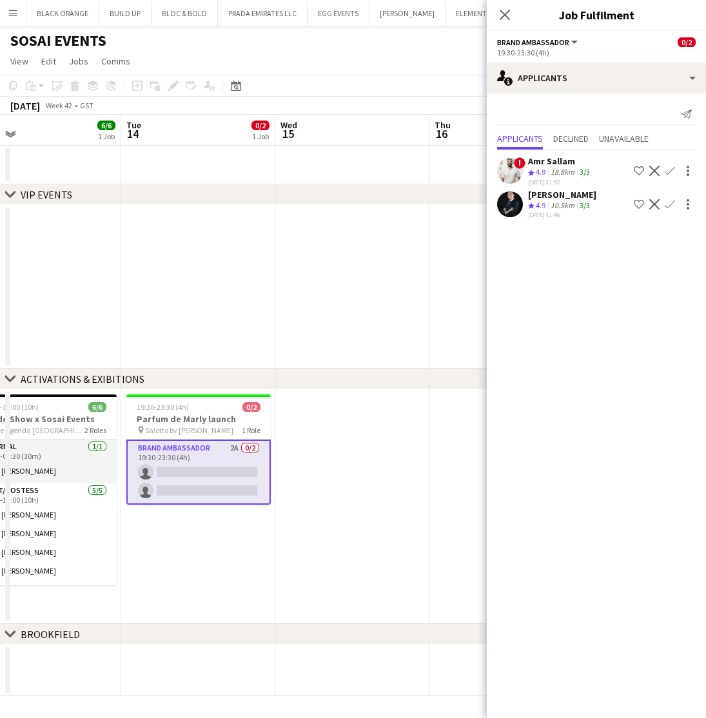
click at [541, 206] on span "4.9" at bounding box center [541, 205] width 10 height 10
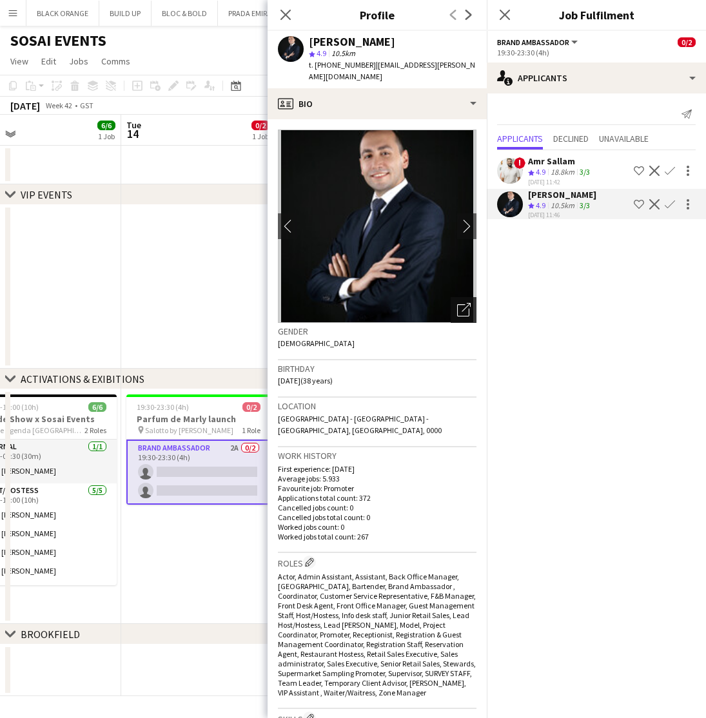
click at [461, 303] on icon "Open photos pop-in" at bounding box center [464, 310] width 14 height 14
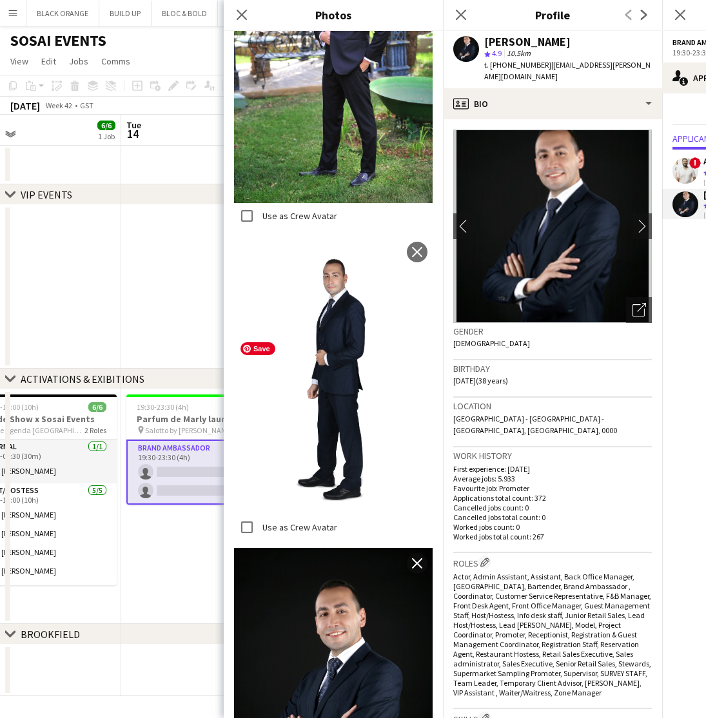
scroll to position [1072, 0]
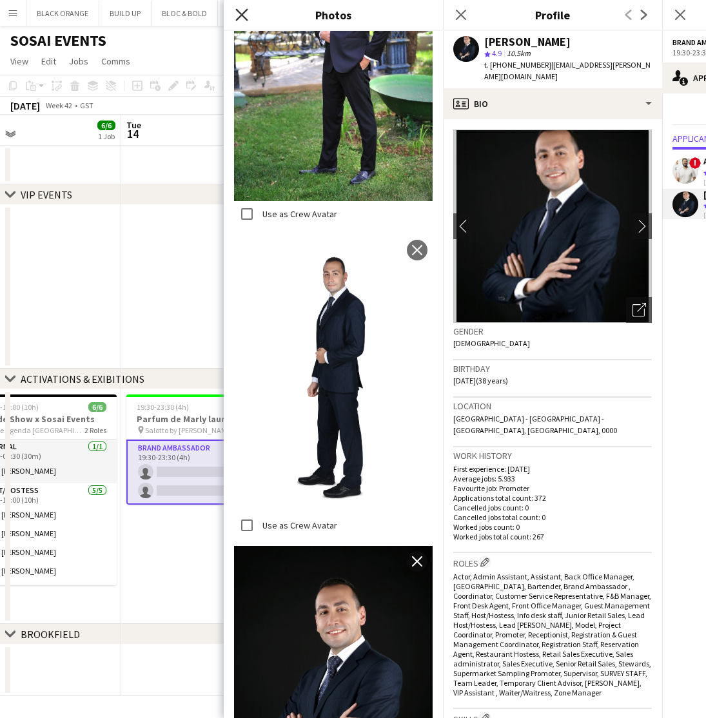
click at [237, 15] on icon "Close pop-in" at bounding box center [241, 14] width 12 height 12
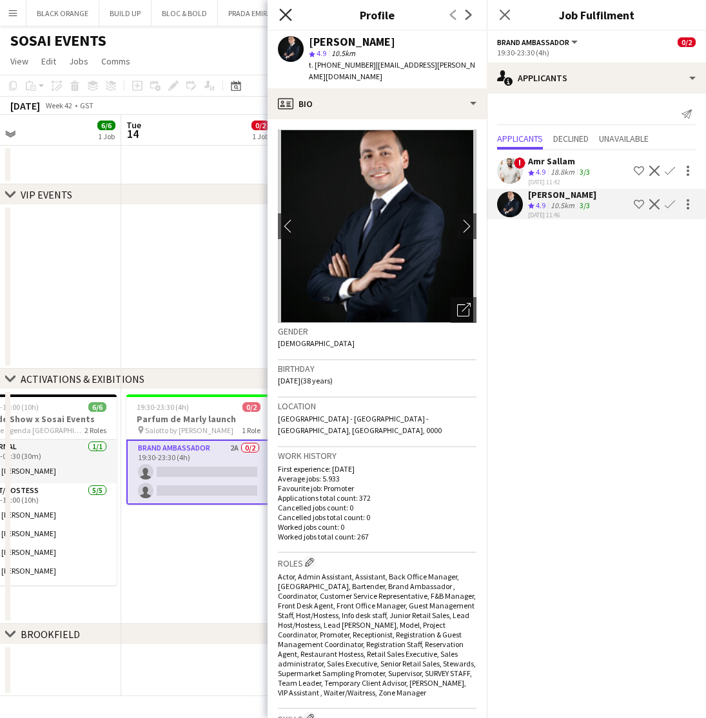
click at [287, 9] on icon "Close pop-in" at bounding box center [285, 14] width 12 height 12
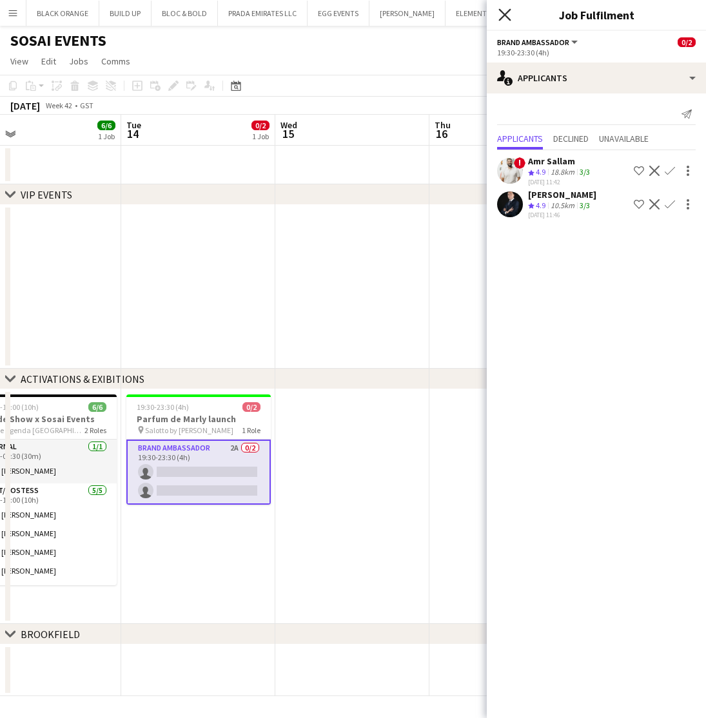
click at [503, 20] on icon "Close pop-in" at bounding box center [504, 14] width 12 height 12
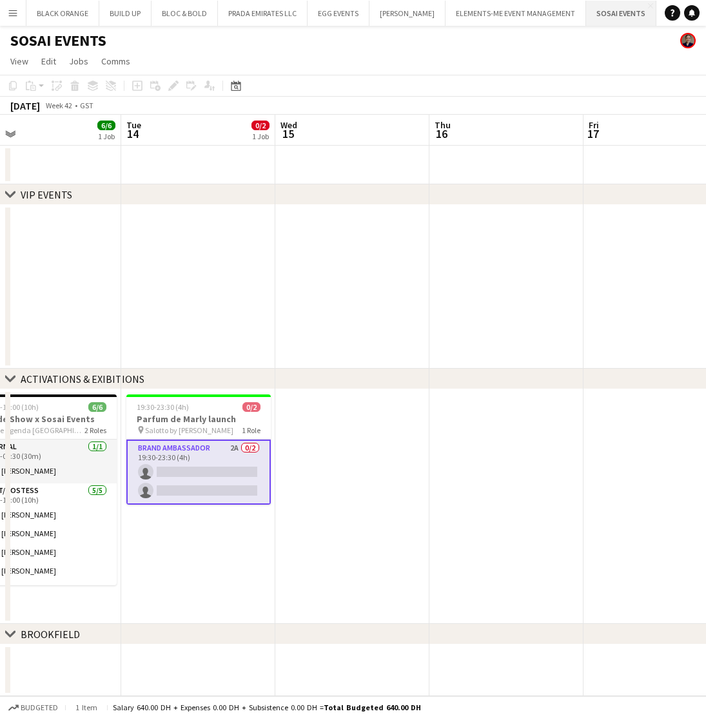
scroll to position [0, 0]
click at [526, 16] on button "ELEMENTS-ME EVENT MANAGEMENT Close" at bounding box center [515, 13] width 140 height 25
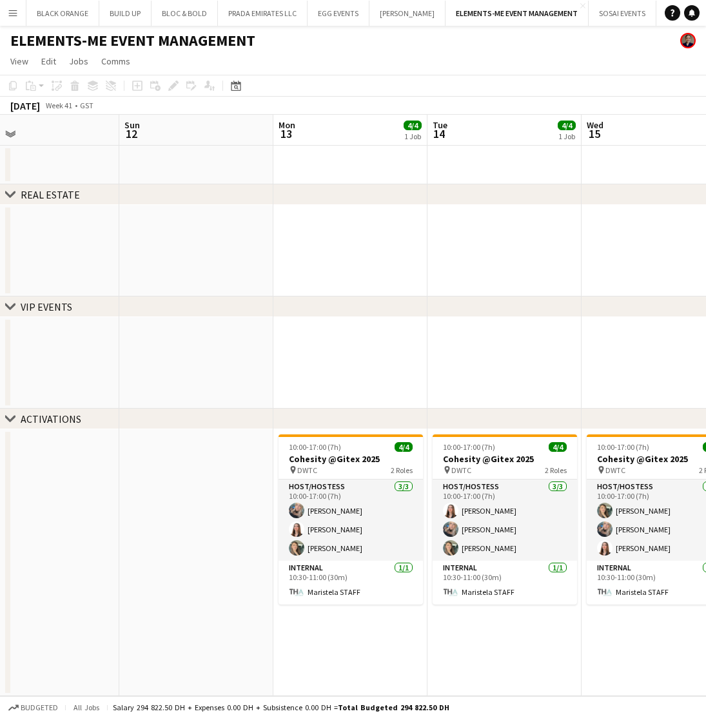
scroll to position [0, 503]
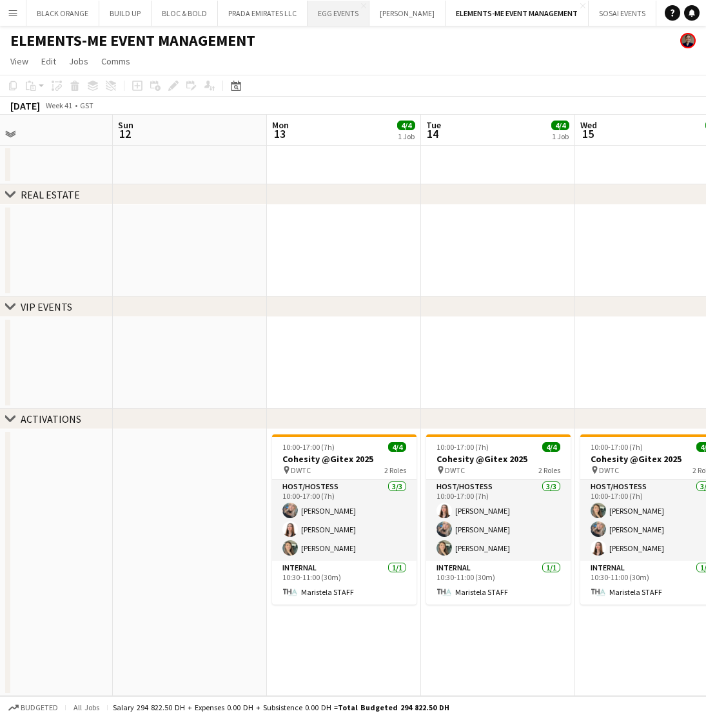
click at [327, 17] on button "EGG EVENTS Close" at bounding box center [338, 13] width 62 height 25
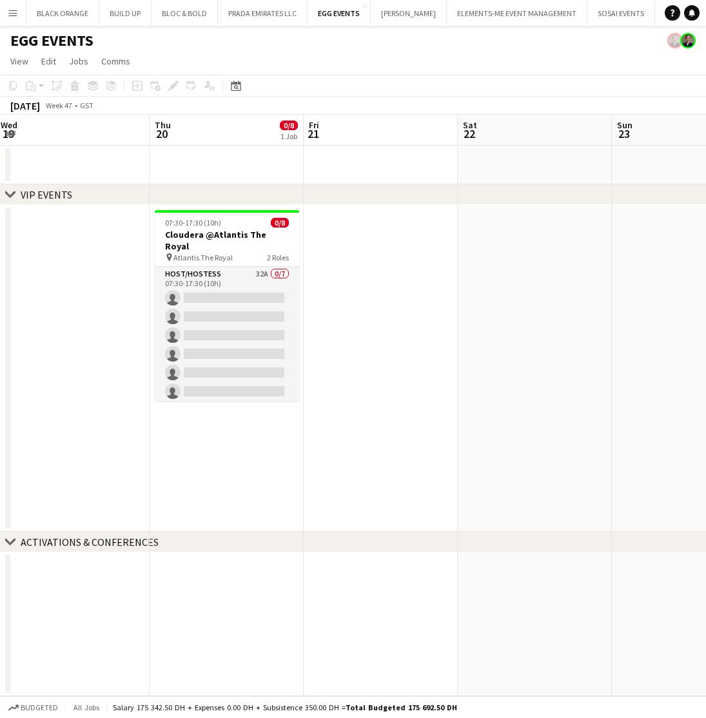
scroll to position [0, 459]
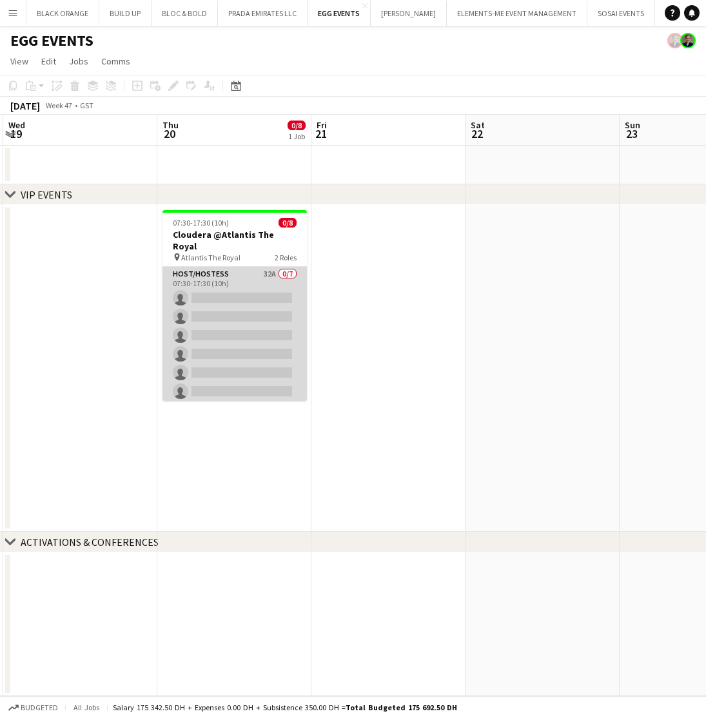
click at [232, 283] on app-card-role "Host/Hostess 32A 0/7 07:30-17:30 (10h) single-neutral-actions single-neutral-ac…" at bounding box center [234, 345] width 144 height 156
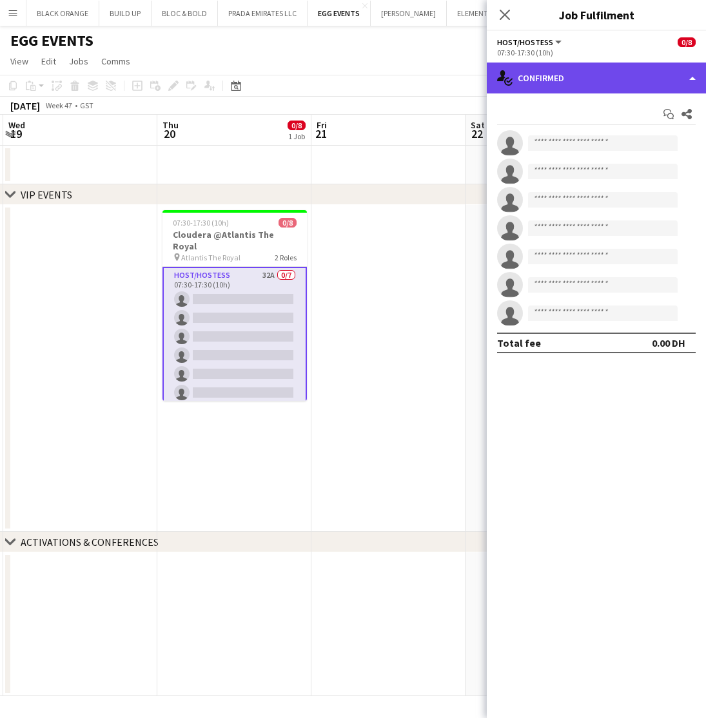
click at [636, 69] on div "single-neutral-actions-check-2 Confirmed" at bounding box center [596, 78] width 219 height 31
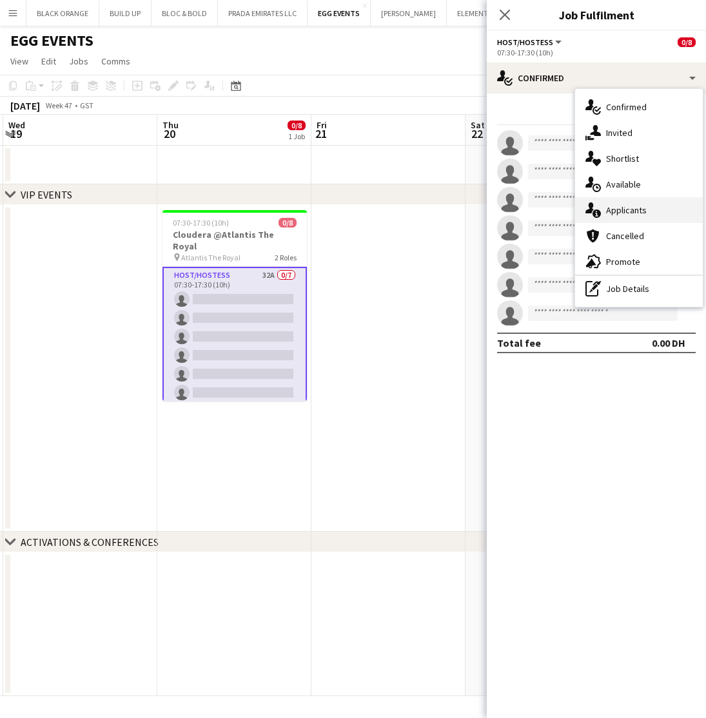
click at [621, 206] on span "Applicants" at bounding box center [626, 210] width 41 height 12
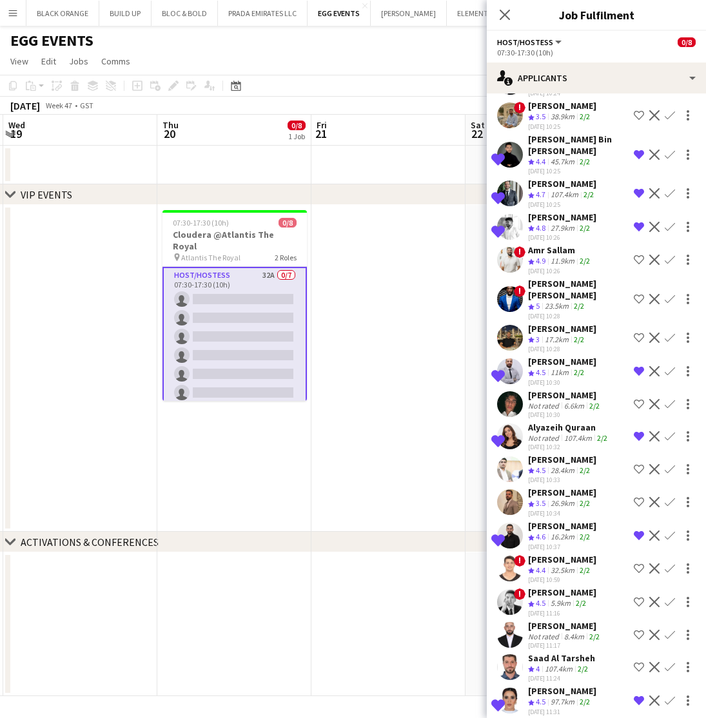
scroll to position [530, 0]
click at [252, 16] on button "PRADA EMIRATES LLC Close" at bounding box center [263, 13] width 90 height 25
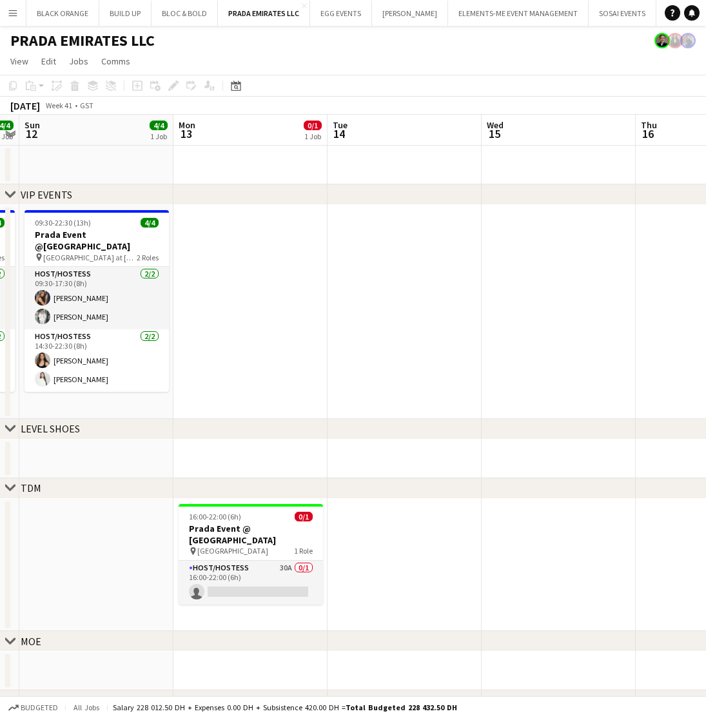
scroll to position [0, 454]
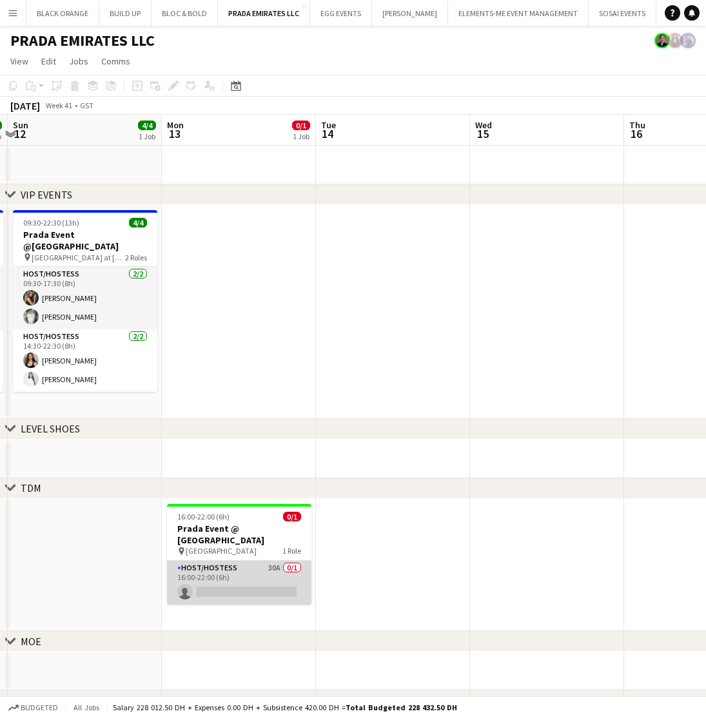
click at [228, 568] on app-card-role "Host/Hostess 30A 0/1 16:00-22:00 (6h) single-neutral-actions" at bounding box center [239, 583] width 144 height 44
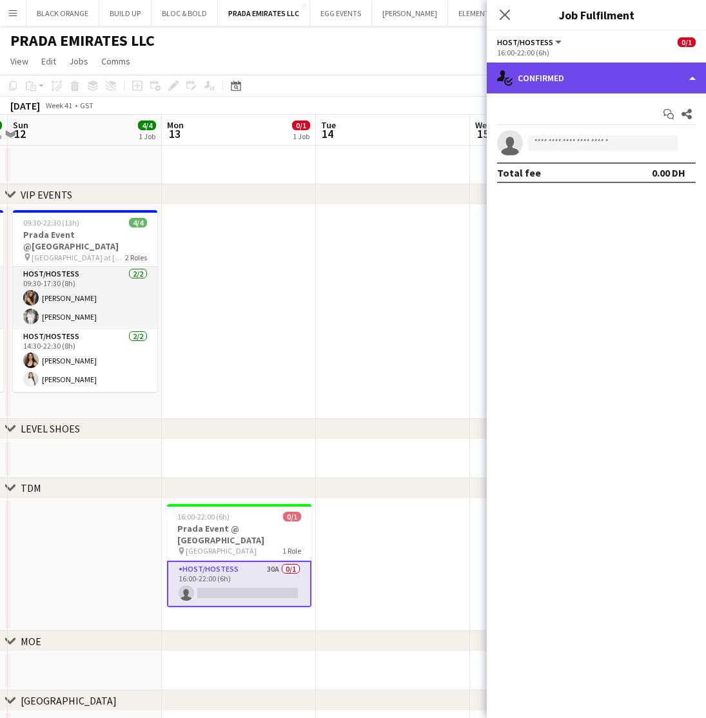
click at [565, 82] on div "single-neutral-actions-check-2 Confirmed" at bounding box center [596, 78] width 219 height 31
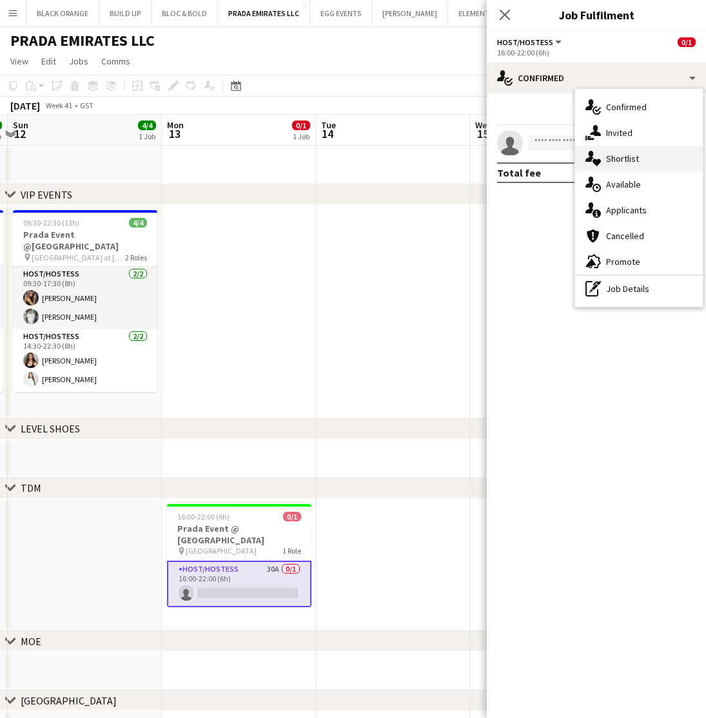
click at [618, 163] on span "Shortlist" at bounding box center [622, 159] width 33 height 12
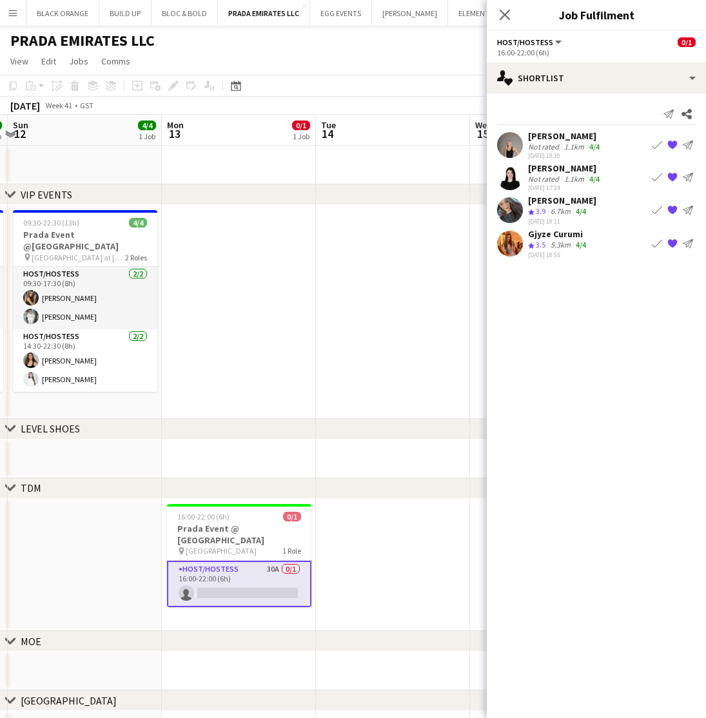
click at [550, 138] on div "Rosalinda Montereale" at bounding box center [565, 136] width 74 height 12
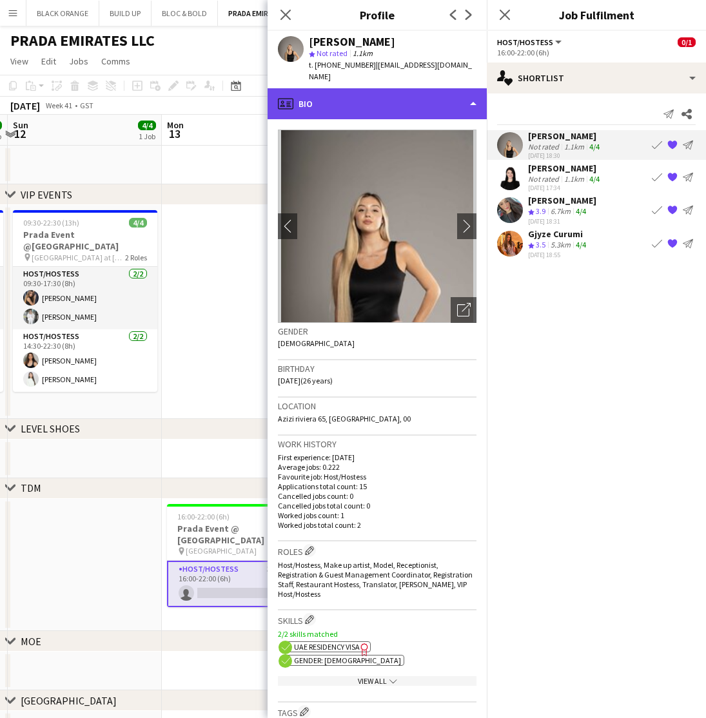
click at [429, 94] on div "profile Bio" at bounding box center [376, 103] width 219 height 31
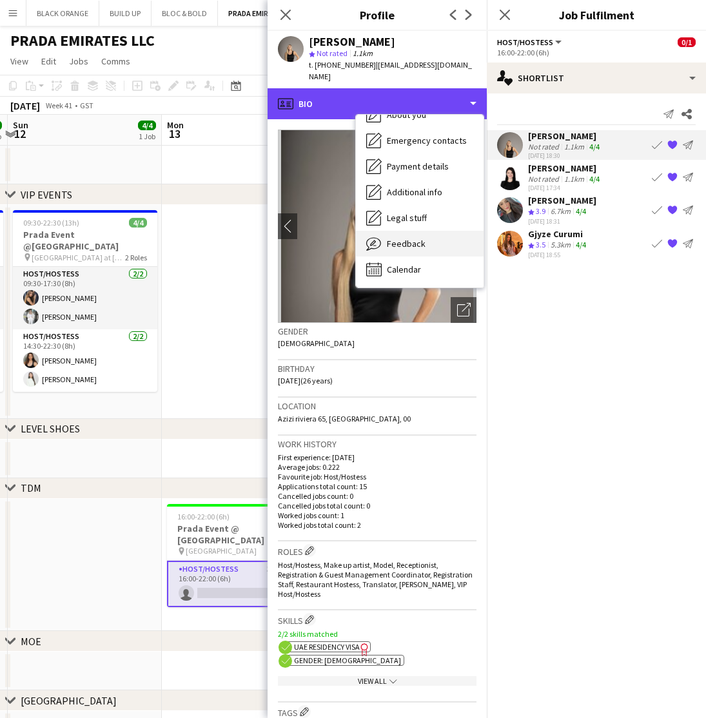
scroll to position [95, 0]
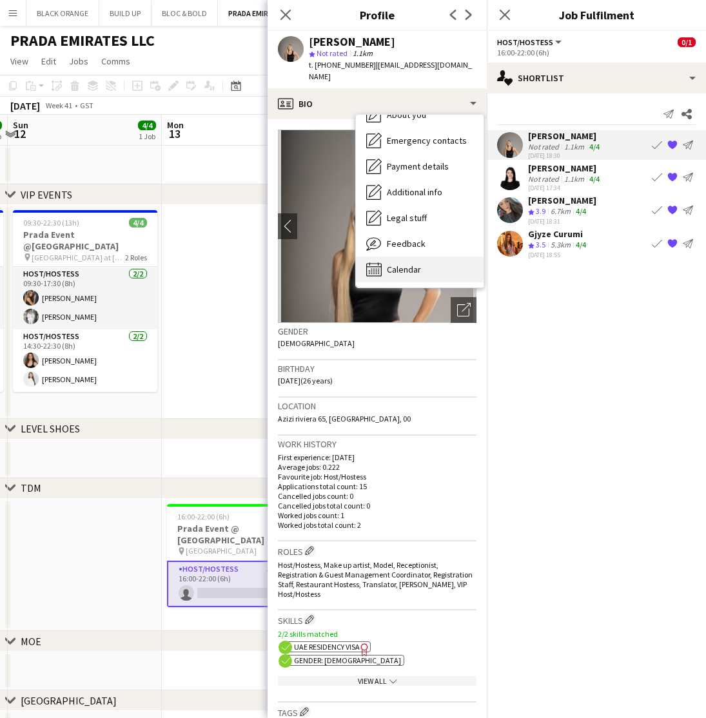
click at [396, 264] on span "Calendar" at bounding box center [404, 270] width 34 height 12
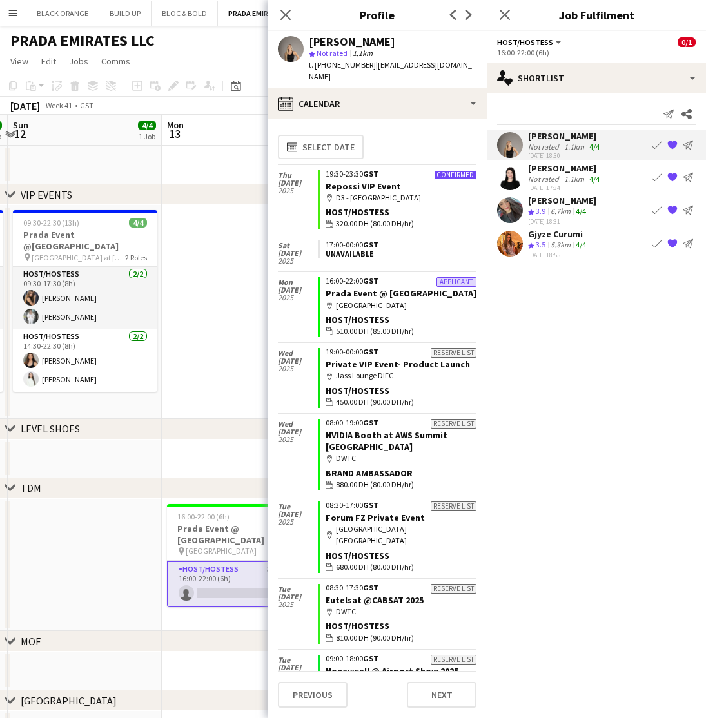
scroll to position [0, 0]
click at [284, 8] on app-icon "Close pop-in" at bounding box center [285, 15] width 19 height 19
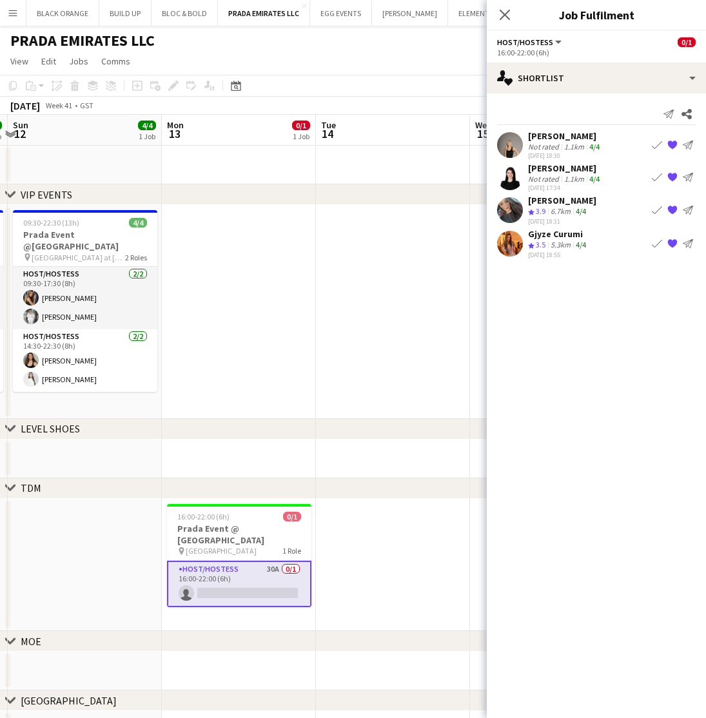
click at [556, 140] on div "Rosalinda Montereale" at bounding box center [565, 136] width 74 height 12
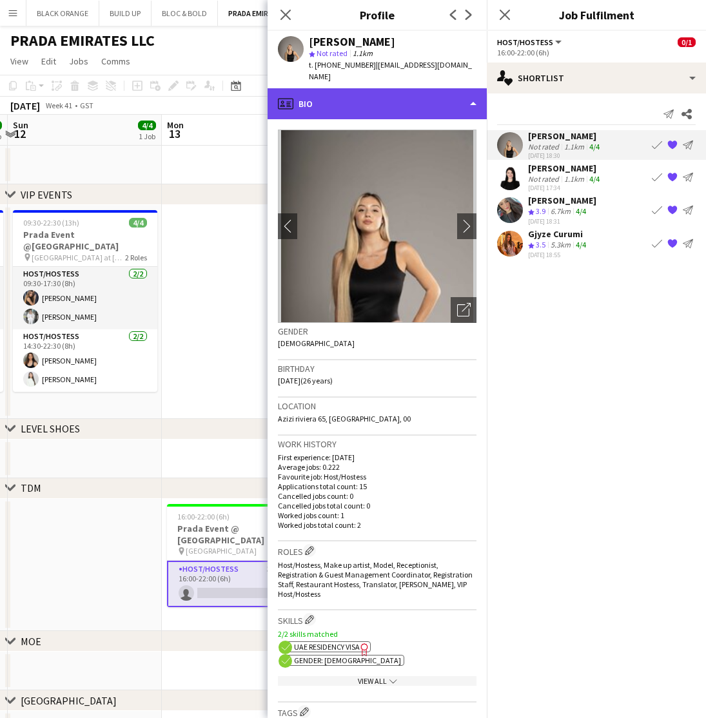
click at [399, 97] on div "profile Bio" at bounding box center [376, 103] width 219 height 31
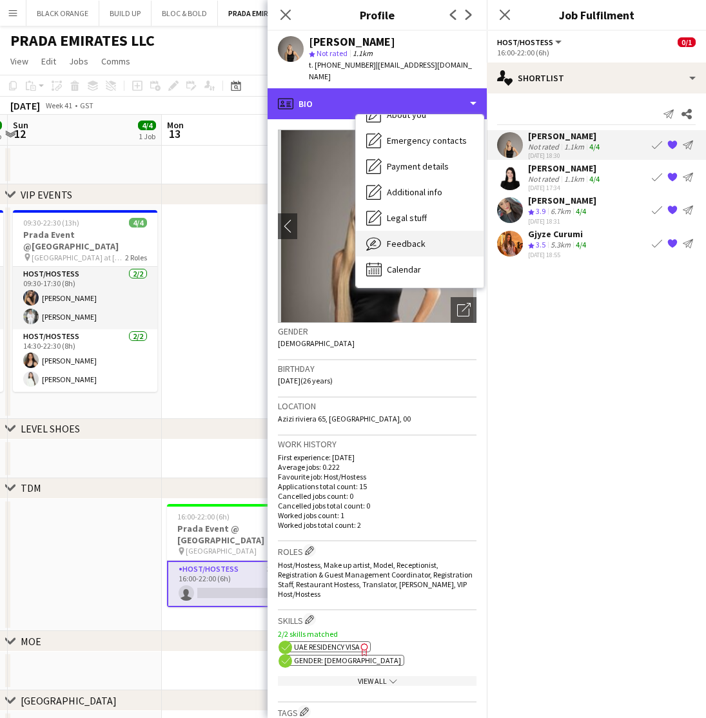
scroll to position [95, 0]
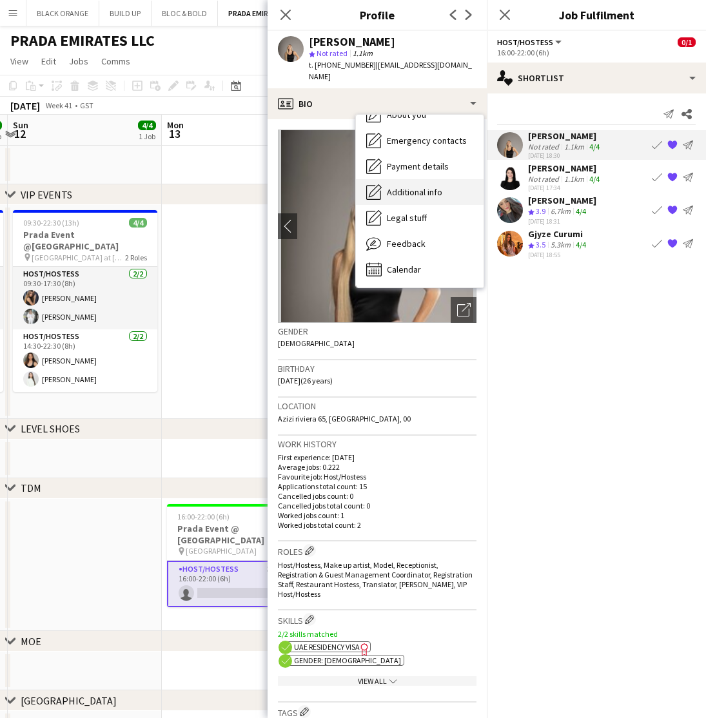
click at [405, 186] on span "Additional info" at bounding box center [414, 192] width 55 height 12
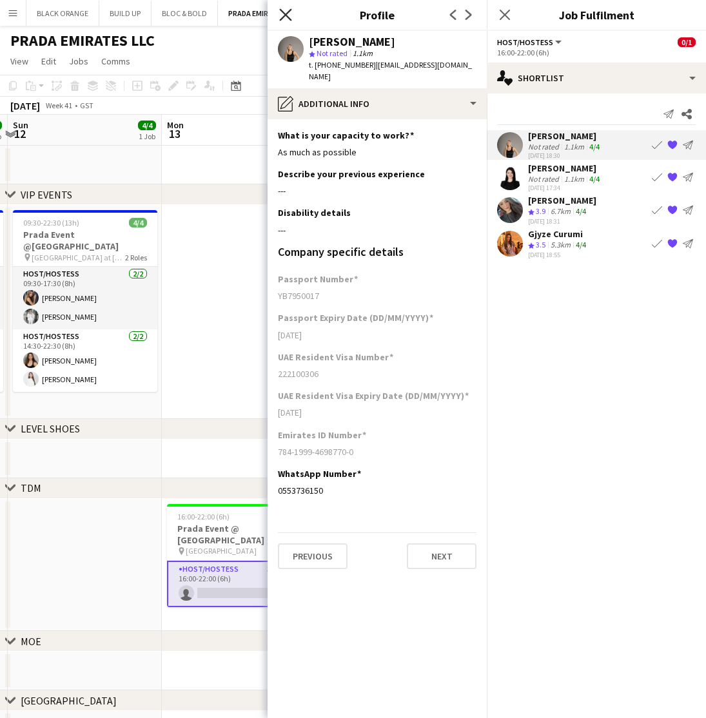
click at [284, 12] on icon "Close pop-in" at bounding box center [285, 14] width 12 height 12
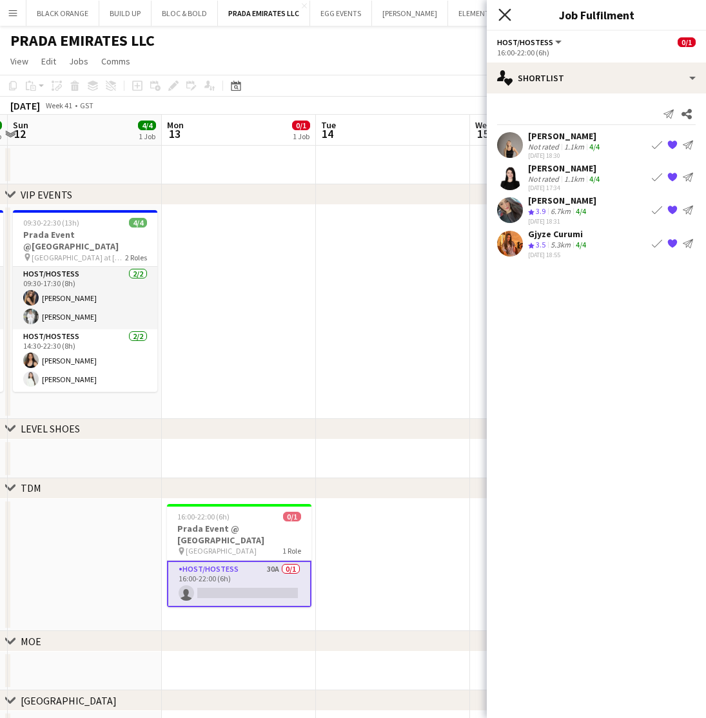
click at [505, 10] on icon "Close pop-in" at bounding box center [504, 14] width 12 height 12
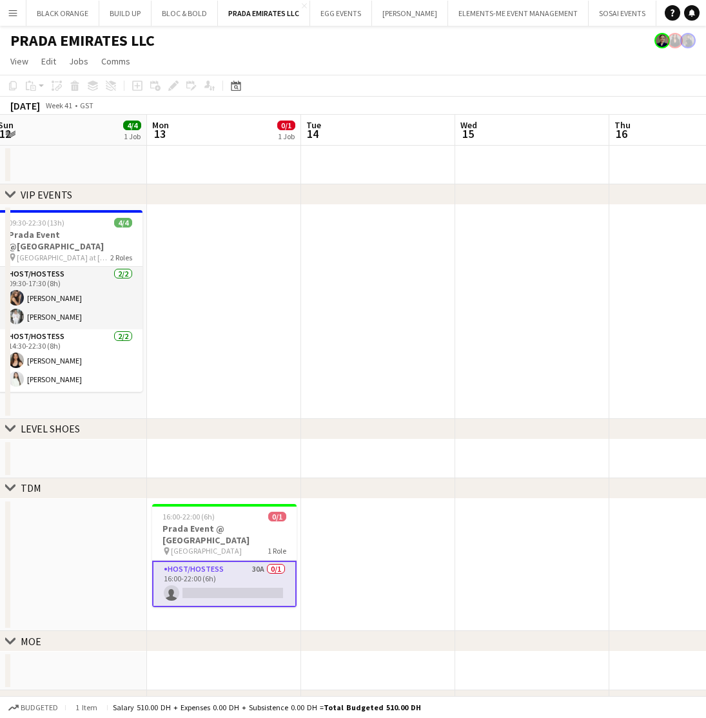
scroll to position [0, 472]
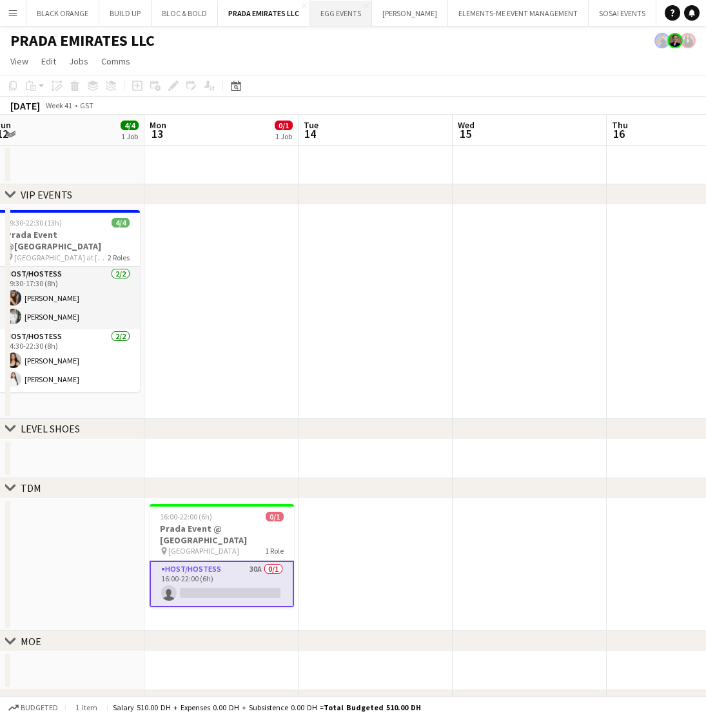
click at [336, 15] on button "EGG EVENTS Close" at bounding box center [341, 13] width 62 height 25
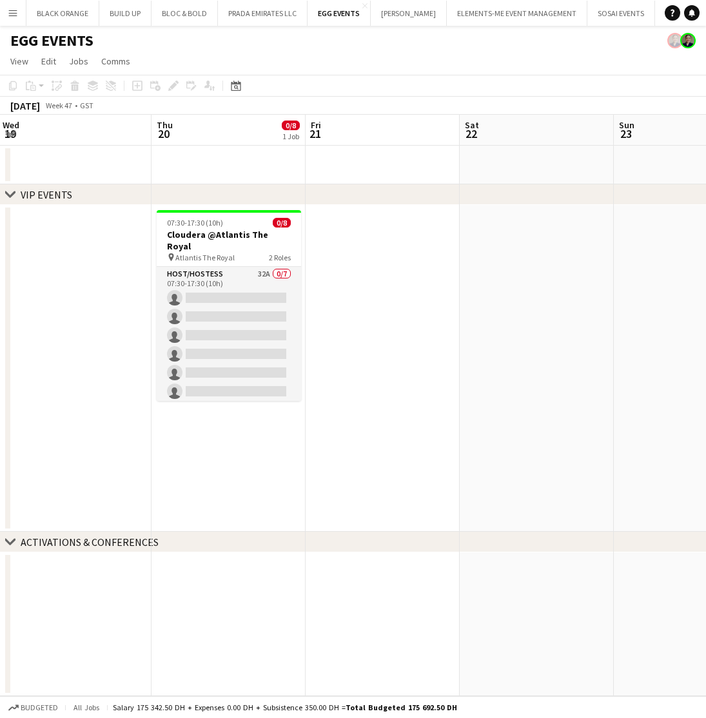
scroll to position [0, 308]
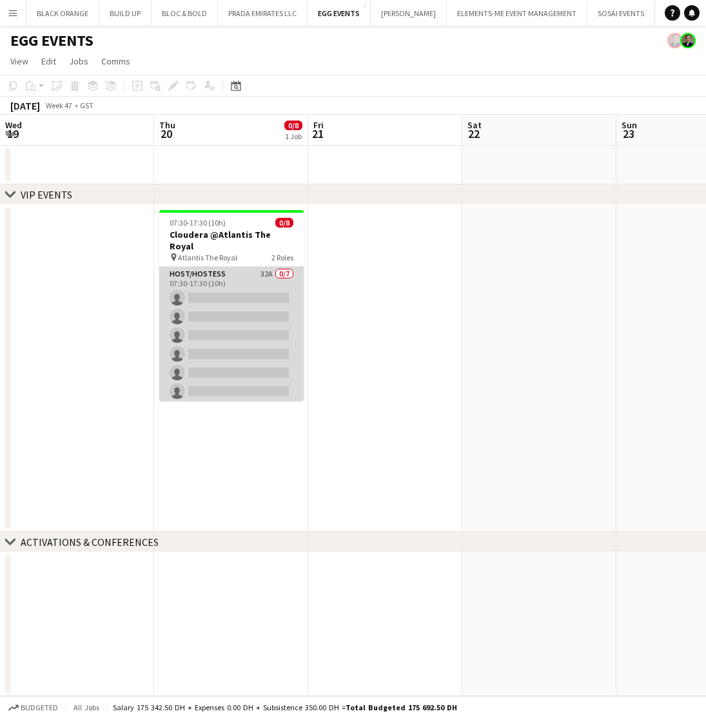
click at [238, 284] on app-card-role "Host/Hostess 32A 0/7 07:30-17:30 (10h) single-neutral-actions single-neutral-ac…" at bounding box center [231, 345] width 144 height 156
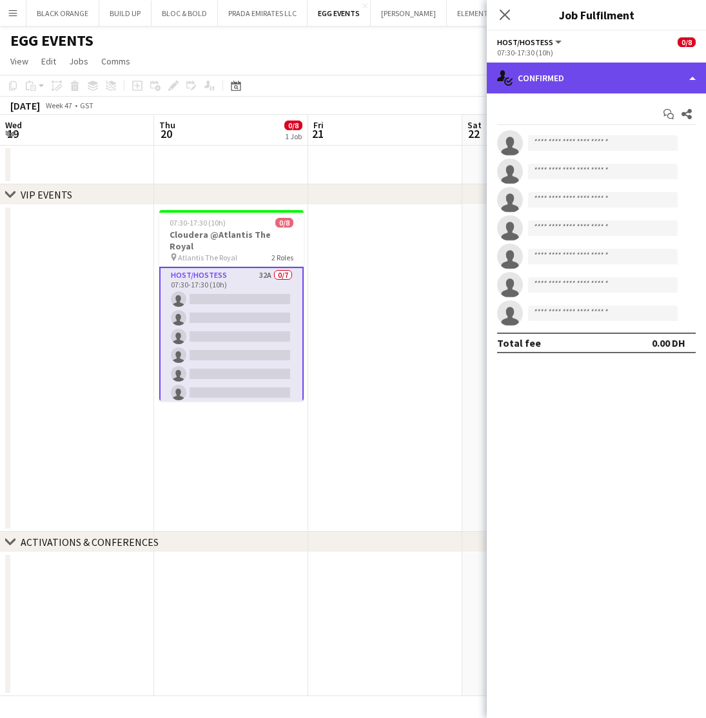
click at [632, 84] on div "single-neutral-actions-check-2 Confirmed" at bounding box center [596, 78] width 219 height 31
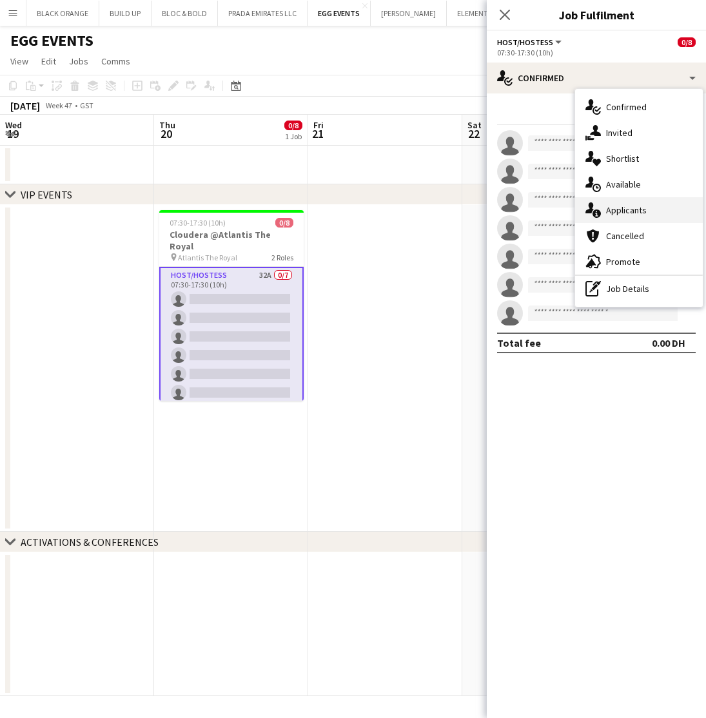
click at [623, 212] on span "Applicants" at bounding box center [626, 210] width 41 height 12
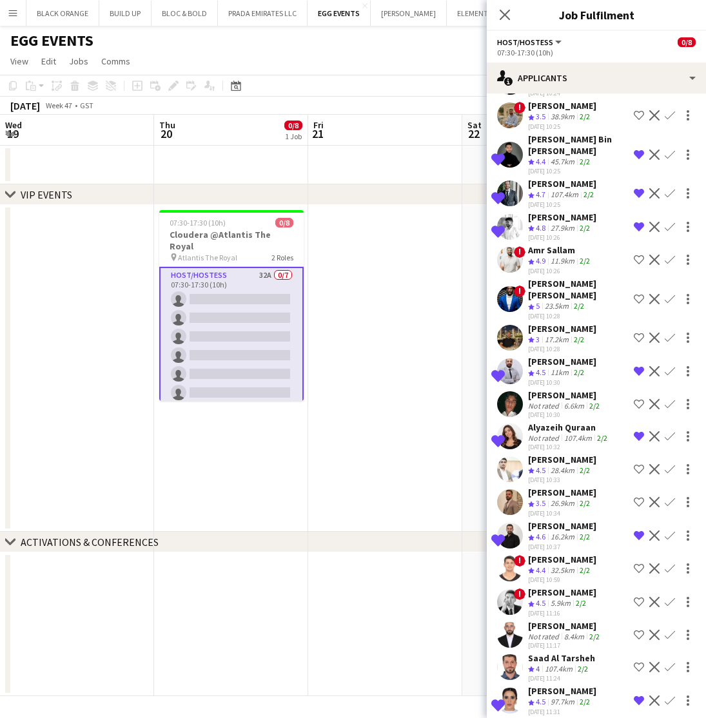
scroll to position [530, 0]
click at [501, 16] on icon "Close pop-in" at bounding box center [504, 14] width 12 height 12
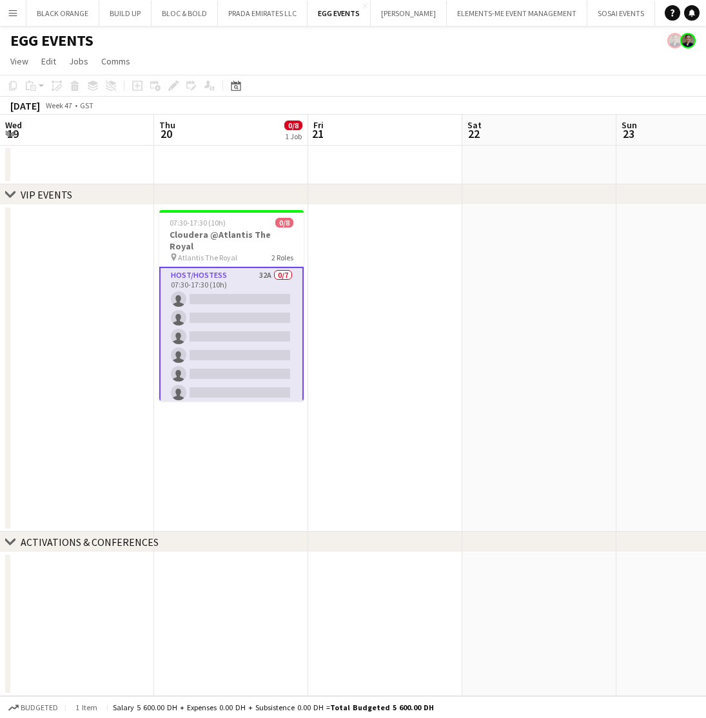
scroll to position [0, 0]
click at [231, 278] on app-card-role "Host/Hostess 32A 0/7 07:30-17:30 (10h) single-neutral-actions single-neutral-ac…" at bounding box center [231, 346] width 144 height 159
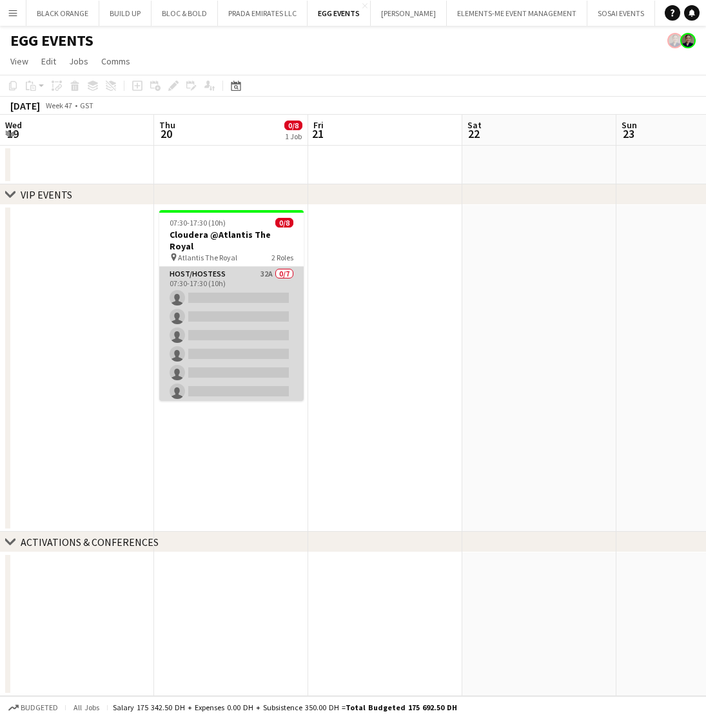
click at [231, 278] on app-card-role "Host/Hostess 32A 0/7 07:30-17:30 (10h) single-neutral-actions single-neutral-ac…" at bounding box center [231, 345] width 144 height 156
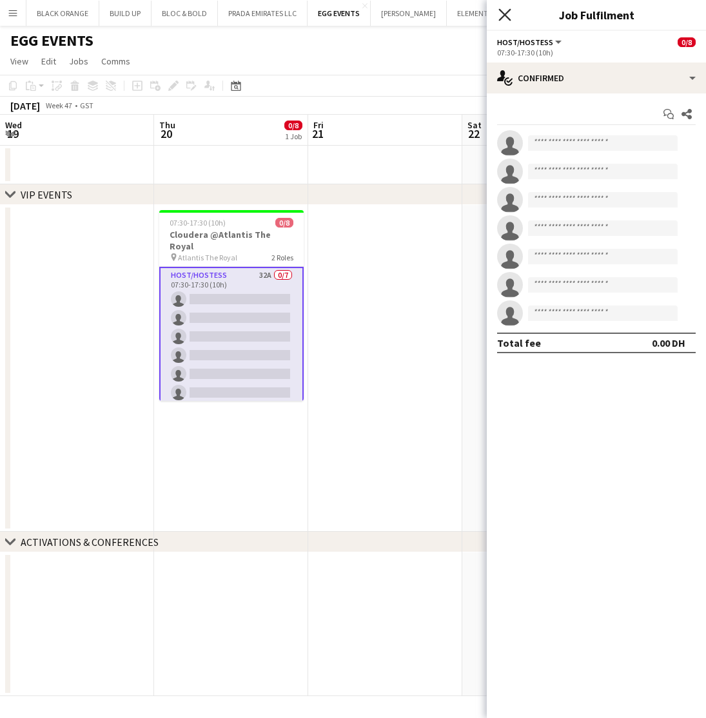
click at [499, 17] on icon "Close pop-in" at bounding box center [504, 14] width 12 height 12
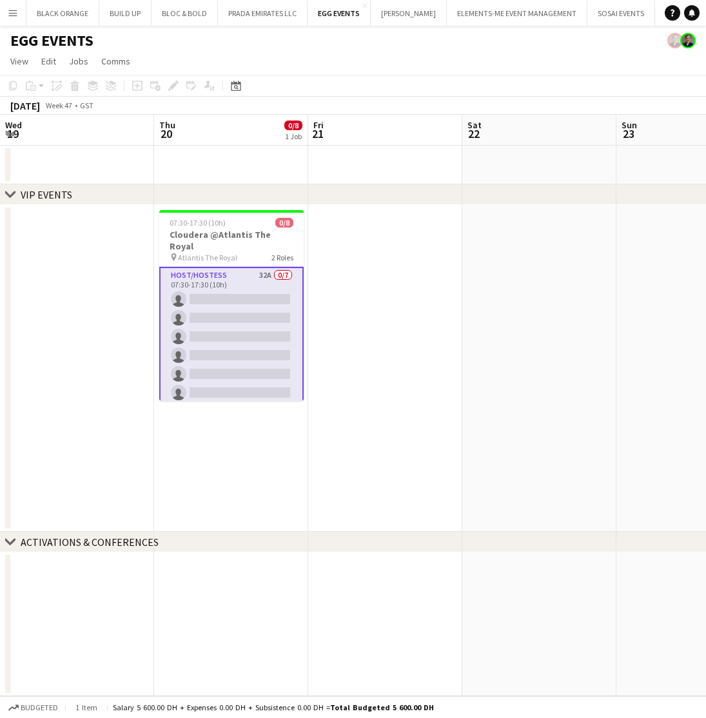
click at [245, 336] on app-card-role "Host/Hostess 32A 0/7 07:30-17:30 (10h) single-neutral-actions single-neutral-ac…" at bounding box center [231, 346] width 144 height 159
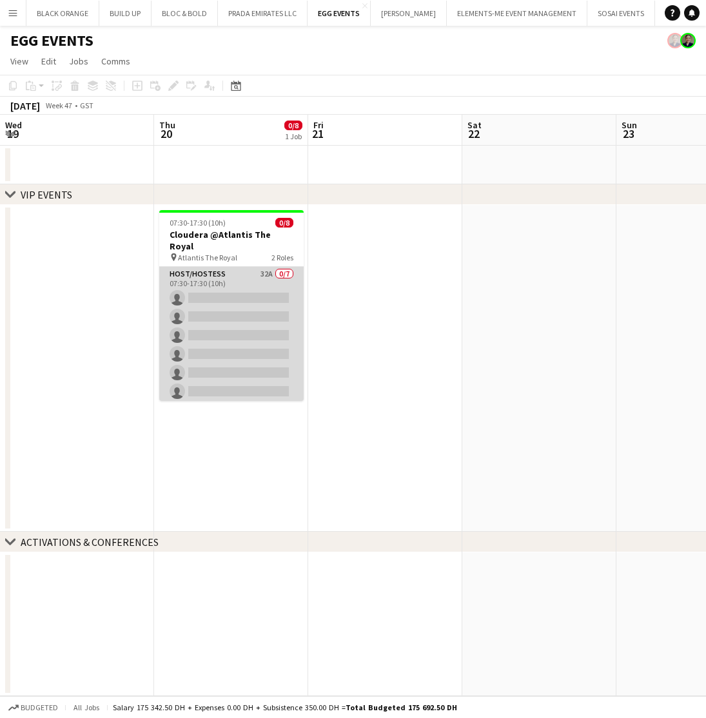
click at [245, 336] on app-card-role "Host/Hostess 32A 0/7 07:30-17:30 (10h) single-neutral-actions single-neutral-ac…" at bounding box center [231, 345] width 144 height 156
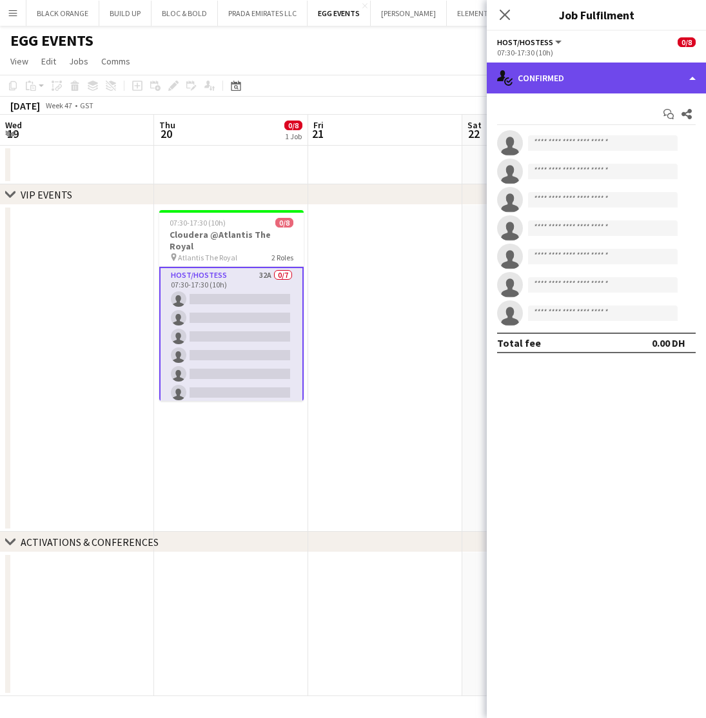
click at [600, 79] on div "single-neutral-actions-check-2 Confirmed" at bounding box center [596, 78] width 219 height 31
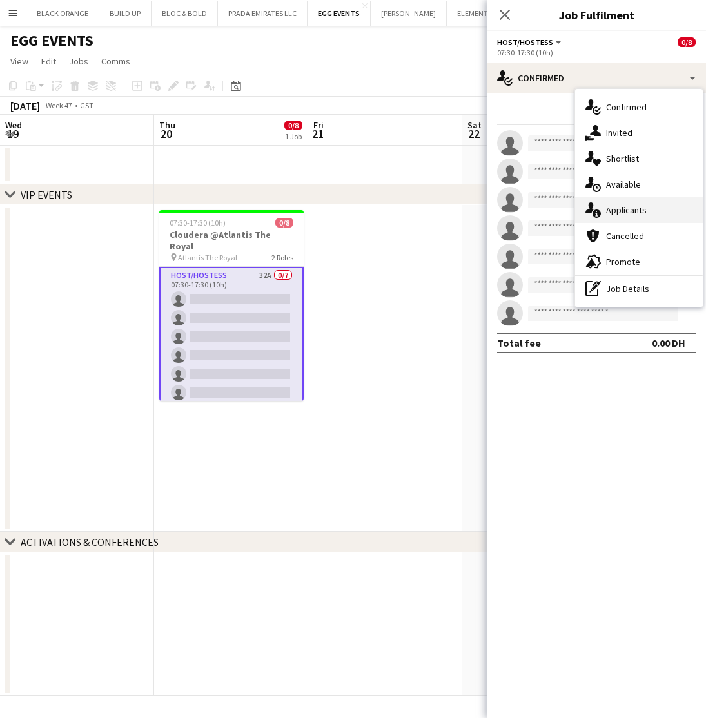
click at [624, 215] on span "Applicants" at bounding box center [626, 210] width 41 height 12
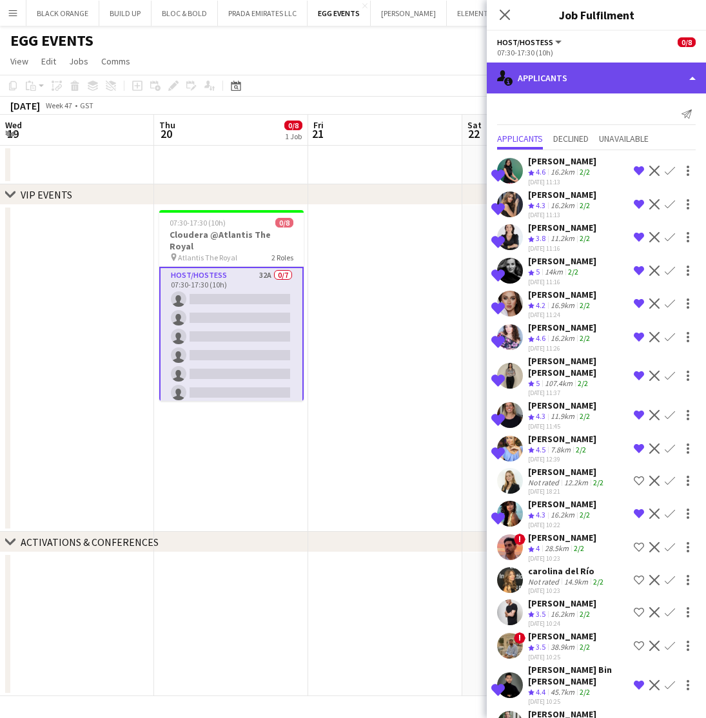
click at [565, 77] on div "single-neutral-actions-information Applicants" at bounding box center [596, 78] width 219 height 31
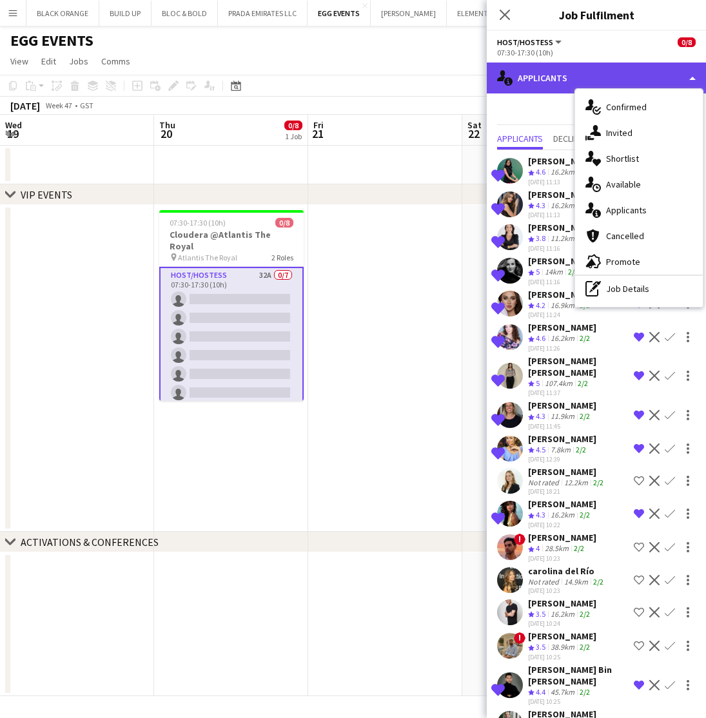
click at [554, 81] on div "single-neutral-actions-information Applicants" at bounding box center [596, 78] width 219 height 31
click at [556, 75] on div "single-neutral-actions-information Applicants" at bounding box center [596, 78] width 219 height 31
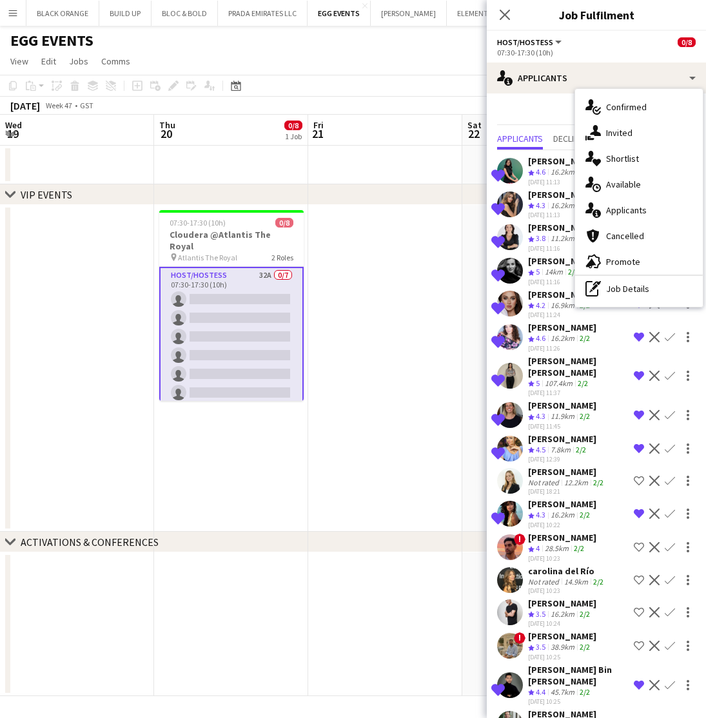
click at [433, 394] on app-date-cell at bounding box center [385, 368] width 154 height 327
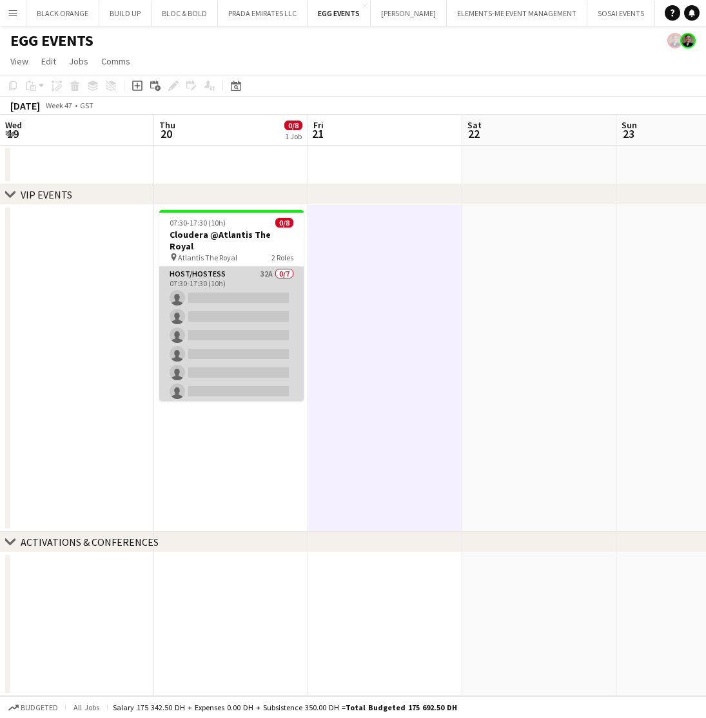
click at [244, 318] on app-card-role "Host/Hostess 32A 0/7 07:30-17:30 (10h) single-neutral-actions single-neutral-ac…" at bounding box center [231, 345] width 144 height 156
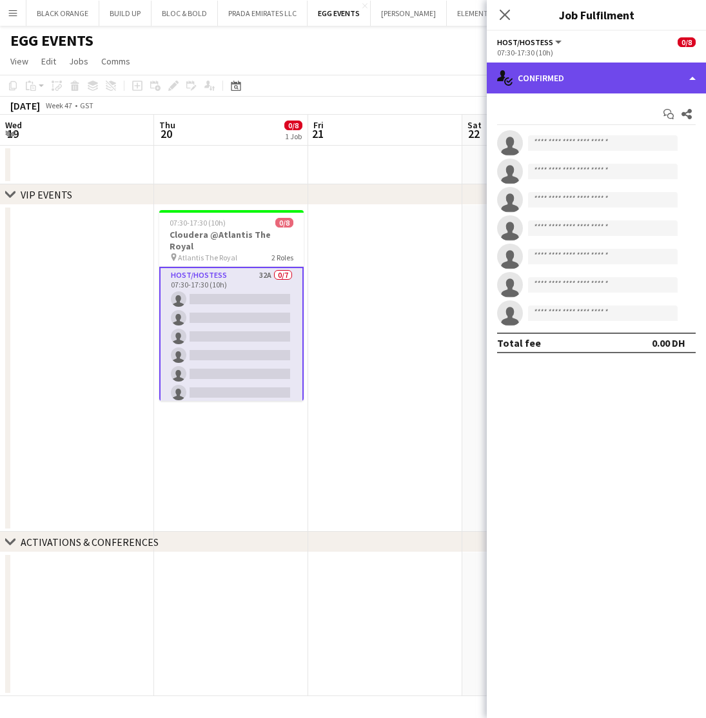
click at [621, 72] on div "single-neutral-actions-check-2 Confirmed" at bounding box center [596, 78] width 219 height 31
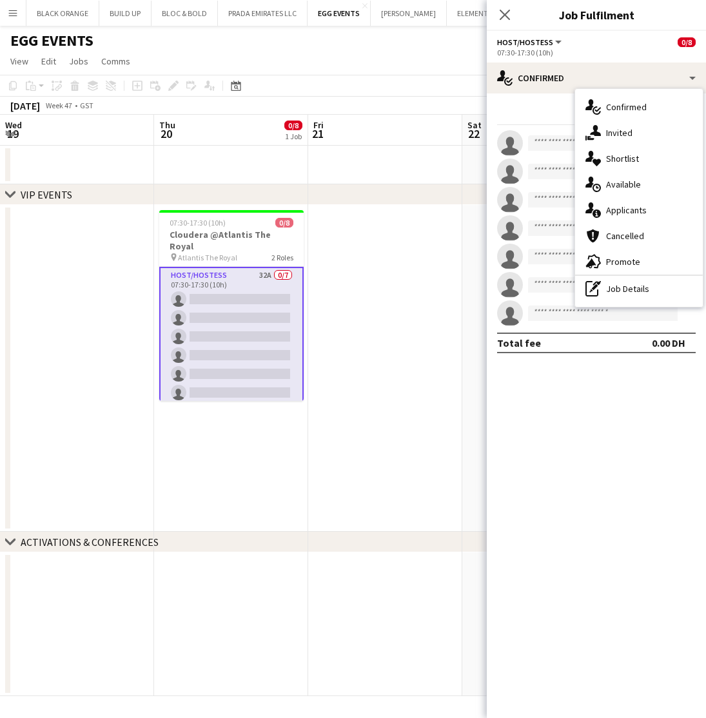
click at [389, 290] on app-date-cell at bounding box center [385, 368] width 154 height 327
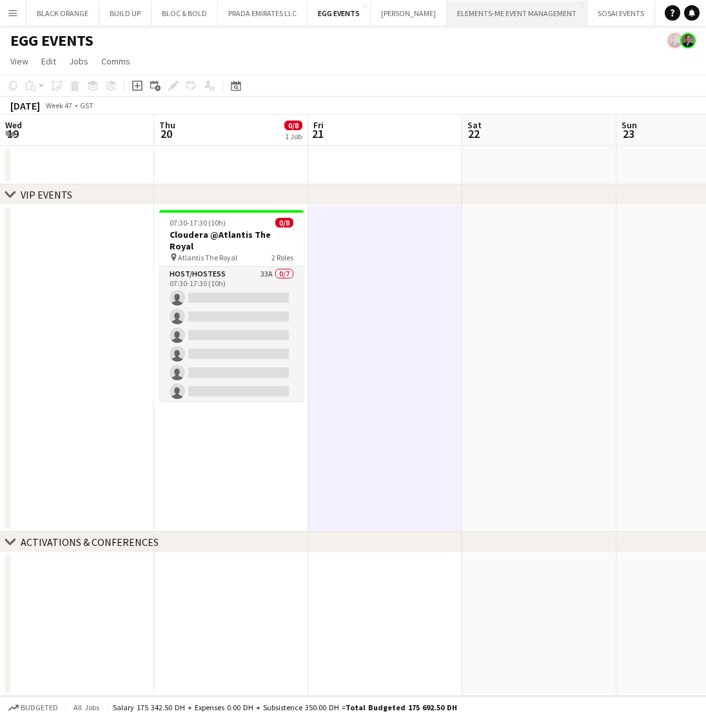
click at [501, 17] on button "ELEMENTS-ME EVENT MANAGEMENT Close" at bounding box center [517, 13] width 140 height 25
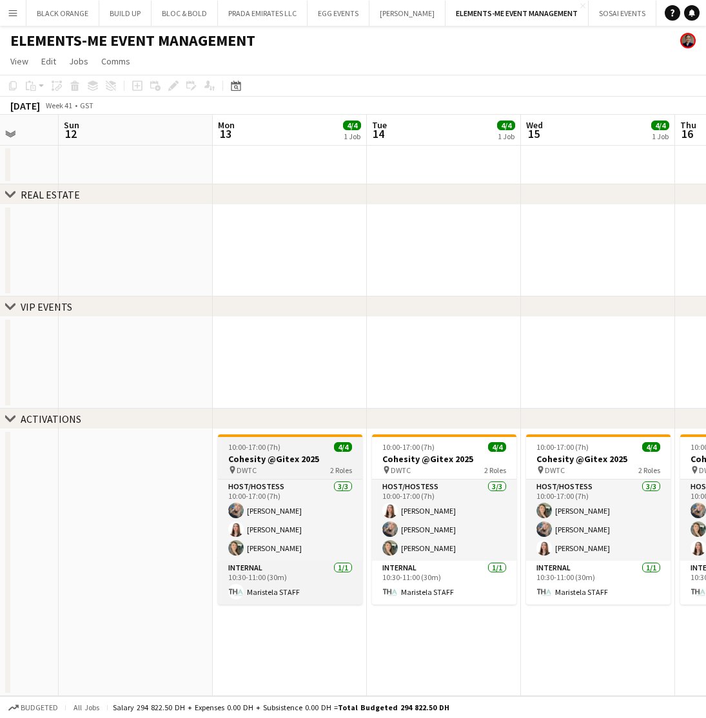
click at [297, 463] on h3 "Cohesity @Gitex 2025" at bounding box center [290, 460] width 144 height 12
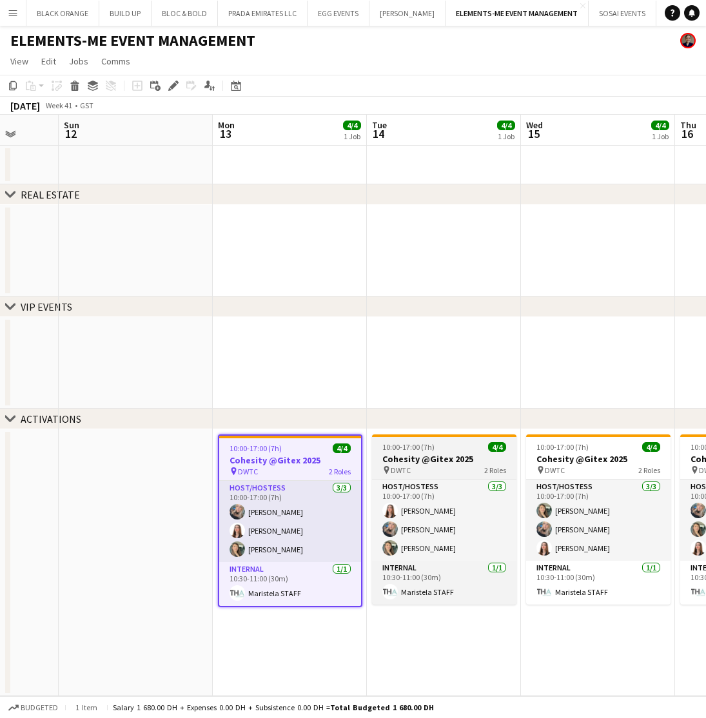
click at [425, 451] on span "10:00-17:00 (7h)" at bounding box center [408, 448] width 52 height 10
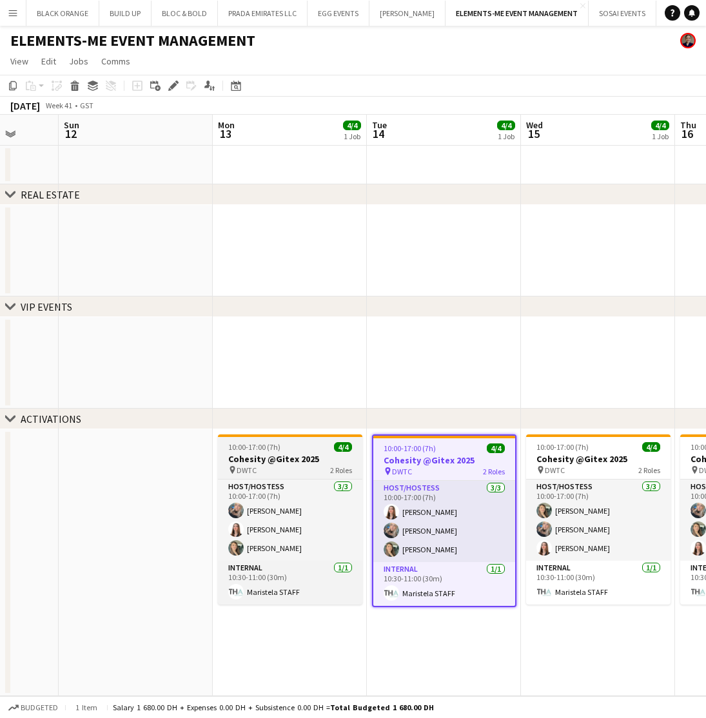
click at [318, 470] on div "pin DWTC 2 Roles" at bounding box center [290, 470] width 144 height 10
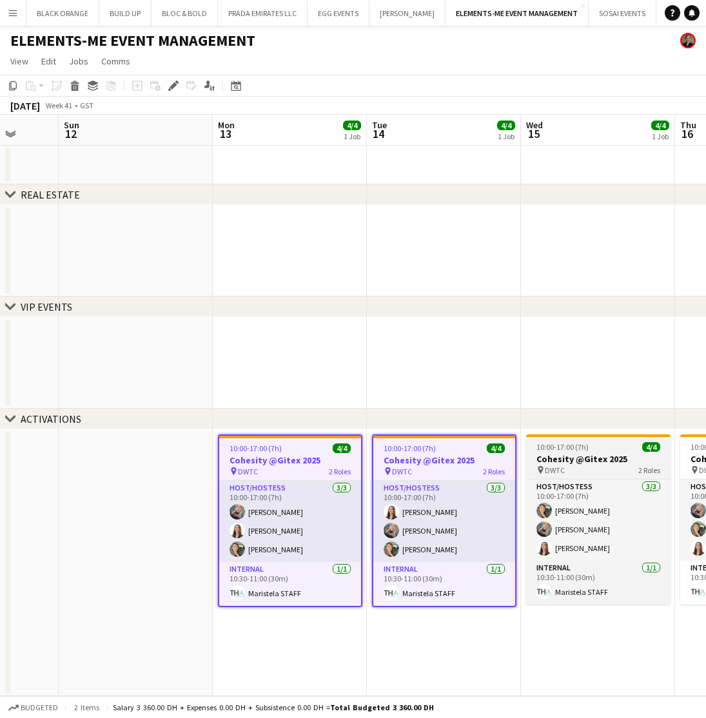
click at [605, 450] on div "10:00-17:00 (7h) 4/4" at bounding box center [598, 448] width 144 height 10
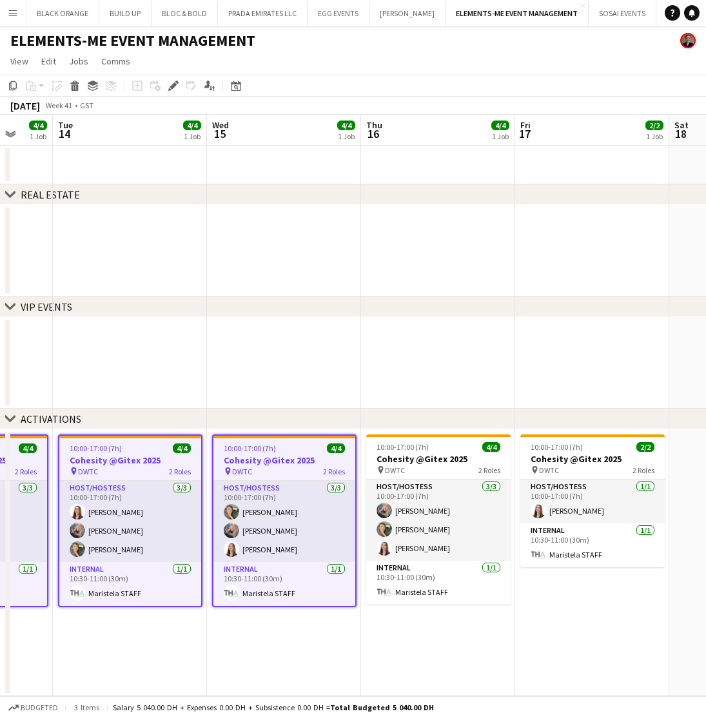
scroll to position [0, 568]
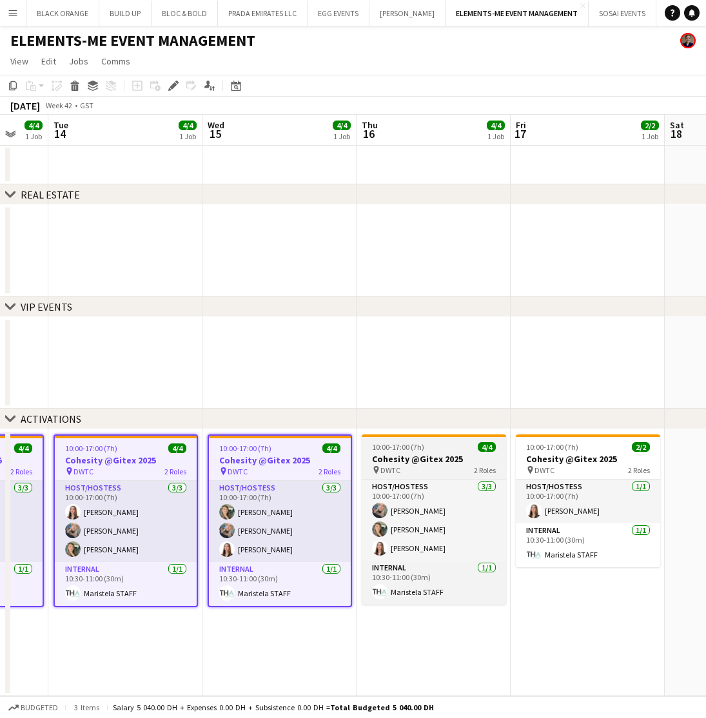
click at [418, 450] on span "10:00-17:00 (7h)" at bounding box center [398, 448] width 52 height 10
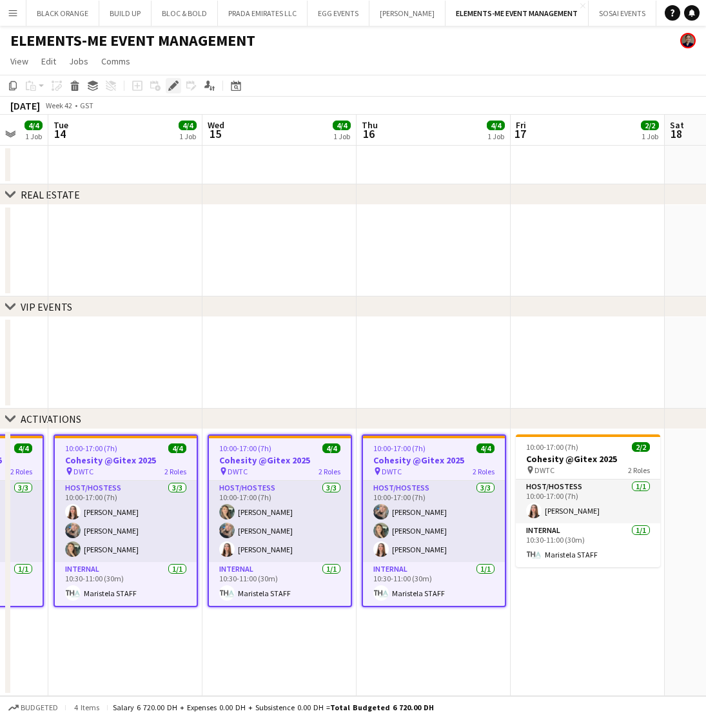
click at [171, 87] on icon at bounding box center [172, 85] width 7 height 7
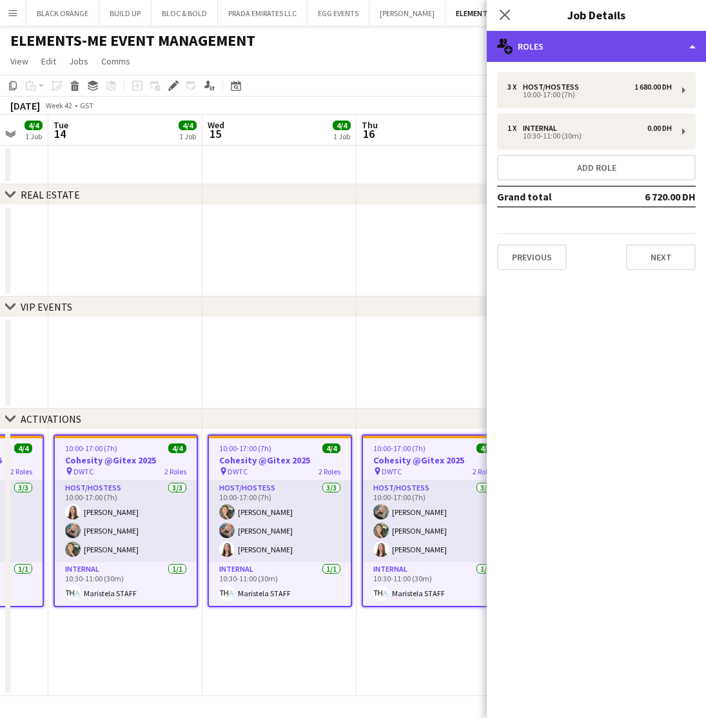
click at [585, 50] on div "multiple-users-add Roles" at bounding box center [596, 46] width 219 height 31
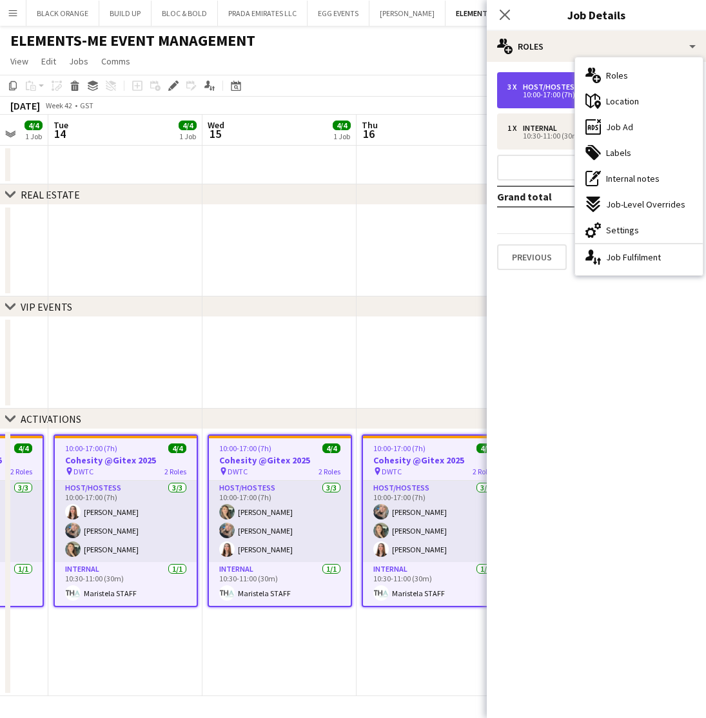
click at [521, 87] on div "3 x" at bounding box center [514, 86] width 15 height 9
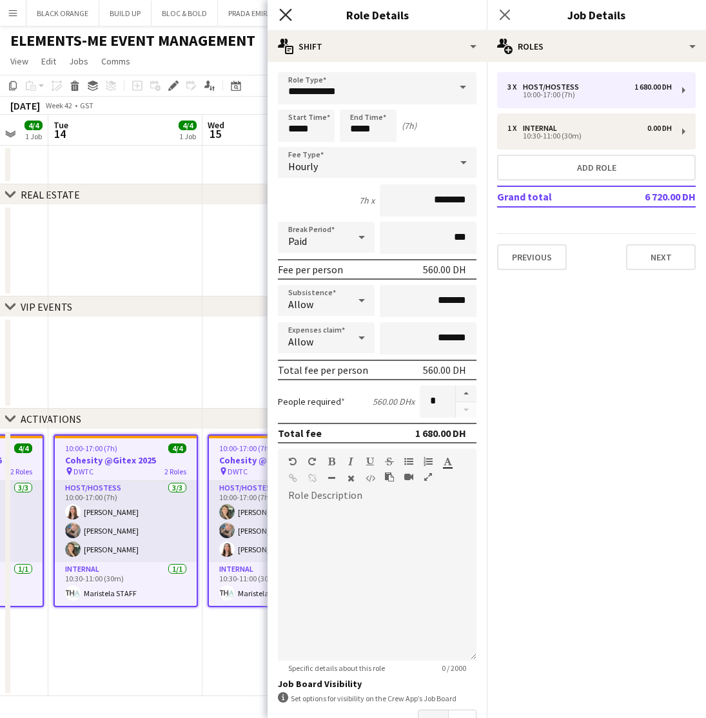
click at [280, 15] on icon "Close pop-in" at bounding box center [285, 14] width 12 height 12
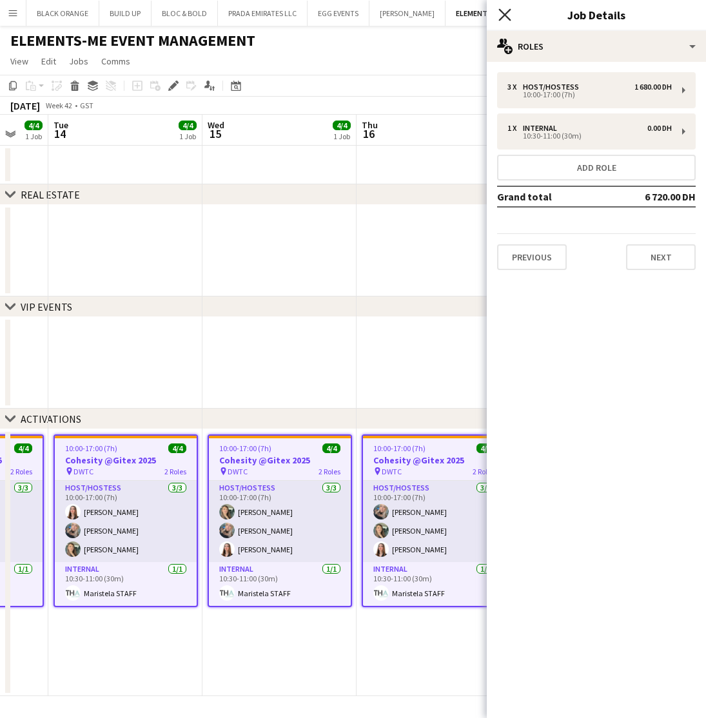
click at [499, 11] on icon "Close pop-in" at bounding box center [504, 14] width 12 height 12
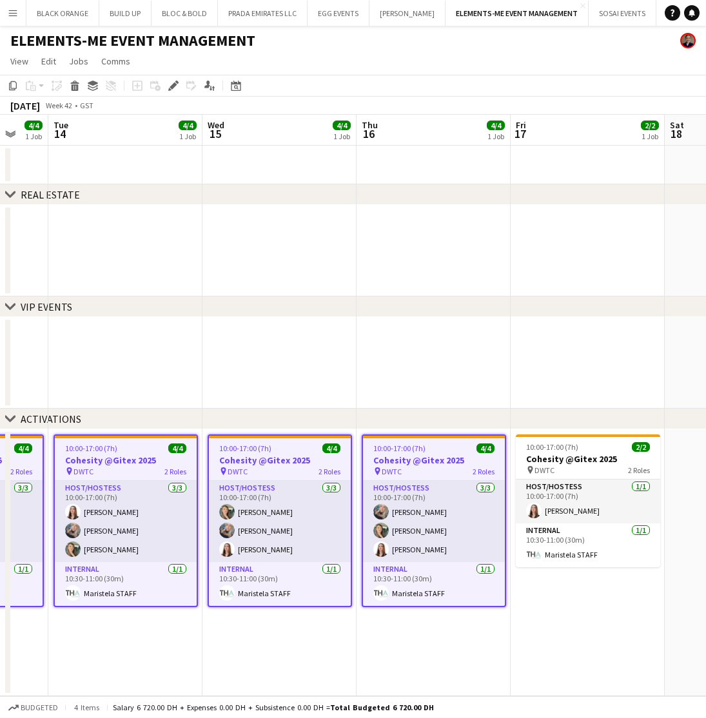
click at [447, 242] on app-date-cell at bounding box center [433, 251] width 154 height 92
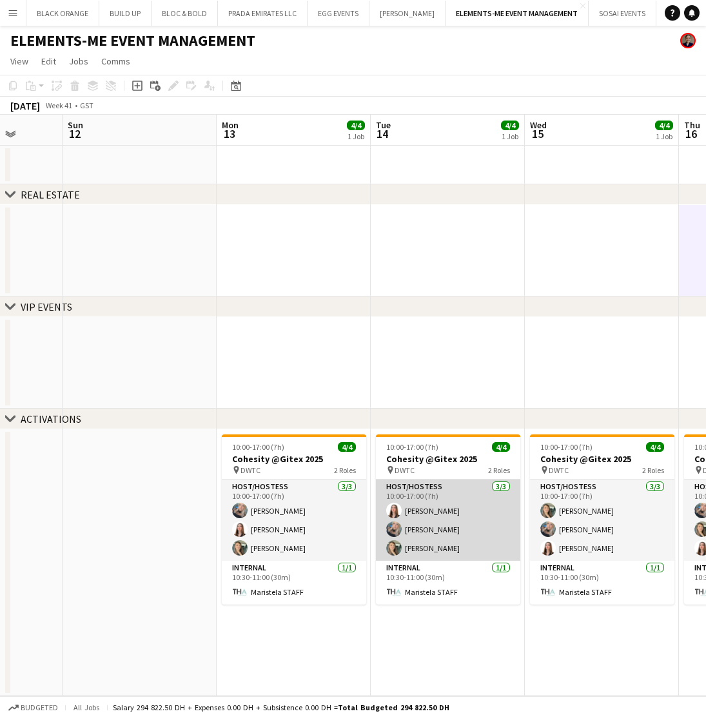
scroll to position [0, 396]
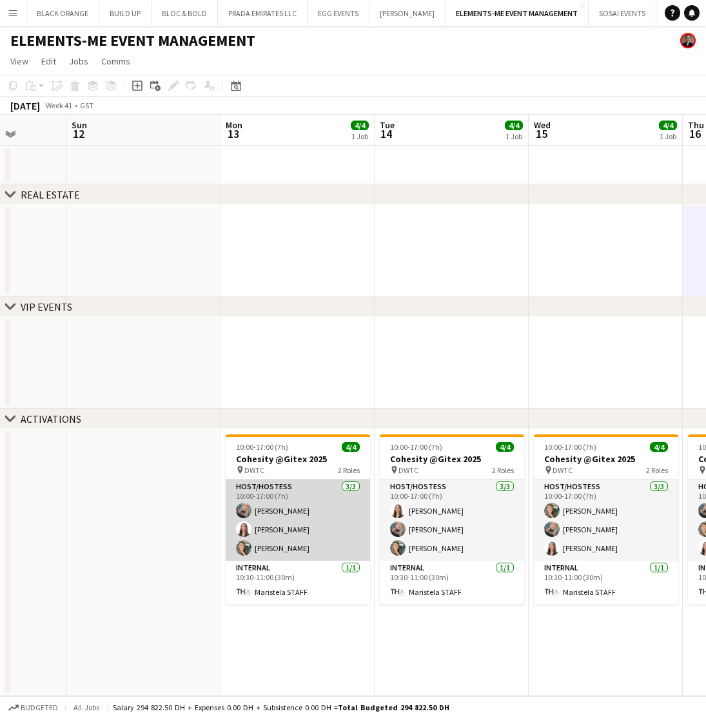
click at [269, 521] on app-card-role "Host/Hostess 3/3 10:00-17:00 (7h) amina ouechtati Yara Nehawi Yasmine Nizameddin" at bounding box center [298, 520] width 144 height 81
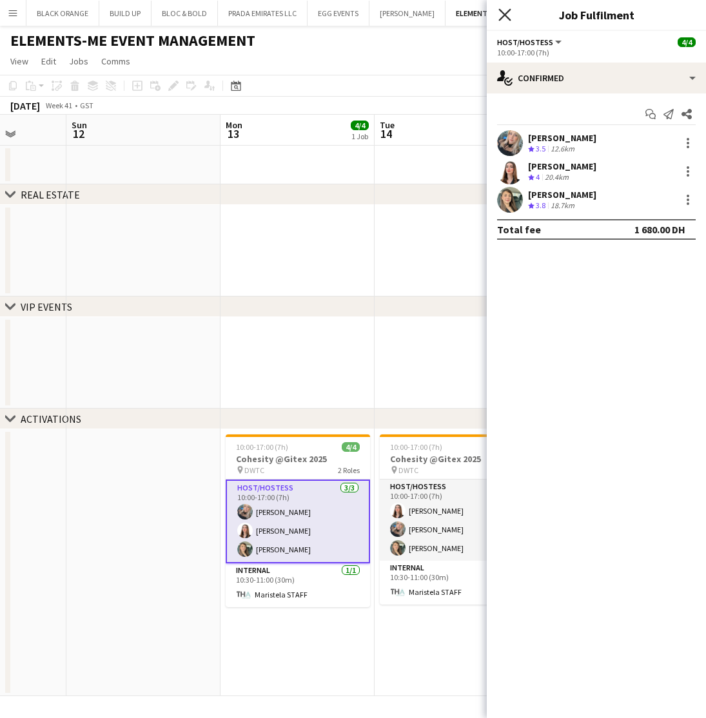
click at [509, 13] on icon "Close pop-in" at bounding box center [504, 14] width 12 height 12
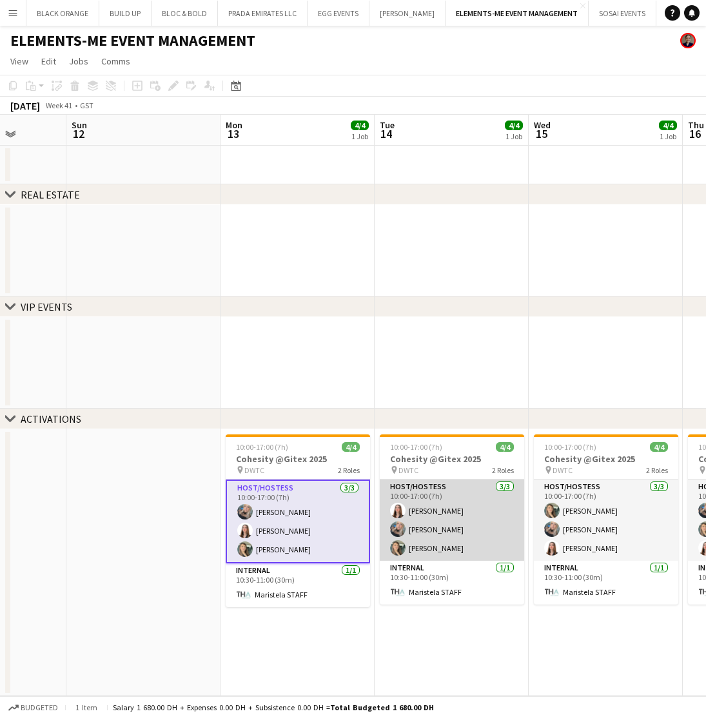
click at [488, 533] on app-card-role "Host/Hostess 3/3 10:00-17:00 (7h) Yara Nehawi amina ouechtati Yasmine Nizameddin" at bounding box center [452, 520] width 144 height 81
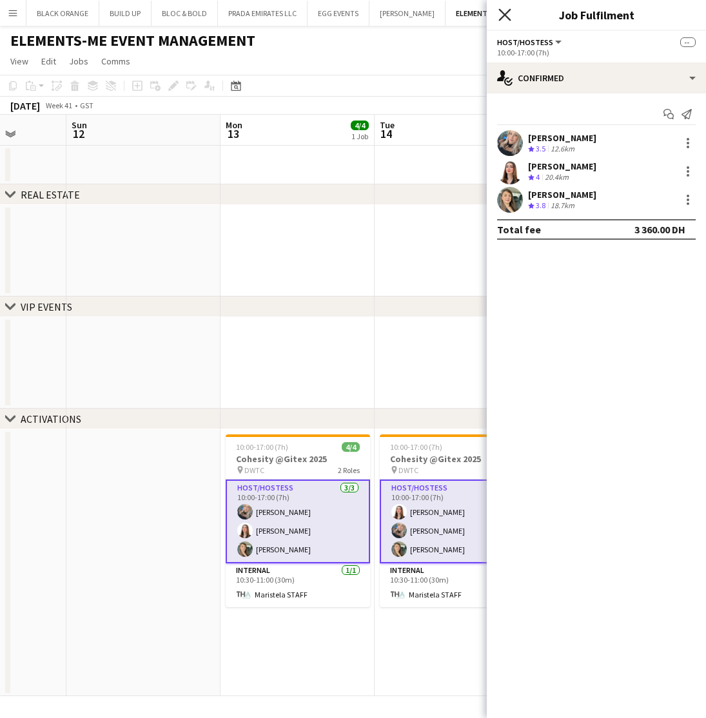
click at [506, 15] on icon "Close pop-in" at bounding box center [504, 14] width 12 height 12
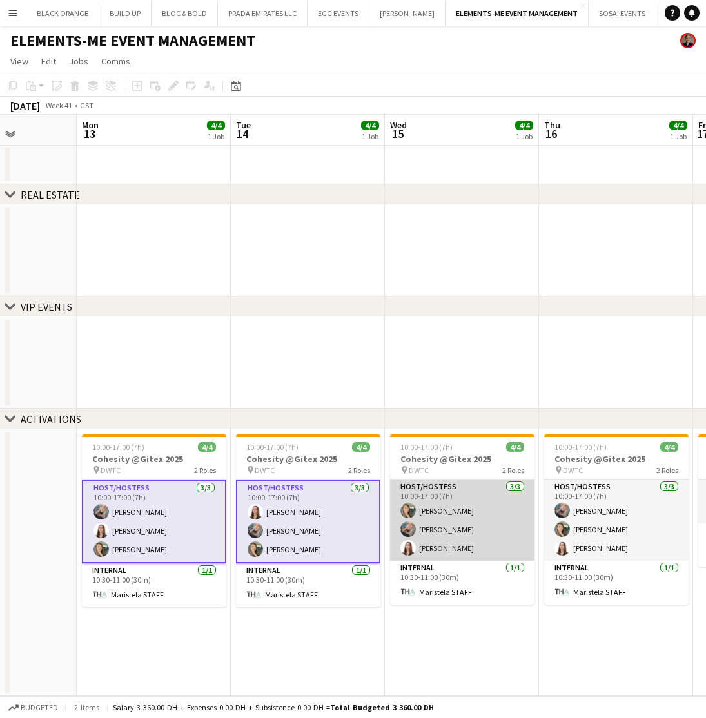
scroll to position [0, 541]
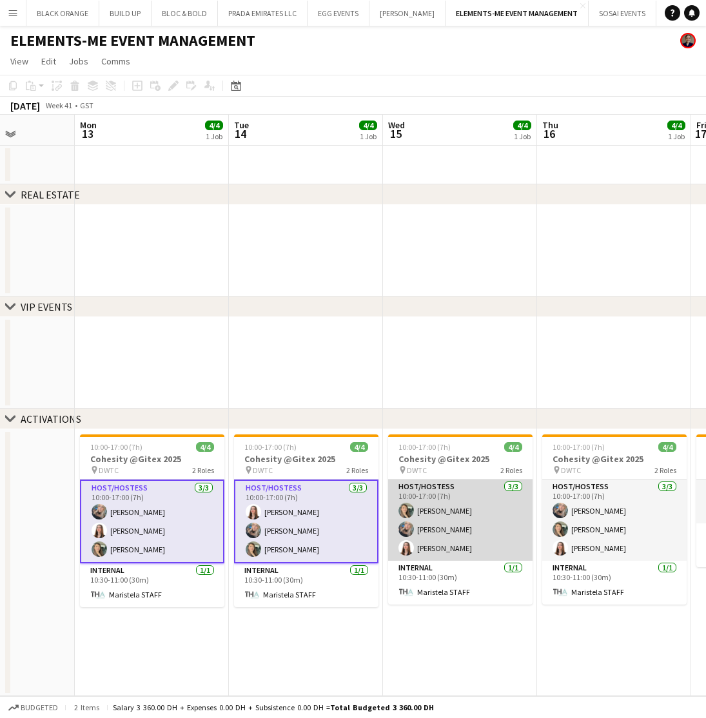
click at [461, 510] on app-card-role "Host/Hostess 3/3 10:00-17:00 (7h) Yasmine Nizameddin amina ouechtati Yara Nehawi" at bounding box center [460, 520] width 144 height 81
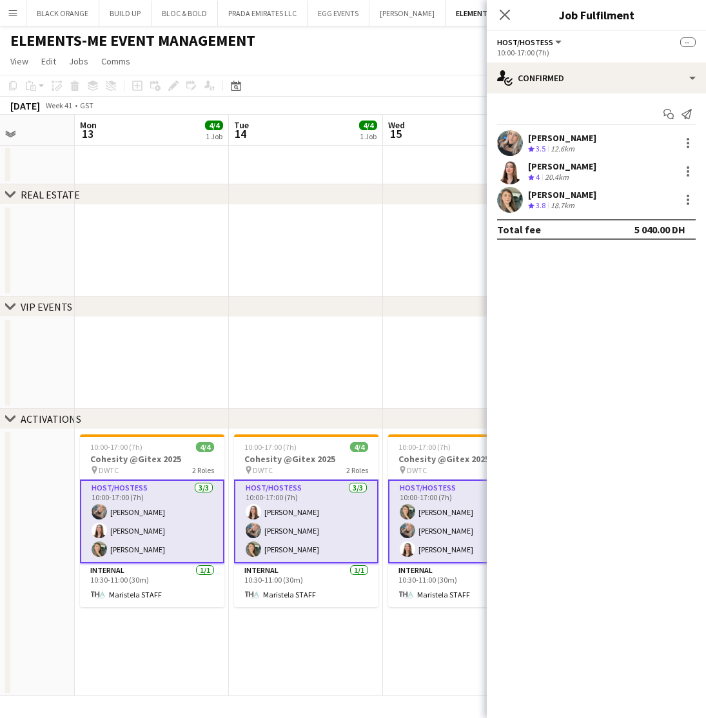
click at [430, 622] on app-date-cell "10:00-17:00 (7h) 4/4 Cohesity @Gitex 2025 pin DWTC 2 Roles Host/Hostess 3/3 10:…" at bounding box center [460, 563] width 154 height 267
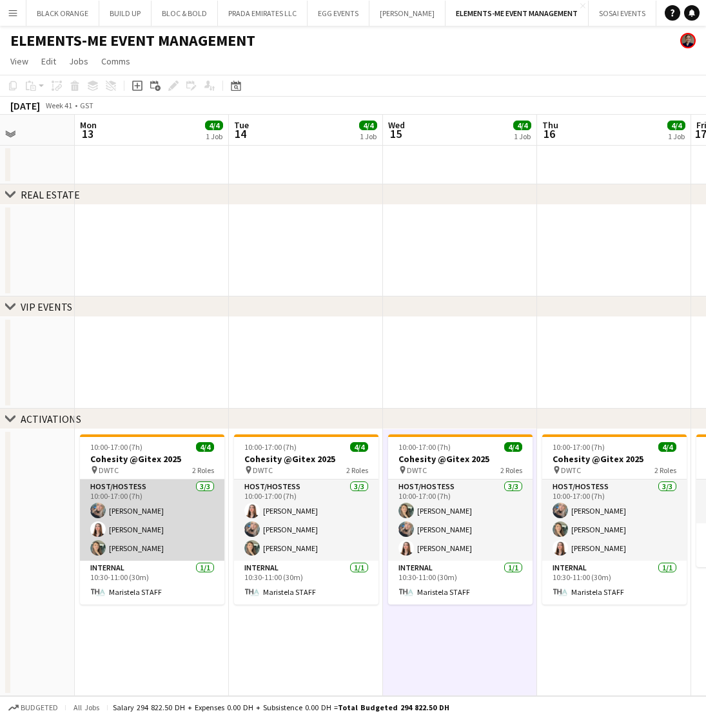
click at [176, 512] on app-card-role "Host/Hostess 3/3 10:00-17:00 (7h) amina ouechtati Yara Nehawi Yasmine Nizameddin" at bounding box center [152, 520] width 144 height 81
click at [188, 516] on app-card-role "Host/Hostess 3/3 10:00-17:00 (7h) amina ouechtati Yara Nehawi Yasmine Nizameddin" at bounding box center [152, 520] width 144 height 81
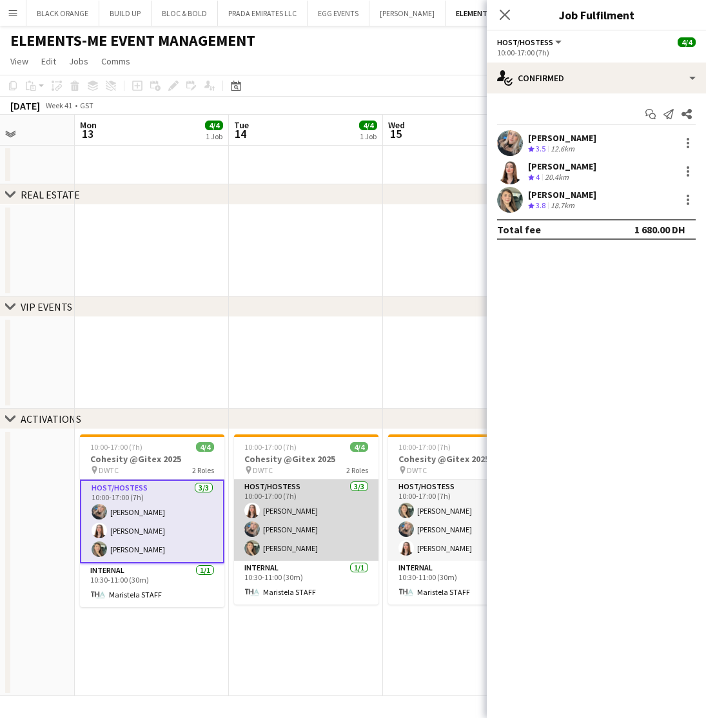
click at [295, 514] on app-card-role "Host/Hostess 3/3 10:00-17:00 (7h) Yara Nehawi amina ouechtati Yasmine Nizameddin" at bounding box center [306, 520] width 144 height 81
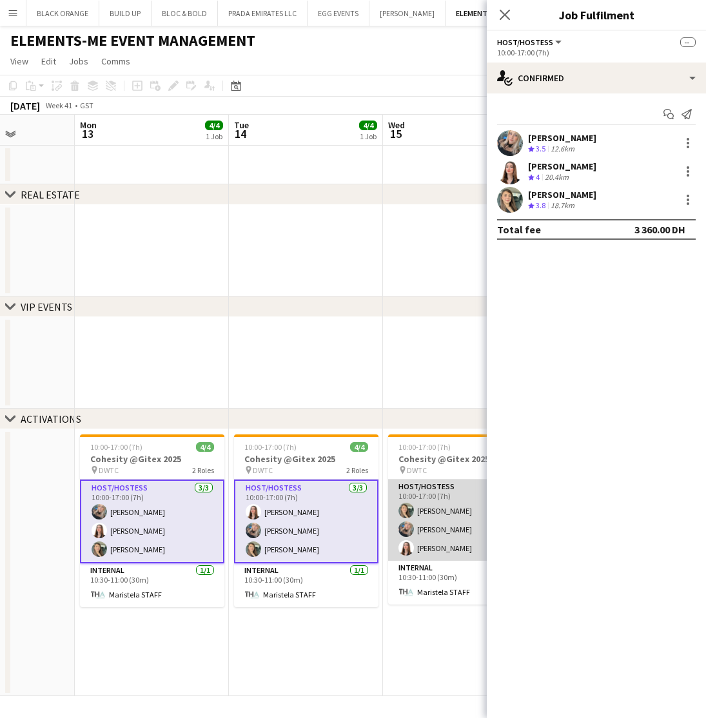
click at [419, 502] on app-card-role "Host/Hostess 3/3 10:00-17:00 (7h) Yasmine Nizameddin amina ouechtati Yara Nehawi" at bounding box center [460, 520] width 144 height 81
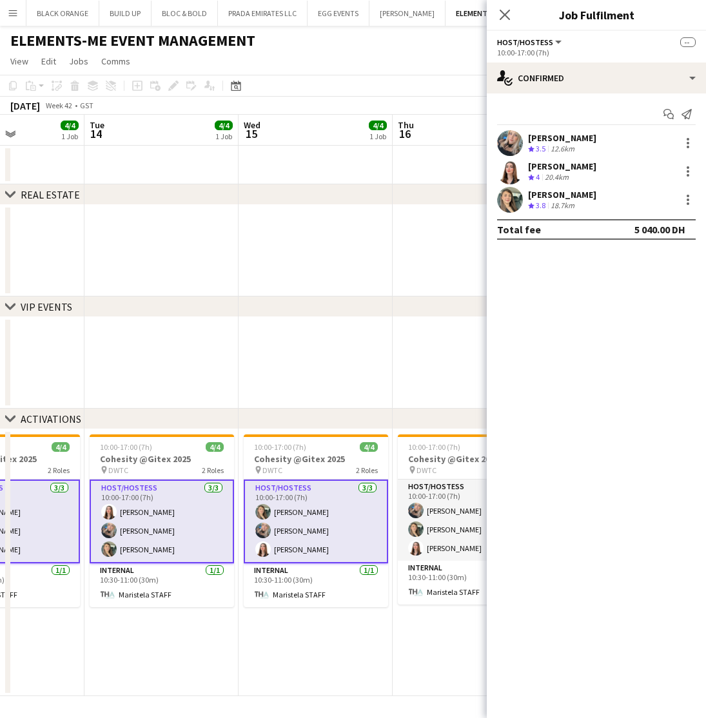
scroll to position [0, 447]
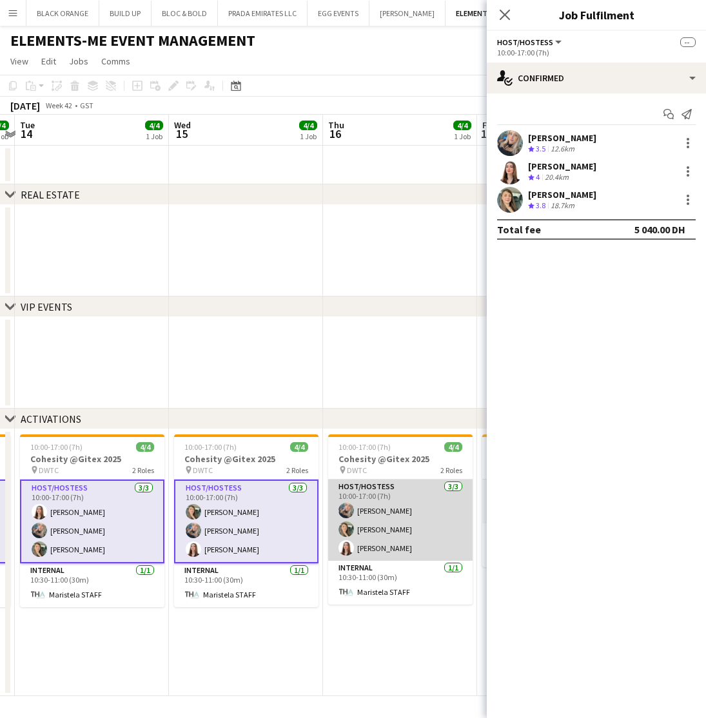
click at [407, 501] on app-card-role "Host/Hostess 3/3 10:00-17:00 (7h) amina ouechtati Yasmine Nizameddin Yara Nehawi" at bounding box center [400, 520] width 144 height 81
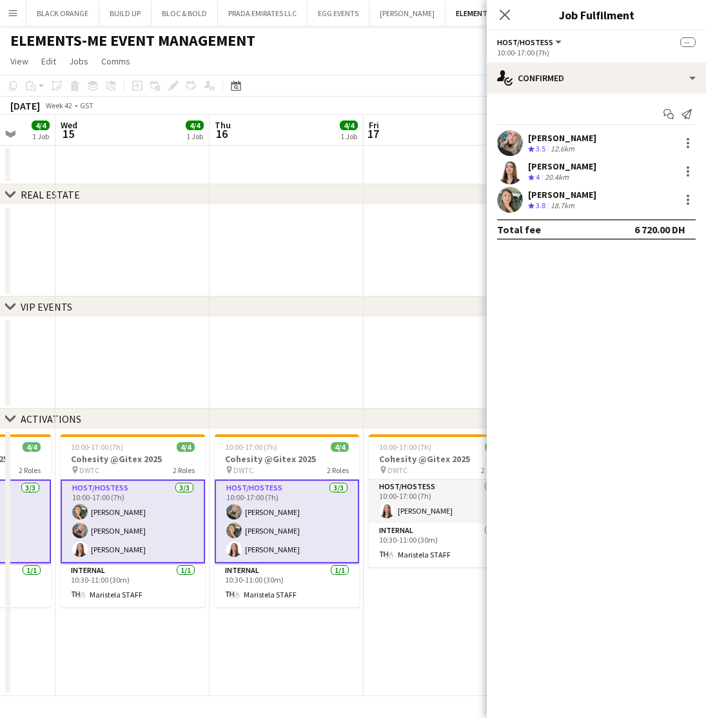
scroll to position [0, 400]
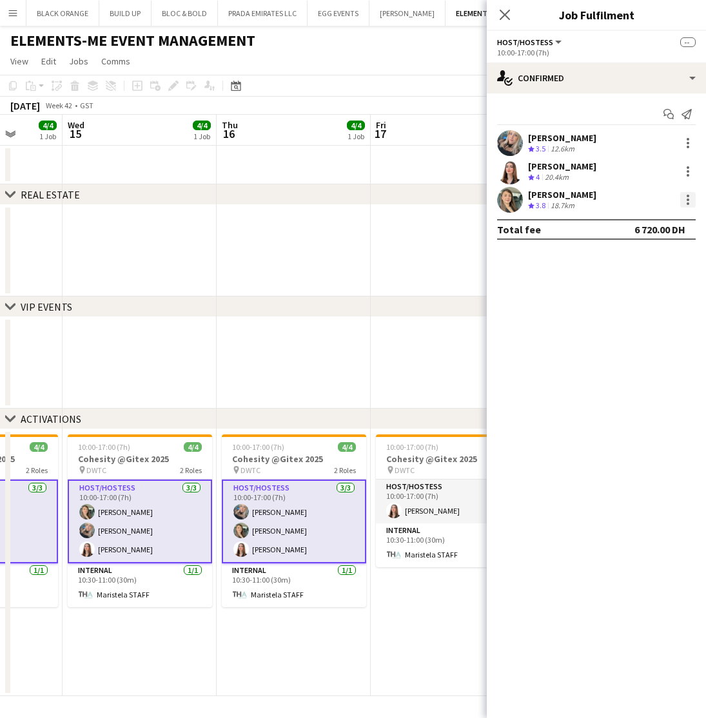
click at [688, 197] on div at bounding box center [687, 196] width 3 height 3
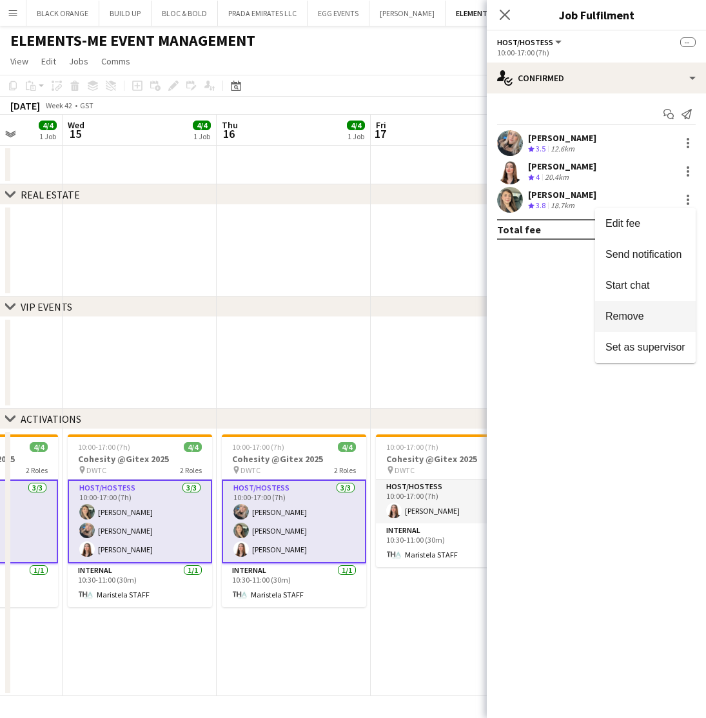
click at [627, 320] on span "Remove" at bounding box center [624, 316] width 39 height 11
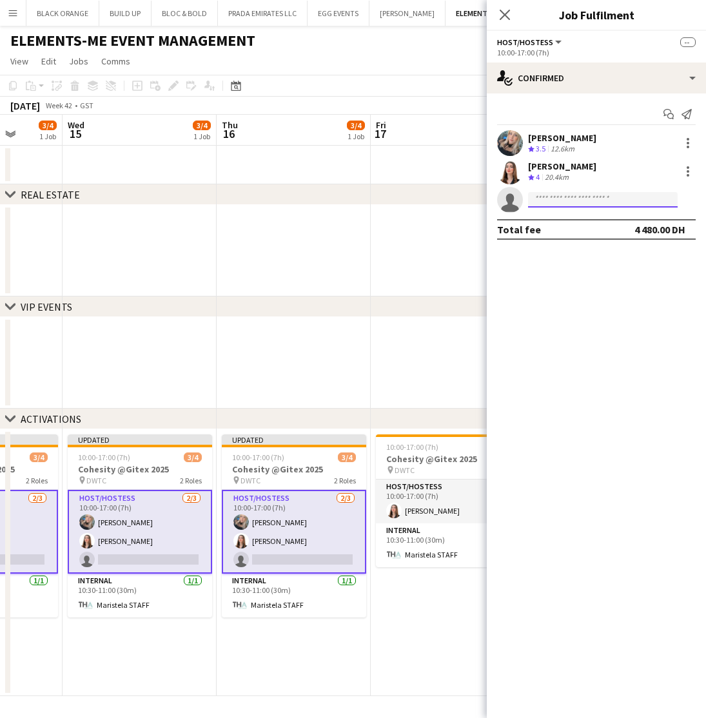
click at [592, 198] on input at bounding box center [603, 199] width 150 height 15
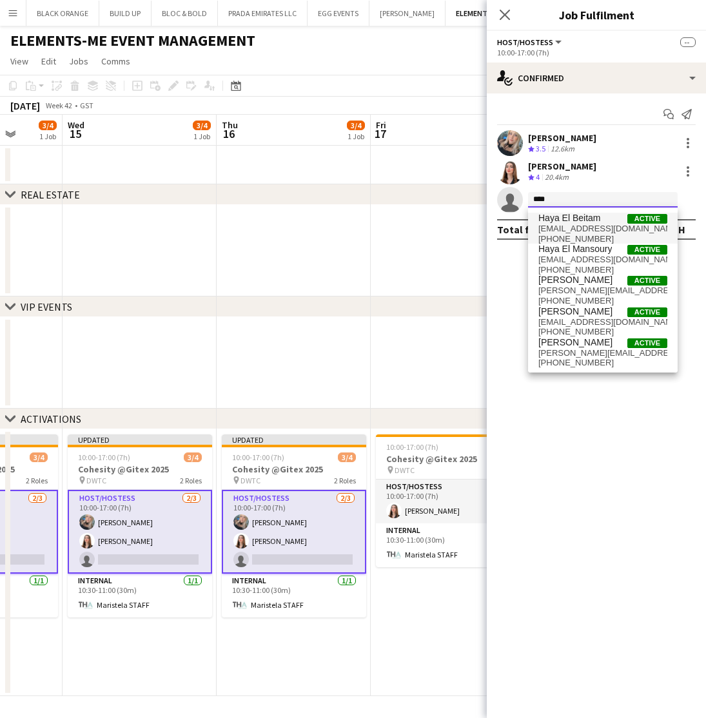
type input "****"
click at [563, 229] on span "haya.maher1996@hotmail.com" at bounding box center [602, 229] width 129 height 10
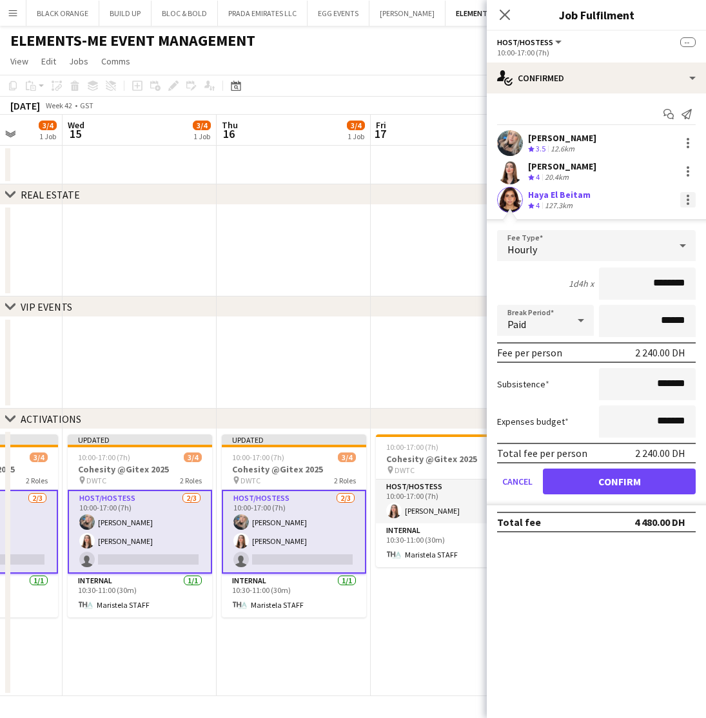
click at [686, 197] on div at bounding box center [687, 199] width 15 height 15
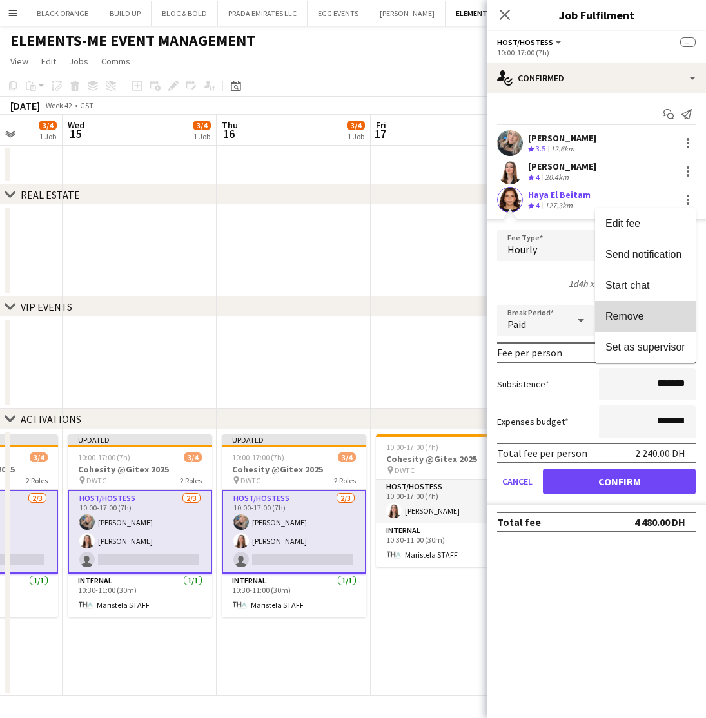
click at [620, 314] on span "Remove" at bounding box center [624, 316] width 39 height 11
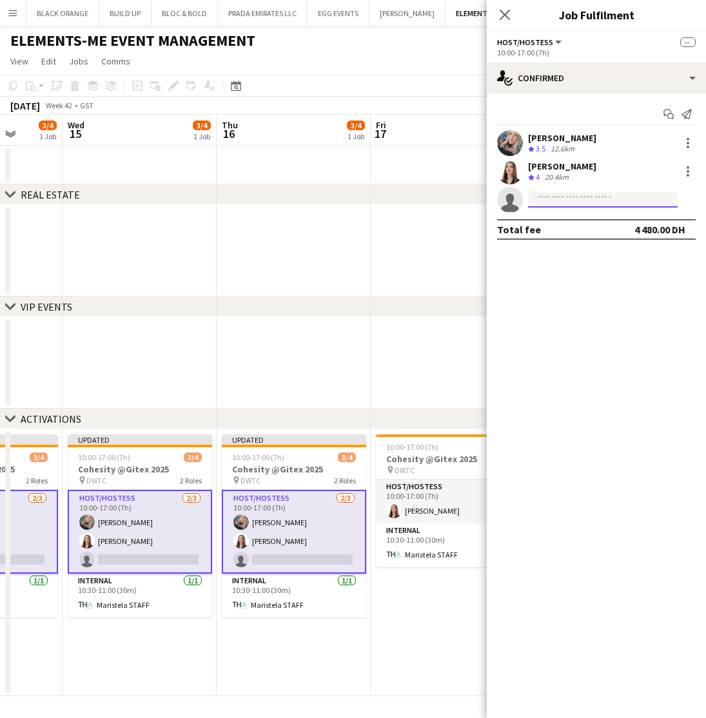
click at [571, 199] on input at bounding box center [603, 199] width 150 height 15
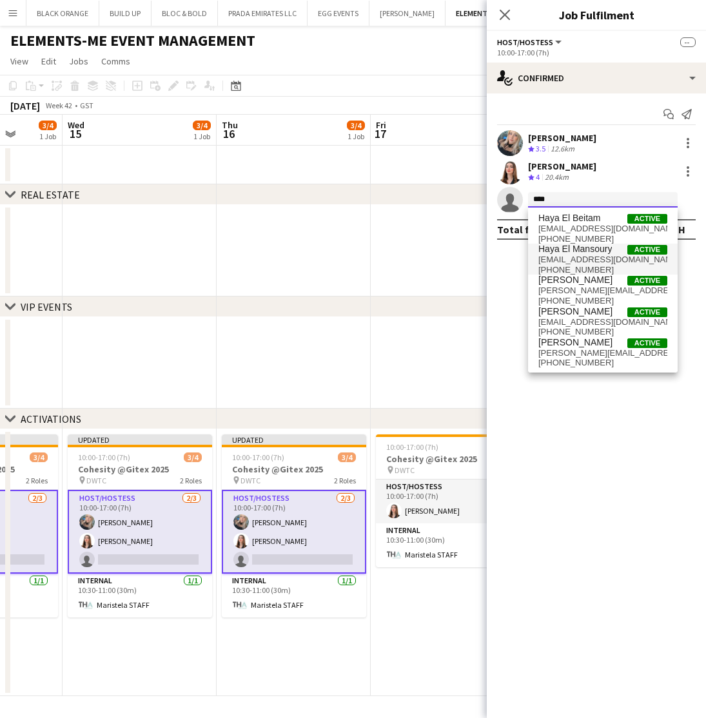
type input "****"
click at [567, 246] on span "Haya El Mansoury" at bounding box center [574, 249] width 73 height 11
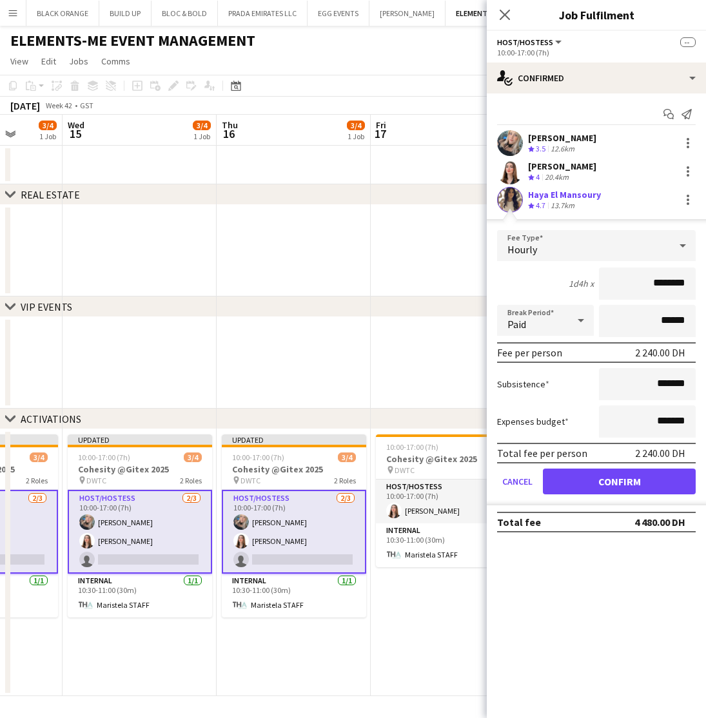
click at [610, 482] on button "Confirm" at bounding box center [619, 482] width 153 height 26
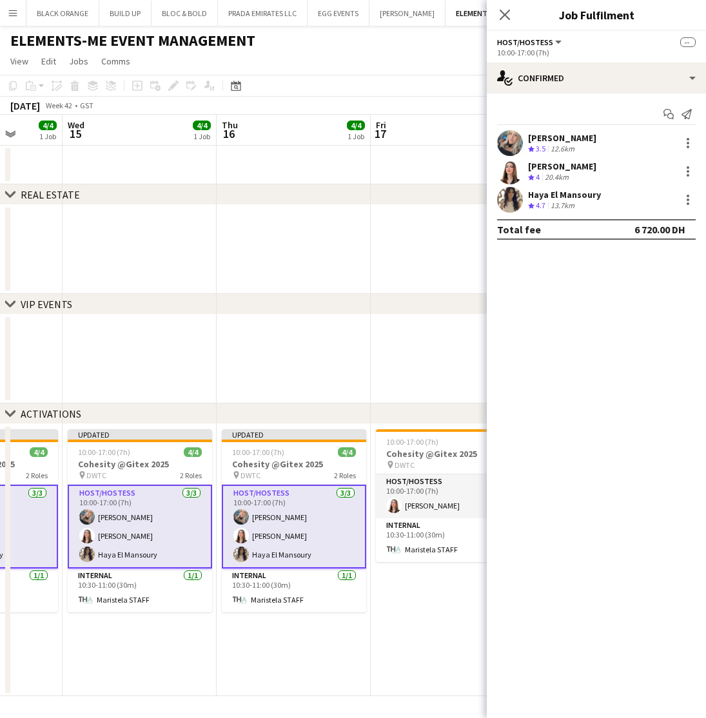
click at [472, 600] on app-date-cell "10:00-17:00 (7h) 2/2 Cohesity @Gitex 2025 pin DWTC 2 Roles Host/Hostess 1/1 10:…" at bounding box center [448, 560] width 154 height 272
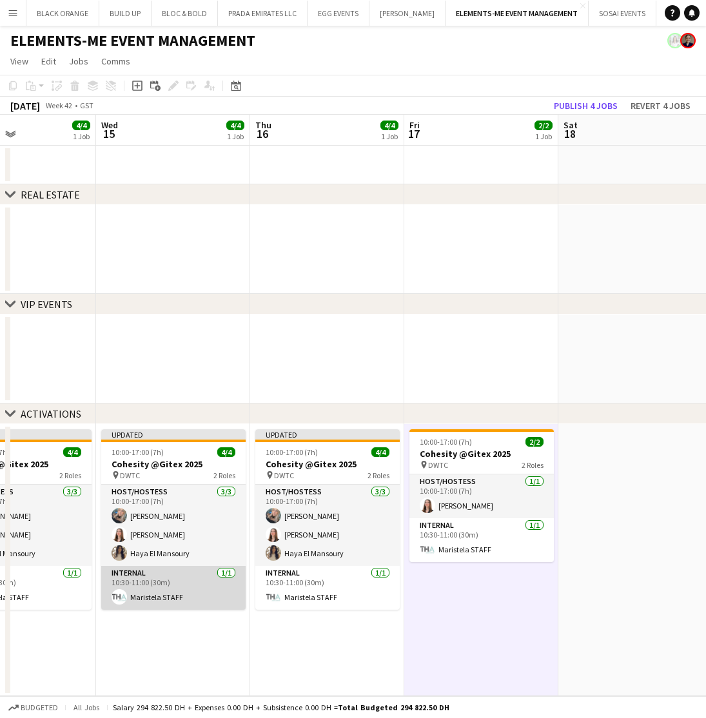
scroll to position [0, 526]
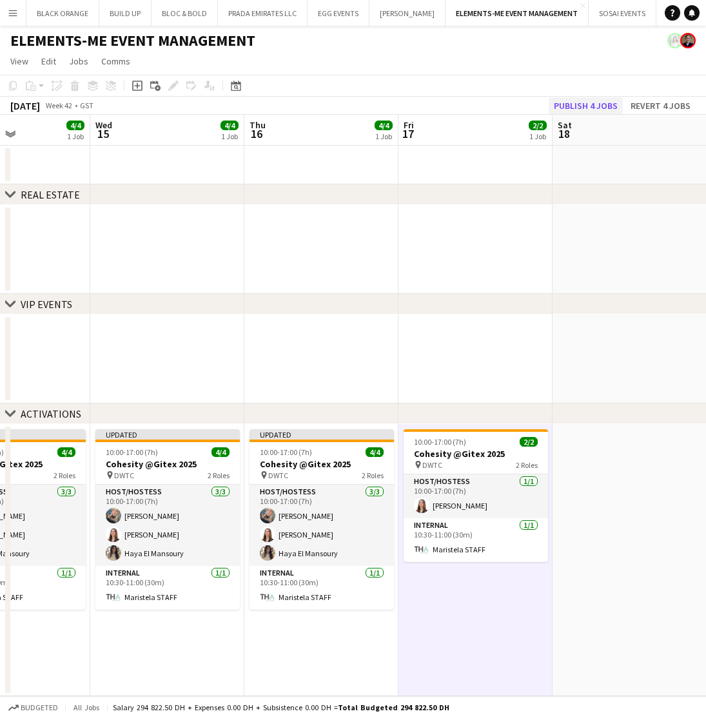
click at [579, 103] on button "Publish 4 jobs" at bounding box center [585, 105] width 74 height 17
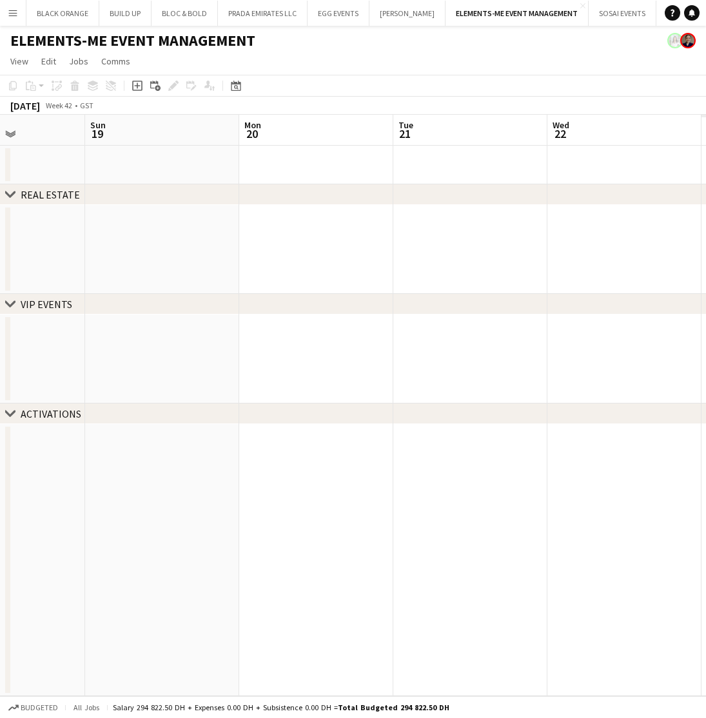
scroll to position [0, 478]
click at [612, 23] on button "SOSAI EVENTS Close" at bounding box center [622, 13] width 68 height 25
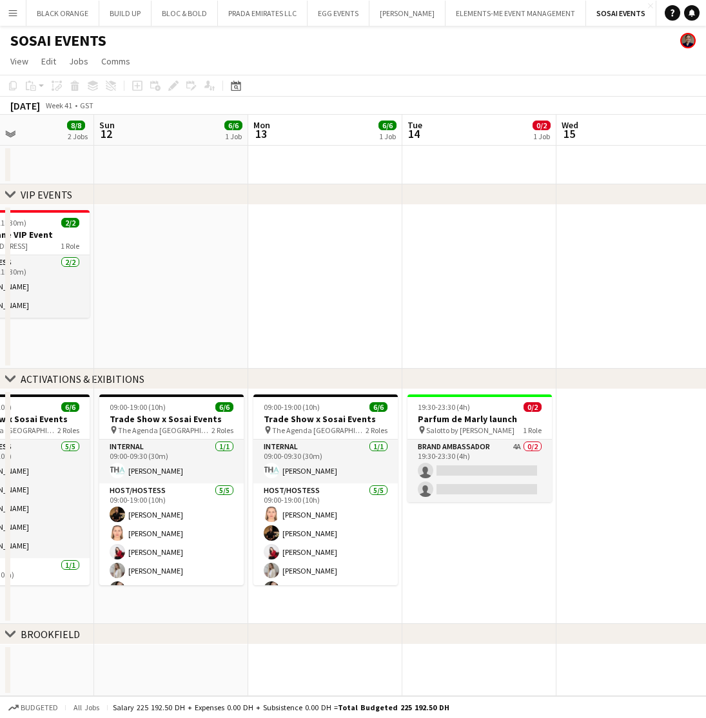
scroll to position [0, 367]
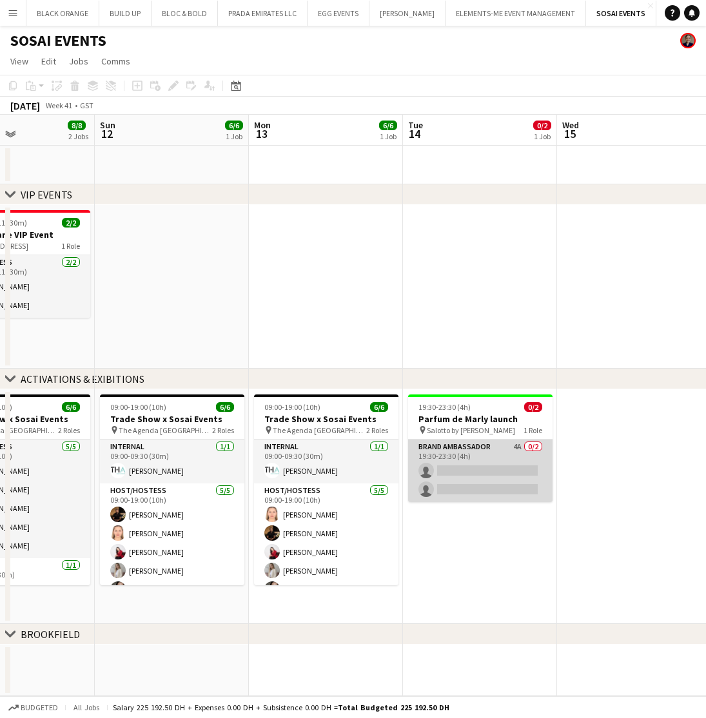
click at [473, 487] on app-card-role "Brand Ambassador 4A 0/2 19:30-23:30 (4h) single-neutral-actions single-neutral-…" at bounding box center [480, 471] width 144 height 63
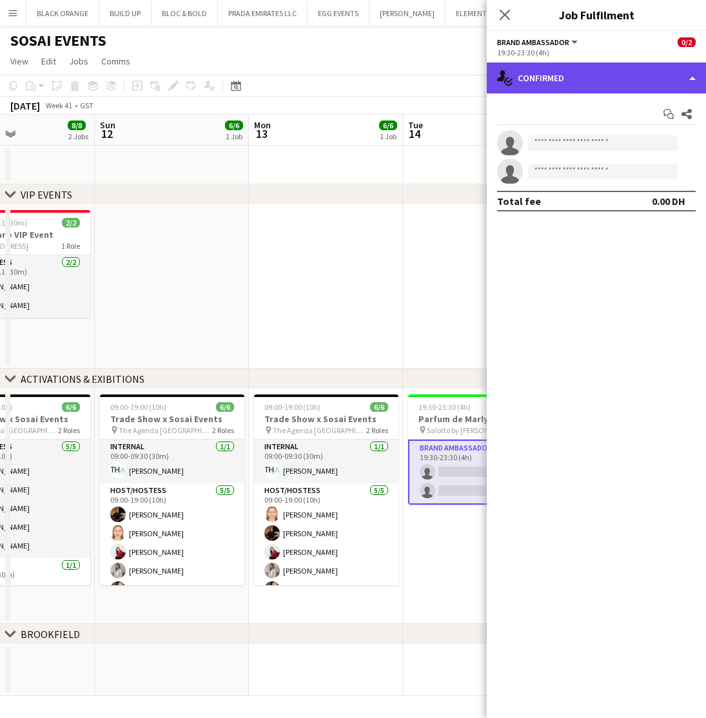
click at [595, 80] on div "single-neutral-actions-check-2 Confirmed" at bounding box center [596, 78] width 219 height 31
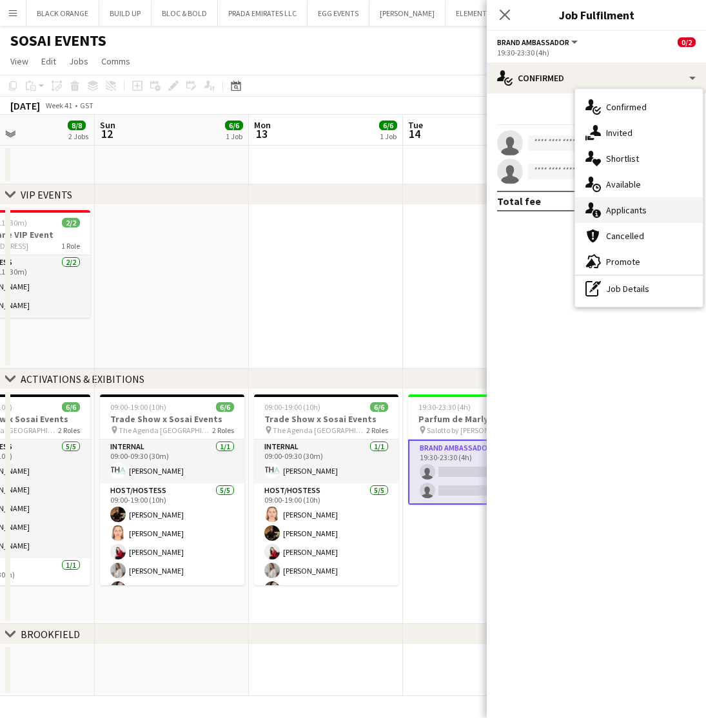
click at [620, 200] on div "single-neutral-actions-information Applicants" at bounding box center [639, 210] width 128 height 26
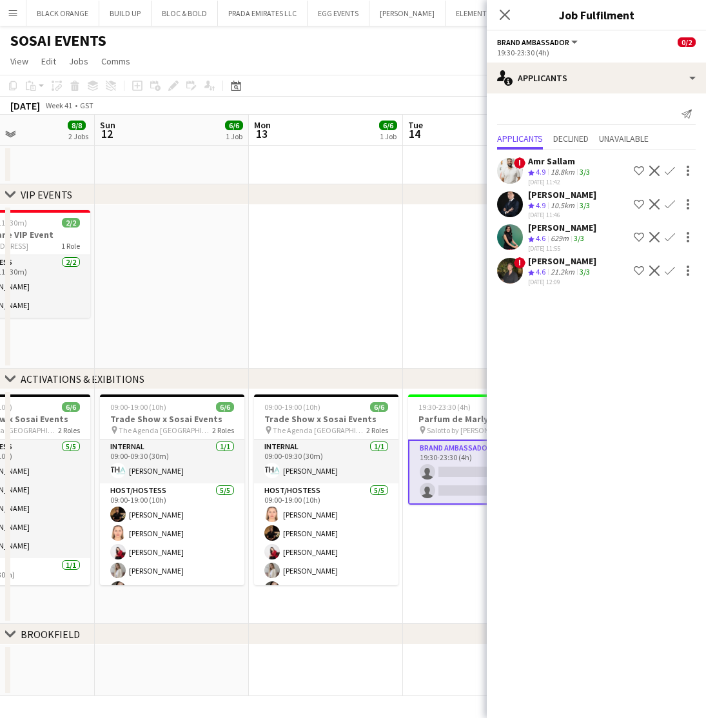
click at [541, 200] on span "4.9" at bounding box center [541, 205] width 10 height 10
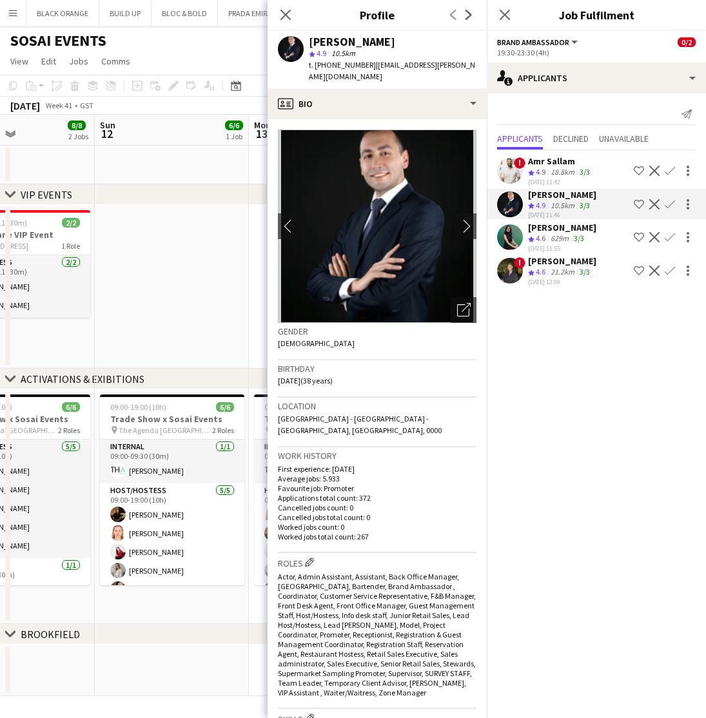
click at [551, 230] on div "Zineb Seghier" at bounding box center [562, 228] width 68 height 12
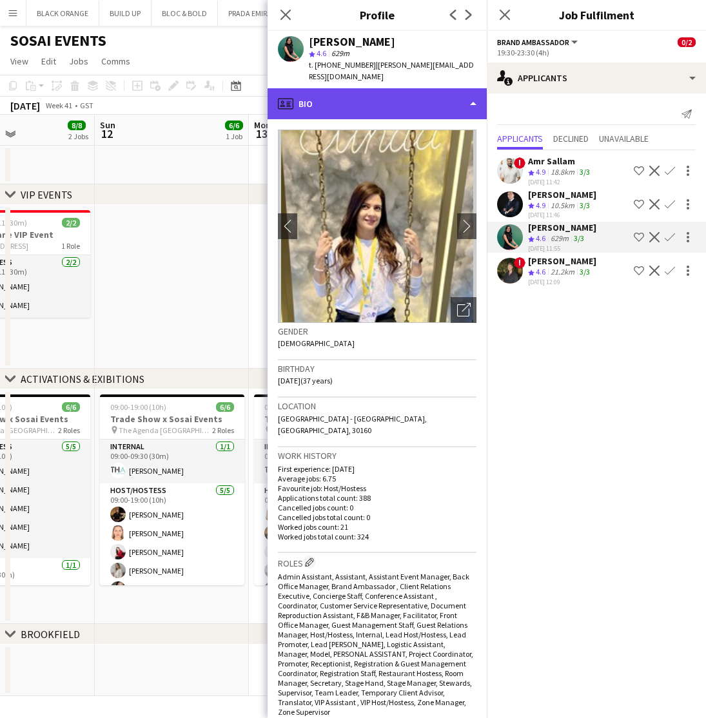
click at [383, 100] on div "profile Bio" at bounding box center [376, 103] width 219 height 31
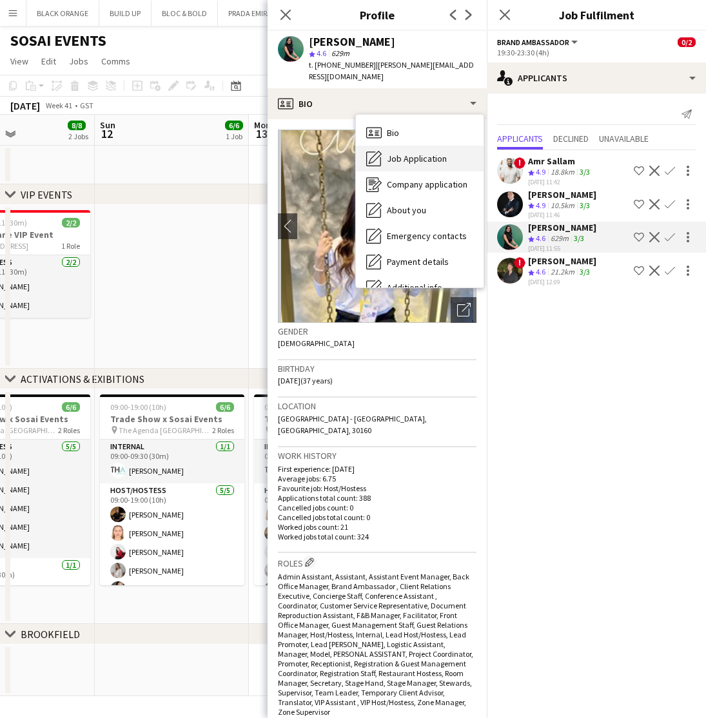
click at [411, 153] on span "Job Application" at bounding box center [417, 159] width 60 height 12
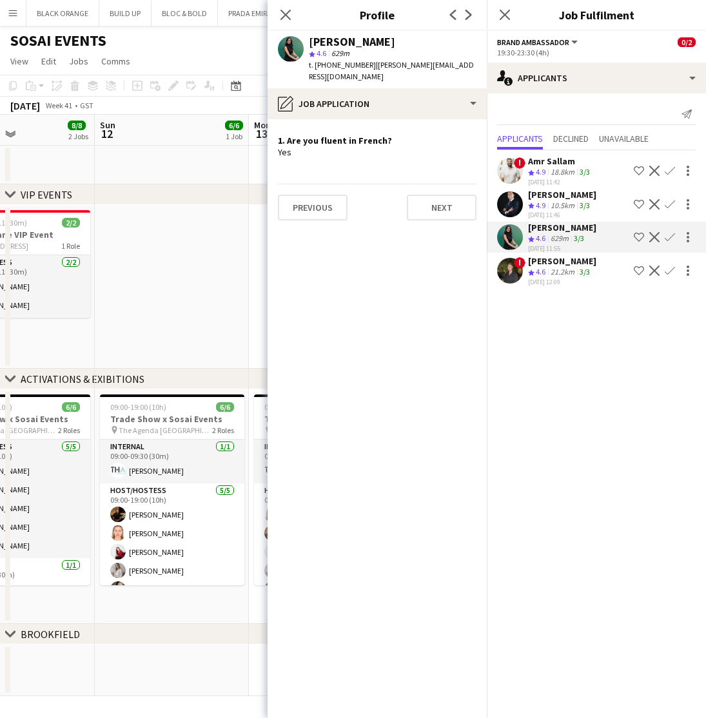
click at [551, 276] on div "21.2km" at bounding box center [562, 272] width 29 height 11
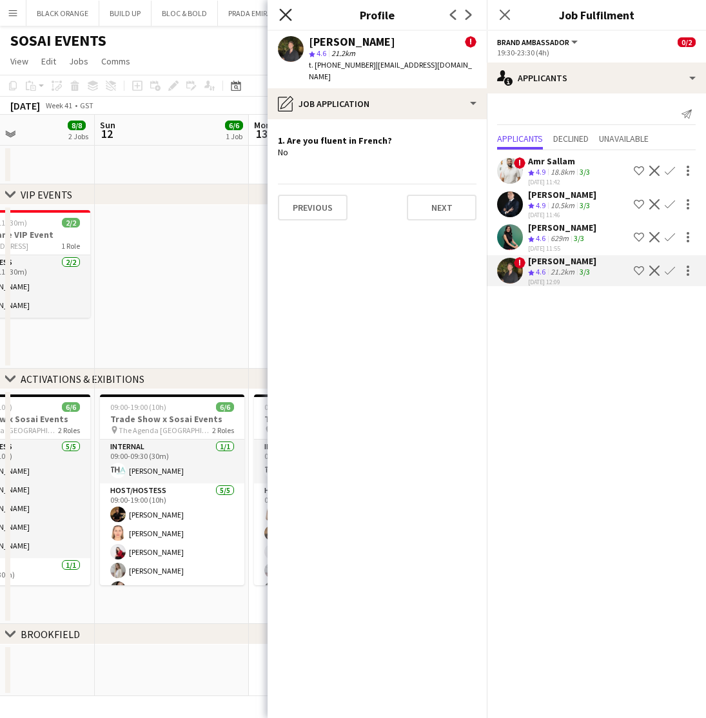
click at [284, 16] on icon at bounding box center [285, 14] width 12 height 12
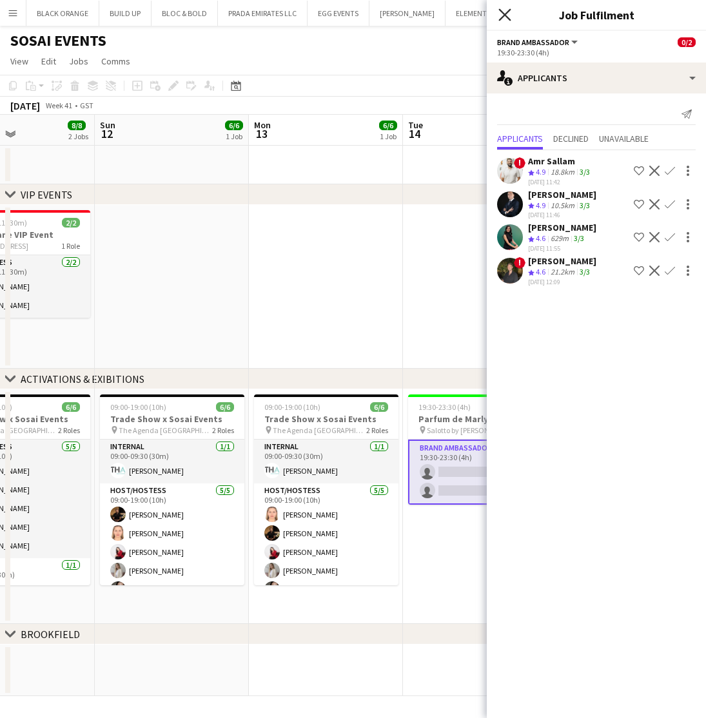
click at [505, 10] on icon "Close pop-in" at bounding box center [504, 14] width 12 height 12
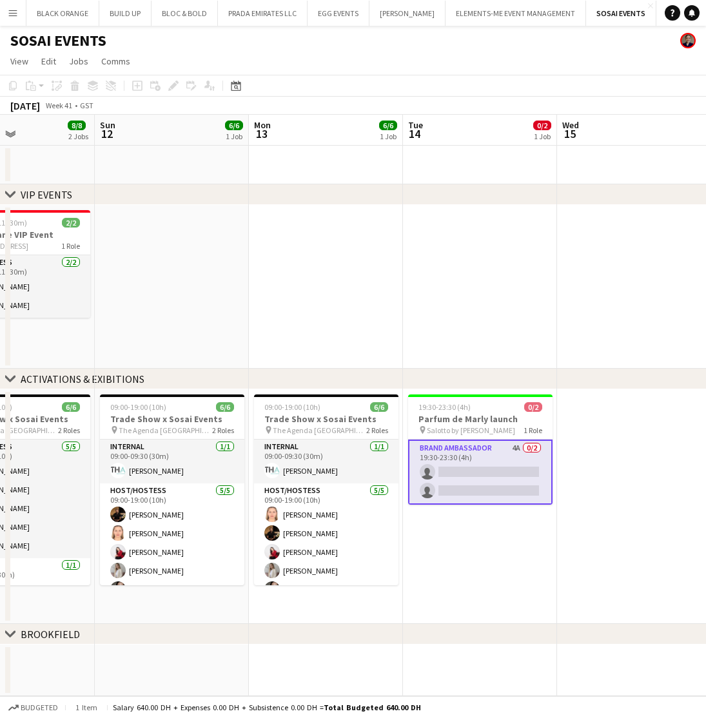
click at [490, 313] on app-date-cell at bounding box center [480, 287] width 154 height 164
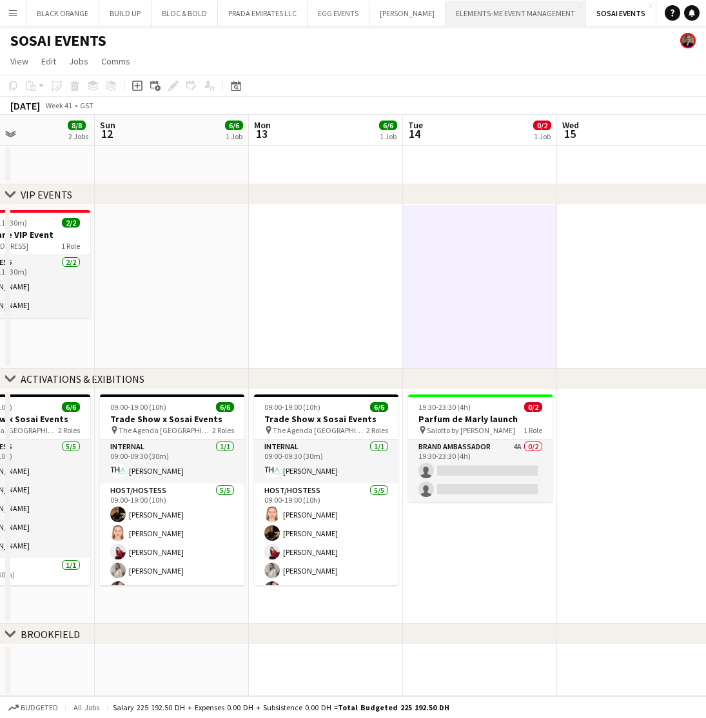
click at [490, 19] on button "ELEMENTS-ME EVENT MANAGEMENT Close" at bounding box center [515, 13] width 140 height 25
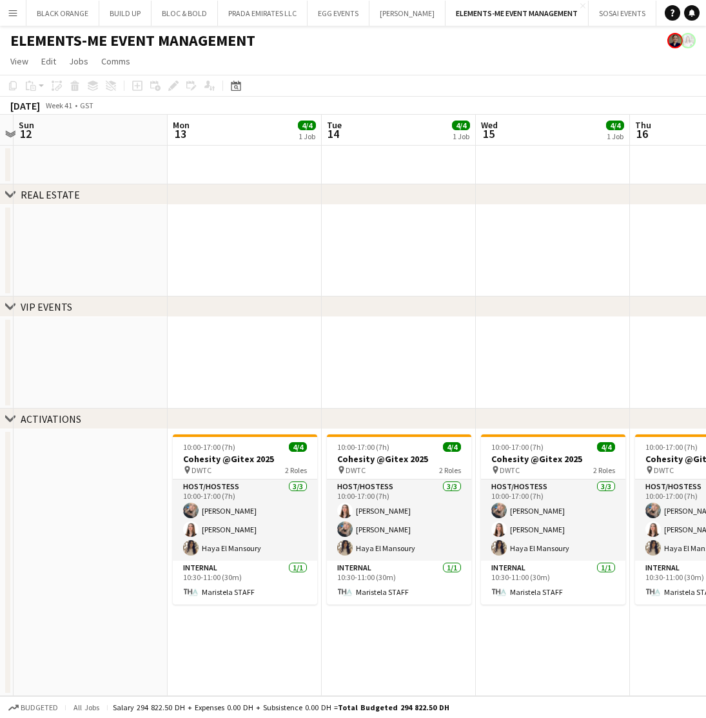
scroll to position [0, 450]
click at [580, 6] on app-icon "Close" at bounding box center [582, 5] width 5 height 5
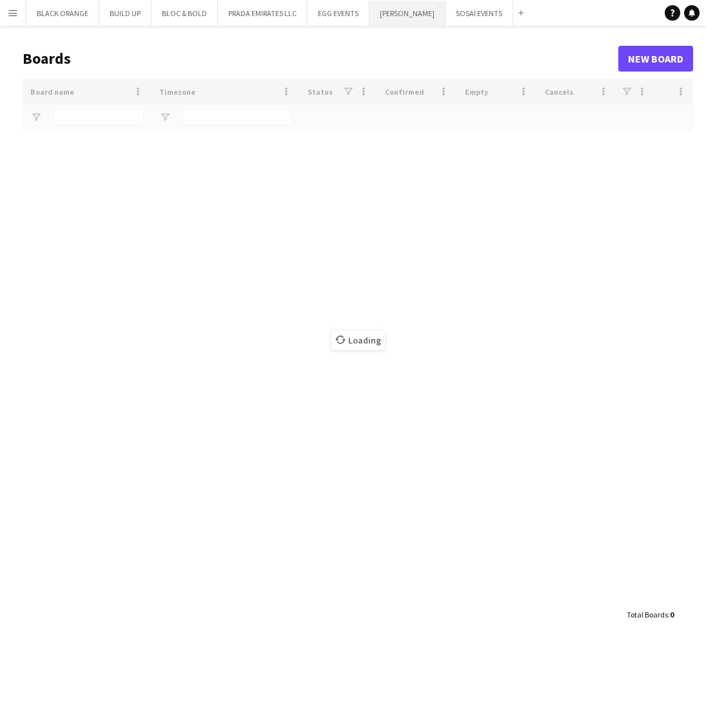
click at [404, 14] on button "JACK MORTON Close" at bounding box center [407, 13] width 76 height 25
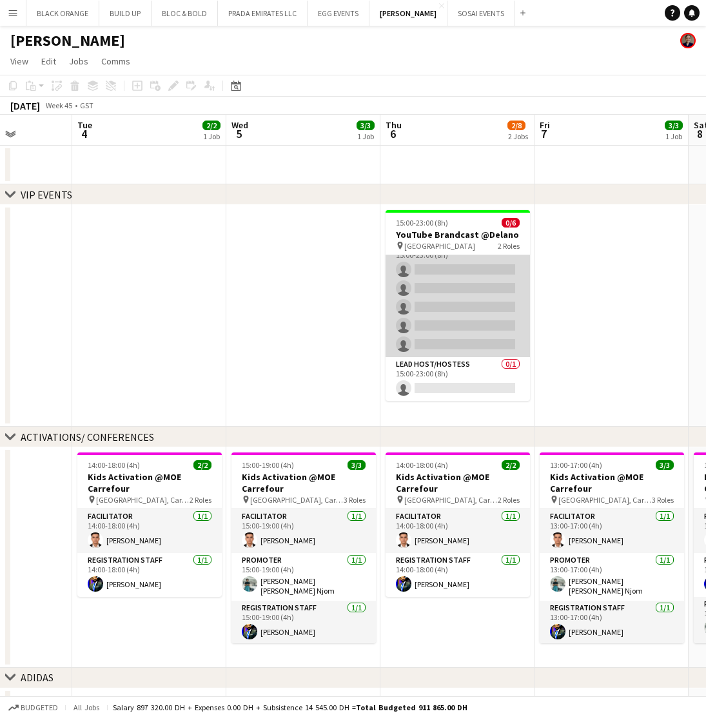
scroll to position [17, 0]
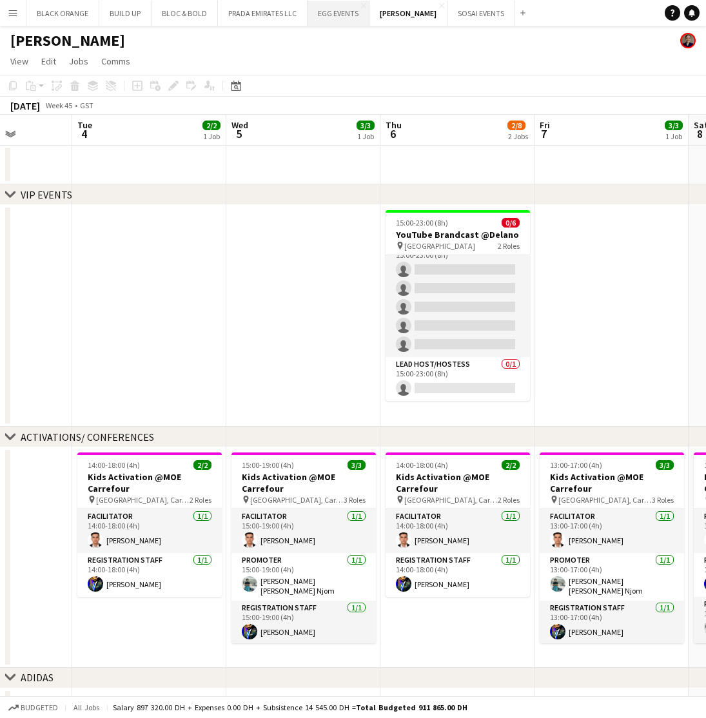
click at [327, 8] on button "EGG EVENTS Close" at bounding box center [338, 13] width 62 height 25
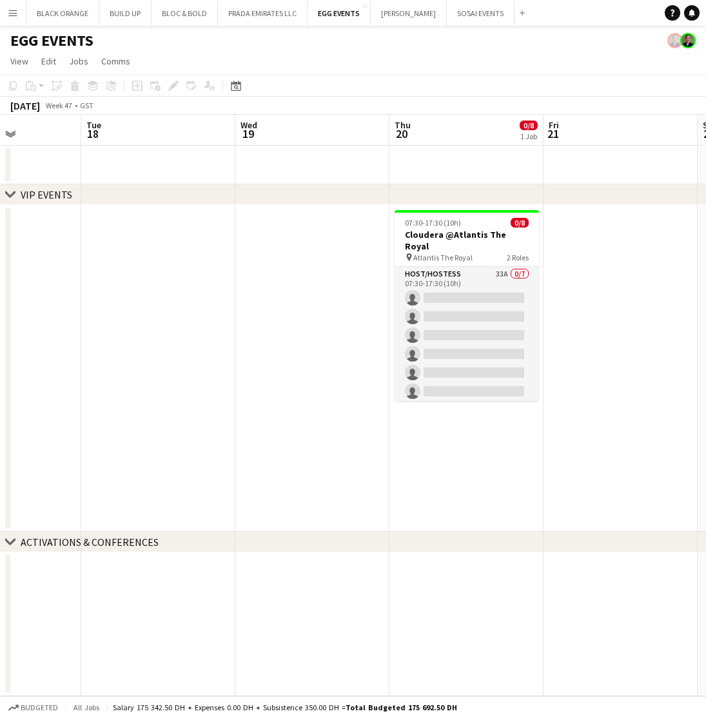
scroll to position [0, 536]
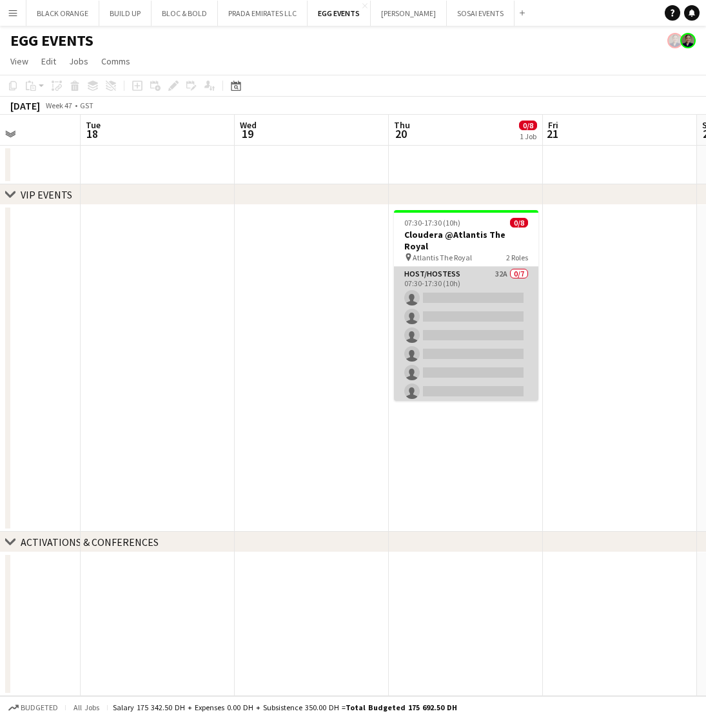
click at [447, 275] on app-card-role "Host/Hostess 32A 0/7 07:30-17:30 (10h) single-neutral-actions single-neutral-ac…" at bounding box center [466, 345] width 144 height 156
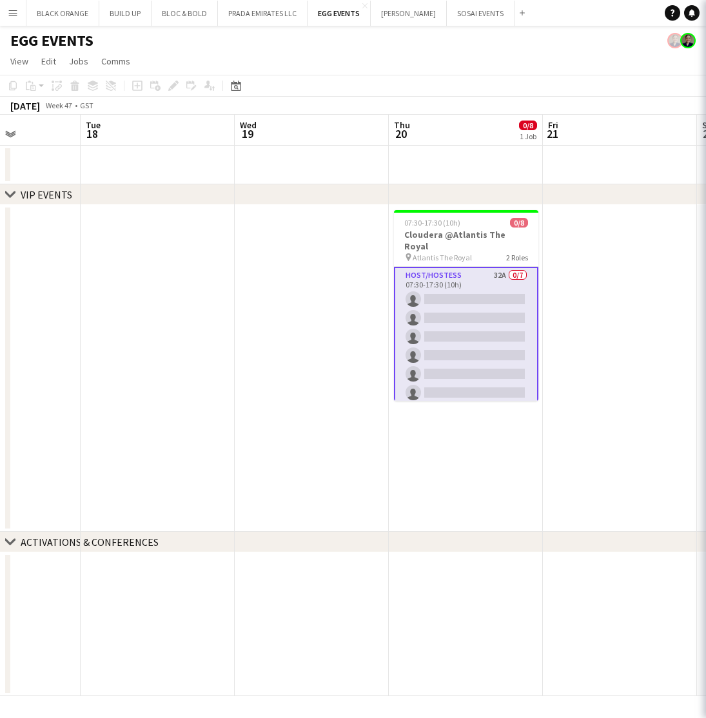
scroll to position [0, 536]
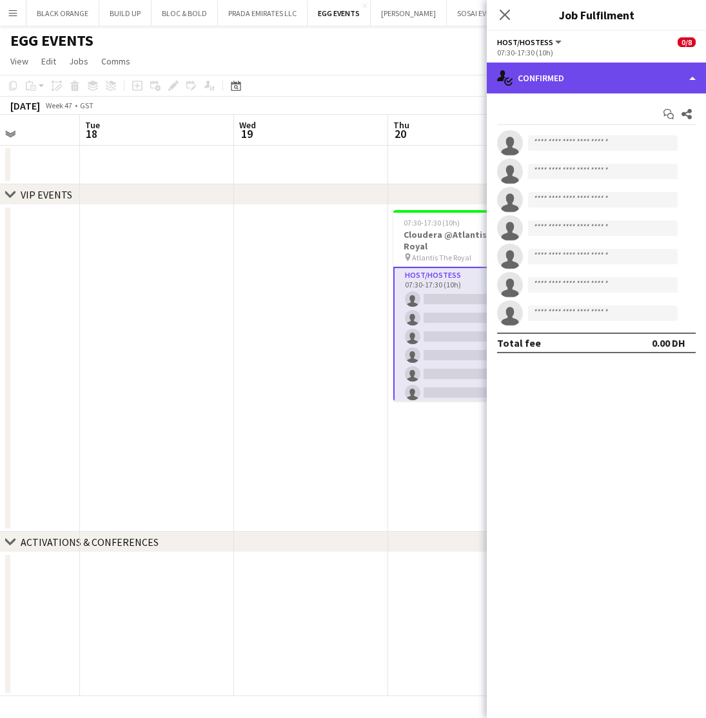
click at [625, 78] on div "single-neutral-actions-check-2 Confirmed" at bounding box center [596, 78] width 219 height 31
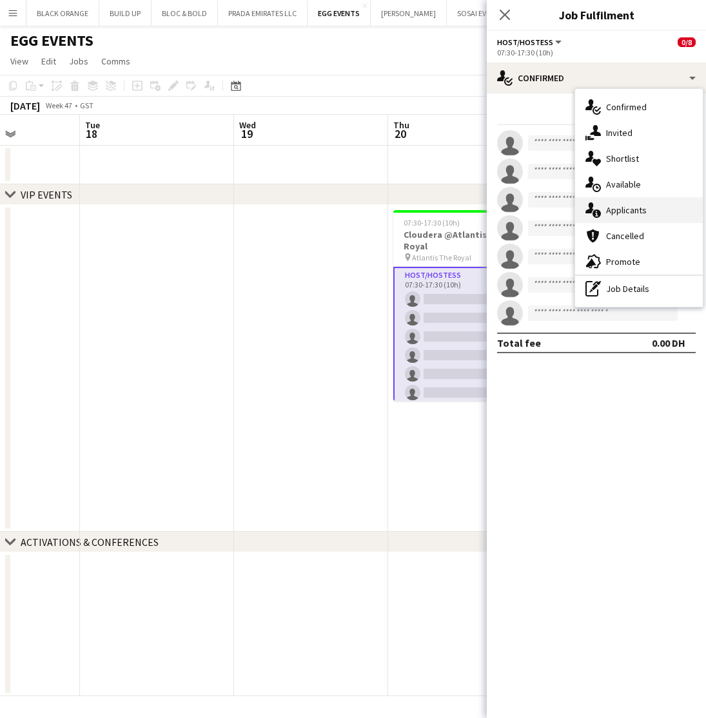
click at [622, 211] on span "Applicants" at bounding box center [626, 210] width 41 height 12
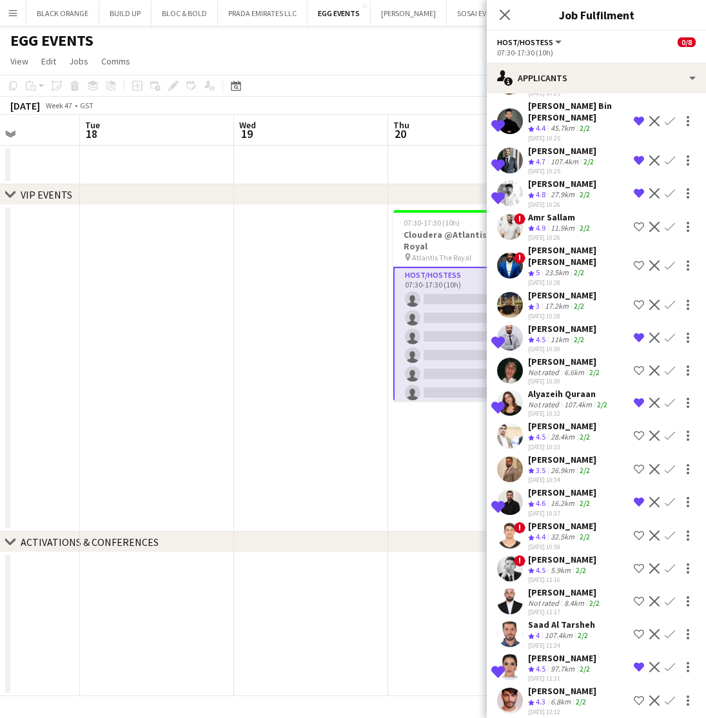
scroll to position [530, 0]
click at [534, 686] on div "Adam Halabi" at bounding box center [562, 692] width 68 height 12
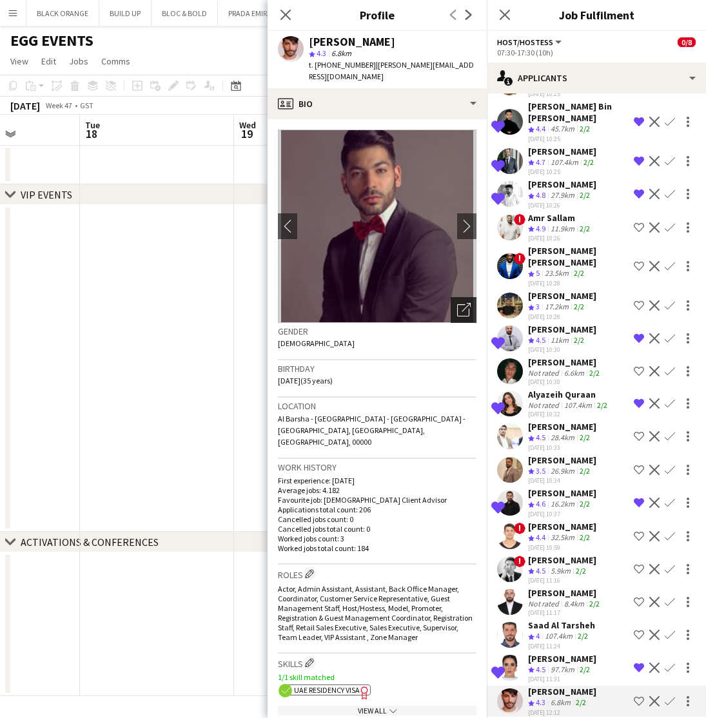
click at [455, 302] on div "Open photos pop-in" at bounding box center [463, 310] width 26 height 26
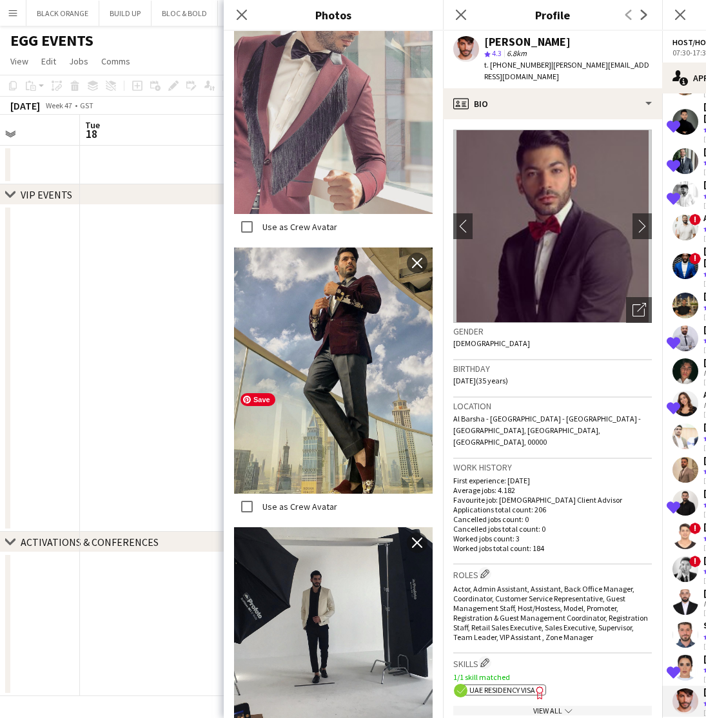
scroll to position [3320, 0]
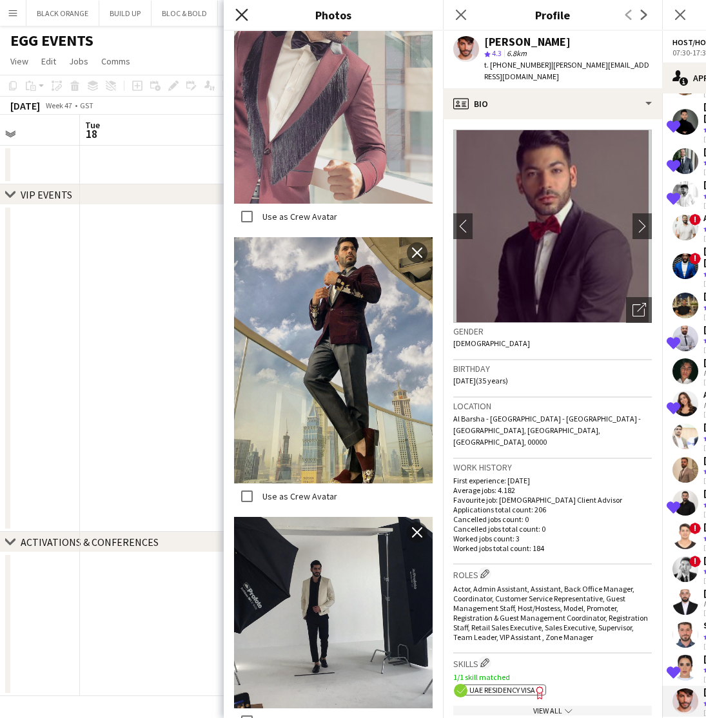
click at [242, 17] on icon "Close pop-in" at bounding box center [241, 14] width 12 height 12
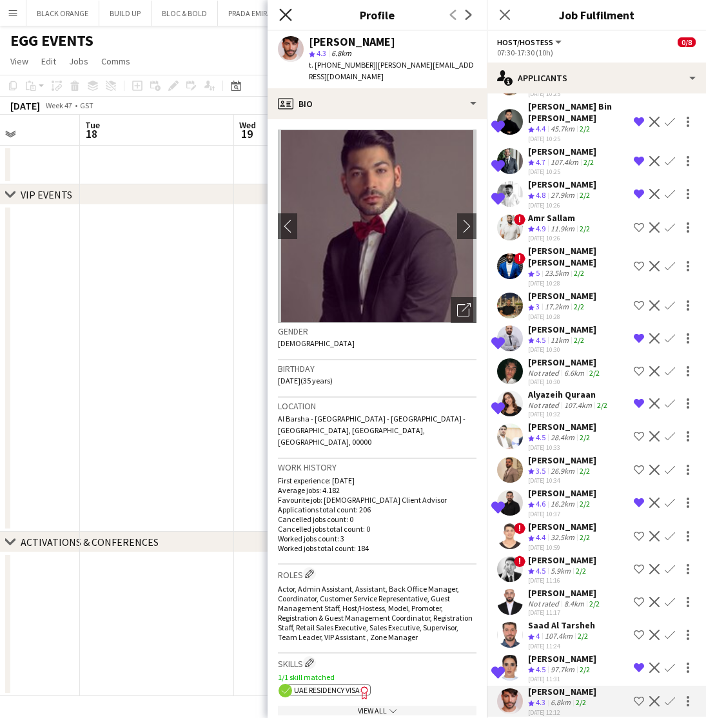
click at [287, 16] on icon at bounding box center [285, 14] width 12 height 12
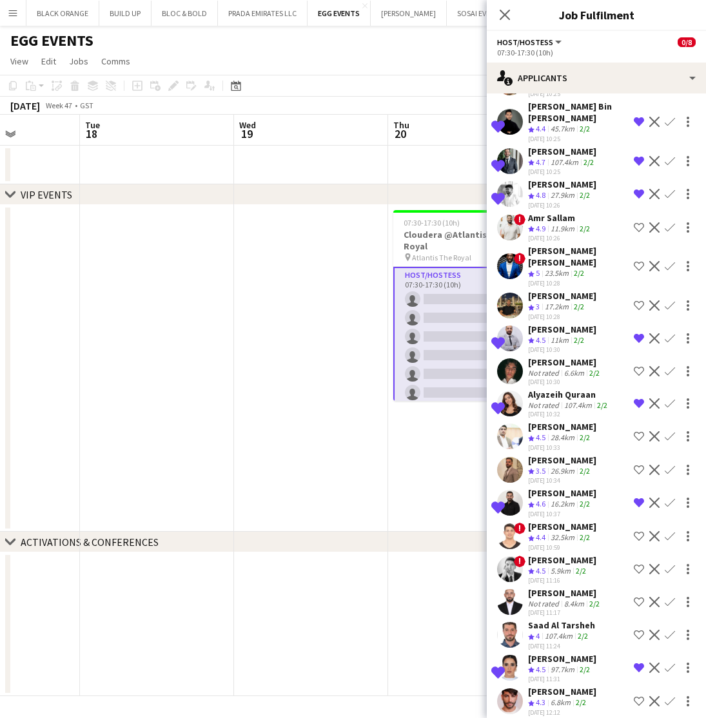
scroll to position [0, 0]
click at [635, 696] on app-icon "Shortlist crew" at bounding box center [639, 701] width 10 height 10
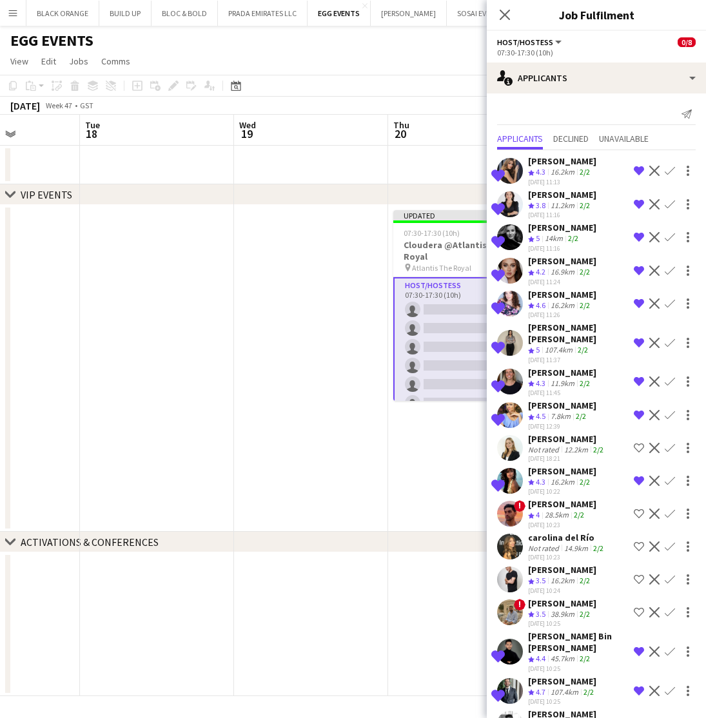
click at [295, 247] on app-date-cell at bounding box center [311, 368] width 154 height 327
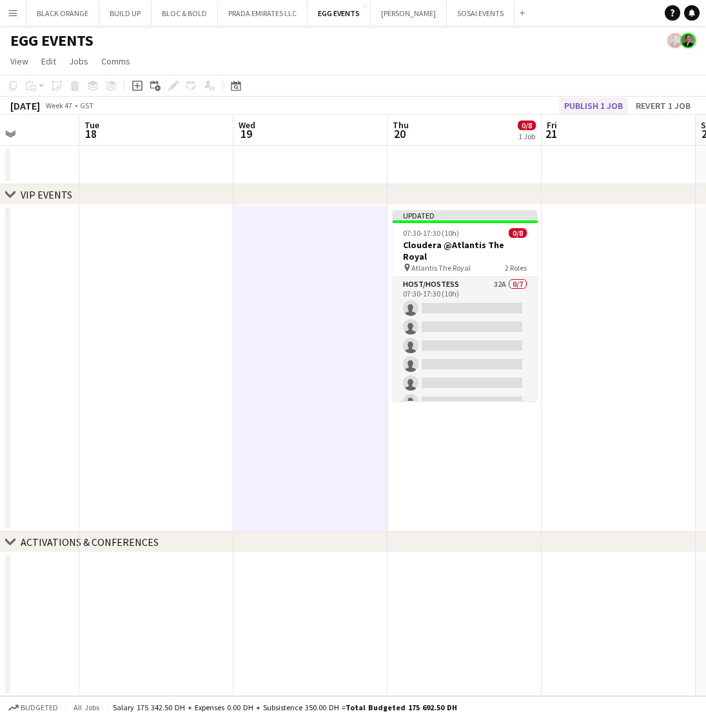
click at [593, 106] on button "Publish 1 job" at bounding box center [593, 105] width 69 height 17
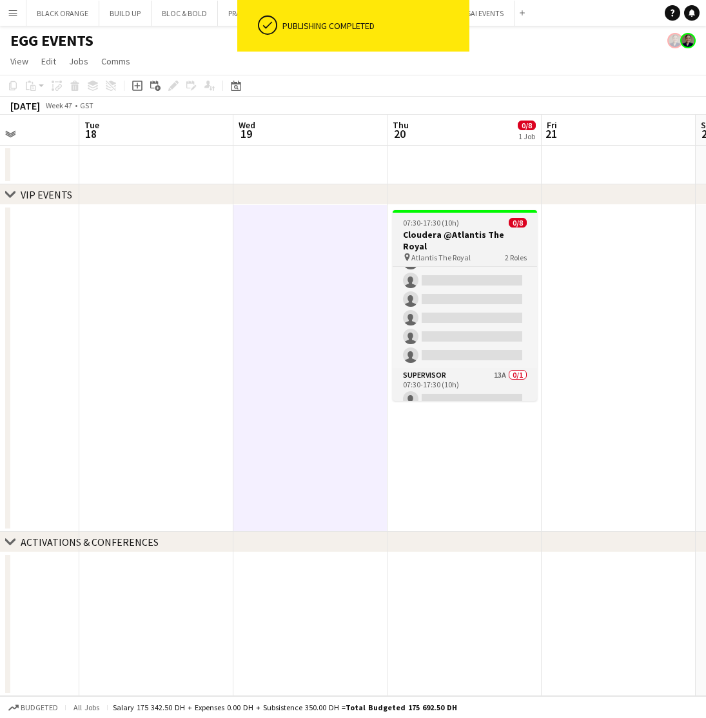
scroll to position [54, 0]
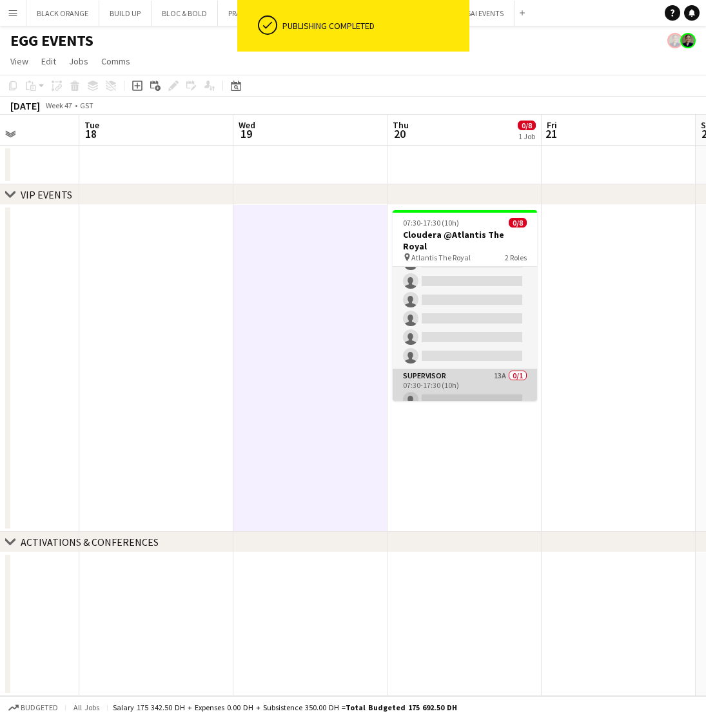
click at [461, 374] on app-card-role "Supervisor 13A 0/1 07:30-17:30 (10h) single-neutral-actions" at bounding box center [464, 391] width 144 height 44
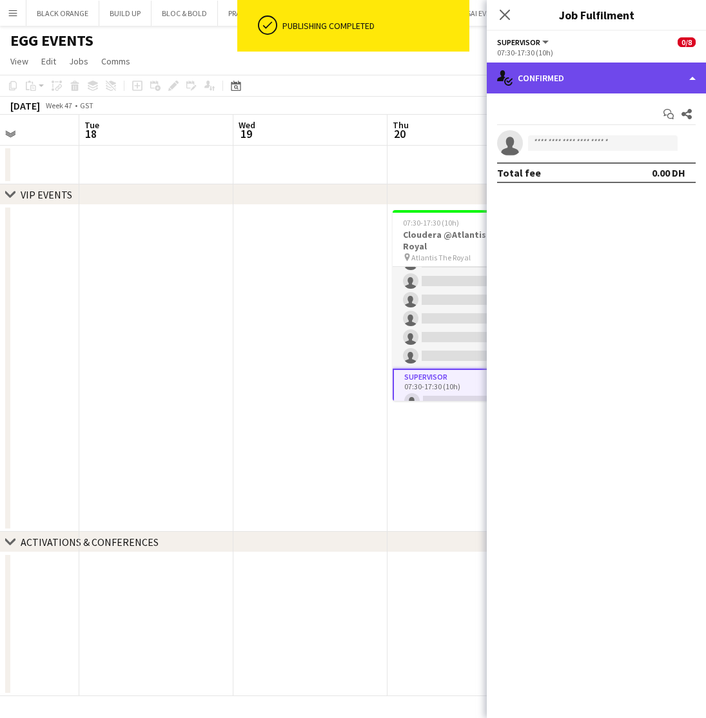
click at [594, 82] on div "single-neutral-actions-check-2 Confirmed" at bounding box center [596, 78] width 219 height 31
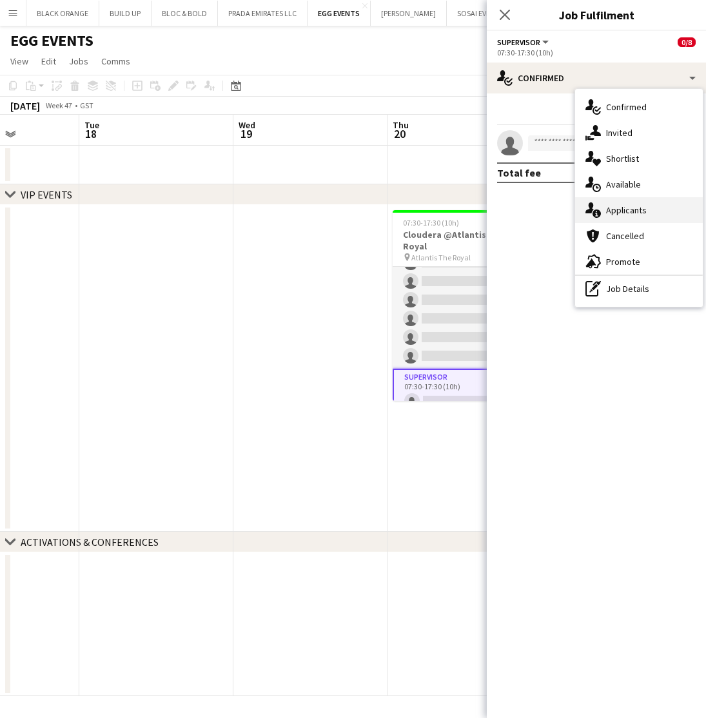
click at [612, 212] on span "Applicants" at bounding box center [626, 210] width 41 height 12
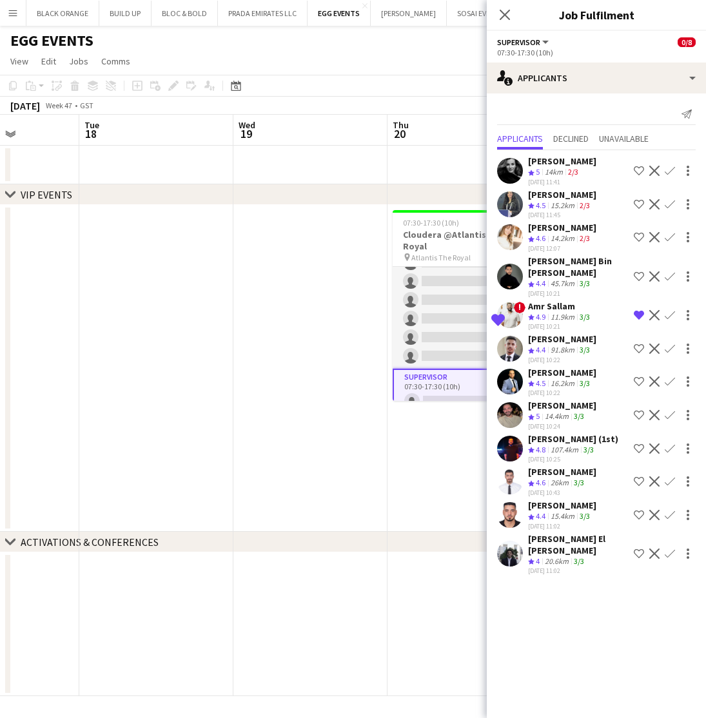
click at [552, 233] on div "14.2km" at bounding box center [562, 238] width 29 height 11
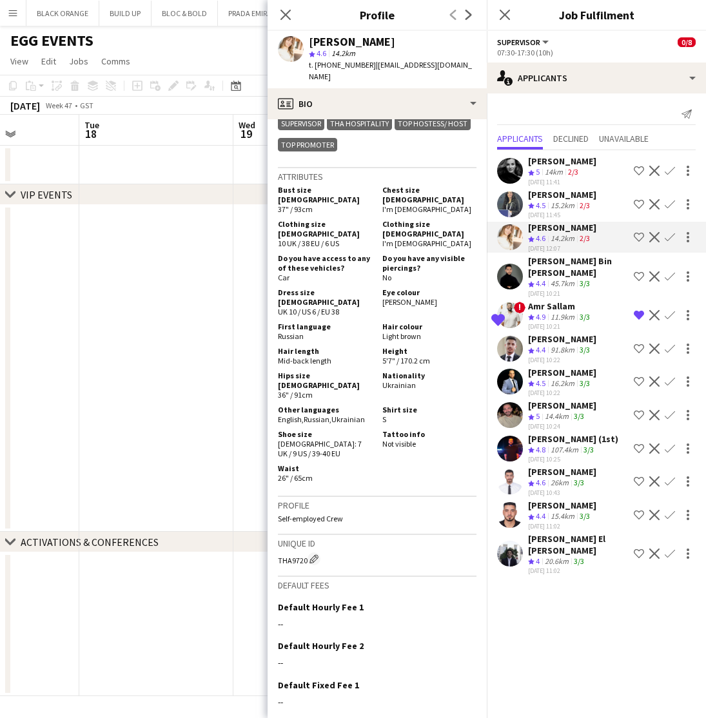
scroll to position [742, 0]
click at [283, 17] on icon at bounding box center [285, 14] width 12 height 12
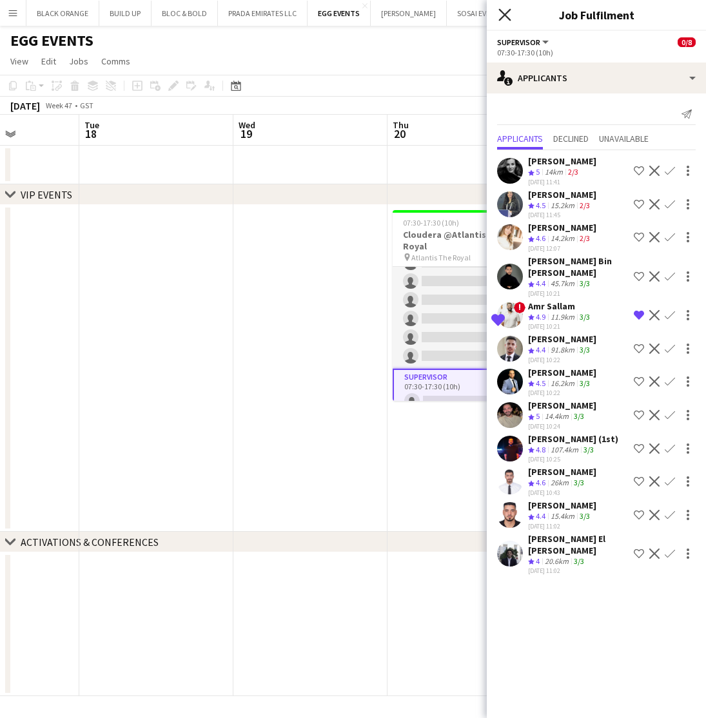
click at [504, 13] on icon "Close pop-in" at bounding box center [504, 14] width 12 height 12
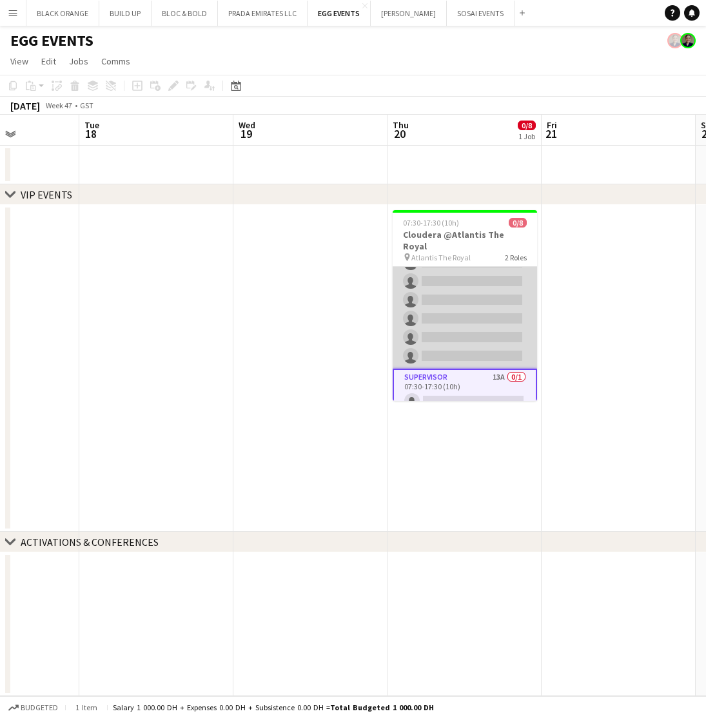
click at [438, 300] on app-card-role "Host/Hostess 32A 0/7 07:30-17:30 (10h) single-neutral-actions single-neutral-ac…" at bounding box center [464, 291] width 144 height 156
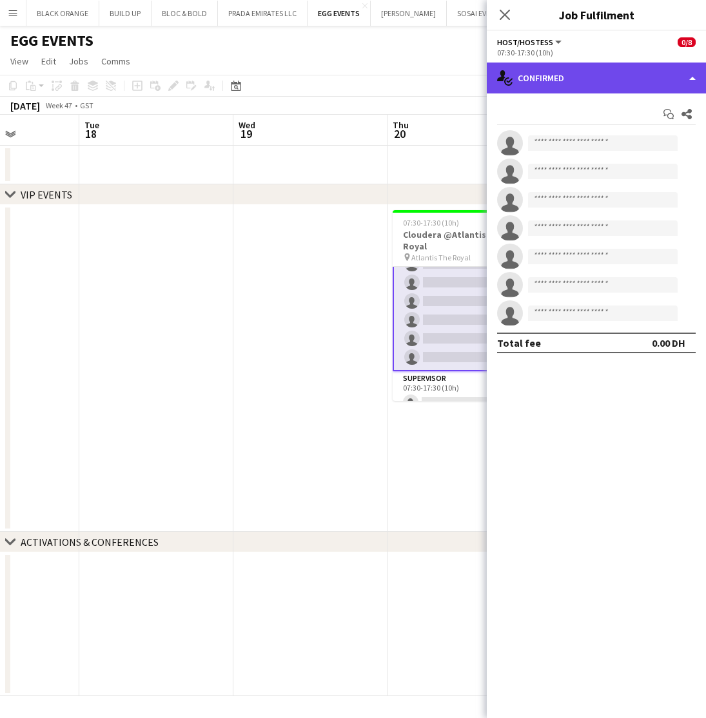
click at [606, 78] on div "single-neutral-actions-check-2 Confirmed" at bounding box center [596, 78] width 219 height 31
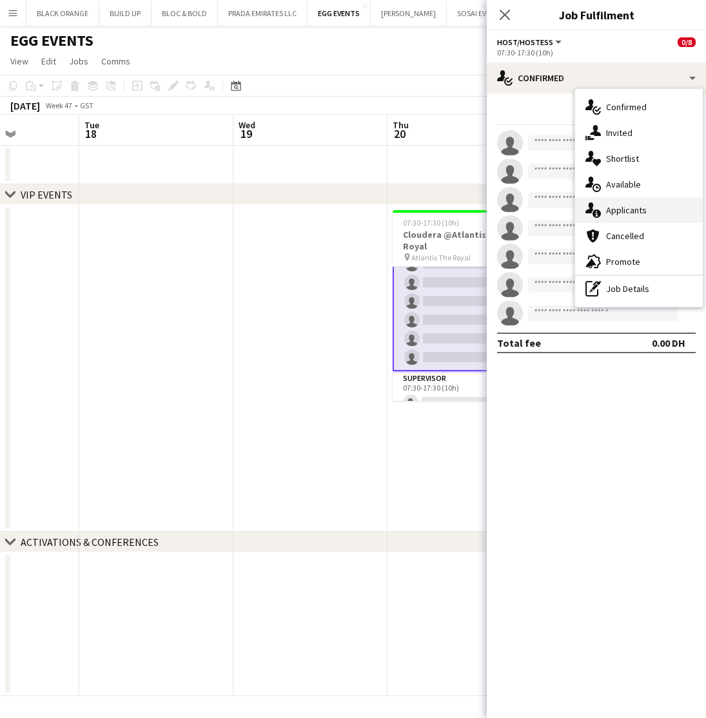
click at [619, 211] on span "Applicants" at bounding box center [626, 210] width 41 height 12
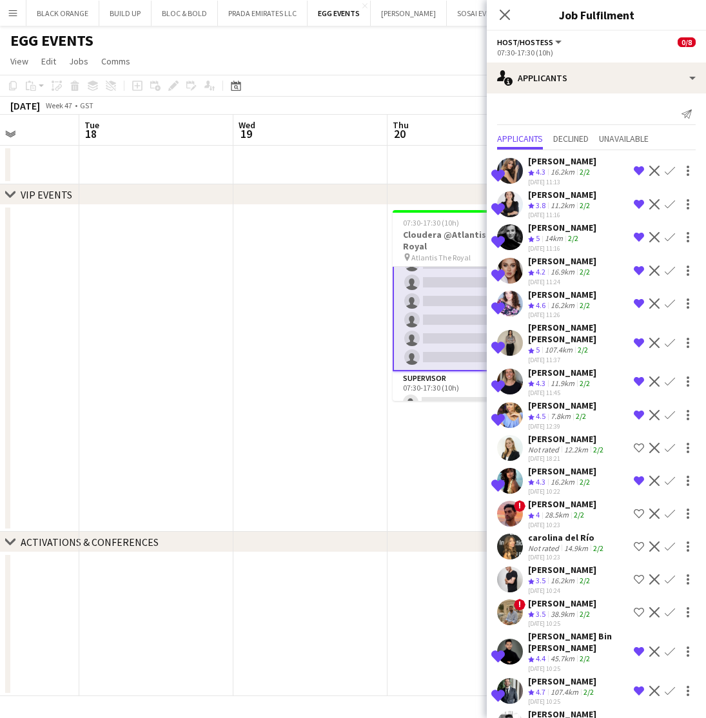
scroll to position [0, 0]
click at [565, 296] on div "Daria Ganzhura" at bounding box center [562, 295] width 68 height 12
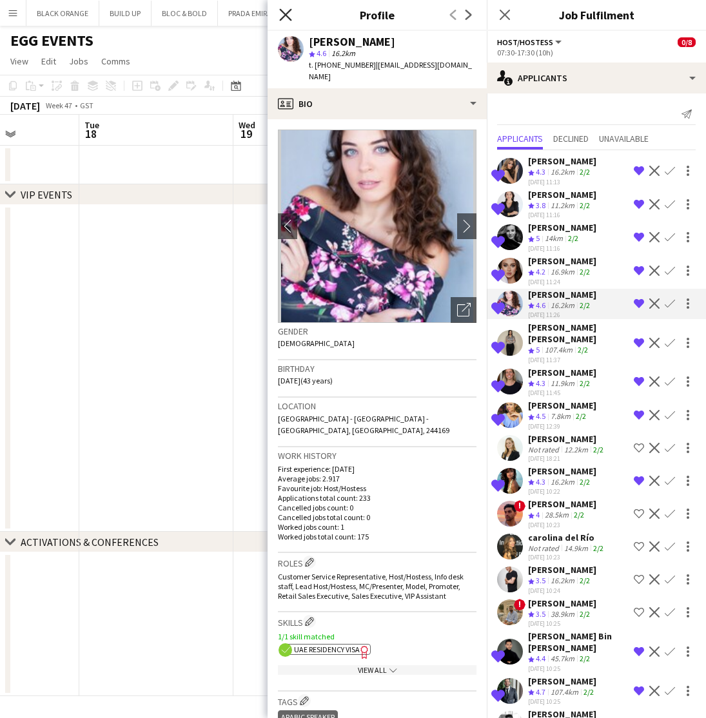
click at [284, 14] on icon at bounding box center [285, 14] width 12 height 12
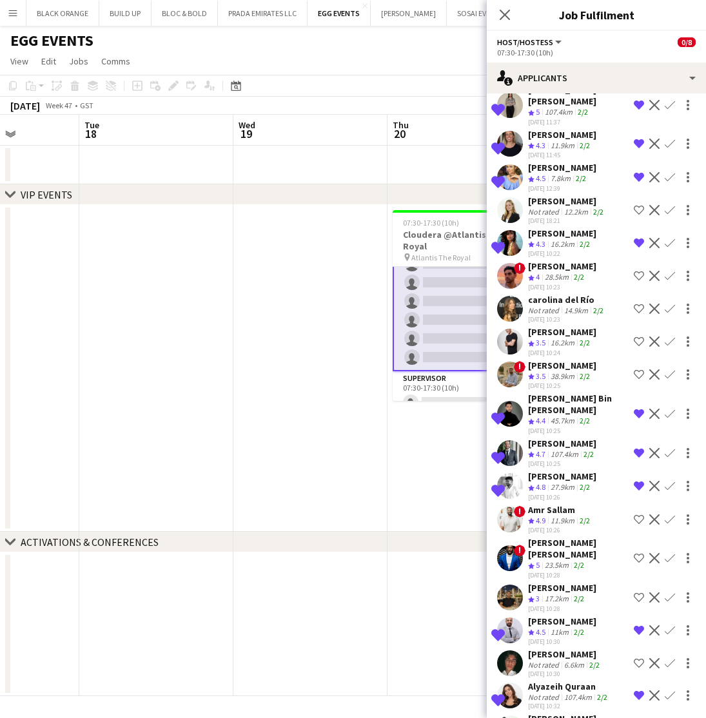
scroll to position [246, 0]
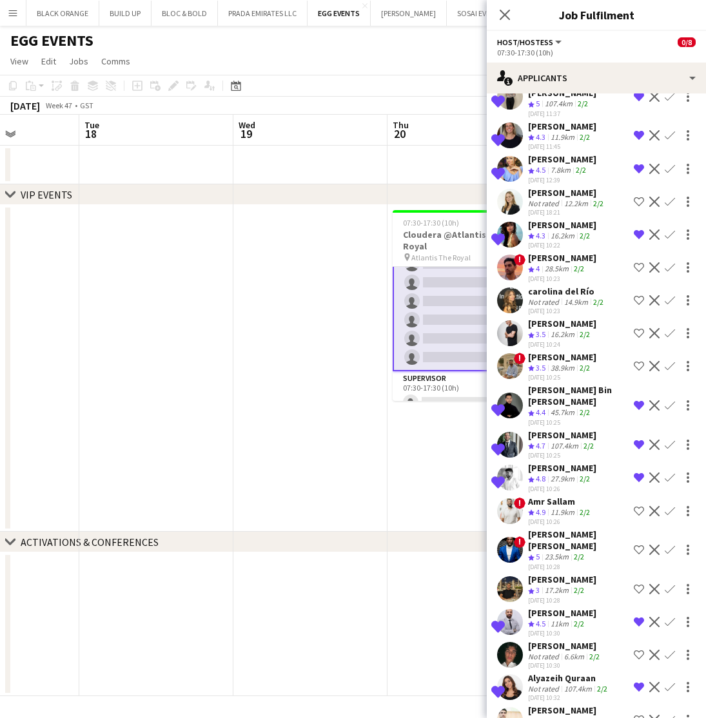
click at [436, 447] on app-date-cell "07:30-17:30 (10h) 0/8 Cloudera @Atlantis The Royal pin Atlantis The Royal 2 Rol…" at bounding box center [464, 368] width 154 height 327
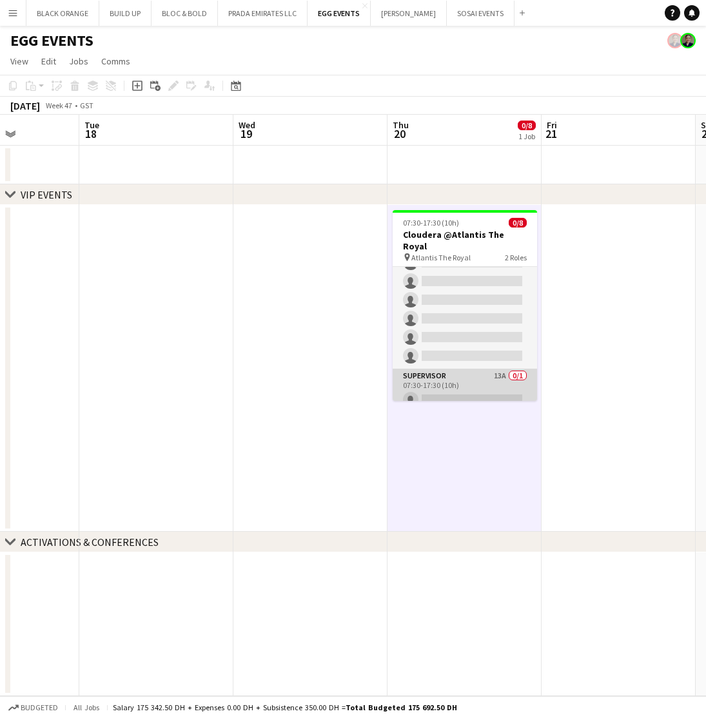
click at [454, 377] on app-card-role "Supervisor 13A 0/1 07:30-17:30 (10h) single-neutral-actions" at bounding box center [464, 391] width 144 height 44
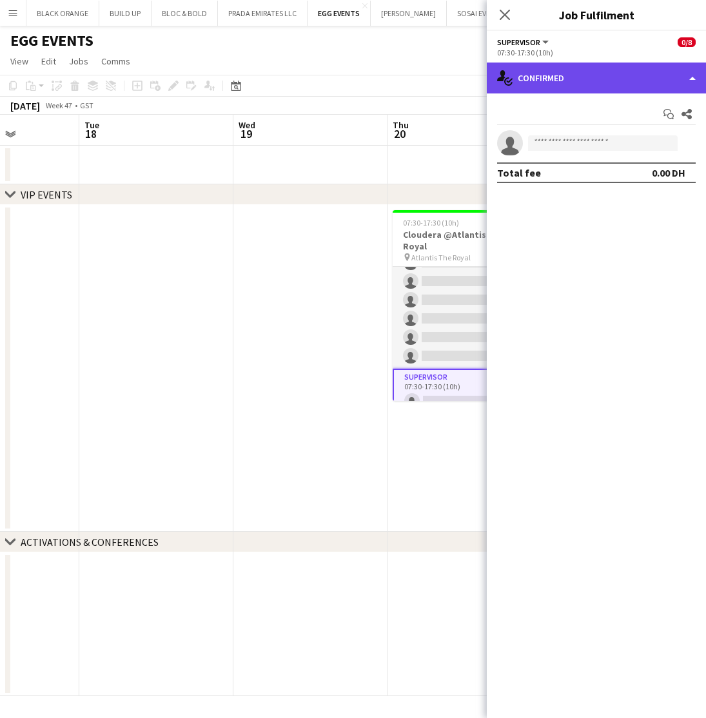
click at [567, 79] on div "single-neutral-actions-check-2 Confirmed" at bounding box center [596, 78] width 219 height 31
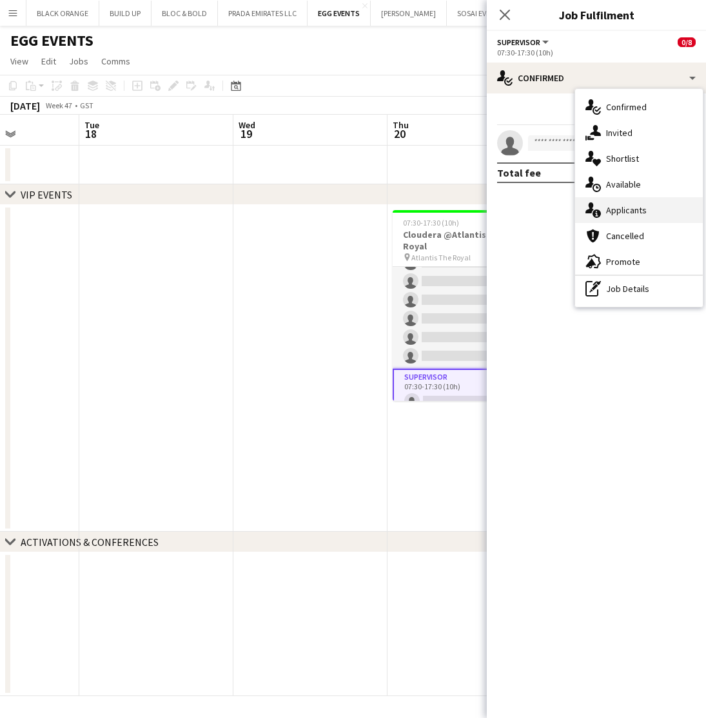
click at [614, 210] on span "Applicants" at bounding box center [626, 210] width 41 height 12
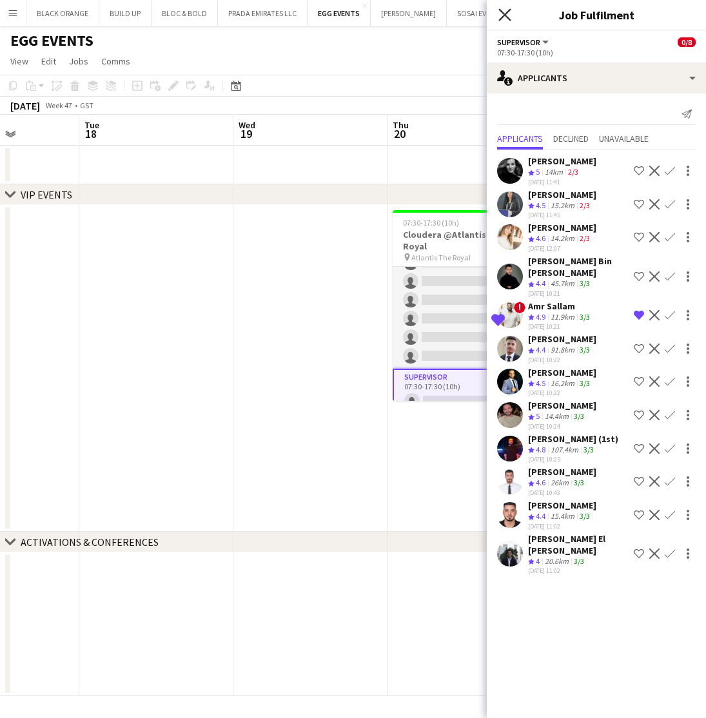
click at [505, 18] on icon "Close pop-in" at bounding box center [504, 14] width 12 height 12
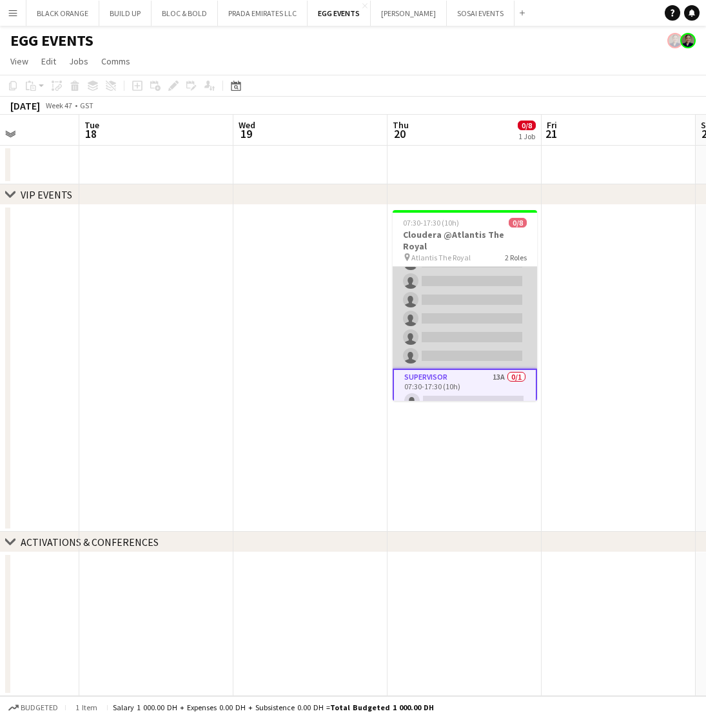
click at [452, 300] on app-card-role "Host/Hostess 32A 0/7 07:30-17:30 (10h) single-neutral-actions single-neutral-ac…" at bounding box center [464, 291] width 144 height 156
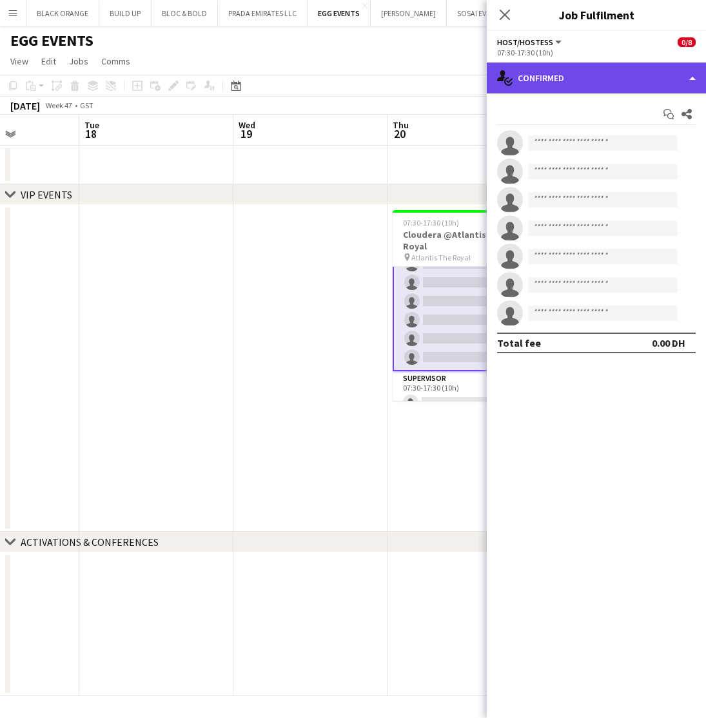
click at [598, 77] on div "single-neutral-actions-check-2 Confirmed" at bounding box center [596, 78] width 219 height 31
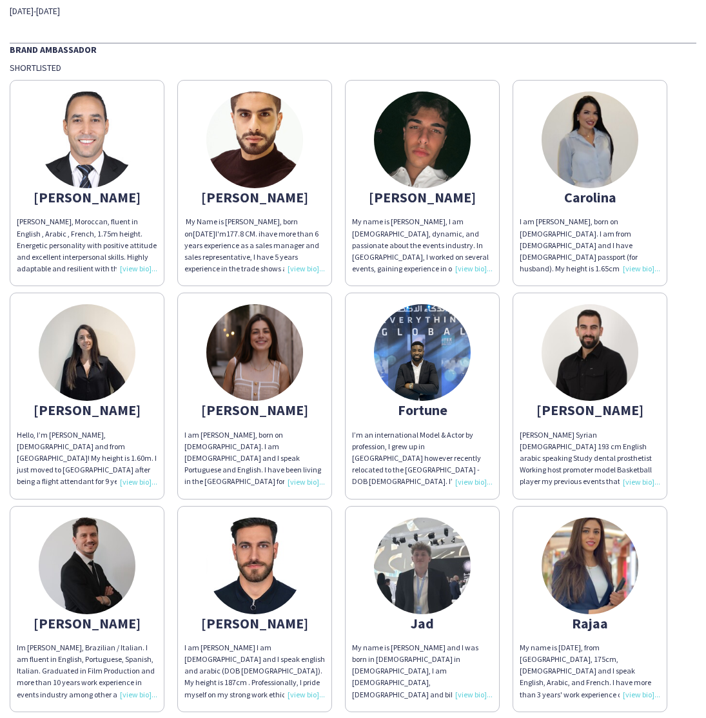
scroll to position [63, 0]
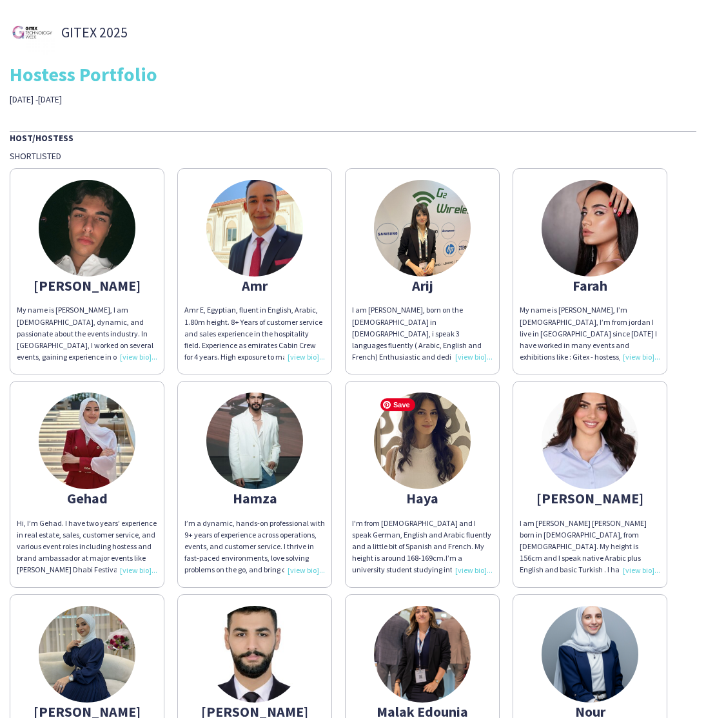
click at [441, 426] on img at bounding box center [422, 440] width 97 height 97
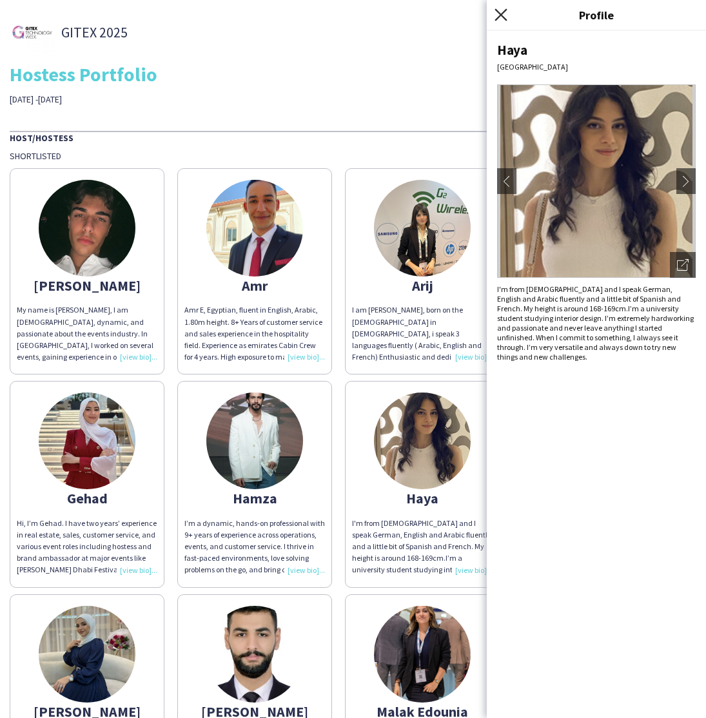
click at [498, 18] on icon at bounding box center [500, 14] width 12 height 12
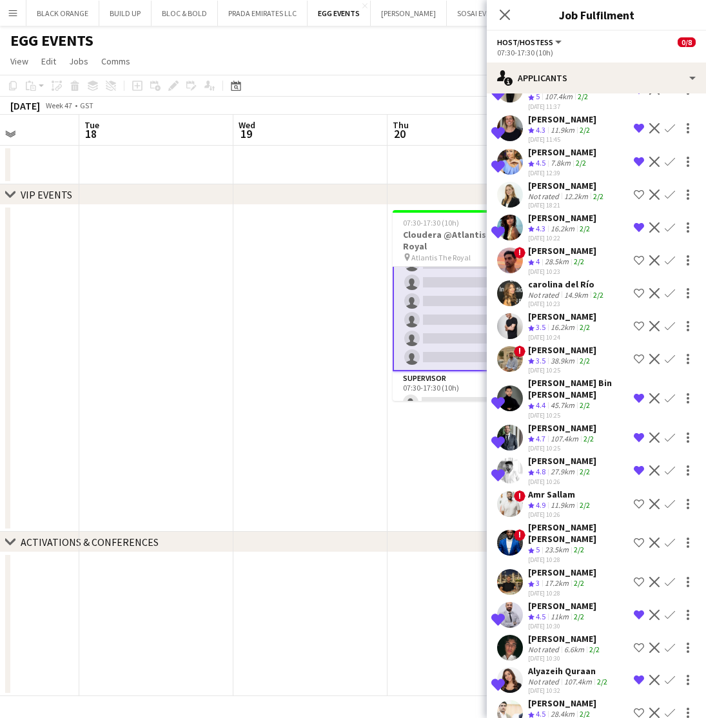
scroll to position [255, 0]
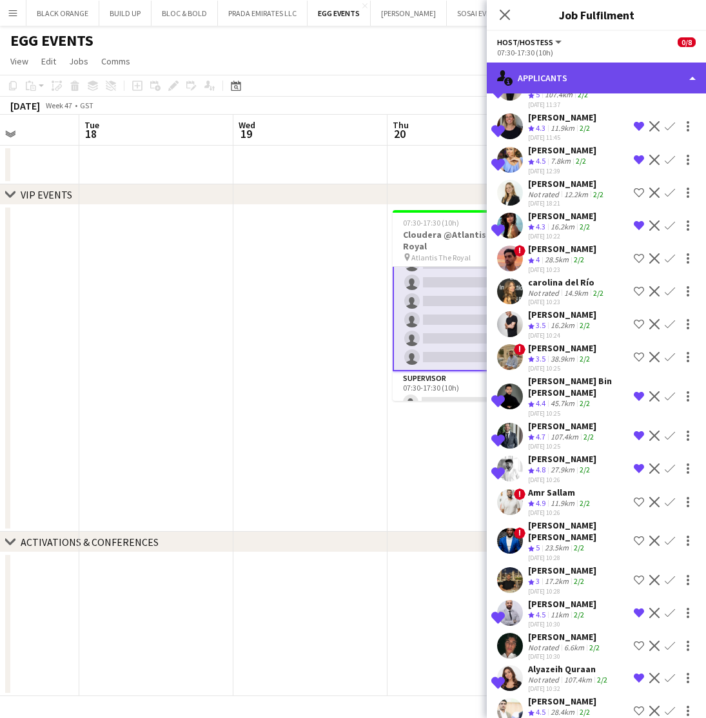
click at [633, 79] on div "single-neutral-actions-information Applicants" at bounding box center [596, 78] width 219 height 31
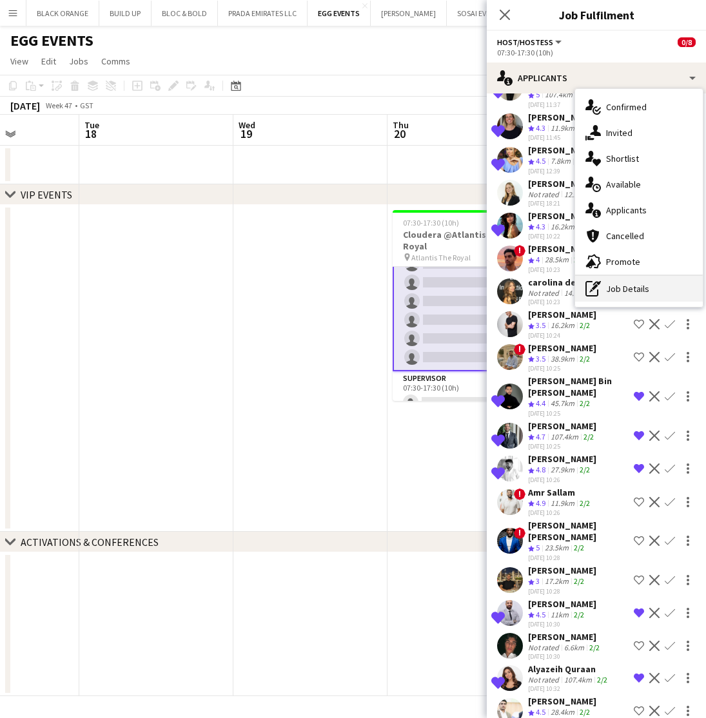
click at [630, 287] on div "pen-write Job Details" at bounding box center [639, 289] width 128 height 26
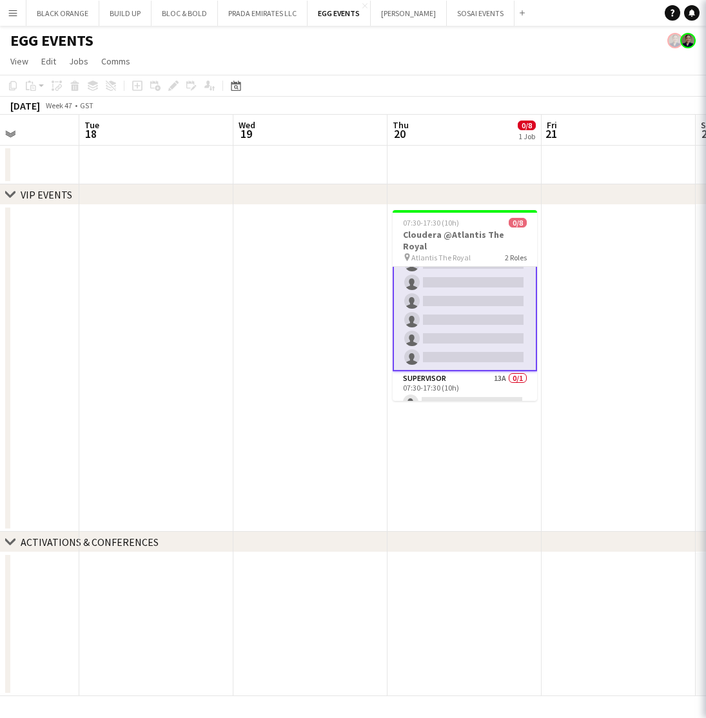
scroll to position [0, 0]
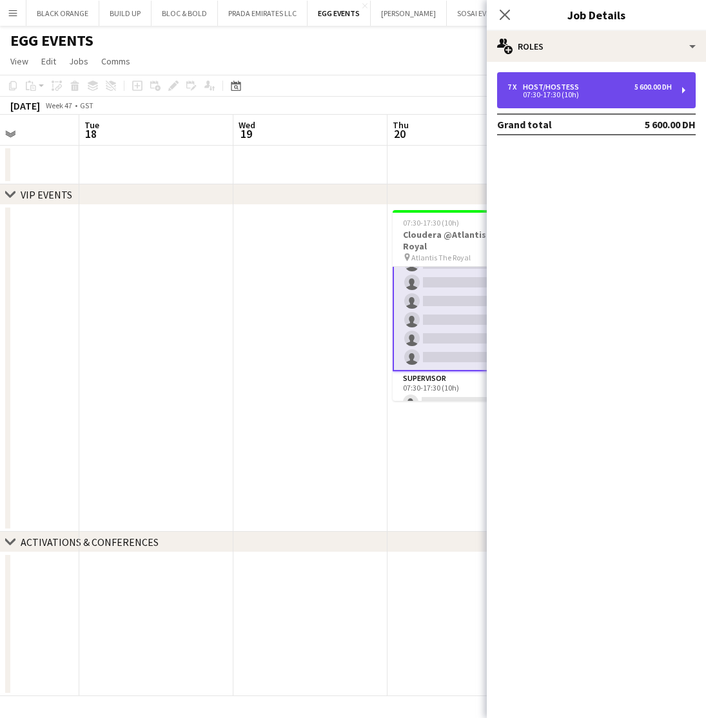
click at [563, 83] on div "Host/Hostess" at bounding box center [553, 86] width 61 height 9
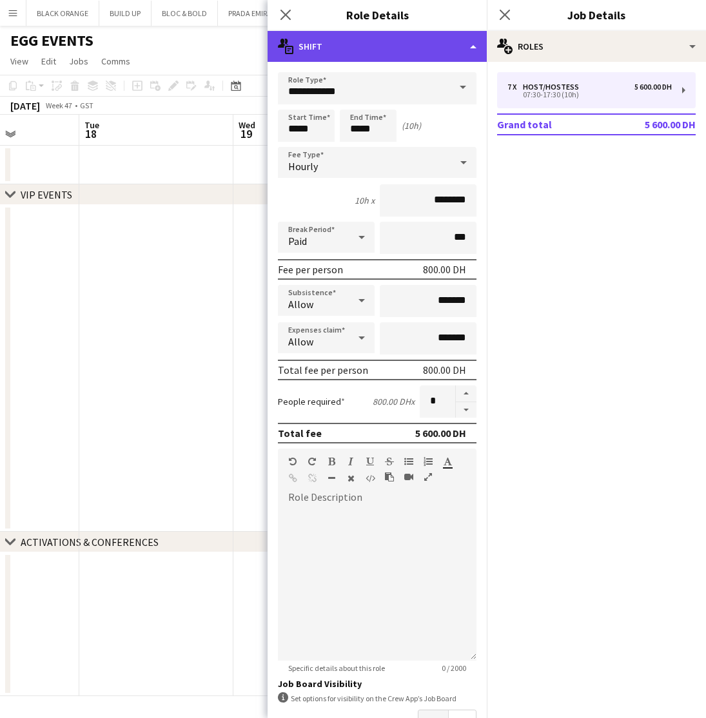
click at [378, 39] on div "multiple-actions-text Shift" at bounding box center [376, 46] width 219 height 31
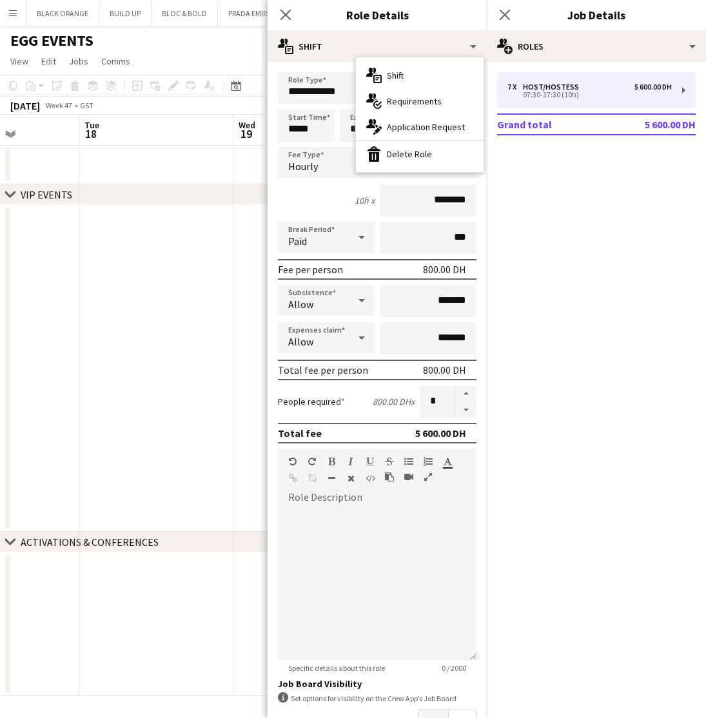
click at [420, 106] on span "Requirements" at bounding box center [414, 101] width 55 height 12
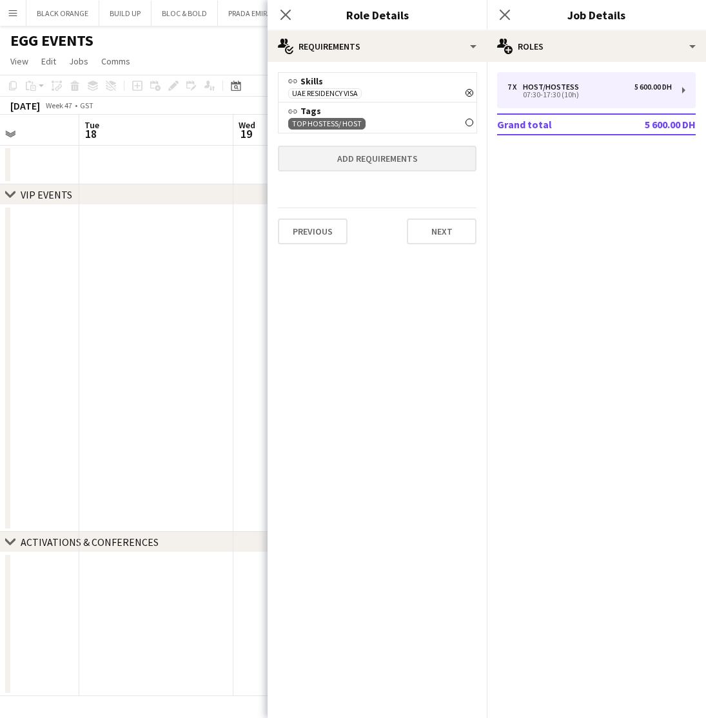
click at [377, 155] on button "Add requirements" at bounding box center [377, 159] width 198 height 26
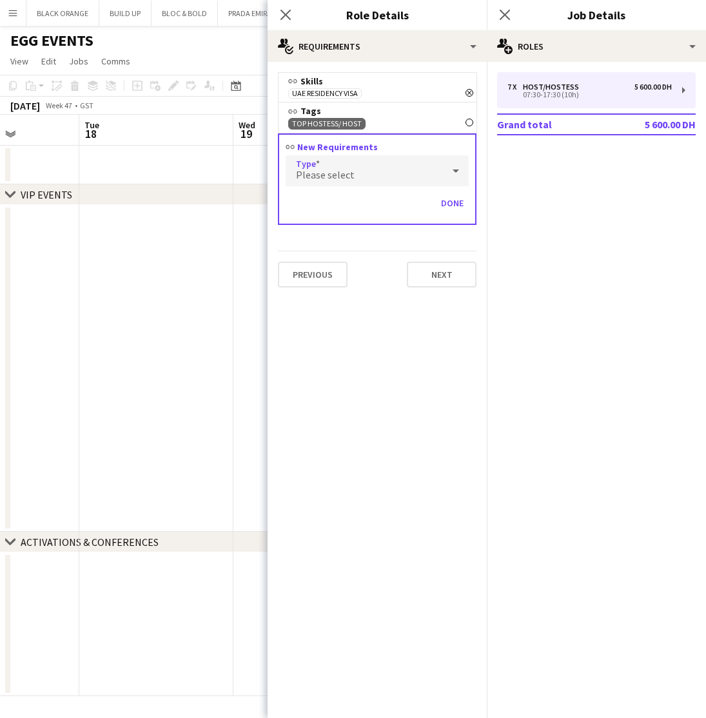
click at [384, 168] on div "Please select" at bounding box center [363, 170] width 157 height 31
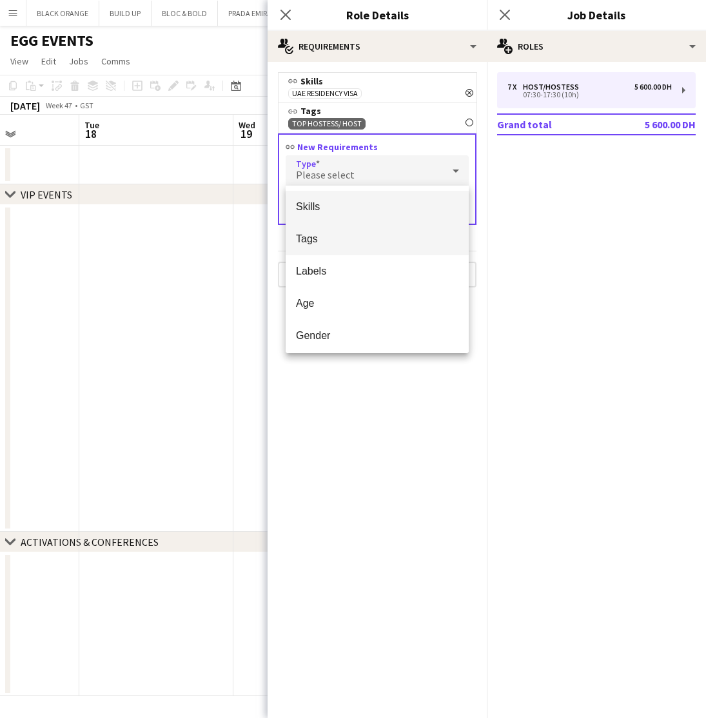
click at [329, 237] on span "Tags" at bounding box center [377, 239] width 162 height 12
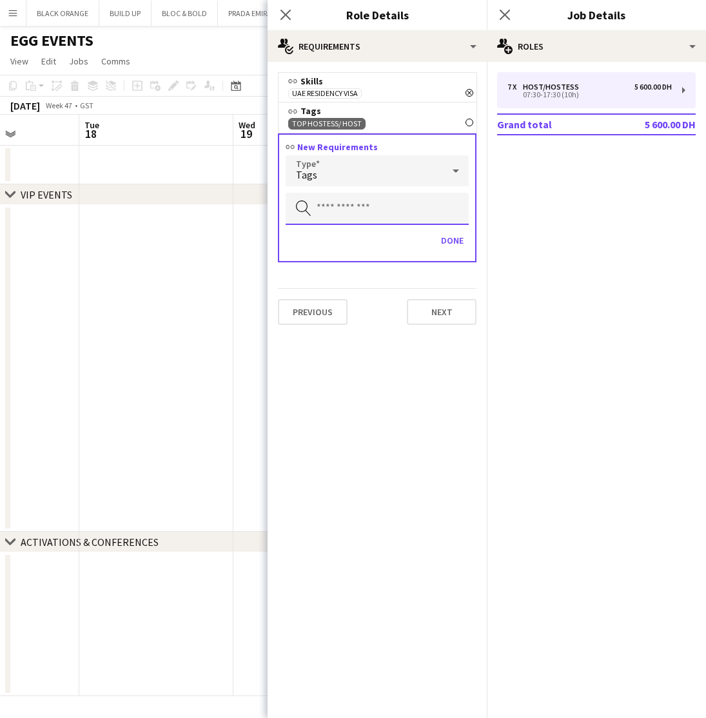
click at [324, 208] on input "text" at bounding box center [376, 209] width 183 height 32
type input "*"
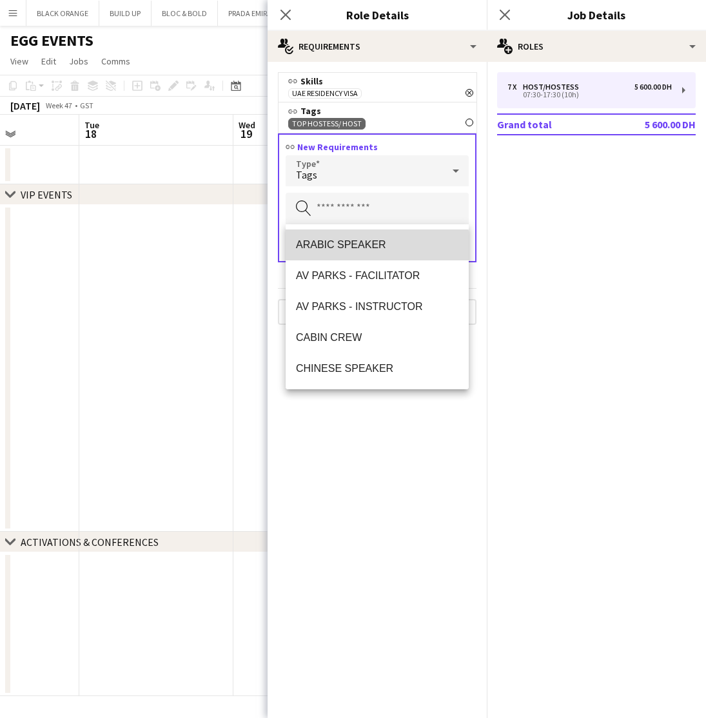
click at [350, 248] on span "ARABIC SPEAKER" at bounding box center [377, 244] width 162 height 12
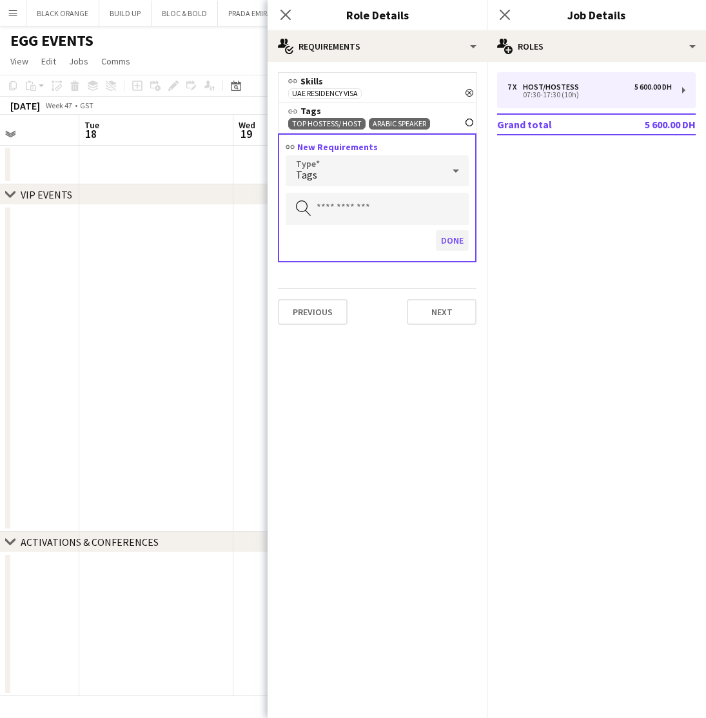
click at [444, 238] on button "Done" at bounding box center [452, 240] width 33 height 21
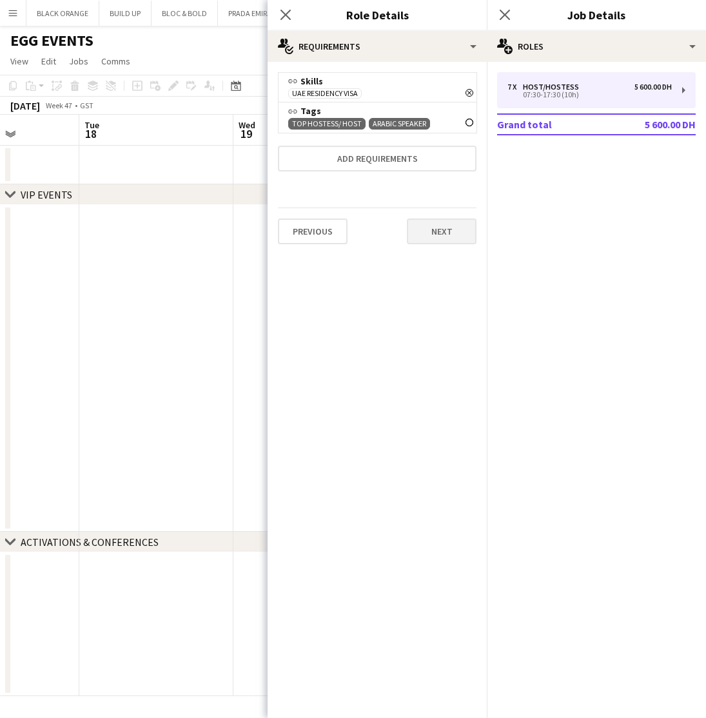
click at [438, 236] on button "Next" at bounding box center [442, 231] width 70 height 26
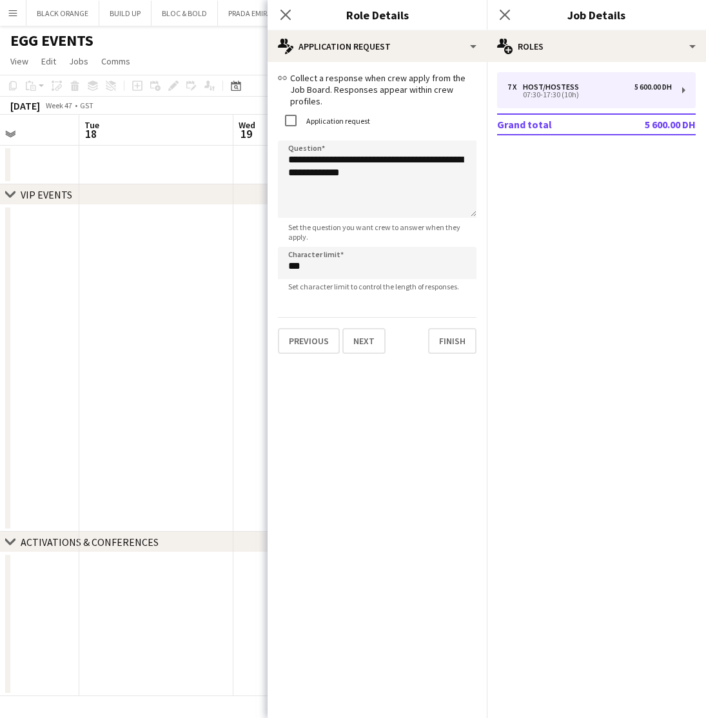
click at [215, 345] on app-date-cell at bounding box center [156, 368] width 154 height 327
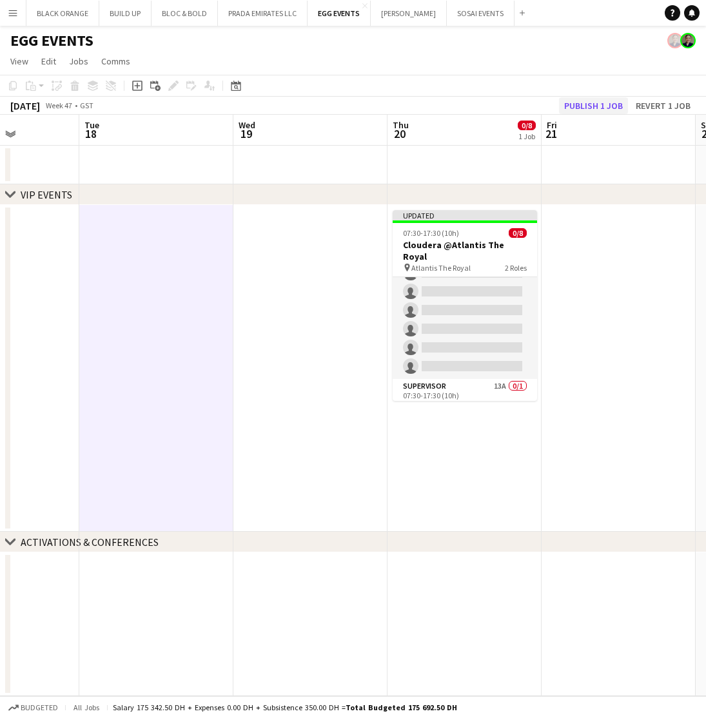
click at [601, 99] on button "Publish 1 job" at bounding box center [593, 105] width 69 height 17
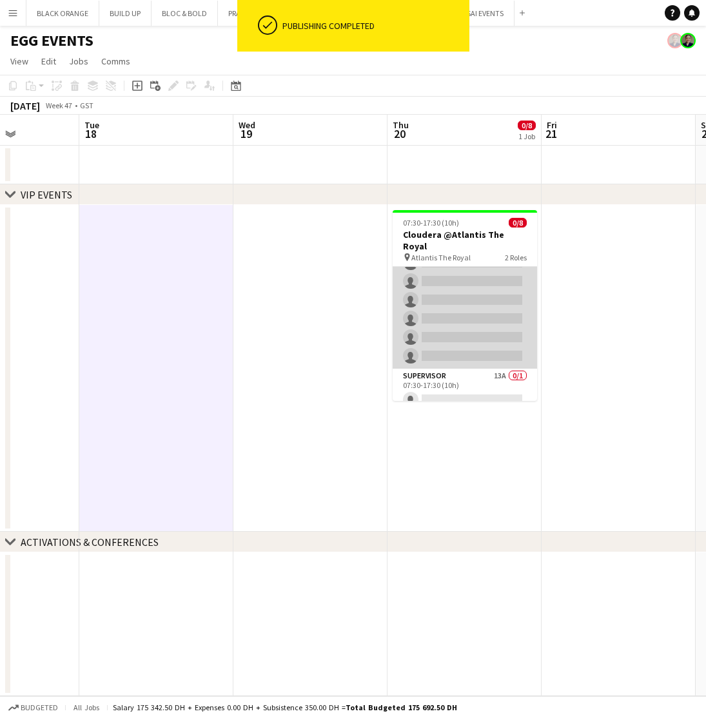
click at [467, 306] on app-card-role "Host/Hostess 32A 0/7 07:30-17:30 (10h) single-neutral-actions single-neutral-ac…" at bounding box center [464, 291] width 144 height 156
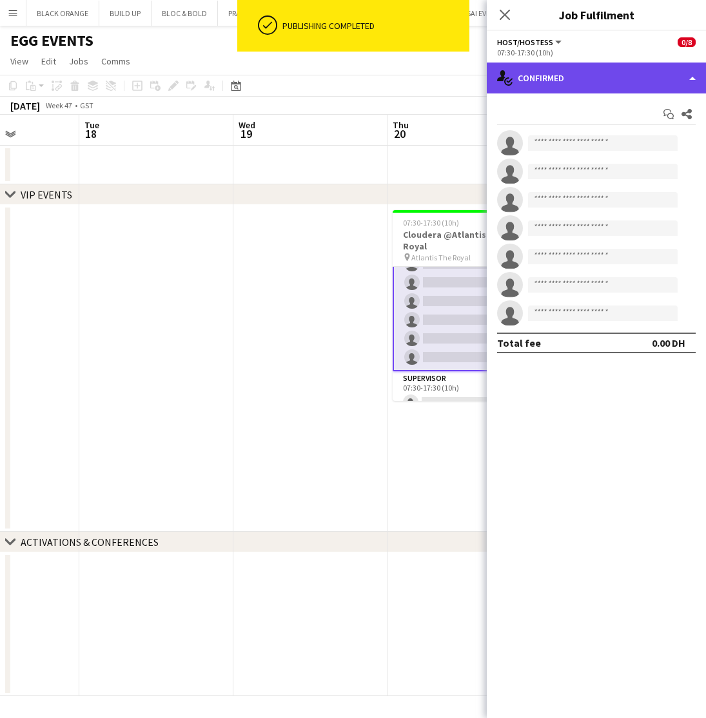
click at [563, 67] on div "single-neutral-actions-check-2 Confirmed" at bounding box center [596, 78] width 219 height 31
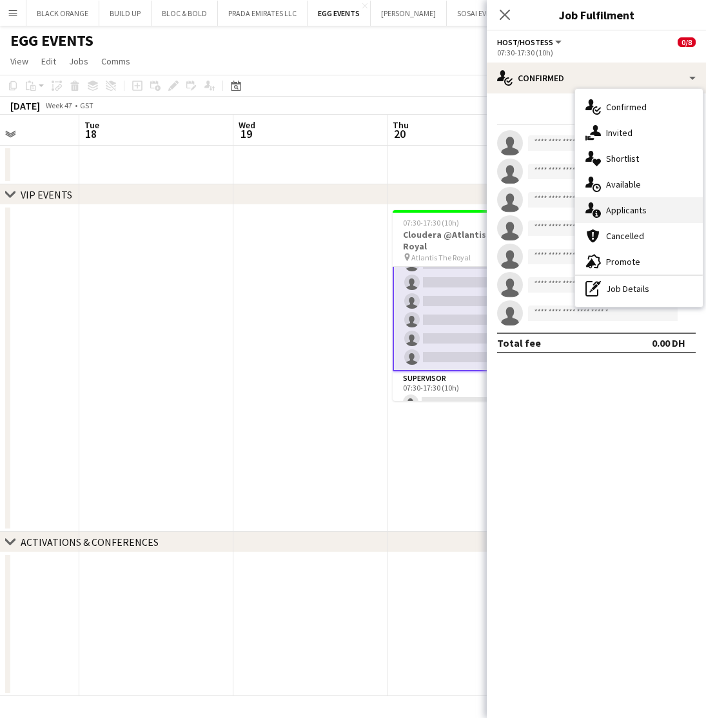
click at [620, 207] on span "Applicants" at bounding box center [626, 210] width 41 height 12
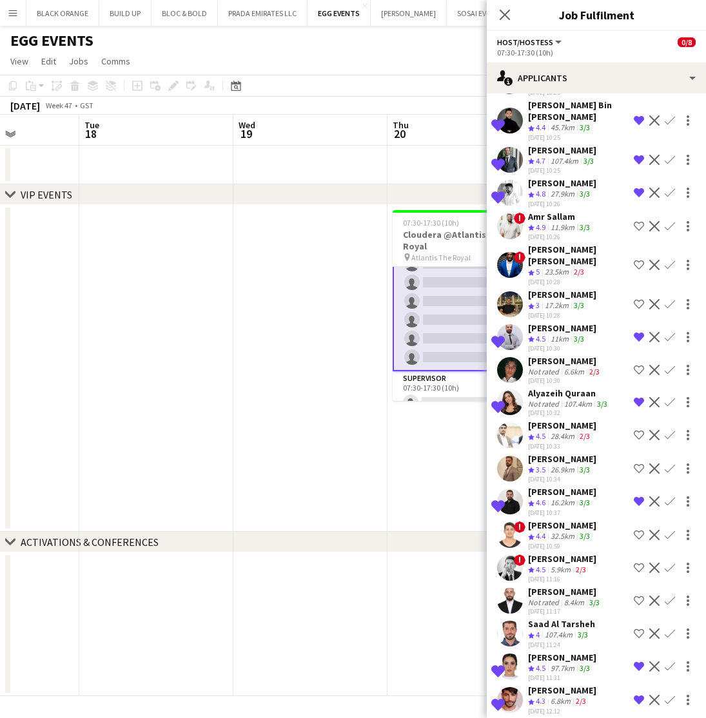
scroll to position [530, 0]
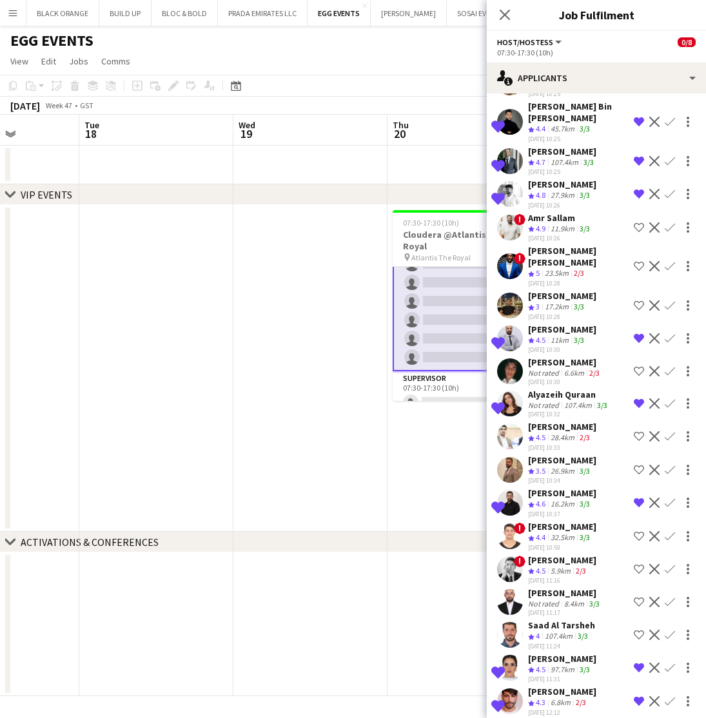
click at [550, 686] on div "Adam Halabi" at bounding box center [562, 692] width 68 height 12
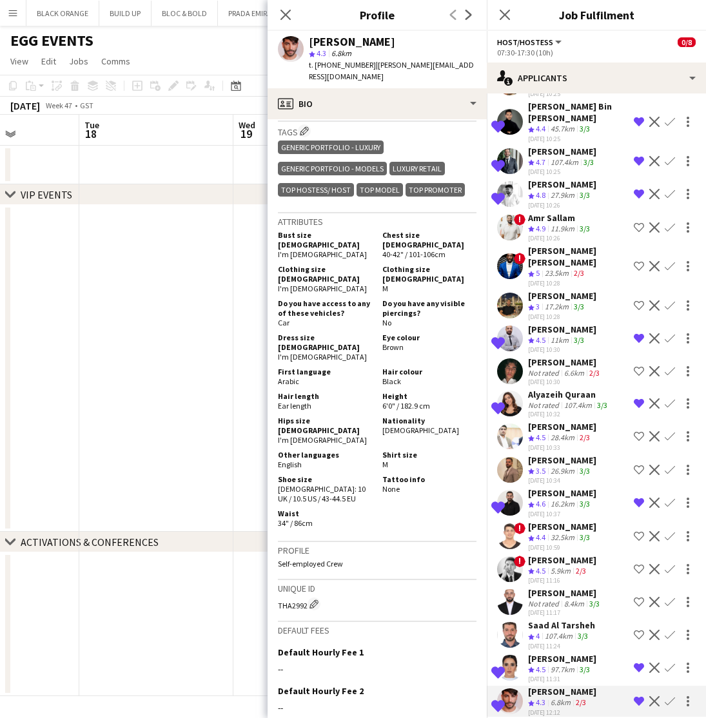
scroll to position [612, 0]
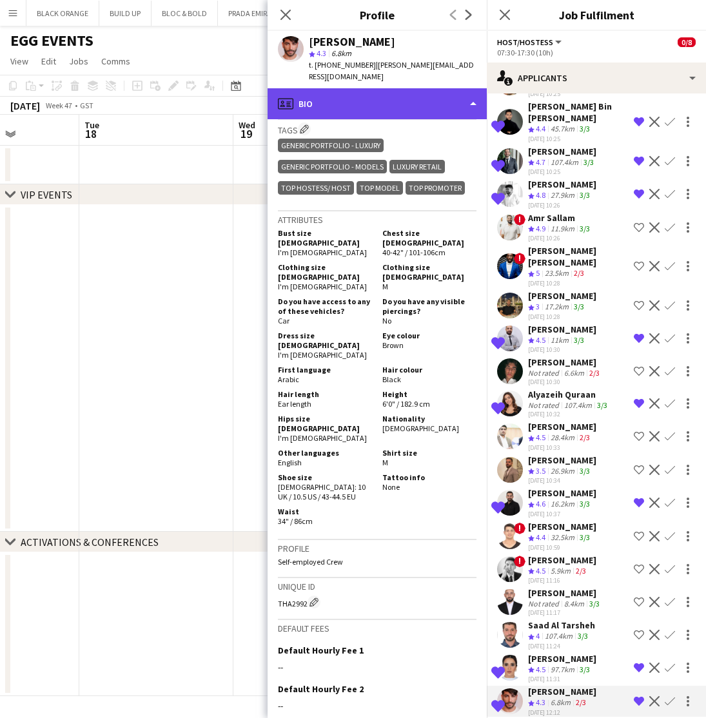
click at [372, 93] on div "profile Bio" at bounding box center [376, 103] width 219 height 31
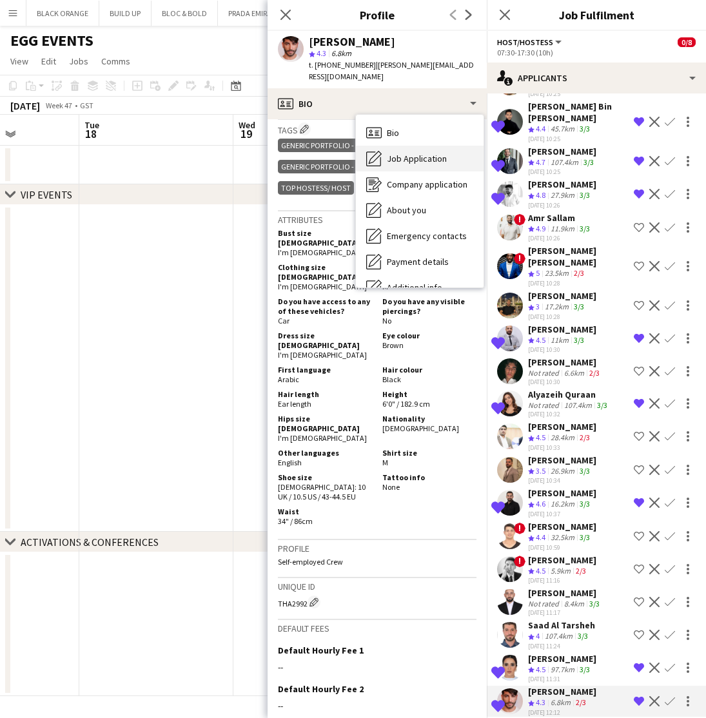
click at [403, 153] on span "Job Application" at bounding box center [417, 159] width 60 height 12
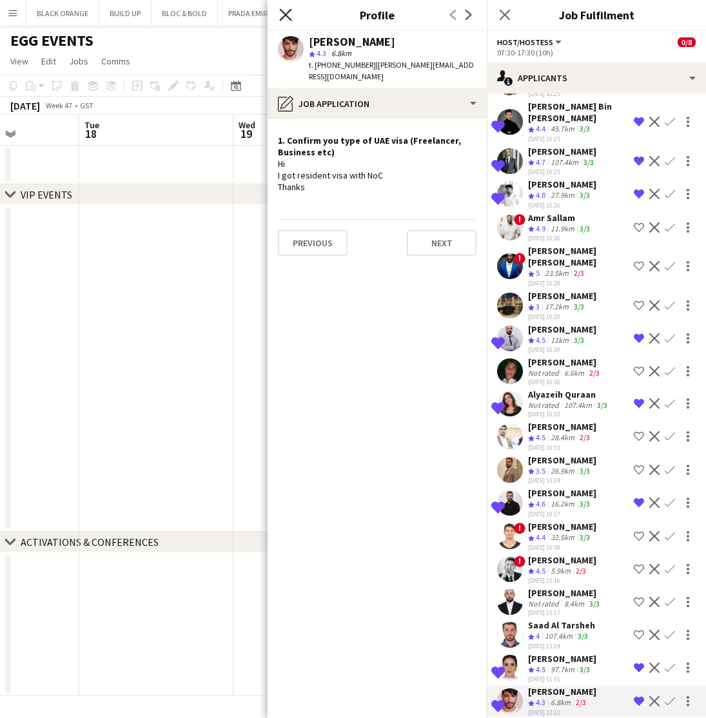
click at [286, 17] on icon "Close pop-in" at bounding box center [285, 14] width 12 height 12
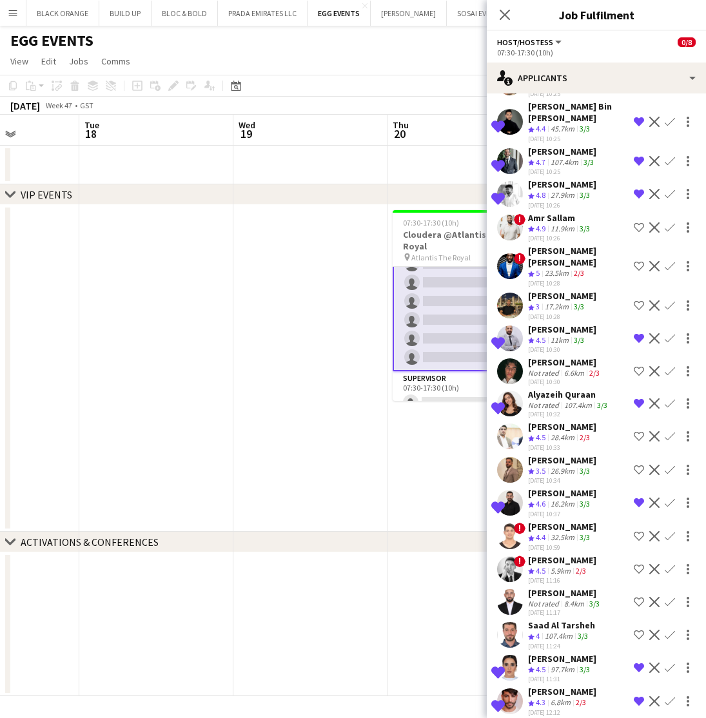
click at [554, 686] on div "Adam Halabi" at bounding box center [562, 692] width 68 height 12
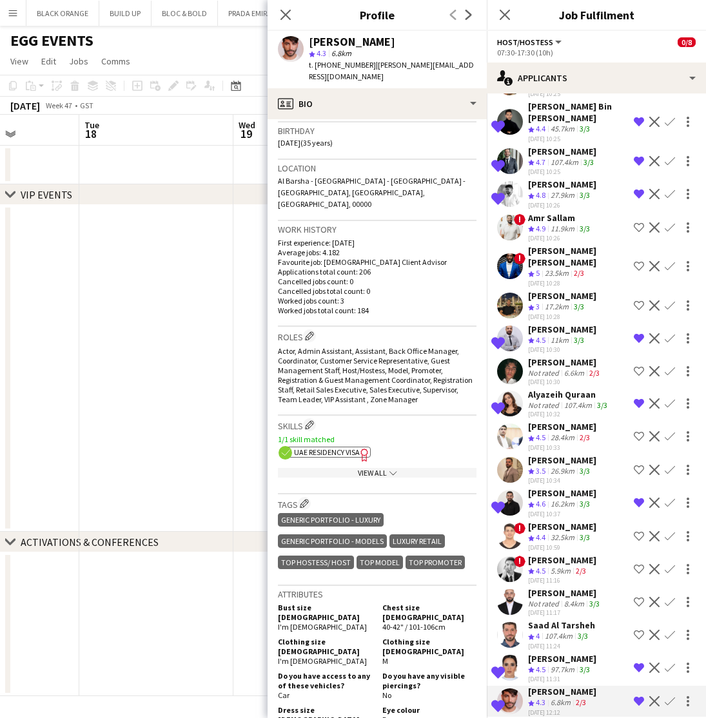
scroll to position [235, 0]
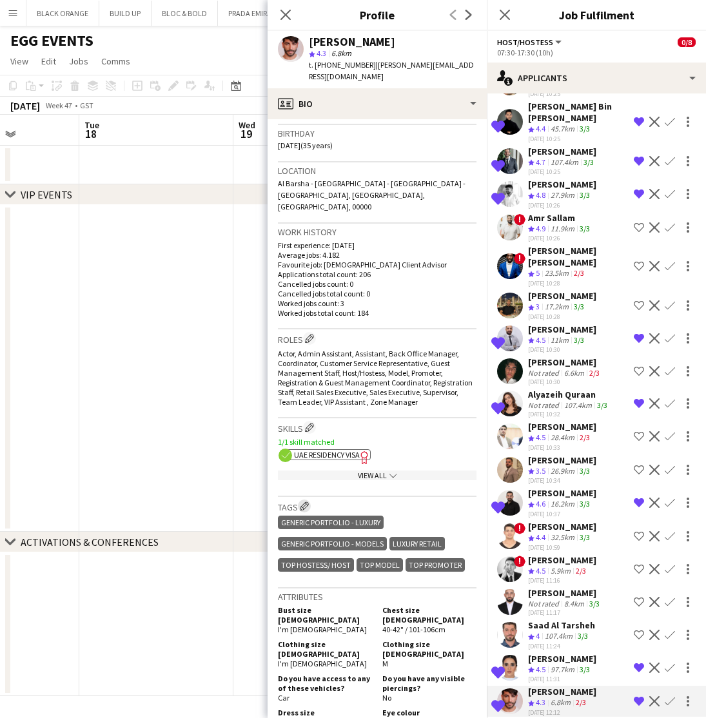
click at [306, 501] on app-icon "Edit crew company tags" at bounding box center [304, 505] width 9 height 9
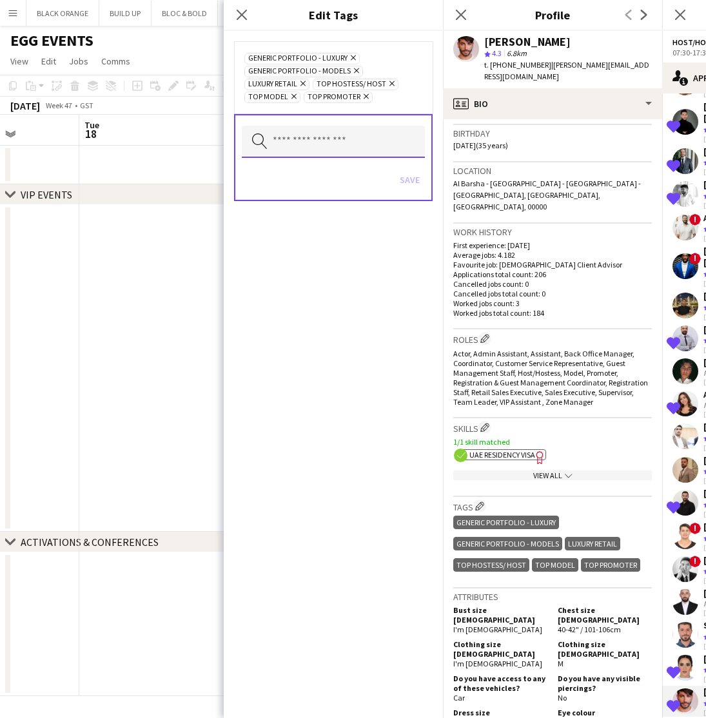
click at [324, 146] on input "text" at bounding box center [333, 142] width 183 height 32
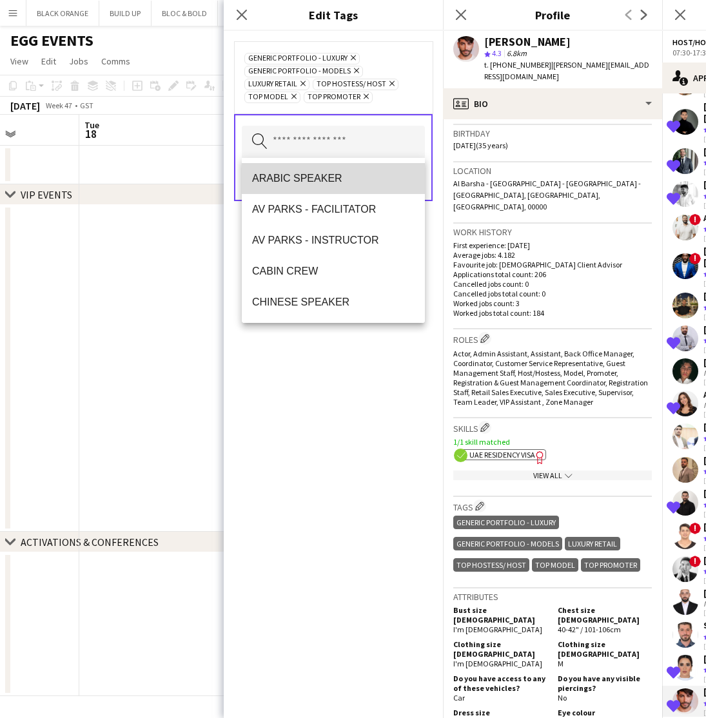
click at [316, 175] on span "ARABIC SPEAKER" at bounding box center [333, 178] width 162 height 12
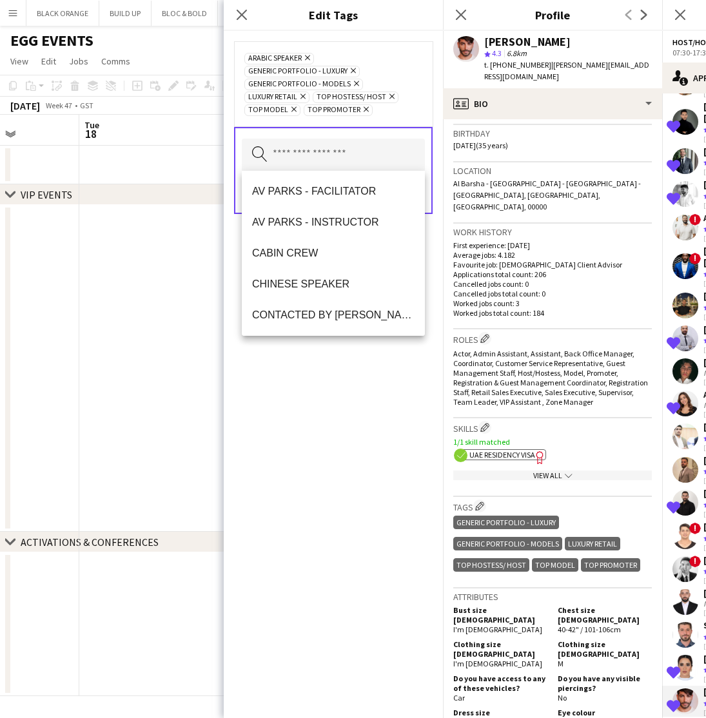
click at [327, 425] on div "ARABIC SPEAKER Remove Generic Portfolio - Luxury Remove Generic Portfolio - Mod…" at bounding box center [333, 374] width 219 height 687
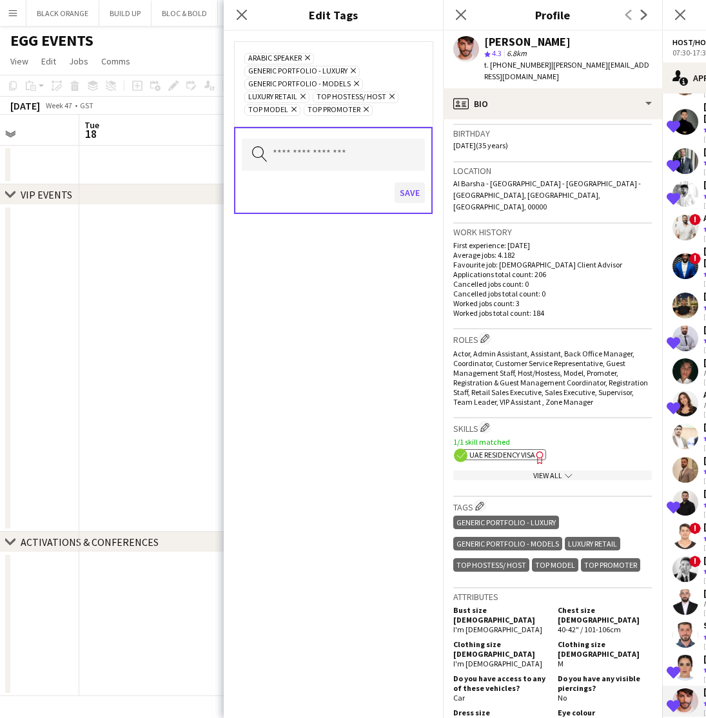
click at [407, 194] on button "Save" at bounding box center [409, 192] width 30 height 21
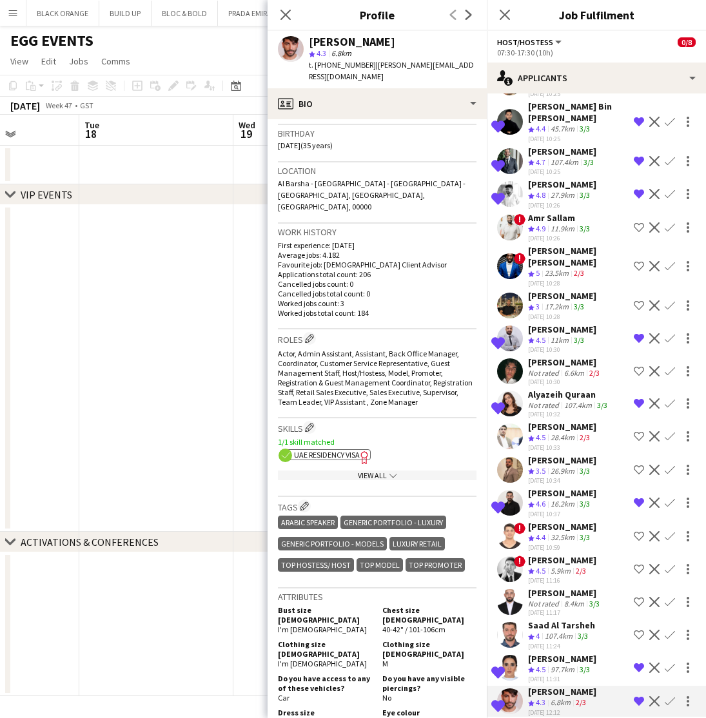
click at [641, 630] on app-icon "Shortlist crew" at bounding box center [639, 635] width 10 height 10
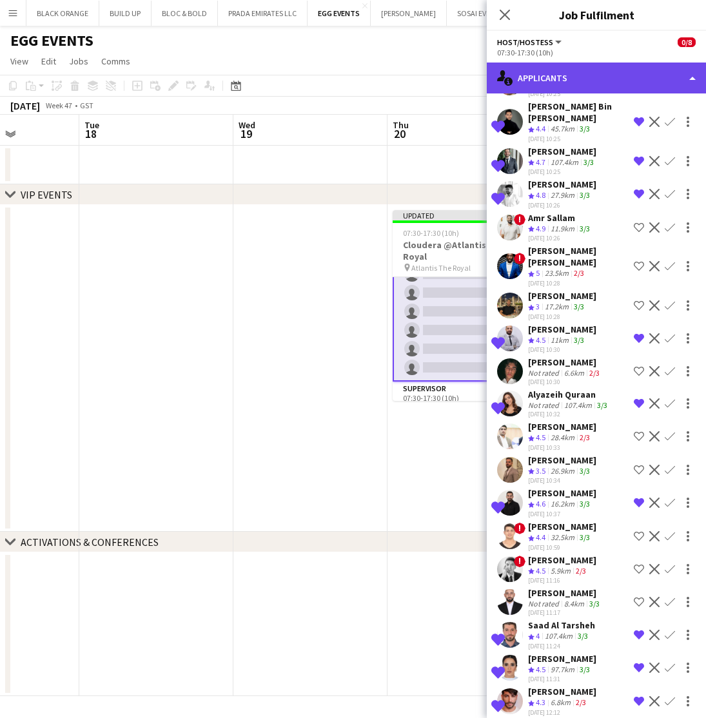
click at [566, 81] on div "single-neutral-actions-information Applicants" at bounding box center [596, 78] width 219 height 31
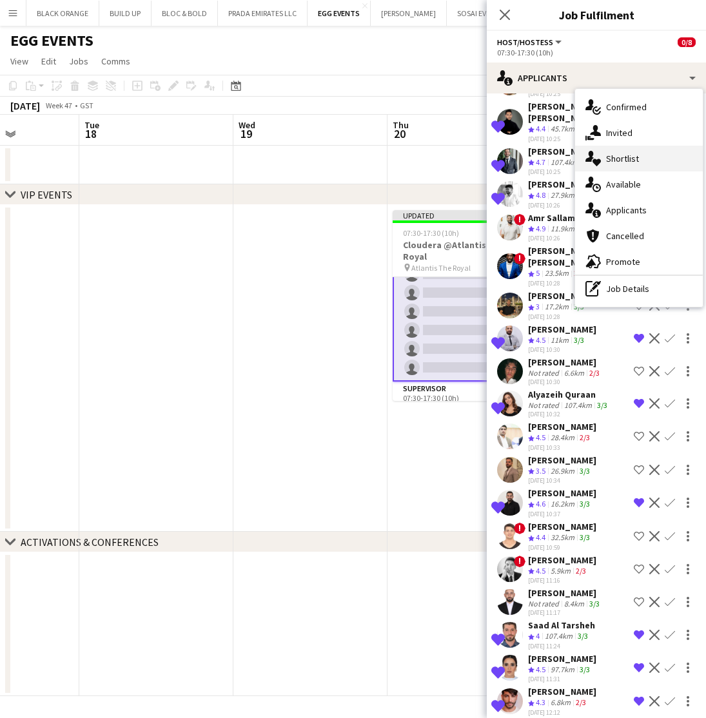
click at [615, 160] on span "Shortlist" at bounding box center [622, 159] width 33 height 12
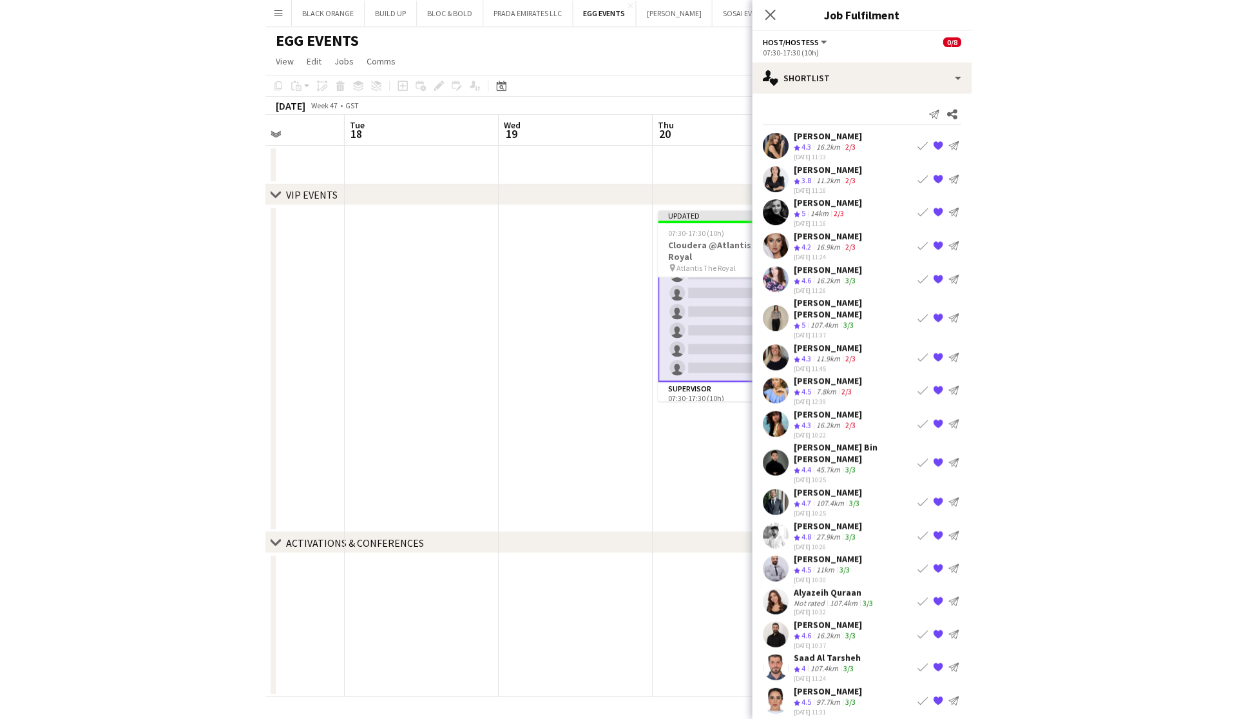
scroll to position [0, 0]
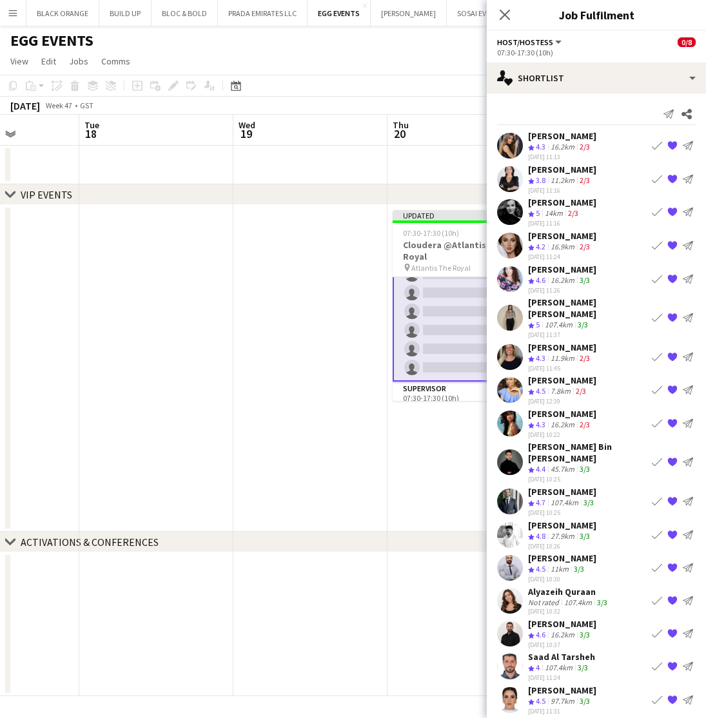
click at [673, 385] on app-icon "{{ spriteTitle }}" at bounding box center [672, 390] width 10 height 10
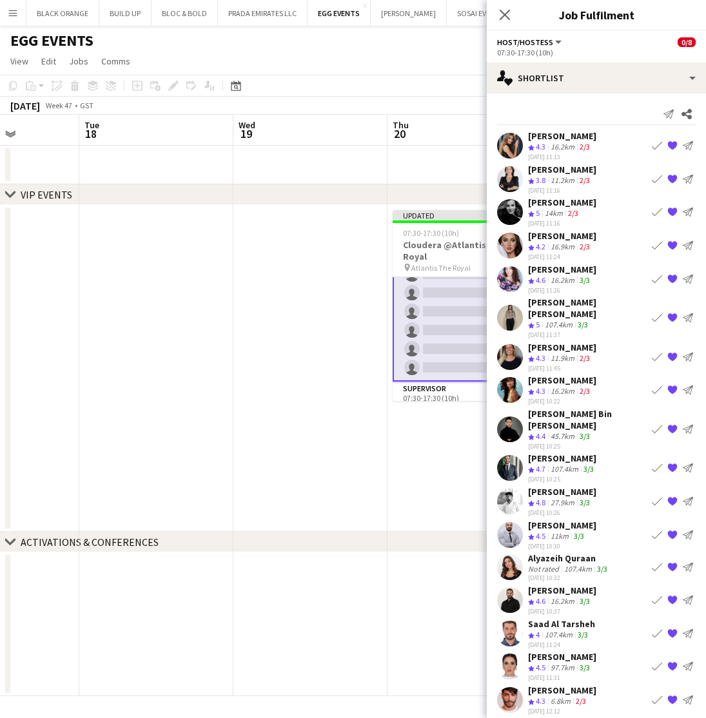
click at [672, 179] on app-icon "{{ spriteTitle }}" at bounding box center [672, 178] width 10 height 10
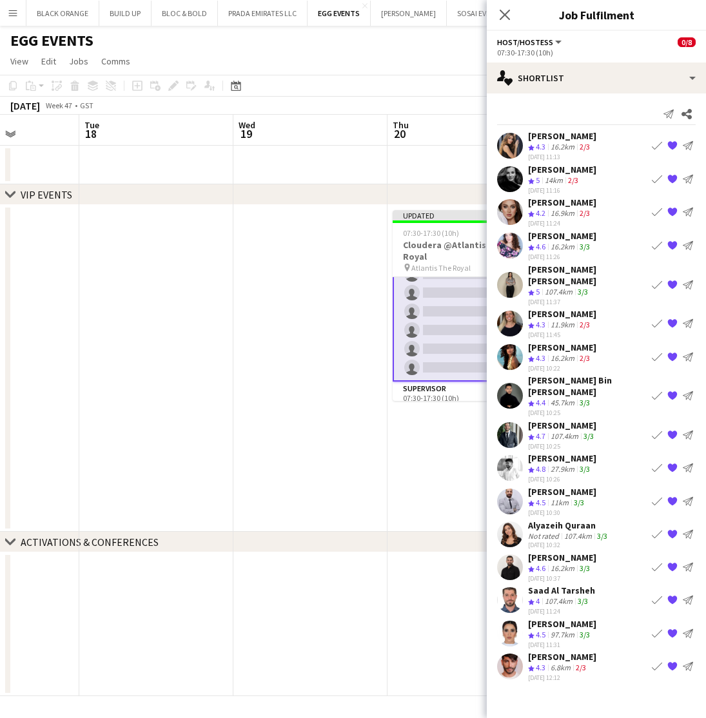
click at [424, 491] on app-date-cell "Updated 07:30-17:30 (10h) 0/8 Cloudera @Atlantis The Royal pin Atlantis The Roy…" at bounding box center [464, 368] width 154 height 327
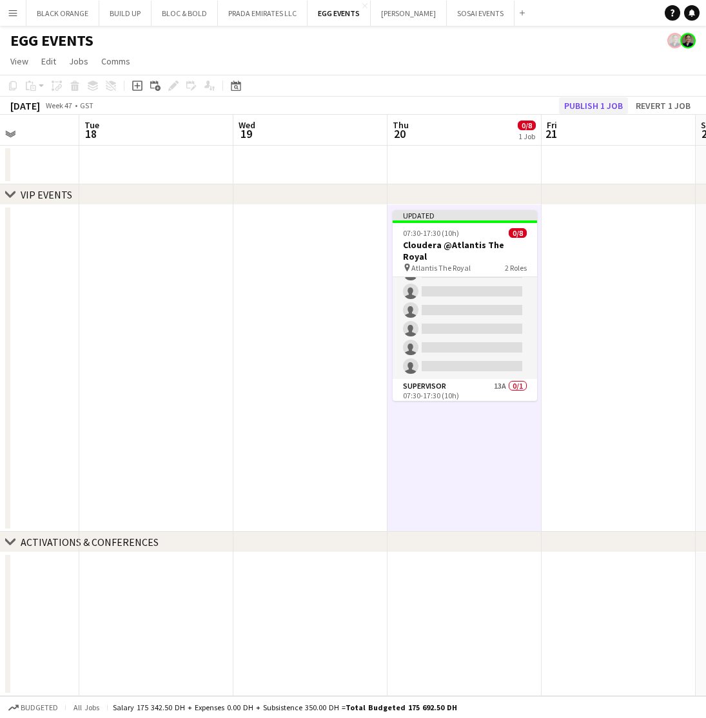
click at [606, 101] on button "Publish 1 job" at bounding box center [593, 105] width 69 height 17
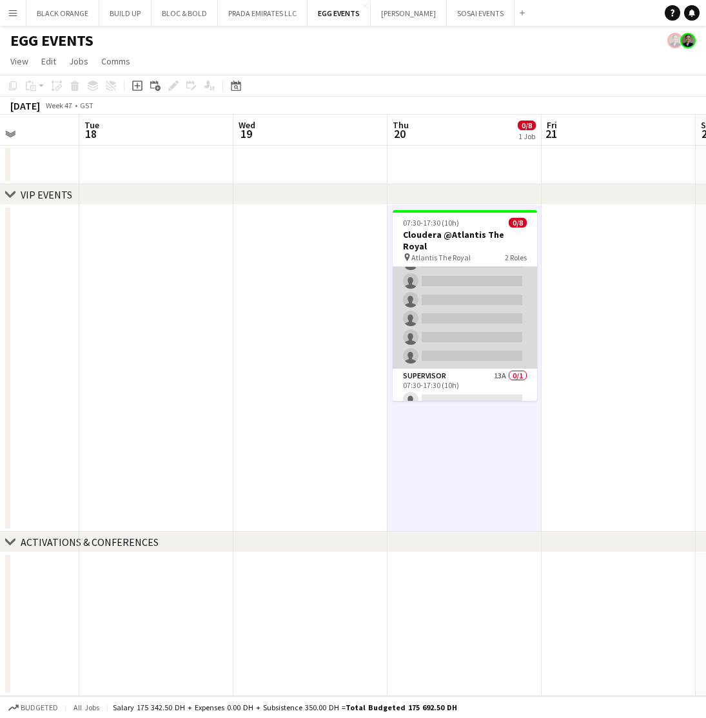
click at [456, 284] on app-card-role "Host/Hostess 34A 0/7 07:30-17:30 (10h) single-neutral-actions single-neutral-ac…" at bounding box center [464, 291] width 144 height 156
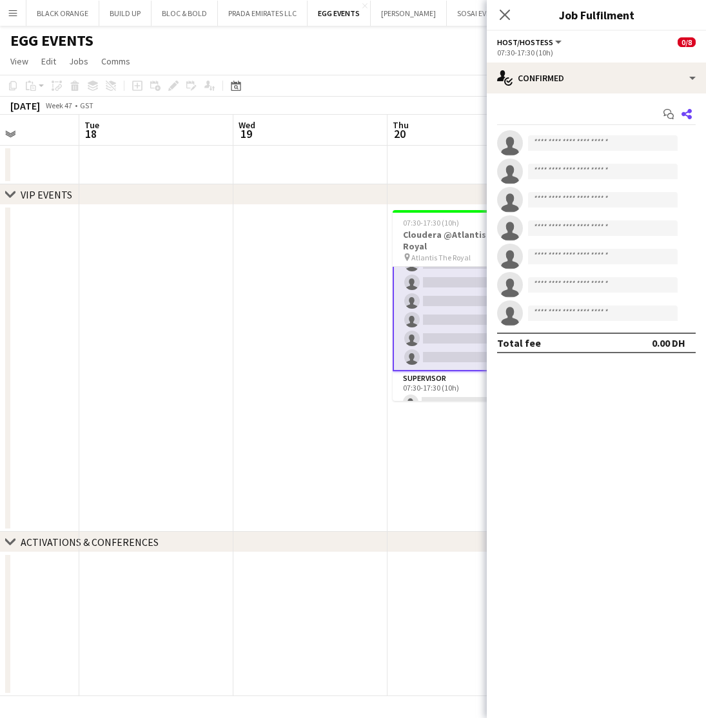
click at [692, 113] on app-icon "Share" at bounding box center [686, 114] width 18 height 18
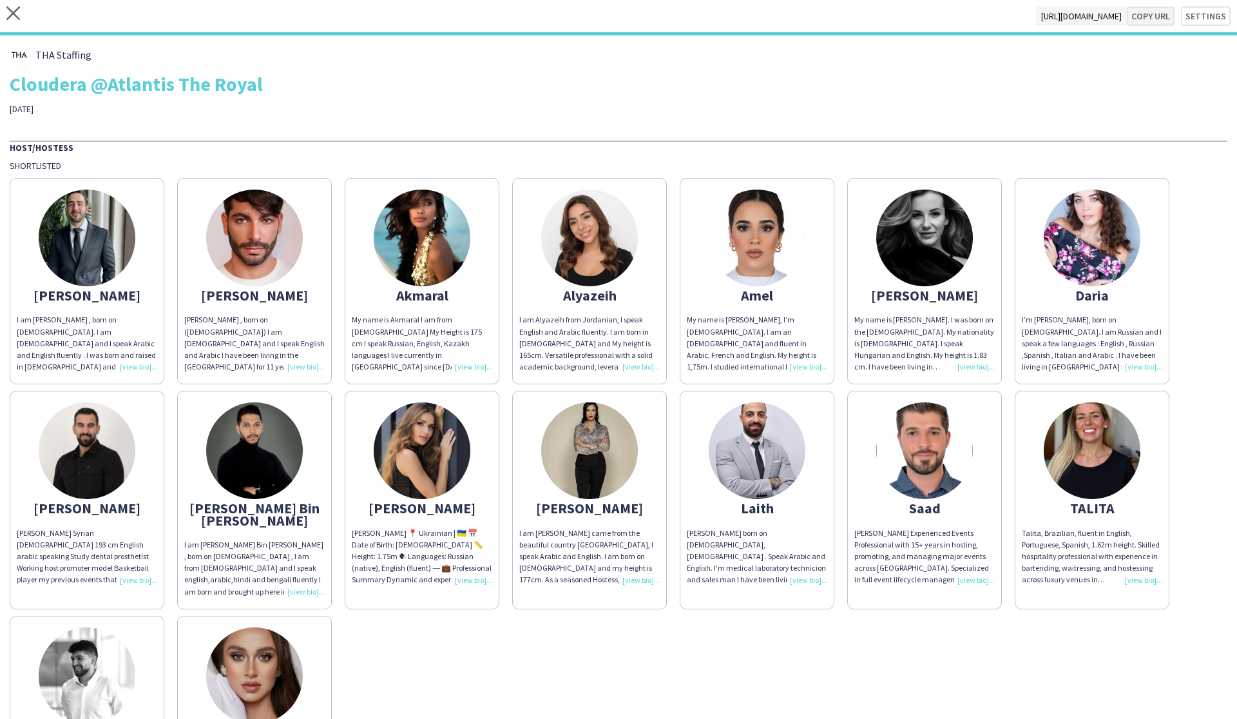
click at [705, 17] on button "Copy url" at bounding box center [1151, 15] width 48 height 19
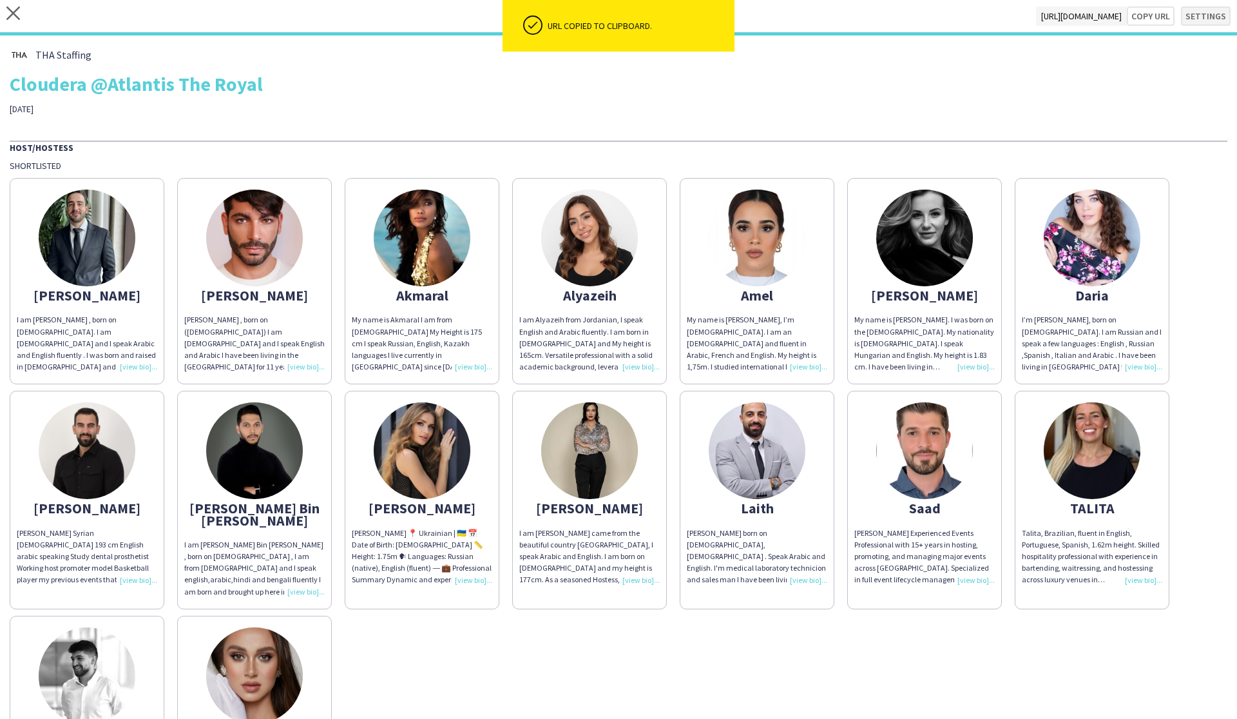
click at [705, 12] on button "Settings" at bounding box center [1206, 15] width 50 height 19
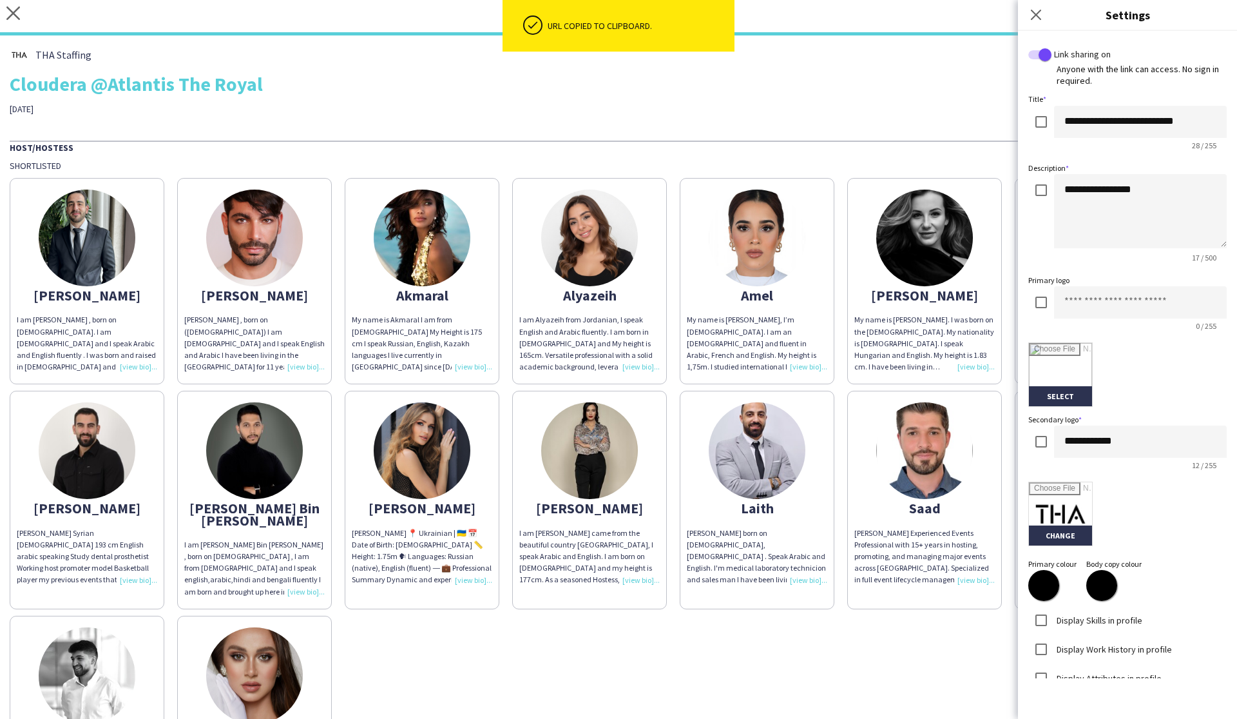
click at [705, 121] on div "THA Staffing Cloudera @Atlantis The Royal 20th of November Host/Hostess Shortli…" at bounding box center [618, 567] width 1237 height 1065
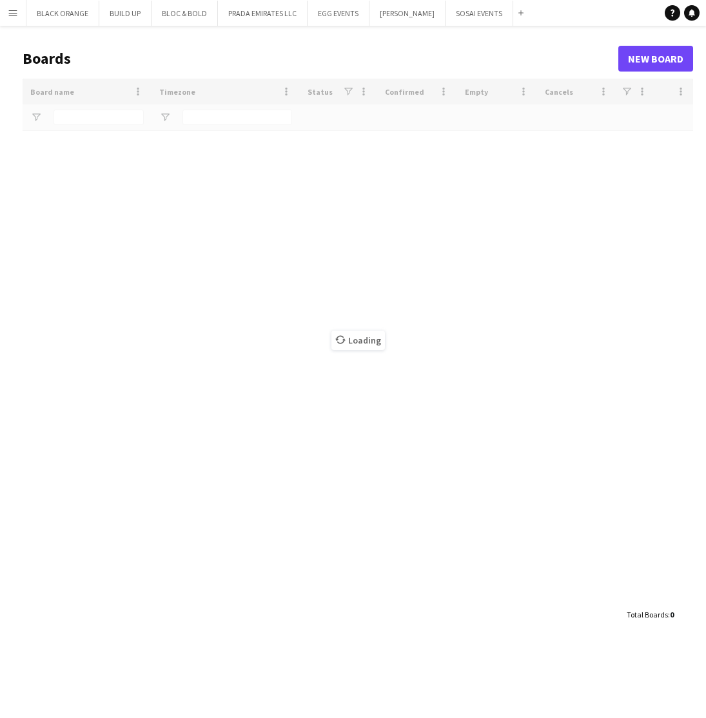
type input "*****"
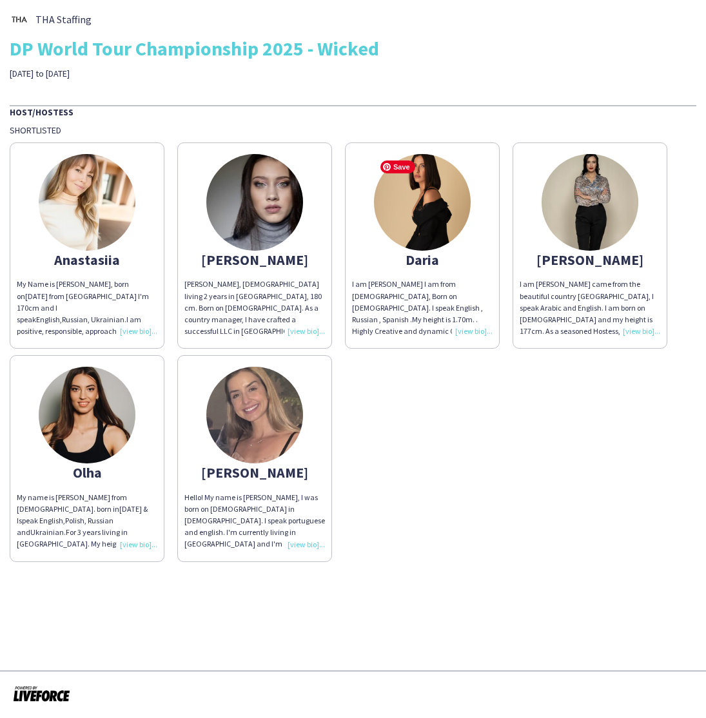
click at [411, 223] on img at bounding box center [422, 202] width 97 height 97
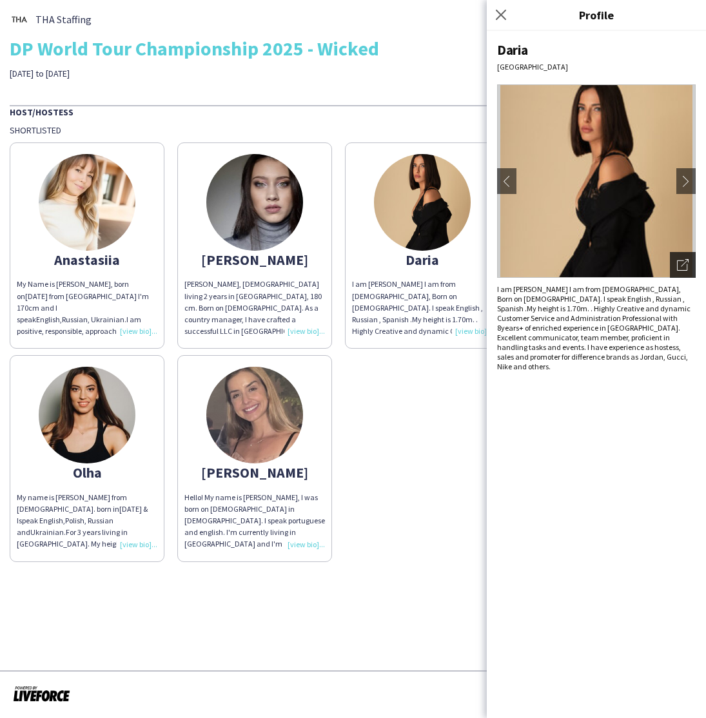
click at [677, 270] on div "Open photos pop-in" at bounding box center [683, 265] width 26 height 26
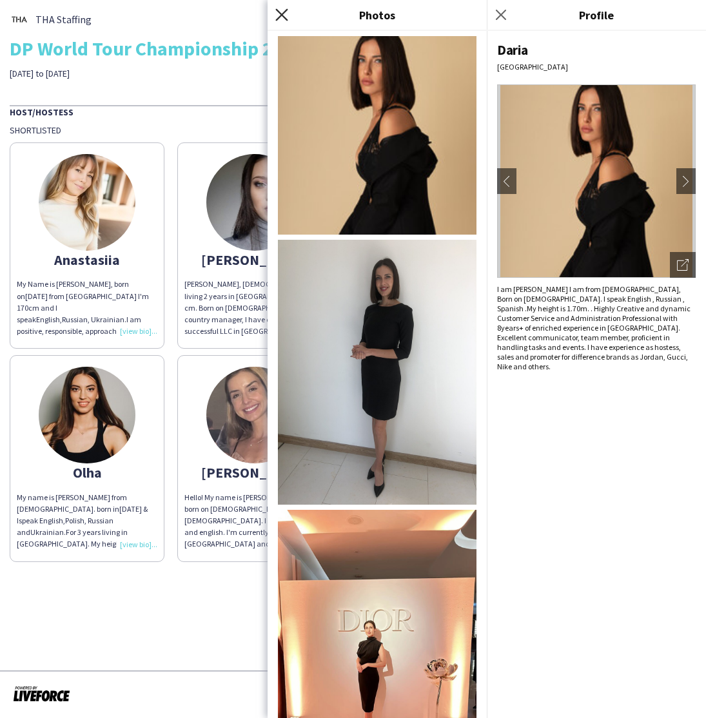
click at [282, 15] on icon at bounding box center [281, 14] width 12 height 12
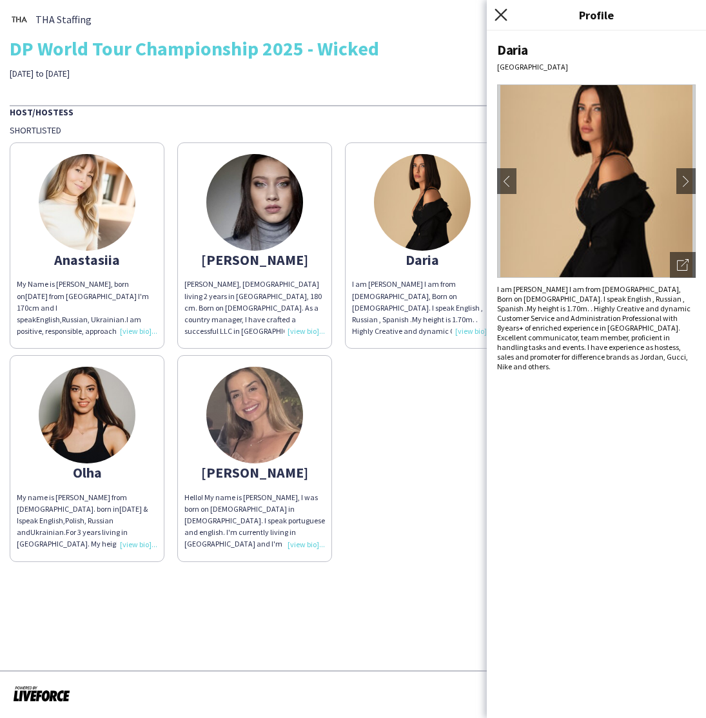
click at [499, 18] on icon "Close pop-in" at bounding box center [500, 14] width 12 height 12
